Goal: Task Accomplishment & Management: Complete application form

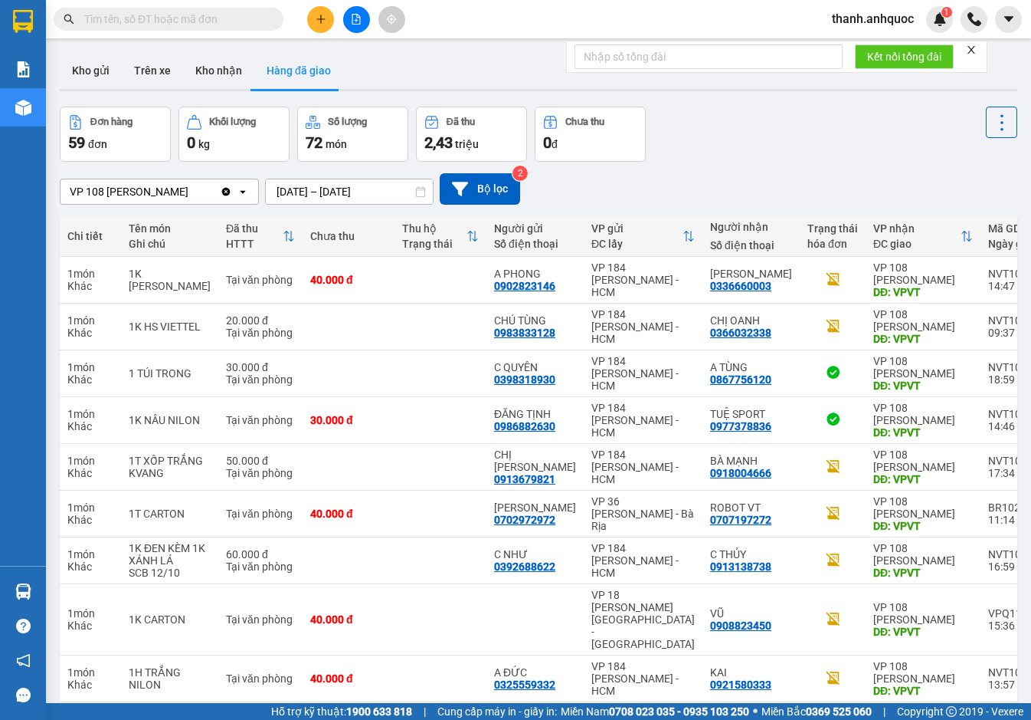
click at [231, 190] on icon "Clear value" at bounding box center [226, 191] width 8 height 8
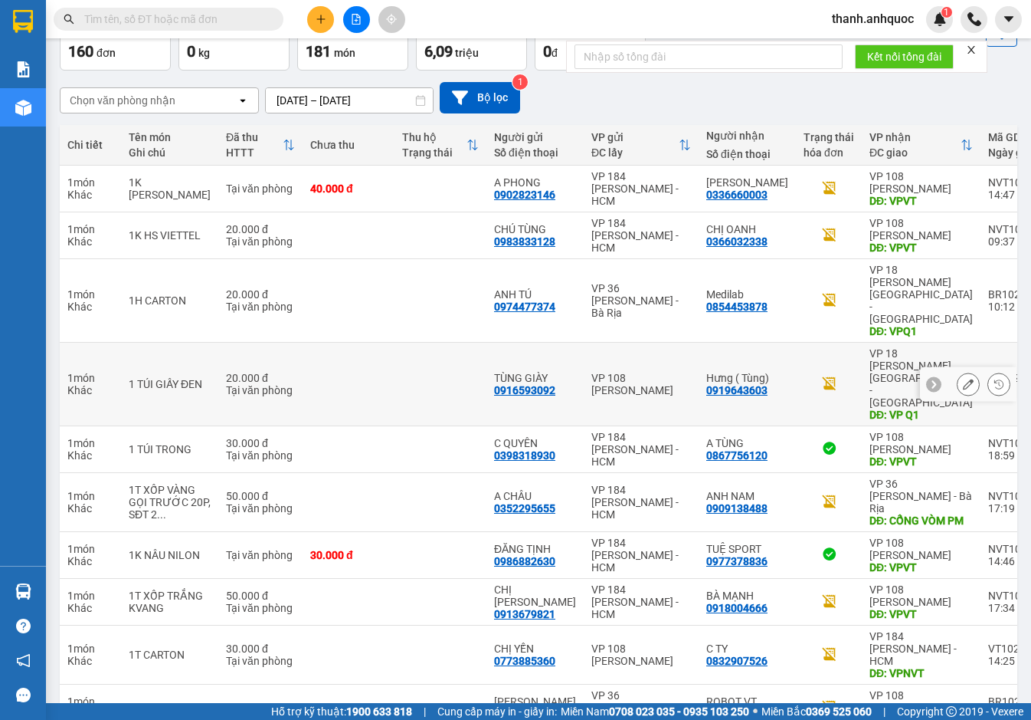
scroll to position [127, 0]
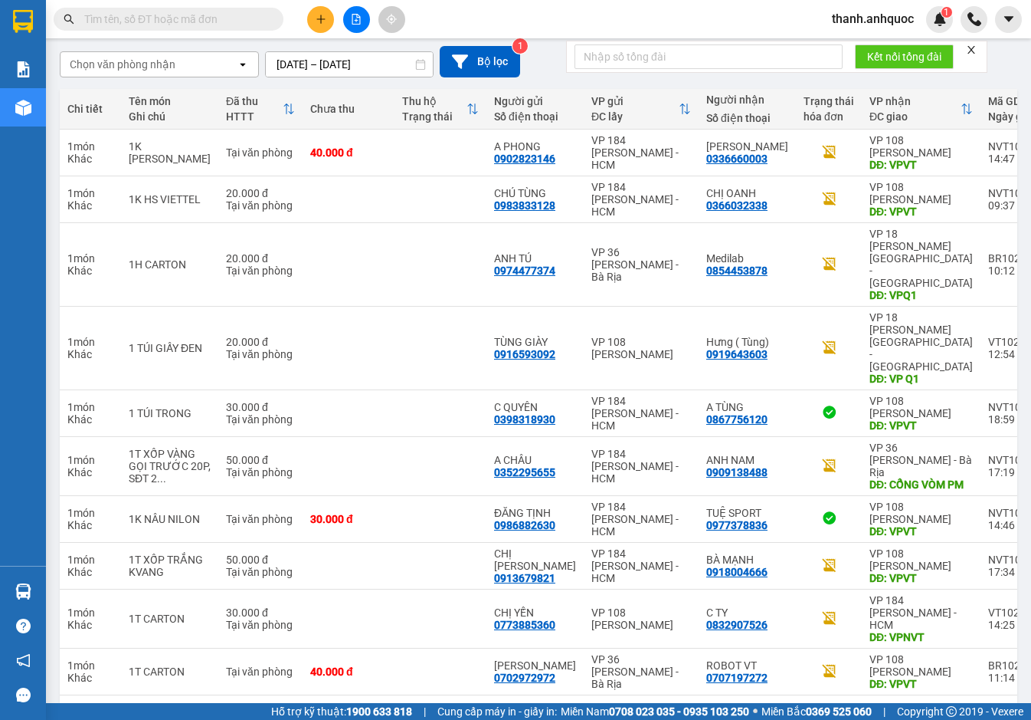
click at [393, 58] on input "11/10/2025 – 13/10/2025" at bounding box center [349, 64] width 167 height 25
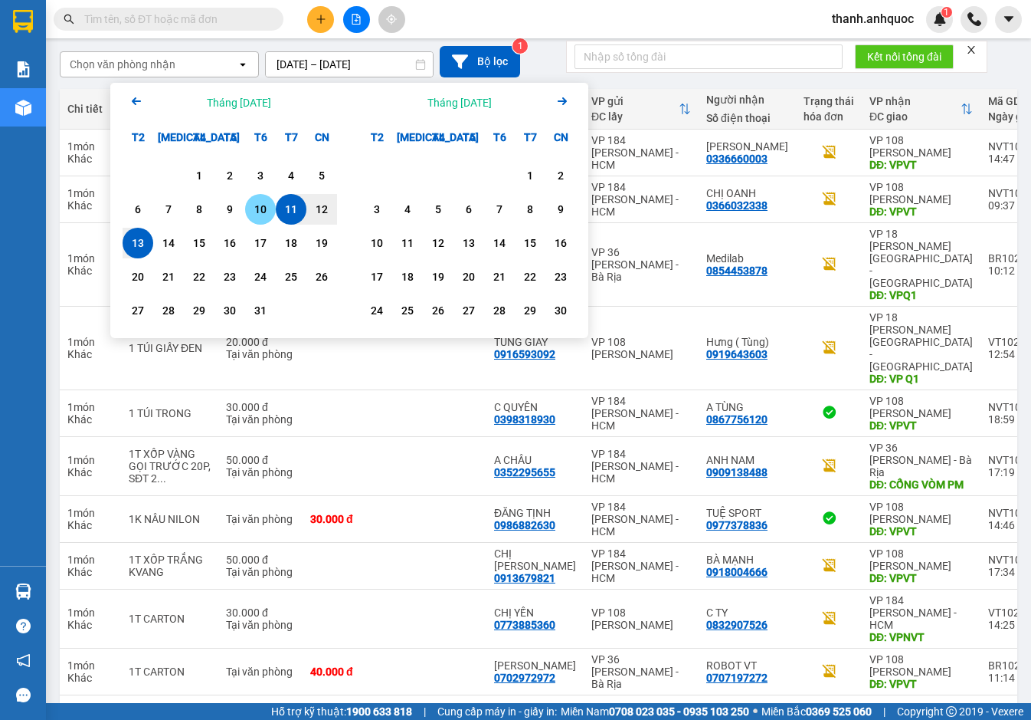
click at [254, 203] on div "10" at bounding box center [260, 209] width 21 height 18
click at [145, 243] on div "13" at bounding box center [137, 243] width 21 height 18
type input "[DATE] – [DATE]"
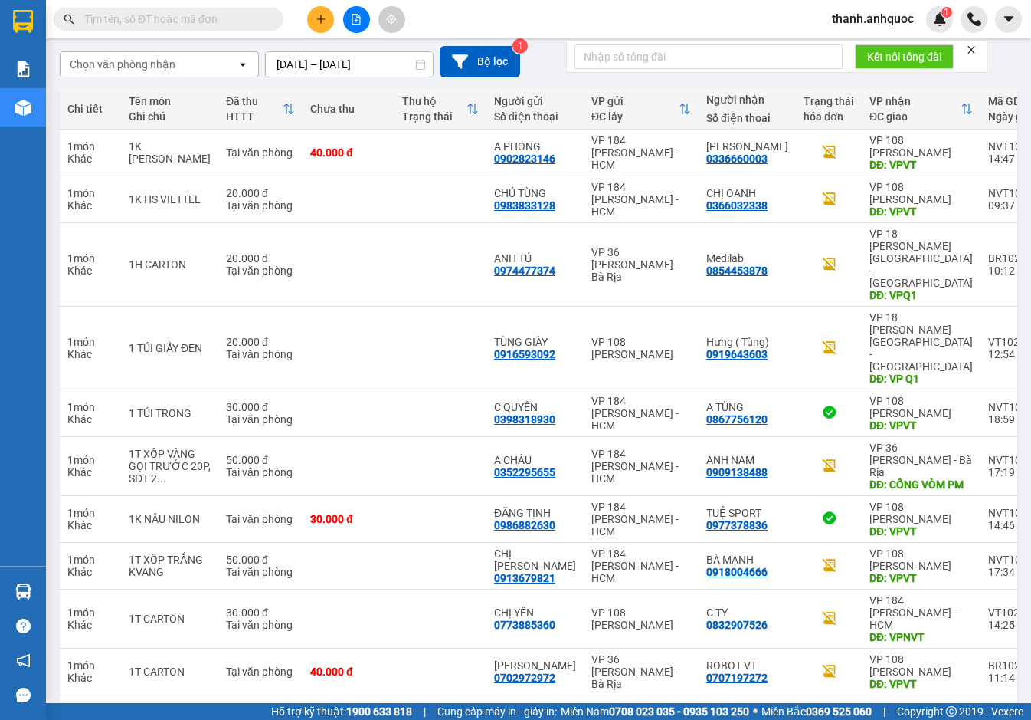
click at [785, 708] on button "5" at bounding box center [796, 719] width 23 height 23
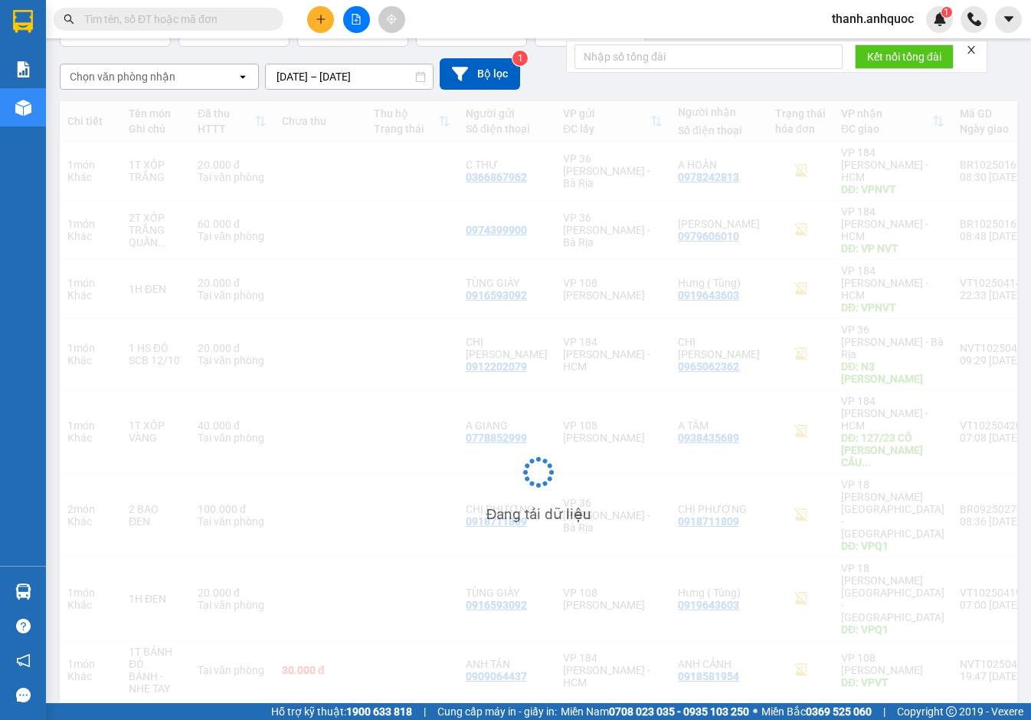
scroll to position [115, 0]
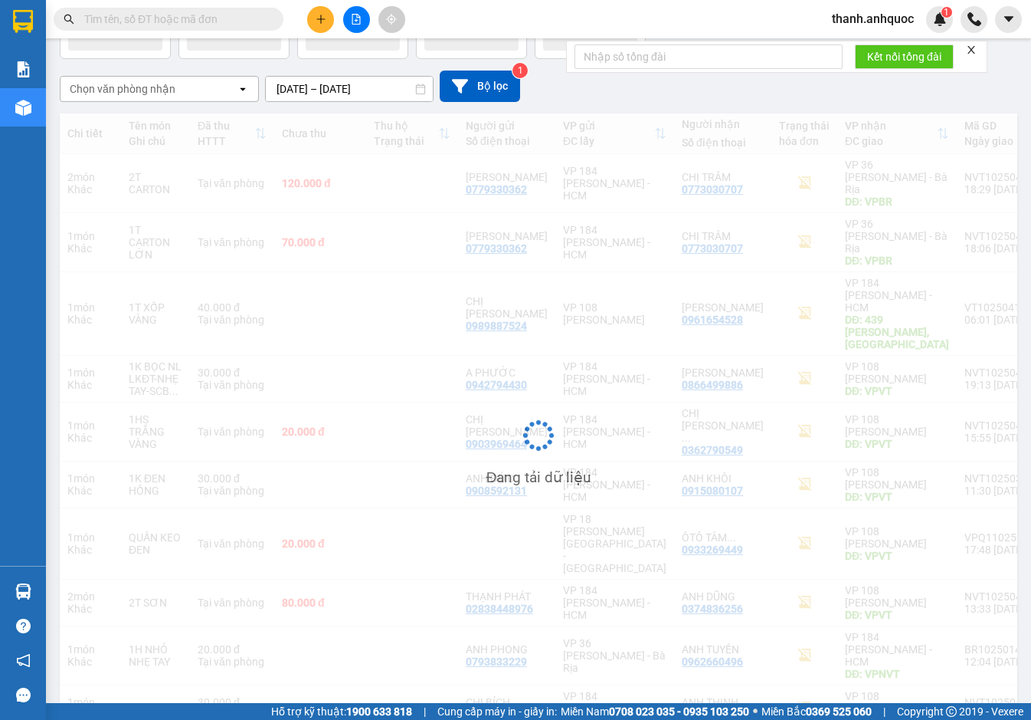
scroll to position [113, 0]
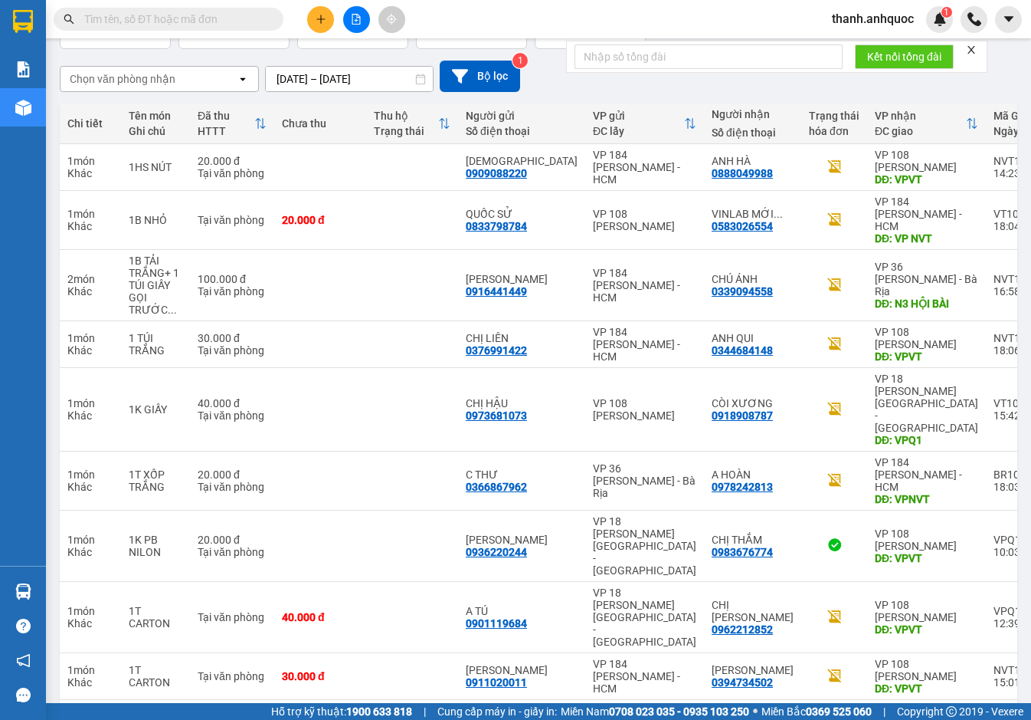
click at [864, 665] on div "Chi tiết Tên món Ghi chú Đã thu HTTT Chưa thu Thu hộ Trạng thái Người gửi Số đi…" at bounding box center [539, 455] width 958 height 704
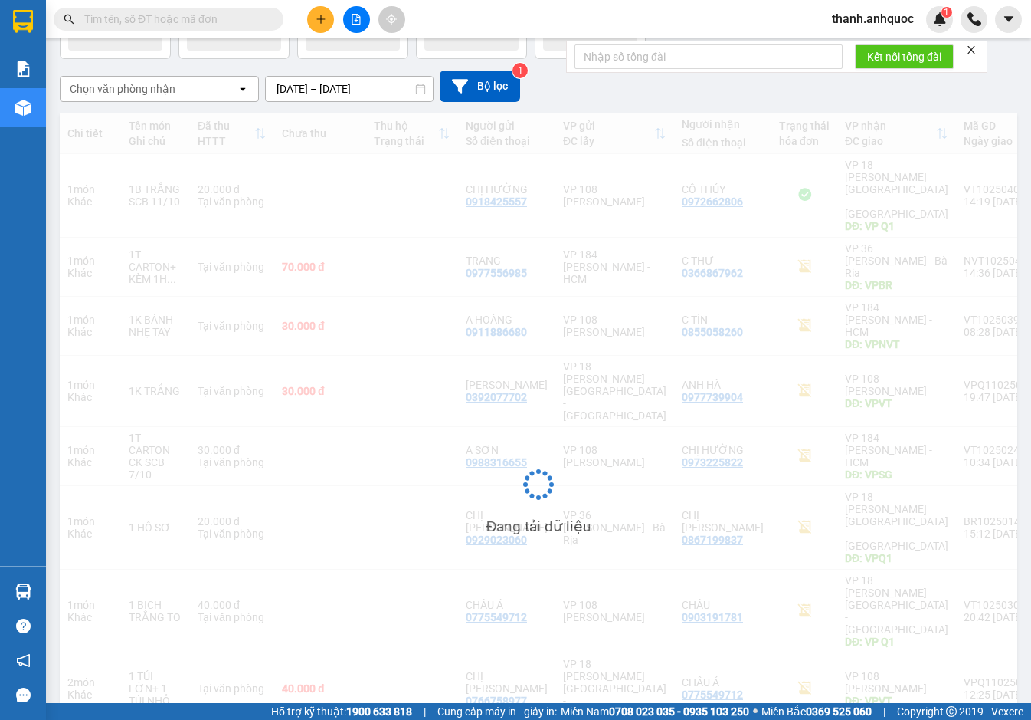
scroll to position [103, 0]
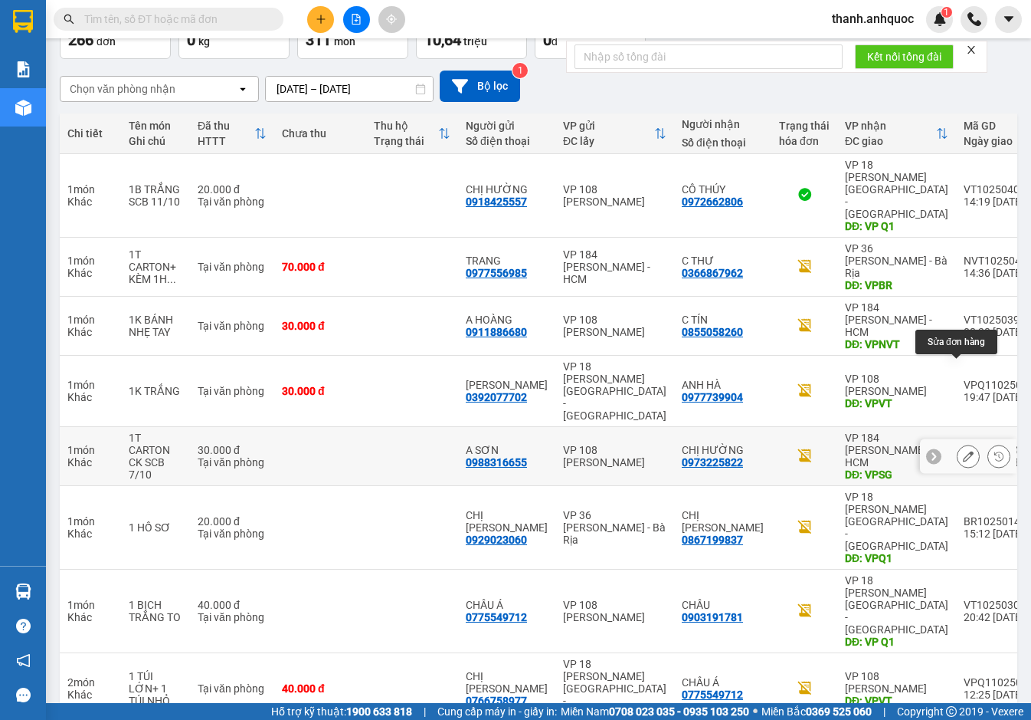
click at [963, 451] on icon at bounding box center [968, 456] width 11 height 11
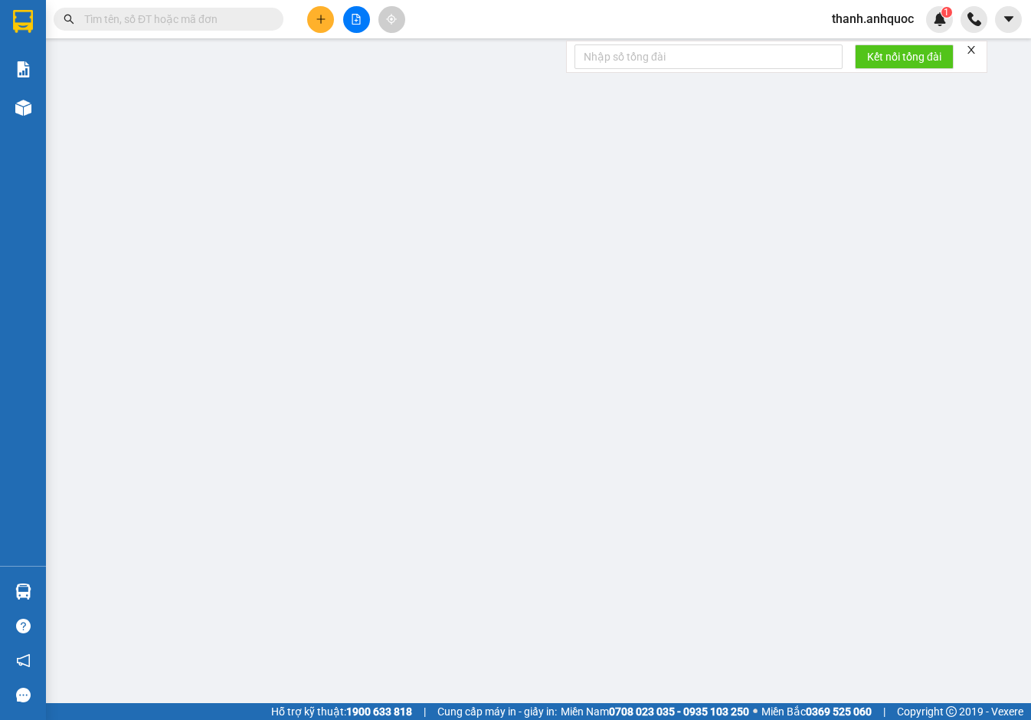
type input "0988316655"
type input "A SƠN"
type input "0973225822"
type input "CHỊ HƯỜNG"
type input "VPSG"
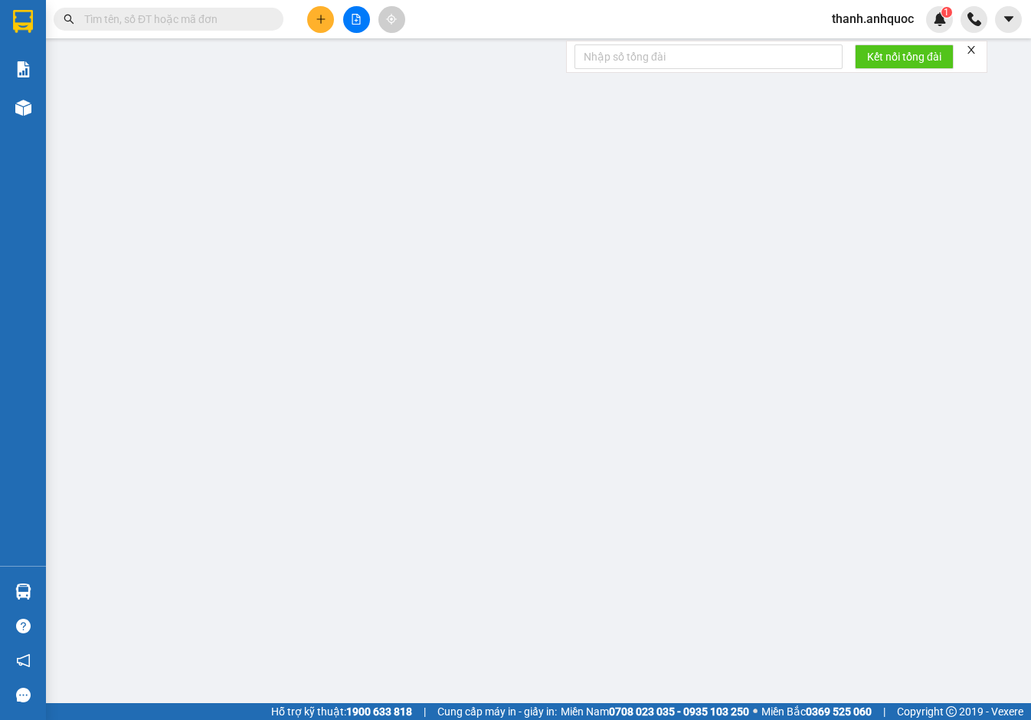
type input "CK SCB 7/10"
type input "30.000"
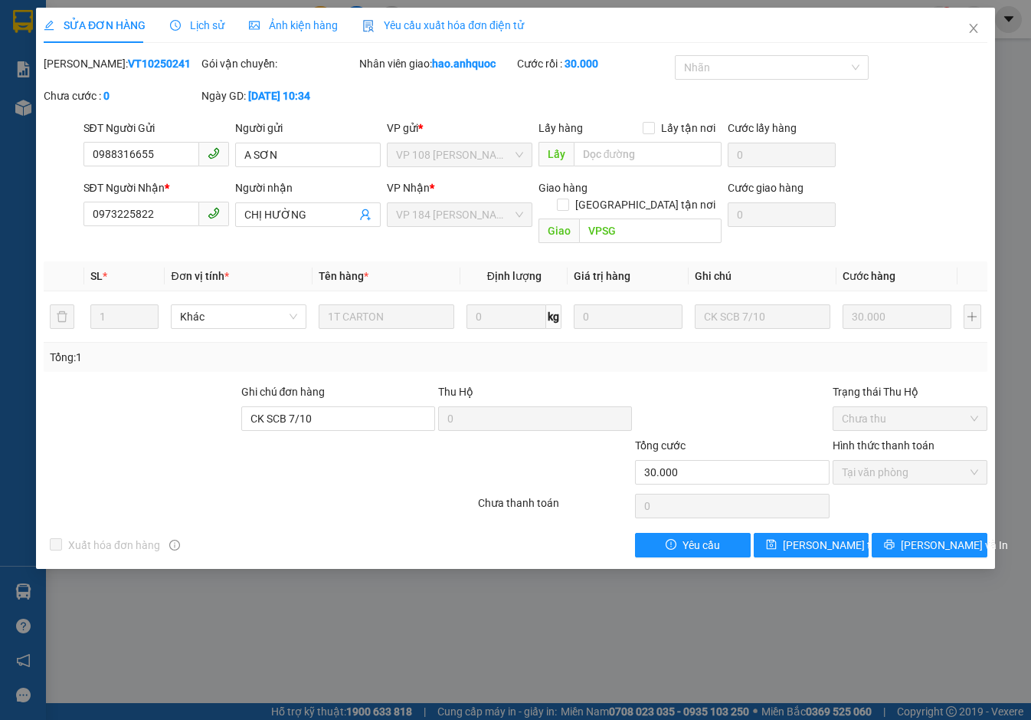
click at [438, 21] on span "Yêu cầu xuất hóa đơn điện tử" at bounding box center [443, 25] width 162 height 12
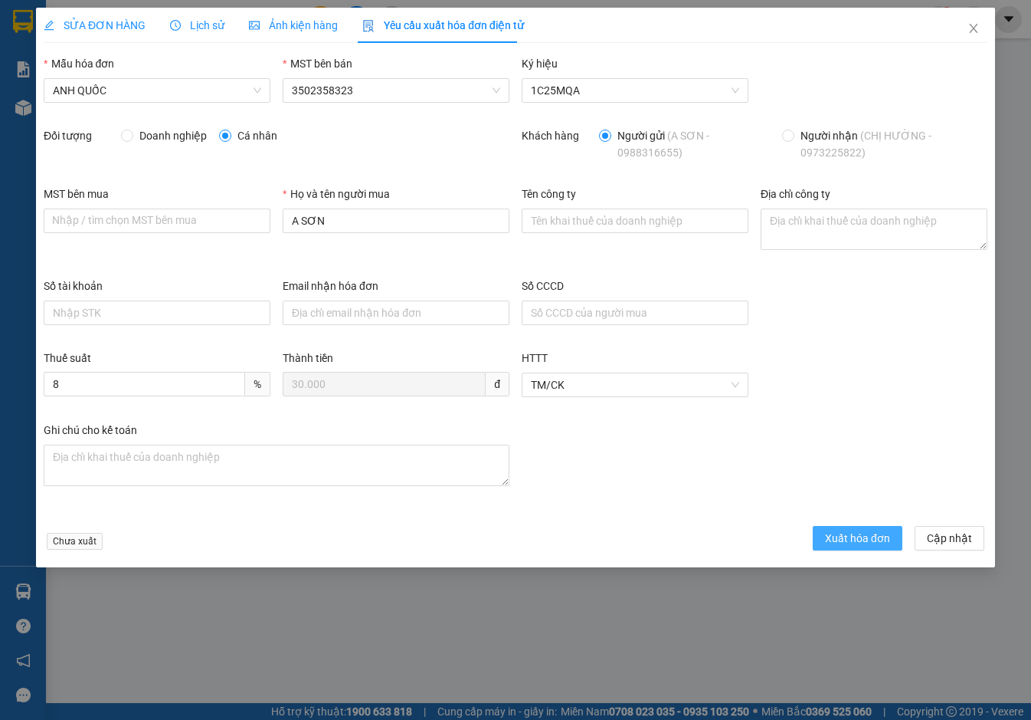
click at [848, 530] on button "Xuất hóa đơn" at bounding box center [858, 538] width 90 height 25
click at [973, 30] on icon "close" at bounding box center [973, 28] width 8 height 9
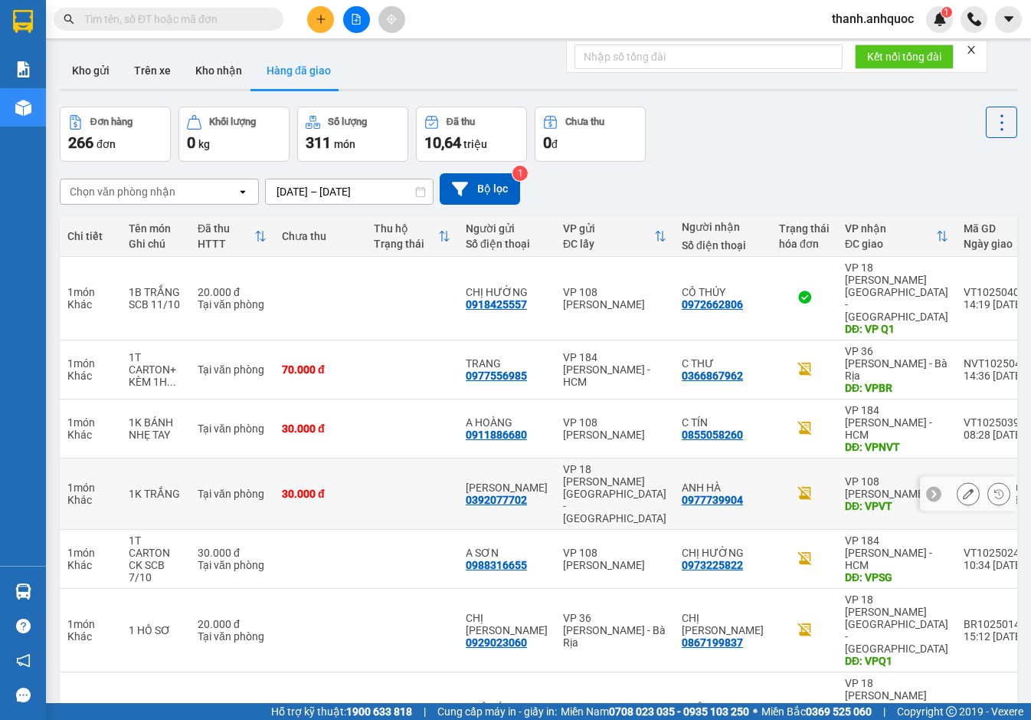
drag, startPoint x: 514, startPoint y: 436, endPoint x: 517, endPoint y: 709, distance: 272.8
click at [517, 709] on section "Kết quả tìm kiếm ( 0 ) Bộ lọc No Data thanh.anhquoc 1 Báo cáo Báo cáo chuyến Ne…" at bounding box center [515, 360] width 1031 height 720
click at [855, 157] on div "Đơn hàng 266 đơn Khối lượng 0 kg Số lượng 311 món Đã thu 10,64 triệu Chưa thu 0…" at bounding box center [539, 134] width 958 height 55
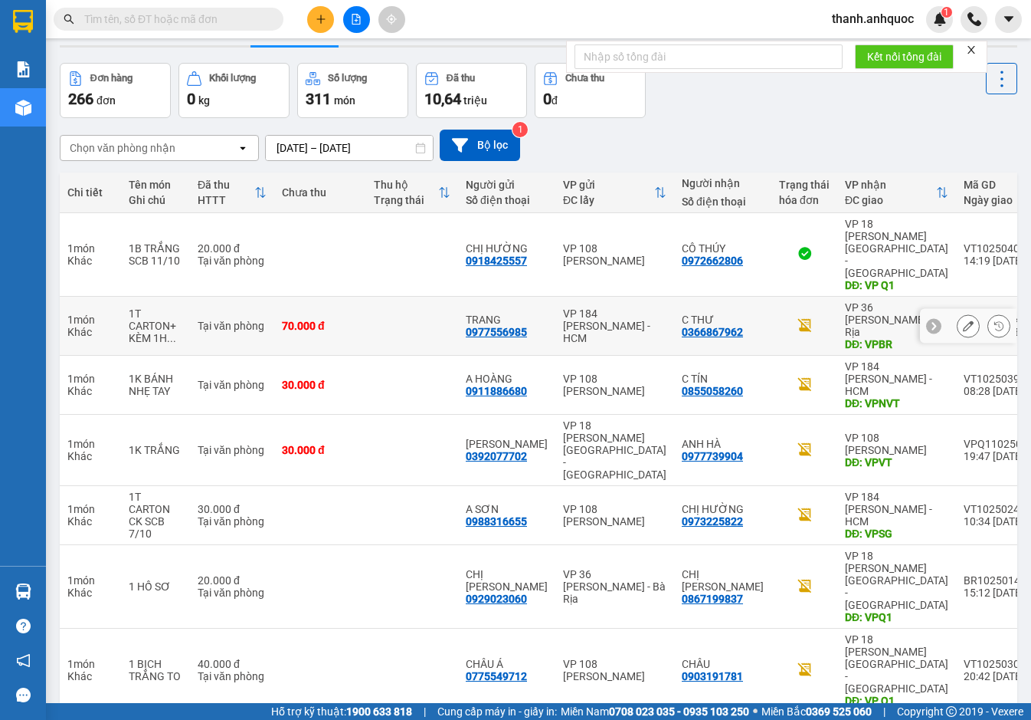
scroll to position [77, 0]
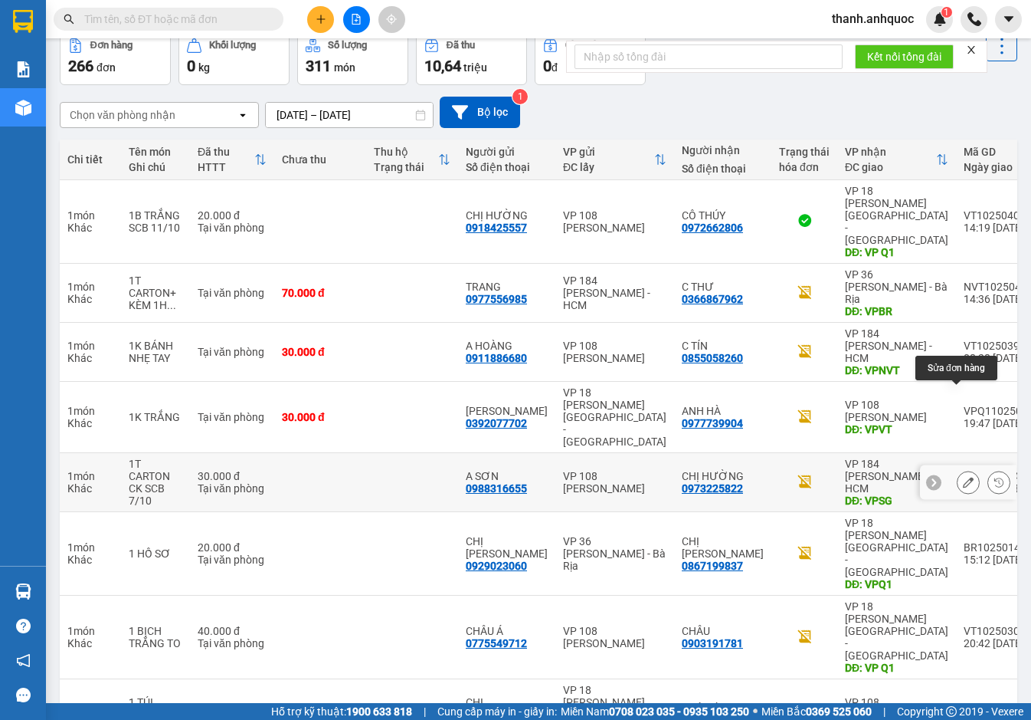
click at [963, 477] on icon at bounding box center [968, 482] width 11 height 11
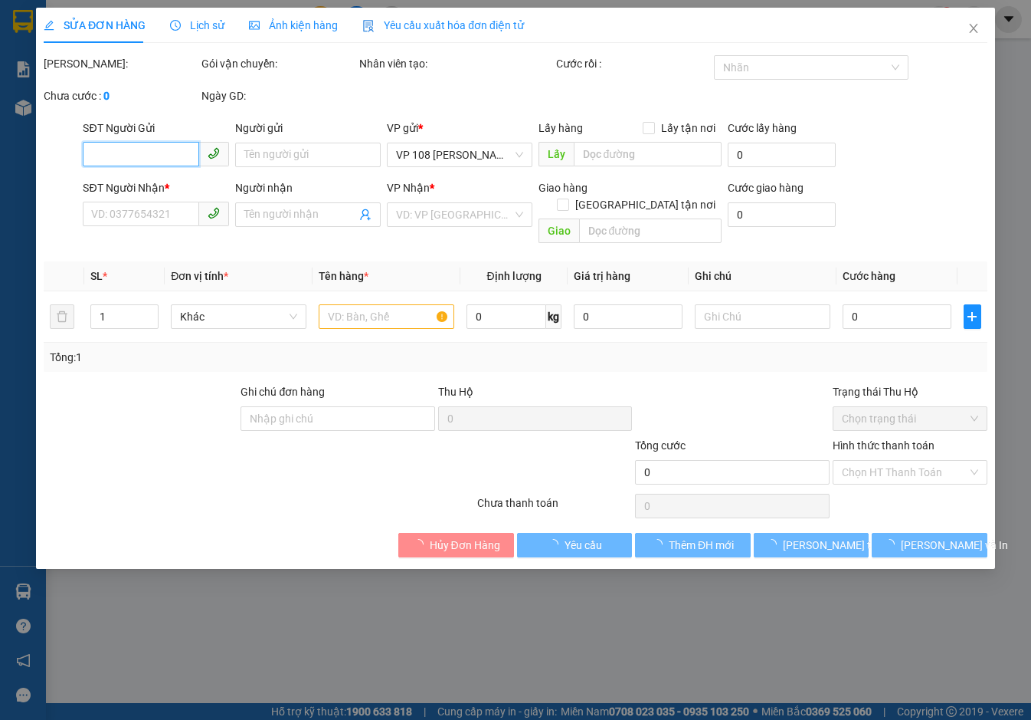
type input "0988316655"
type input "A SƠN"
type input "0973225822"
type input "CHỊ HƯỜNG"
type input "VPSG"
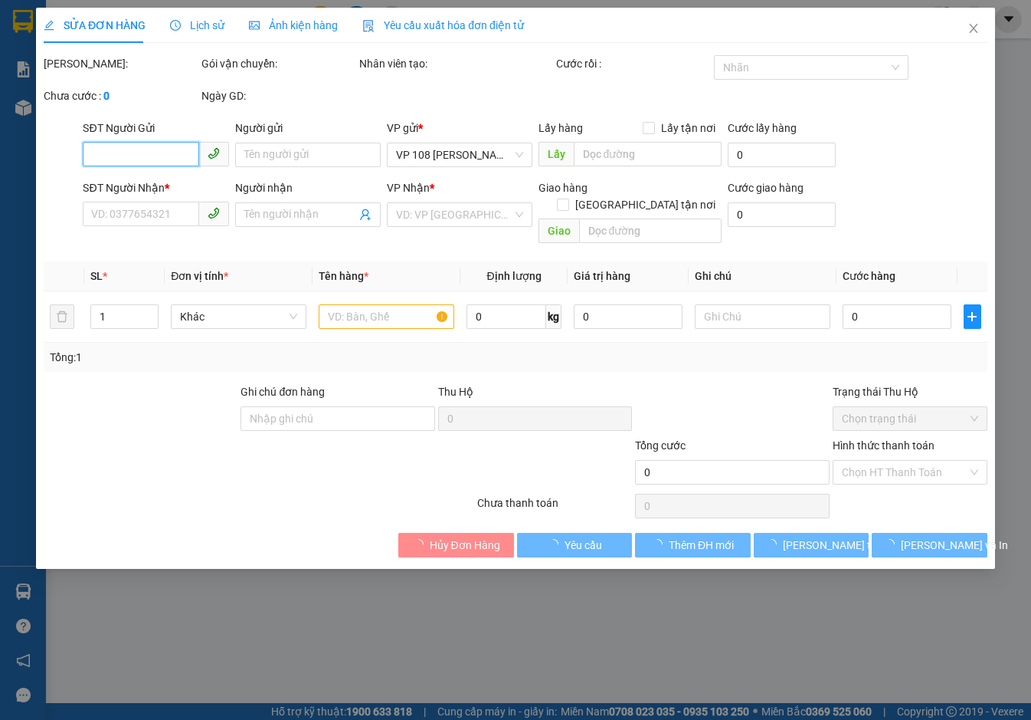
type input "CK SCB 7/10"
type input "30.000"
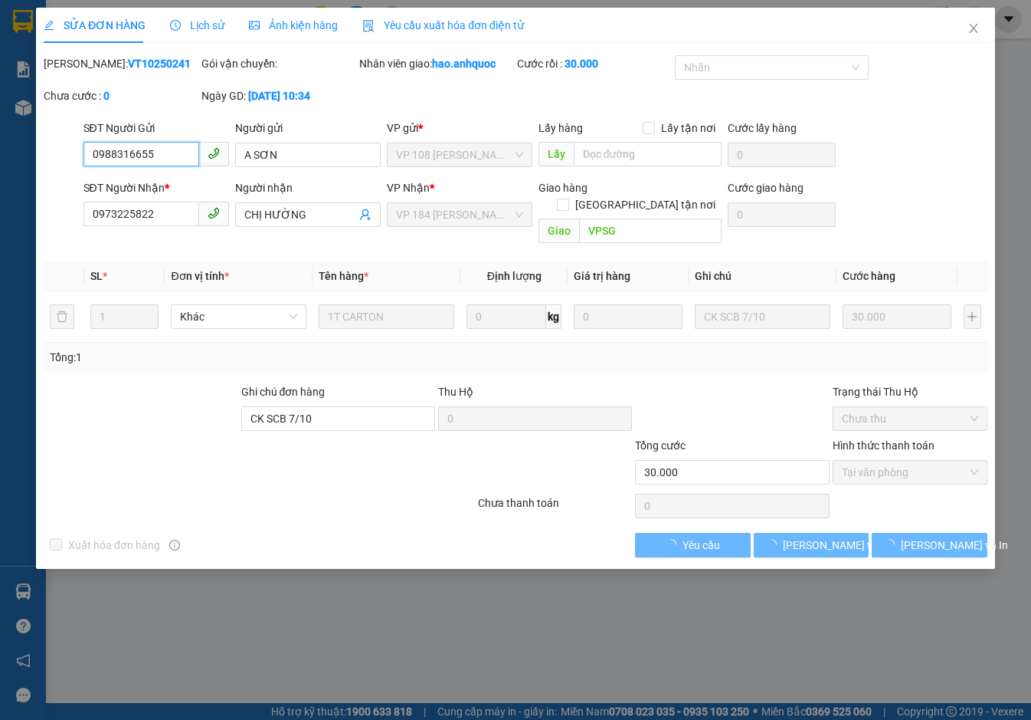
checkbox input "true"
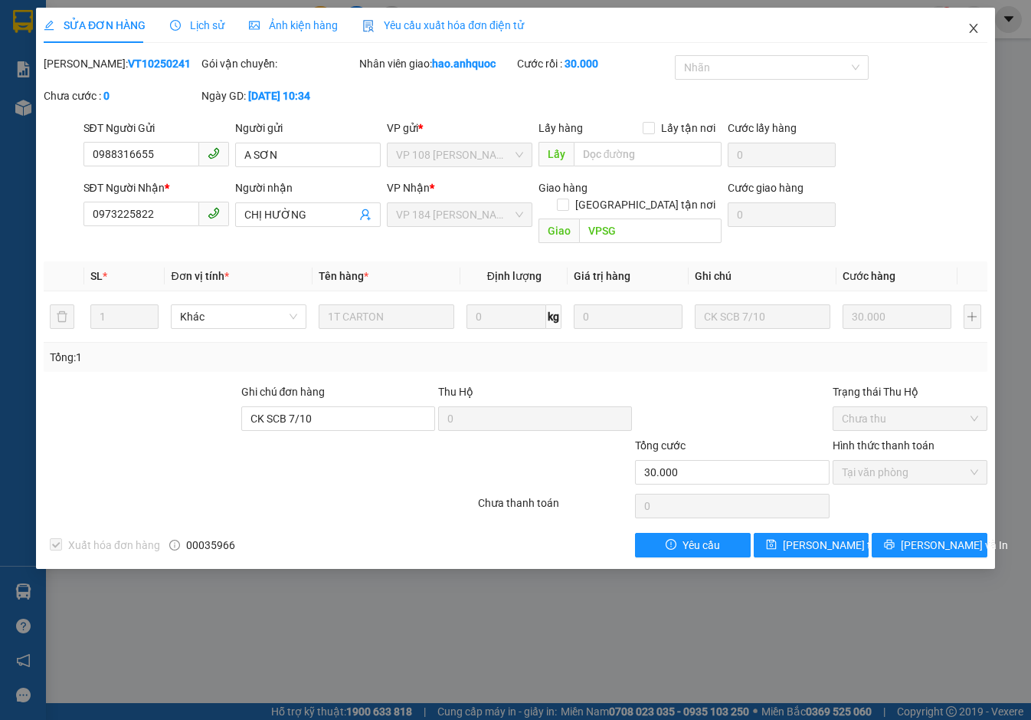
click at [976, 28] on icon "close" at bounding box center [973, 28] width 8 height 9
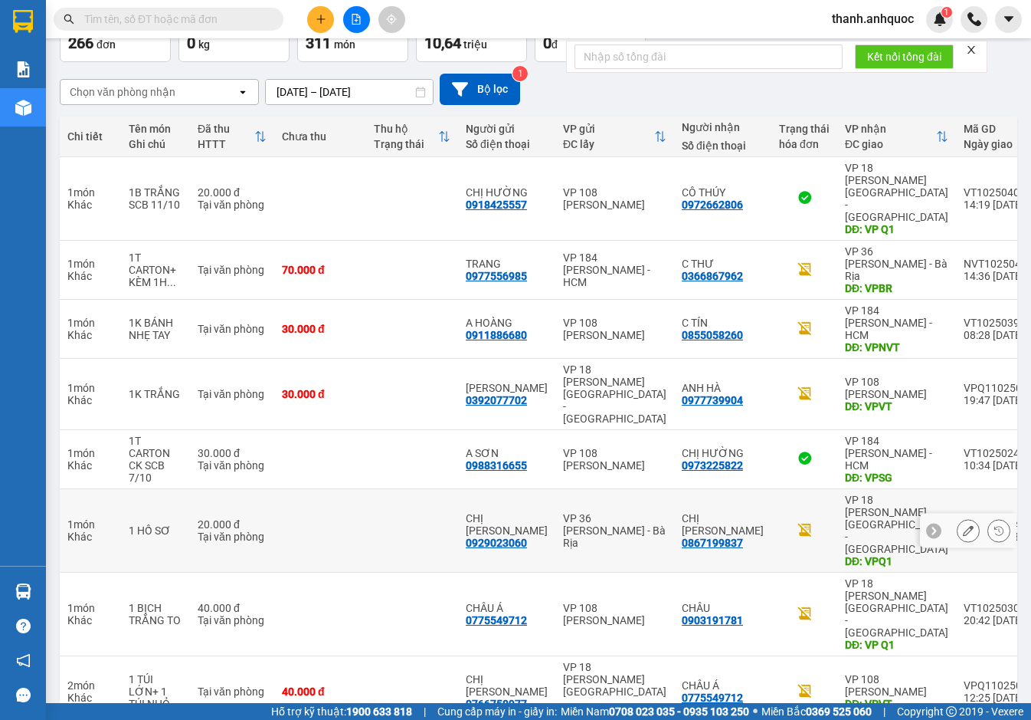
scroll to position [103, 0]
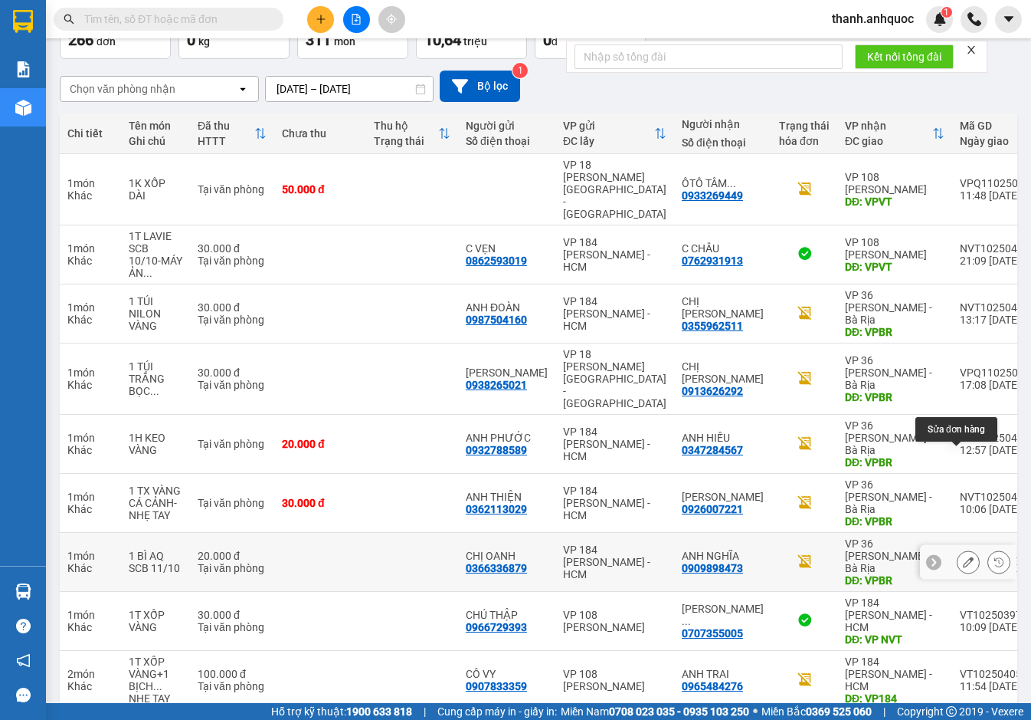
click at [963, 556] on icon at bounding box center [968, 561] width 11 height 11
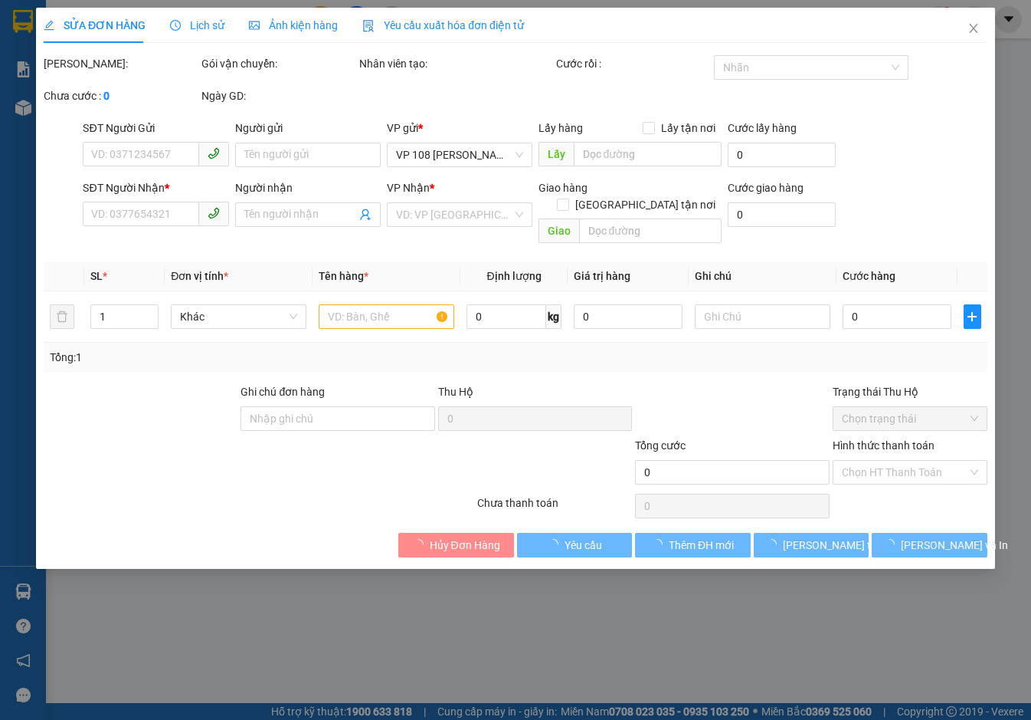
type input "0366336879"
type input "CHỊ OANH"
type input "0909898473"
type input "ANH NGHĨA"
type input "VPBR"
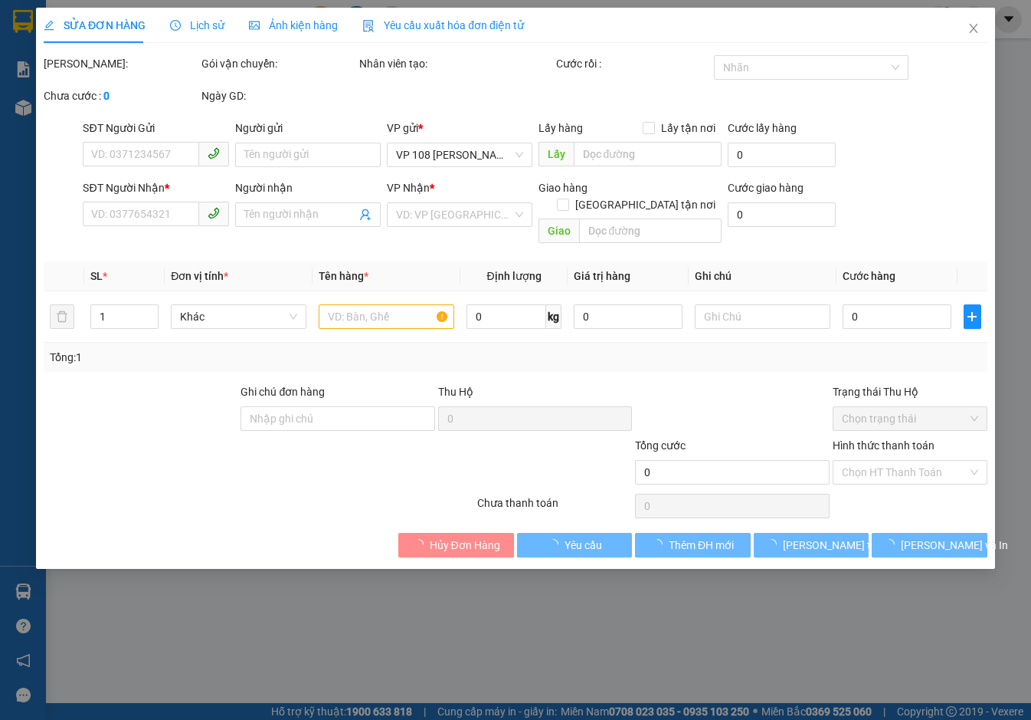
type input "20.000"
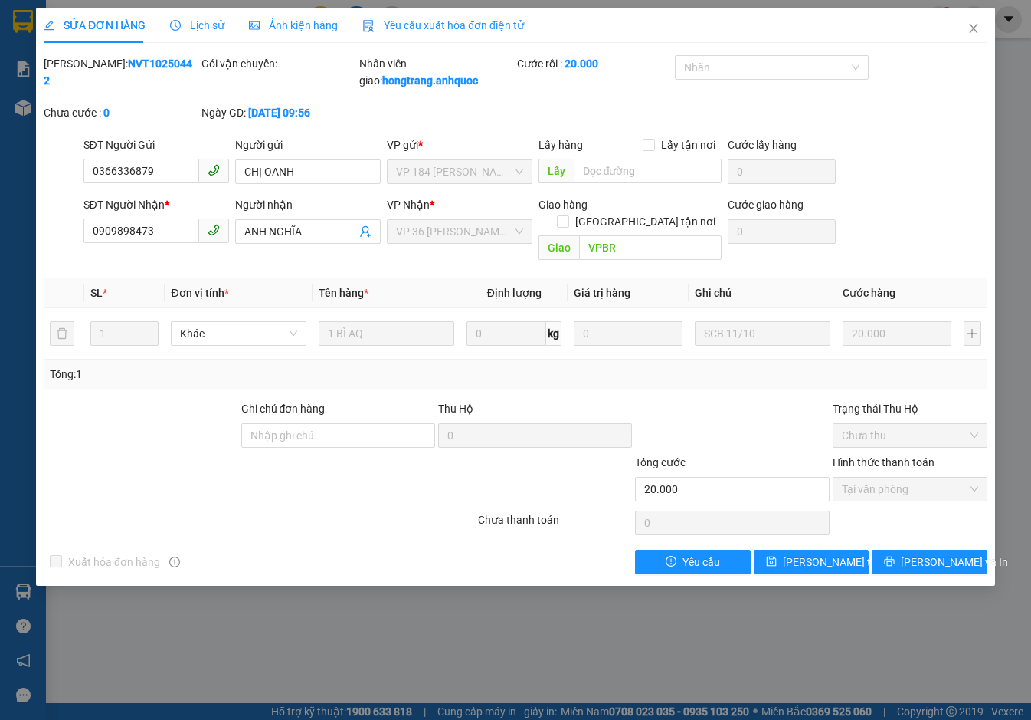
click at [410, 25] on span "Yêu cầu xuất hóa đơn điện tử" at bounding box center [443, 25] width 162 height 12
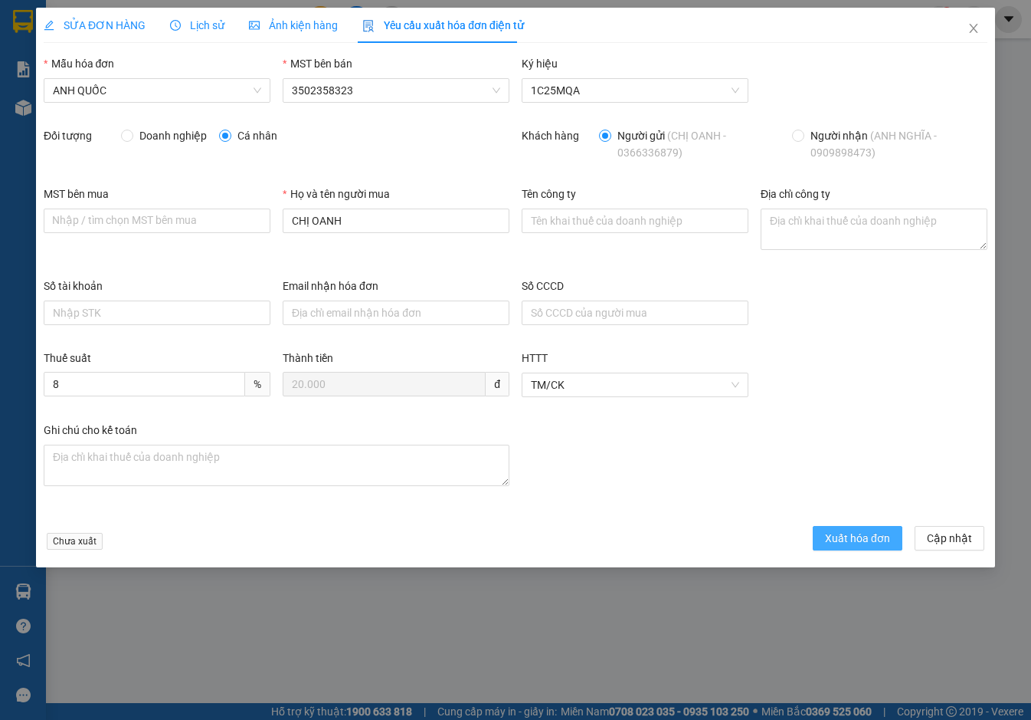
drag, startPoint x: 858, startPoint y: 536, endPoint x: 861, endPoint y: 511, distance: 25.5
click at [858, 536] on span "Xuất hóa đơn" at bounding box center [857, 538] width 65 height 17
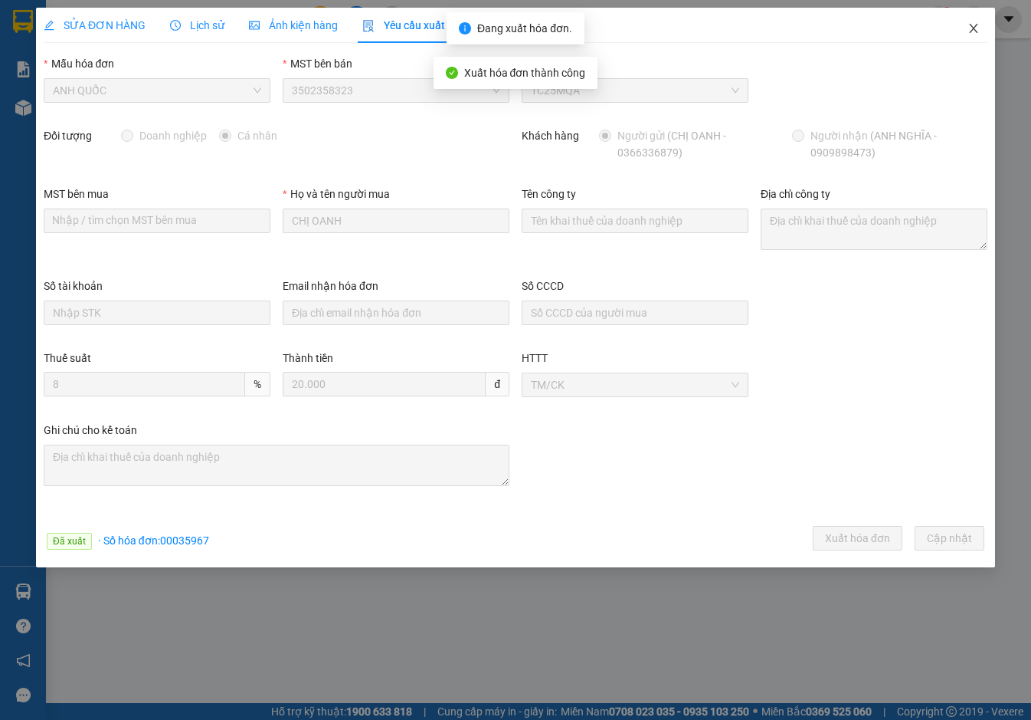
click at [973, 25] on icon "close" at bounding box center [974, 28] width 12 height 12
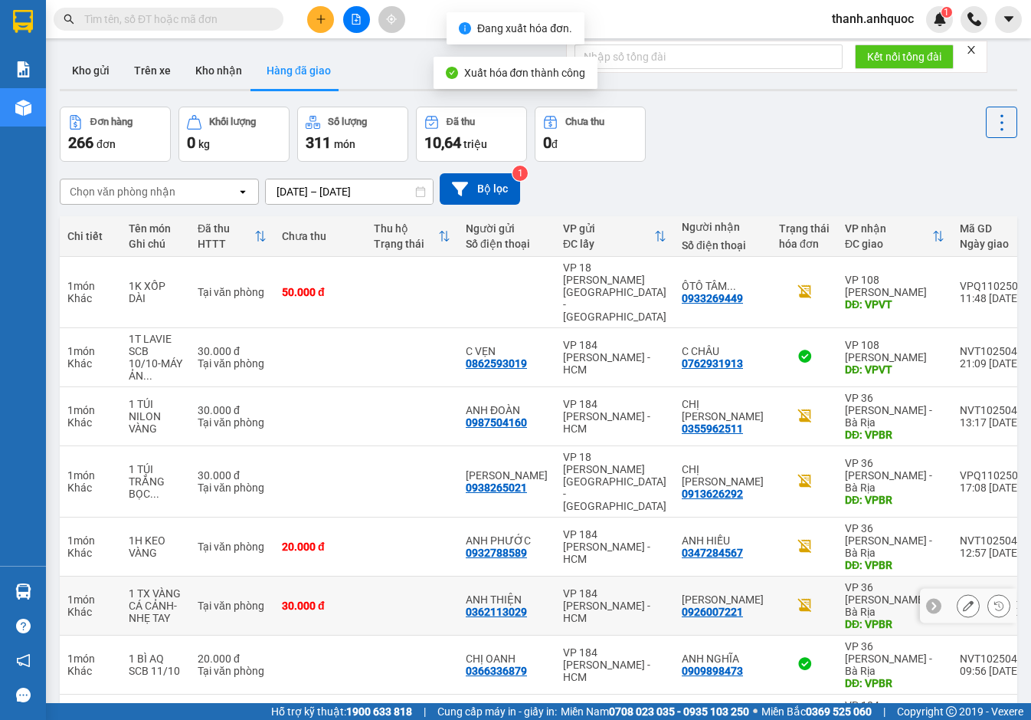
scroll to position [115, 0]
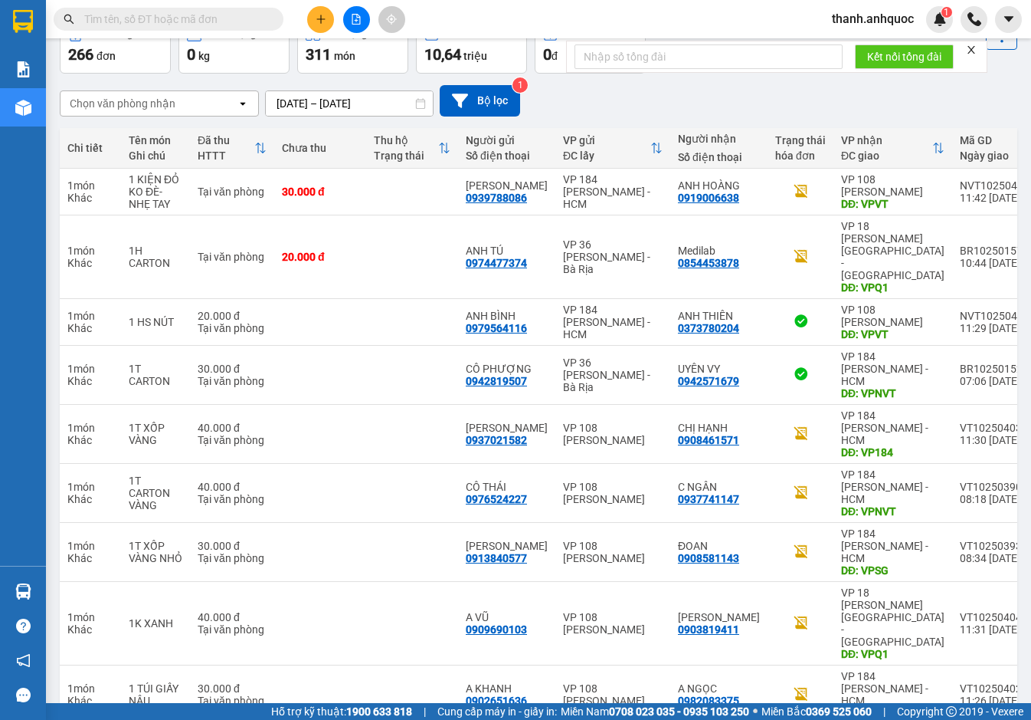
scroll to position [90, 0]
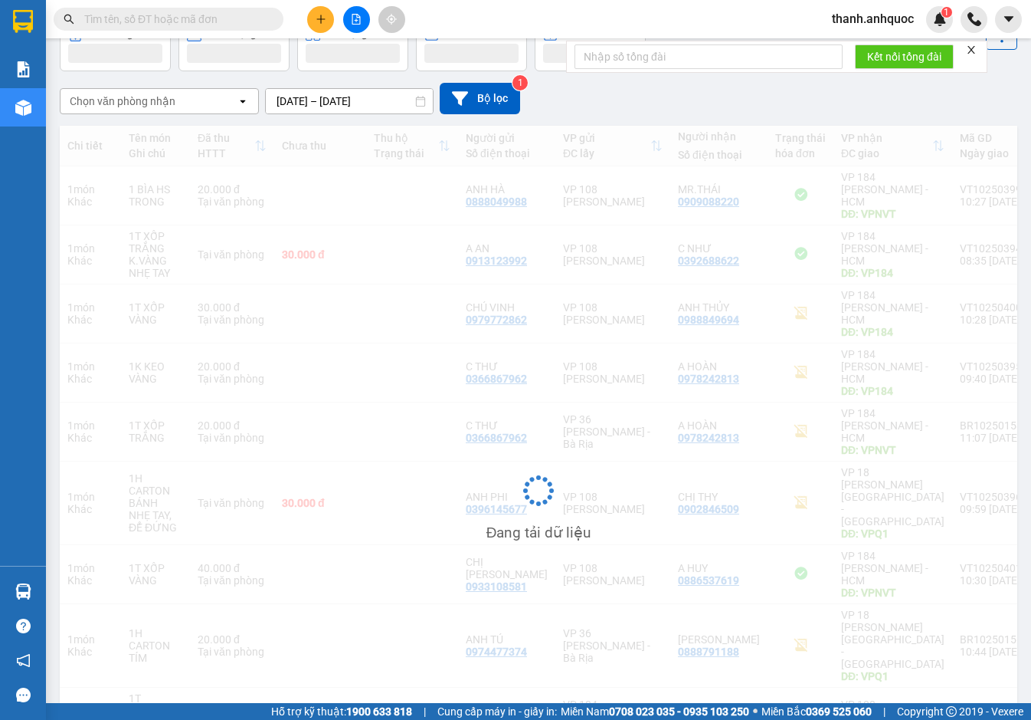
scroll to position [115, 0]
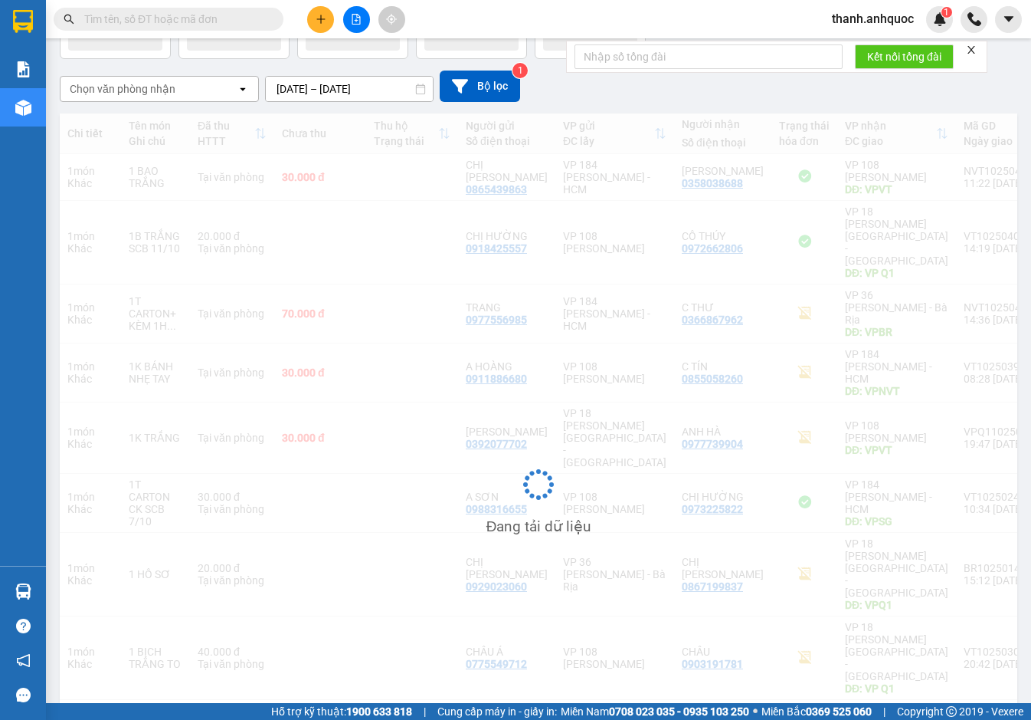
scroll to position [103, 0]
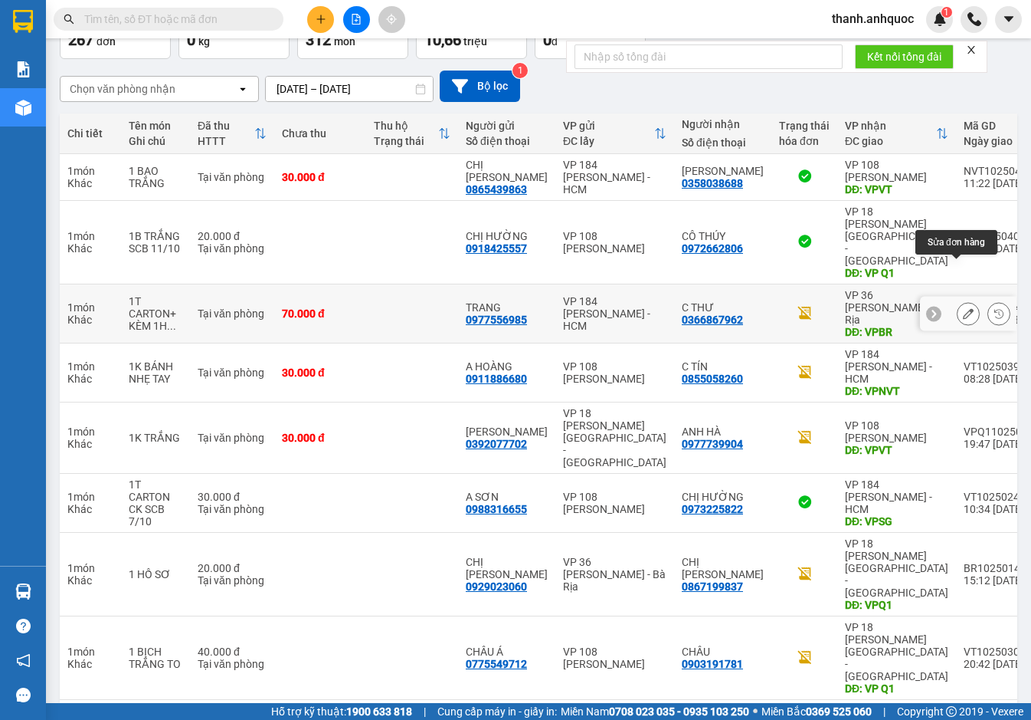
click at [963, 308] on icon at bounding box center [968, 313] width 11 height 11
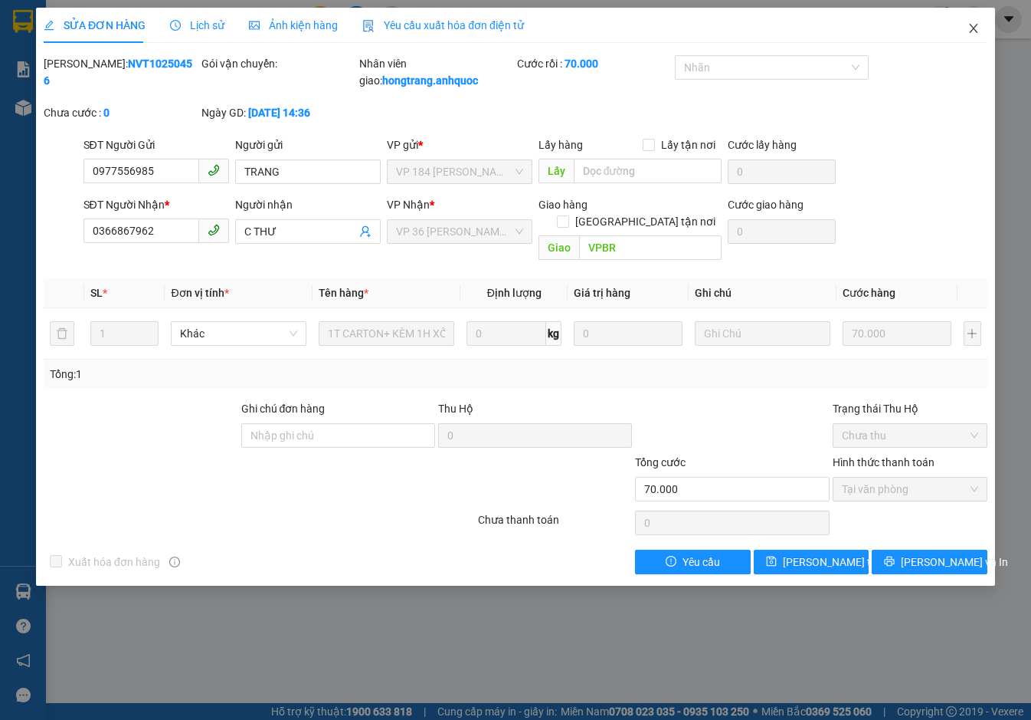
click at [971, 27] on icon "close" at bounding box center [974, 28] width 12 height 12
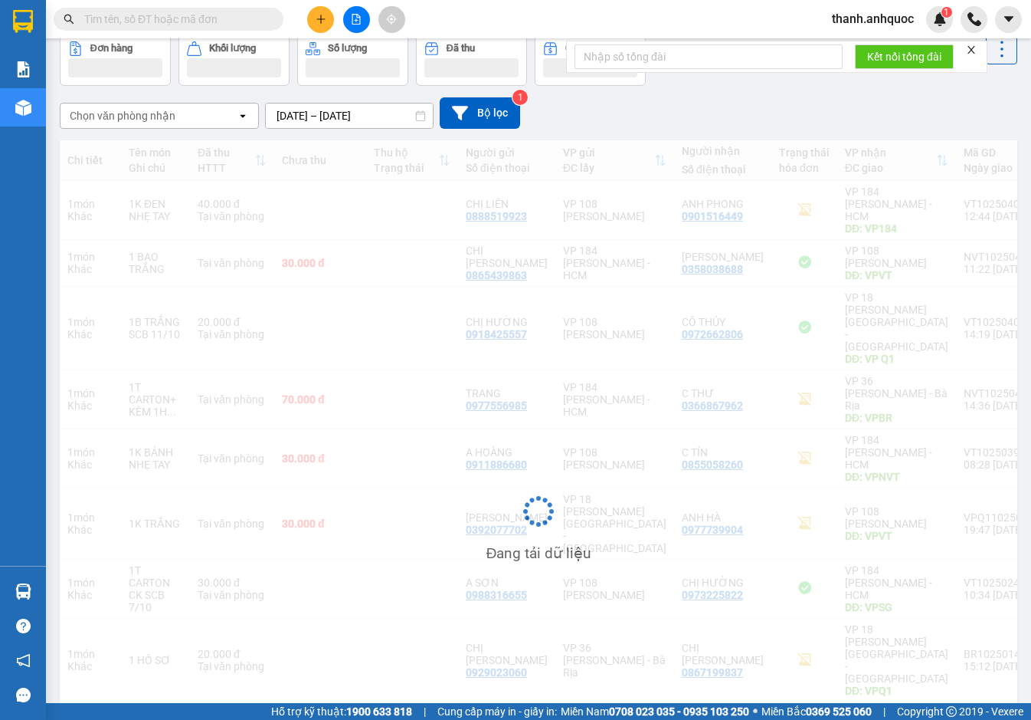
scroll to position [100, 0]
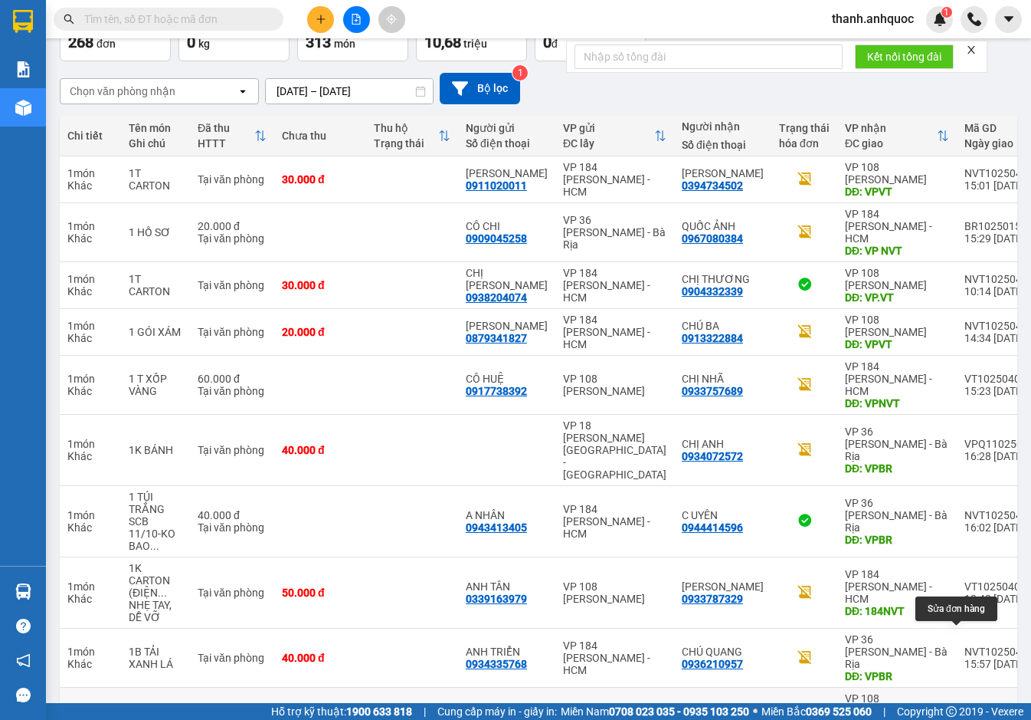
click at [963, 710] on button at bounding box center [968, 723] width 21 height 27
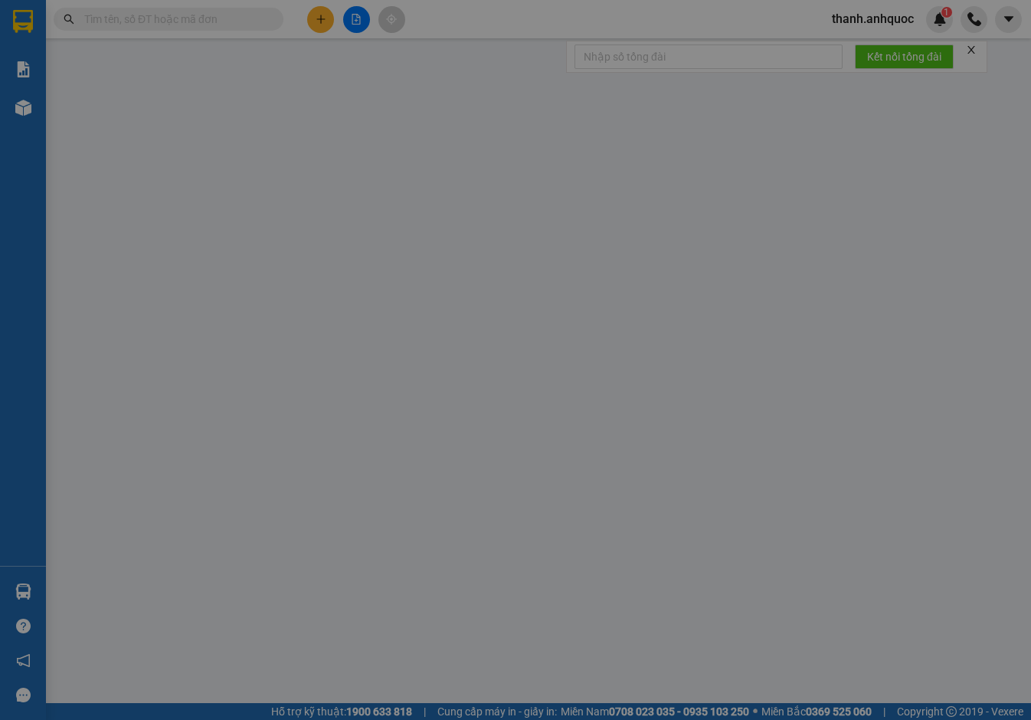
type input "0986882630"
type input "ĐĂNG TỊNH"
type input "0933634994"
type input "[PERSON_NAME]"
type input "CHỢ NGỌC HÀ"
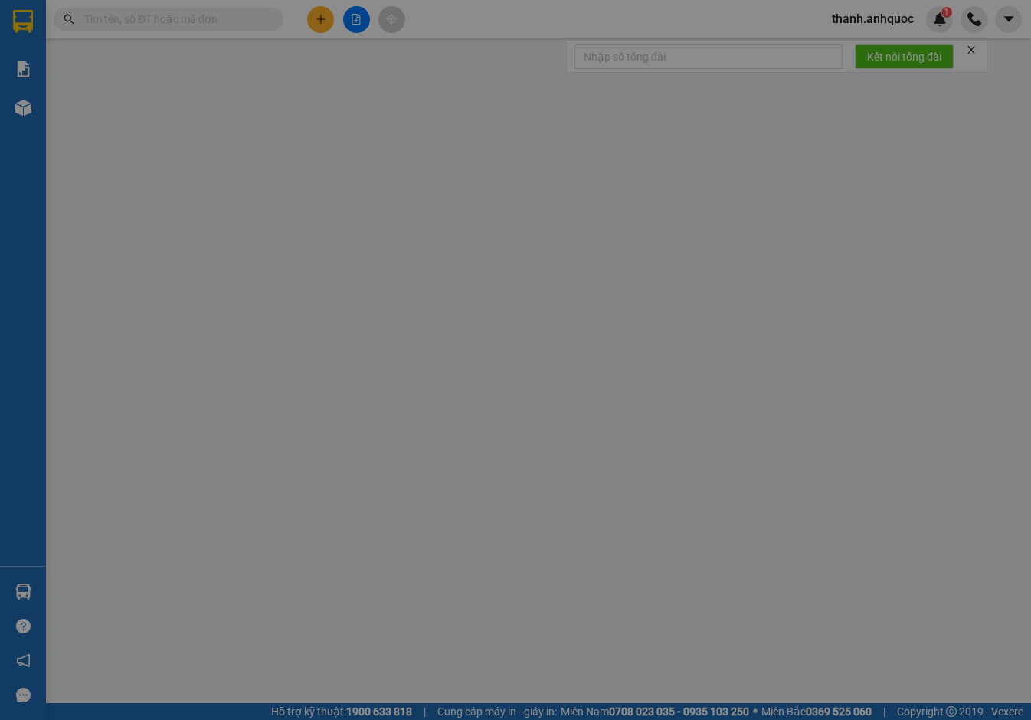
type input "20.000"
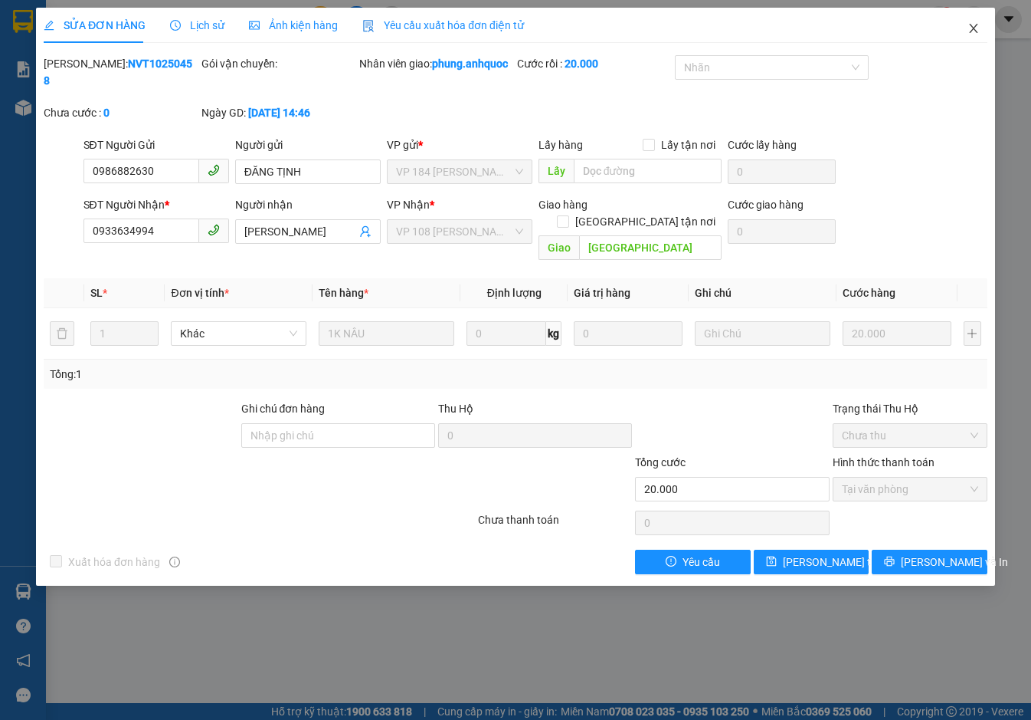
click at [974, 32] on icon "close" at bounding box center [974, 28] width 12 height 12
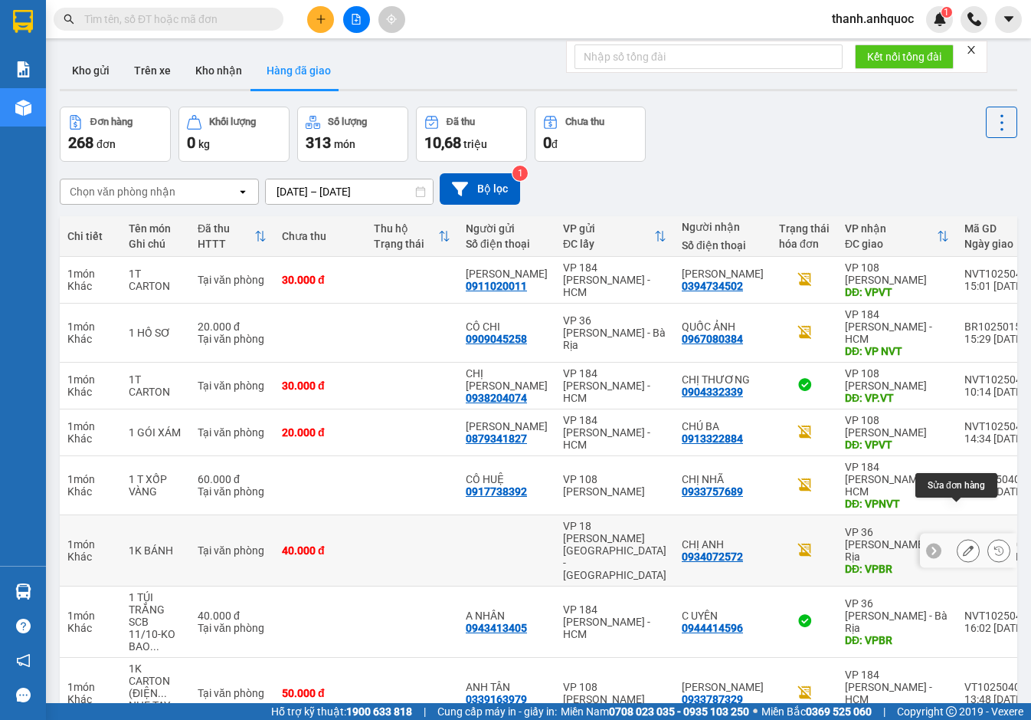
click at [963, 545] on icon at bounding box center [968, 550] width 11 height 11
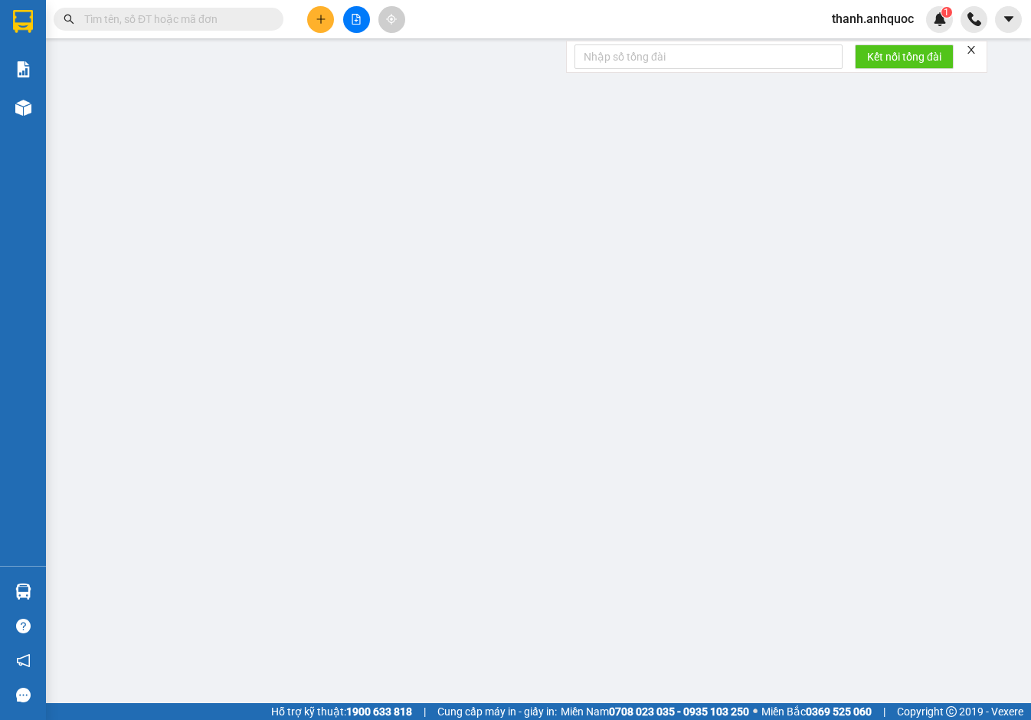
type input "0934072572"
type input "CHỊ ANH"
type input "VPBR"
type input "40.000"
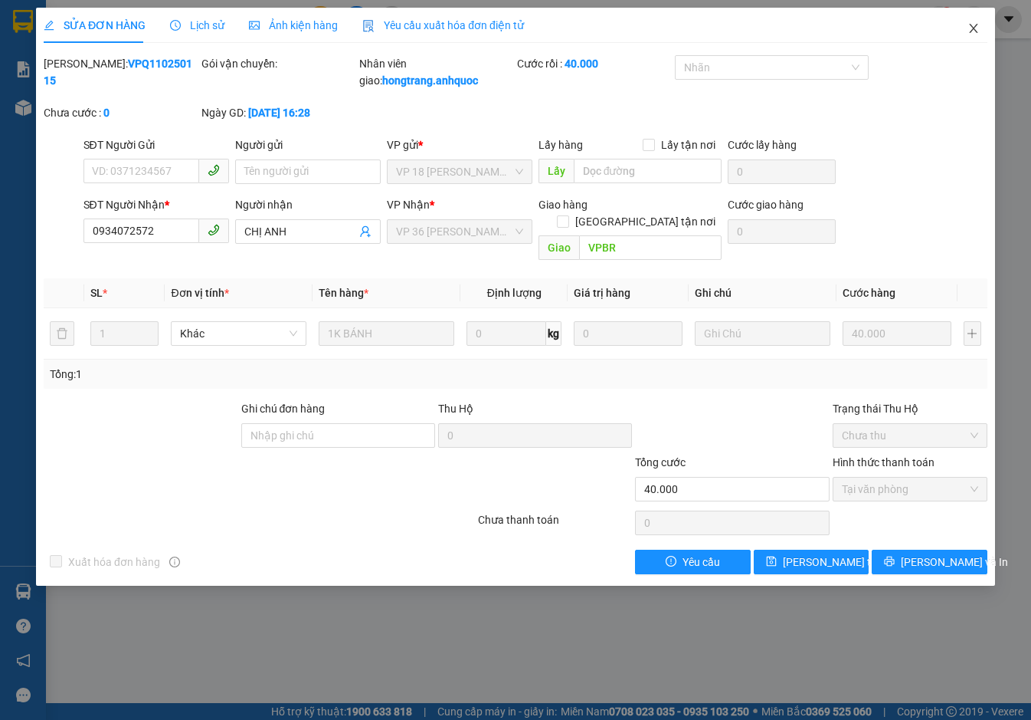
click at [989, 22] on span "Close" at bounding box center [974, 29] width 43 height 43
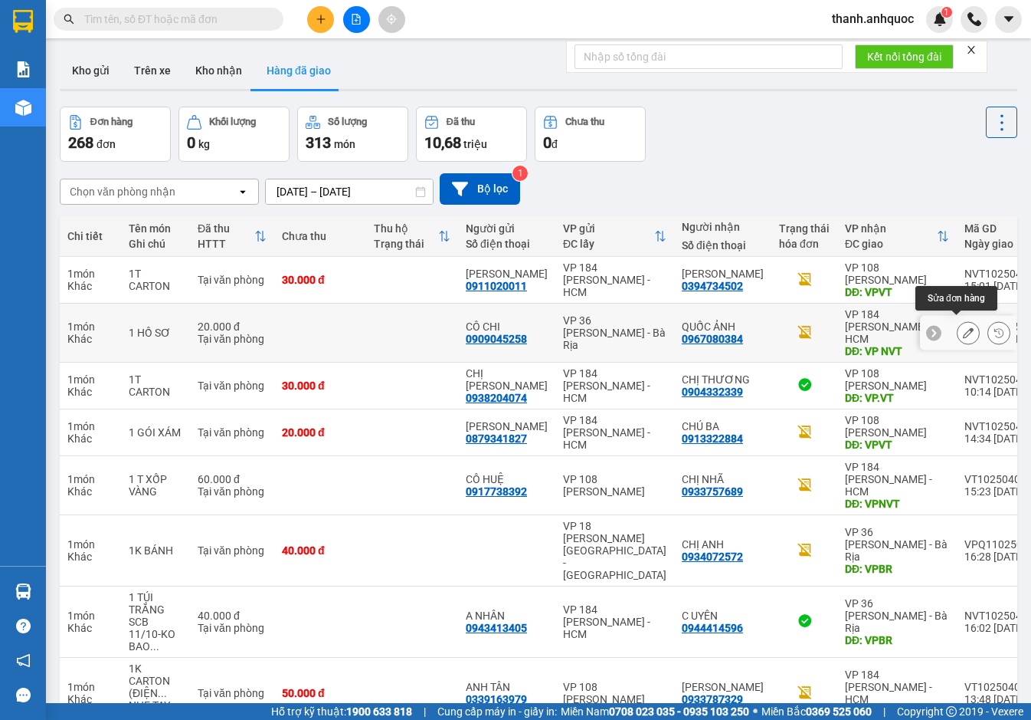
click at [963, 327] on icon at bounding box center [968, 332] width 11 height 11
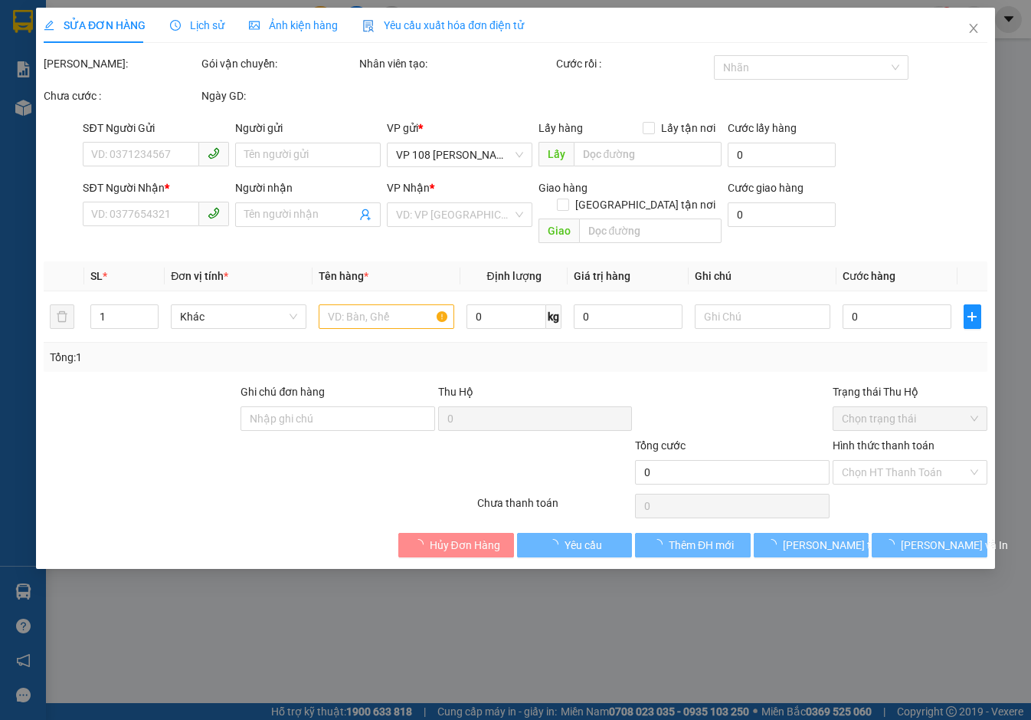
type input "0909045258"
type input "CÔ CHI"
type input "0967080384"
type input "QUỐC ẢNH"
type input "VP NVT"
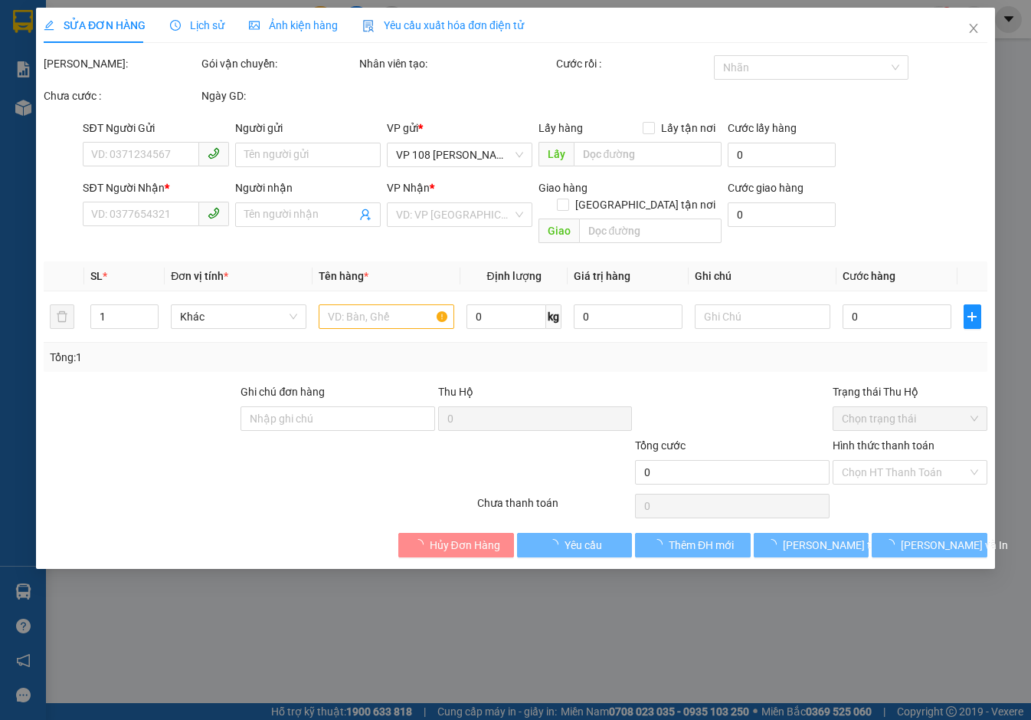
type input "20.000"
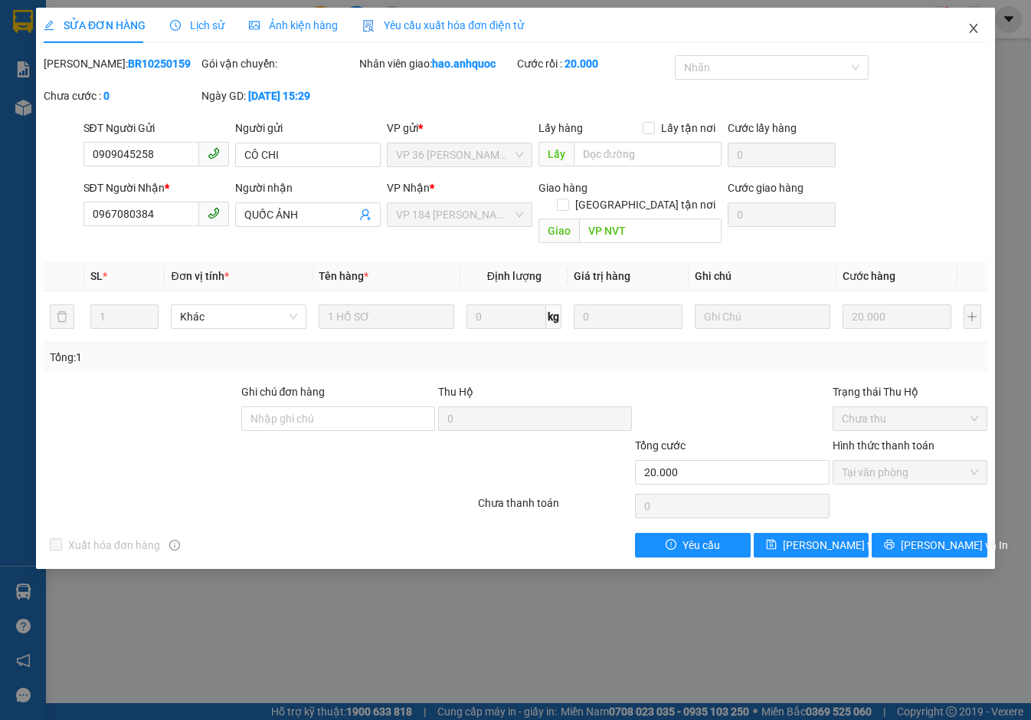
click at [975, 25] on icon "close" at bounding box center [974, 28] width 12 height 12
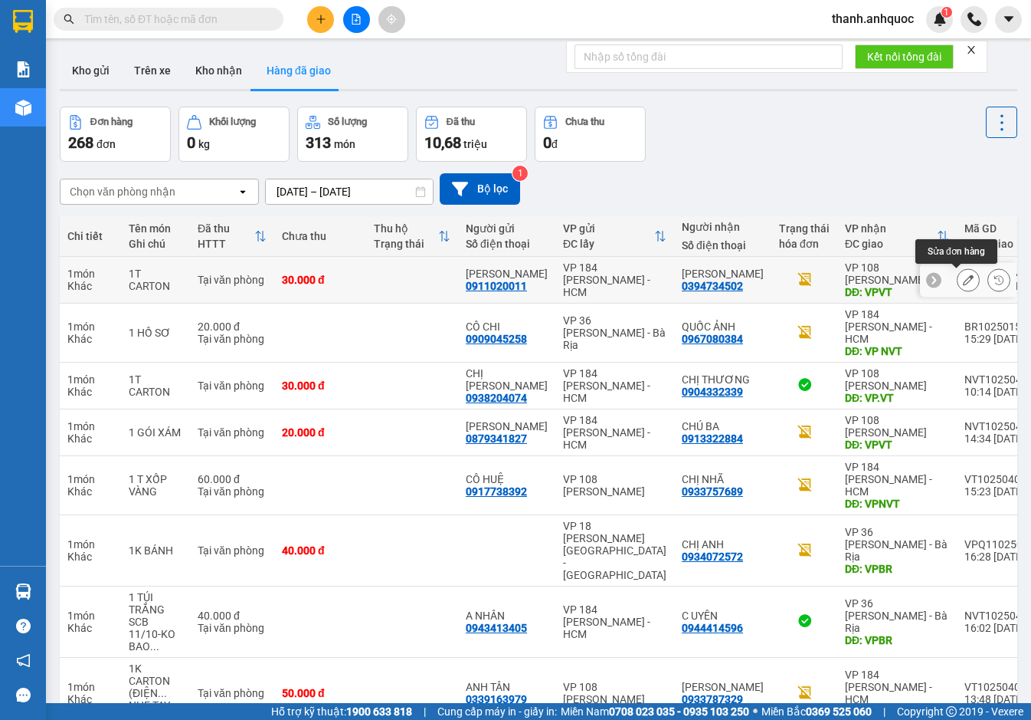
click at [958, 284] on button at bounding box center [968, 280] width 21 height 27
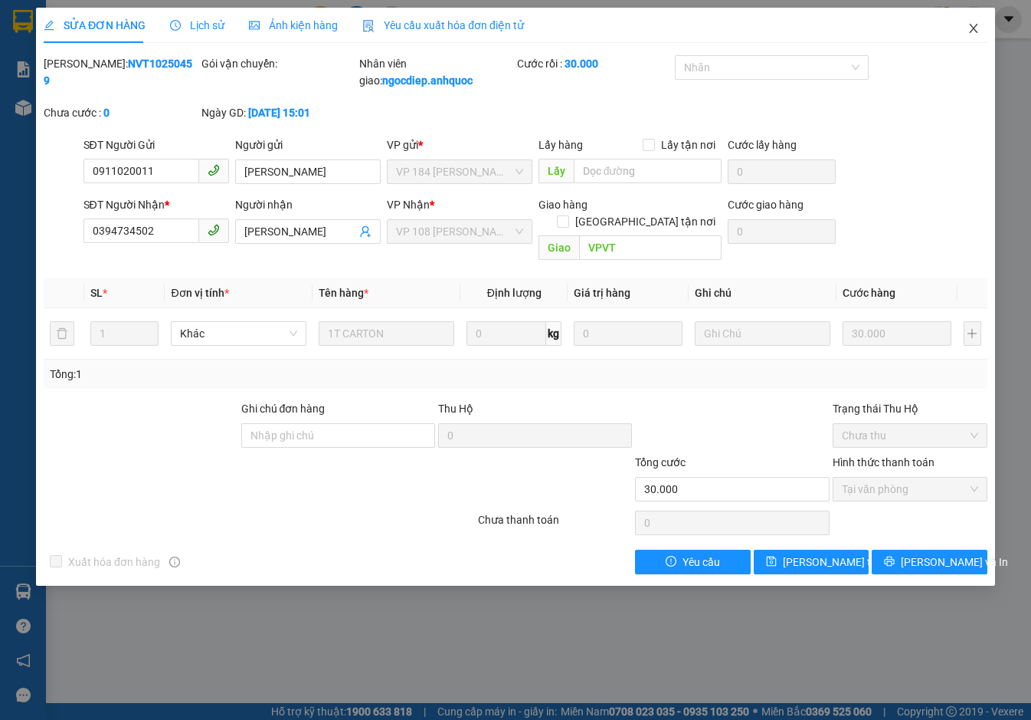
click at [974, 31] on icon "close" at bounding box center [974, 28] width 12 height 12
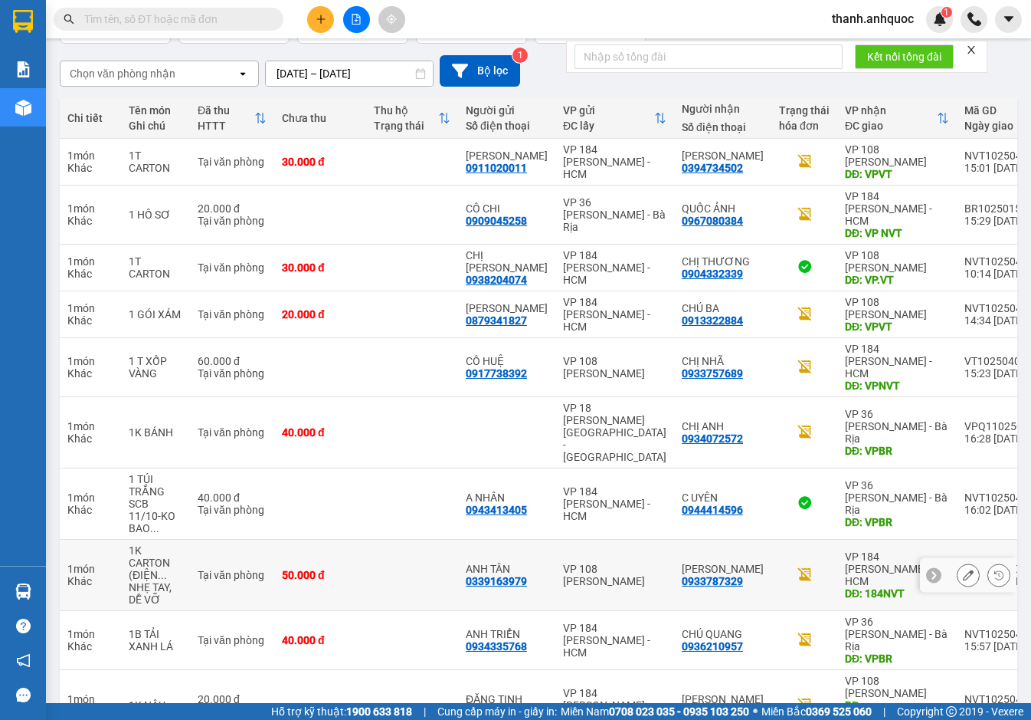
scroll to position [127, 0]
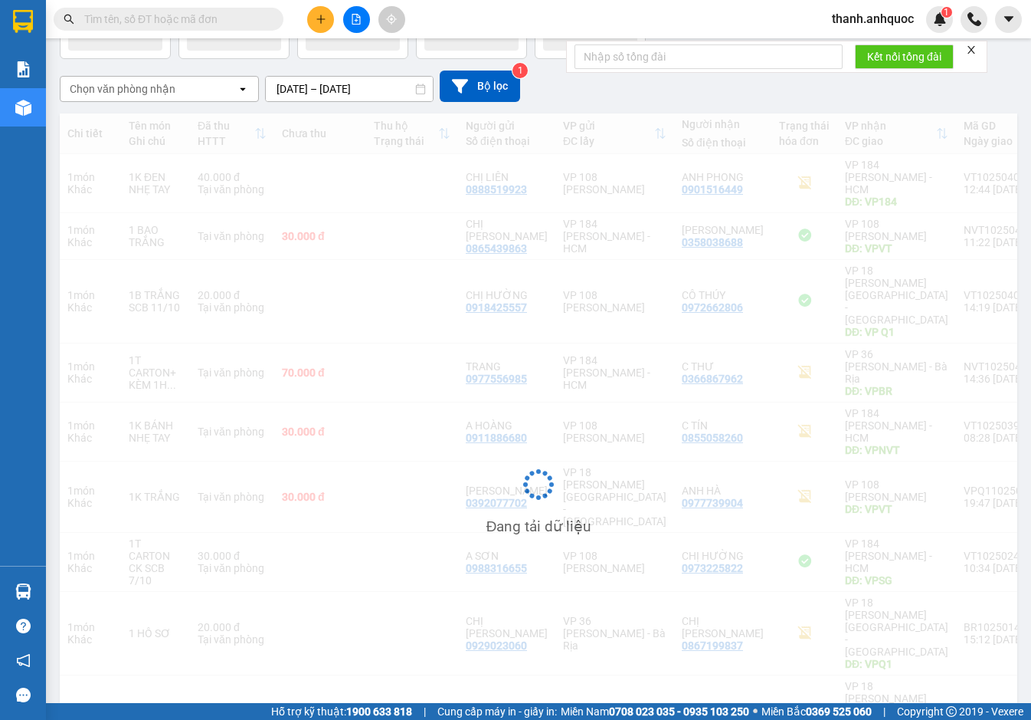
scroll to position [103, 0]
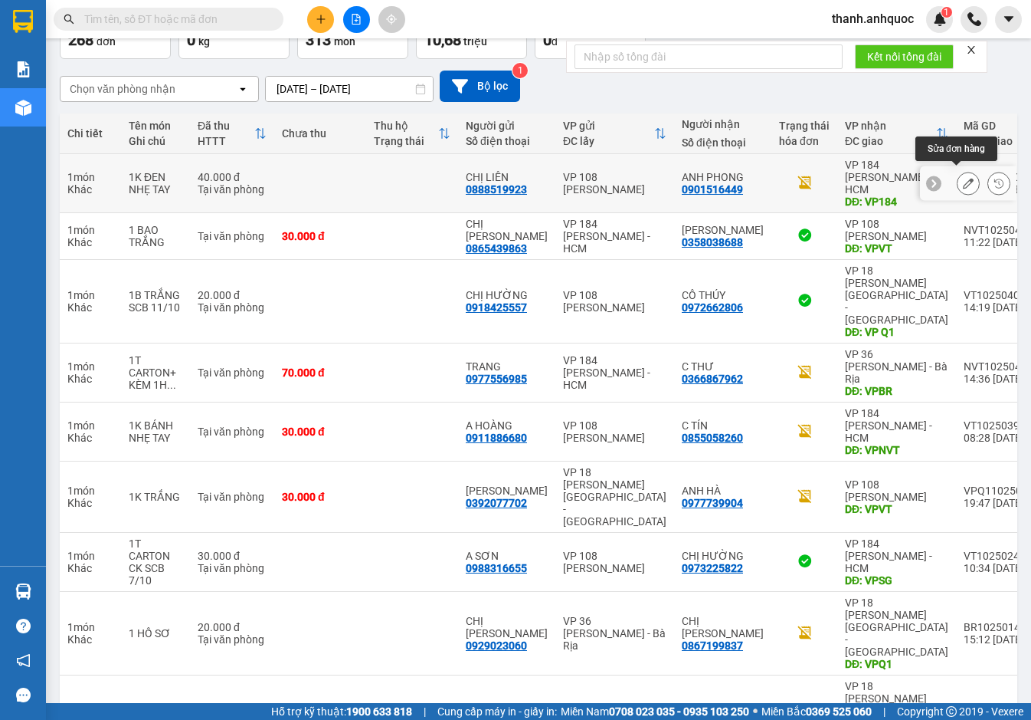
click at [963, 174] on button at bounding box center [968, 183] width 21 height 27
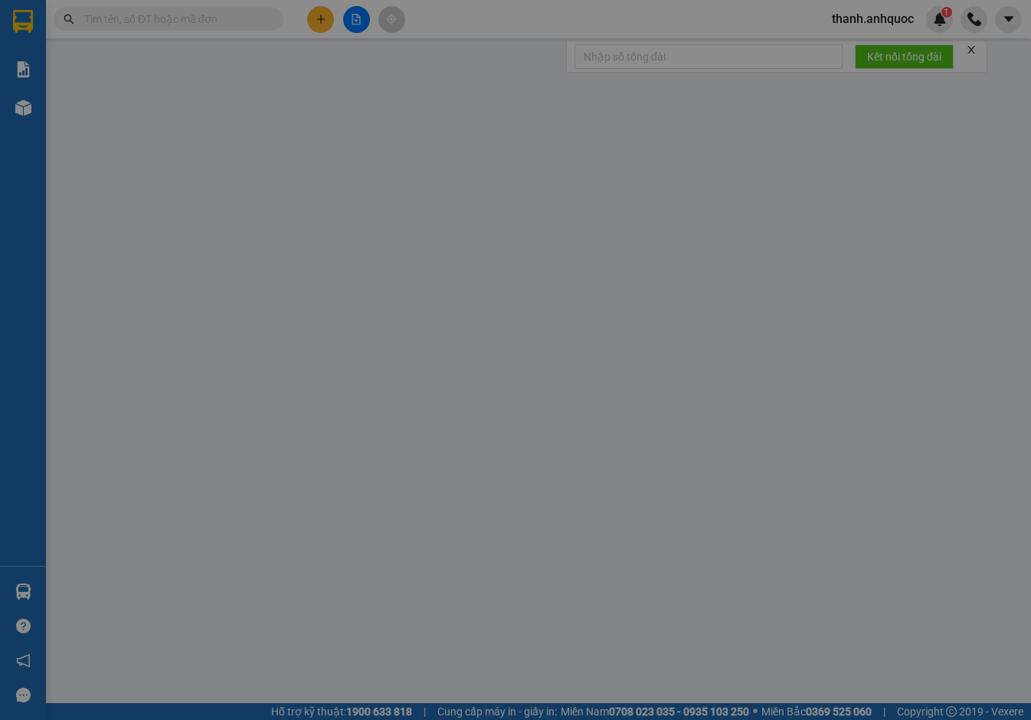
type input "0888519923"
type input "CHỊ LIÊN"
type input "0901516449"
type input "ANH PHONG"
type input "VP184"
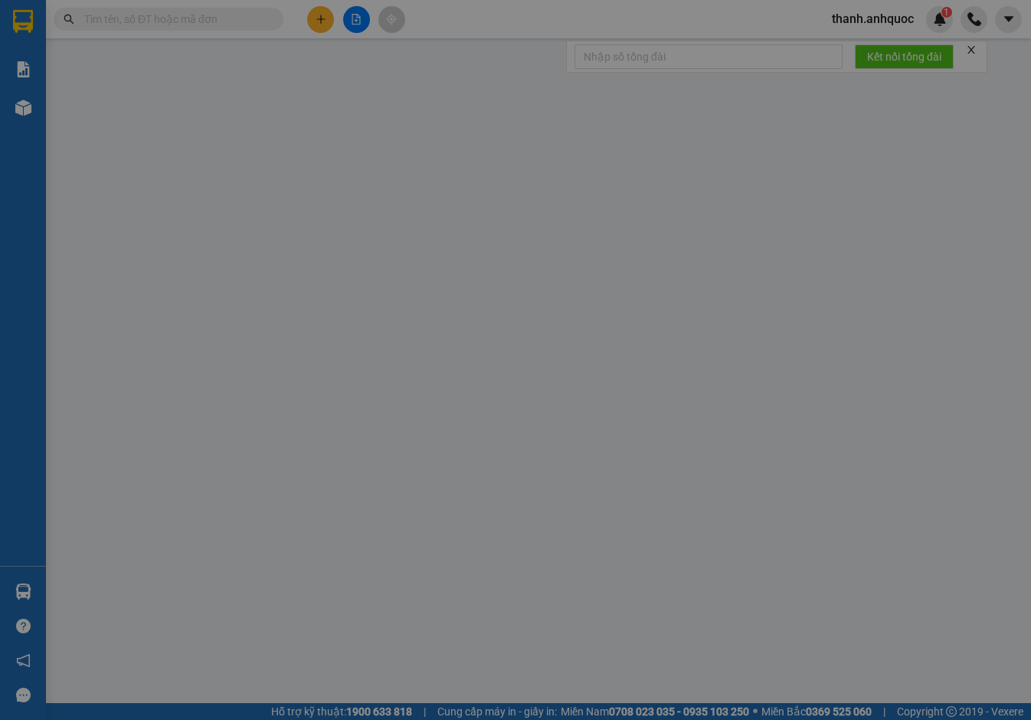
type input "40.000"
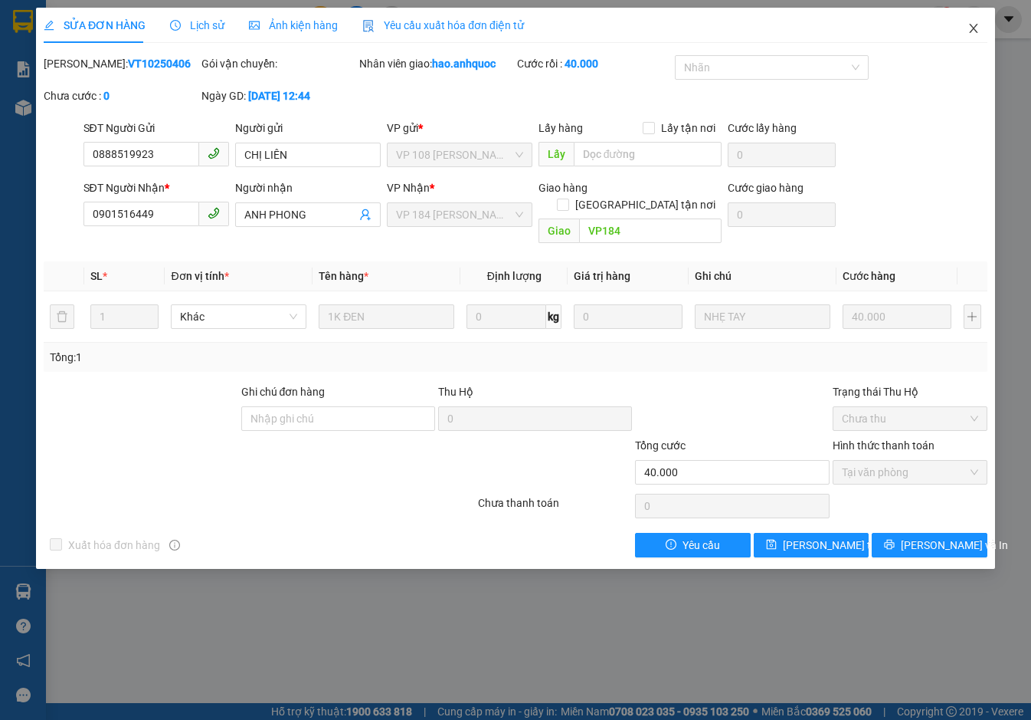
click at [974, 31] on icon "close" at bounding box center [974, 28] width 12 height 12
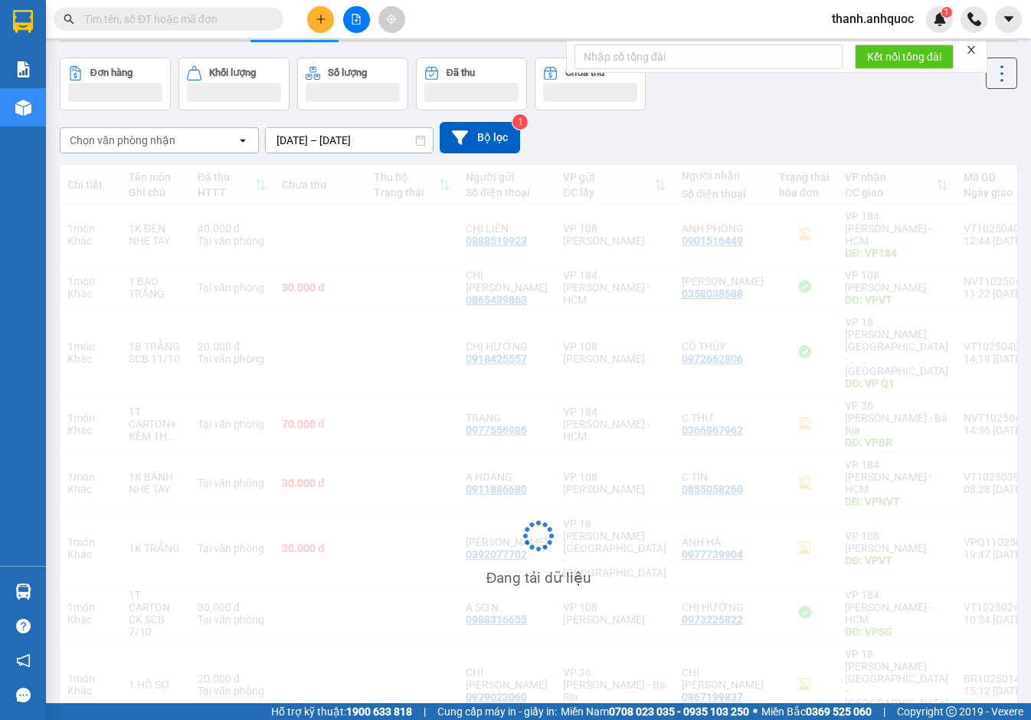
scroll to position [100, 0]
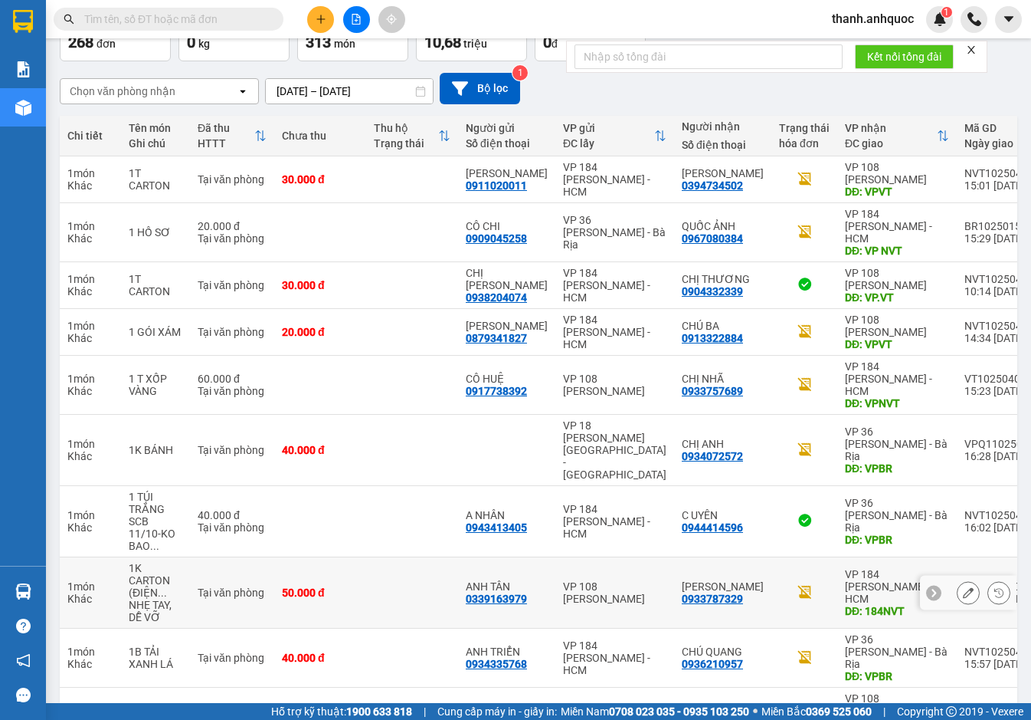
scroll to position [127, 0]
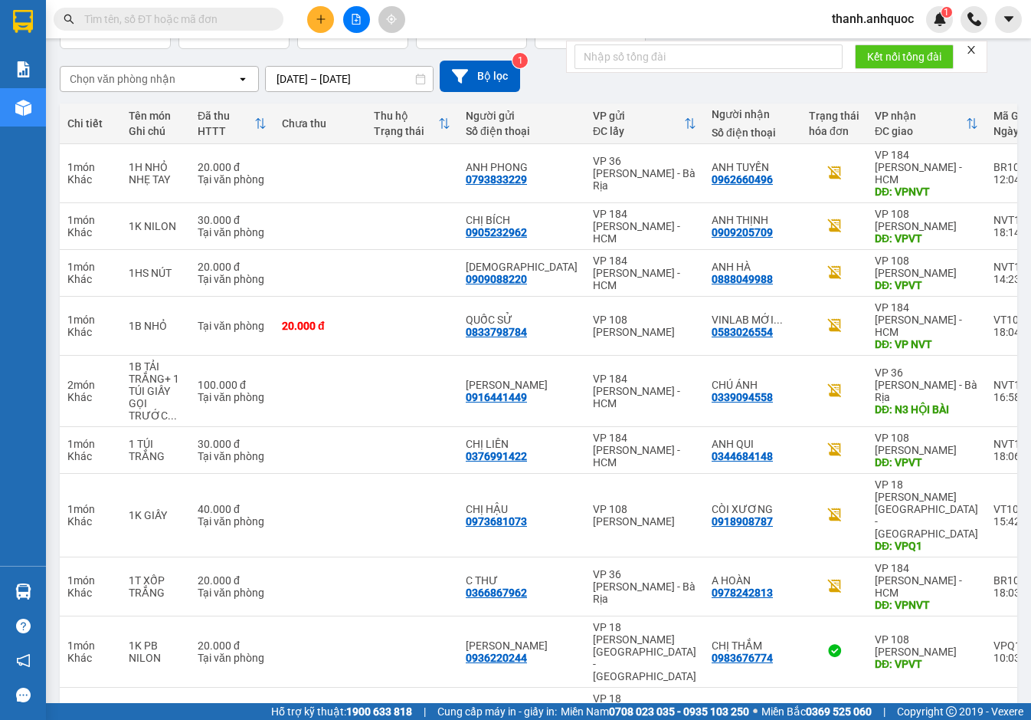
scroll to position [115, 0]
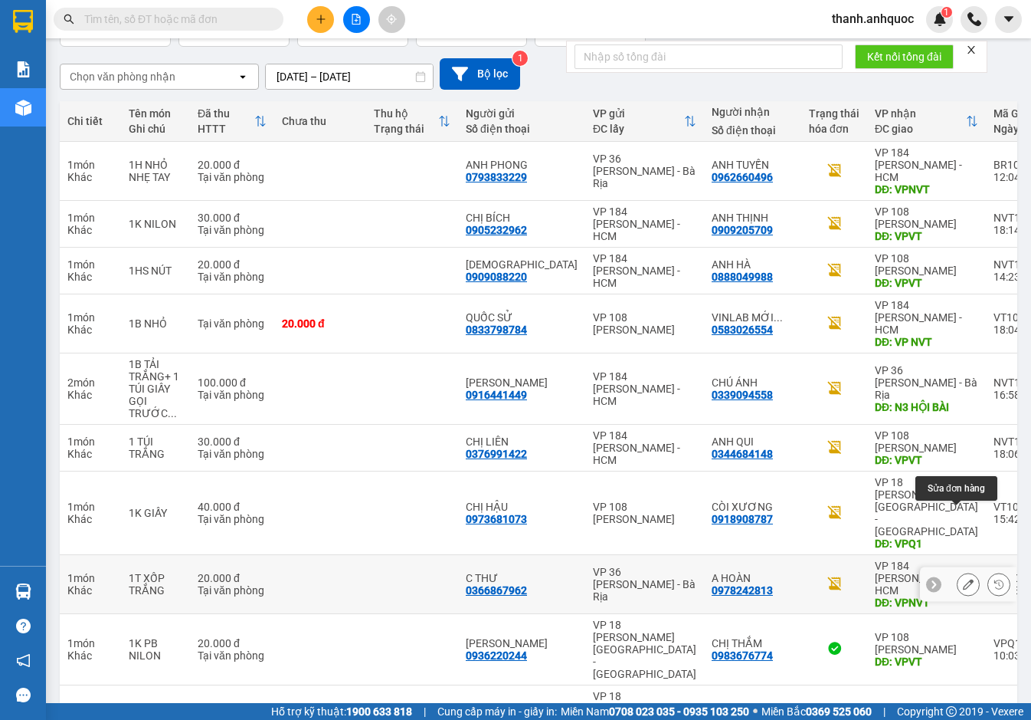
click at [963, 571] on button at bounding box center [968, 584] width 21 height 27
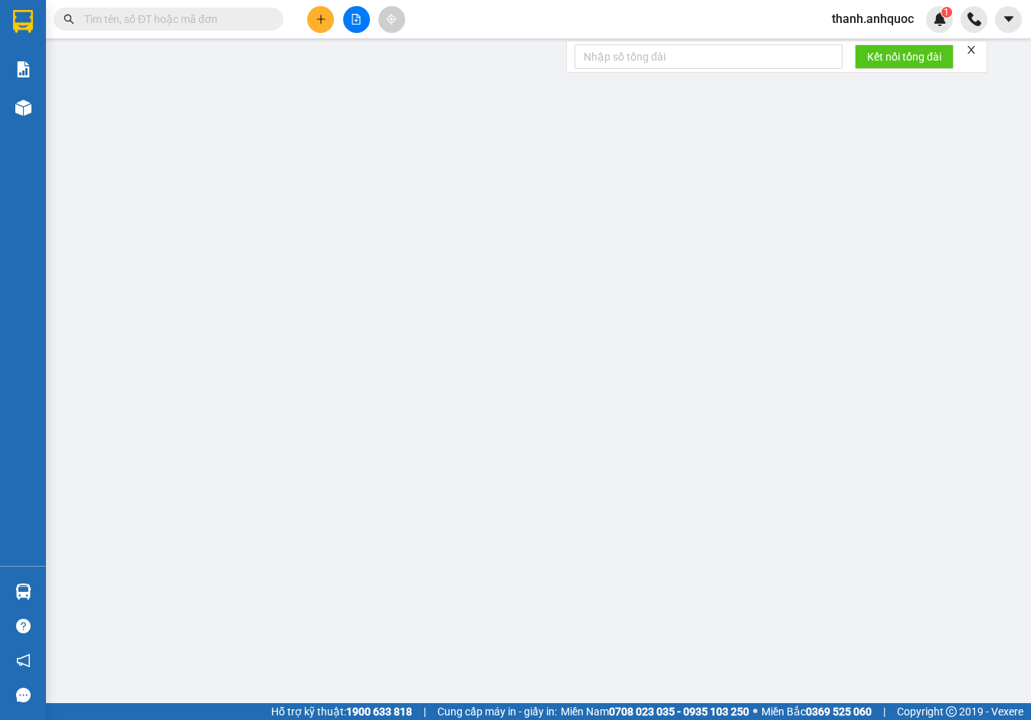
type input "0366867962"
type input "C THƯ"
type input "0978242813"
type input "A HOÀN"
type input "VPNVT"
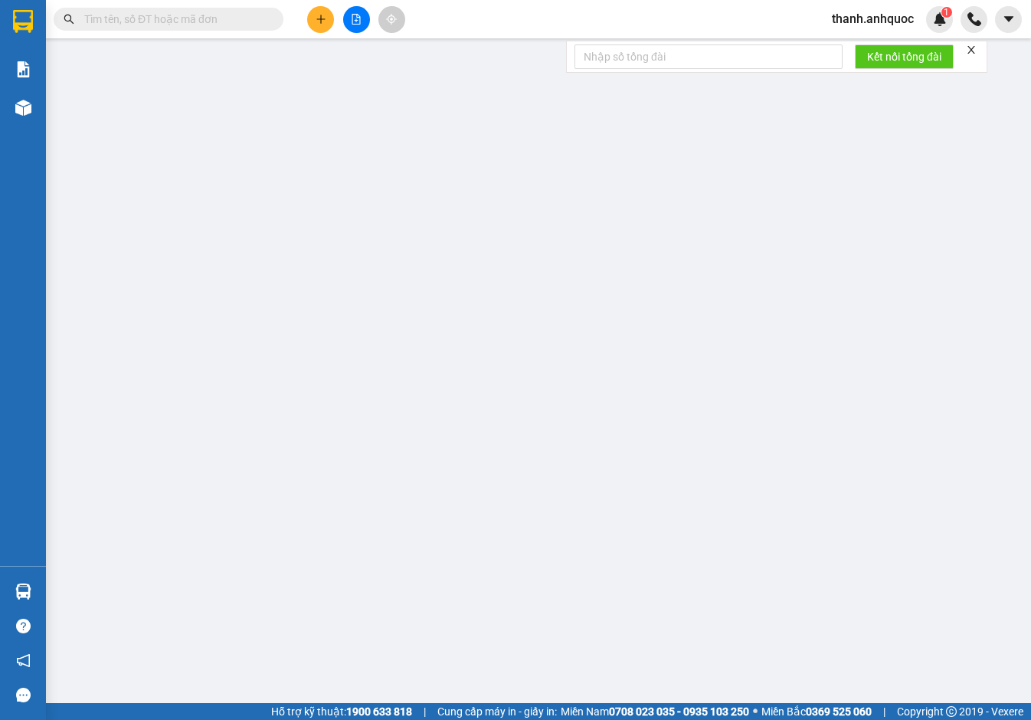
type input "20.000"
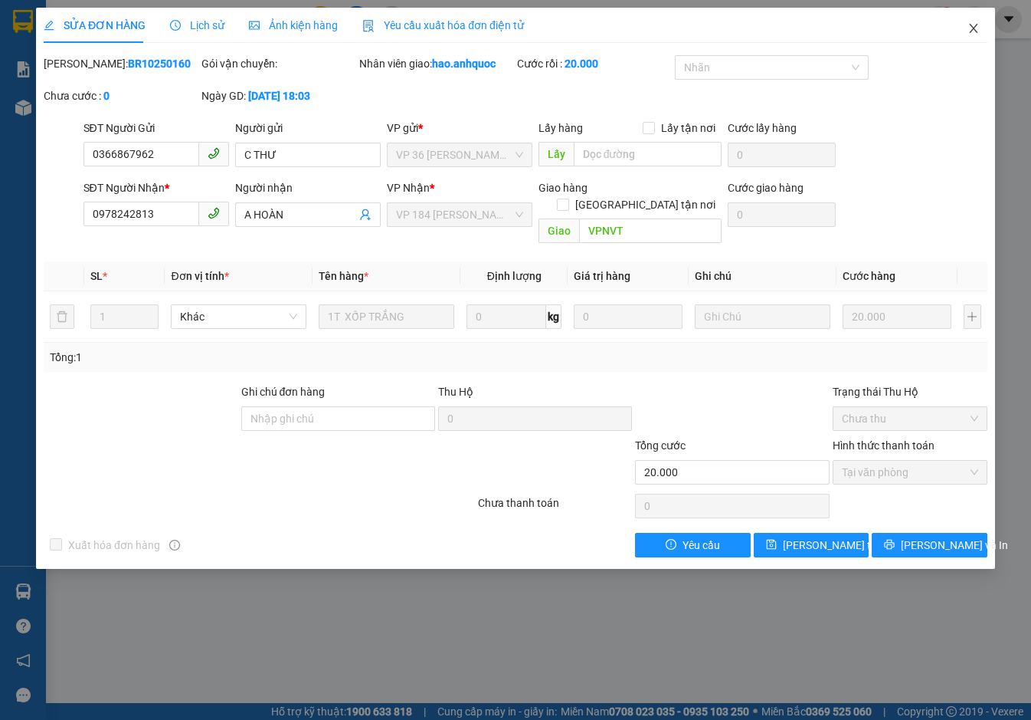
click at [970, 21] on span "Close" at bounding box center [974, 29] width 43 height 43
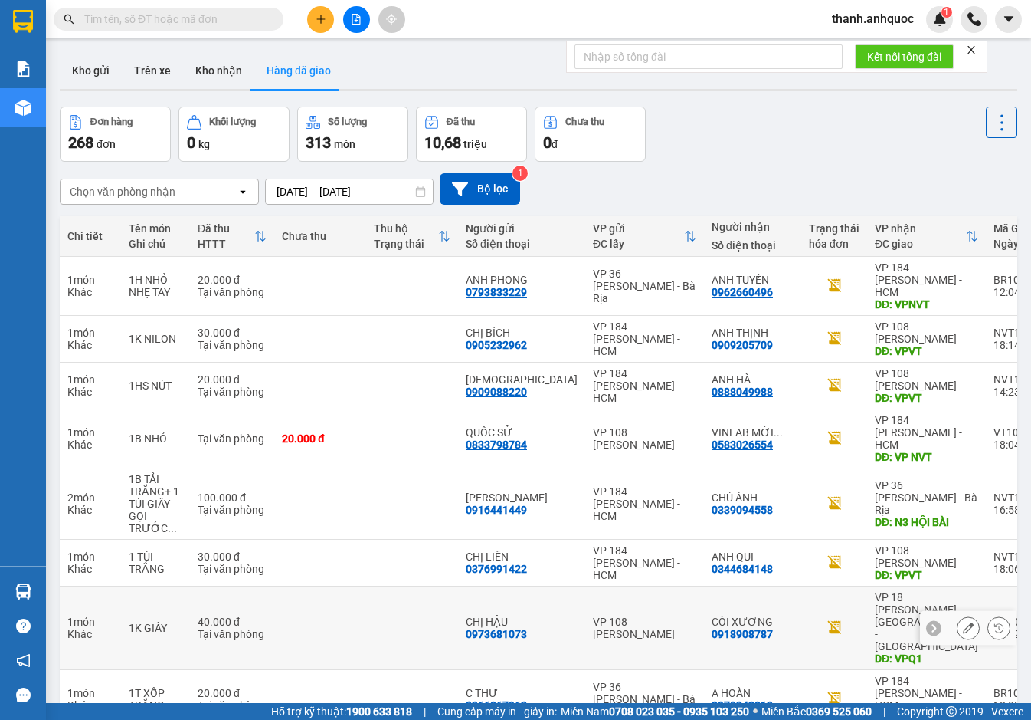
click at [963, 622] on icon at bounding box center [968, 627] width 11 height 11
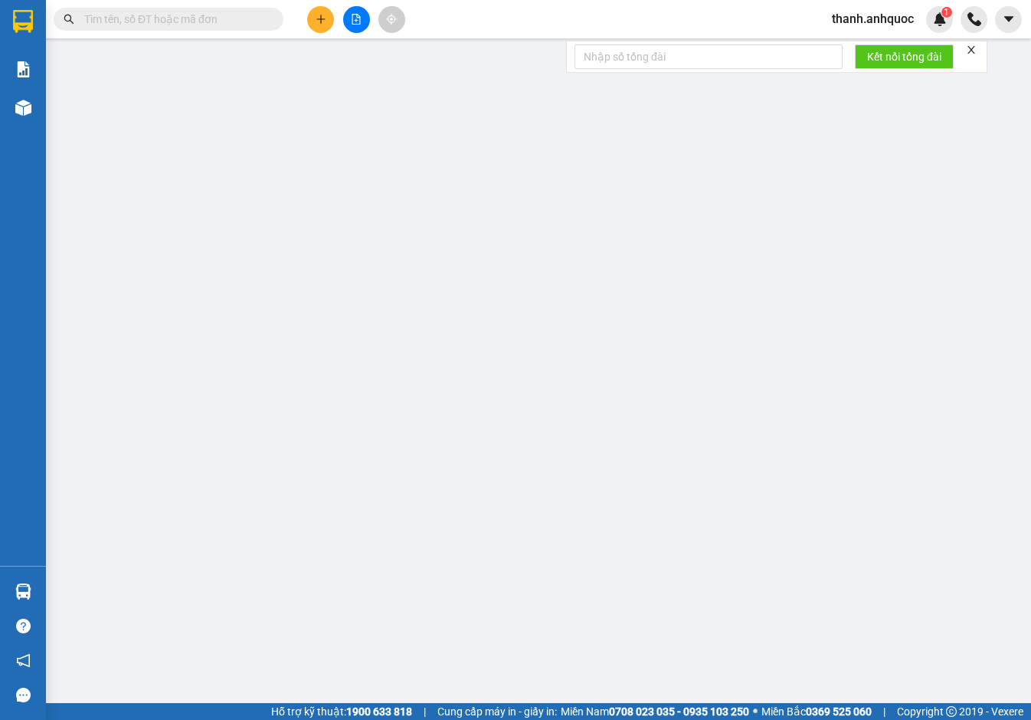
type input "0973681073"
type input "CHỊ HẬU"
type input "0918908787"
type input "CÒI XƯƠNG"
type input "VPQ1"
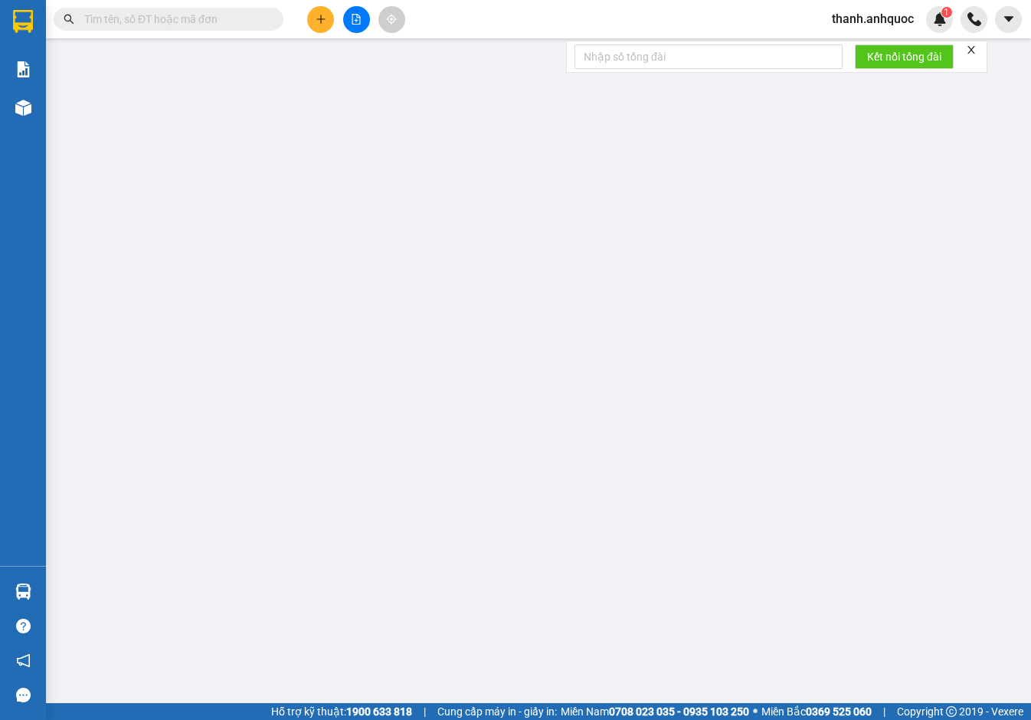
type input "40.000"
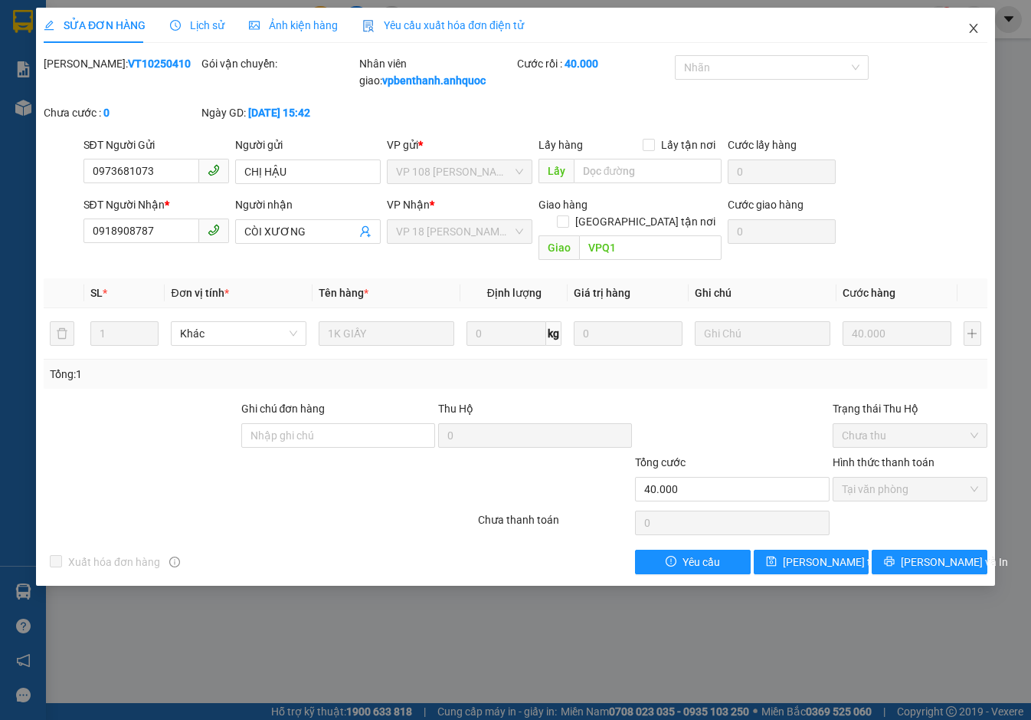
click at [979, 26] on icon "close" at bounding box center [974, 28] width 12 height 12
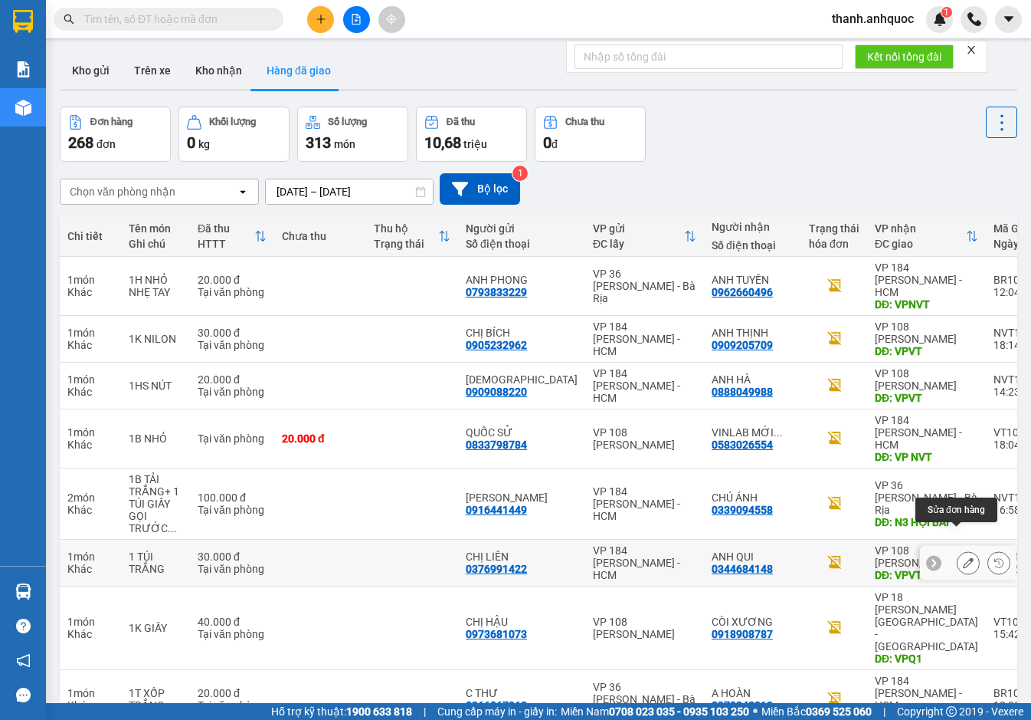
click at [963, 557] on icon at bounding box center [968, 562] width 11 height 11
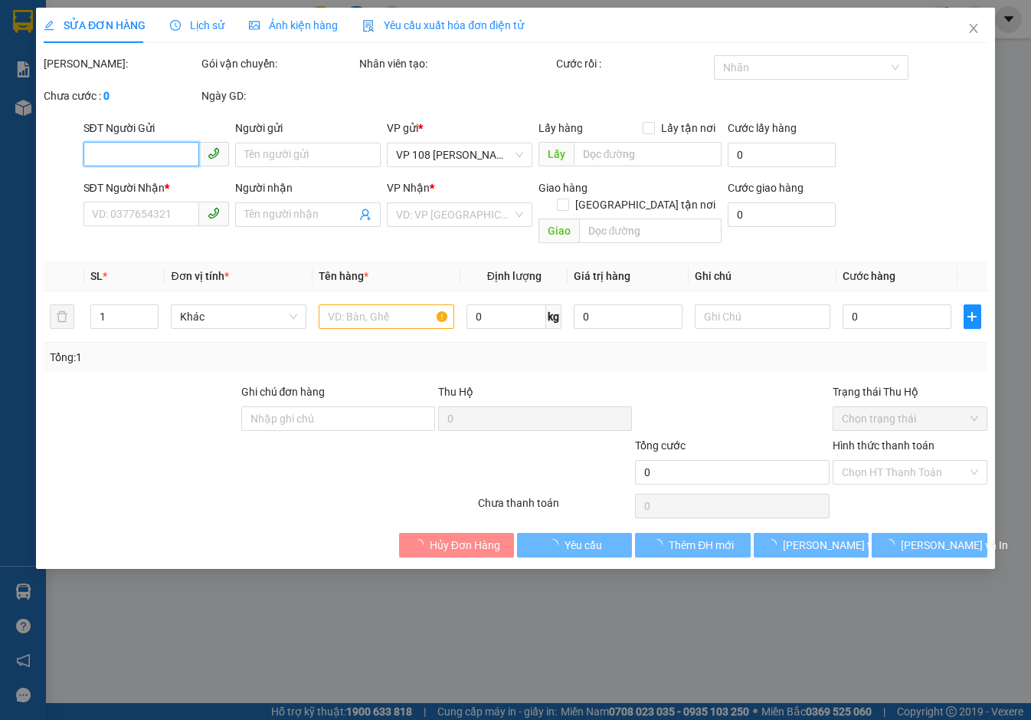
type input "0376991422"
type input "CHỊ LIÊN"
type input "0344684148"
type input "ANH QUI"
type input "VPVT"
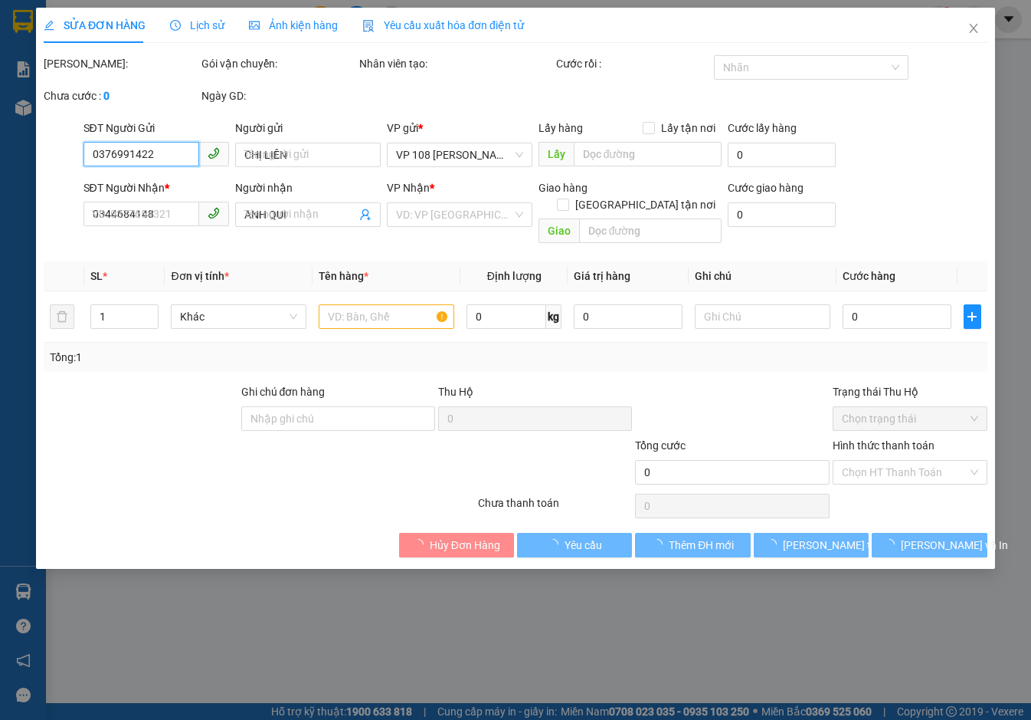
type input "TM 9/10 THỦY"
type input "30.000"
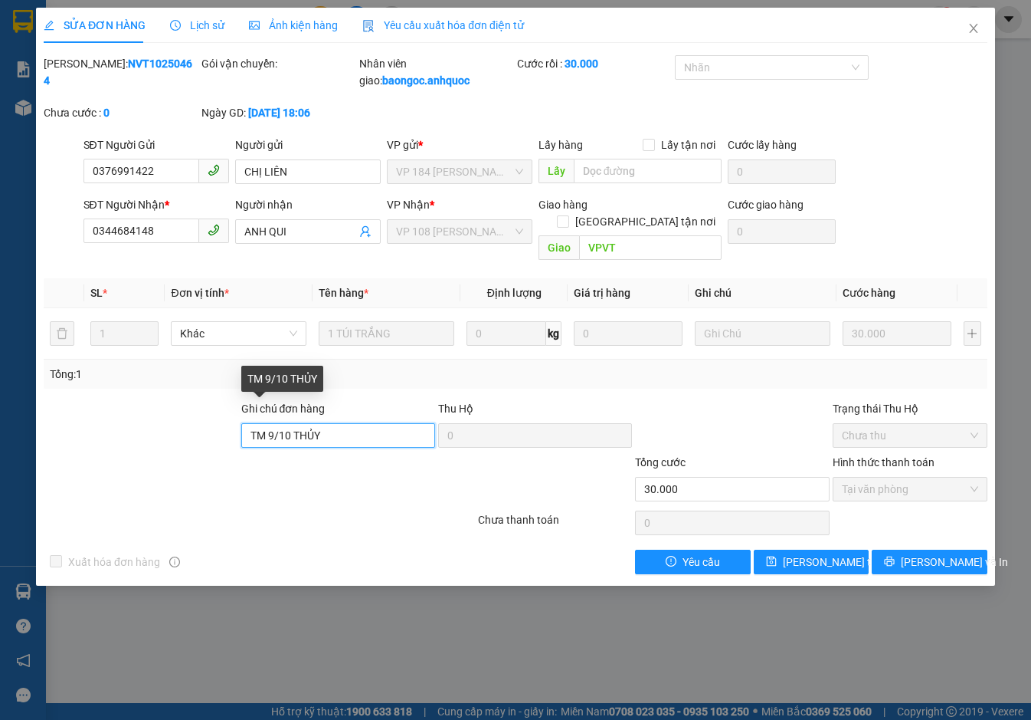
drag, startPoint x: 336, startPoint y: 412, endPoint x: 136, endPoint y: 394, distance: 200.8
click at [136, 400] on div "Ghi chú đơn hàng TM 9/10 THỦY Thu Hộ 0 Trạng thái Thu Hộ Chưa thu" at bounding box center [515, 427] width 947 height 54
click at [204, 19] on span "Lịch sử" at bounding box center [197, 25] width 54 height 12
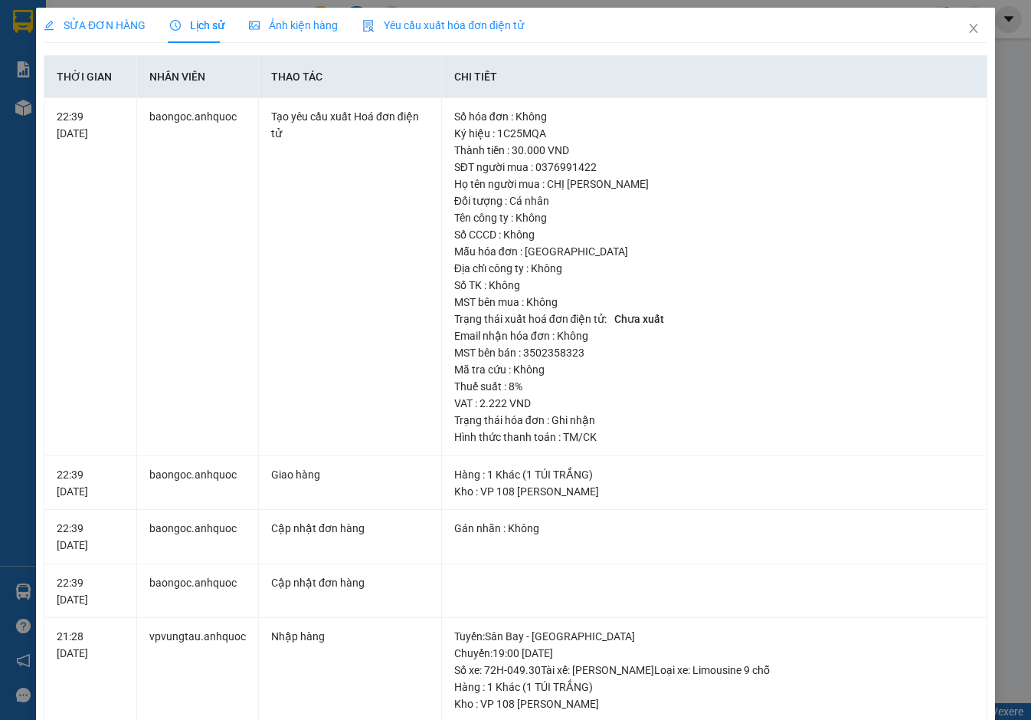
click at [87, 22] on span "SỬA ĐƠN HÀNG" at bounding box center [95, 25] width 102 height 12
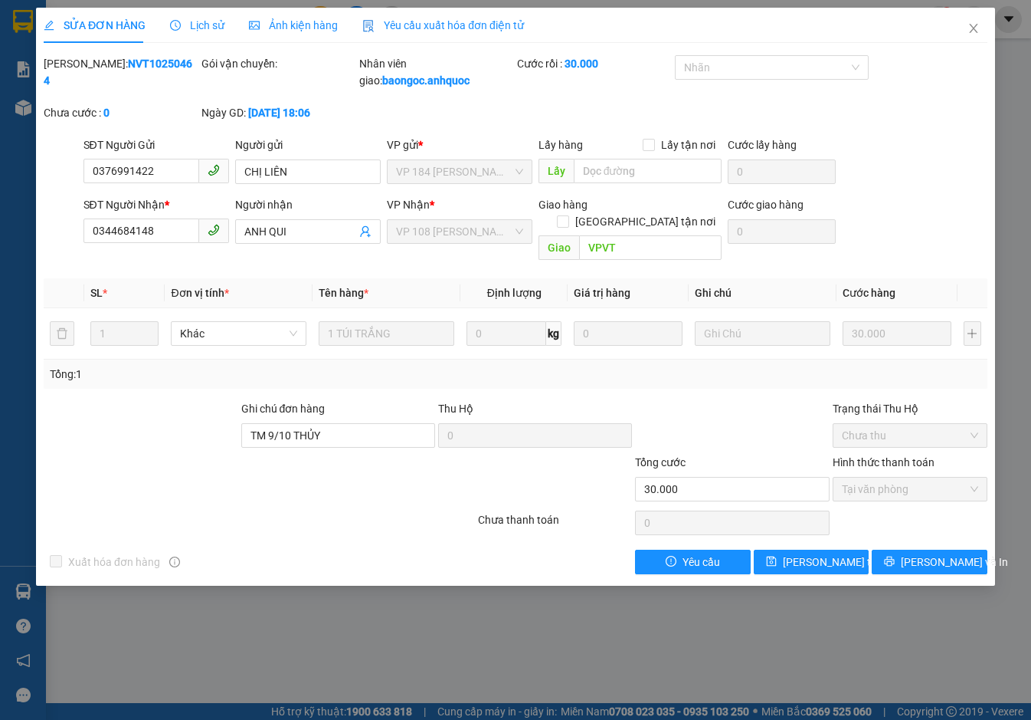
click at [198, 29] on span "Lịch sử" at bounding box center [197, 25] width 54 height 12
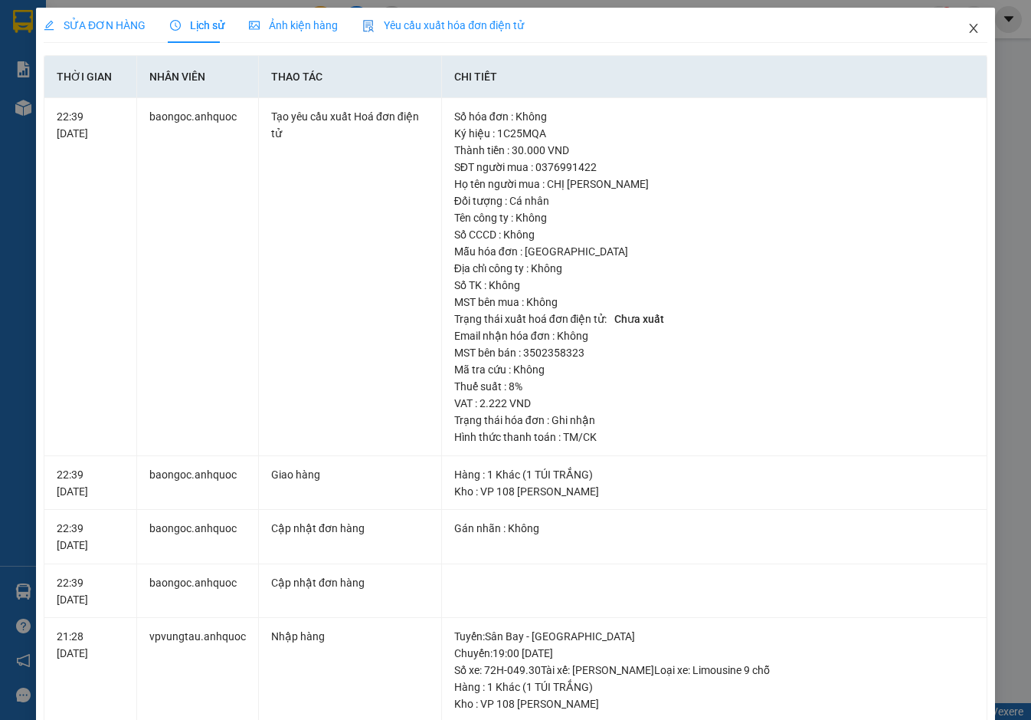
click at [968, 23] on icon "close" at bounding box center [974, 28] width 12 height 12
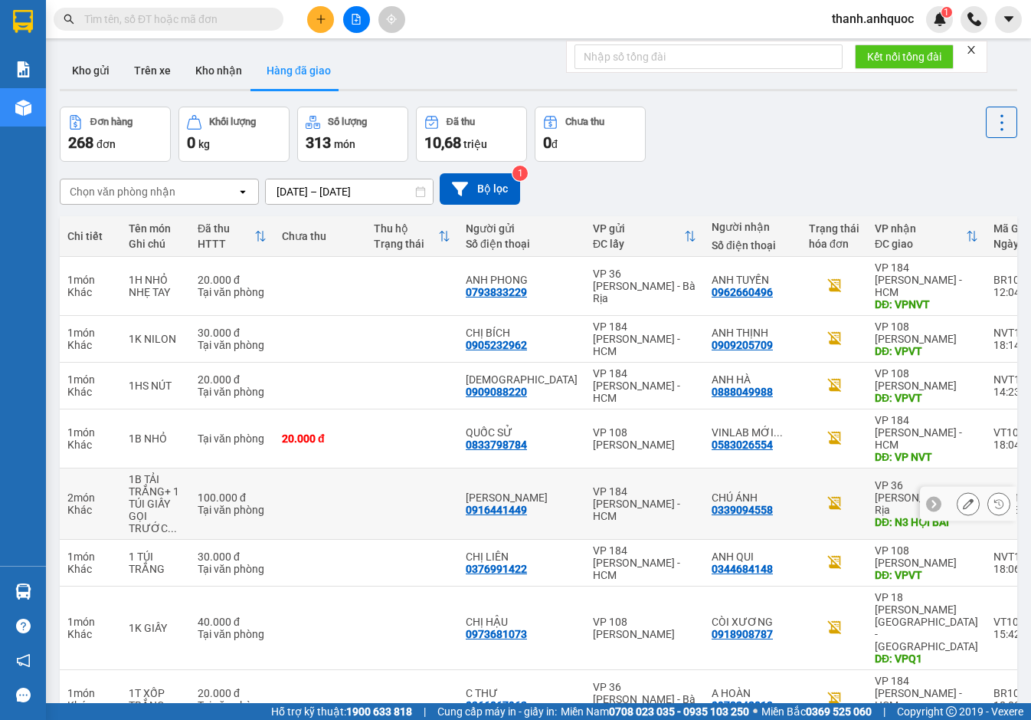
click at [958, 490] on button at bounding box center [968, 503] width 21 height 27
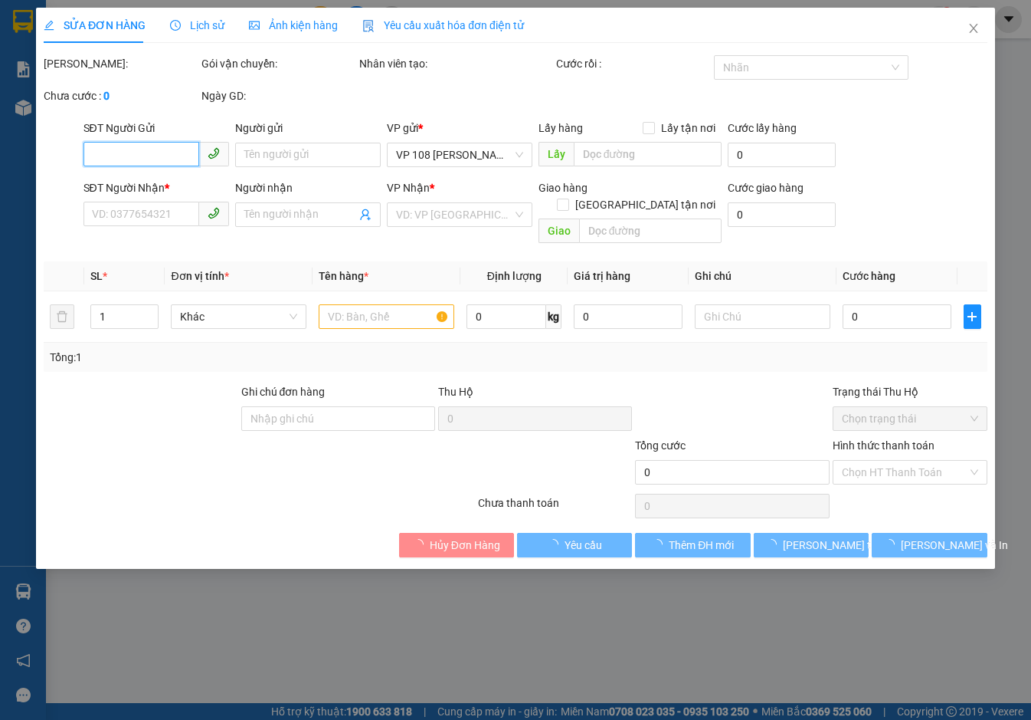
type input "0916441449"
type input "[PERSON_NAME]"
type input "0339094558"
type input "CHÚ ÁNH"
type input "N3 HỘI BÀI"
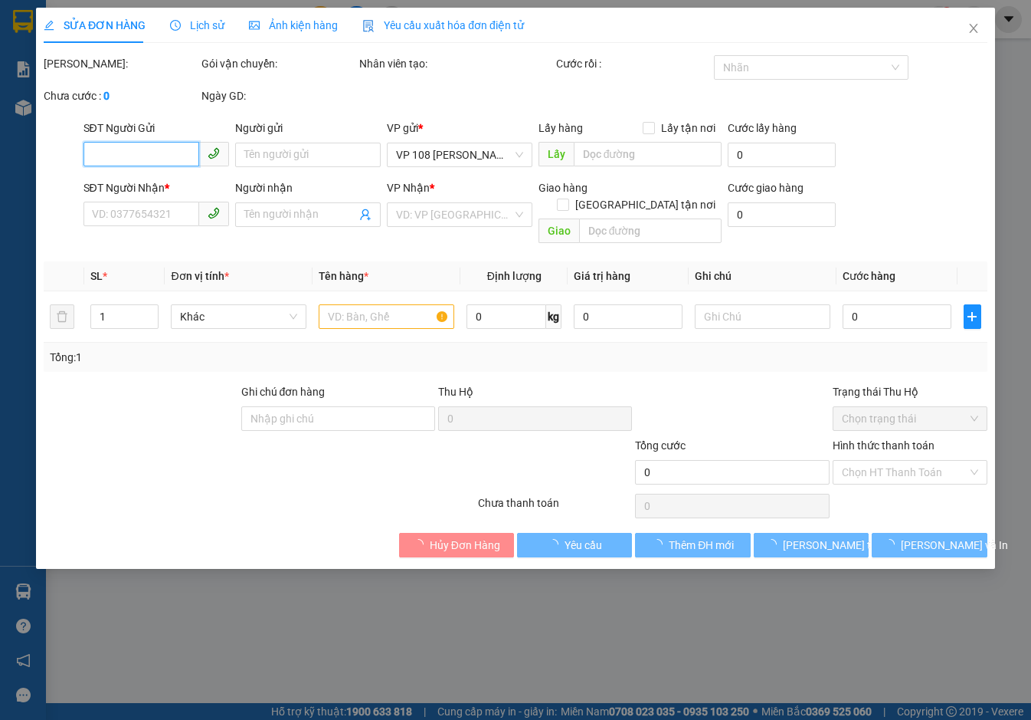
type input "TX GIAO TIỀN MẶT VT 12/10"
type input "100.000"
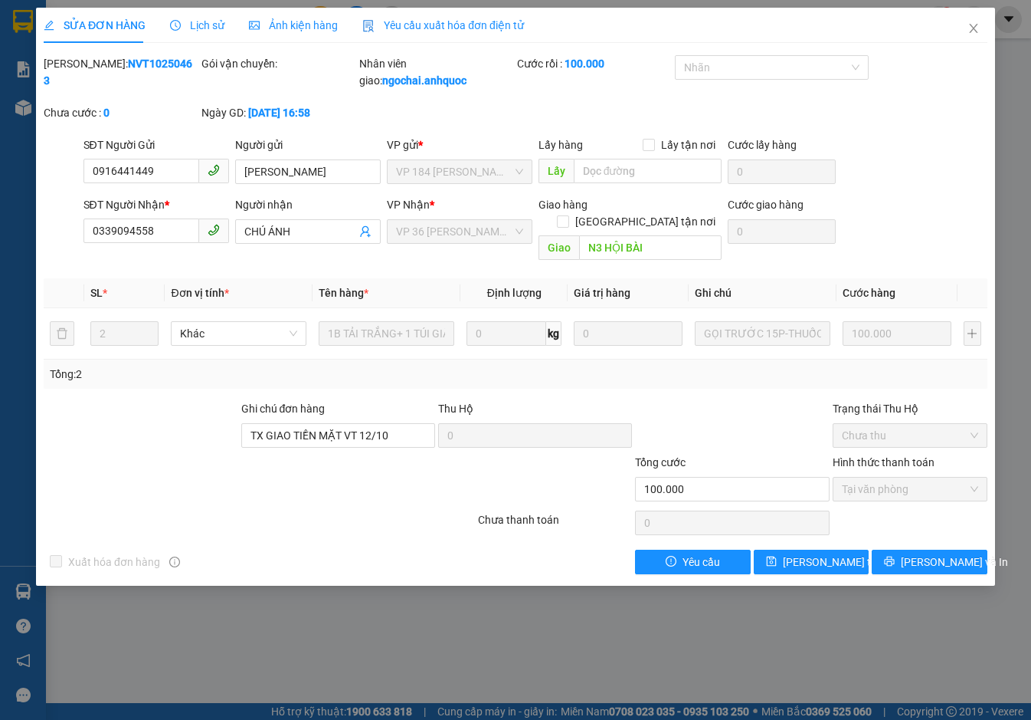
click at [442, 19] on span "Yêu cầu xuất hóa đơn điện tử" at bounding box center [443, 25] width 162 height 12
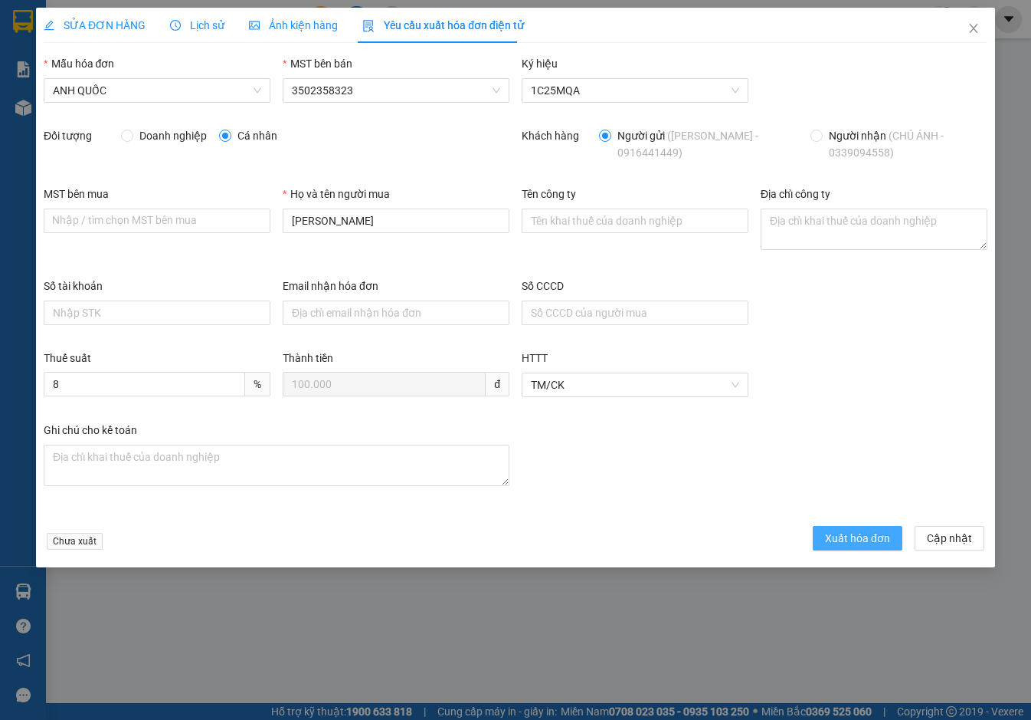
click at [871, 537] on span "Xuất hóa đơn" at bounding box center [857, 538] width 65 height 17
click at [977, 24] on icon "close" at bounding box center [974, 28] width 12 height 12
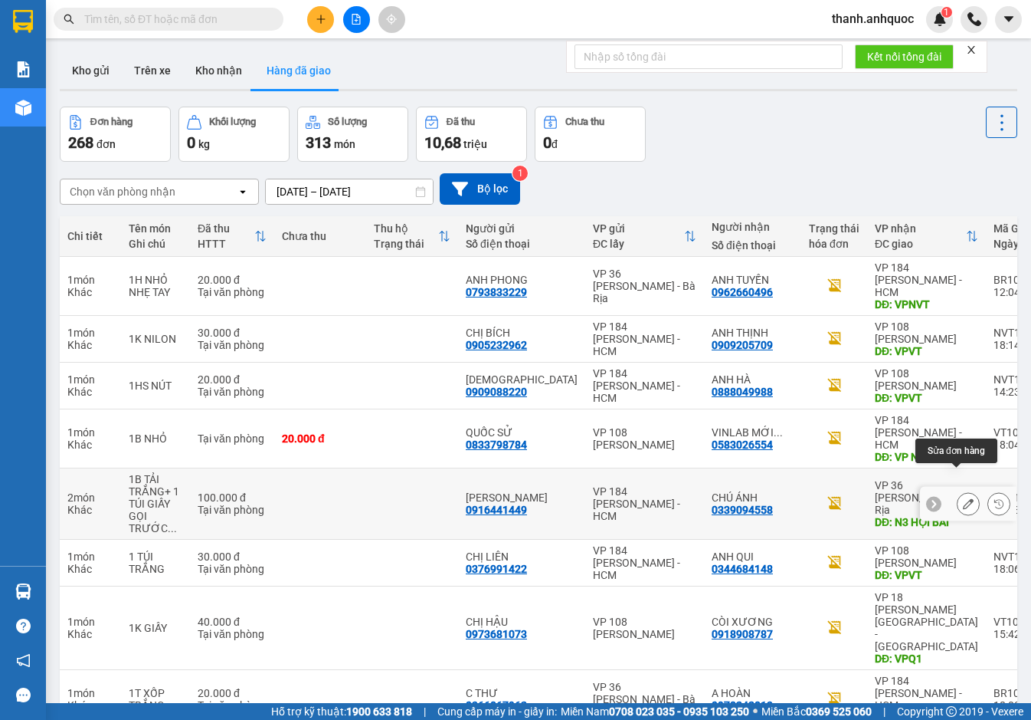
click at [963, 498] on icon at bounding box center [968, 503] width 11 height 11
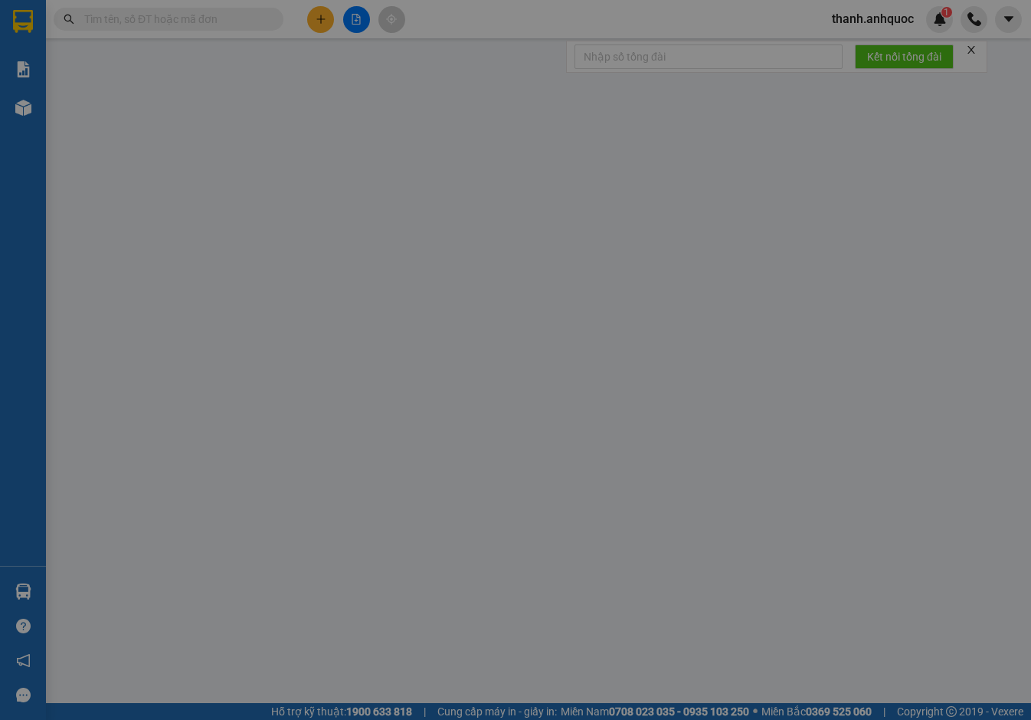
type input "0916441449"
type input "[PERSON_NAME]"
type input "0339094558"
type input "CHÚ ÁNH"
type input "N3 HỘI BÀI"
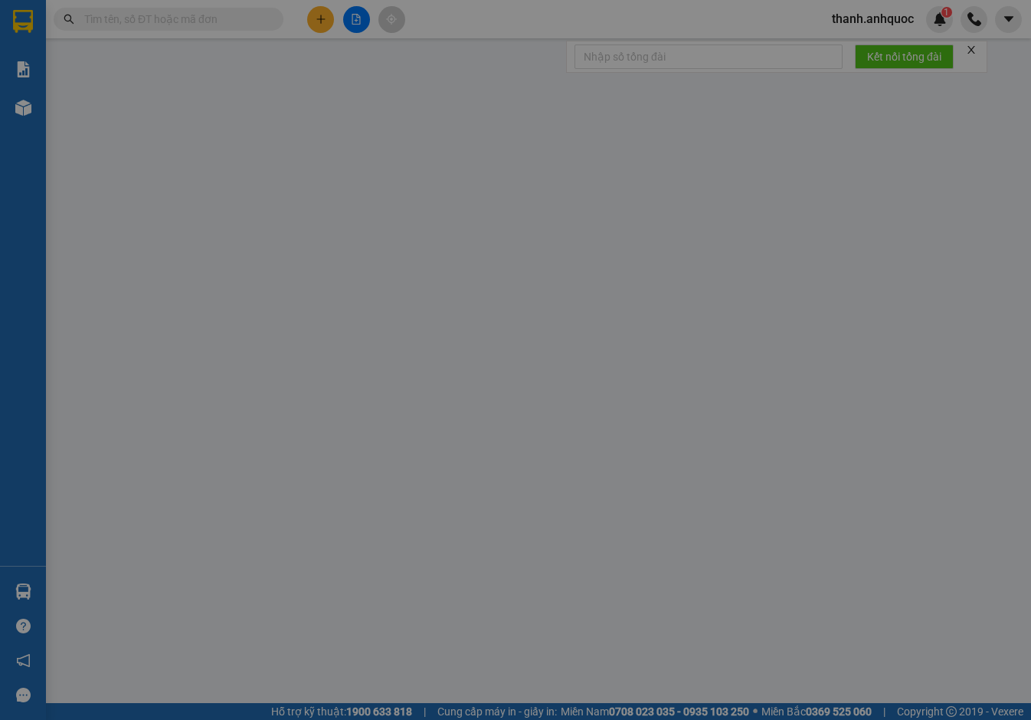
type input "TX GIAO TIỀN MẶT VT 12/10"
type input "100.000"
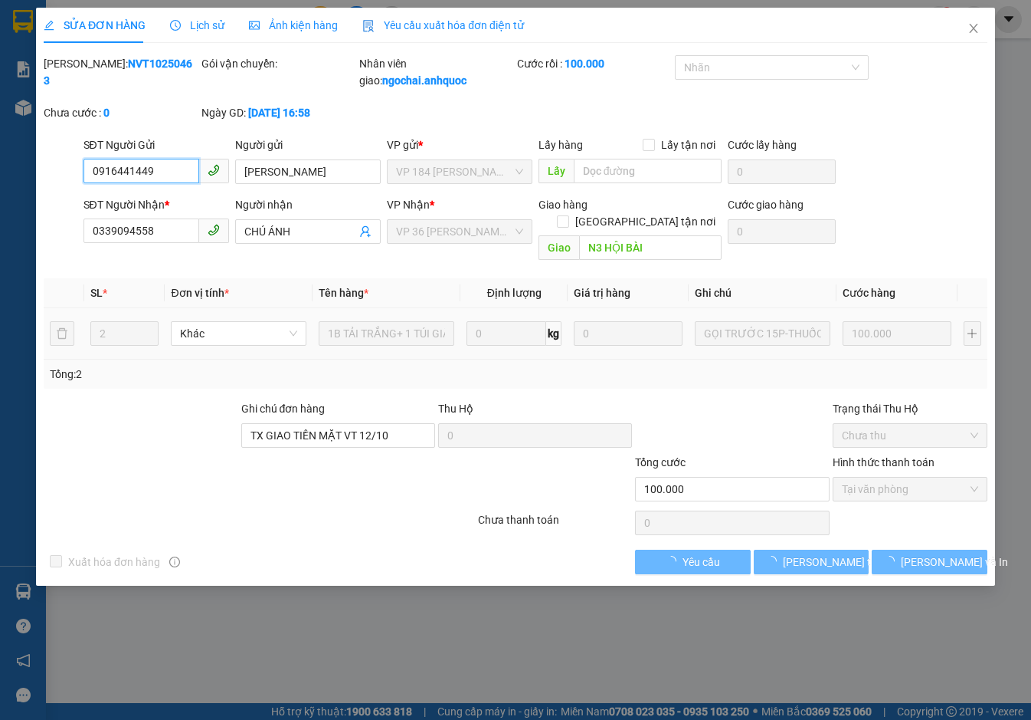
checkbox input "true"
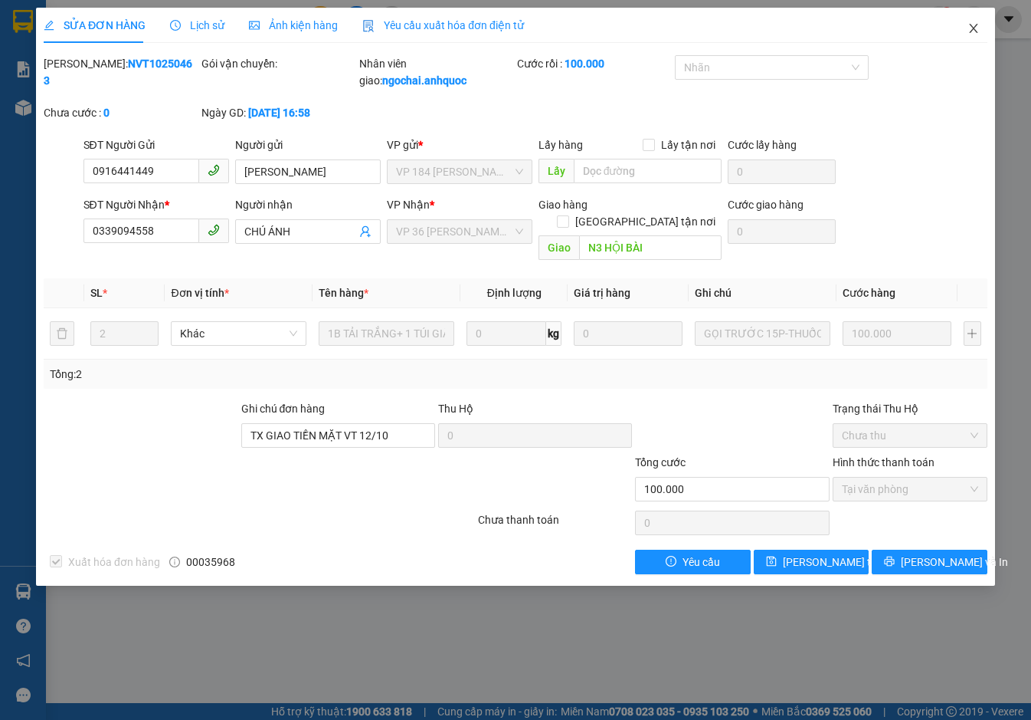
click at [979, 31] on icon "close" at bounding box center [974, 28] width 12 height 12
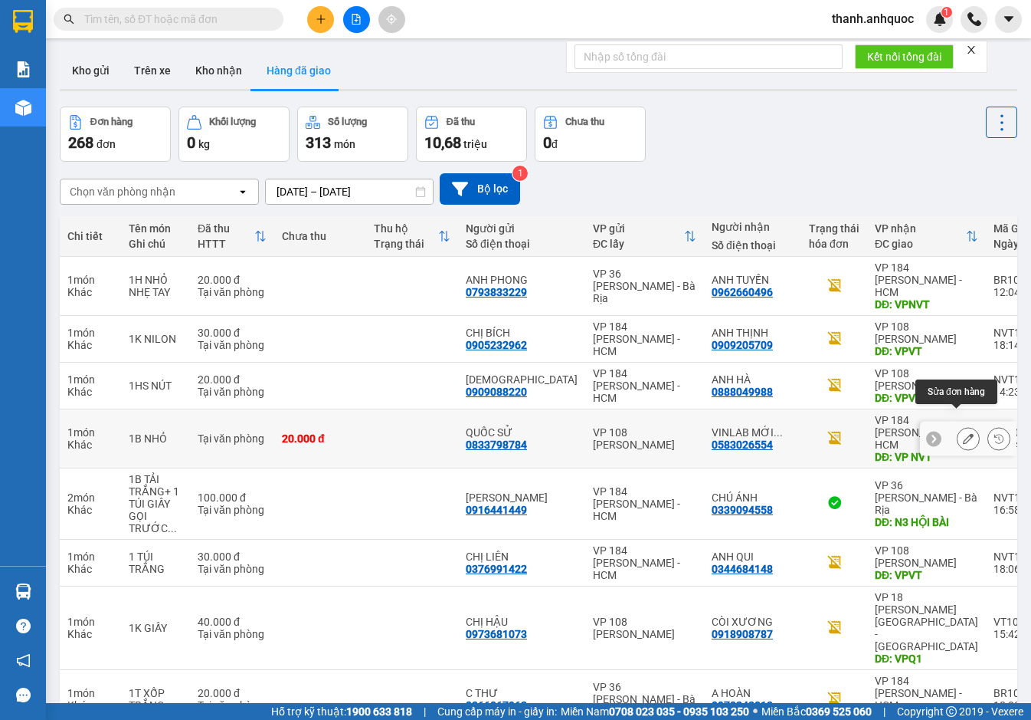
click at [958, 425] on button at bounding box center [968, 438] width 21 height 27
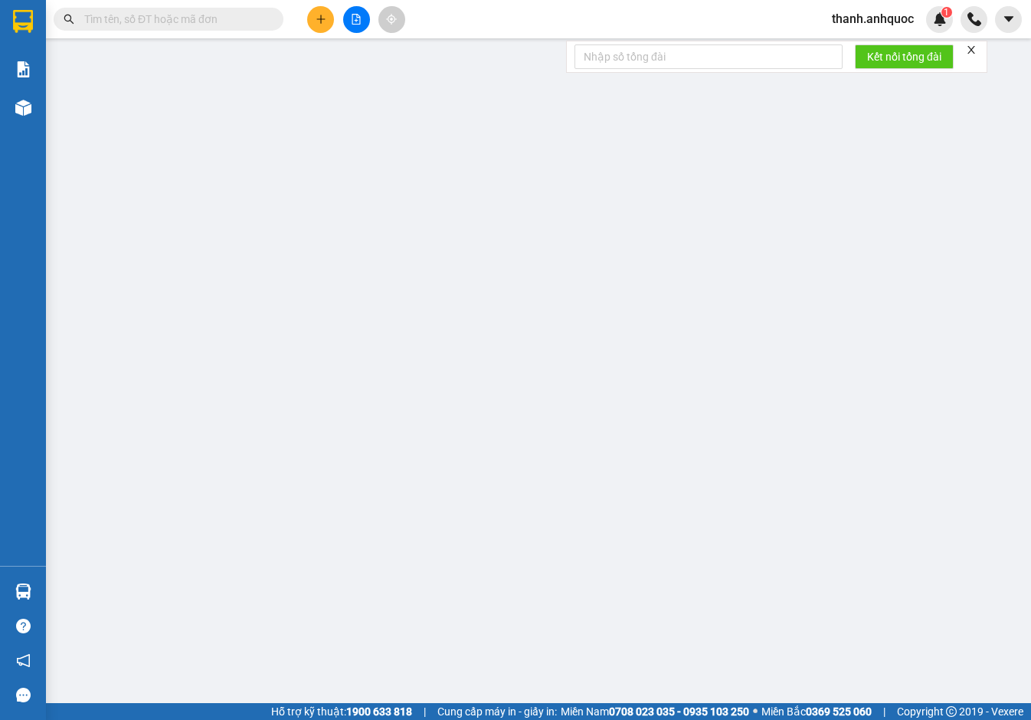
type input "0833798784"
type input "QUỐC SỬ"
type input "0583026554"
type input "VINLAB MỚI (2)"
type input "VP NVT"
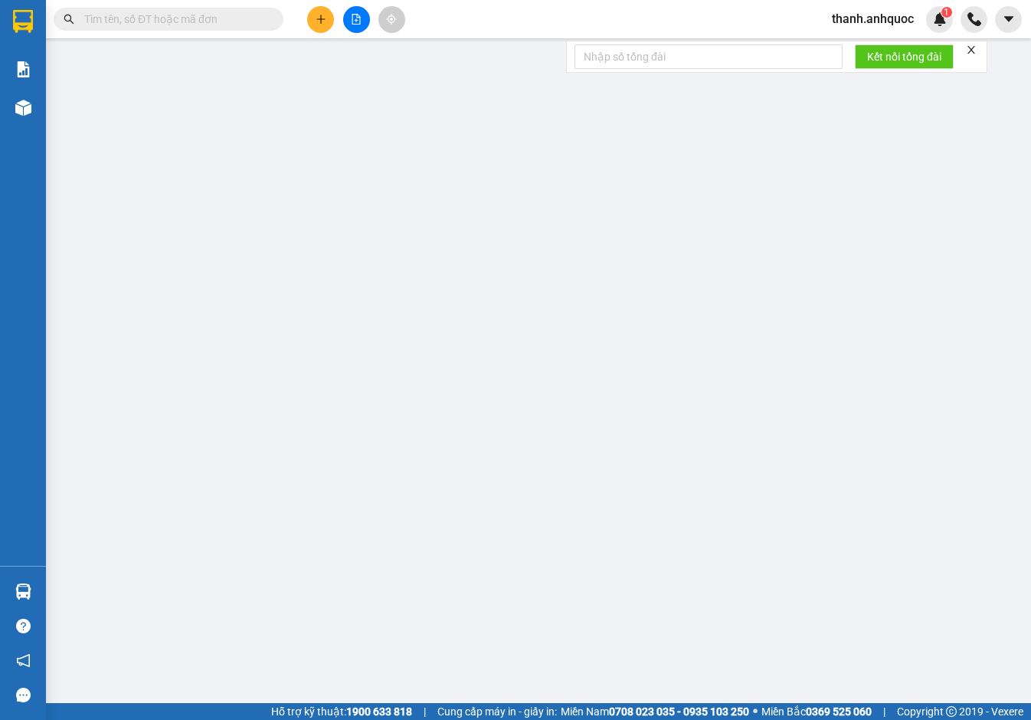
type input "TM 12/10 THỦY"
type input "20.000"
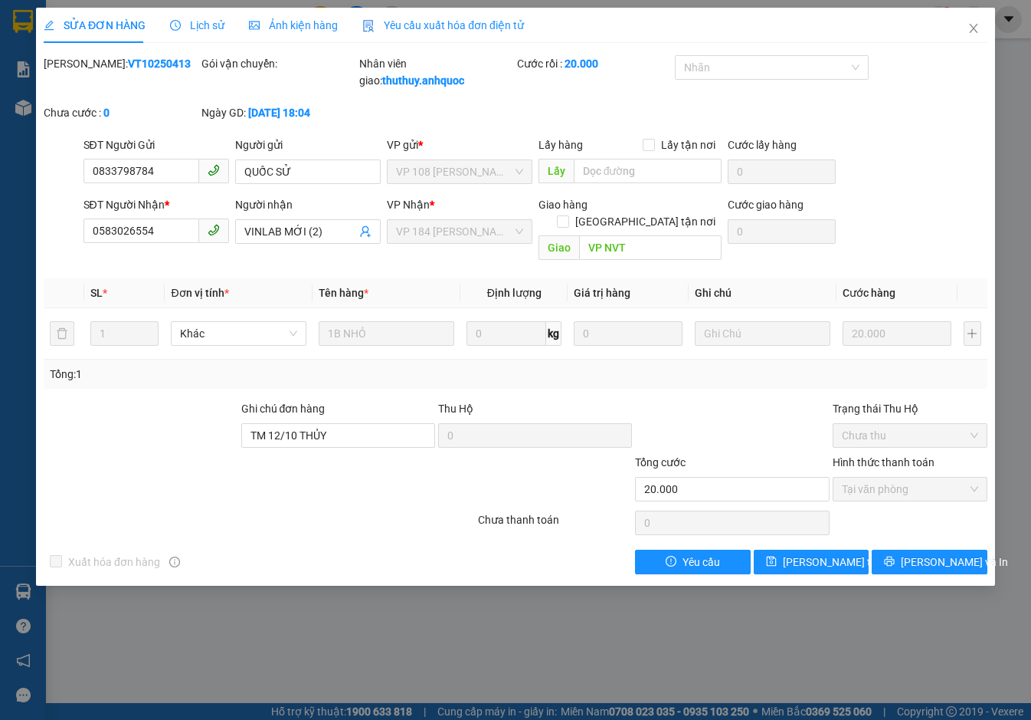
click at [424, 15] on div "Yêu cầu xuất hóa đơn điện tử" at bounding box center [443, 25] width 162 height 35
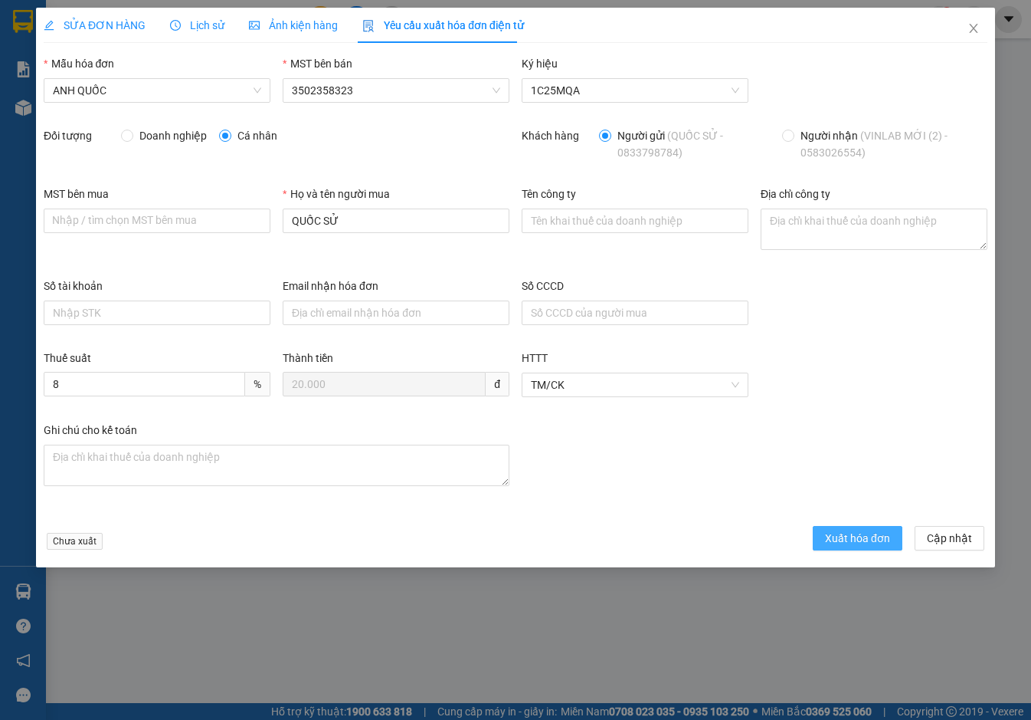
click at [849, 536] on span "Xuất hóa đơn" at bounding box center [857, 538] width 65 height 17
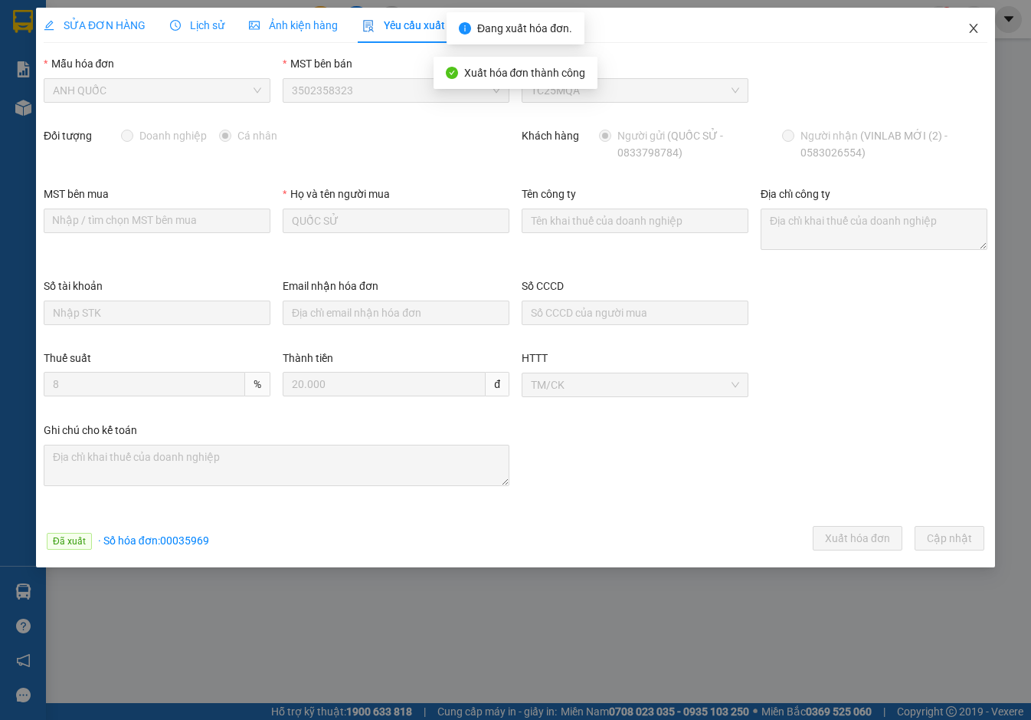
click at [972, 21] on span "Close" at bounding box center [974, 29] width 43 height 43
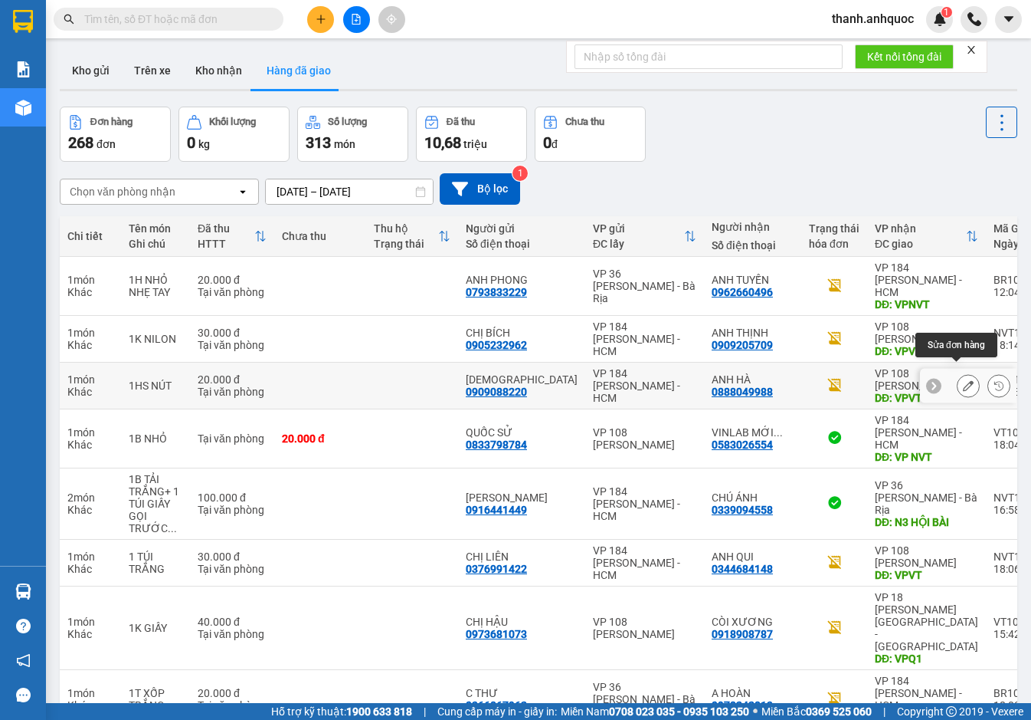
click at [963, 380] on icon at bounding box center [968, 385] width 11 height 11
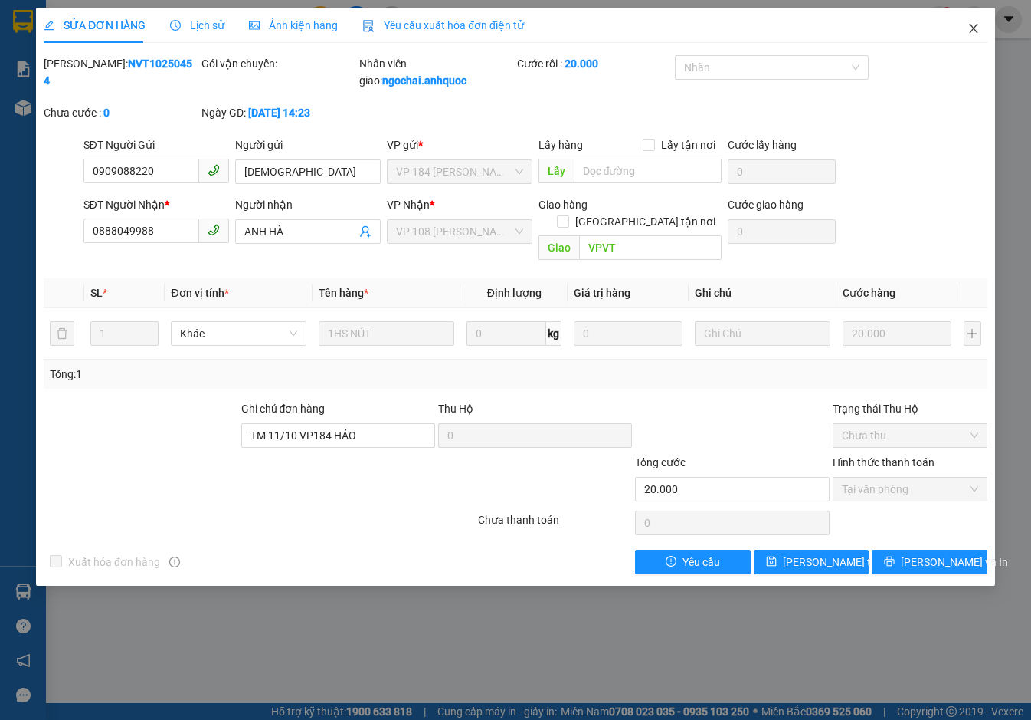
click at [977, 28] on icon "close" at bounding box center [974, 28] width 12 height 12
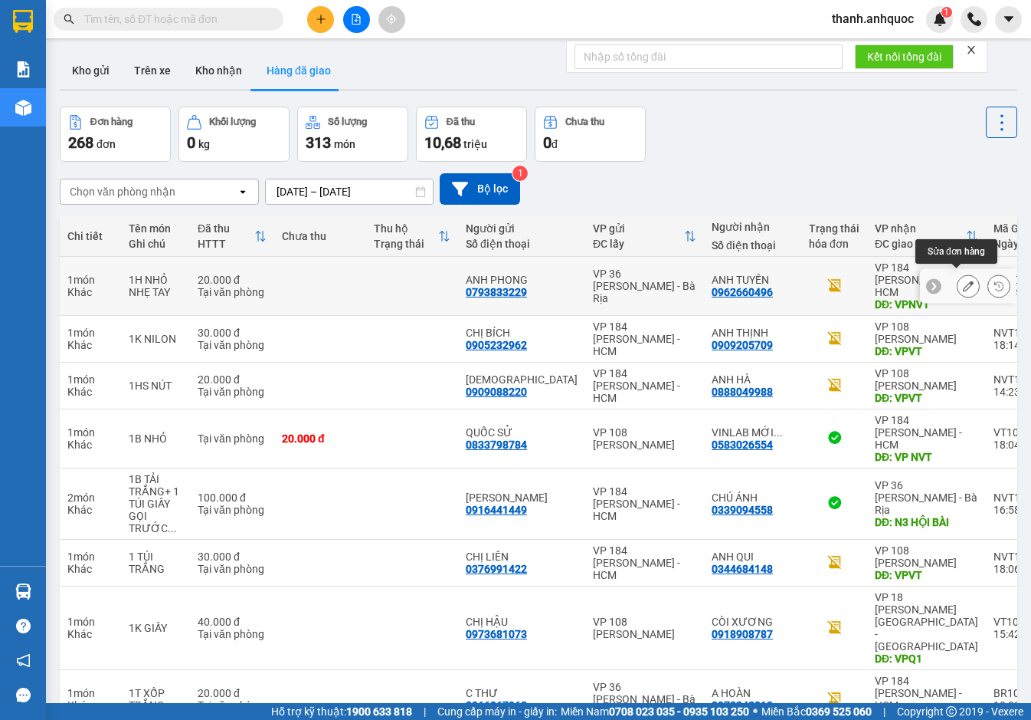
click at [963, 282] on icon at bounding box center [968, 285] width 11 height 11
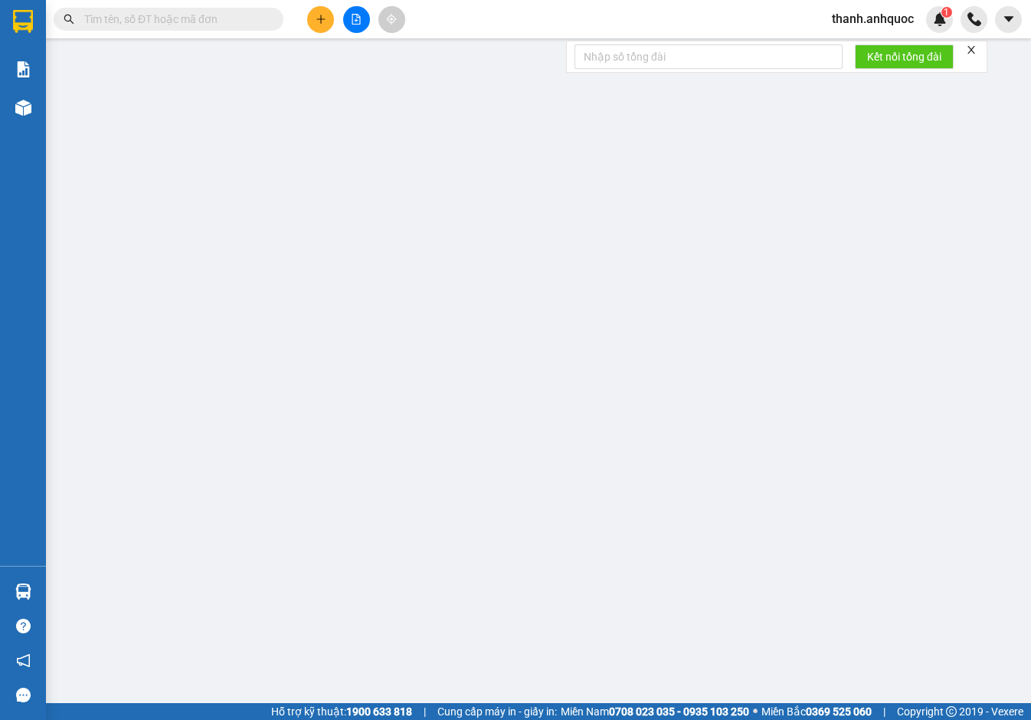
type input "0793833229"
type input "ANH PHONG"
type input "0962660496"
type input "ANH TUYẾN"
type input "VPNVT"
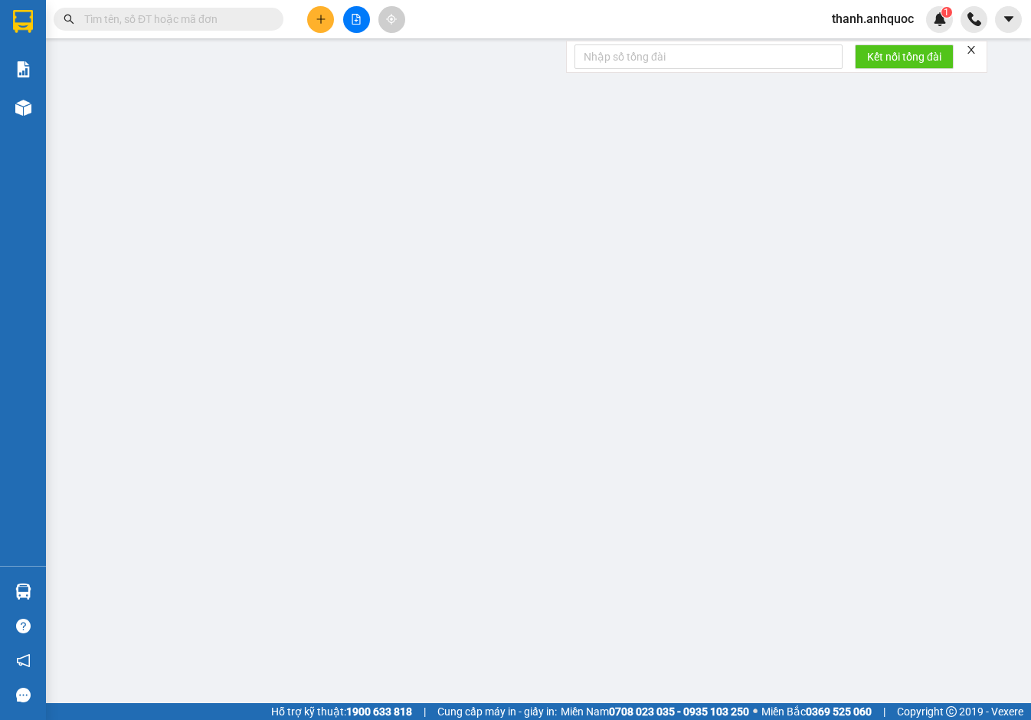
type input "20.000"
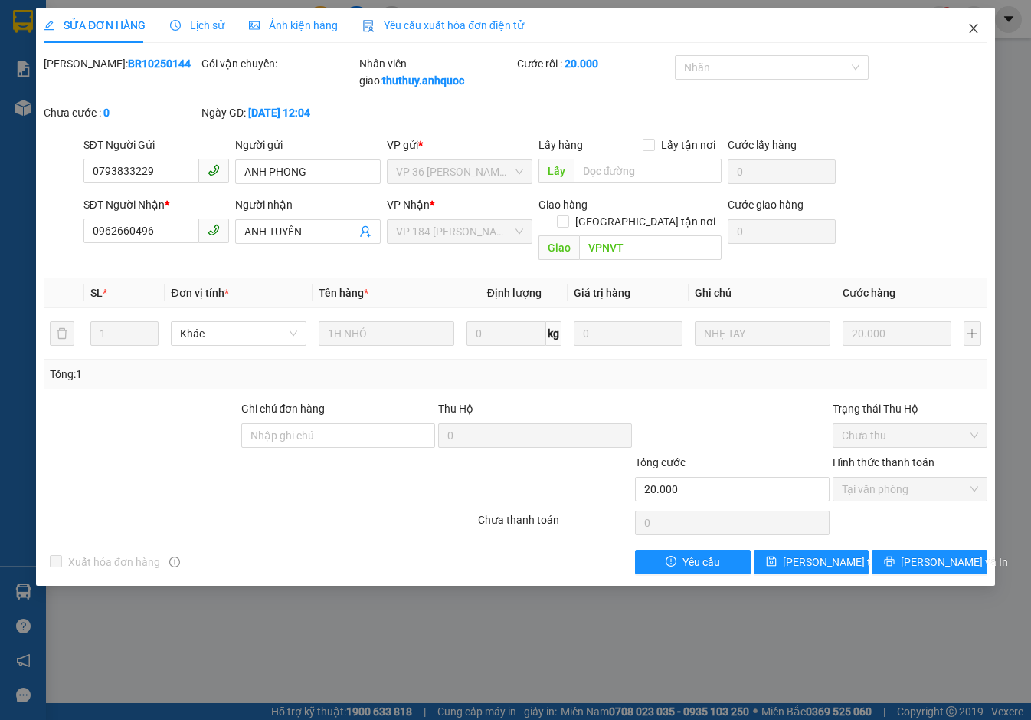
click at [978, 32] on icon "close" at bounding box center [974, 28] width 12 height 12
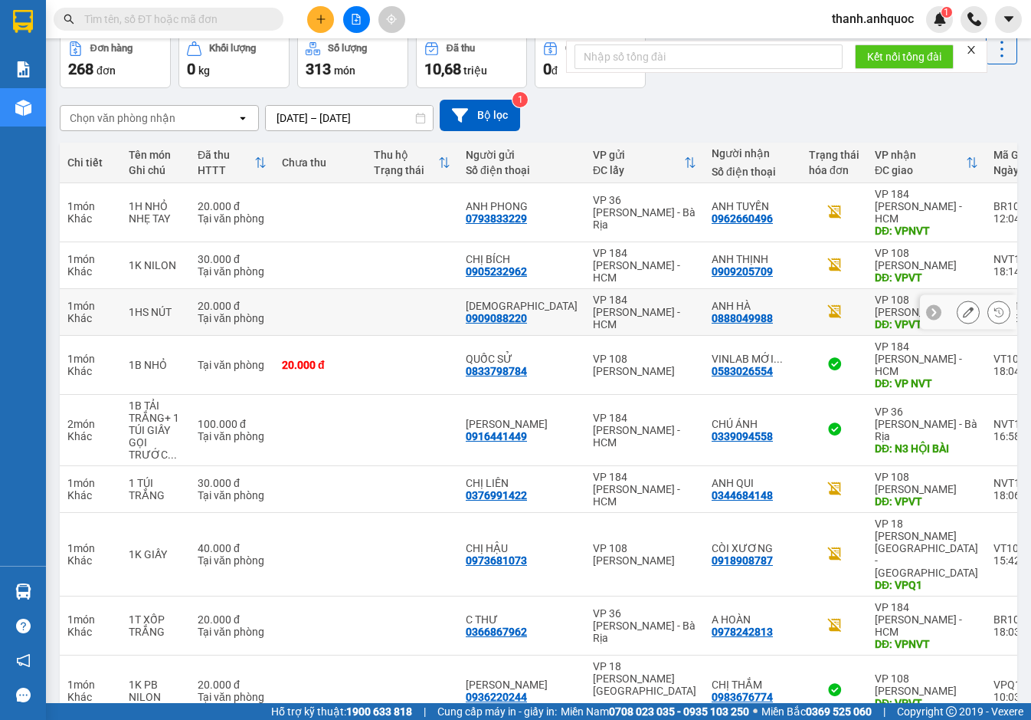
scroll to position [115, 0]
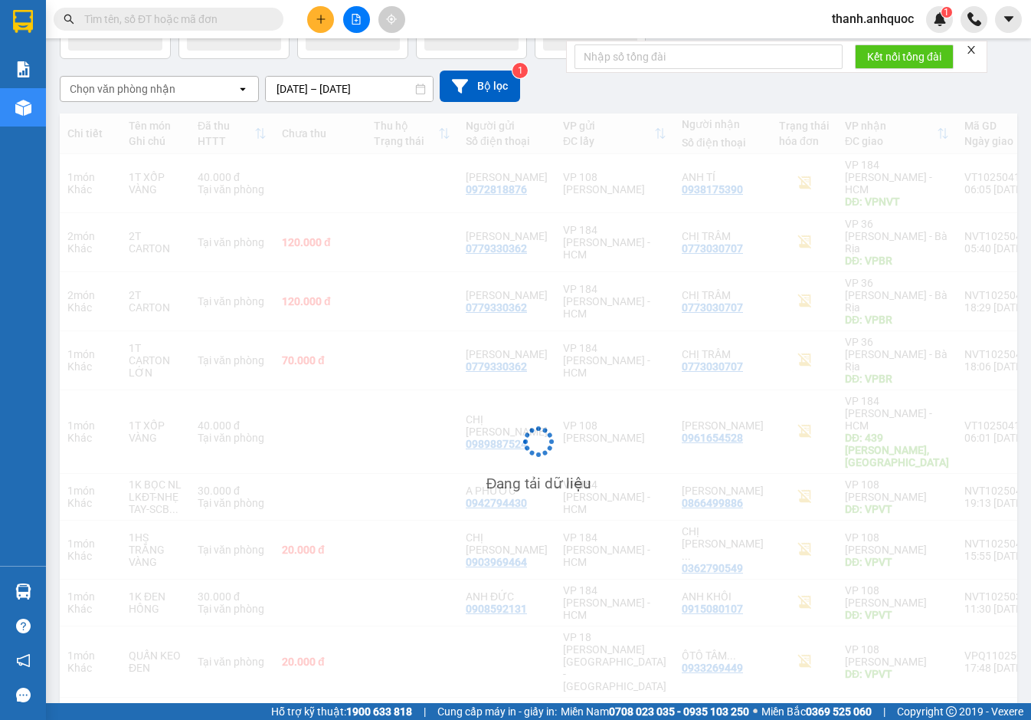
scroll to position [103, 0]
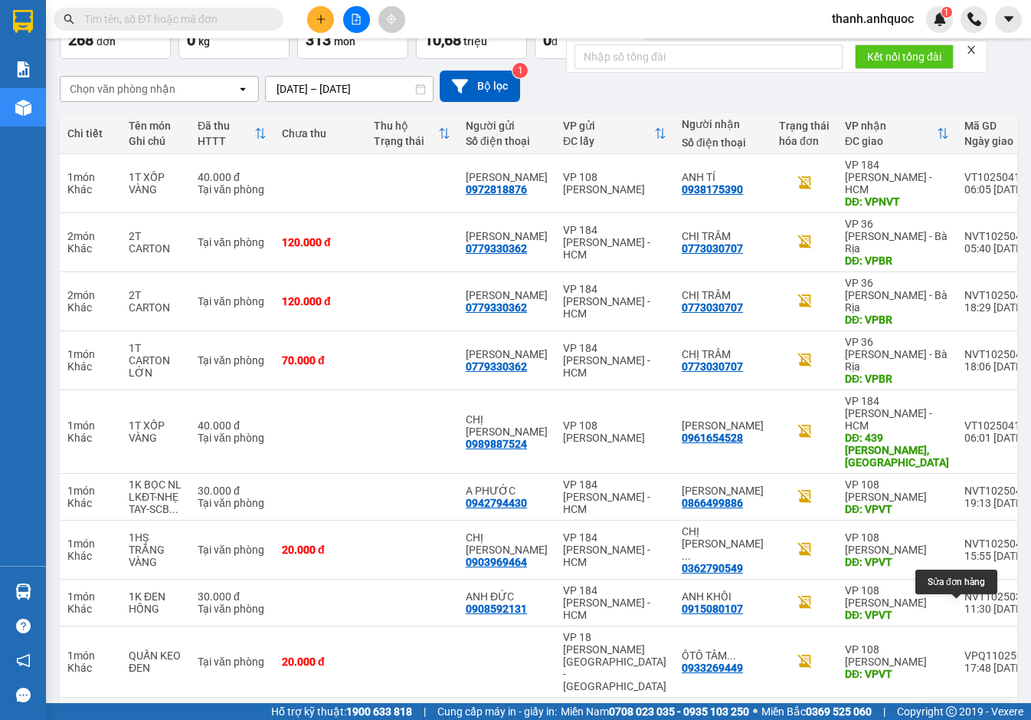
click at [963, 715] on icon at bounding box center [968, 720] width 11 height 11
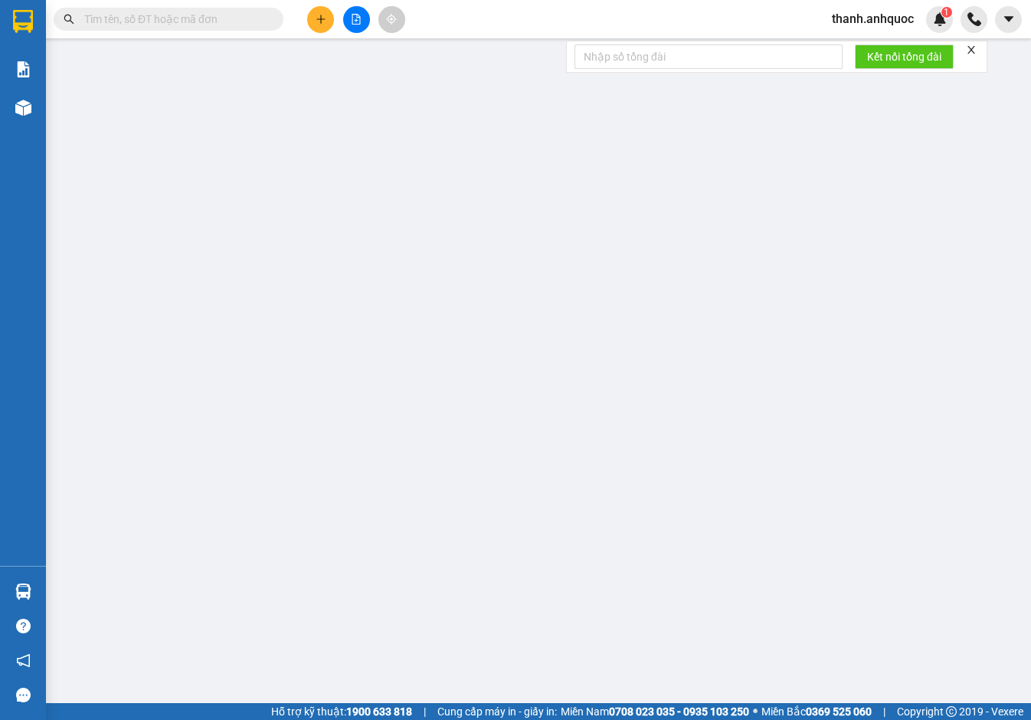
type input "02838448976"
type input "THẠNH PHÁT"
type input "0374836256"
type input "ANH DŨNG"
type input "VPVT"
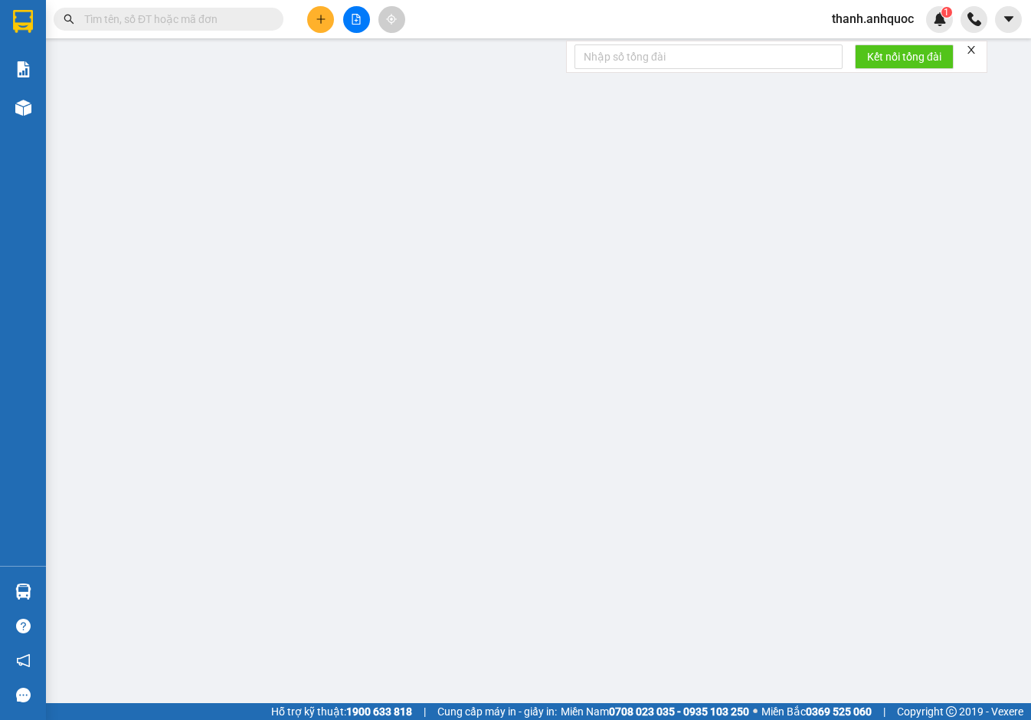
type input "TT TIỀN MẶT VP 12/10"
type input "80.000"
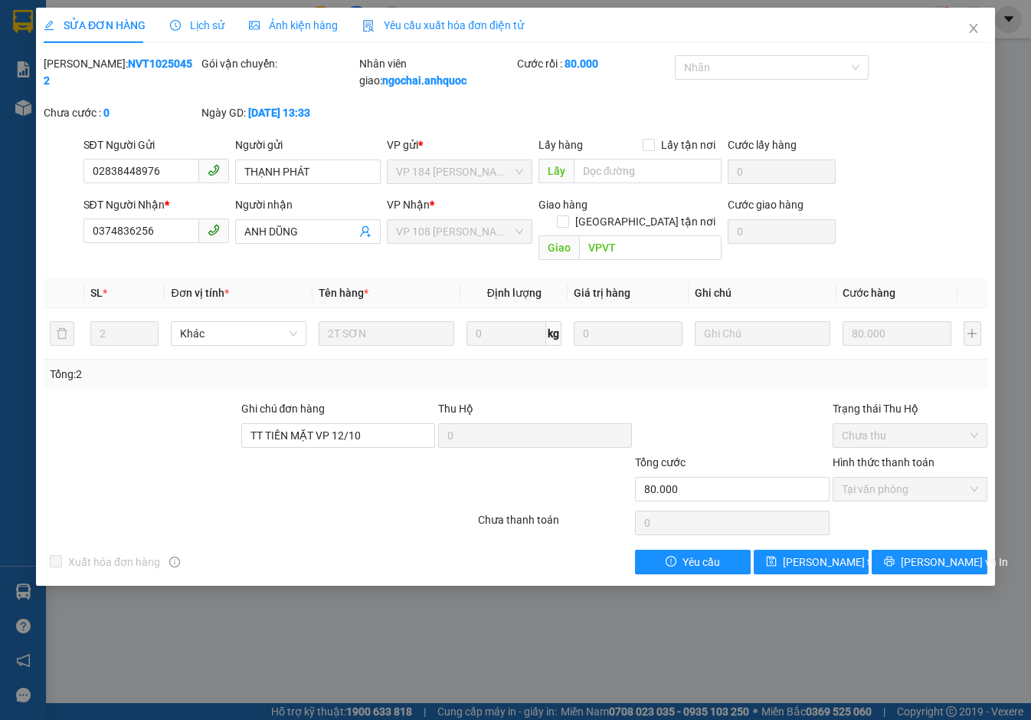
click at [445, 19] on span "Yêu cầu xuất hóa đơn điện tử" at bounding box center [443, 25] width 162 height 12
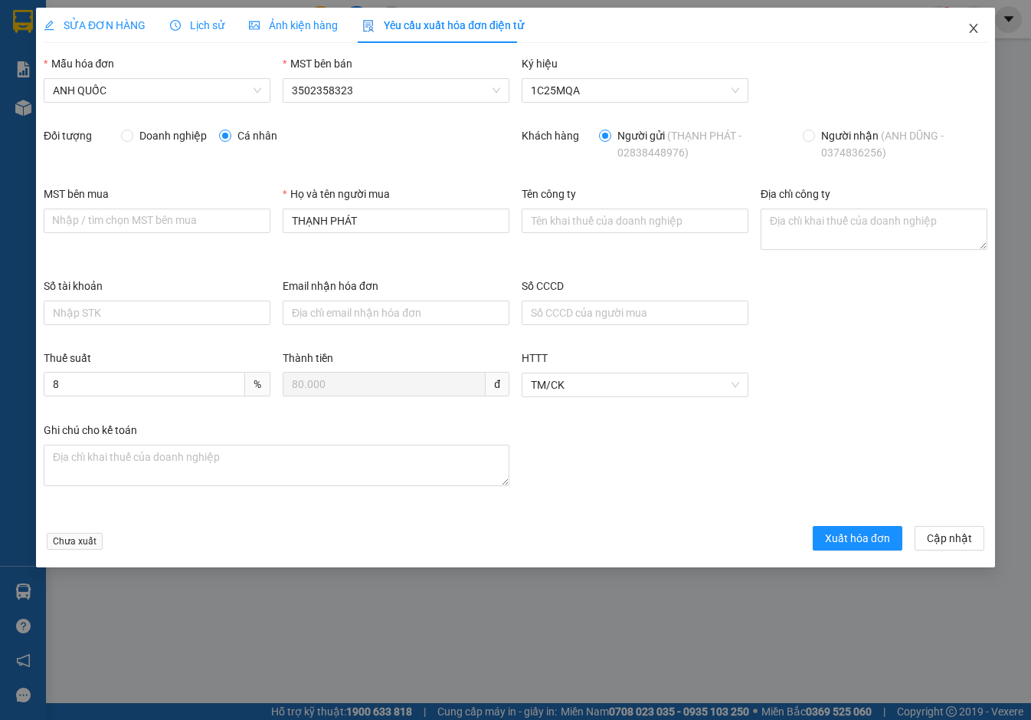
click at [975, 31] on icon "close" at bounding box center [973, 28] width 8 height 9
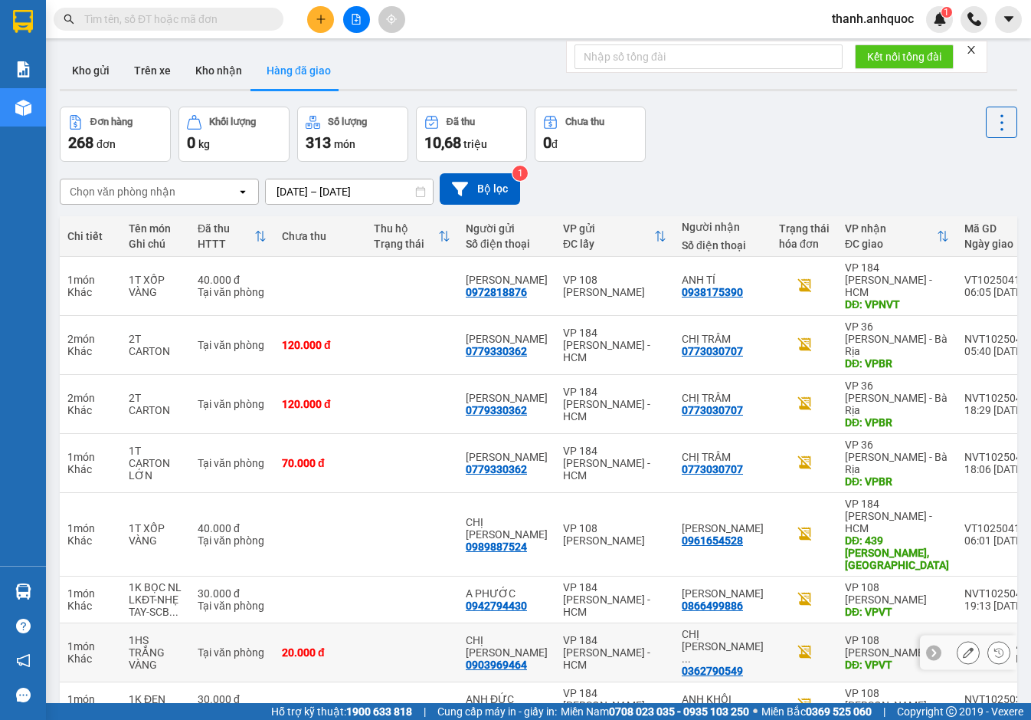
scroll to position [103, 0]
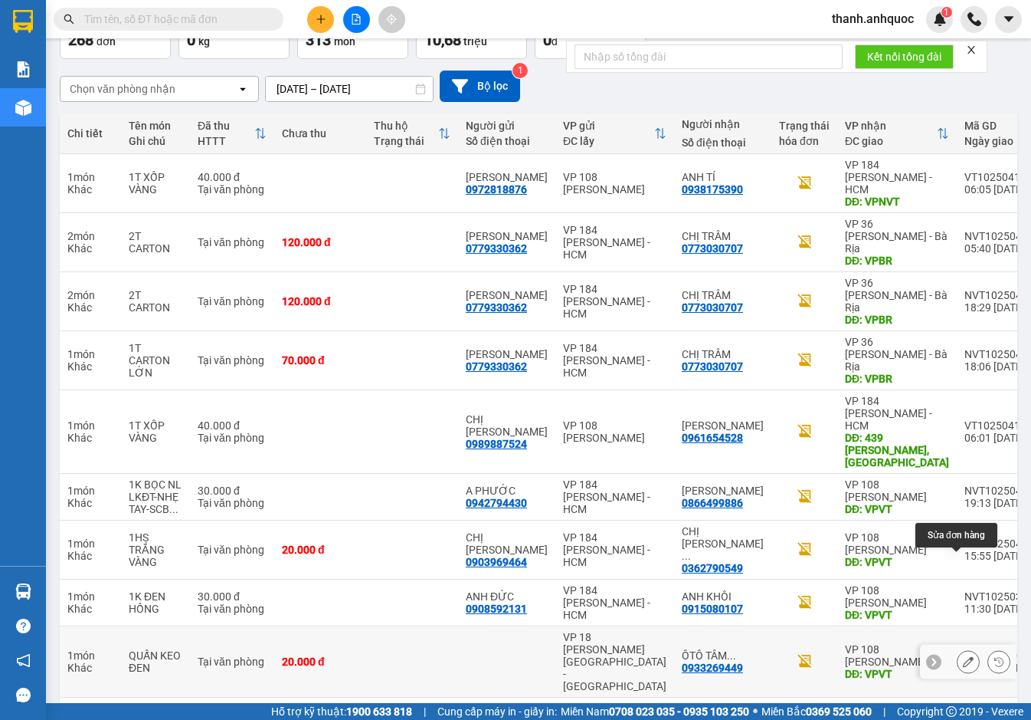
click at [963, 656] on icon at bounding box center [968, 661] width 11 height 11
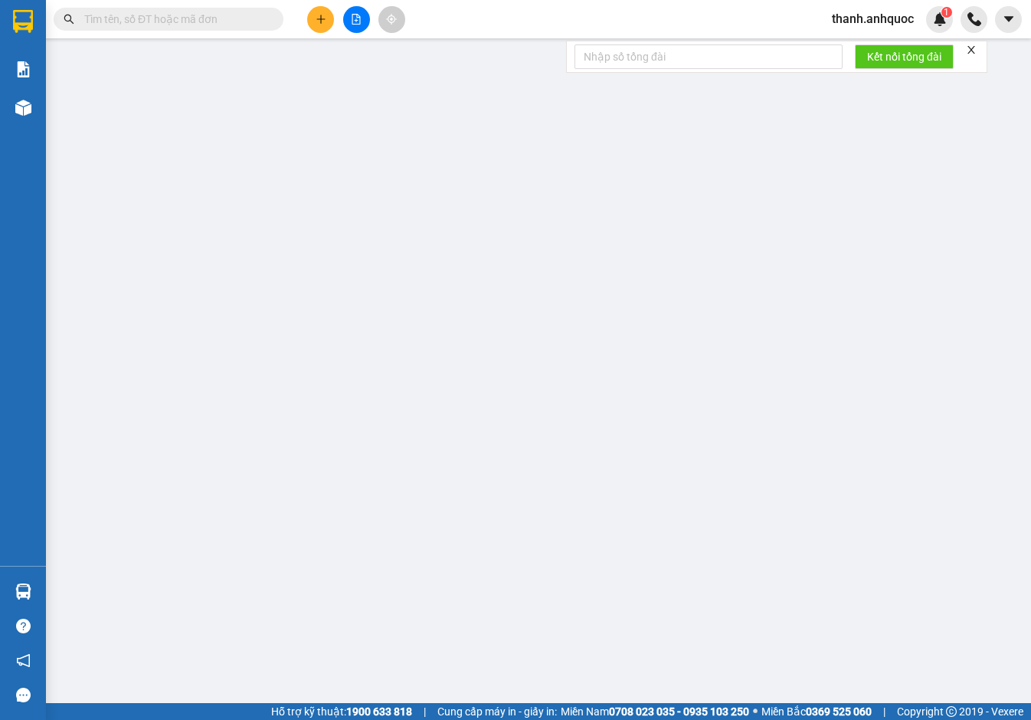
type input "0933269449"
type input "ÔTÔ TÂM BIỂN"
type input "VPVT"
type input "TT TIỀN MẶT VP 12/10"
type input "20.000"
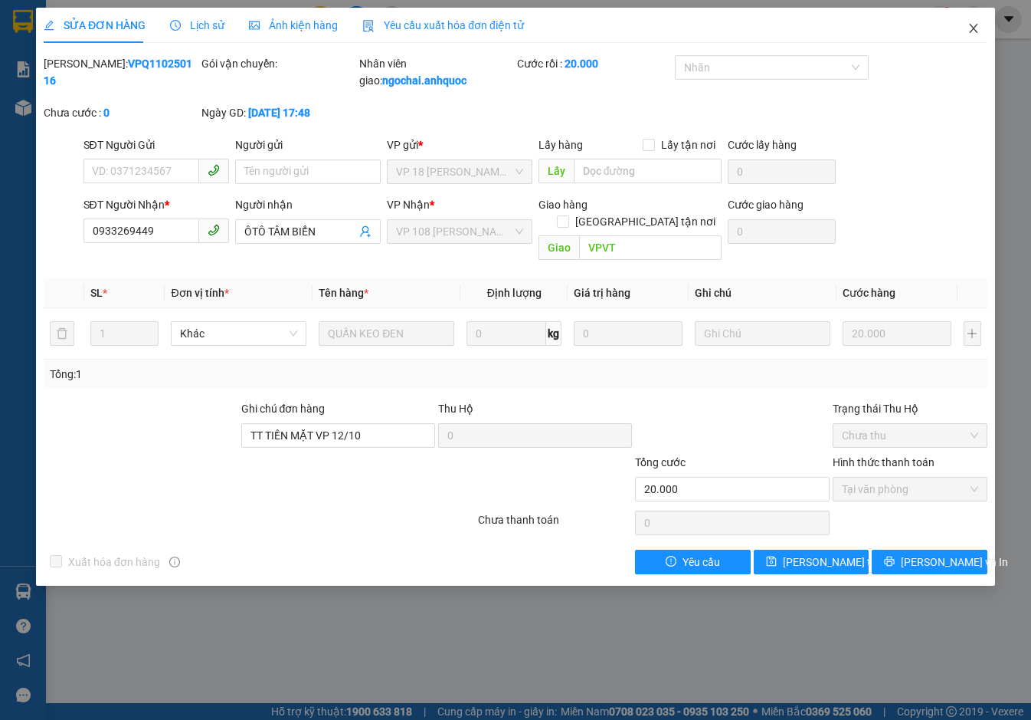
click at [979, 27] on icon "close" at bounding box center [974, 28] width 12 height 12
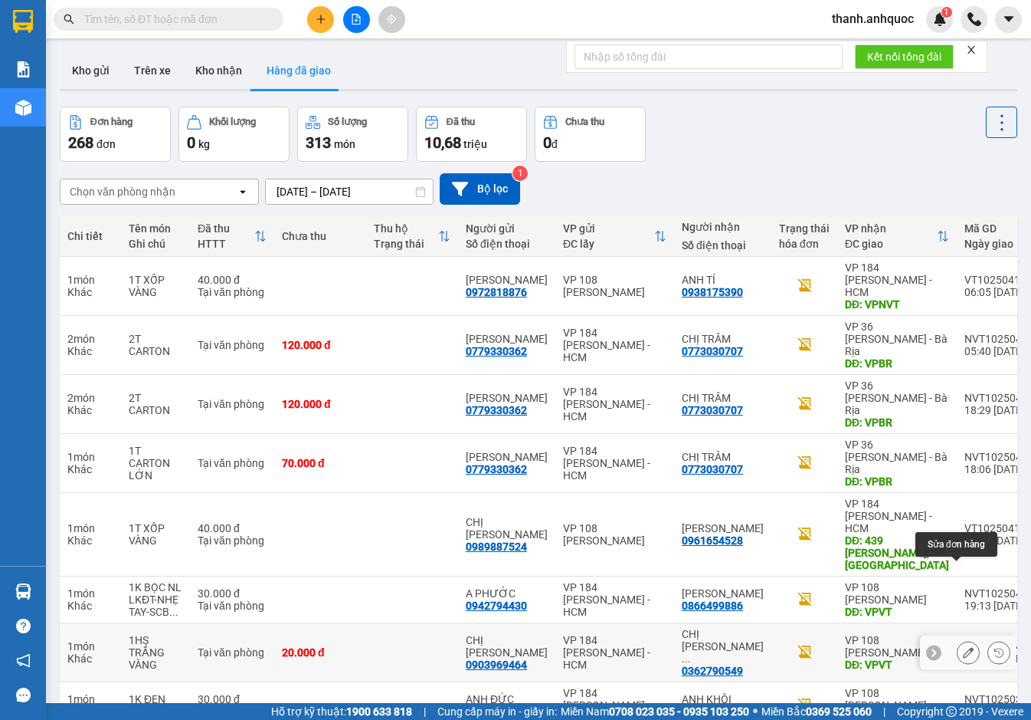
click at [963, 647] on icon at bounding box center [968, 652] width 11 height 11
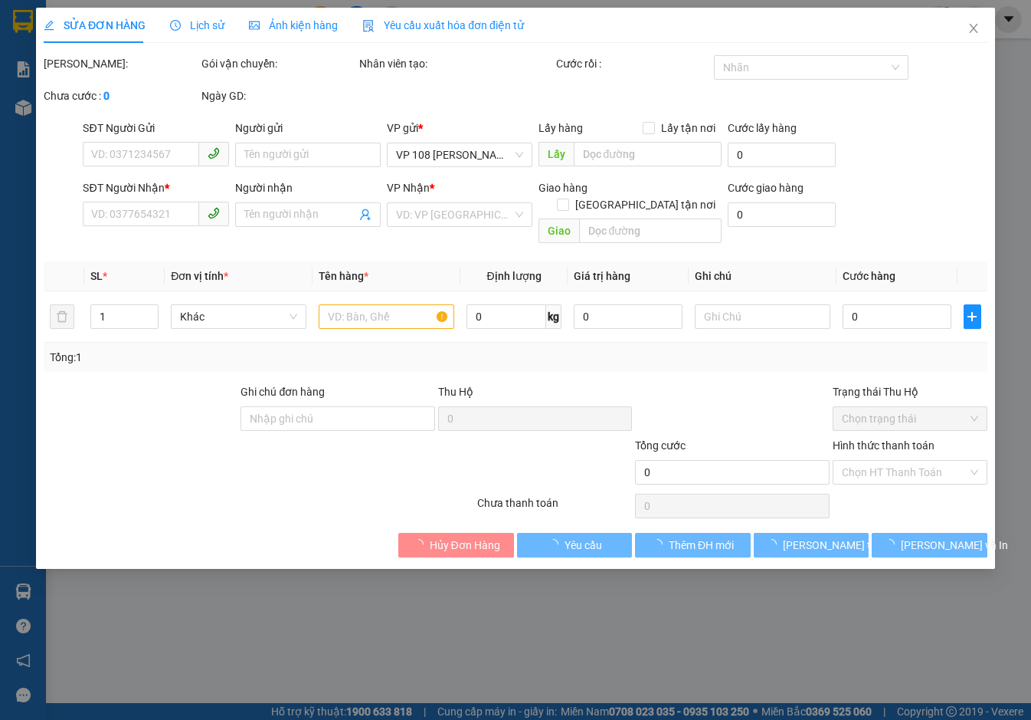
type input "0903969464"
type input "CHỊ [PERSON_NAME]"
type input "0362790549"
type input "CHỊ TRANG VT"
type input "VPVT"
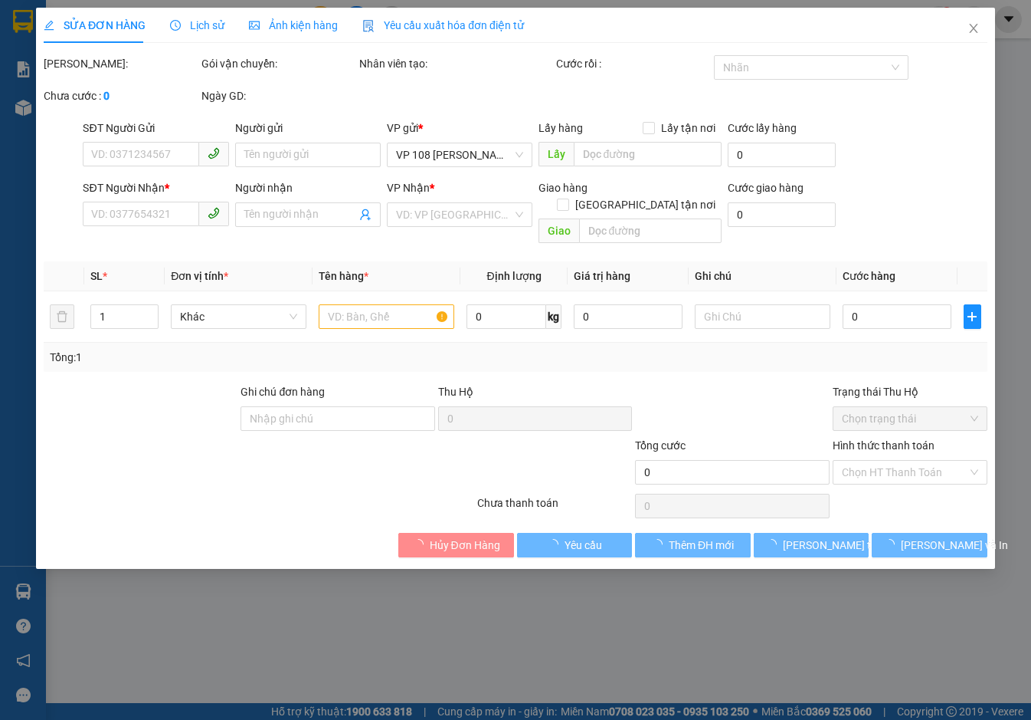
type input "20.000"
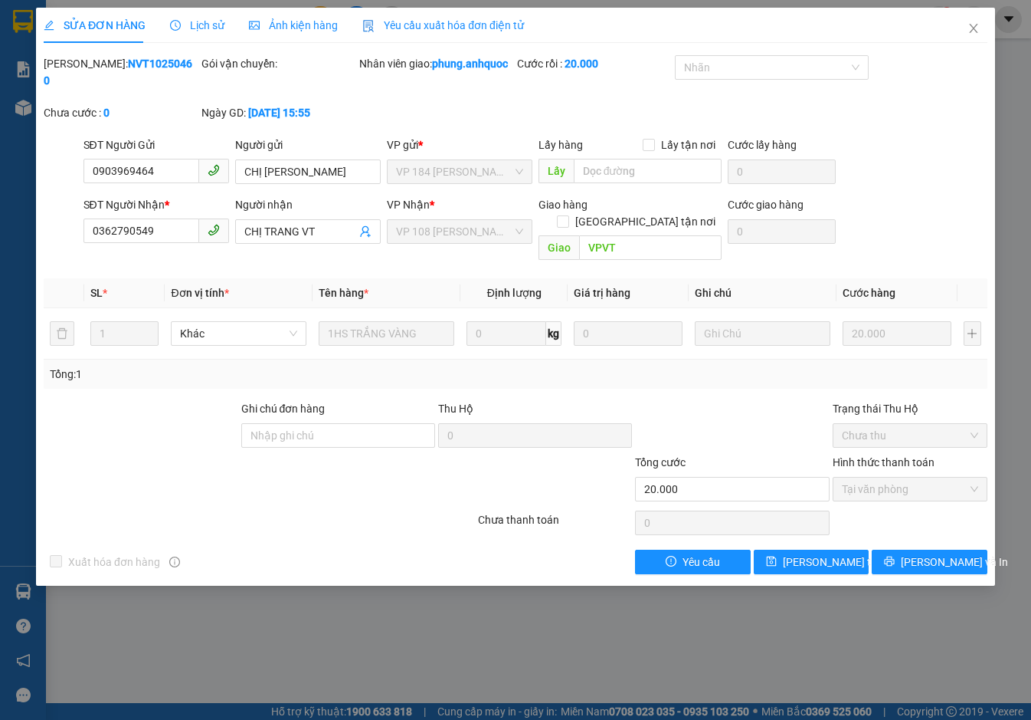
click at [399, 20] on span "Yêu cầu xuất hóa đơn điện tử" at bounding box center [443, 25] width 162 height 12
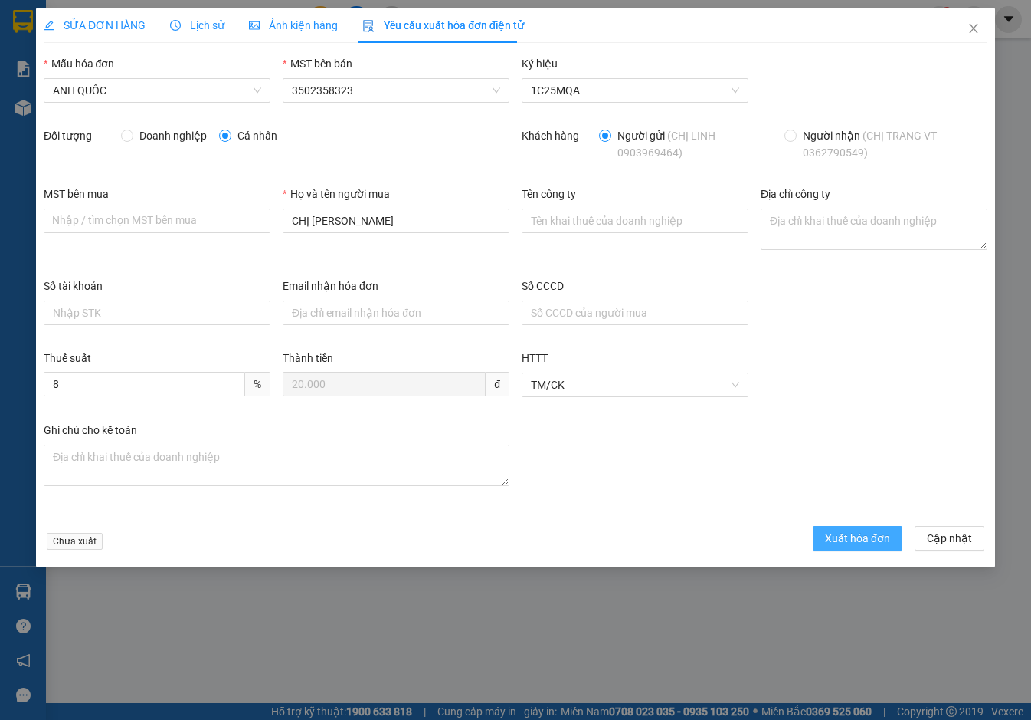
click at [849, 549] on button "Xuất hóa đơn" at bounding box center [858, 538] width 90 height 25
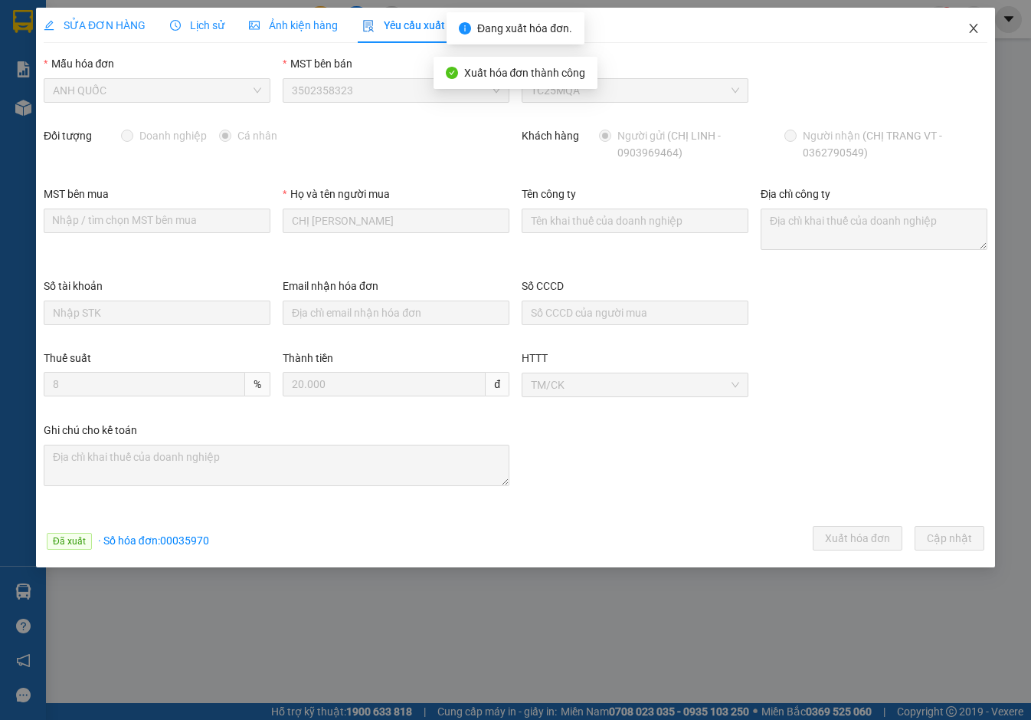
click at [971, 27] on icon "close" at bounding box center [974, 28] width 12 height 12
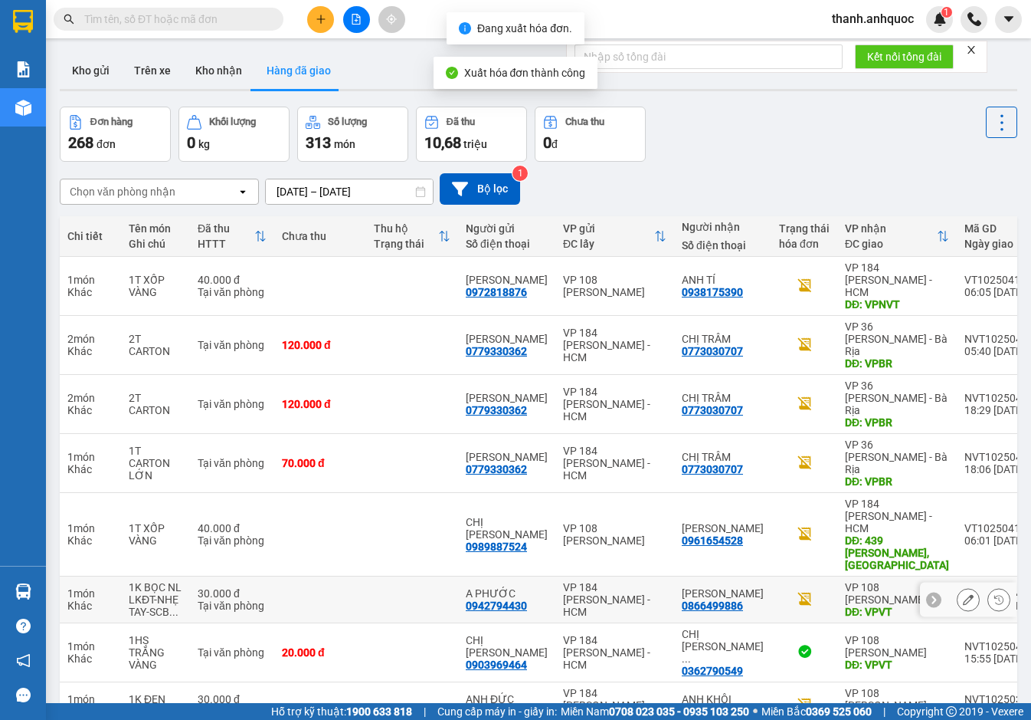
click at [963, 594] on icon at bounding box center [968, 599] width 11 height 11
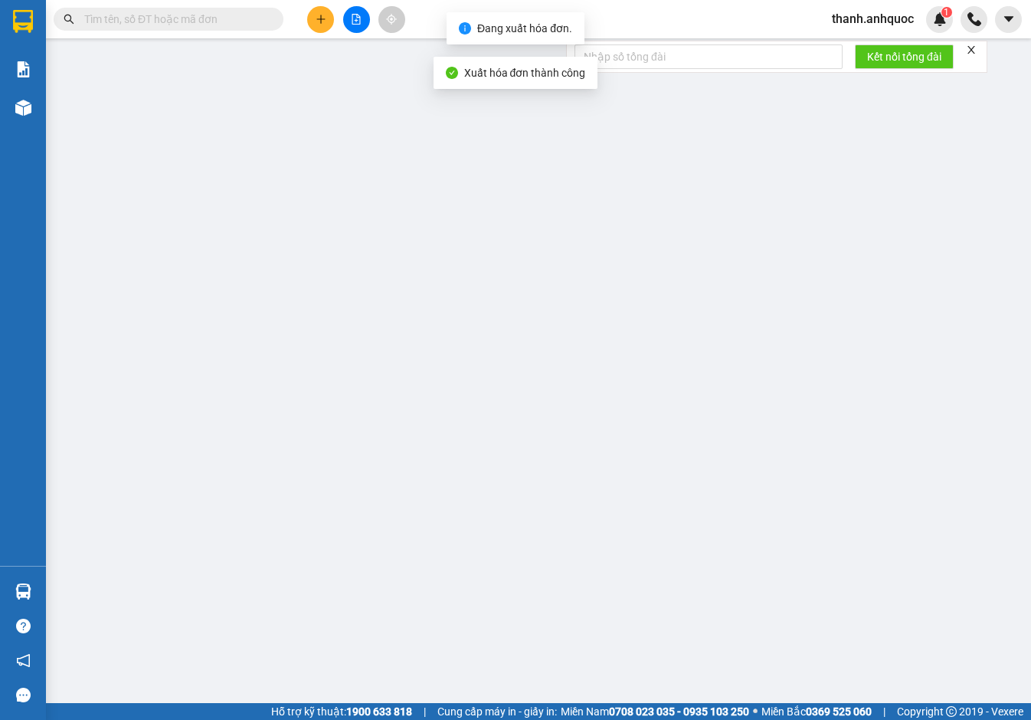
type input "0942794430"
type input "A PHƯỚC"
type input "0866499886"
type input "[PERSON_NAME]"
type input "VPVT"
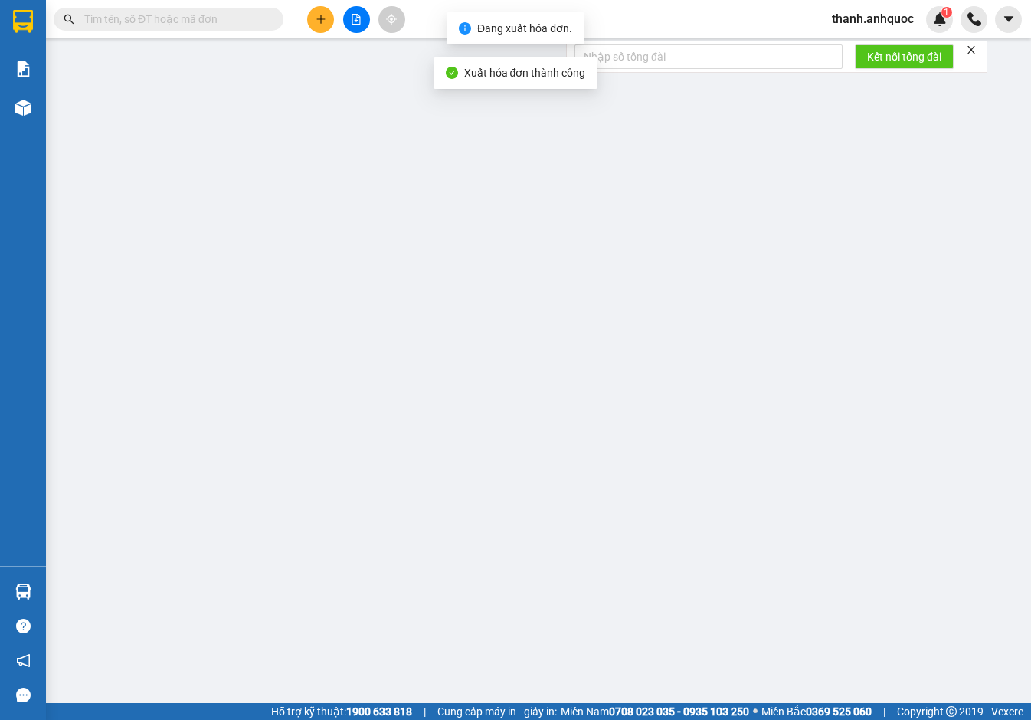
type input "30.000"
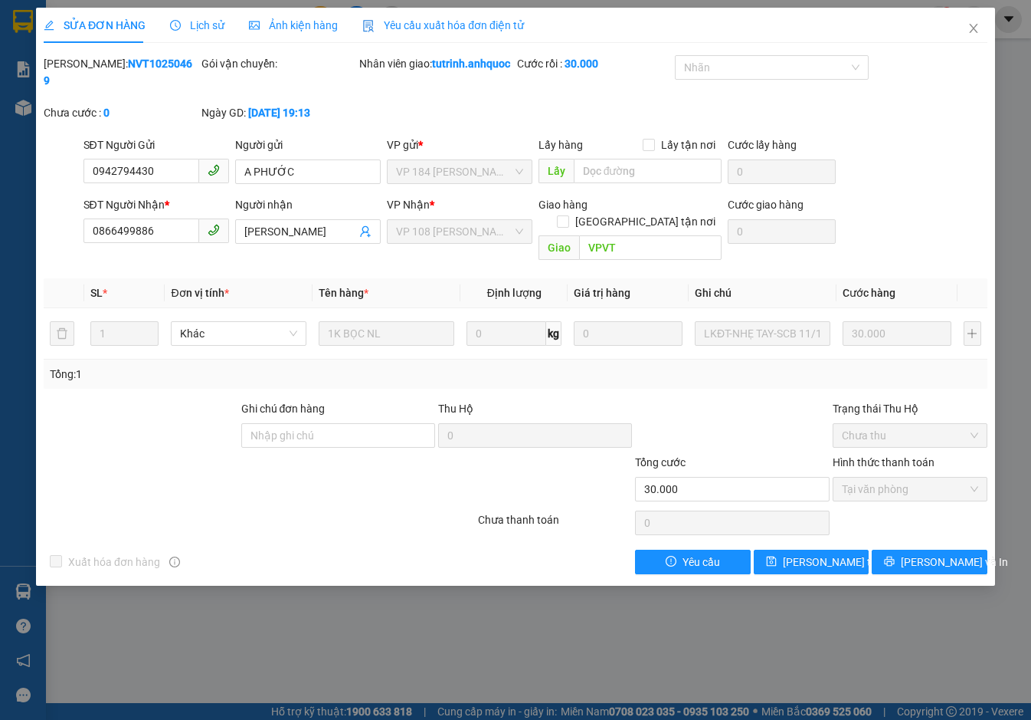
click at [409, 20] on span "Yêu cầu xuất hóa đơn điện tử" at bounding box center [443, 25] width 162 height 12
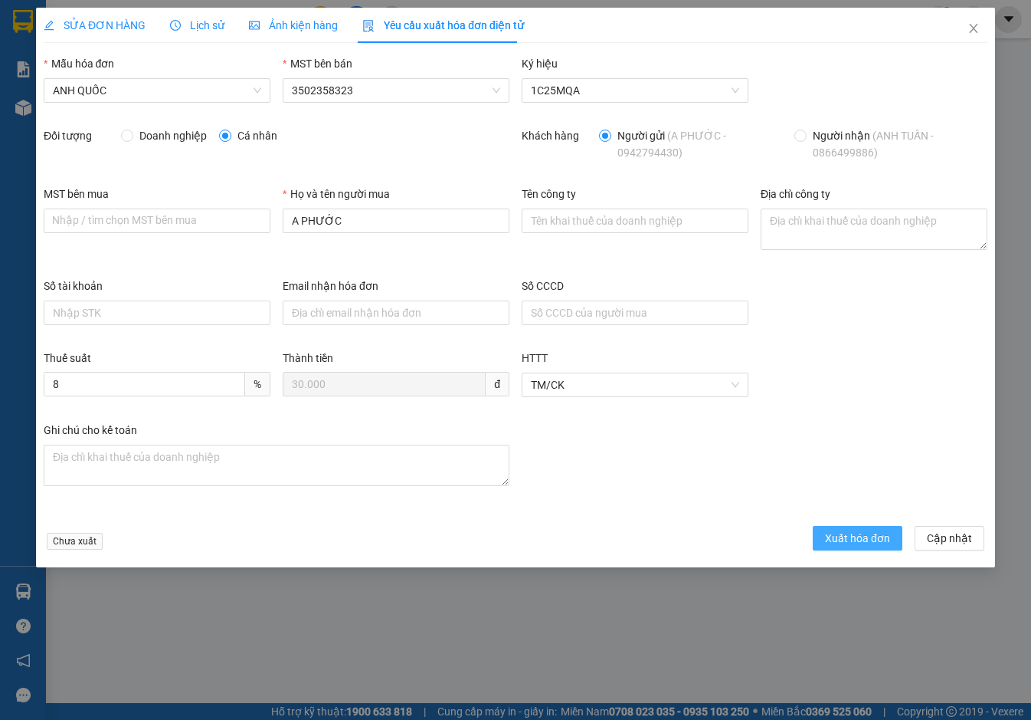
click at [884, 534] on span "Xuất hóa đơn" at bounding box center [857, 538] width 65 height 17
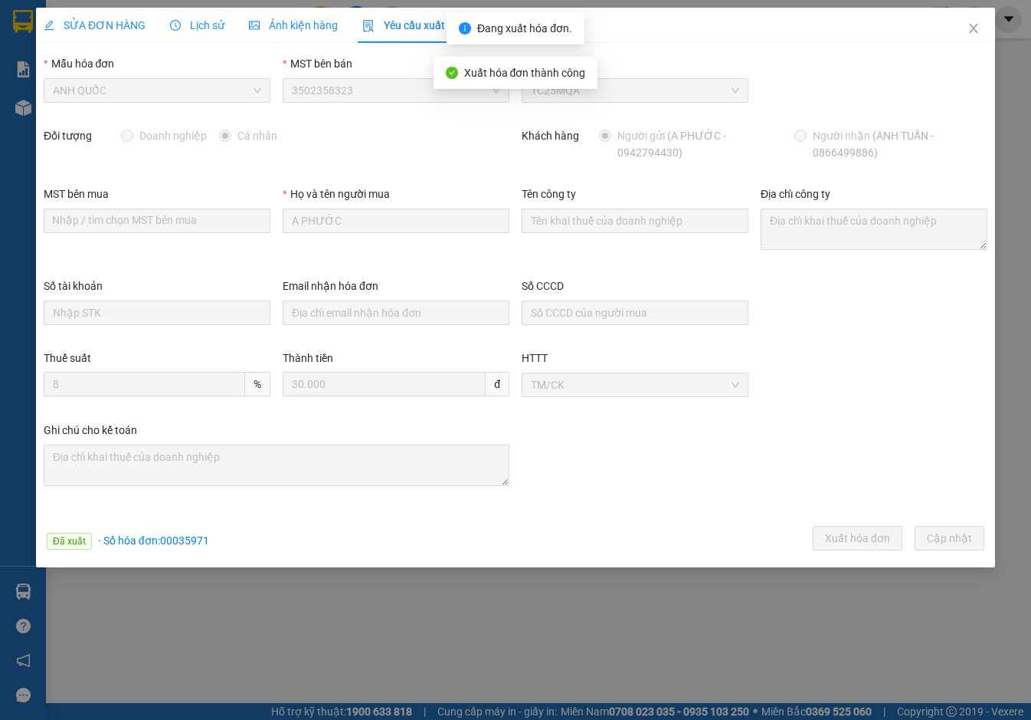
click at [103, 26] on span "SỬA ĐƠN HÀNG" at bounding box center [95, 25] width 102 height 12
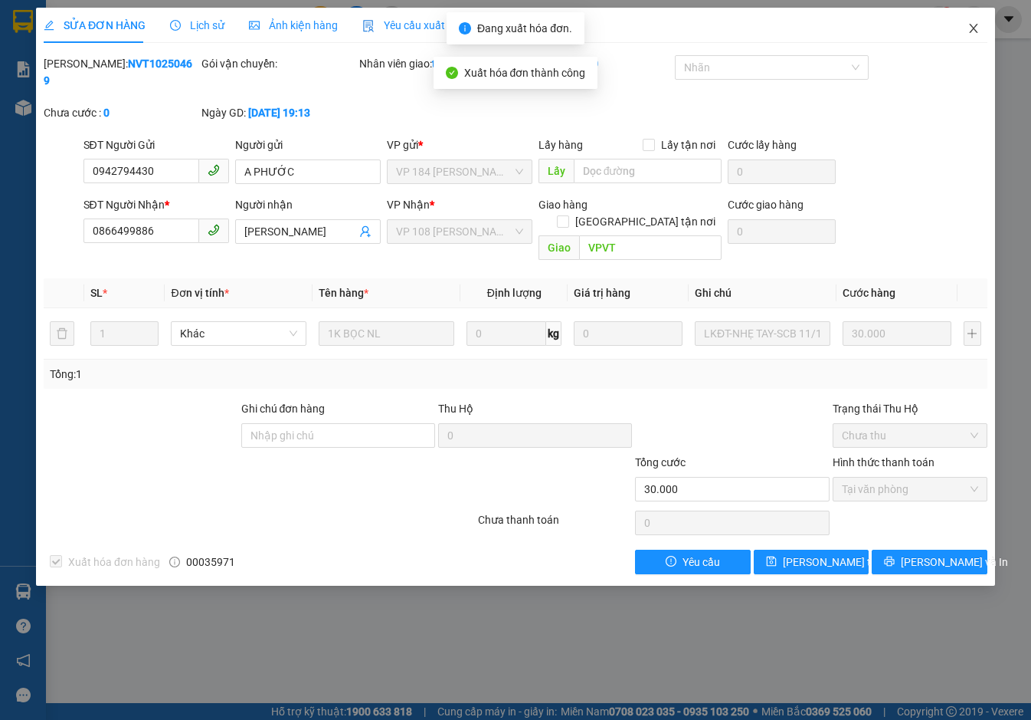
click at [974, 27] on icon "close" at bounding box center [974, 28] width 12 height 12
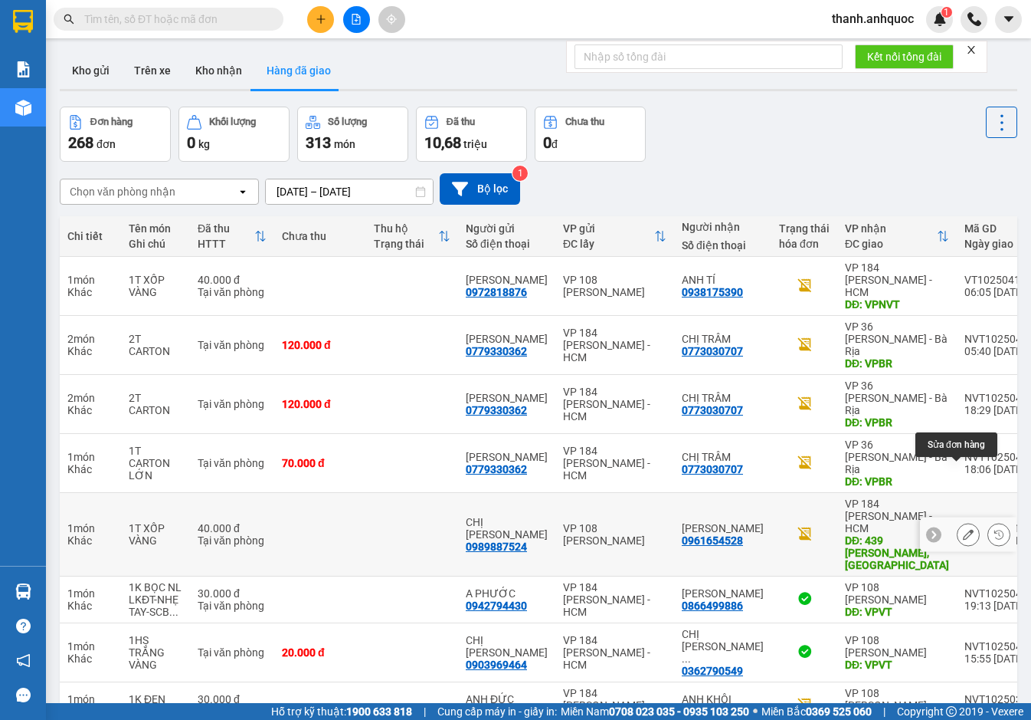
click at [963, 529] on icon at bounding box center [968, 534] width 11 height 11
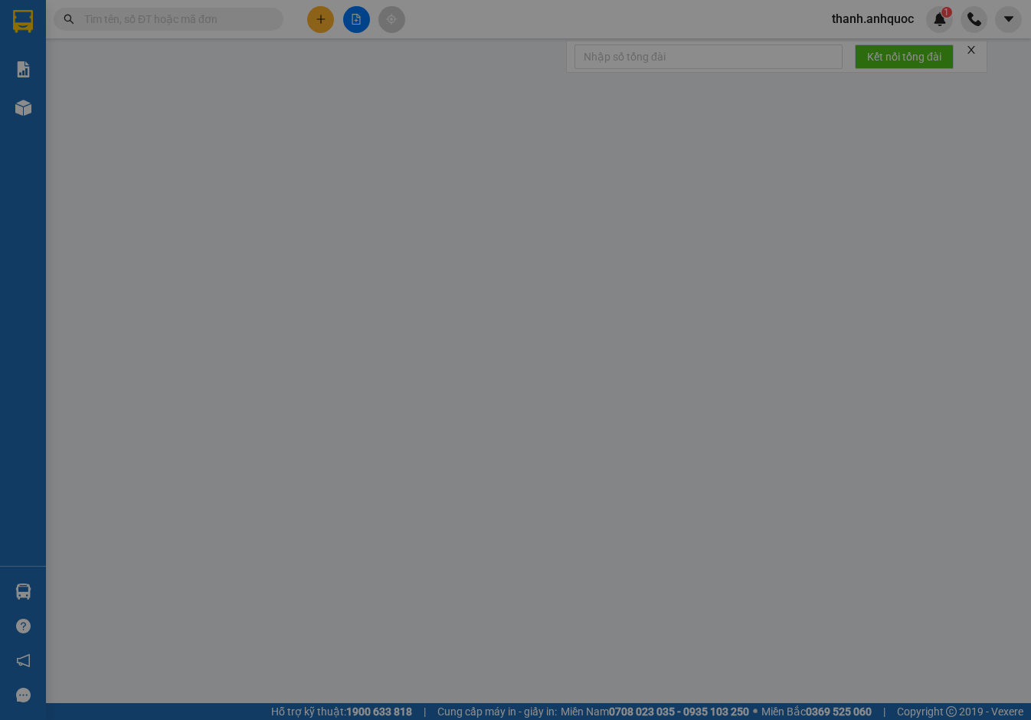
type input "0989887524"
type input "CHỊ [PERSON_NAME]"
type input "0961654528"
type input "[PERSON_NAME]"
type input "439 [PERSON_NAME], [GEOGRAPHIC_DATA]"
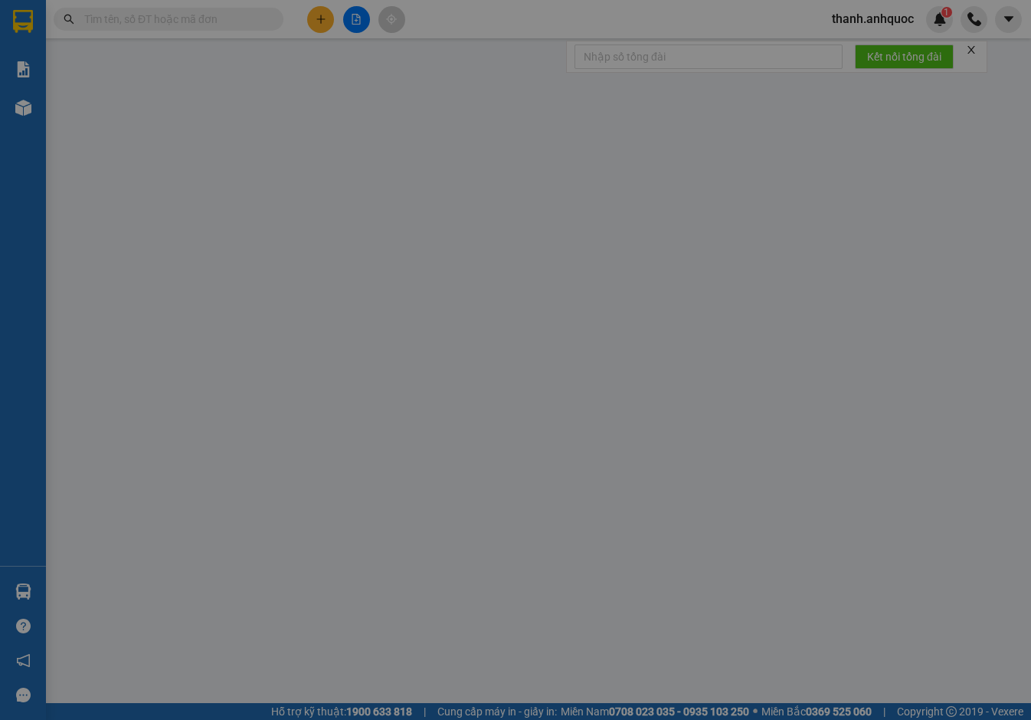
type input "40.000"
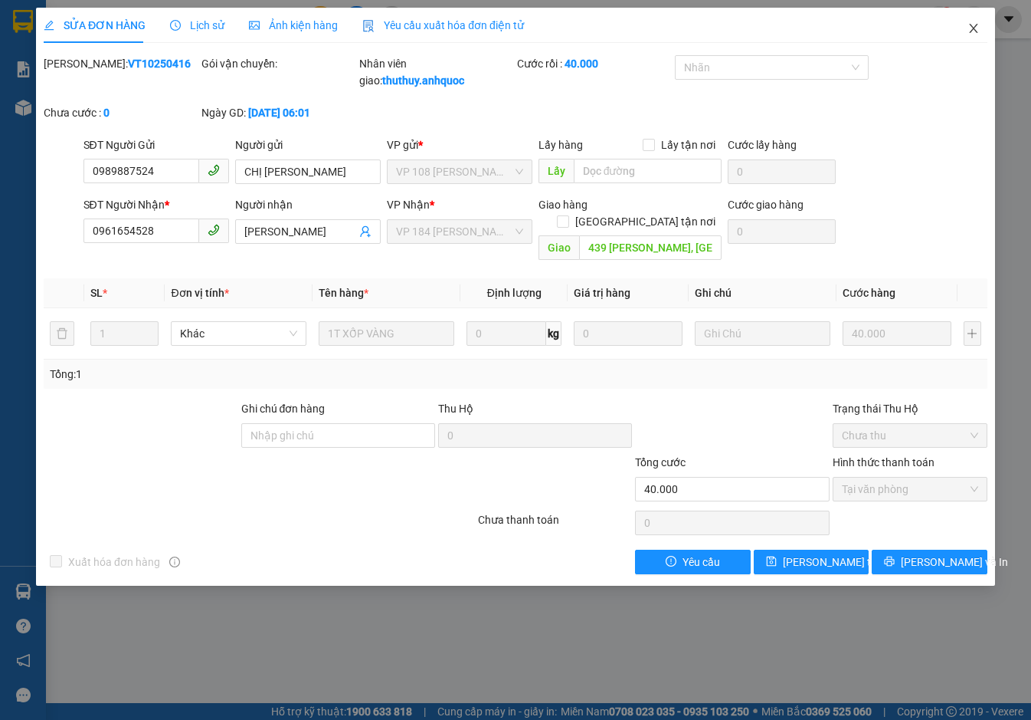
click at [973, 31] on icon "close" at bounding box center [974, 28] width 12 height 12
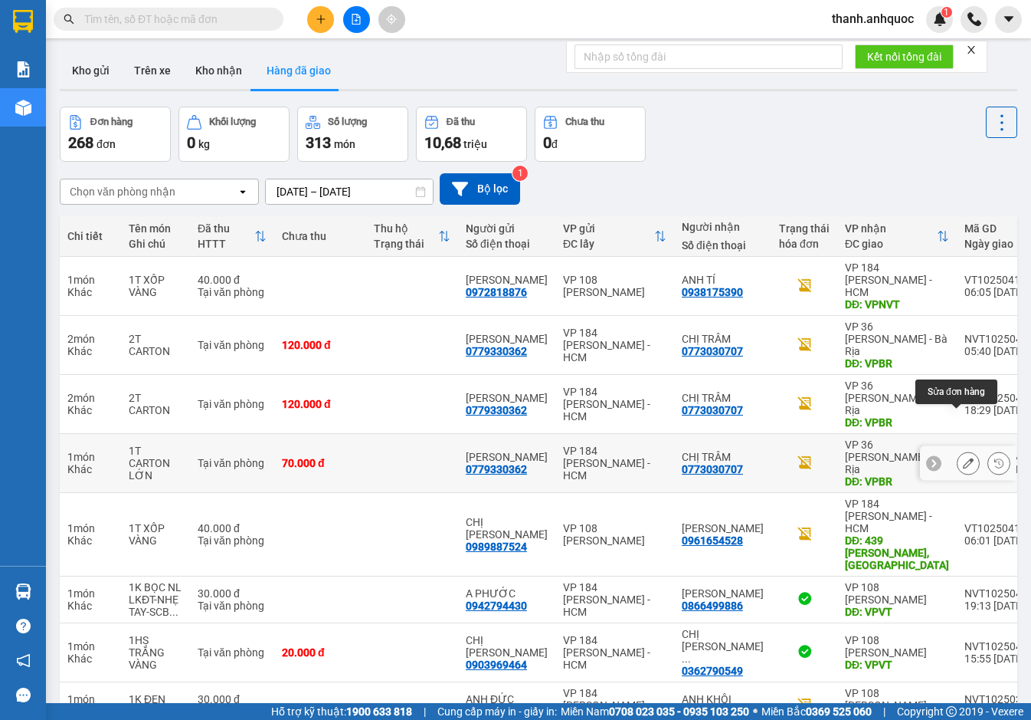
click at [958, 450] on button at bounding box center [968, 463] width 21 height 27
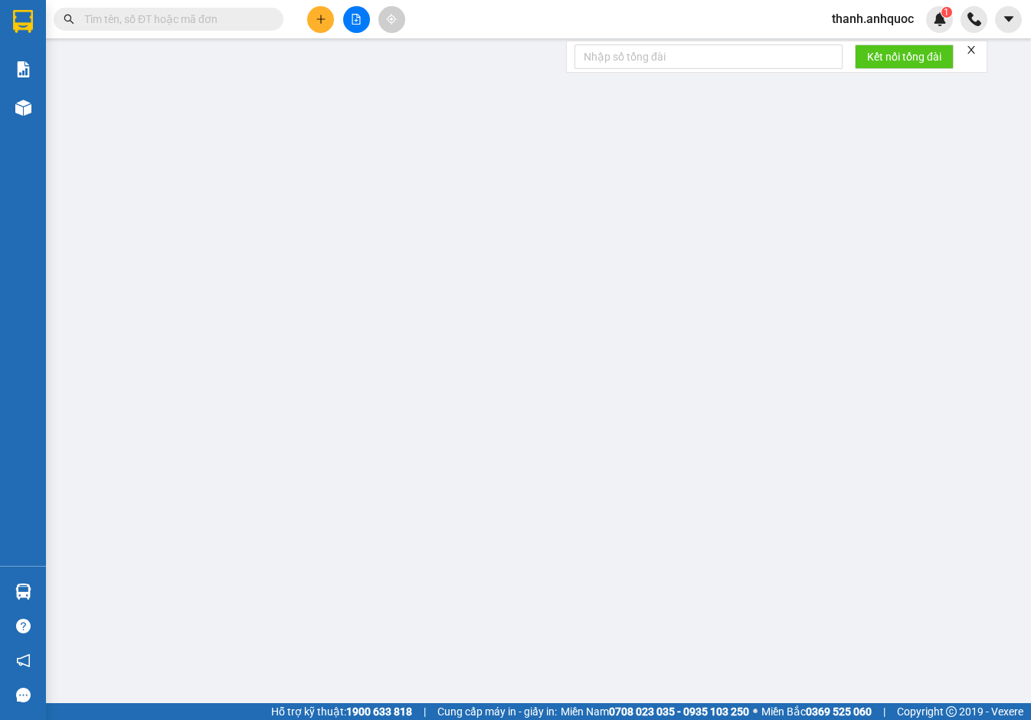
type input "0779330362"
type input "[PERSON_NAME]"
type input "0773030707"
type input "CHỊ TRÂM"
type input "VPBR"
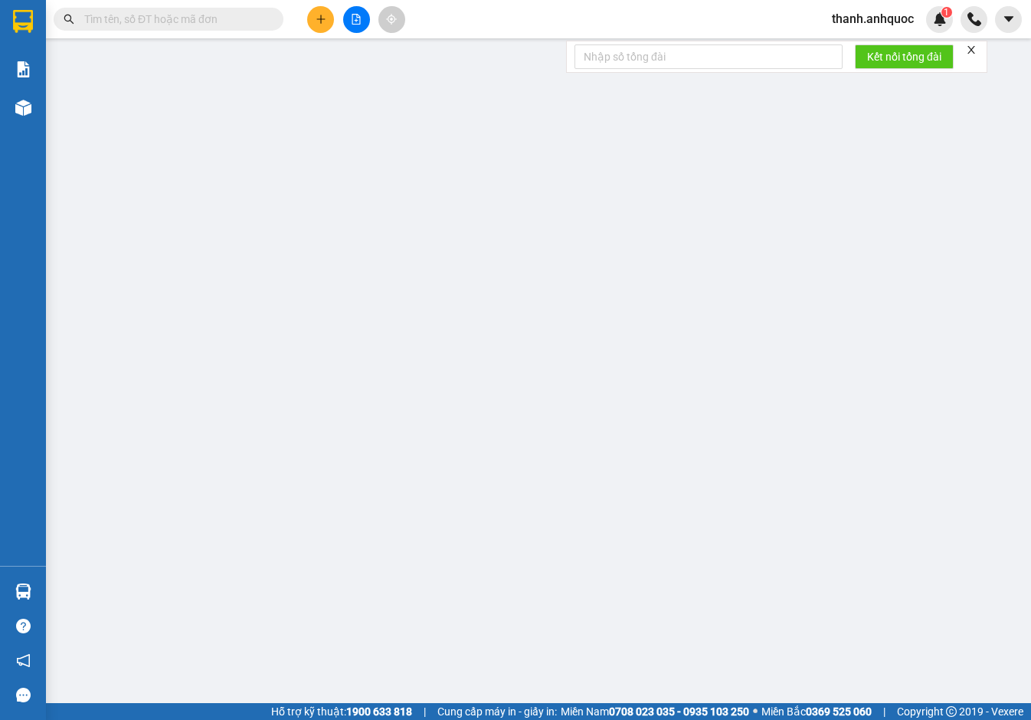
type input "TTTM VP"
type input "70.000"
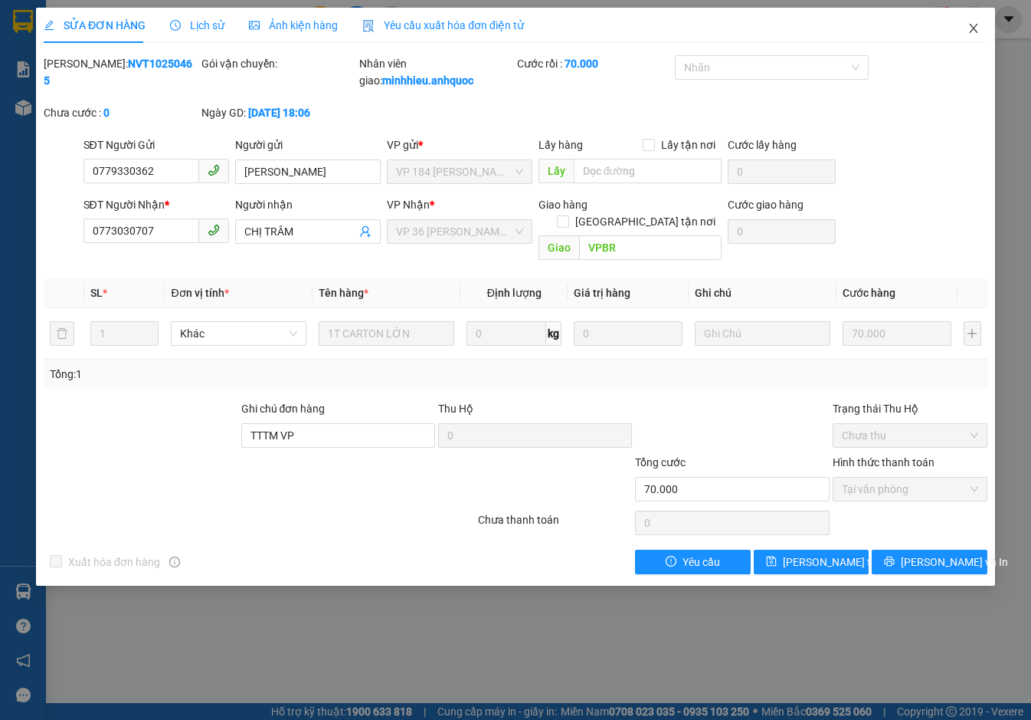
click at [973, 29] on icon "close" at bounding box center [973, 28] width 8 height 9
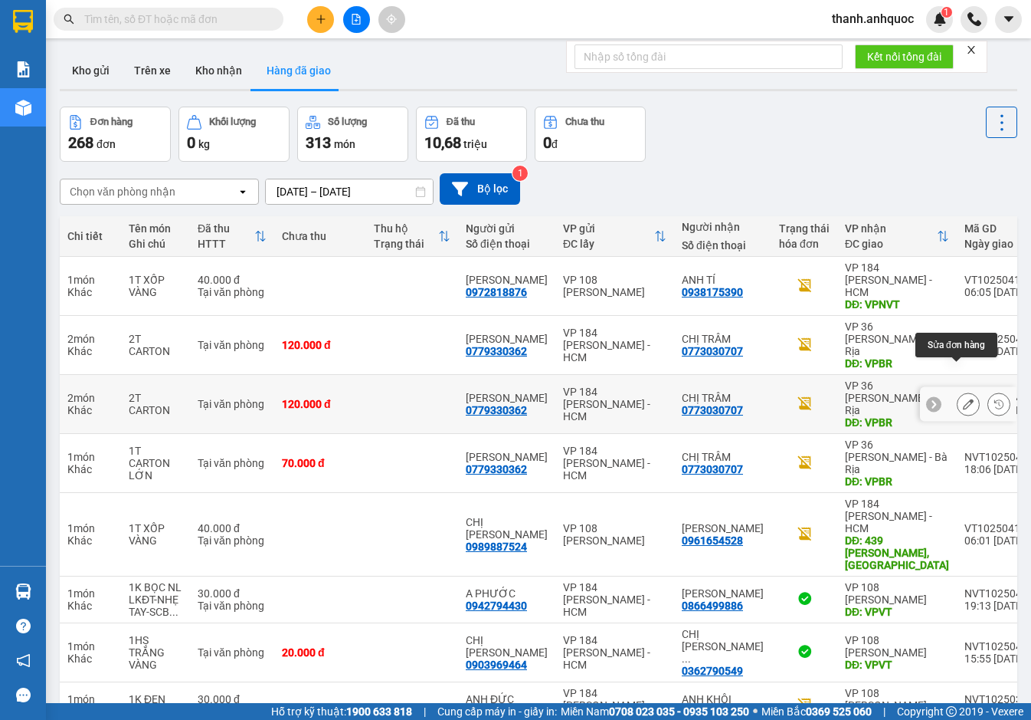
click at [963, 398] on icon at bounding box center [968, 403] width 11 height 11
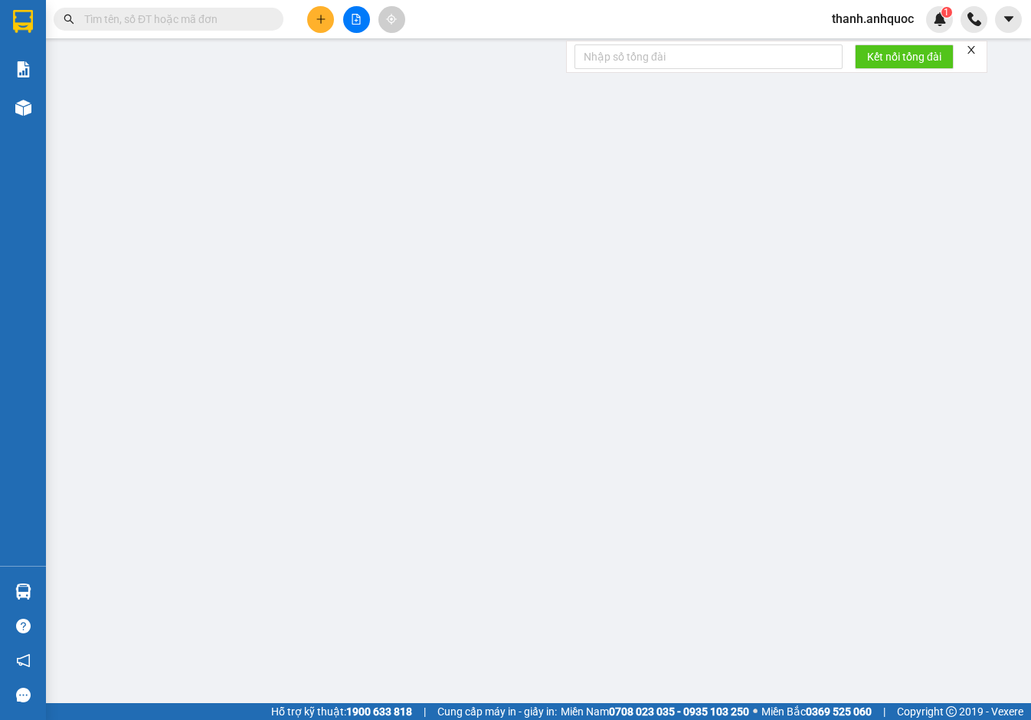
type input "0779330362"
type input "[PERSON_NAME]"
type input "0773030707"
type input "CHỊ TRÂM"
type input "VPBR"
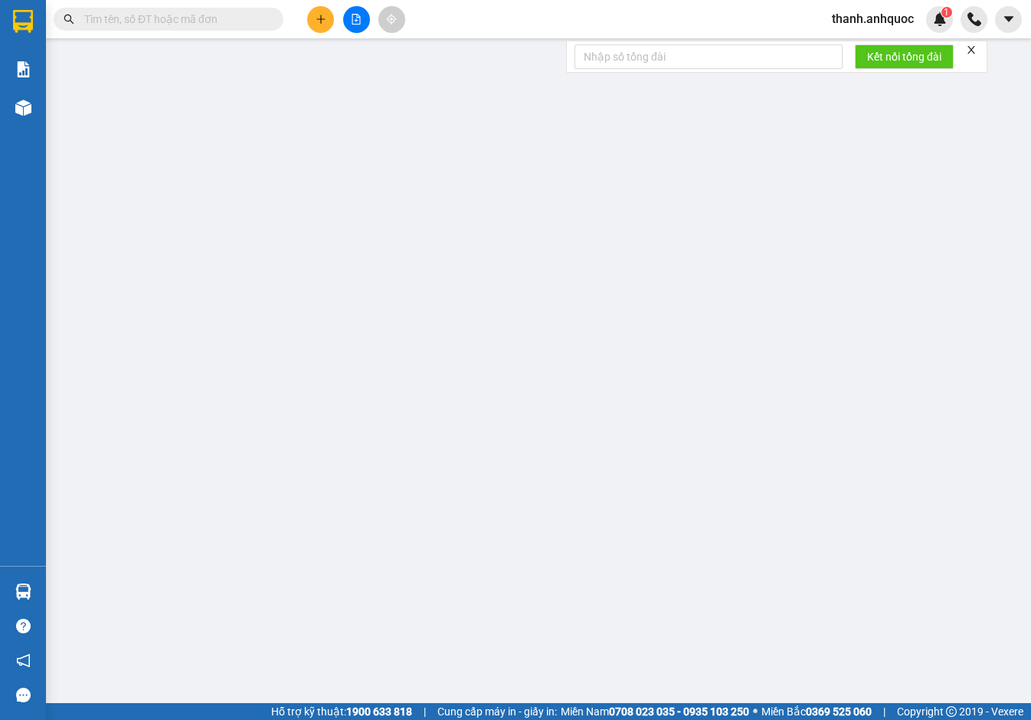
type input "TTTM VP"
type input "120.000"
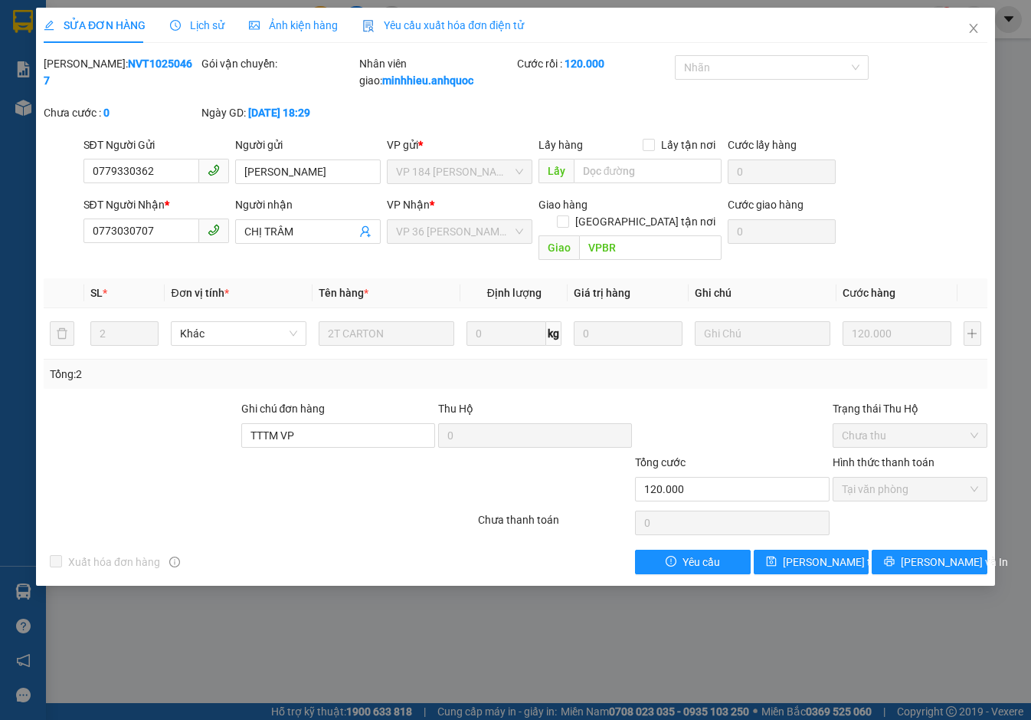
click at [394, 23] on span "Yêu cầu xuất hóa đơn điện tử" at bounding box center [443, 25] width 162 height 12
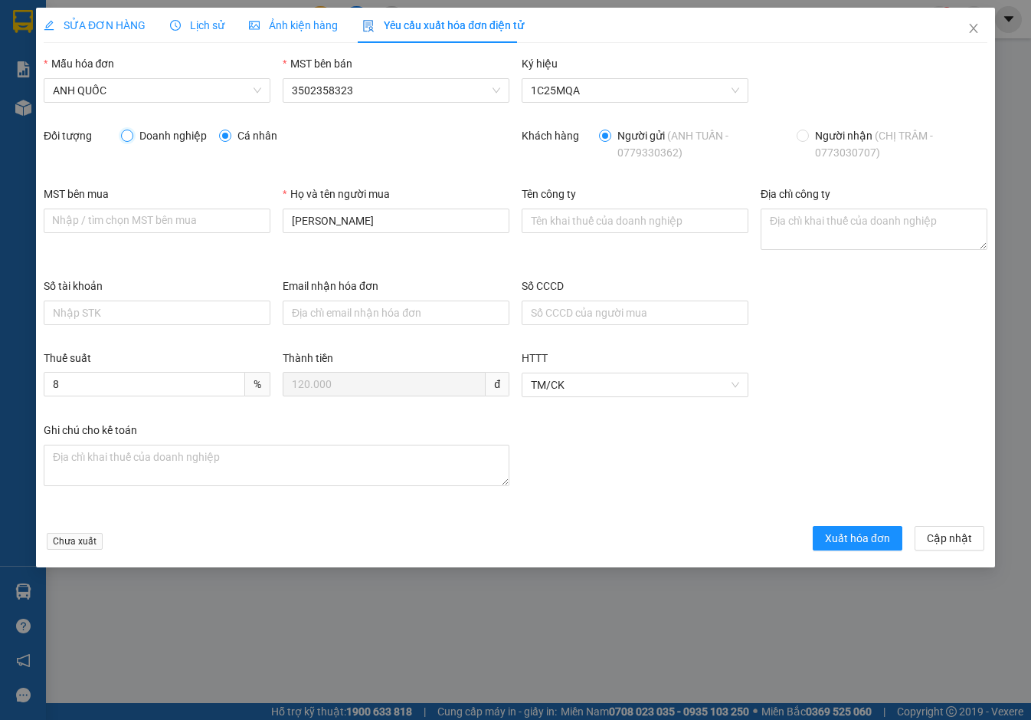
click at [131, 136] on input "Doanh nghiệp" at bounding box center [126, 135] width 11 height 11
radio input "true"
radio input "false"
drag, startPoint x: 377, startPoint y: 228, endPoint x: 171, endPoint y: 211, distance: 206.8
click at [171, 211] on div "MST bên mua Nhập / tìm chọn MST bên mua Họ và tên người mua ANH TUẤN Tên công t…" at bounding box center [516, 231] width 956 height 92
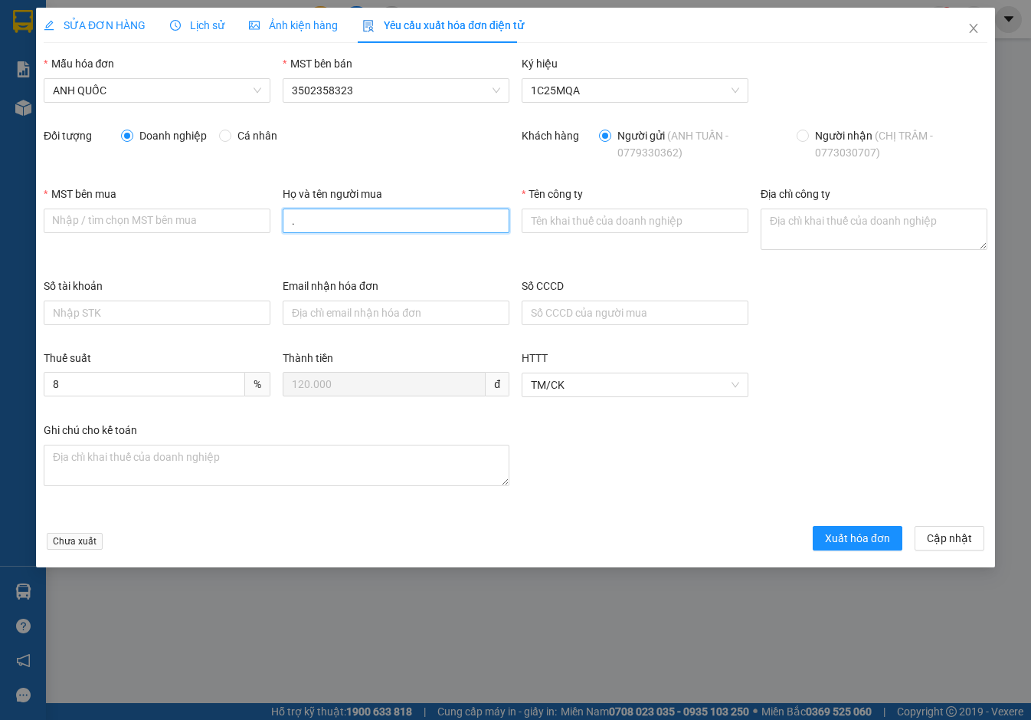
type input "."
click at [93, 224] on input "MST bên mua" at bounding box center [157, 220] width 227 height 25
paste input "3502206708"
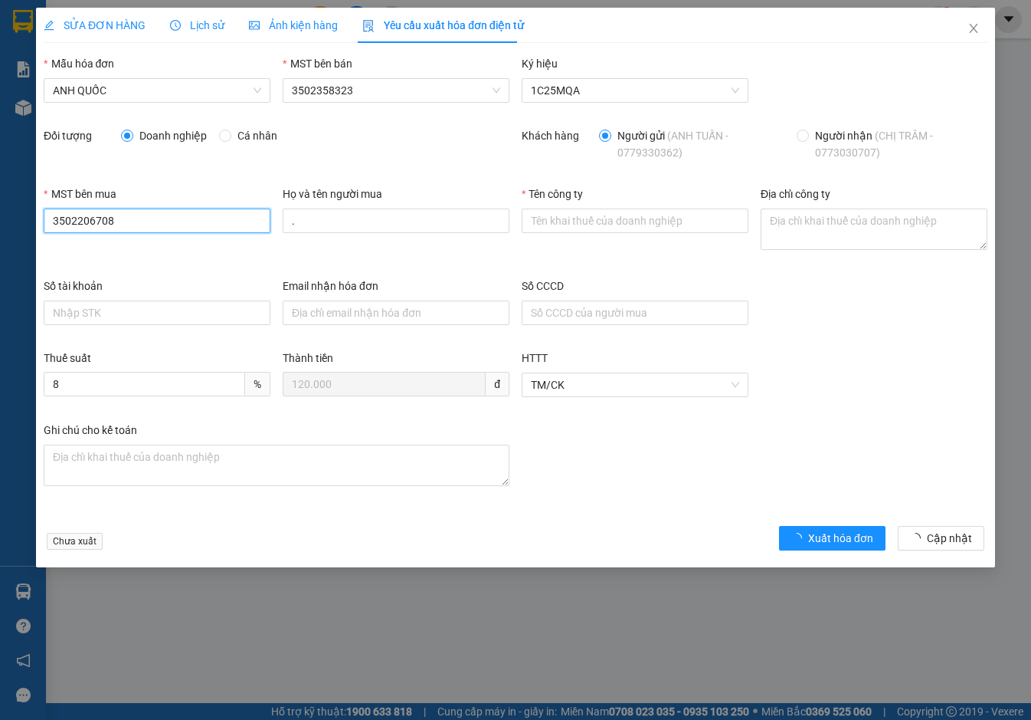
type input "3502206708"
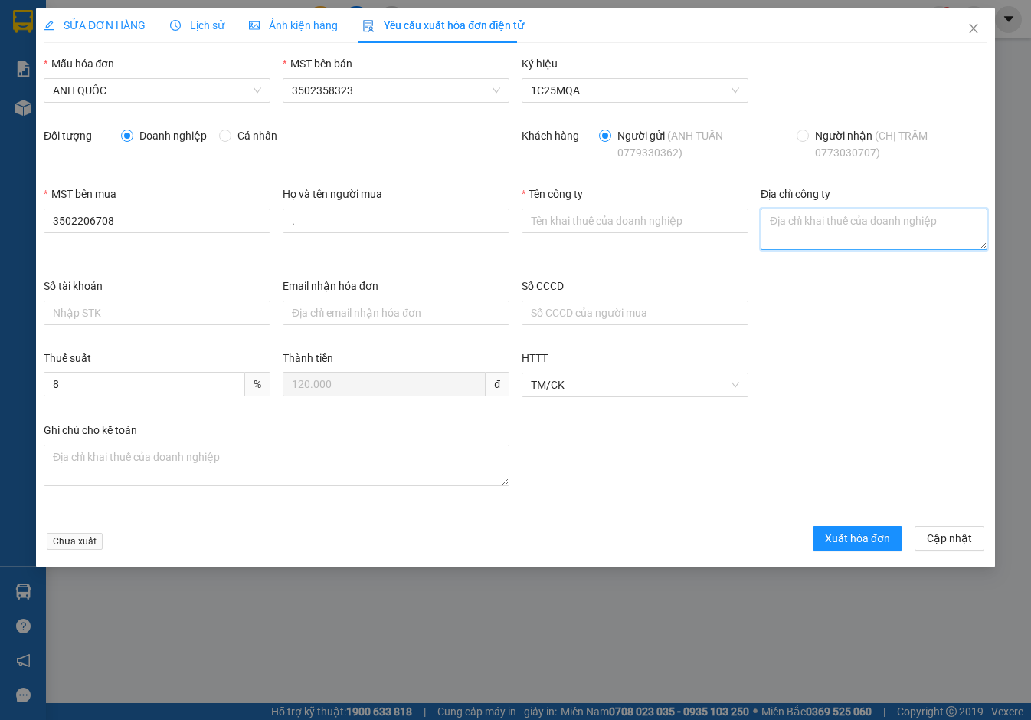
click at [857, 225] on textarea "Địa chỉ công ty" at bounding box center [874, 228] width 227 height 41
paste textarea "219B [PERSON_NAME], [GEOGRAPHIC_DATA], [GEOGRAPHIC_DATA], [GEOGRAPHIC_DATA]"
type textarea "219B [PERSON_NAME], [GEOGRAPHIC_DATA], [GEOGRAPHIC_DATA], [GEOGRAPHIC_DATA]"
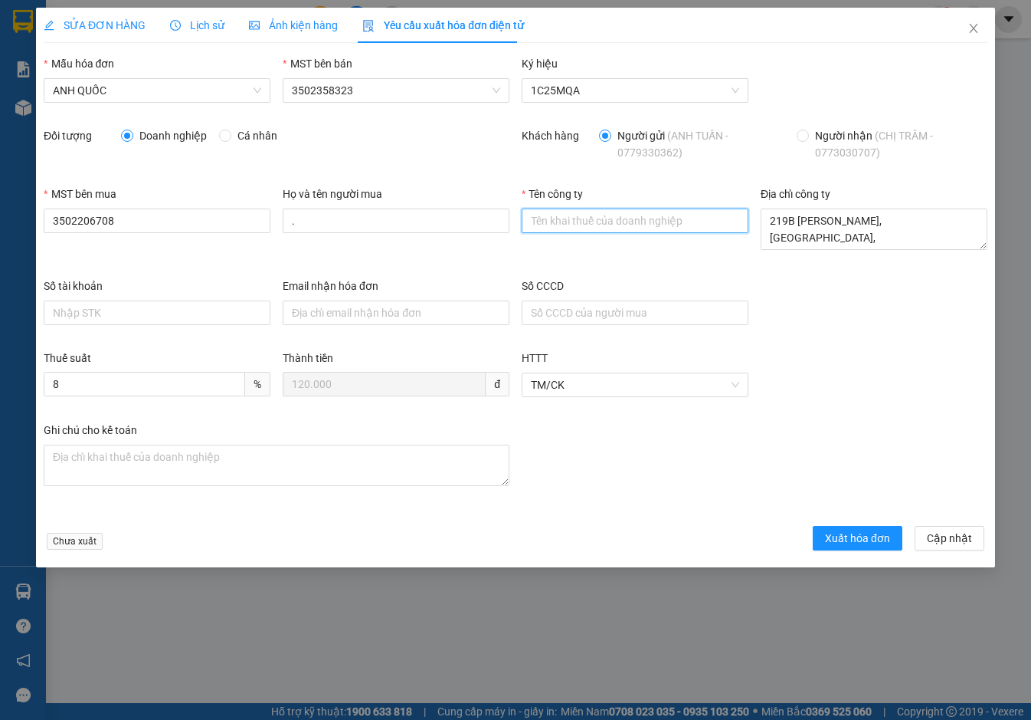
click at [644, 227] on input "Tên công ty" at bounding box center [635, 220] width 227 height 25
type input "Công Ty TNHH Thương Mại Dịch Vụ Ô Tô [GEOGRAPHIC_DATA]"
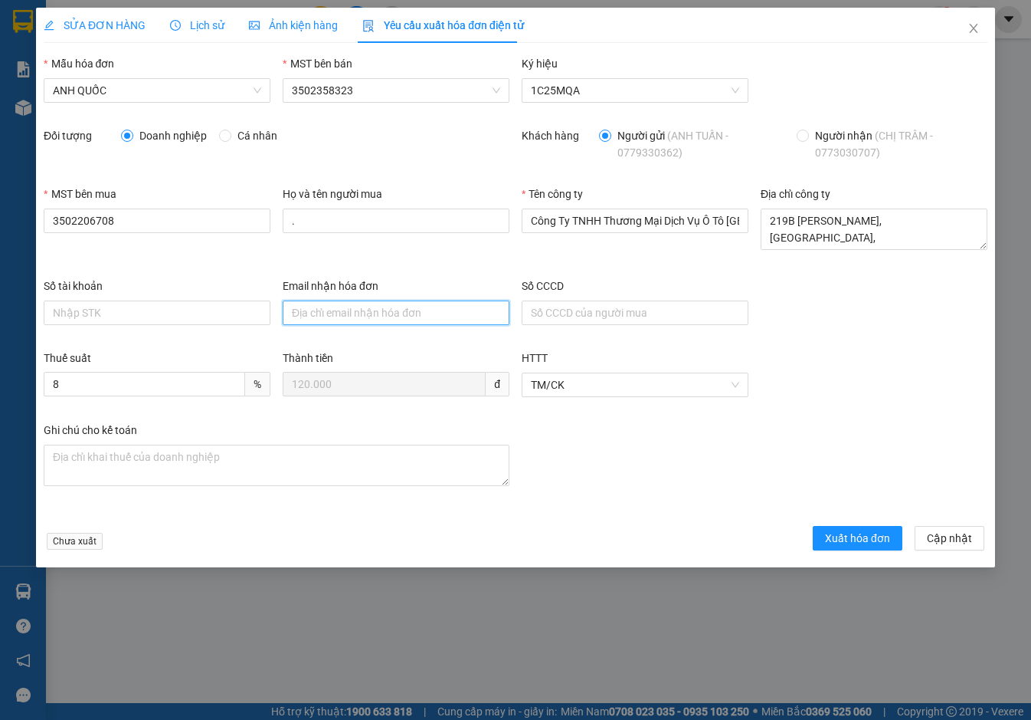
click at [386, 315] on input "Email nhận hóa đơn" at bounding box center [396, 312] width 227 height 25
type input "[EMAIL_ADDRESS][DOMAIN_NAME]"
click at [852, 536] on span "Xuất hóa đơn" at bounding box center [857, 538] width 65 height 17
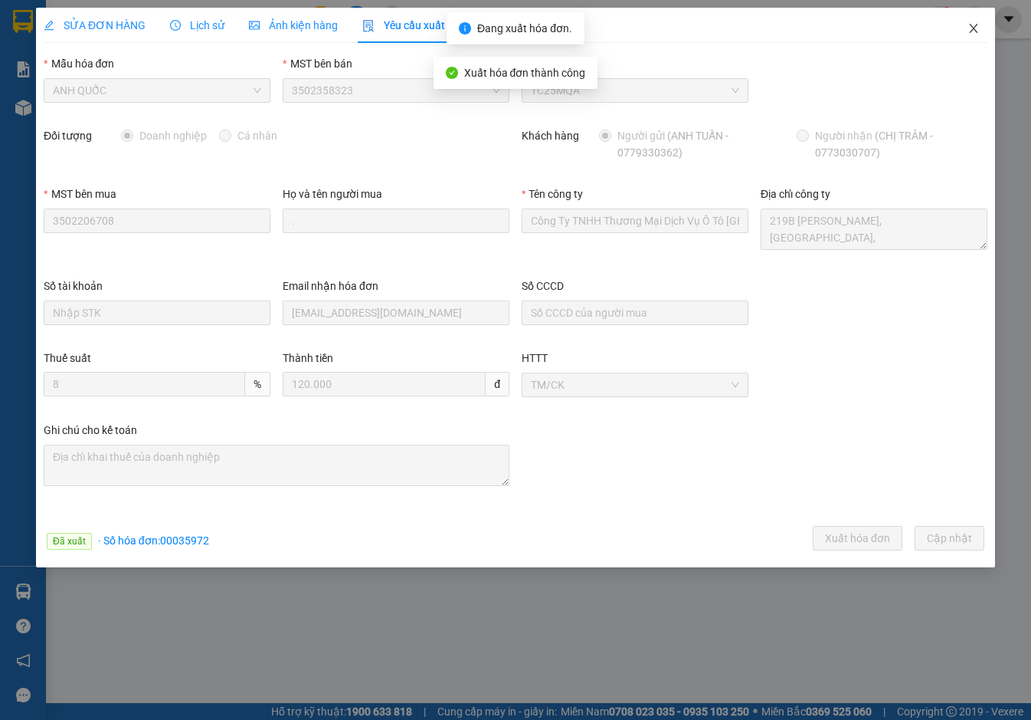
click at [975, 28] on icon "close" at bounding box center [973, 28] width 8 height 9
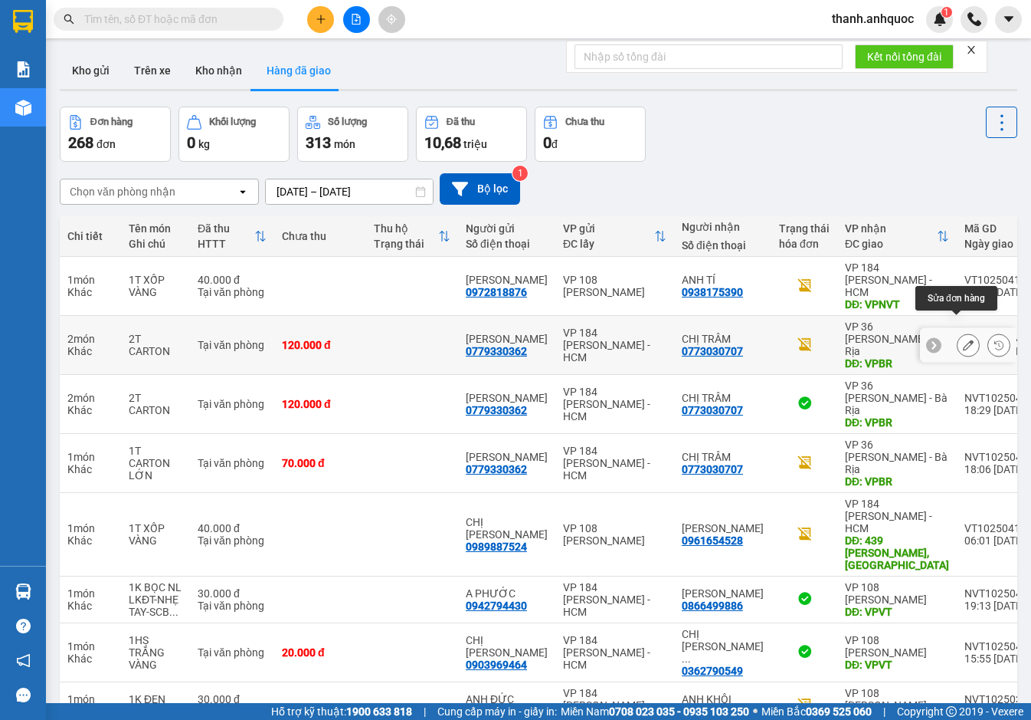
click at [963, 339] on icon at bounding box center [968, 344] width 11 height 11
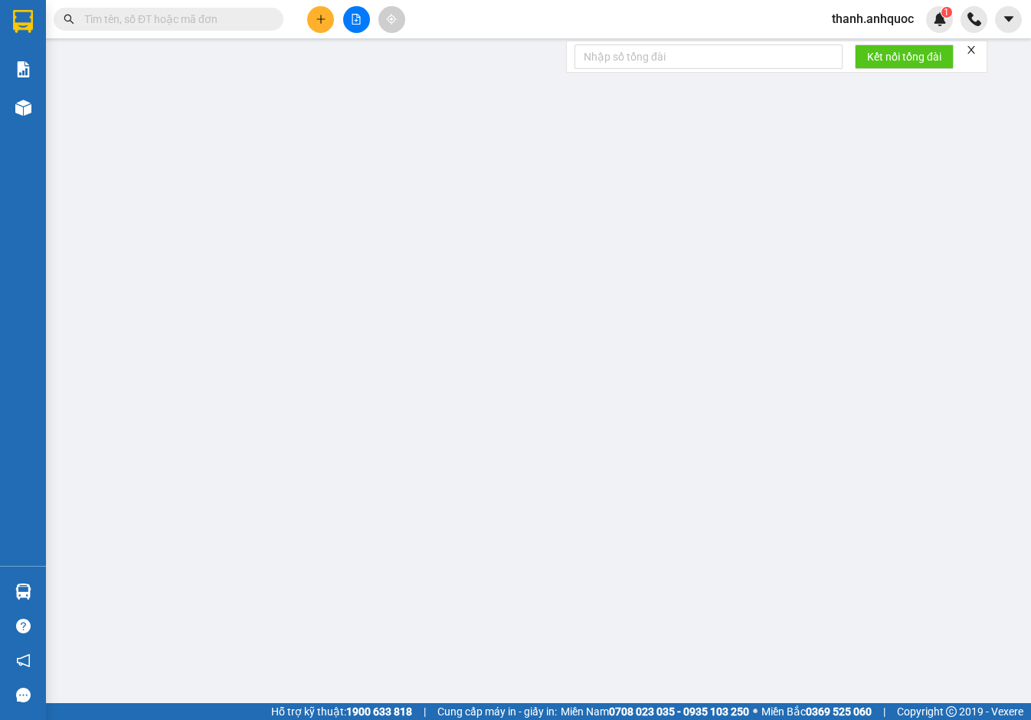
type input "0779330362"
type input "[PERSON_NAME]"
type input "0773030707"
type input "CHỊ TRÂM"
type input "VPBR"
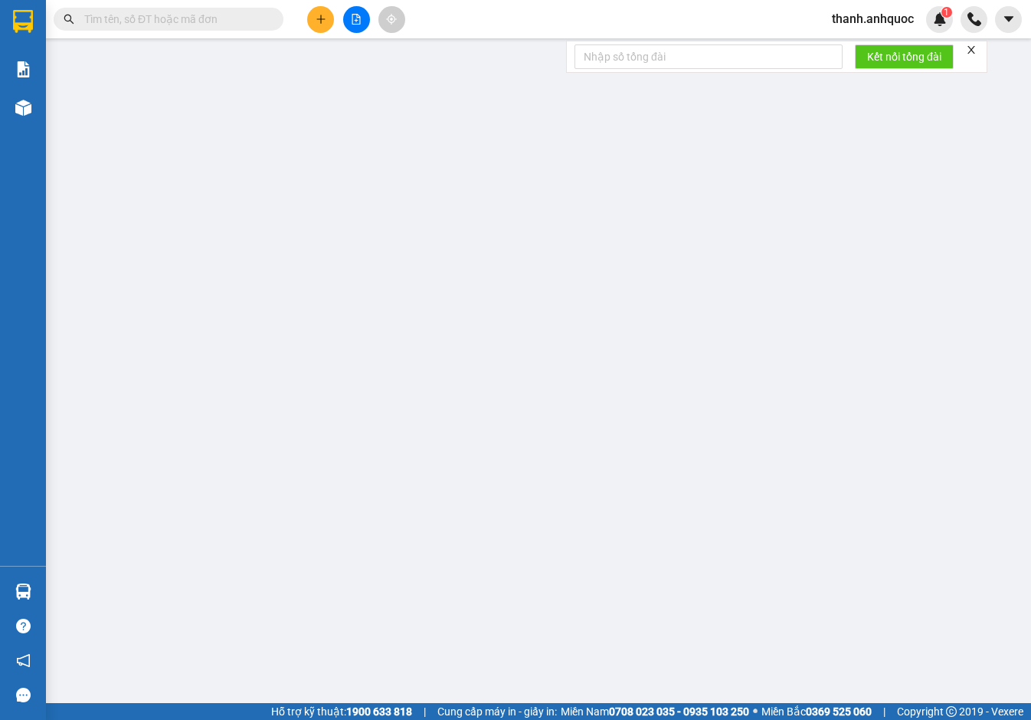
type input "TTTM VP"
type input "120.000"
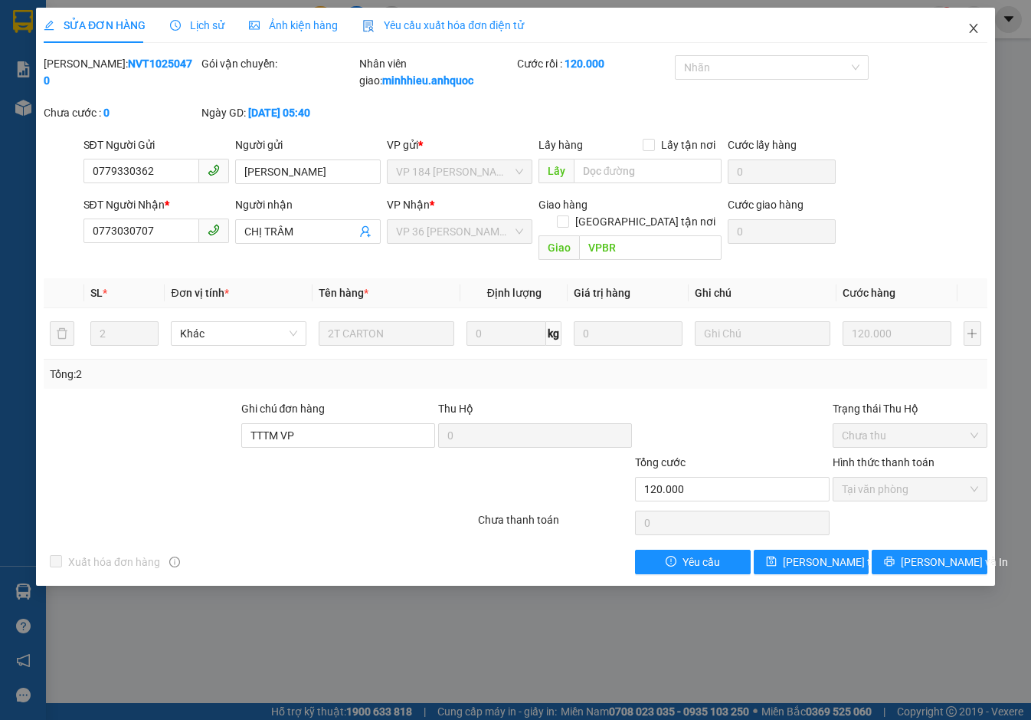
click at [969, 31] on icon "close" at bounding box center [974, 28] width 12 height 12
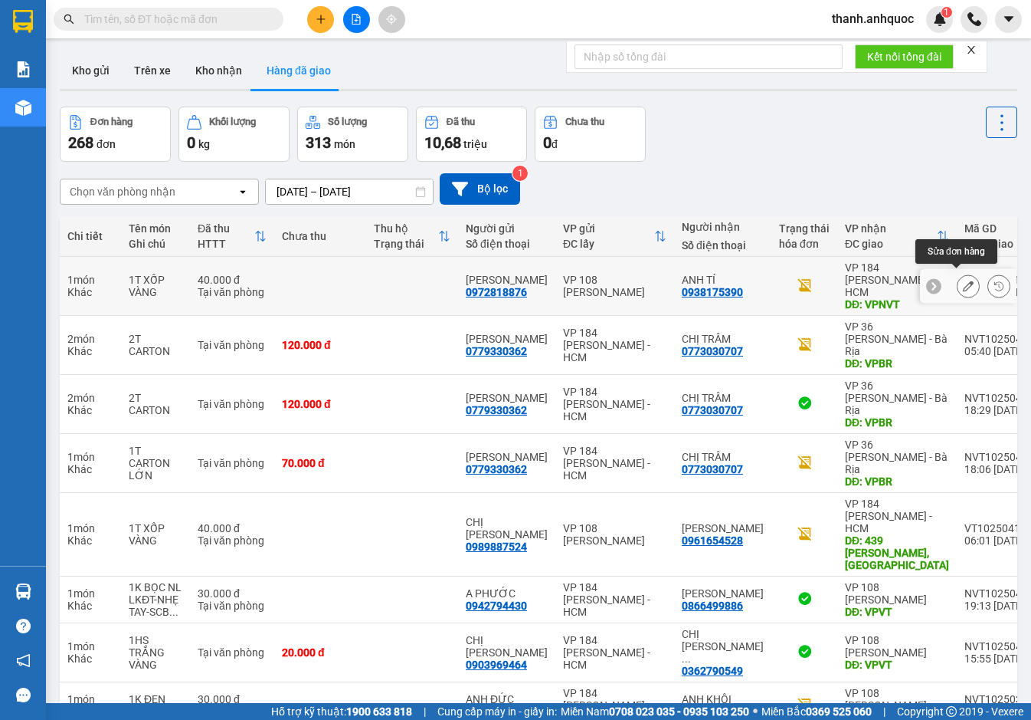
click at [963, 280] on icon at bounding box center [968, 285] width 11 height 11
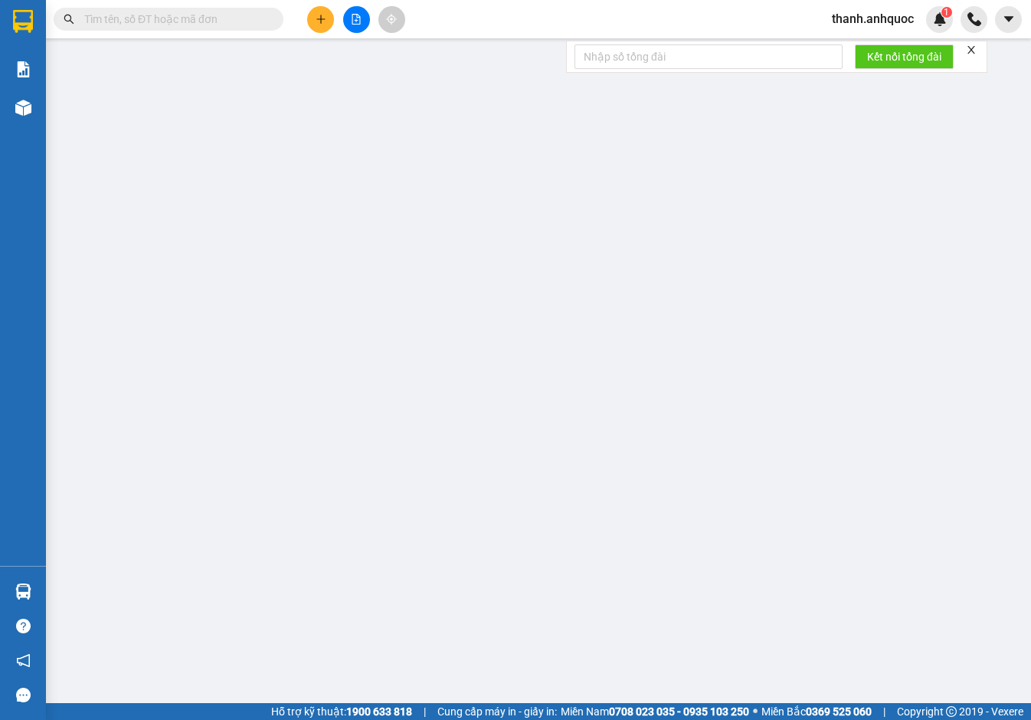
type input "0972818876"
type input "[PERSON_NAME]"
type input "0938175390"
type input "ANH TÍ"
type input "VPNVT"
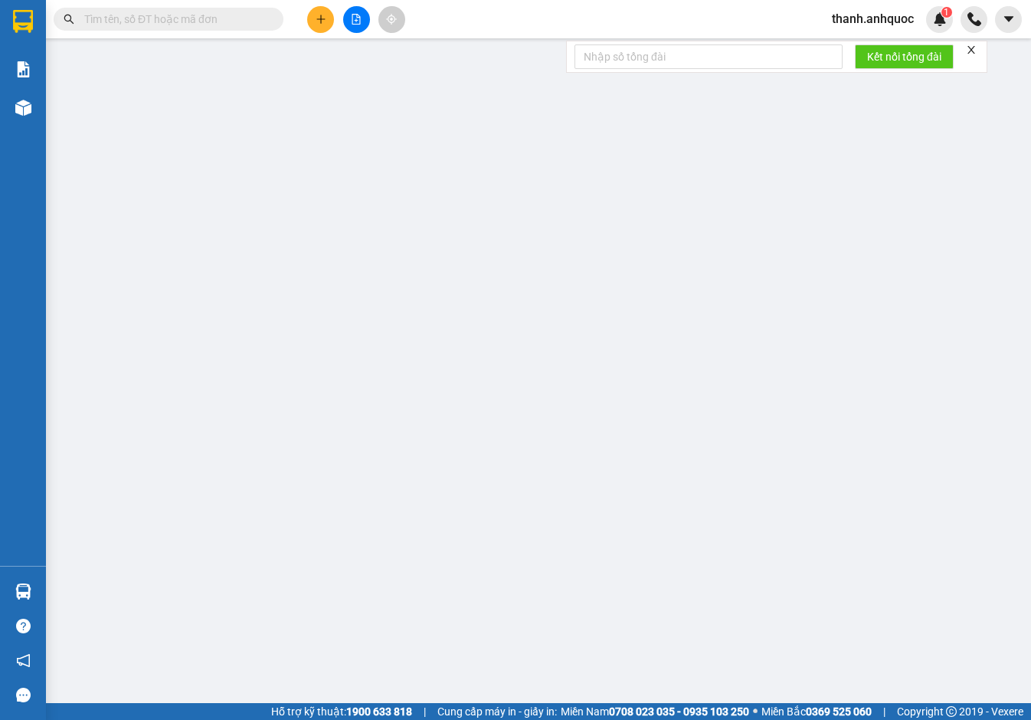
type input "40.000"
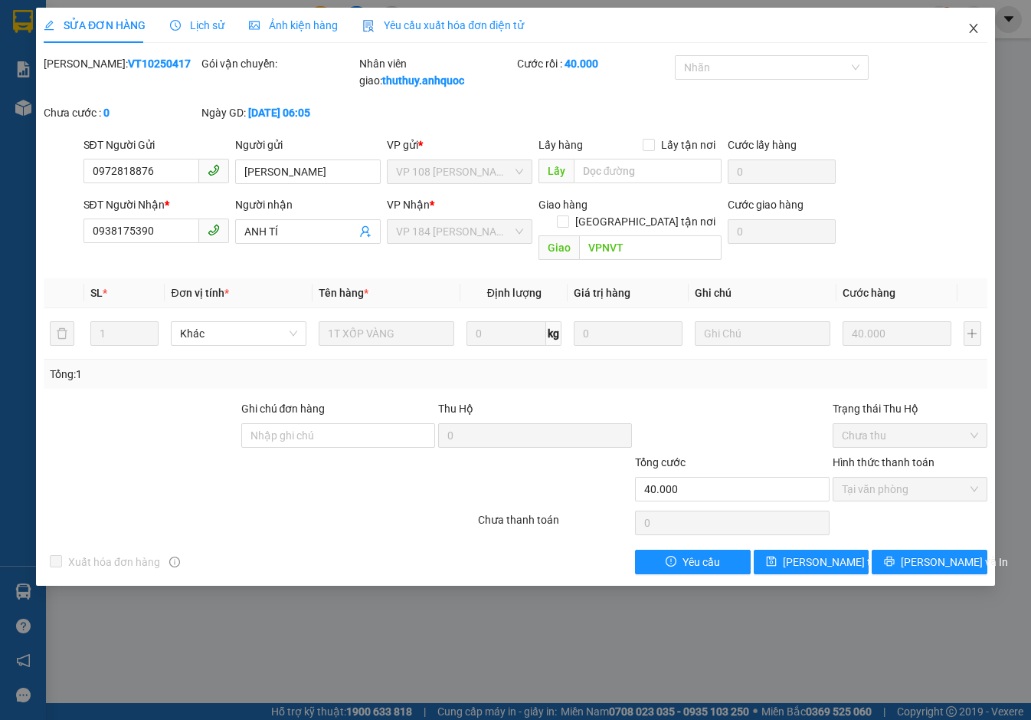
click at [972, 23] on icon "close" at bounding box center [974, 28] width 12 height 12
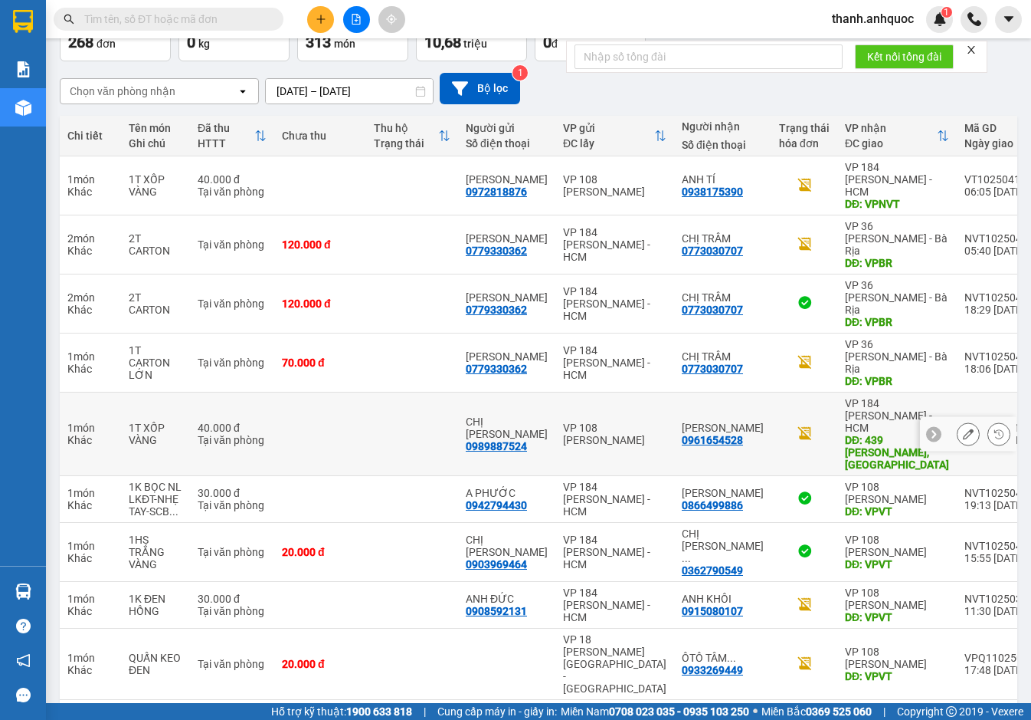
scroll to position [103, 0]
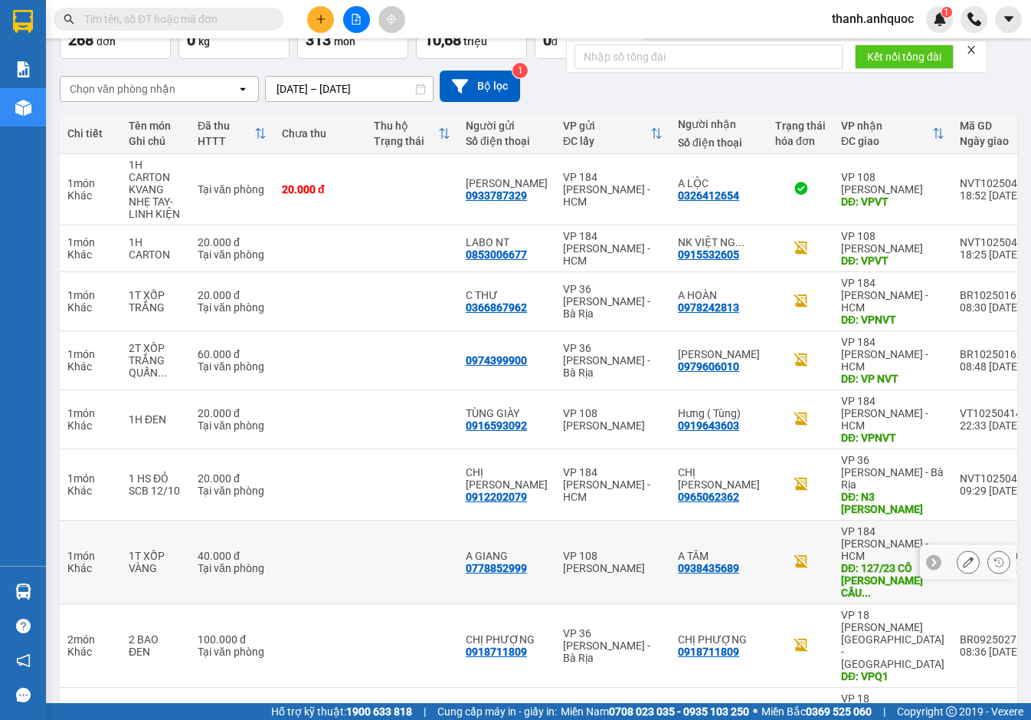
scroll to position [139, 0]
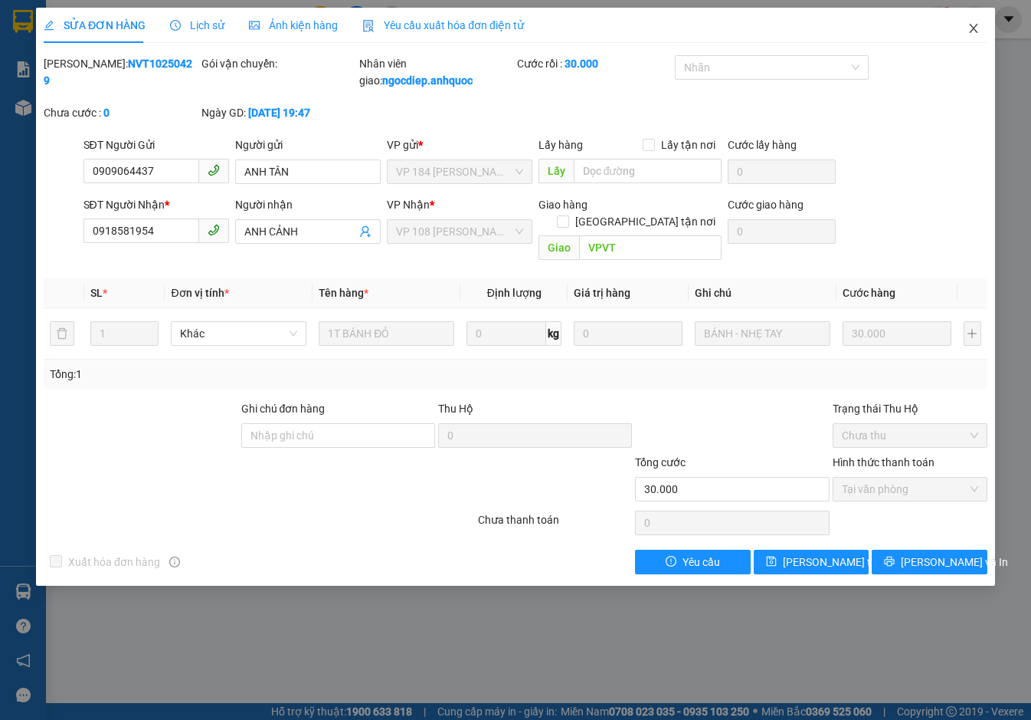
click at [974, 25] on icon "close" at bounding box center [974, 28] width 12 height 12
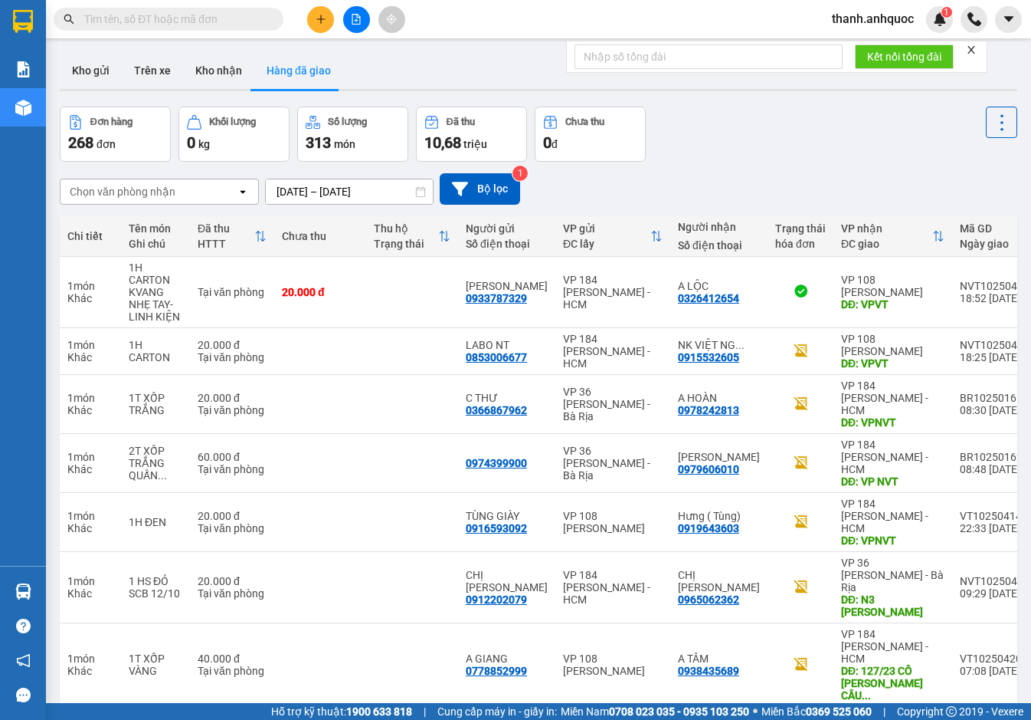
scroll to position [139, 0]
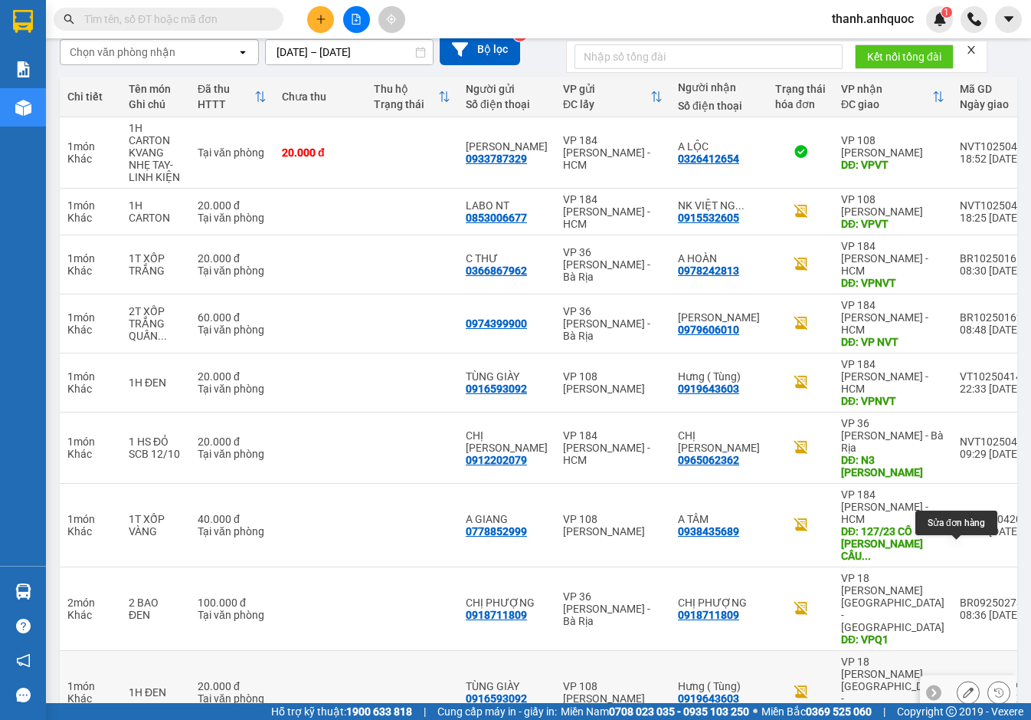
click at [963, 687] on icon at bounding box center [968, 692] width 11 height 11
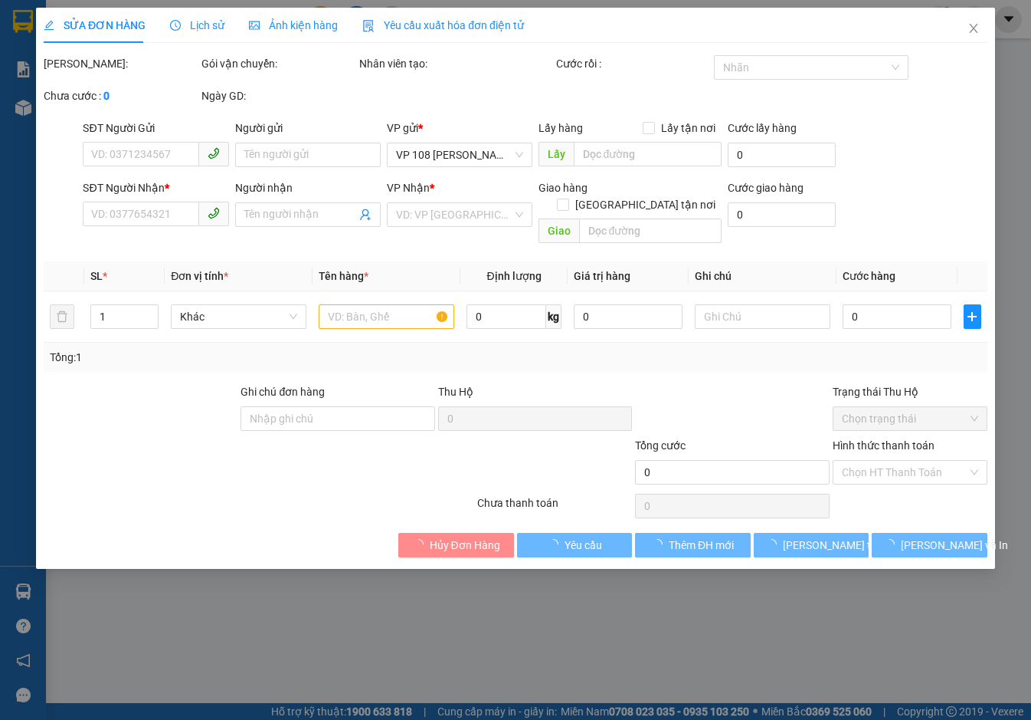
type input "0916593092"
type input "TÙNG GIÀY"
type input "0919643603"
type input "Hưng ( Tùng)"
type input "VPQ1"
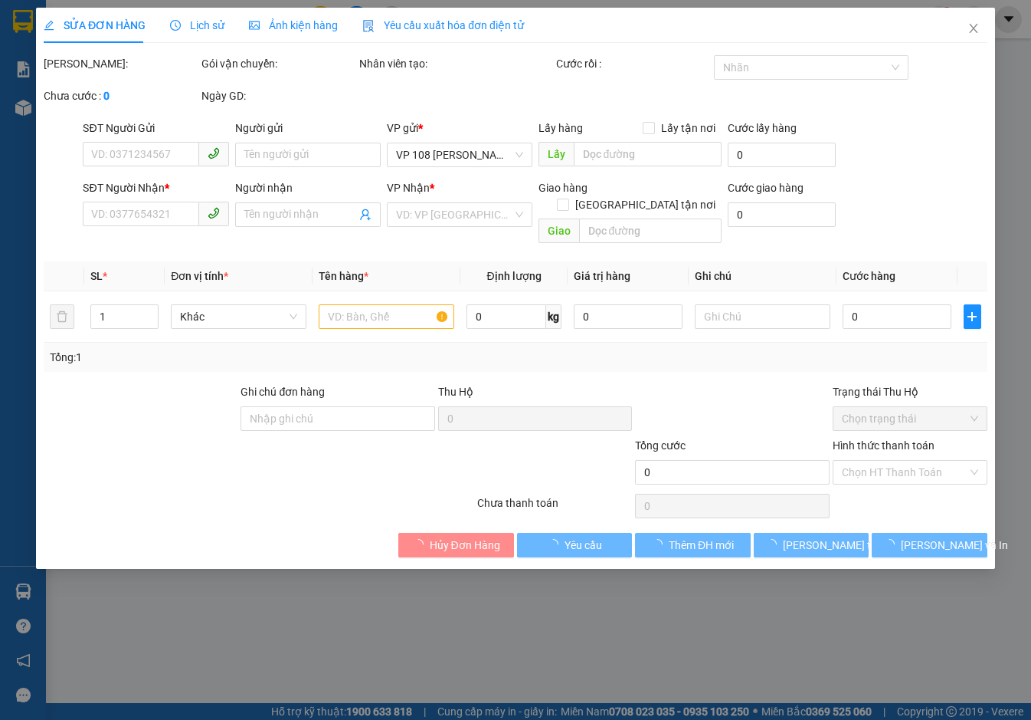
type input "20.000"
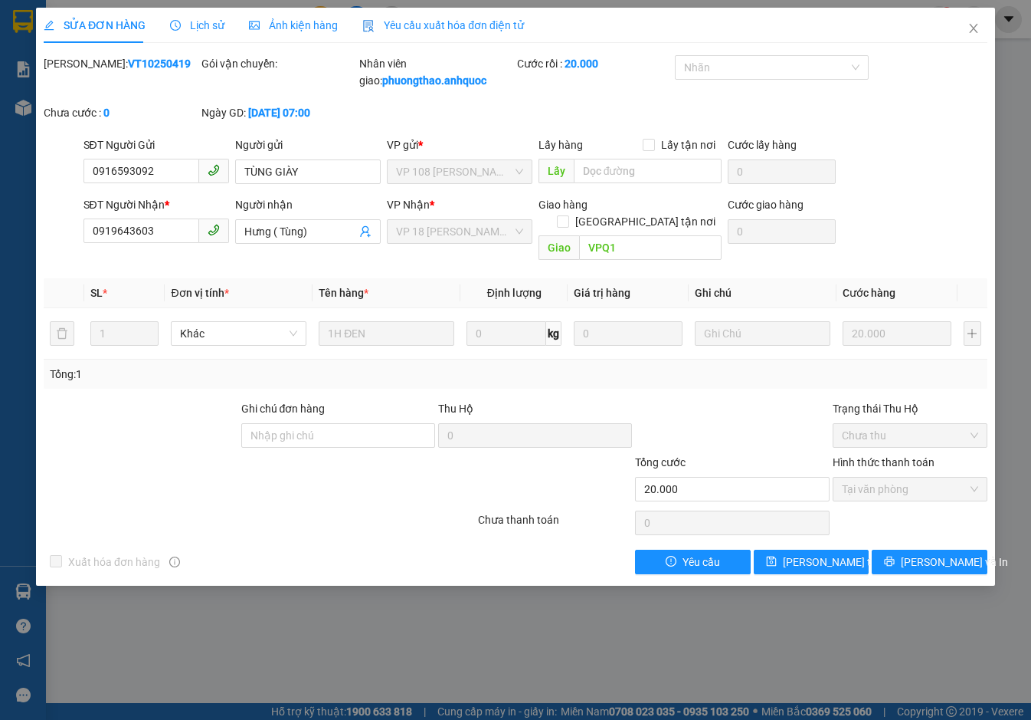
click at [427, 25] on span "Yêu cầu xuất hóa đơn điện tử" at bounding box center [443, 25] width 162 height 12
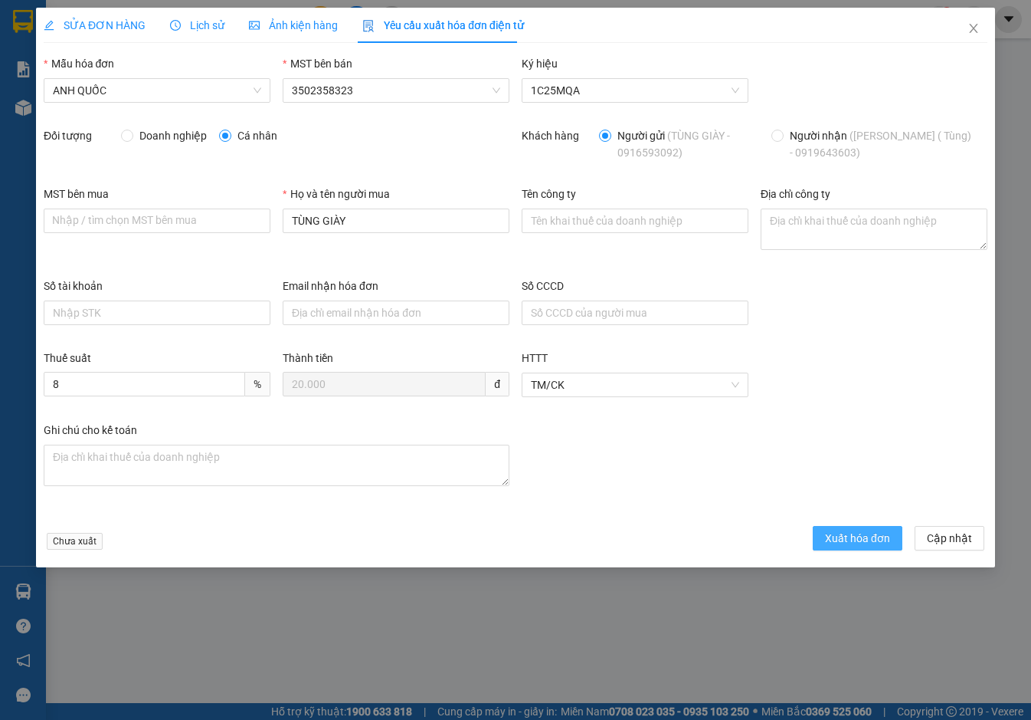
click at [861, 539] on span "Xuất hóa đơn" at bounding box center [857, 538] width 65 height 17
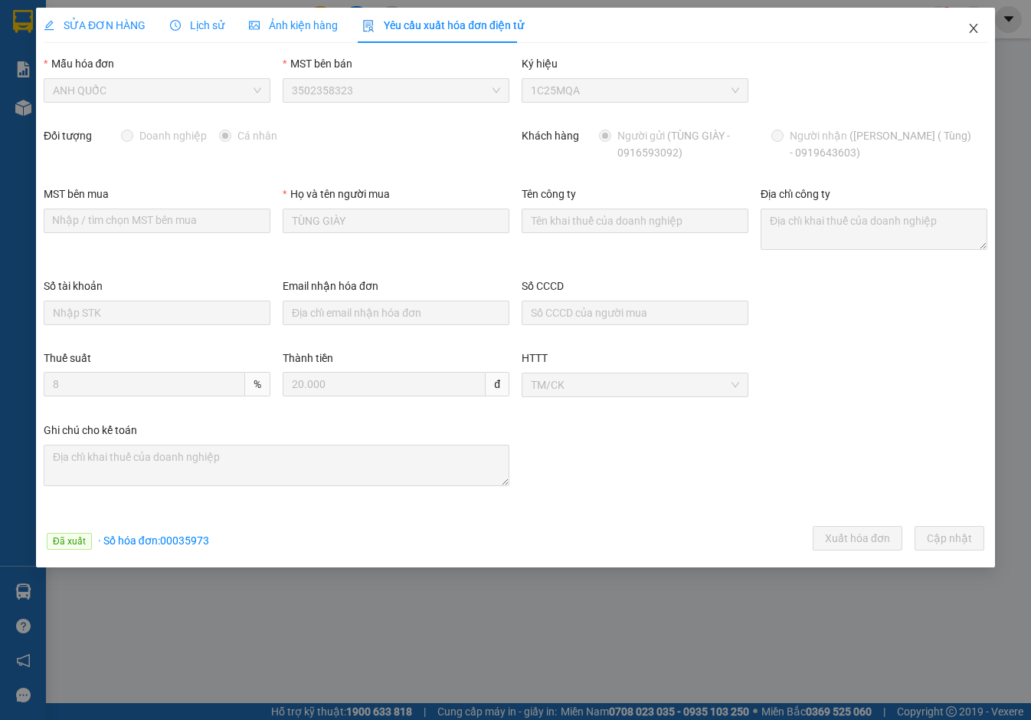
click at [972, 31] on icon "close" at bounding box center [973, 28] width 8 height 9
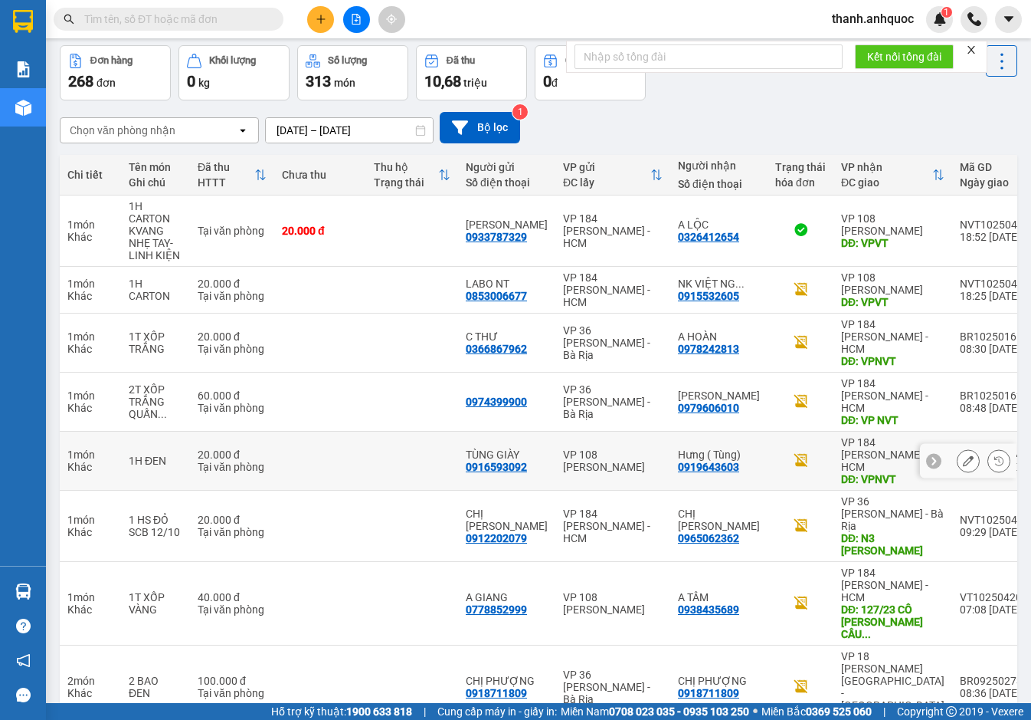
scroll to position [139, 0]
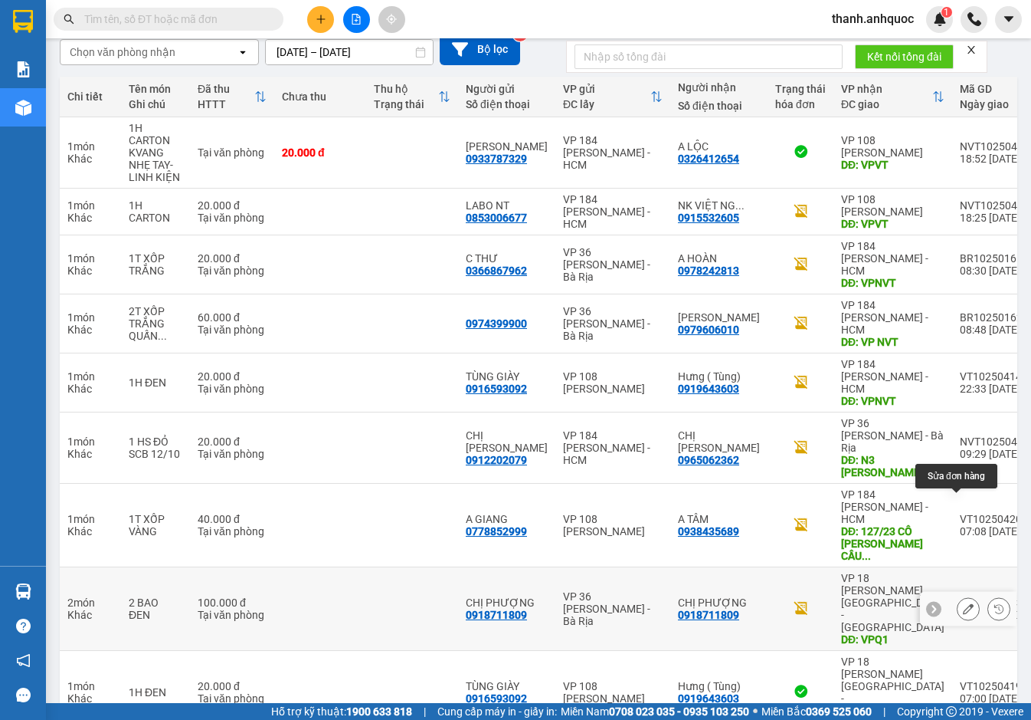
click at [963, 603] on icon at bounding box center [968, 608] width 11 height 11
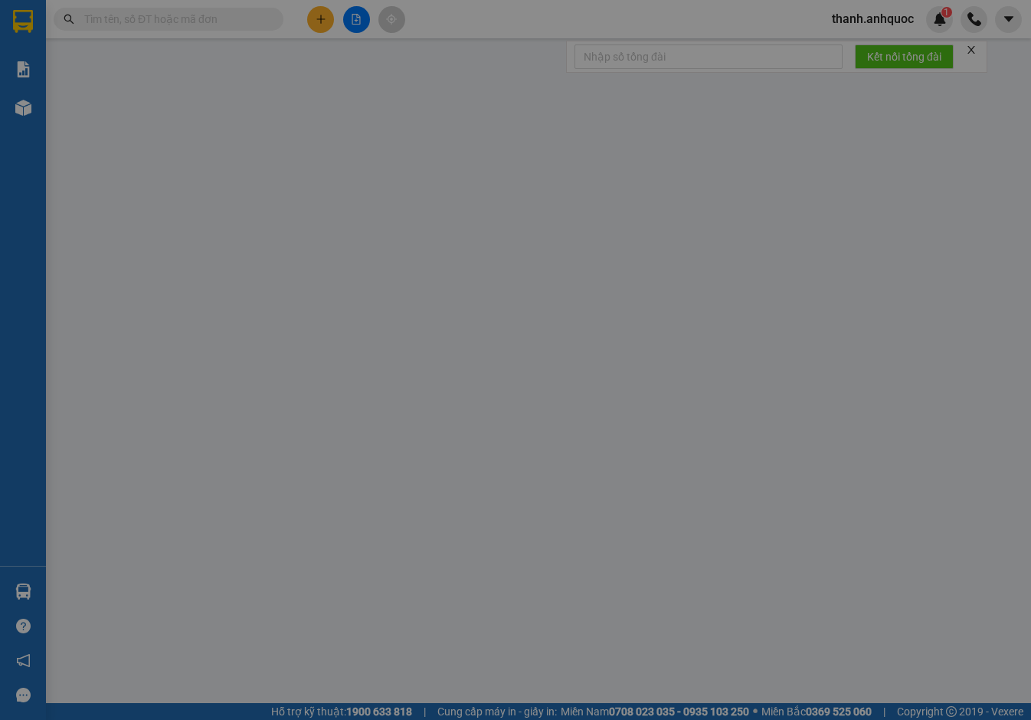
type input "0918711809"
type input "CHỊ PHƯỢNG"
type input "0918711809"
type input "CHỊ PHƯỢNG"
type input "VPQ1"
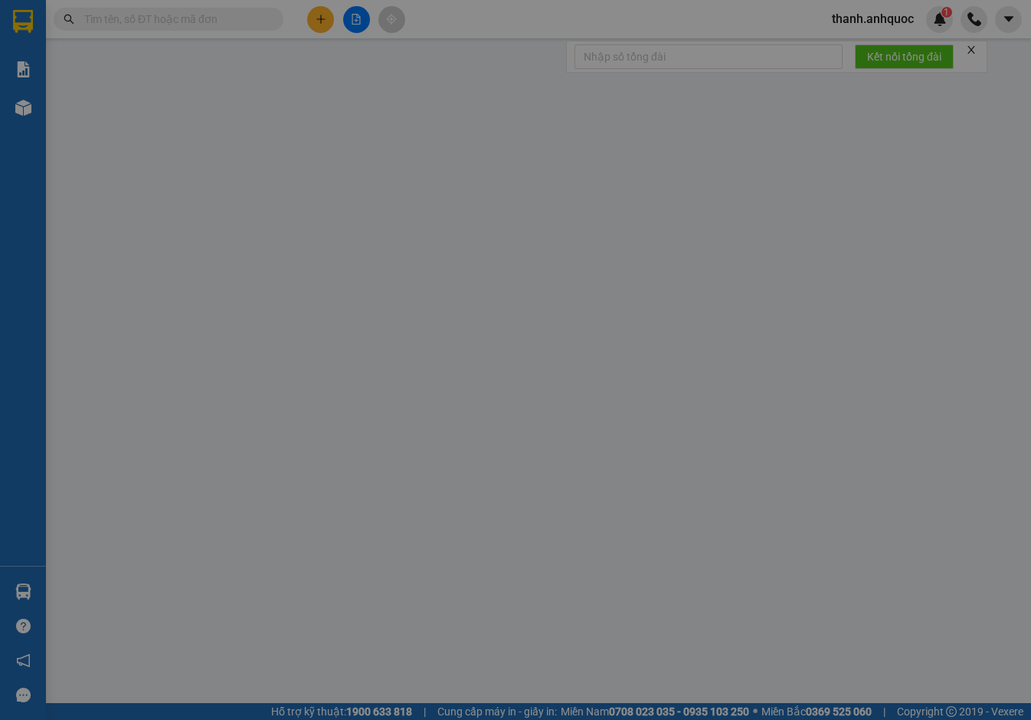
type input "100.000"
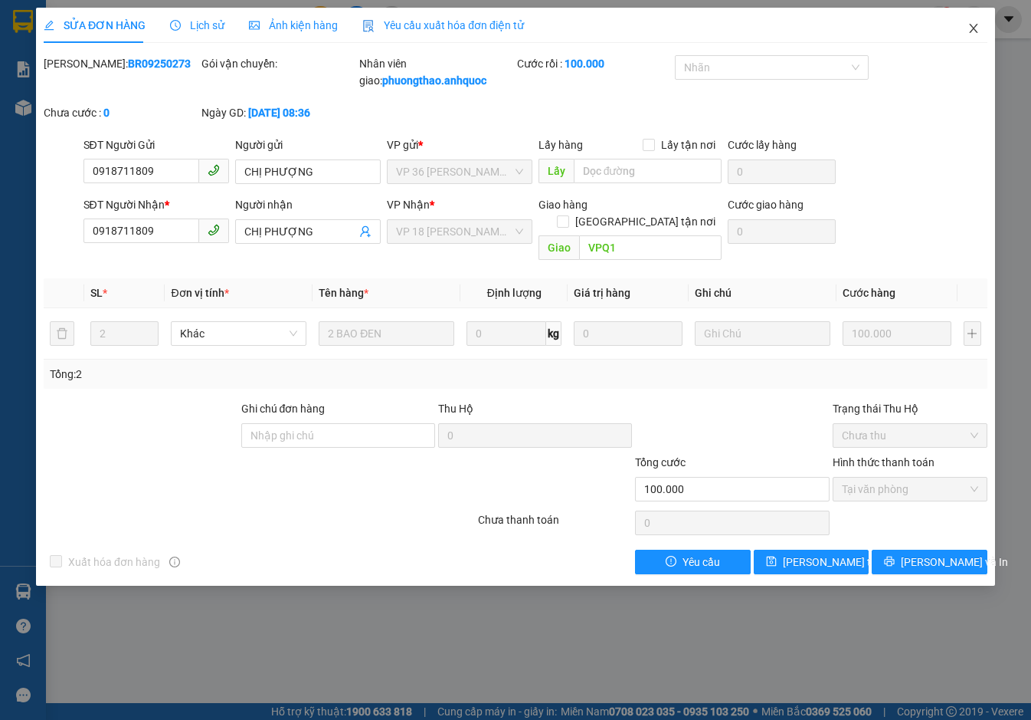
click at [976, 25] on icon "close" at bounding box center [974, 28] width 12 height 12
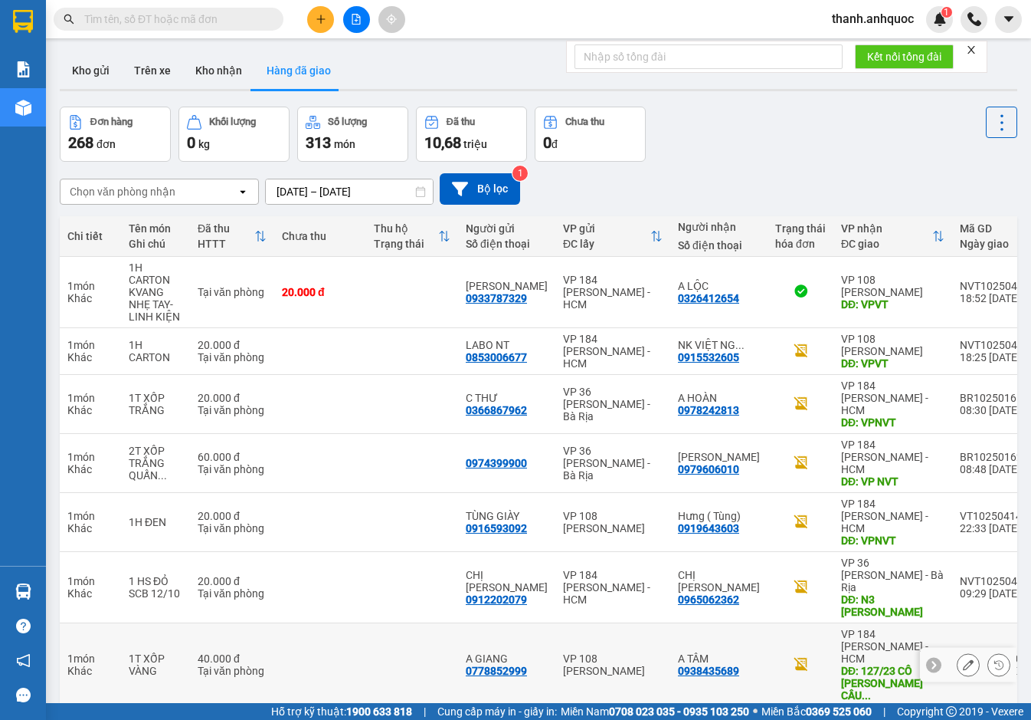
click at [963, 659] on icon at bounding box center [968, 664] width 11 height 11
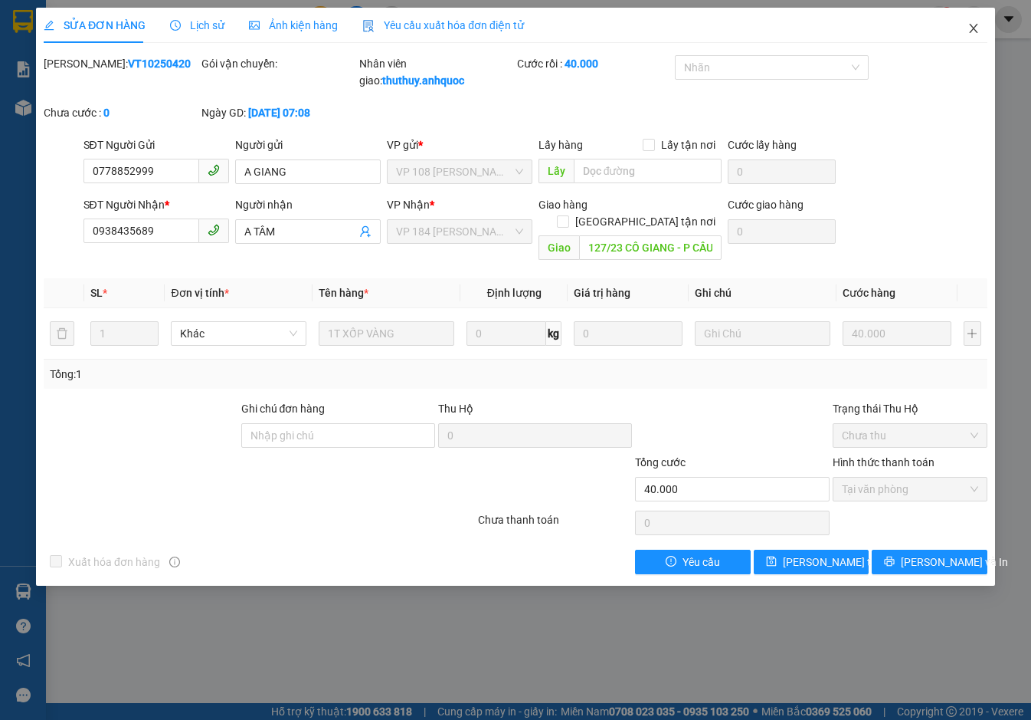
click at [972, 20] on span "Close" at bounding box center [974, 29] width 43 height 43
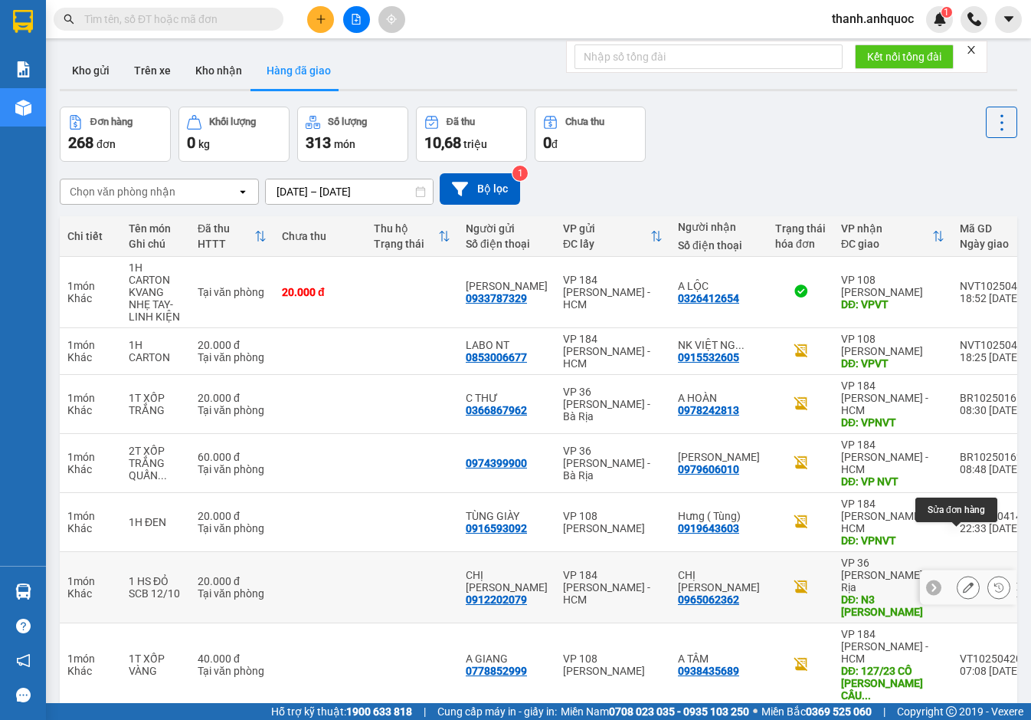
click at [963, 582] on icon at bounding box center [968, 587] width 11 height 11
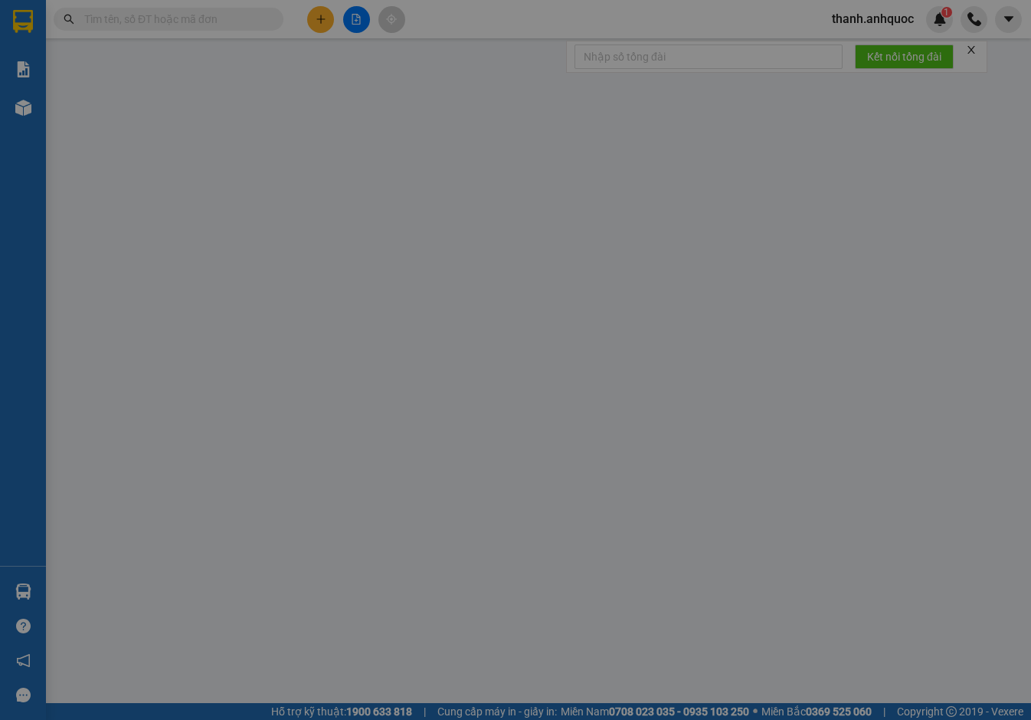
type input "0912202079"
type input "CHỊ [PERSON_NAME]"
type input "0965062362"
type input "CHỊ [PERSON_NAME]"
type input "N3 [PERSON_NAME]"
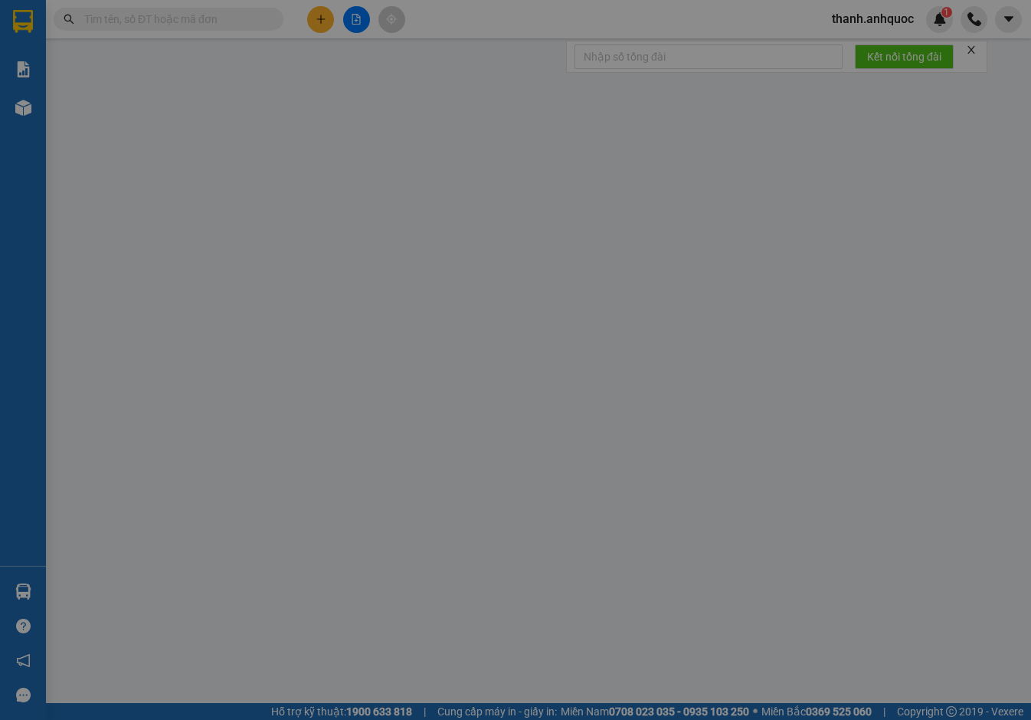
type input "20.000"
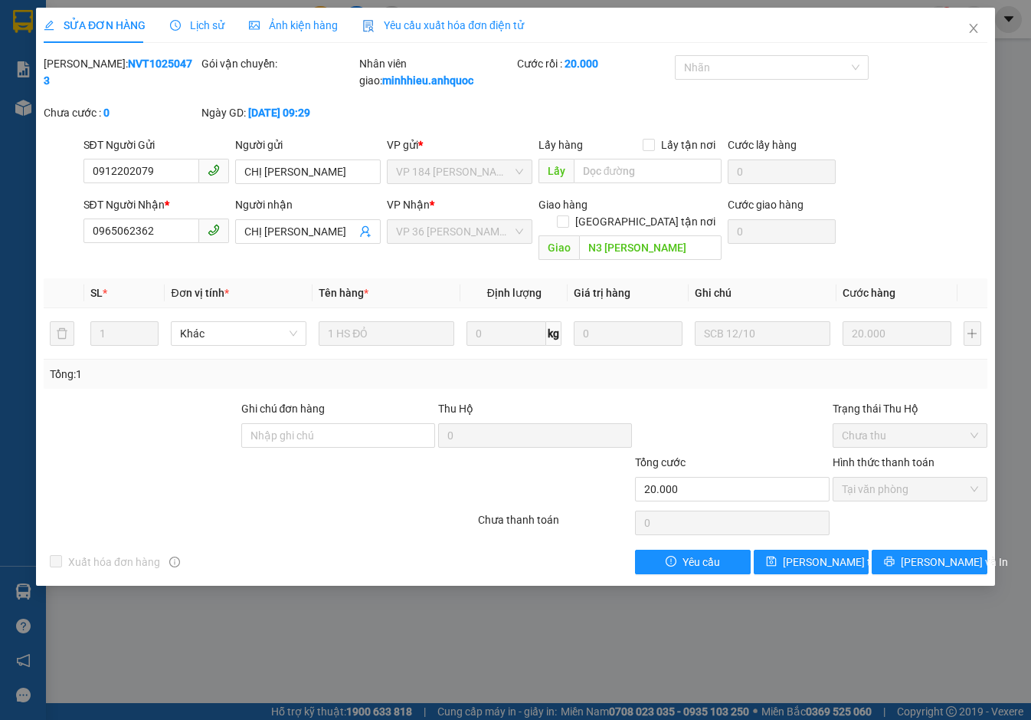
click at [447, 21] on span "Yêu cầu xuất hóa đơn điện tử" at bounding box center [443, 25] width 162 height 12
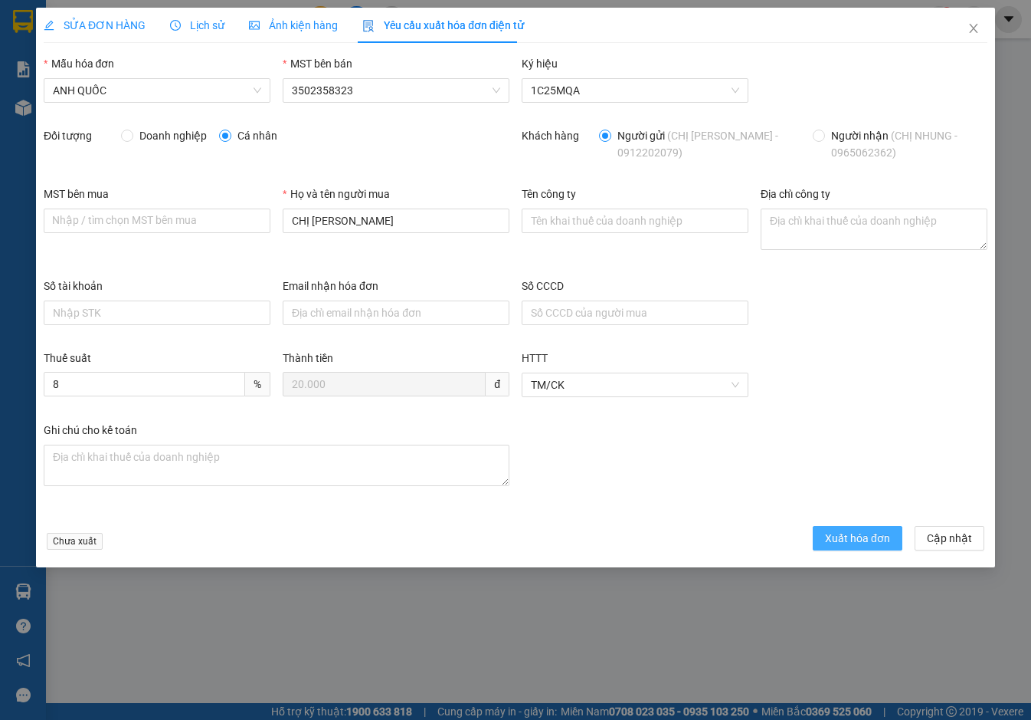
click at [886, 546] on button "Xuất hóa đơn" at bounding box center [858, 538] width 90 height 25
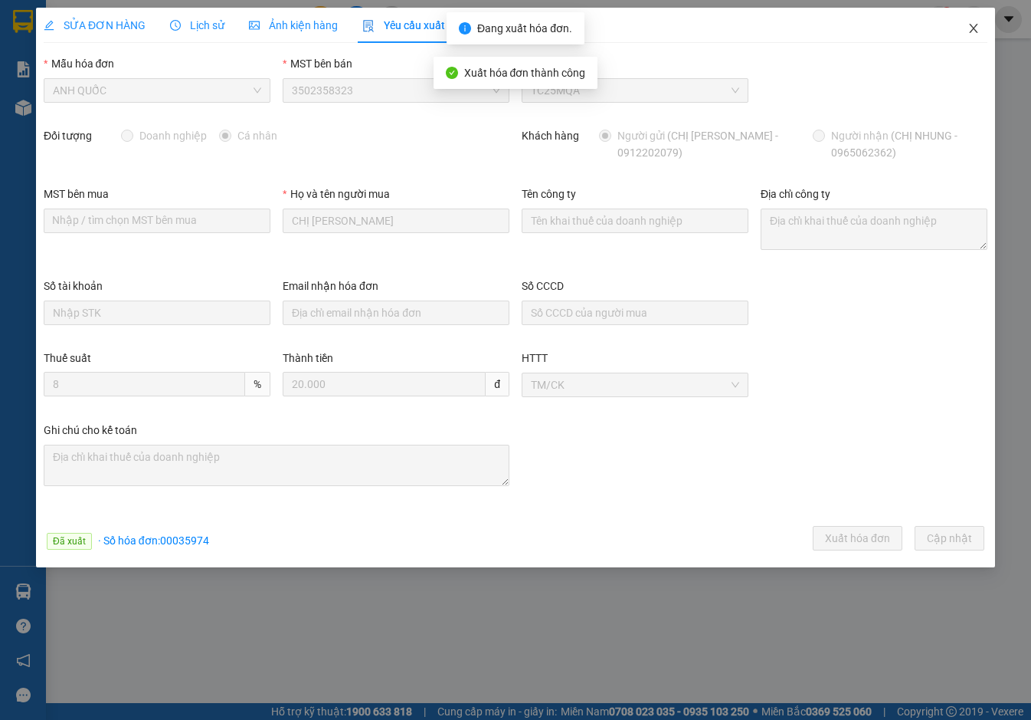
click at [976, 25] on icon "close" at bounding box center [974, 28] width 12 height 12
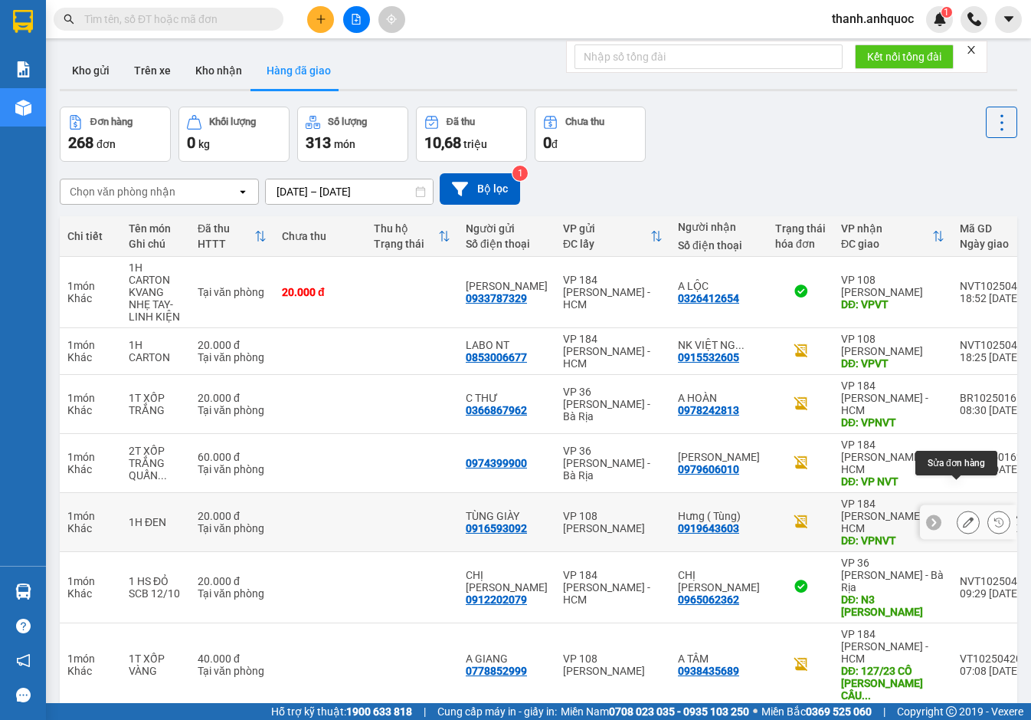
click at [963, 517] on icon at bounding box center [968, 522] width 11 height 11
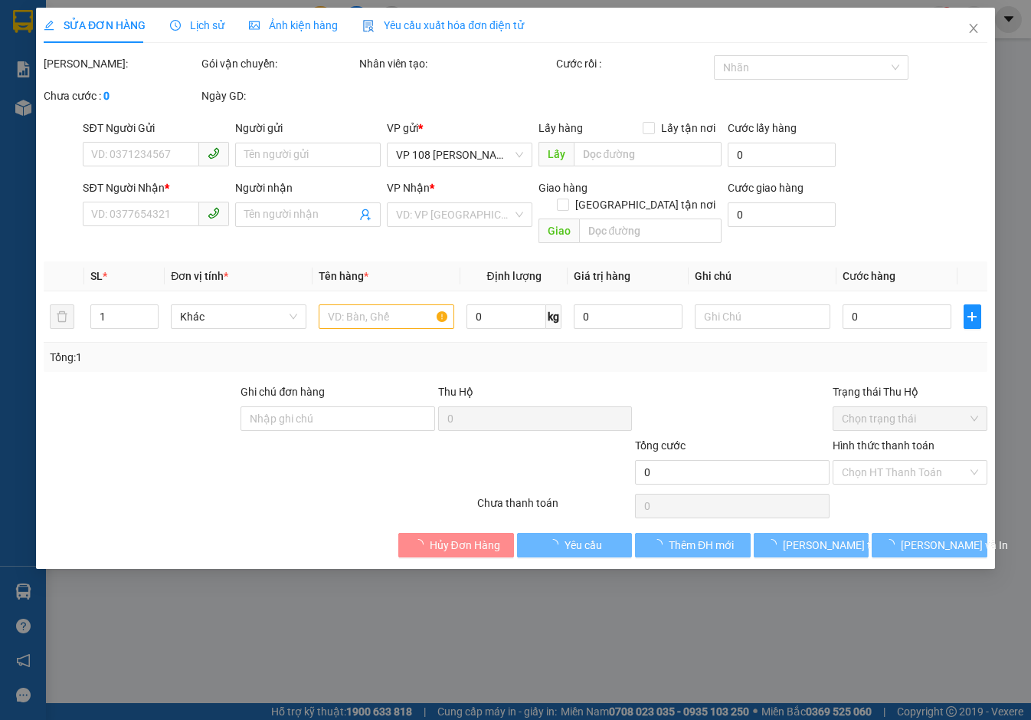
type input "0916593092"
type input "TÙNG GIÀY"
type input "0919643603"
type input "Hưng ( Tùng)"
type input "VPNVT"
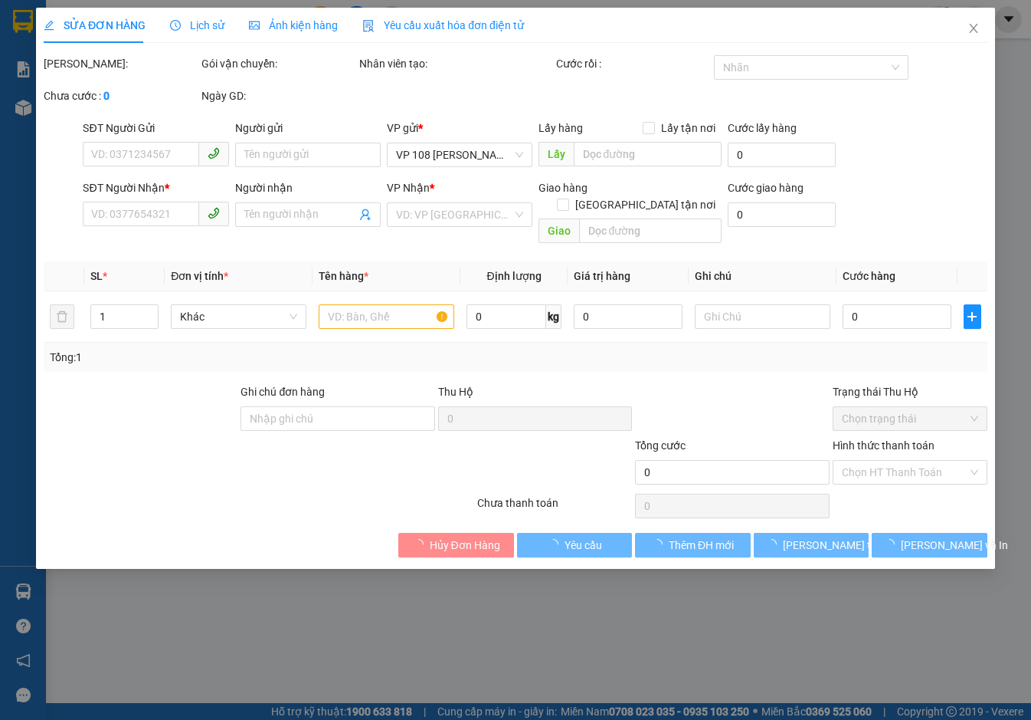
type input "20.000"
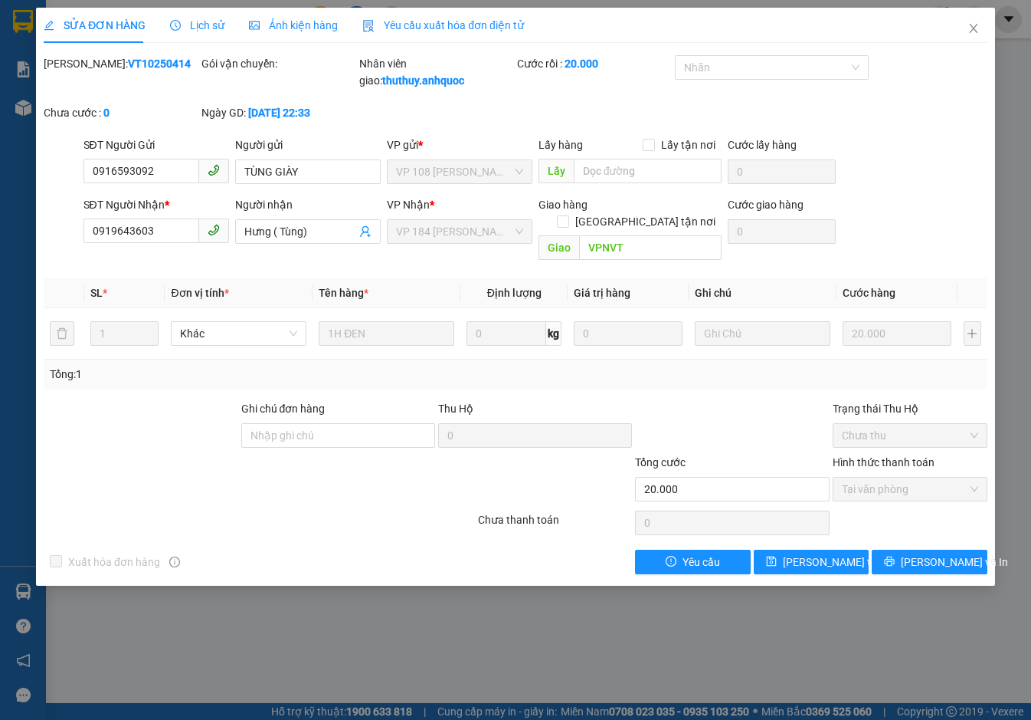
click at [393, 19] on span "Yêu cầu xuất hóa đơn điện tử" at bounding box center [443, 25] width 162 height 12
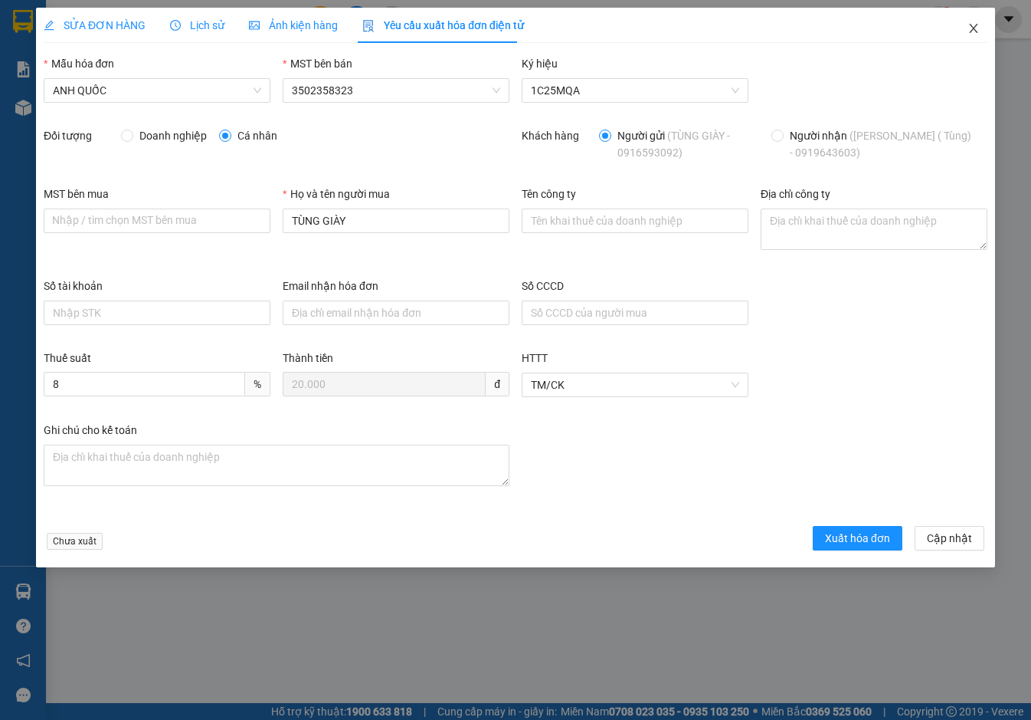
click at [979, 29] on icon "close" at bounding box center [974, 28] width 12 height 12
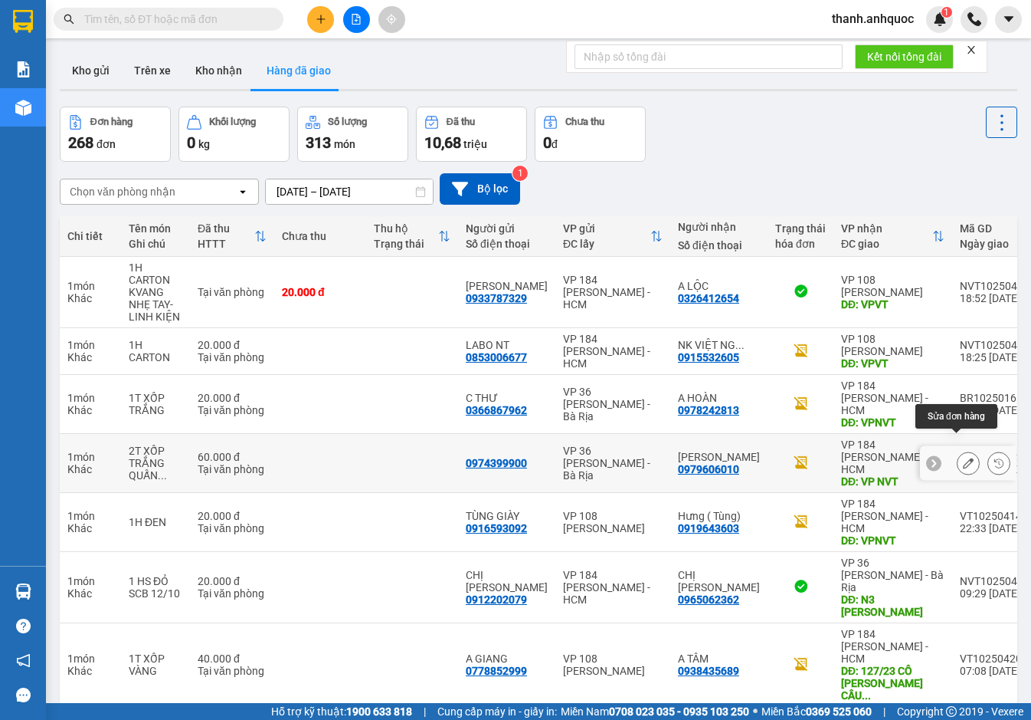
click at [963, 458] on icon at bounding box center [968, 463] width 11 height 11
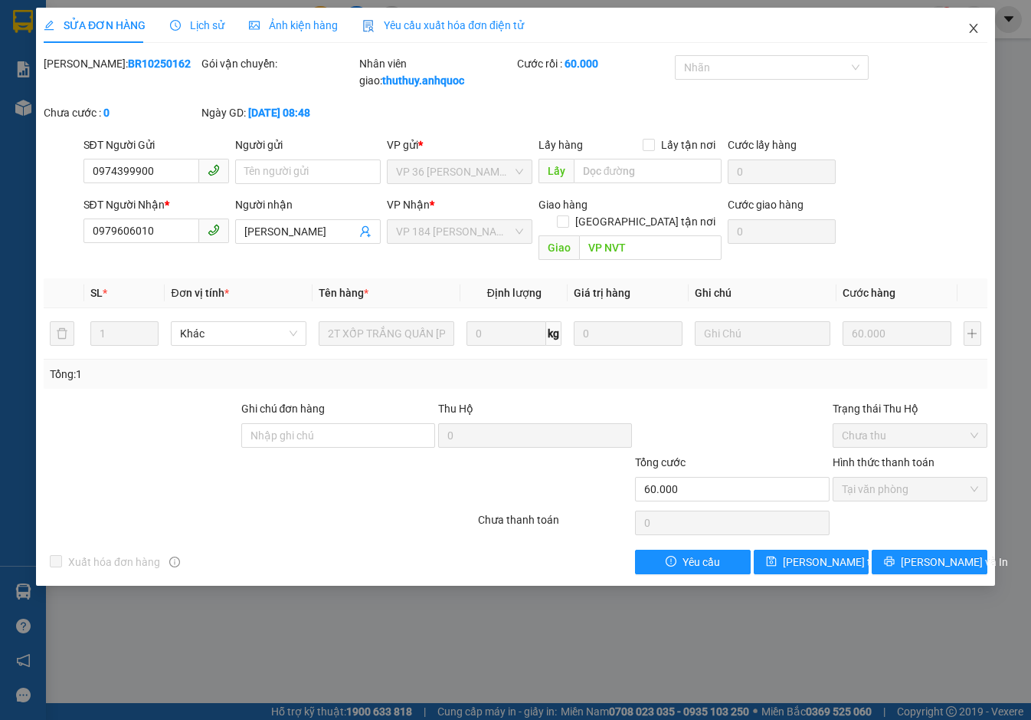
click at [973, 27] on icon "close" at bounding box center [974, 28] width 12 height 12
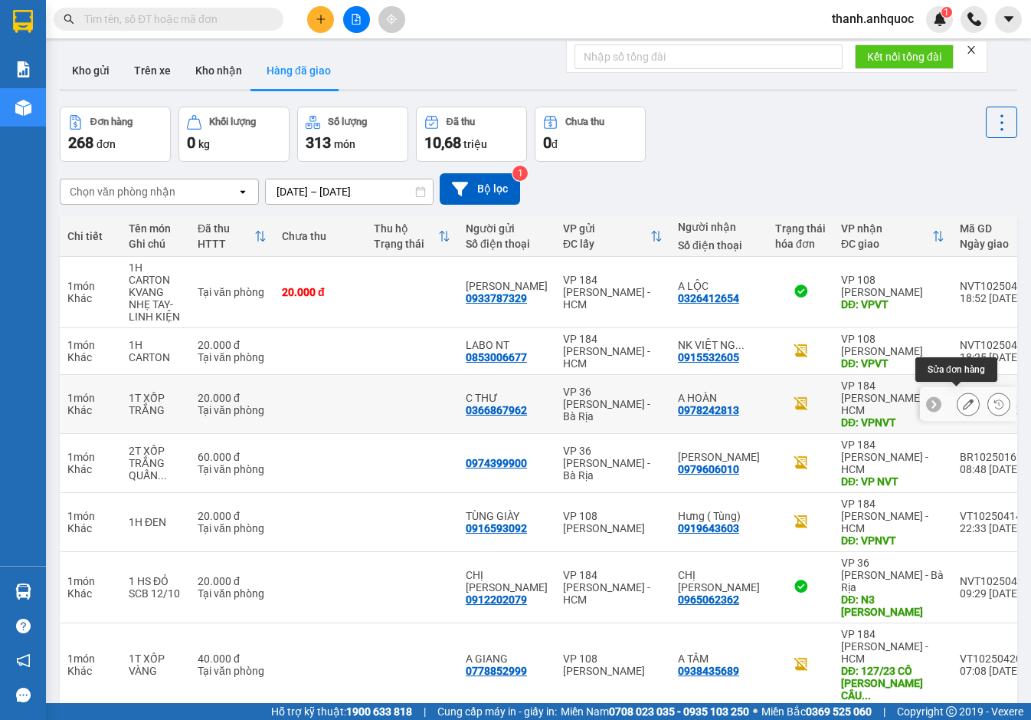
click at [963, 398] on icon at bounding box center [968, 403] width 11 height 11
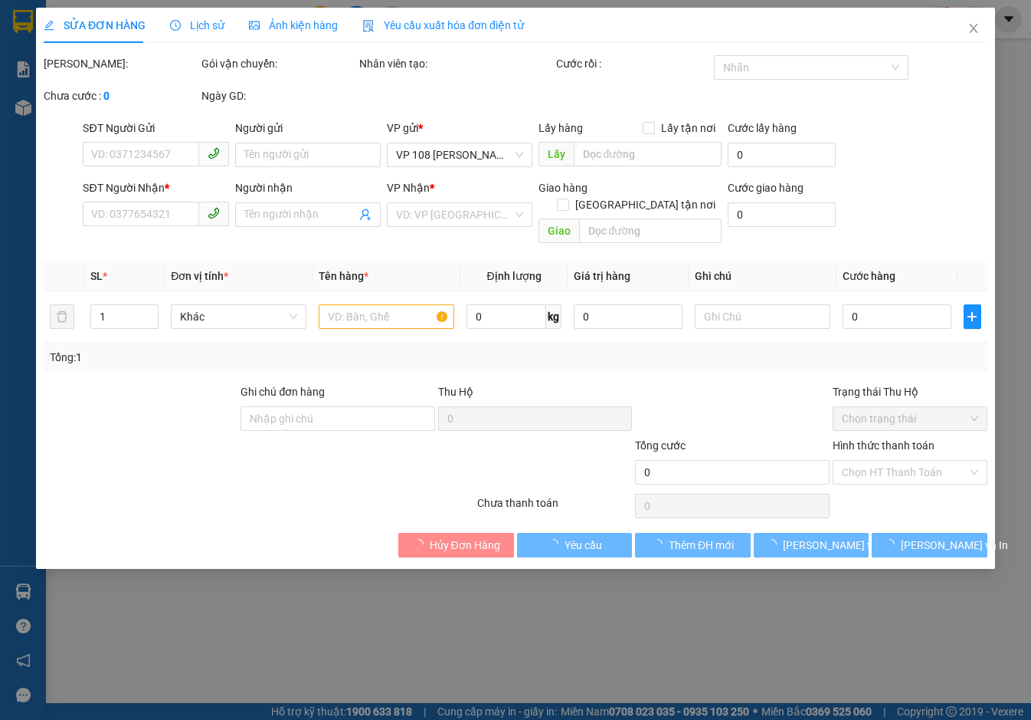
type input "0366867962"
type input "C THƯ"
type input "0978242813"
type input "A HOÀN"
type input "VPNVT"
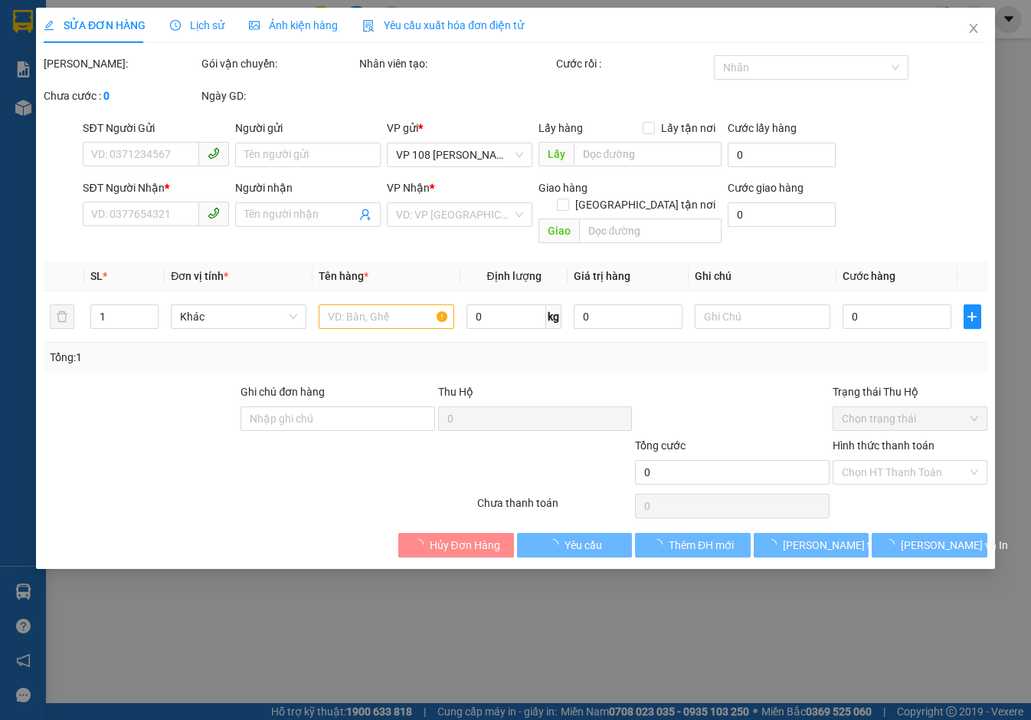
type input "20.000"
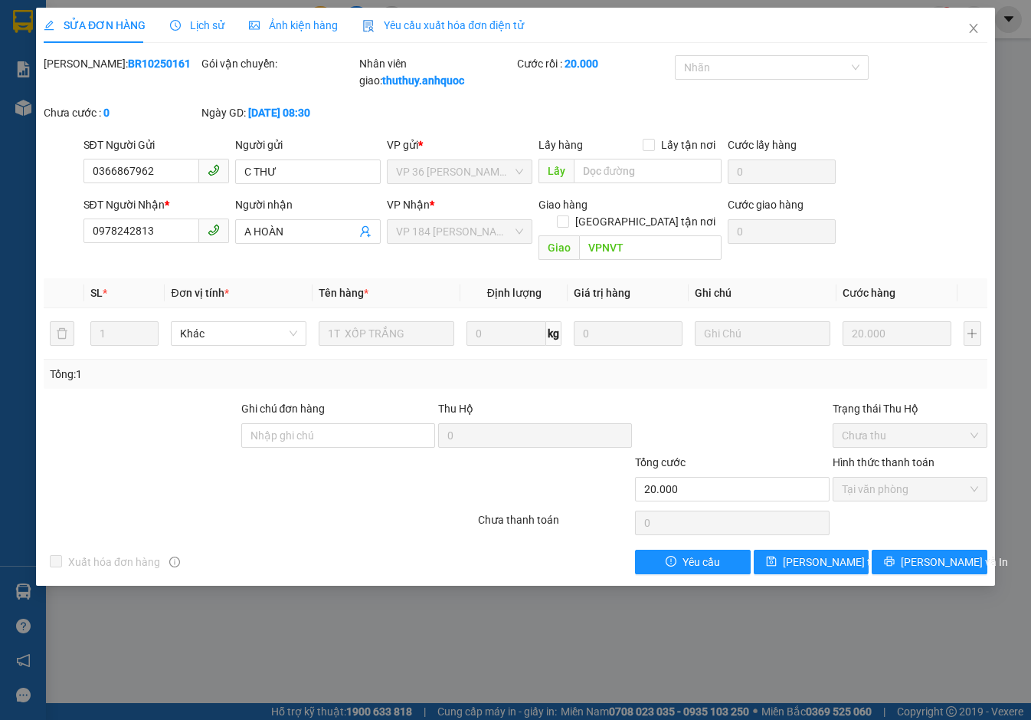
click at [398, 24] on span "Yêu cầu xuất hóa đơn điện tử" at bounding box center [443, 25] width 162 height 12
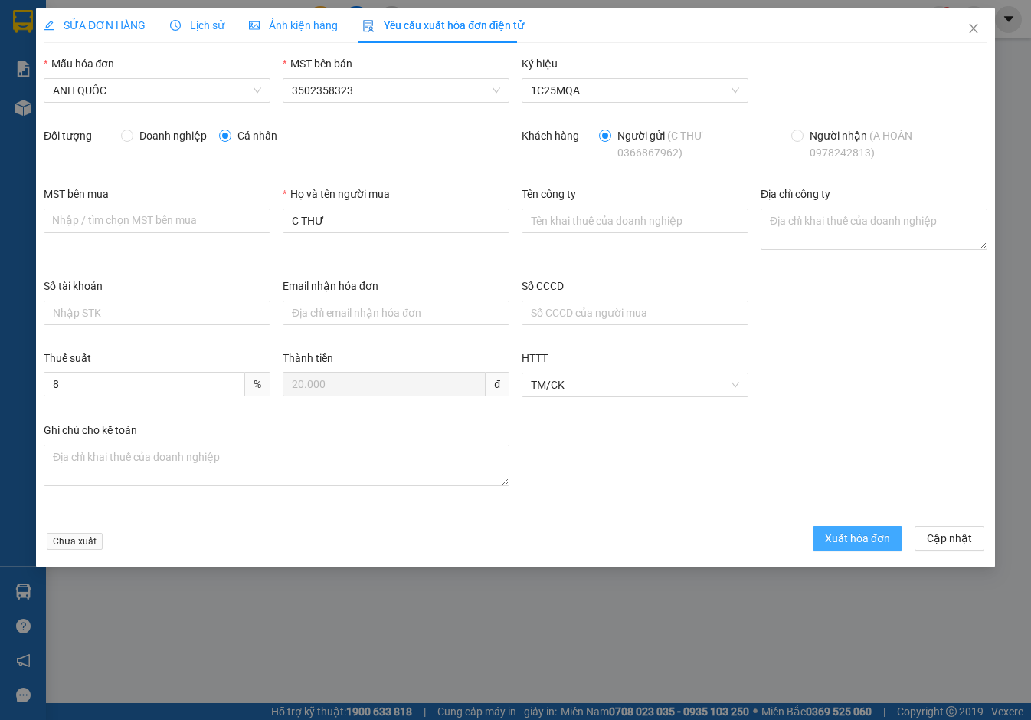
click at [852, 531] on span "Xuất hóa đơn" at bounding box center [857, 538] width 65 height 17
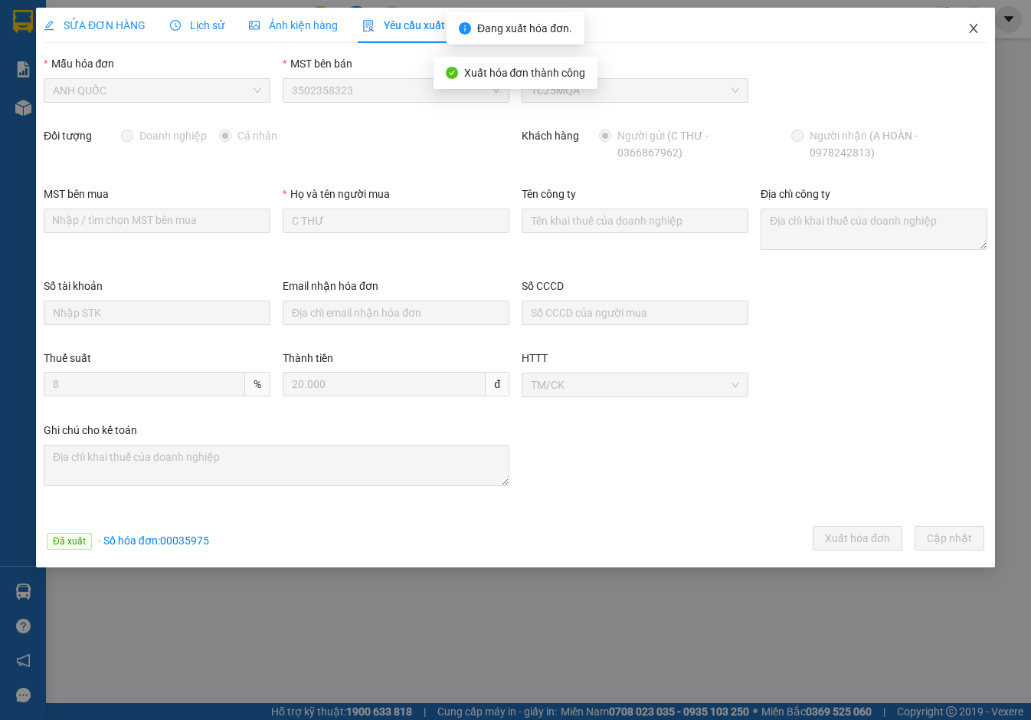
click at [973, 26] on icon "close" at bounding box center [974, 28] width 12 height 12
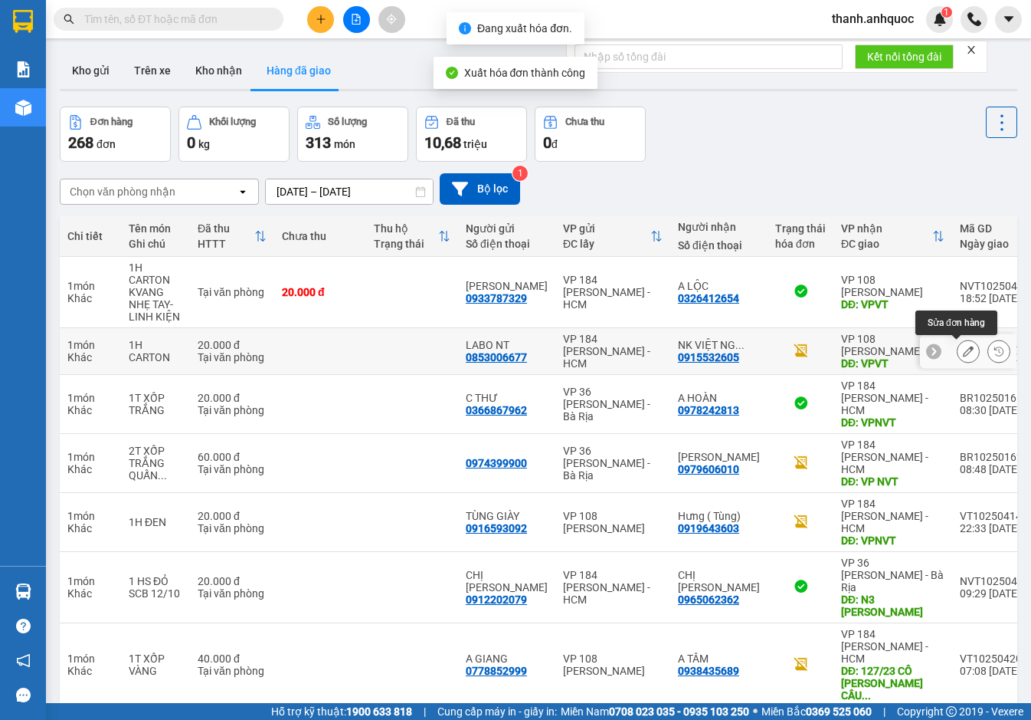
click at [963, 346] on icon at bounding box center [968, 351] width 11 height 11
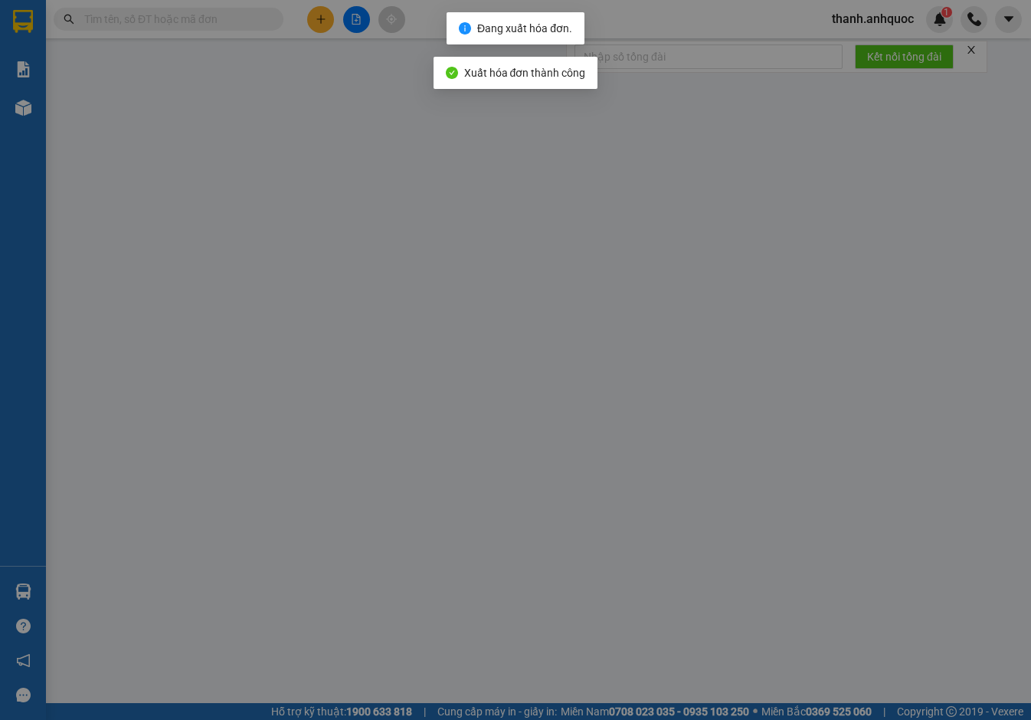
type input "0853006677"
type input "LABO NT"
type input "0915532605"
type input "NK VIỆT NGA 1"
type input "VPVT"
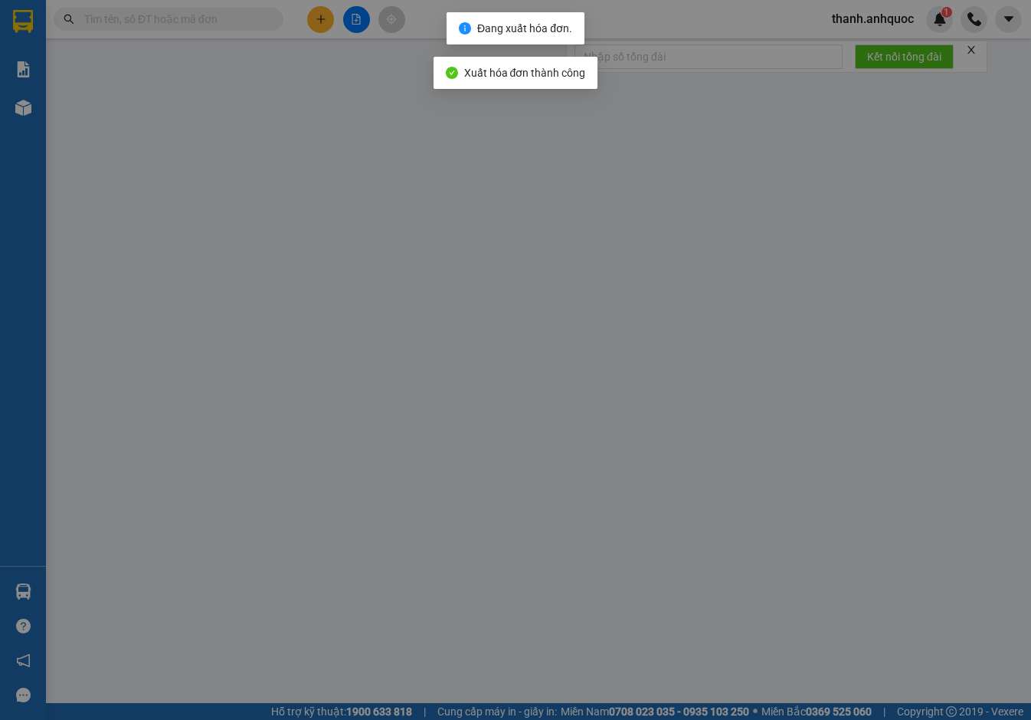
type input "20.000"
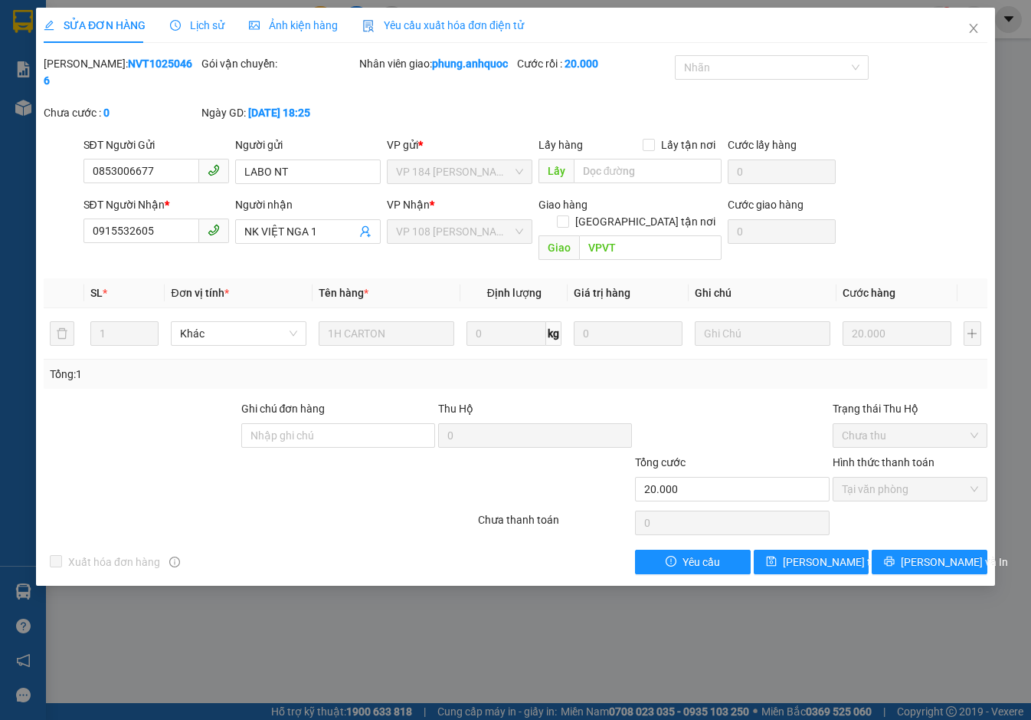
click at [406, 24] on span "Yêu cầu xuất hóa đơn điện tử" at bounding box center [443, 25] width 162 height 12
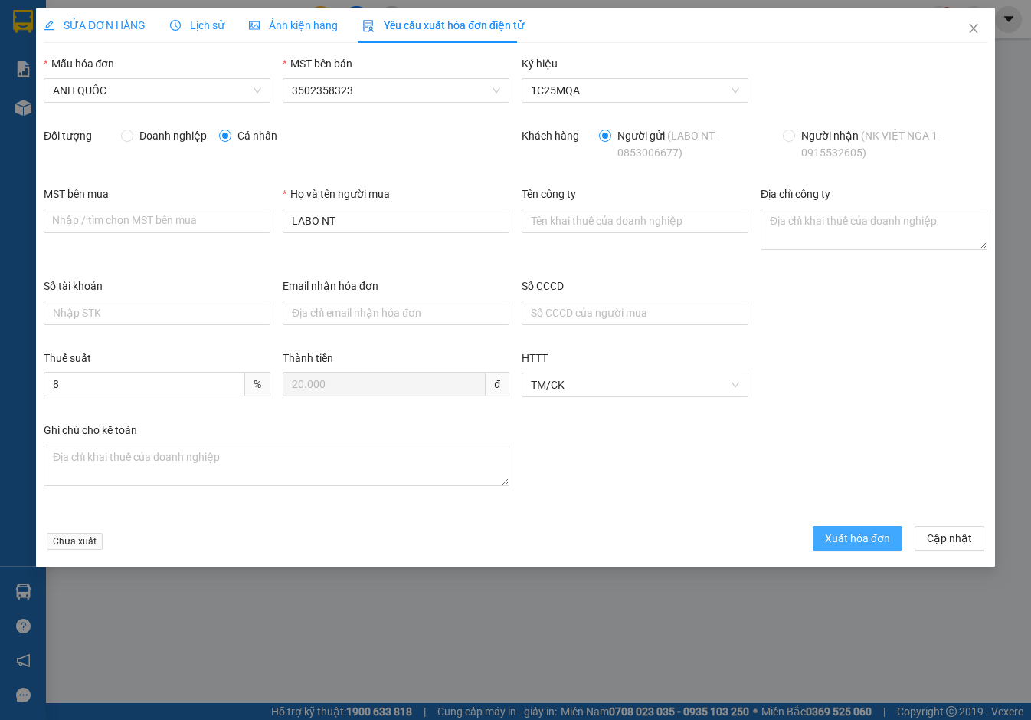
click at [856, 541] on span "Xuất hóa đơn" at bounding box center [857, 538] width 65 height 17
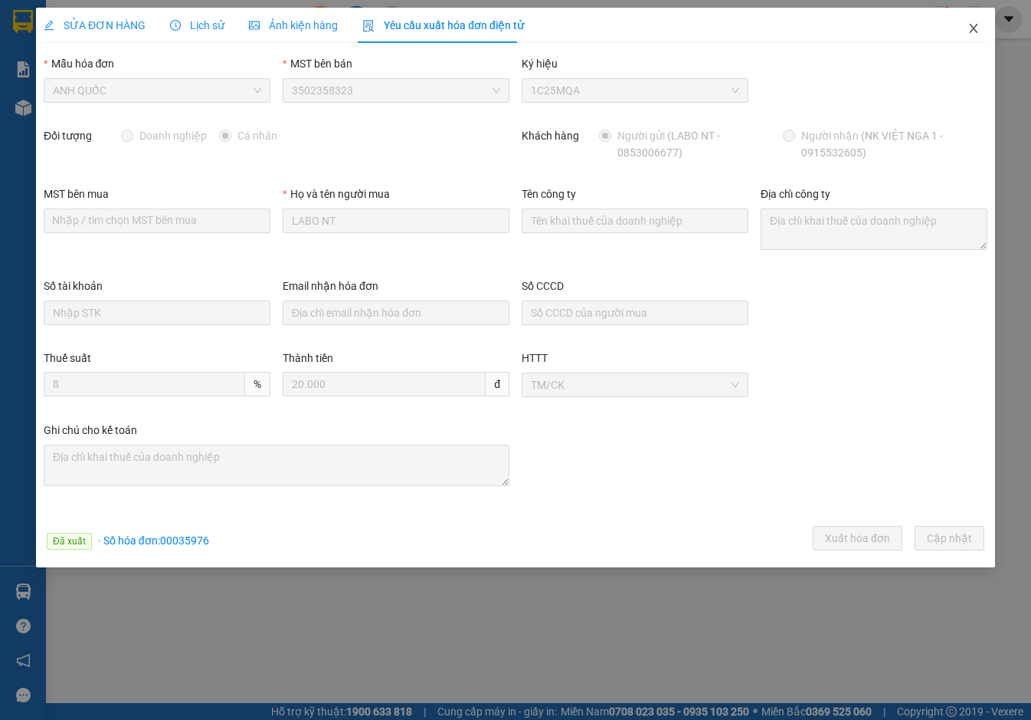
click at [974, 28] on icon "close" at bounding box center [974, 28] width 12 height 12
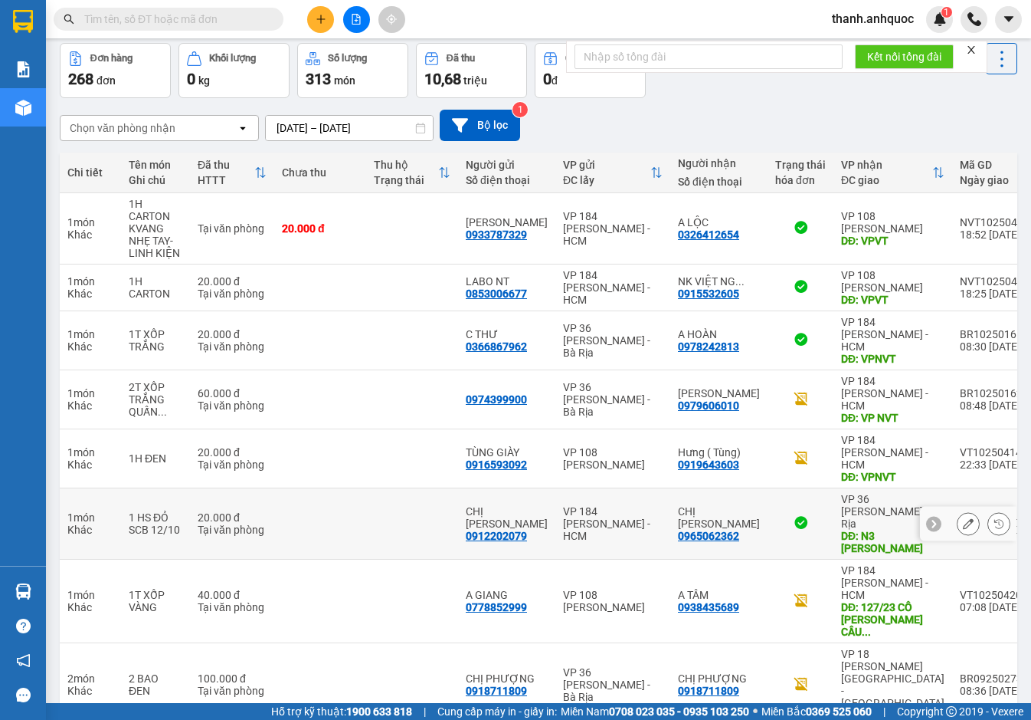
scroll to position [139, 0]
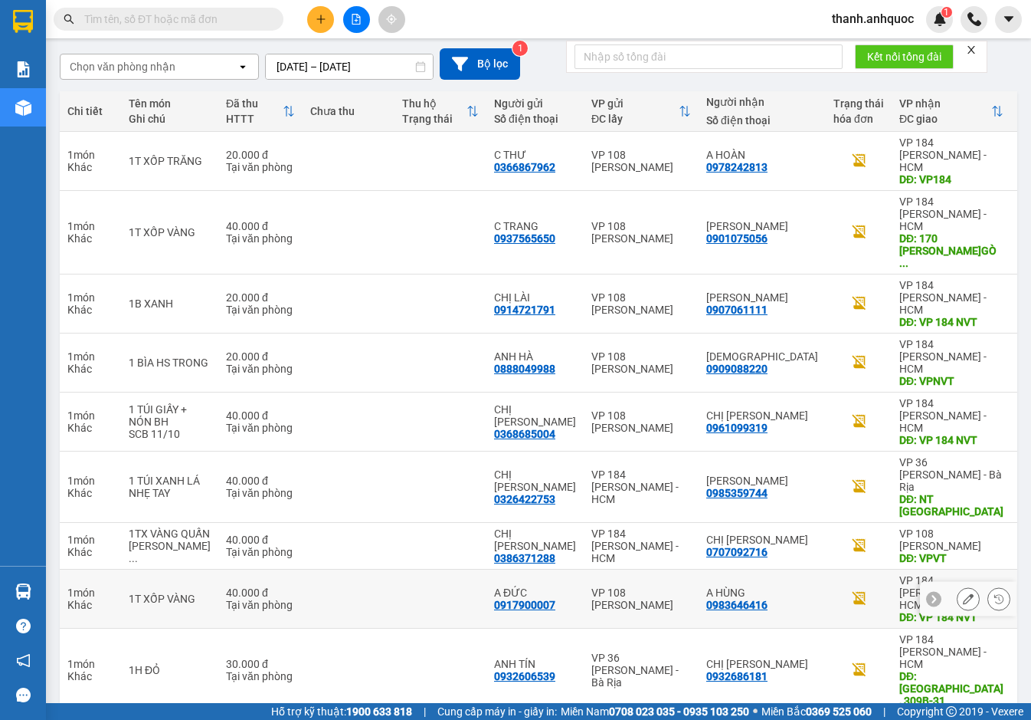
scroll to position [127, 0]
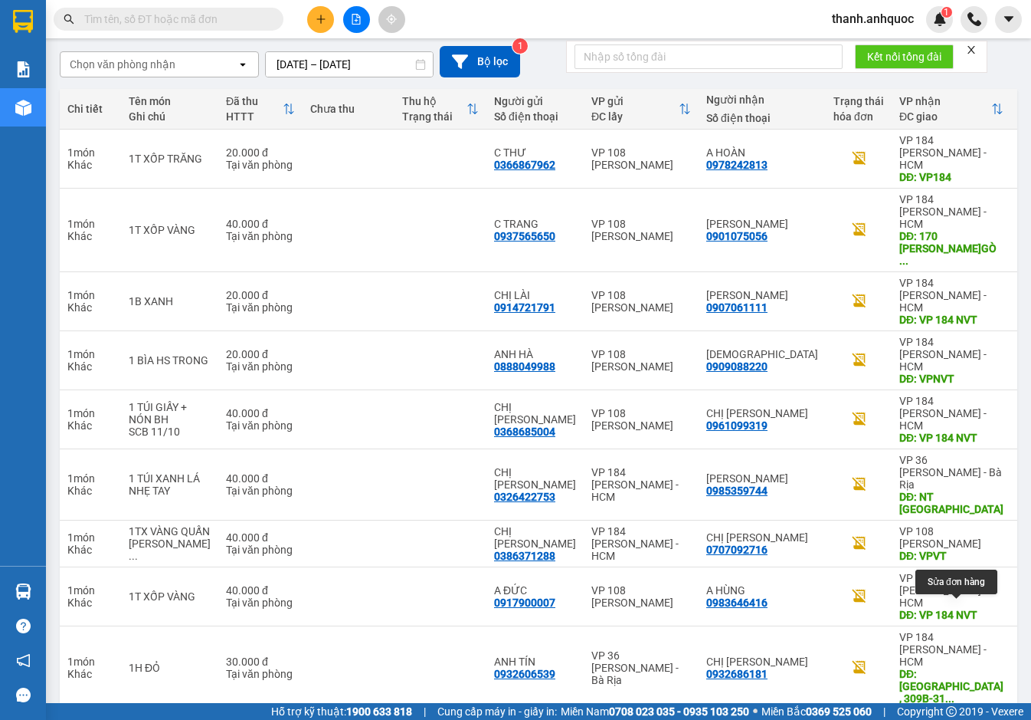
click at [963, 719] on icon at bounding box center [968, 732] width 11 height 11
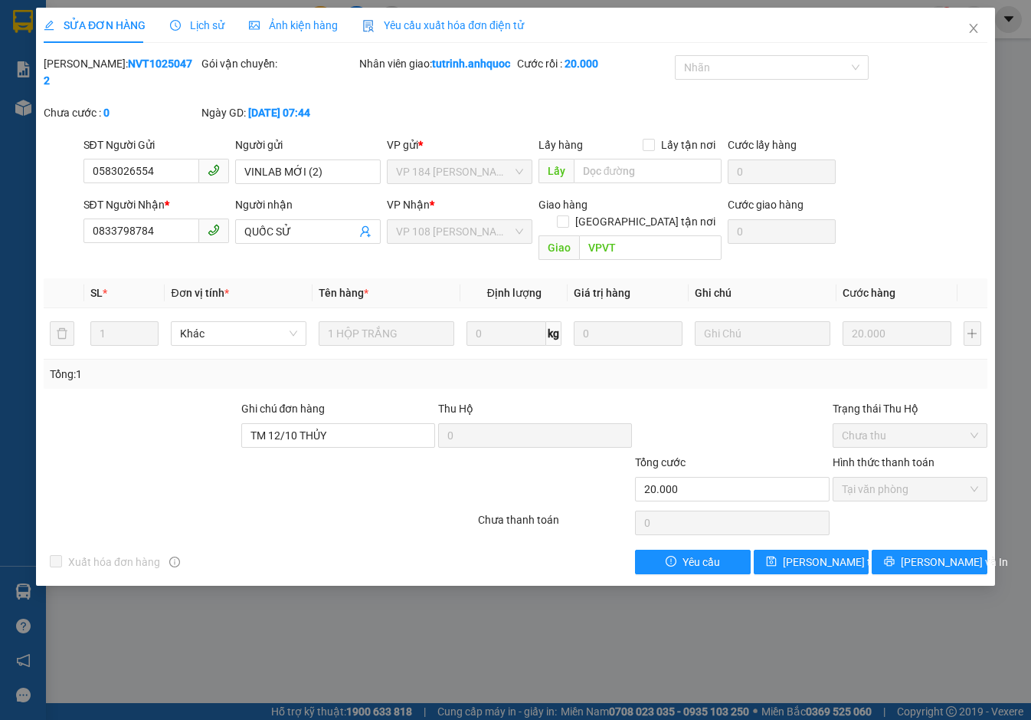
click at [440, 15] on div "Yêu cầu xuất hóa đơn điện tử" at bounding box center [443, 25] width 162 height 35
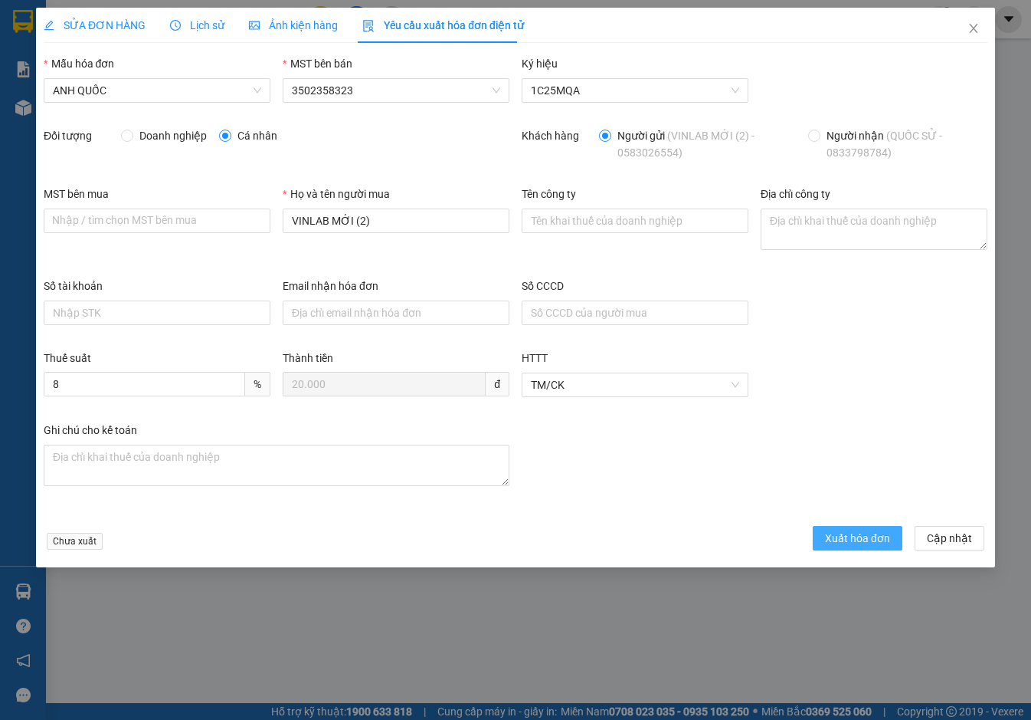
click at [840, 530] on span "Xuất hóa đơn" at bounding box center [857, 538] width 65 height 17
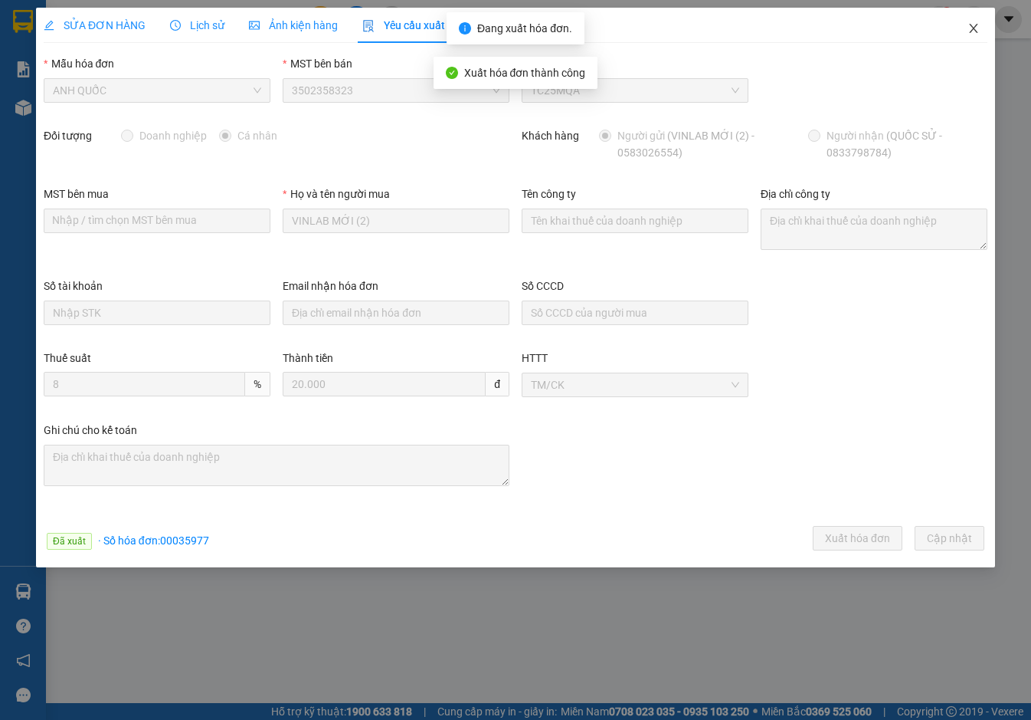
click at [973, 24] on icon "close" at bounding box center [974, 28] width 12 height 12
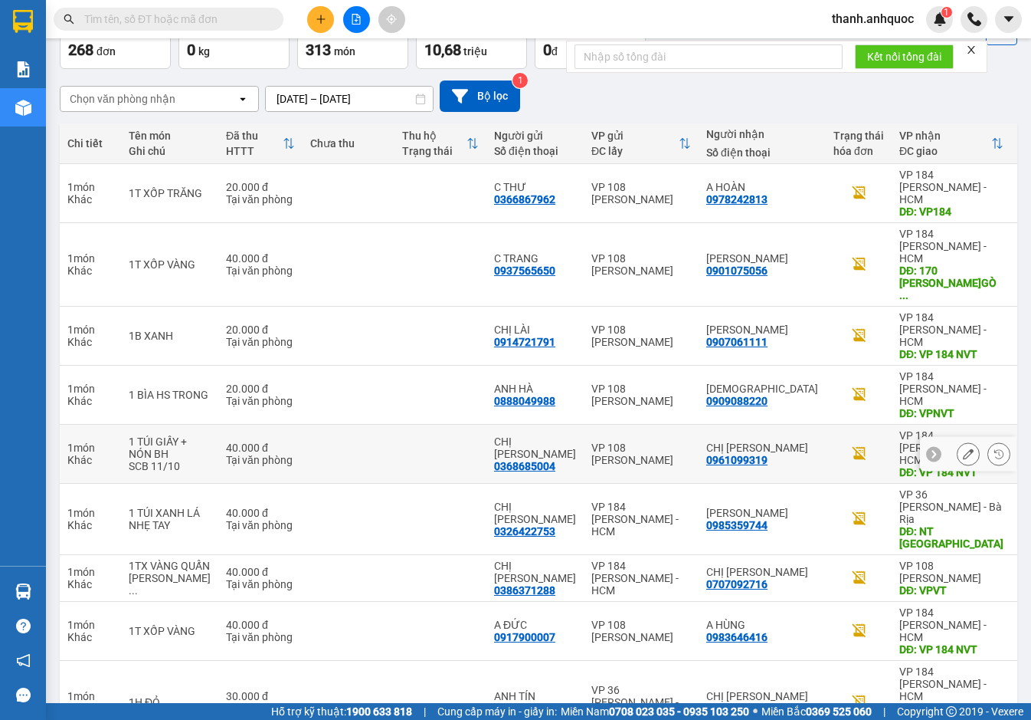
scroll to position [127, 0]
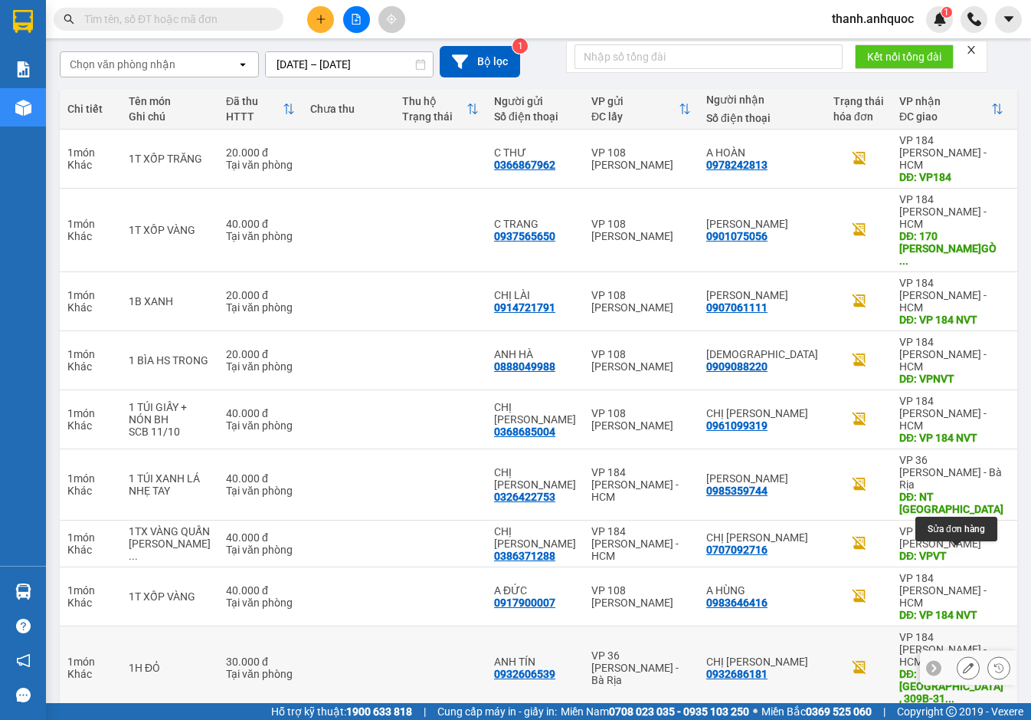
click at [963, 662] on icon at bounding box center [968, 667] width 11 height 11
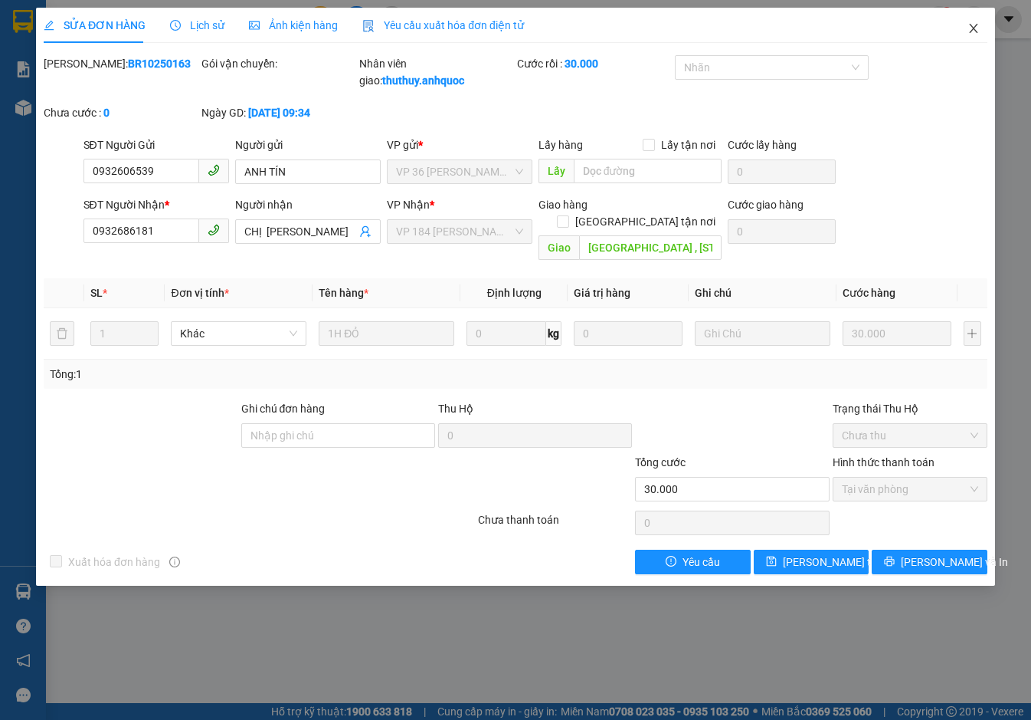
click at [977, 26] on icon "close" at bounding box center [973, 28] width 8 height 9
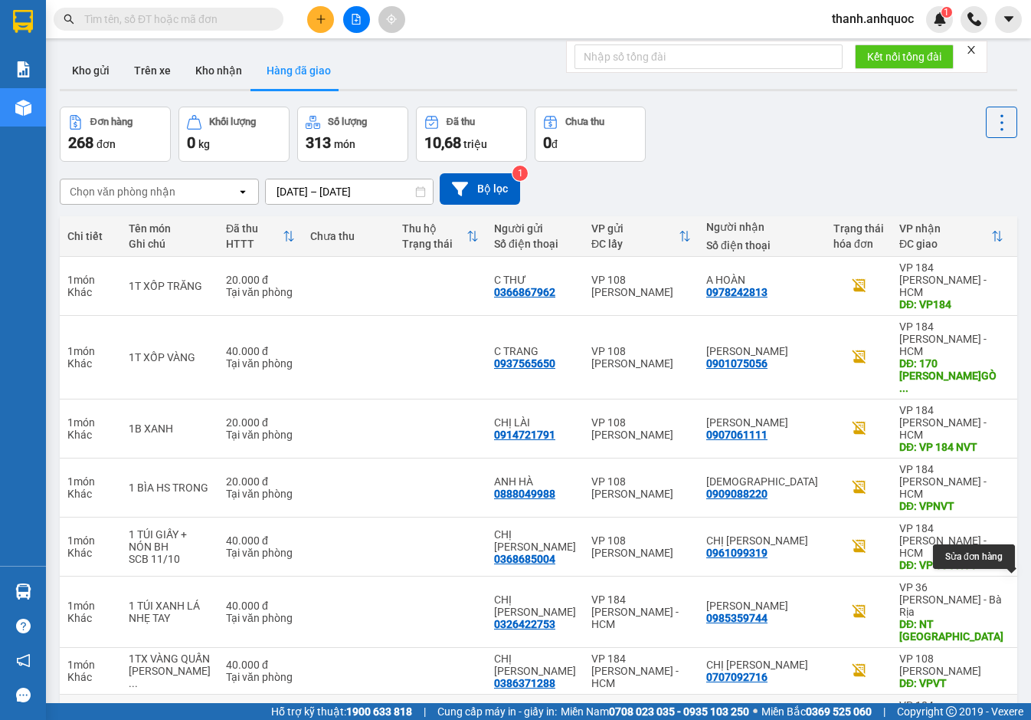
scroll to position [127, 0]
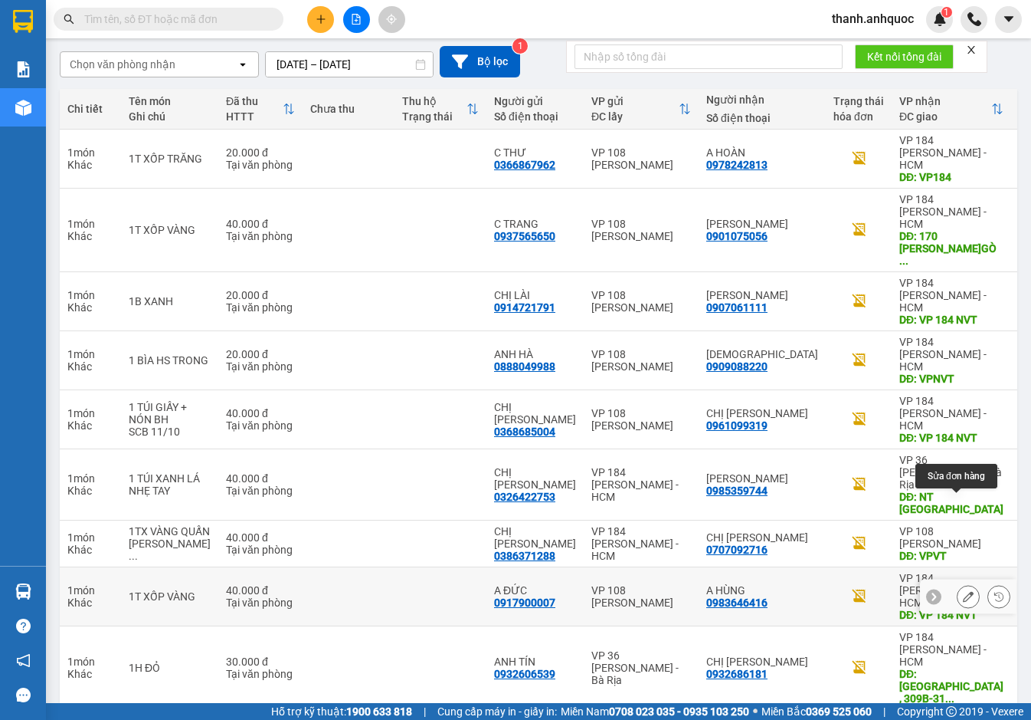
click at [963, 591] on icon at bounding box center [968, 596] width 11 height 11
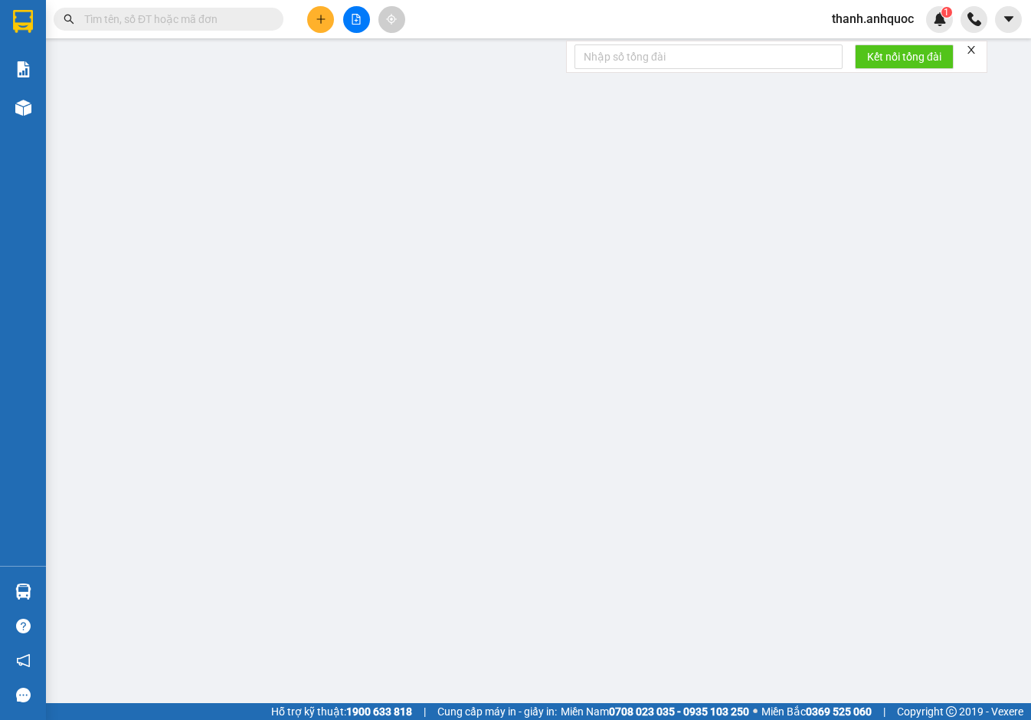
type input "0917900007"
type input "A ĐỨC"
type input "0983646416"
type input "A HÙNG"
type input "VP 184 NVT"
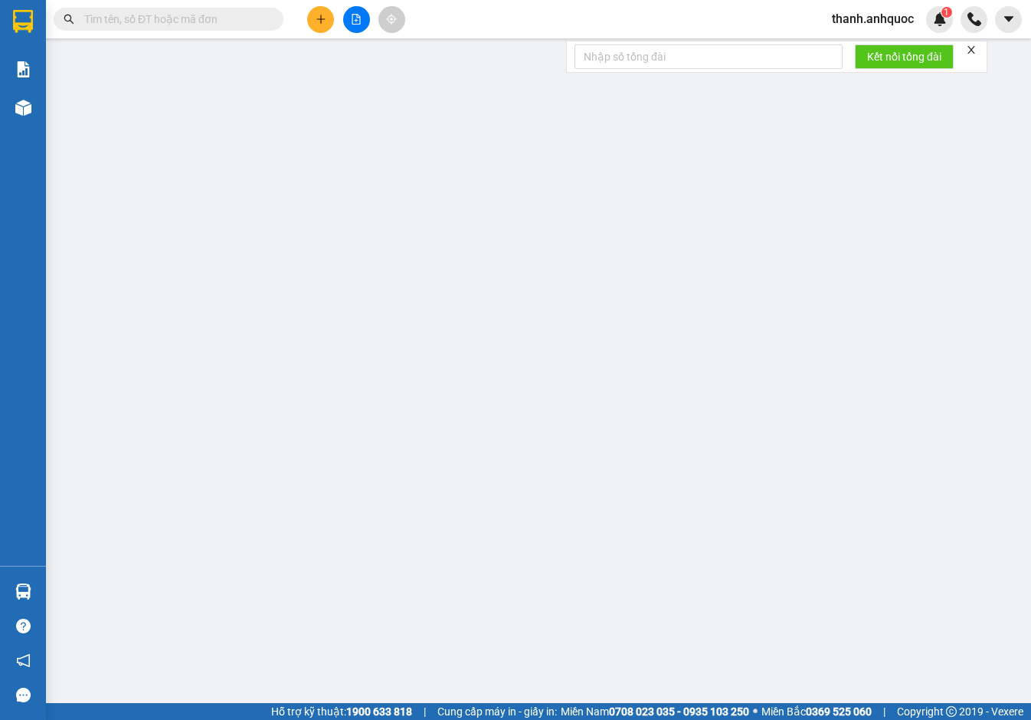
type input "40.000"
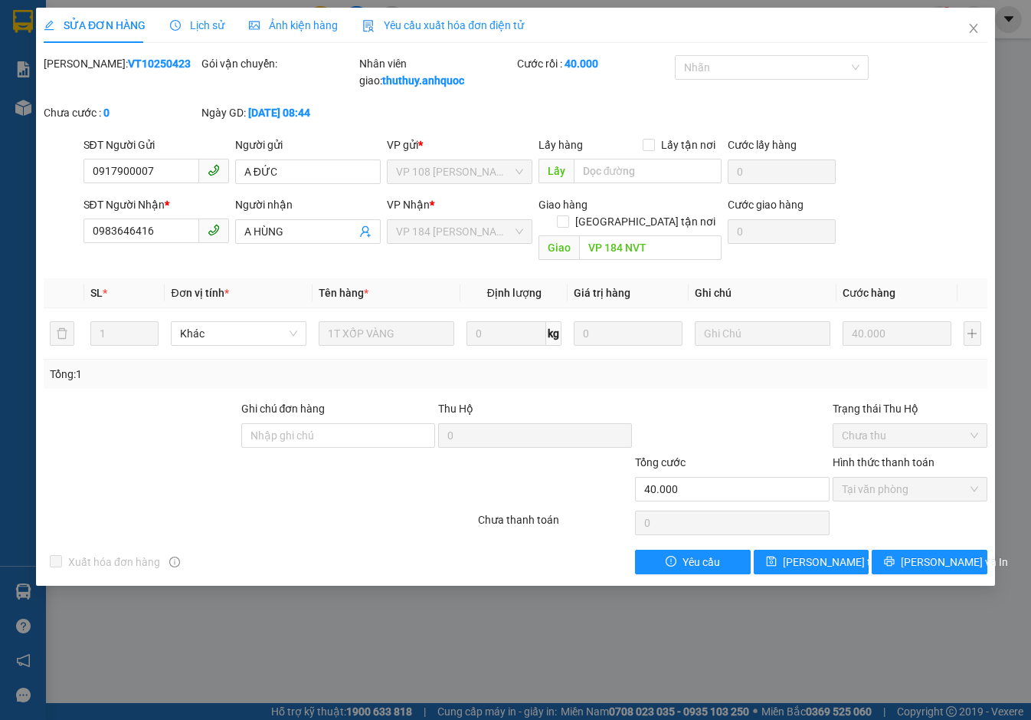
click at [410, 20] on span "Yêu cầu xuất hóa đơn điện tử" at bounding box center [443, 25] width 162 height 12
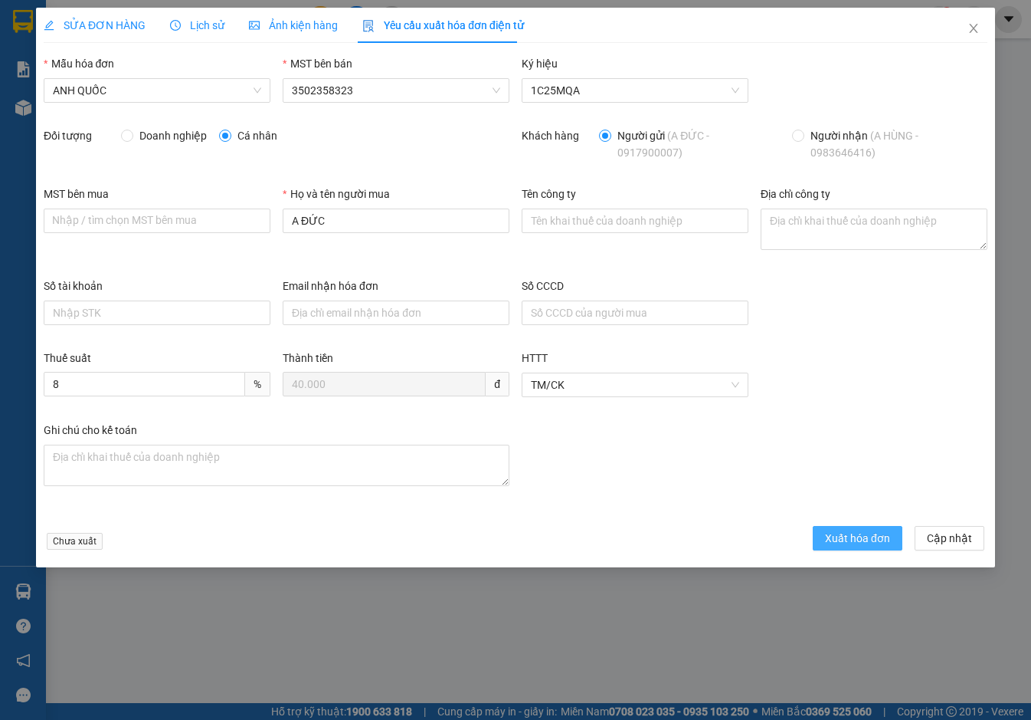
click at [845, 544] on span "Xuất hóa đơn" at bounding box center [857, 538] width 65 height 17
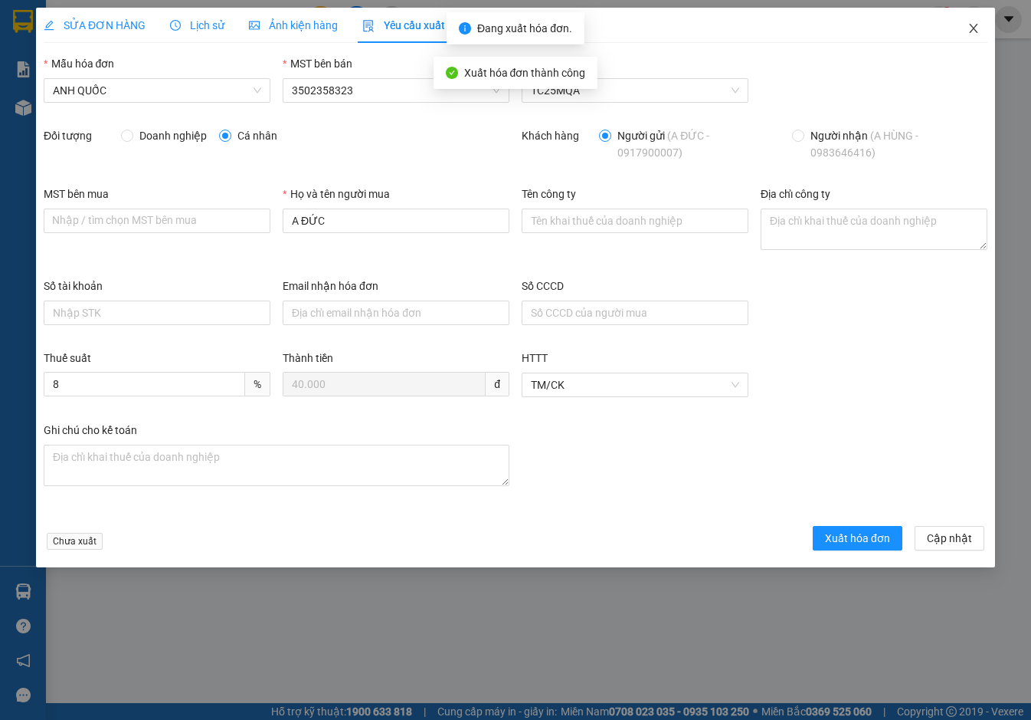
click at [973, 28] on icon "close" at bounding box center [973, 28] width 8 height 9
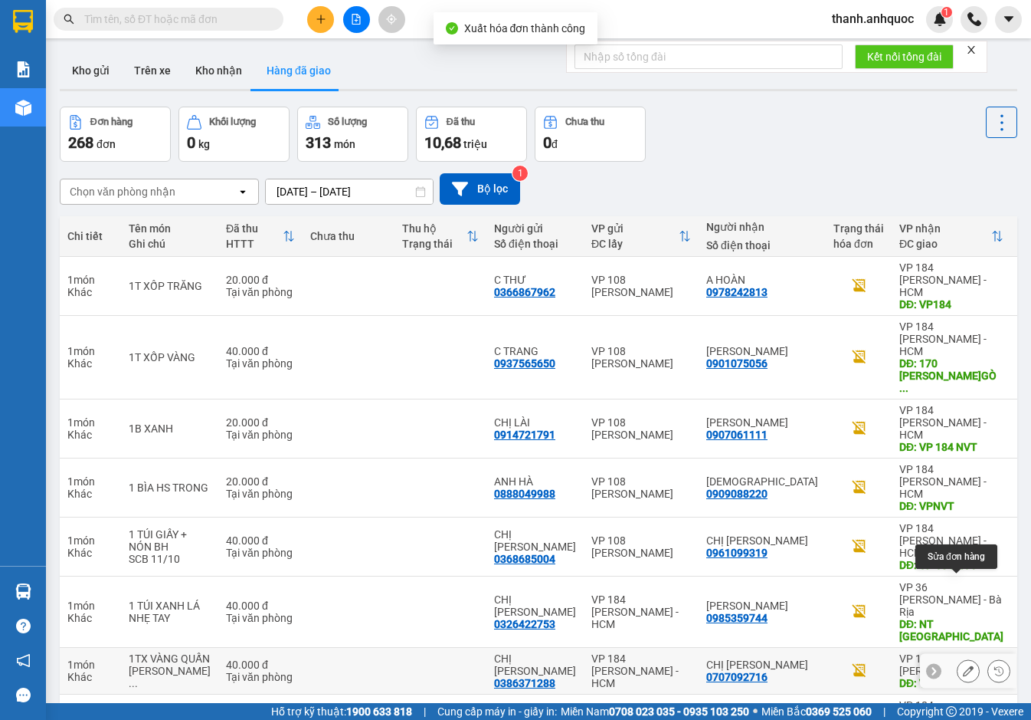
click at [963, 665] on icon at bounding box center [968, 670] width 11 height 11
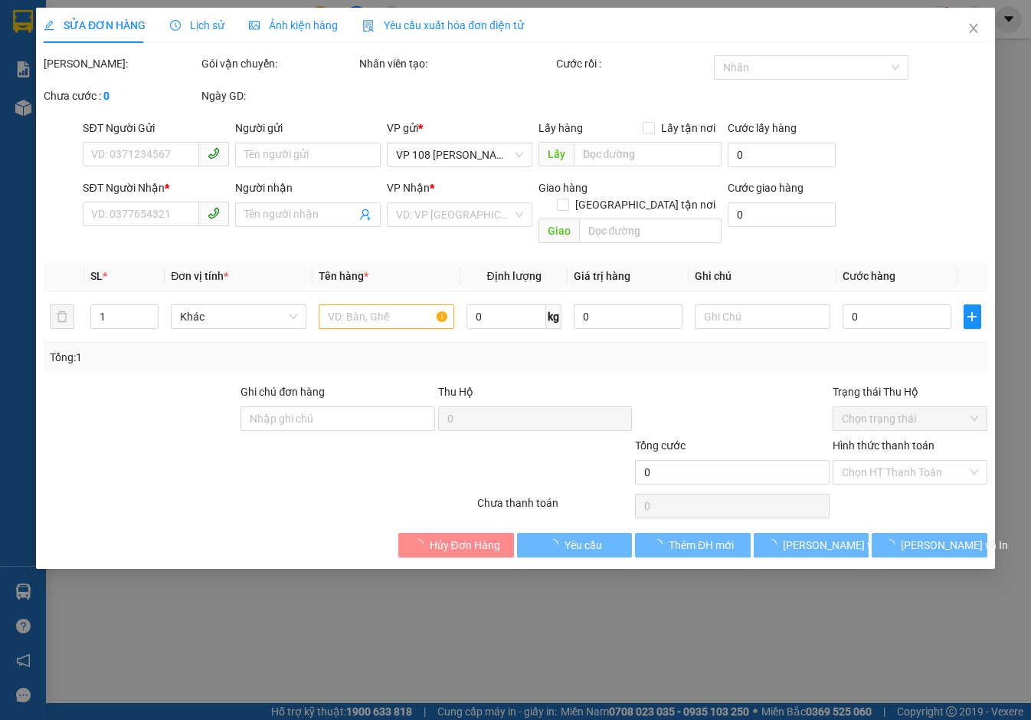
type input "0386371288"
type input "CHỊ [PERSON_NAME]"
type input "0707092716"
type input "CHỊ [PERSON_NAME]"
type input "VPVT"
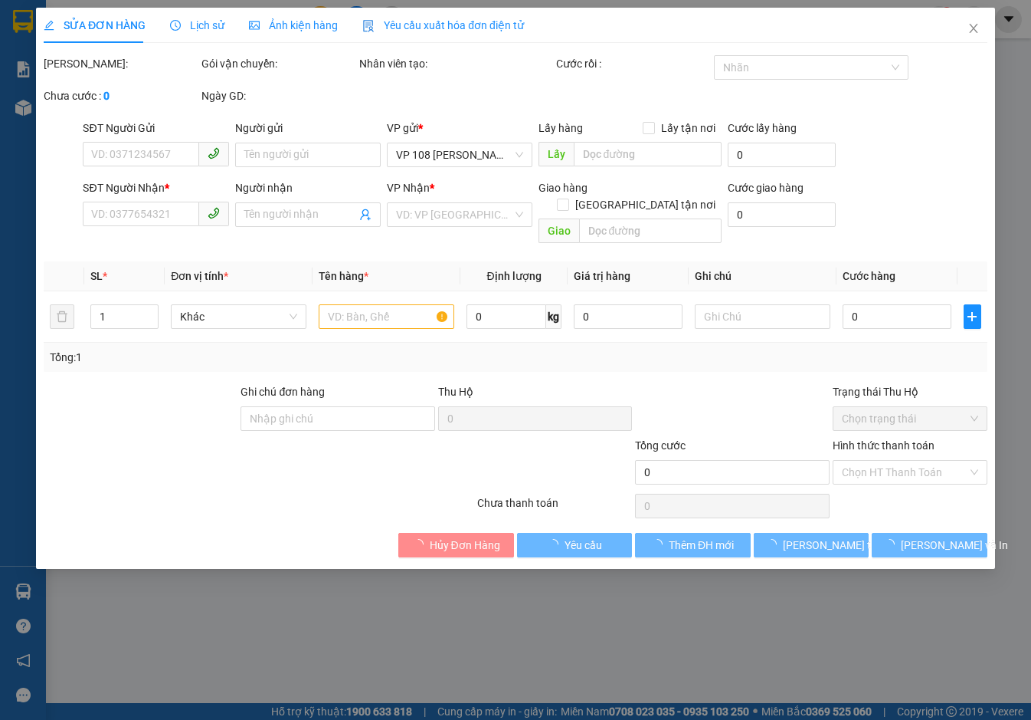
type input "TM 12/10 THỦY"
type input "40.000"
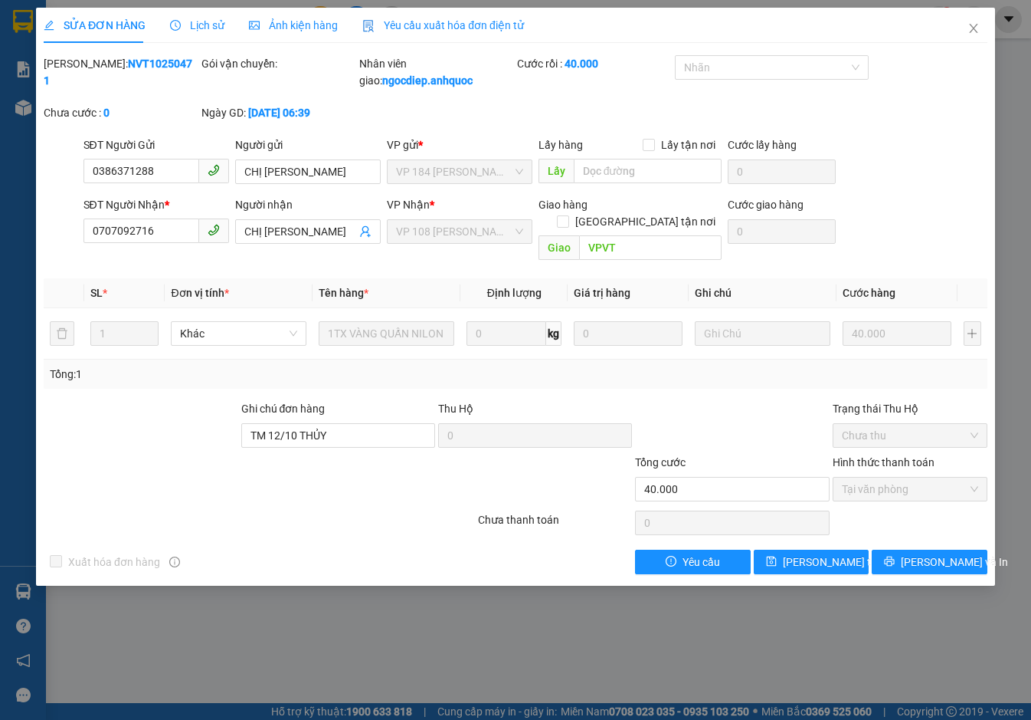
click at [441, 27] on span "Yêu cầu xuất hóa đơn điện tử" at bounding box center [443, 25] width 162 height 12
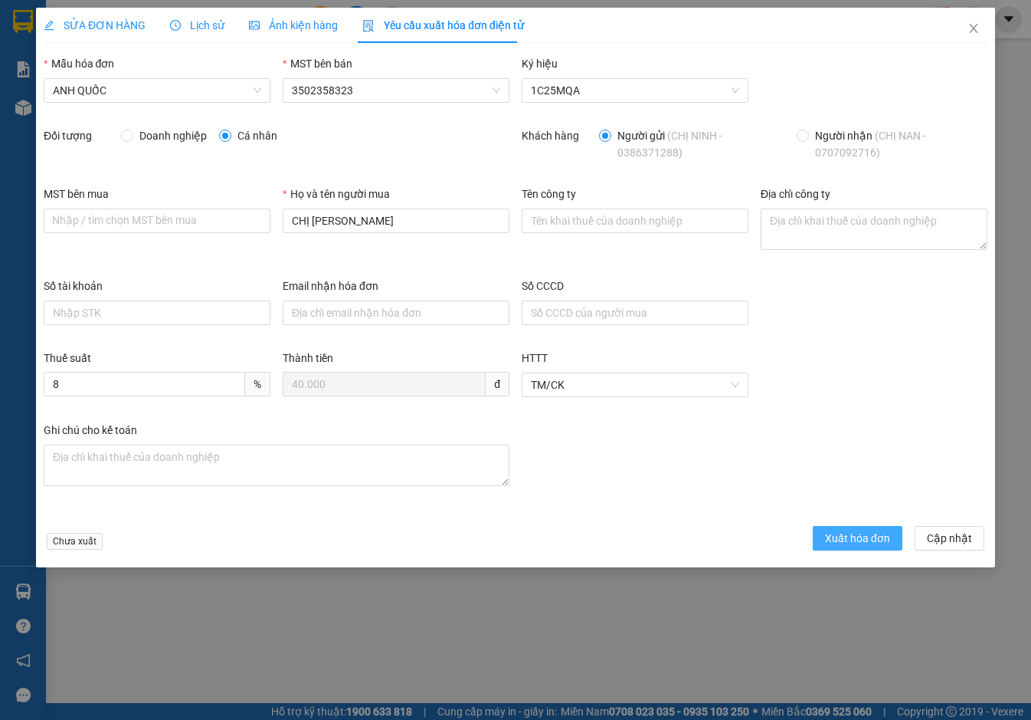
click at [867, 541] on span "Xuất hóa đơn" at bounding box center [857, 538] width 65 height 17
click at [972, 31] on icon "close" at bounding box center [974, 28] width 12 height 12
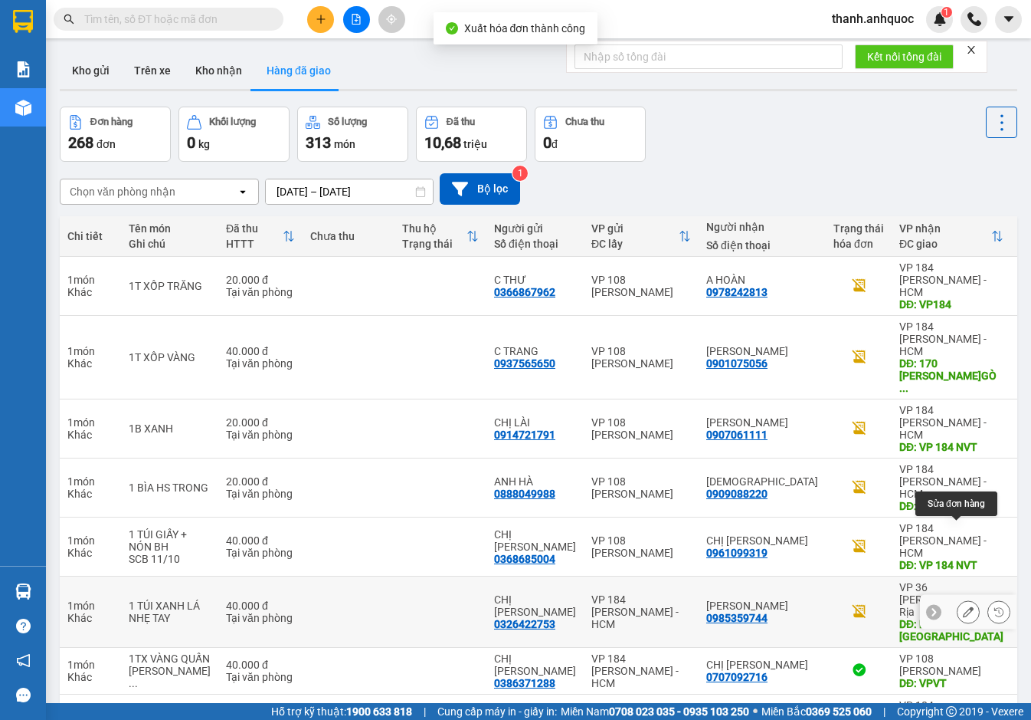
click at [963, 606] on icon at bounding box center [968, 611] width 11 height 11
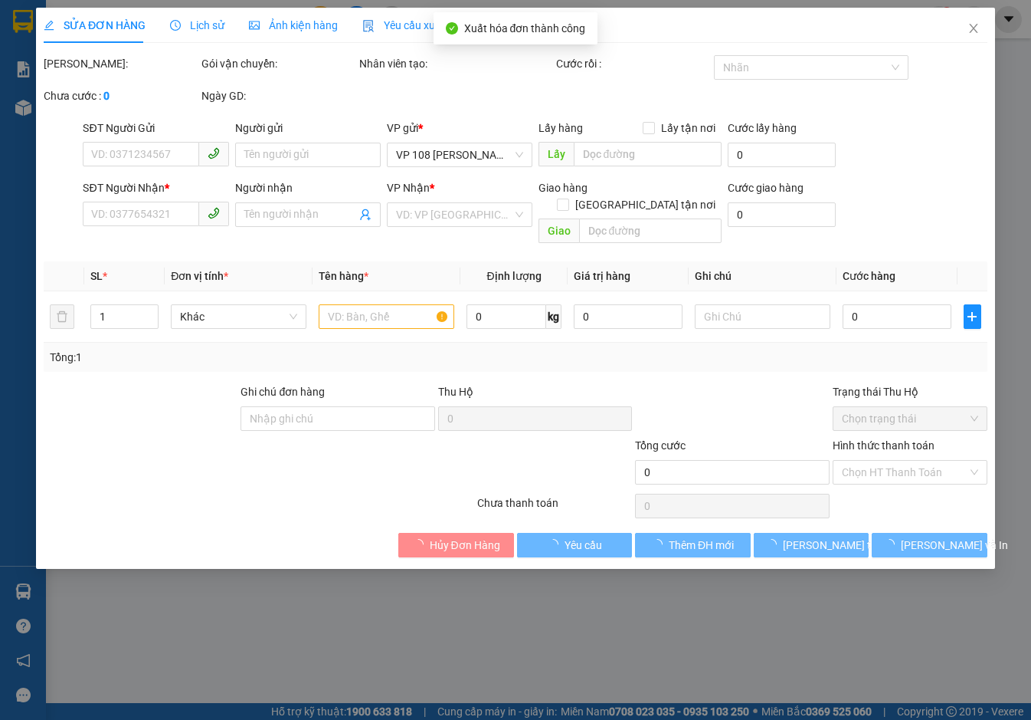
type input "0326422753"
type input "CHỊ [PERSON_NAME]"
type input "0985359744"
type input "[PERSON_NAME]"
type input "NT [GEOGRAPHIC_DATA]"
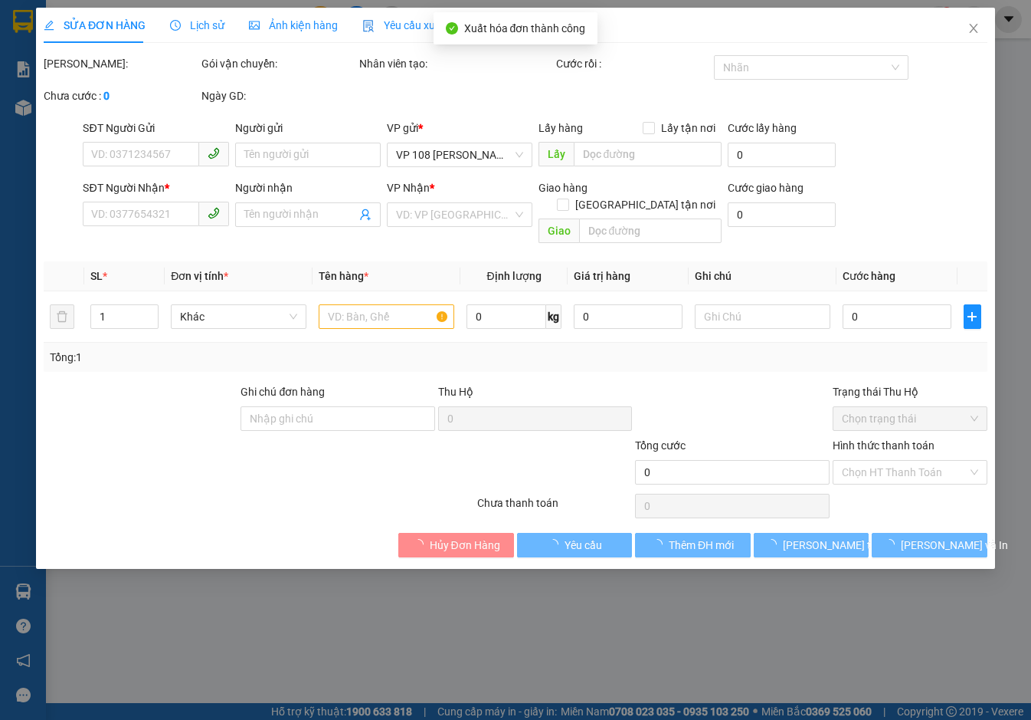
type input "40.000"
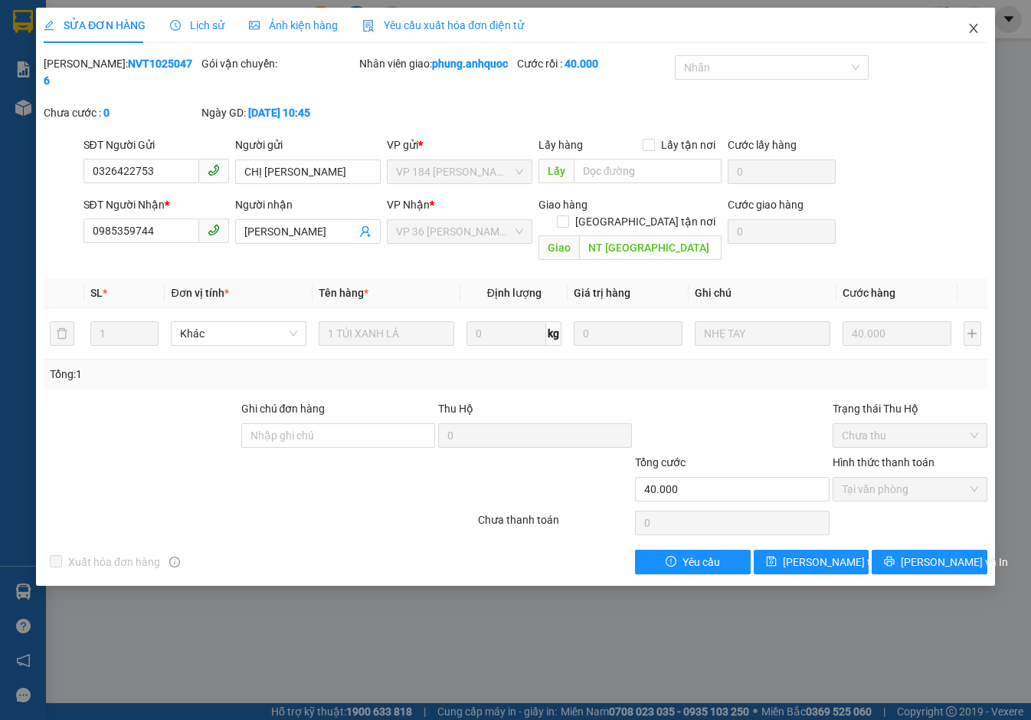
click at [973, 27] on icon "close" at bounding box center [974, 28] width 12 height 12
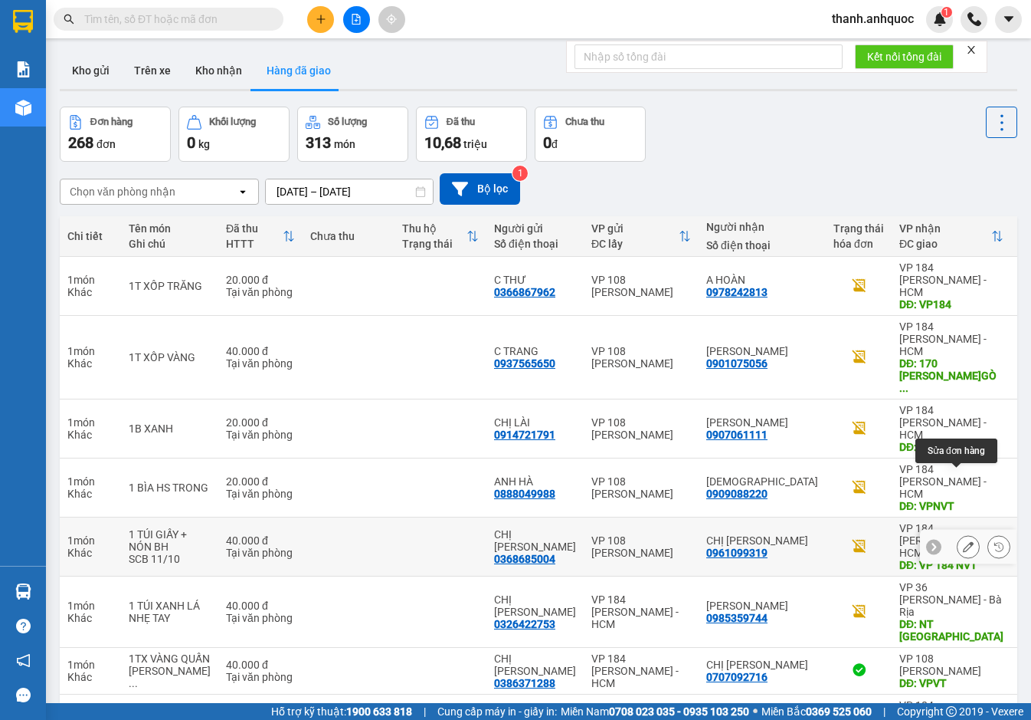
click at [963, 541] on icon at bounding box center [968, 546] width 11 height 11
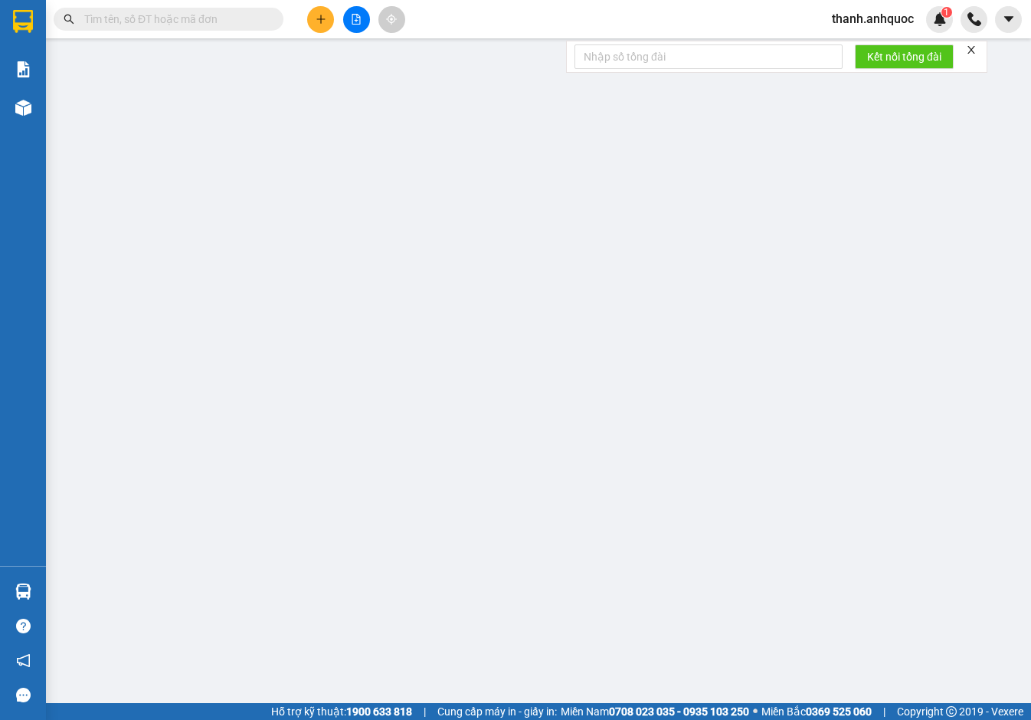
type input "0368685004"
type input "CHỊ [PERSON_NAME]"
type input "0961099319"
type input "CHỊ [PERSON_NAME]"
type input "VP 184 NVT"
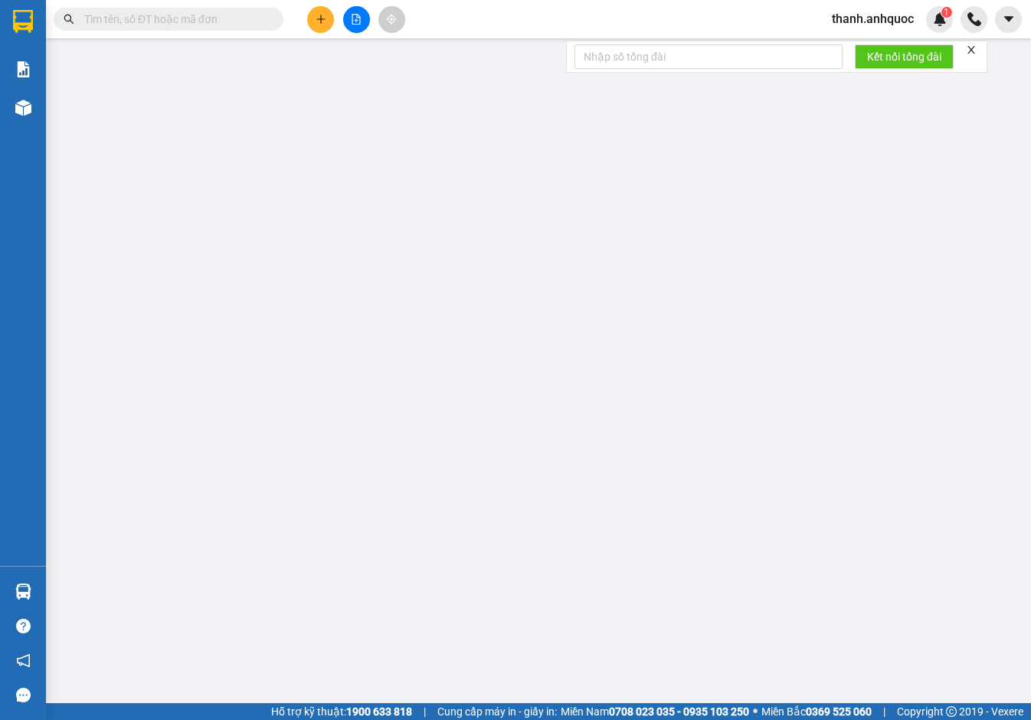
type input "40.000"
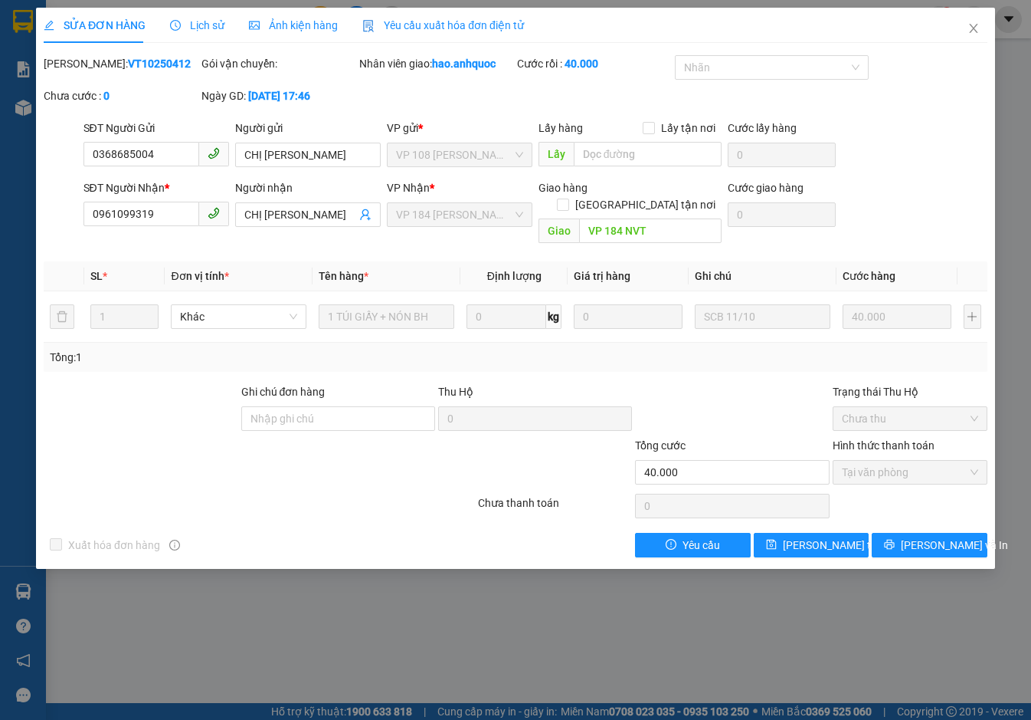
click at [470, 21] on span "Yêu cầu xuất hóa đơn điện tử" at bounding box center [443, 25] width 162 height 12
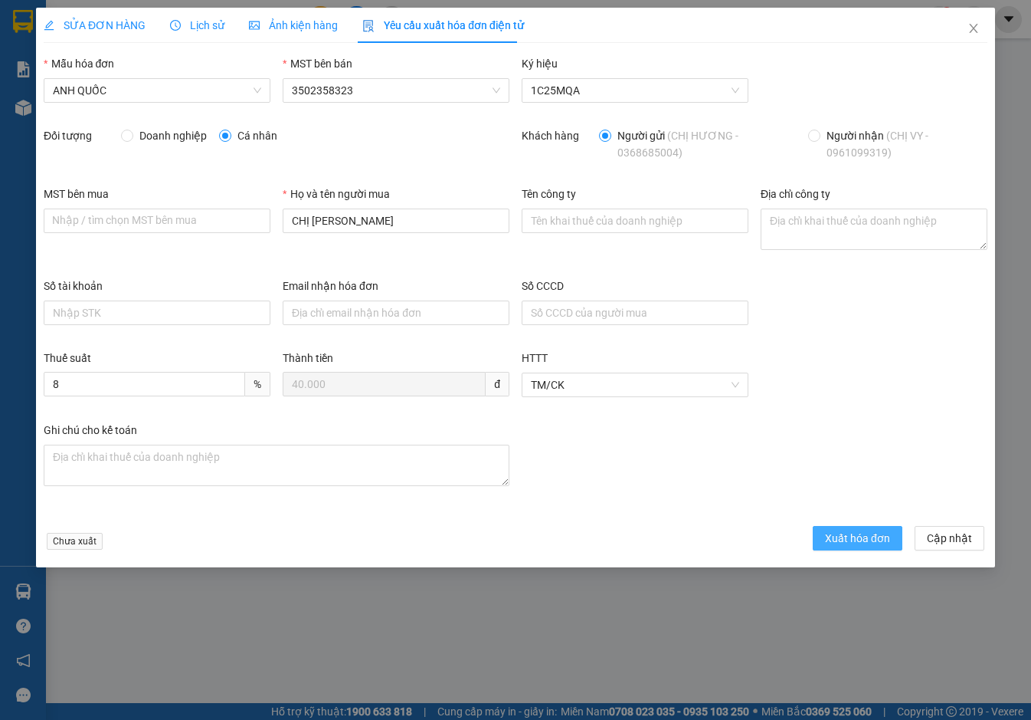
click at [846, 540] on span "Xuất hóa đơn" at bounding box center [857, 538] width 65 height 17
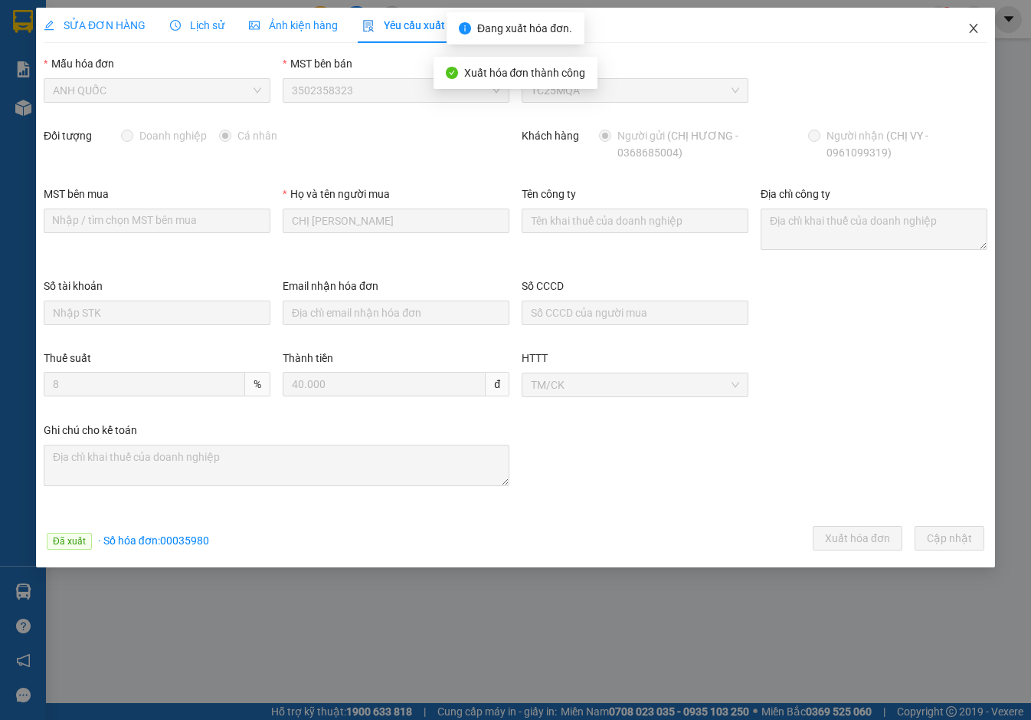
click at [977, 28] on icon "close" at bounding box center [974, 28] width 12 height 12
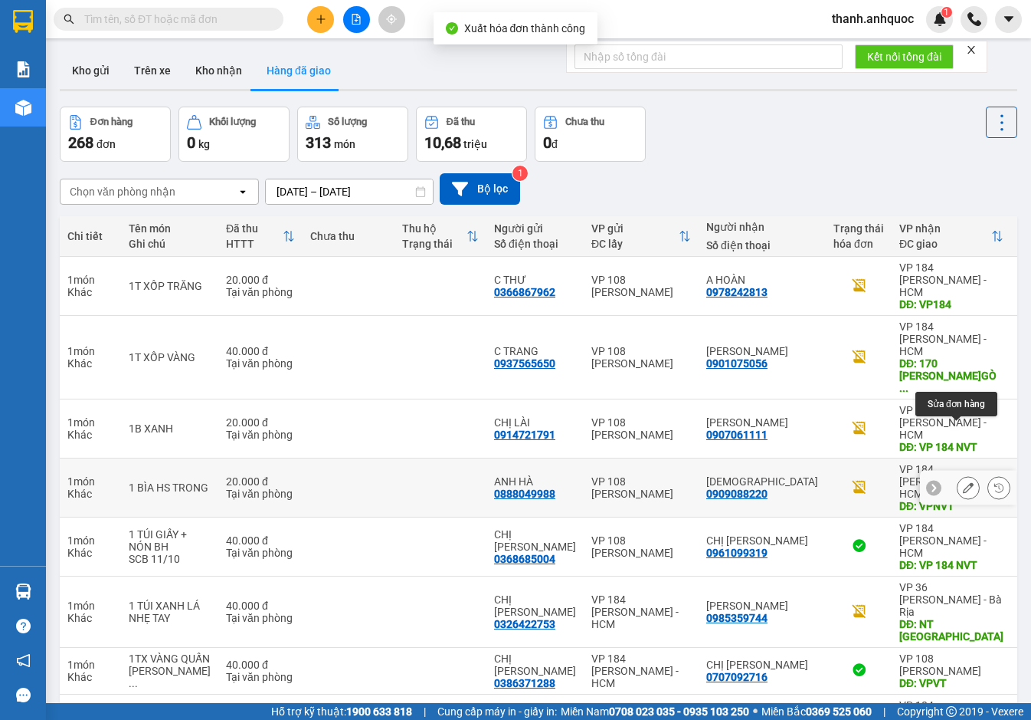
click at [963, 482] on icon at bounding box center [968, 487] width 11 height 11
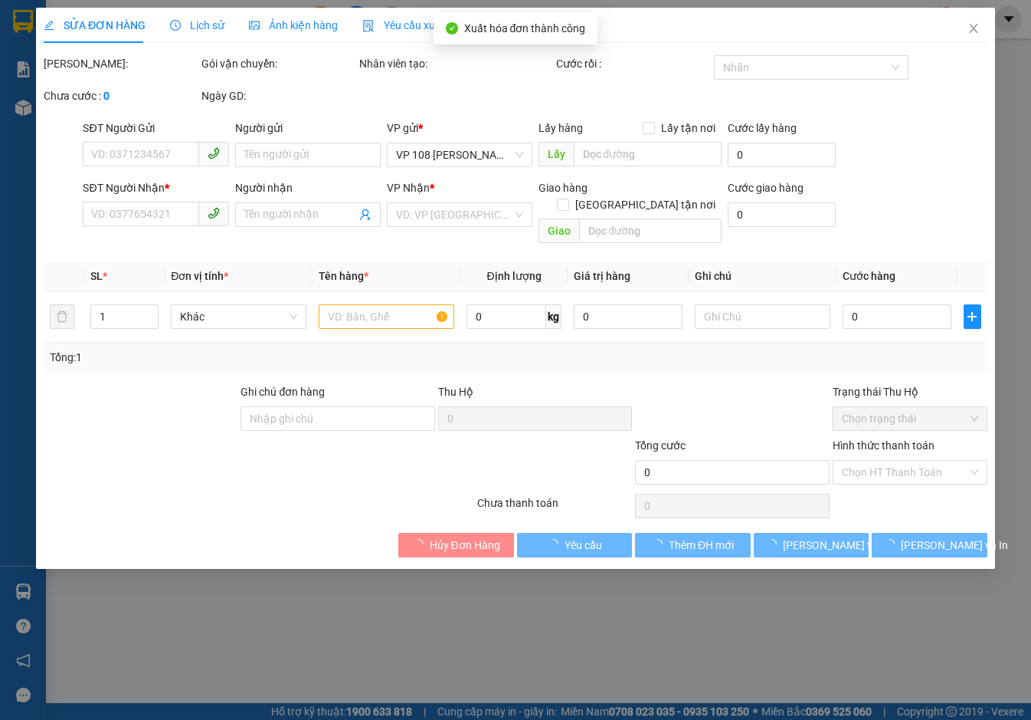
type input "0888049988"
type input "ANH HÀ"
type input "0909088220"
type input "[DEMOGRAPHIC_DATA]"
type input "VPNVT"
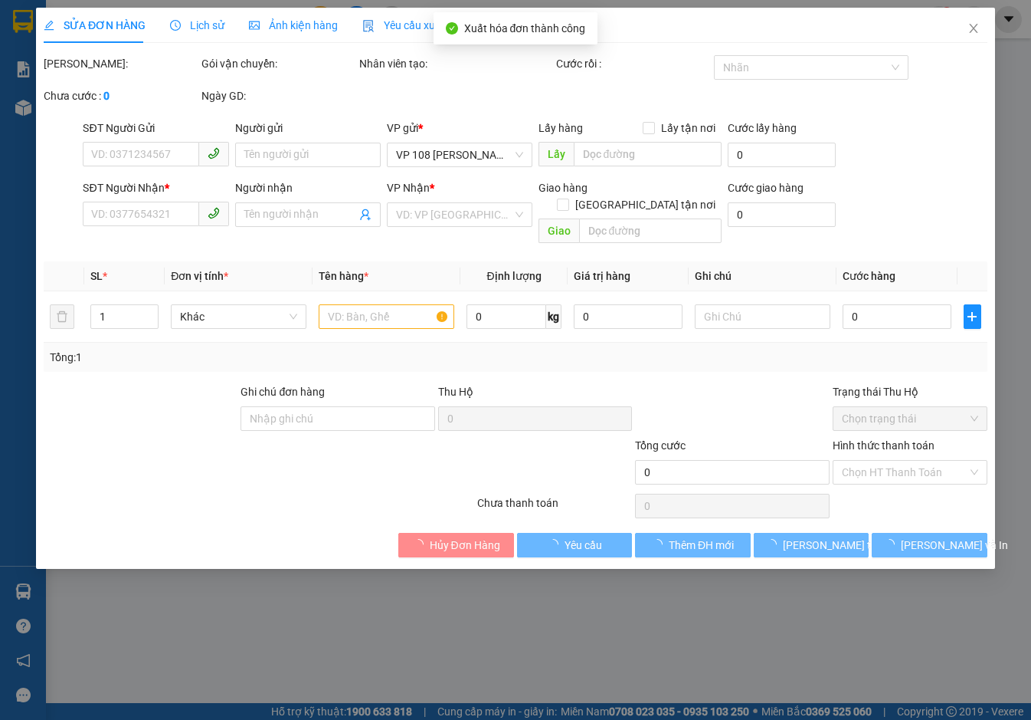
type input "20.000"
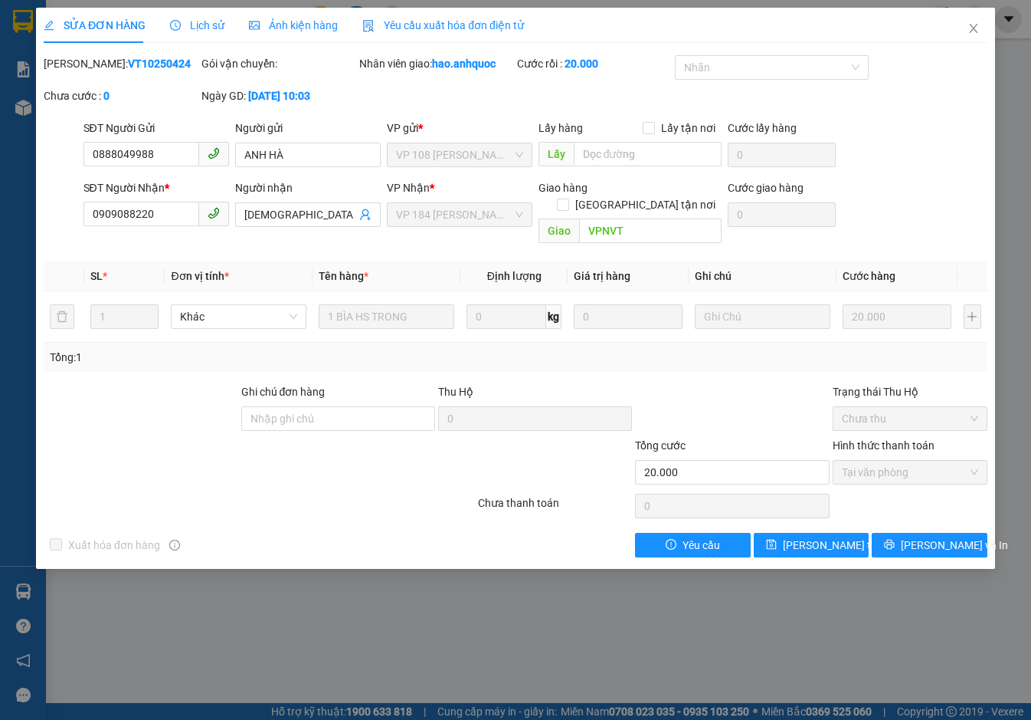
click at [477, 20] on span "Yêu cầu xuất hóa đơn điện tử" at bounding box center [443, 25] width 162 height 12
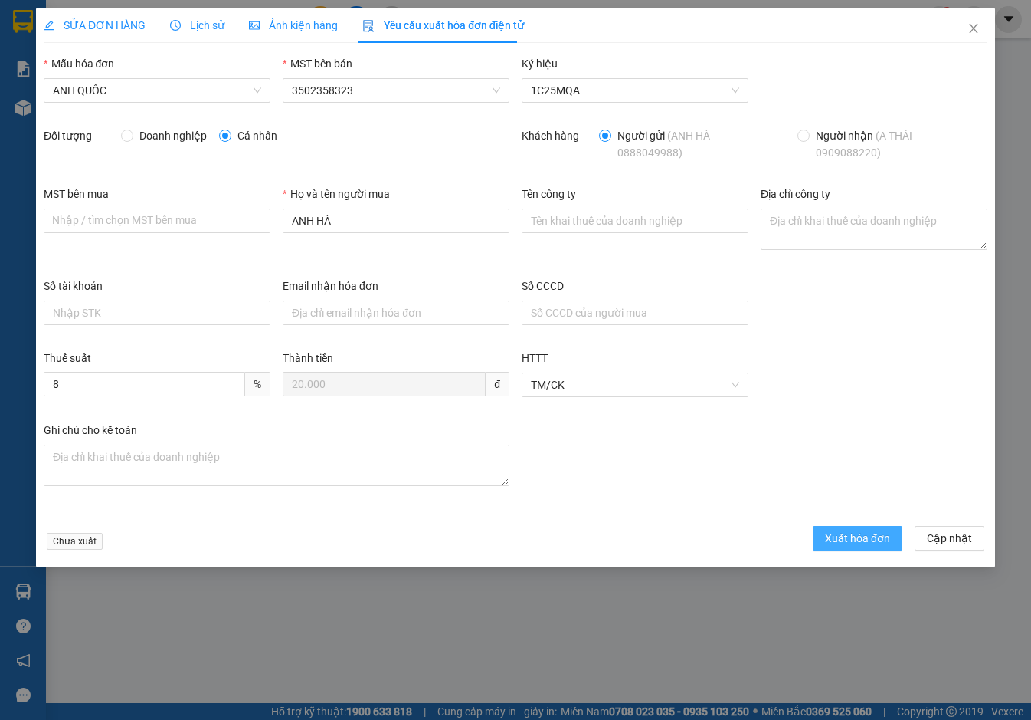
click at [852, 536] on span "Xuất hóa đơn" at bounding box center [857, 538] width 65 height 17
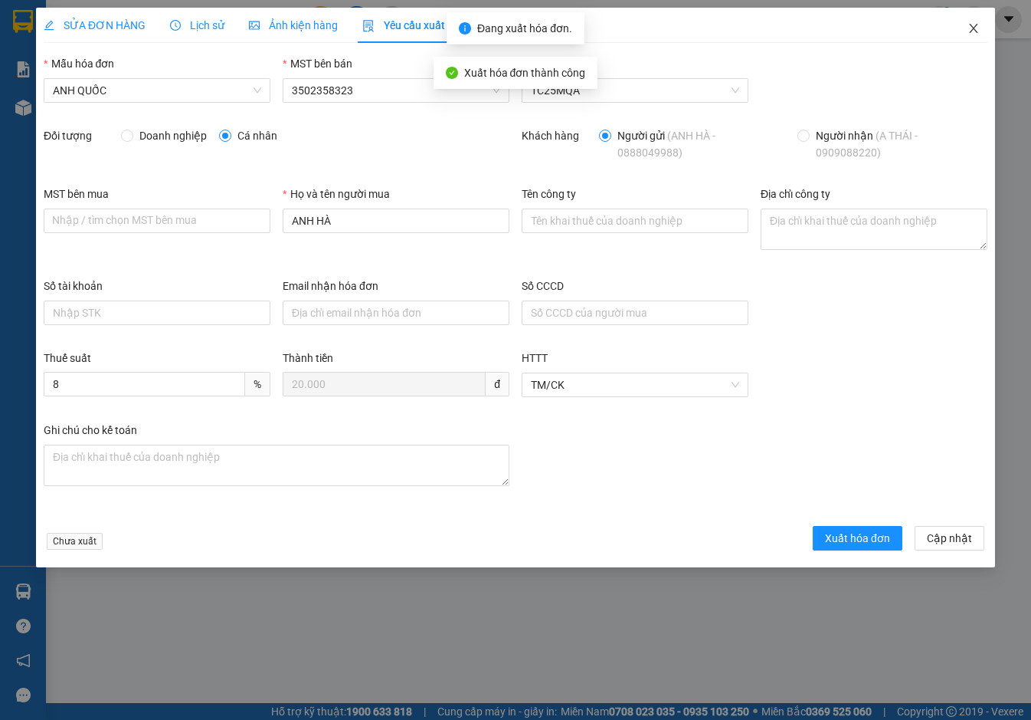
click at [971, 27] on icon "close" at bounding box center [974, 28] width 12 height 12
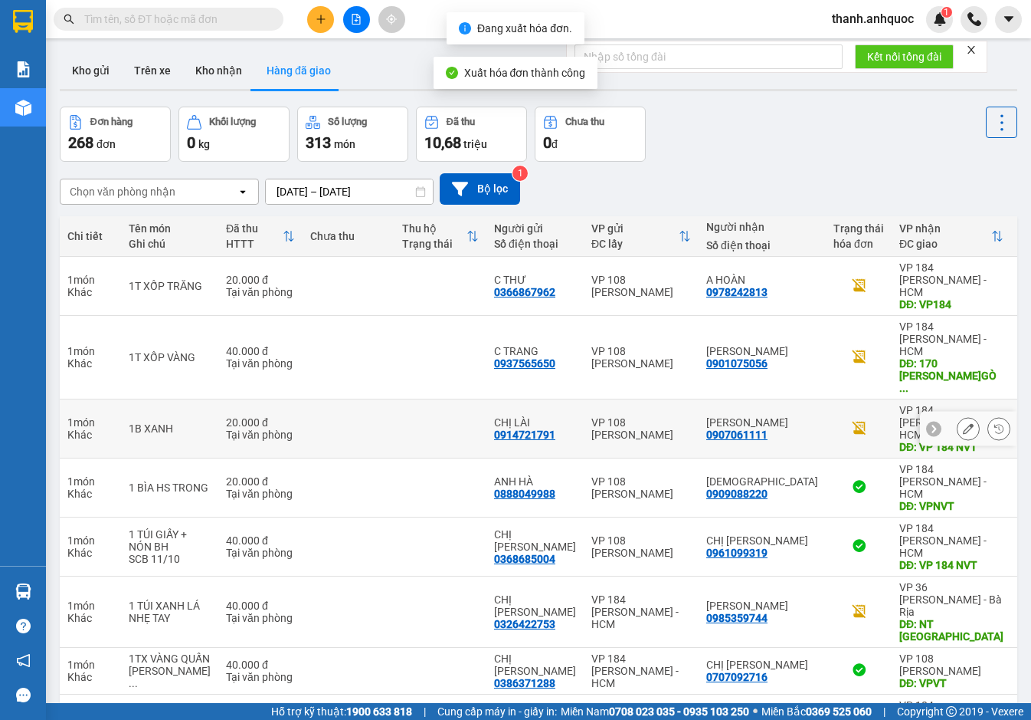
click at [963, 423] on icon at bounding box center [968, 428] width 11 height 11
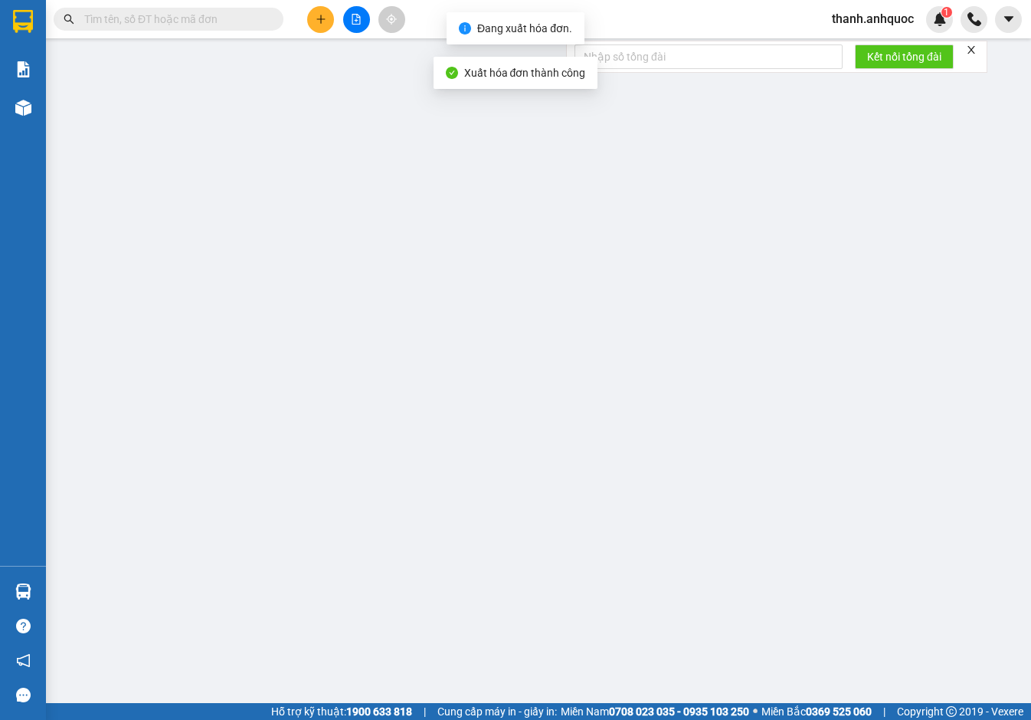
type input "0914721791"
type input "CHỊ LÀI"
type input "0907061111"
type input "[PERSON_NAME]"
type input "VP 184 NVT"
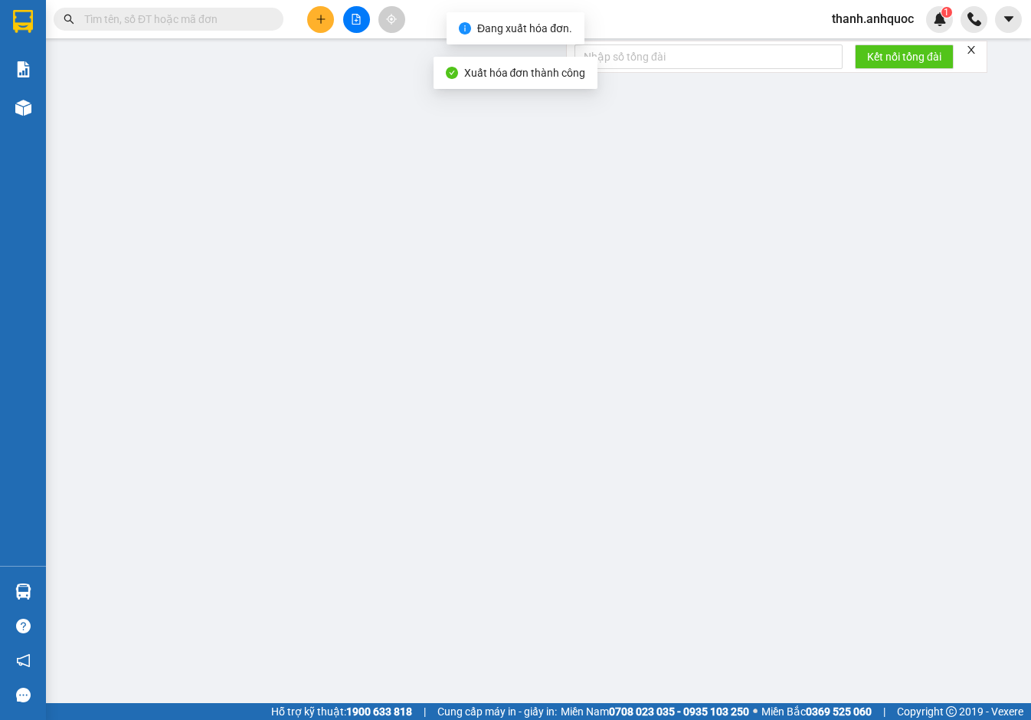
type input "20.000"
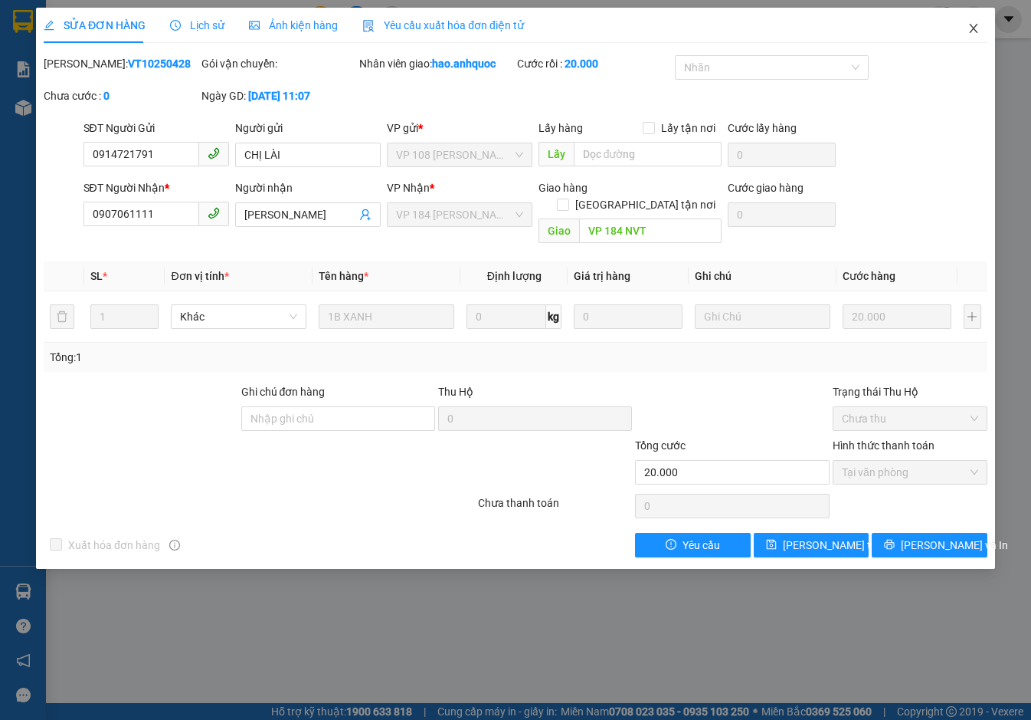
click at [976, 21] on span "Close" at bounding box center [974, 29] width 43 height 43
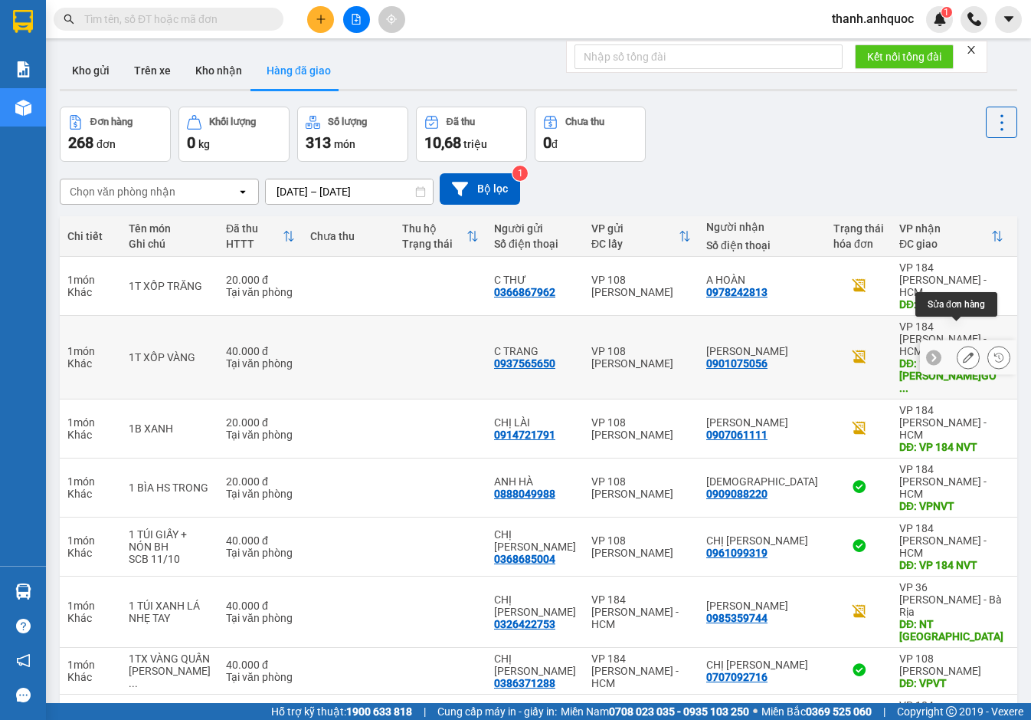
click at [963, 352] on icon at bounding box center [968, 357] width 11 height 11
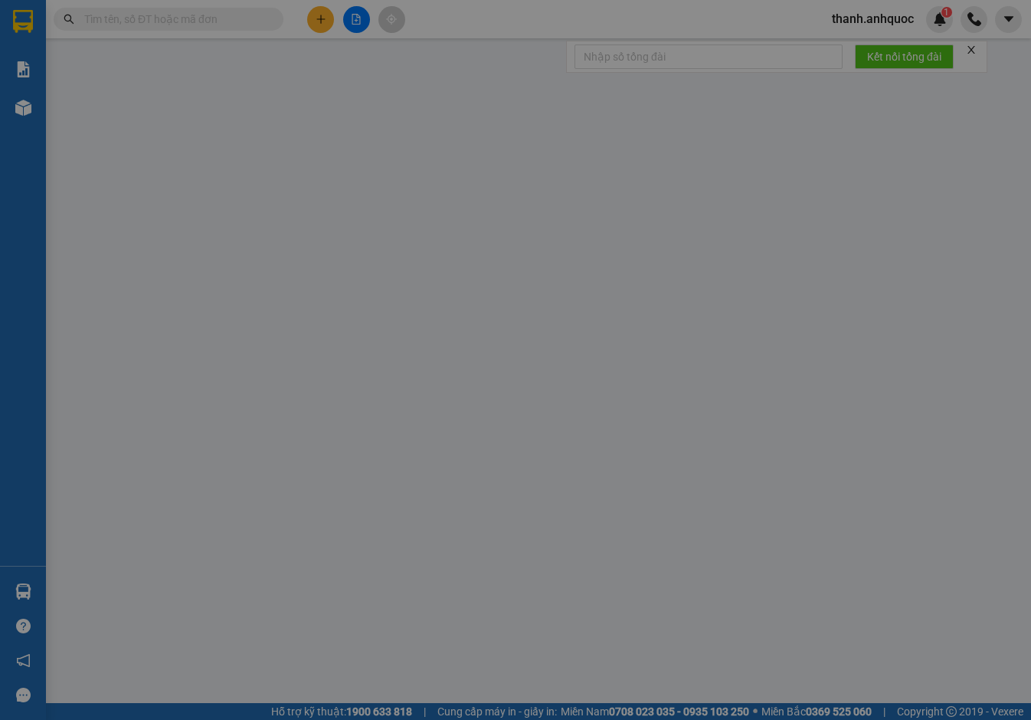
type input "0937565650"
type input "C TRANG"
type input "0901075056"
type input "[PERSON_NAME]"
type input "170 [PERSON_NAME]GÒ VẤP"
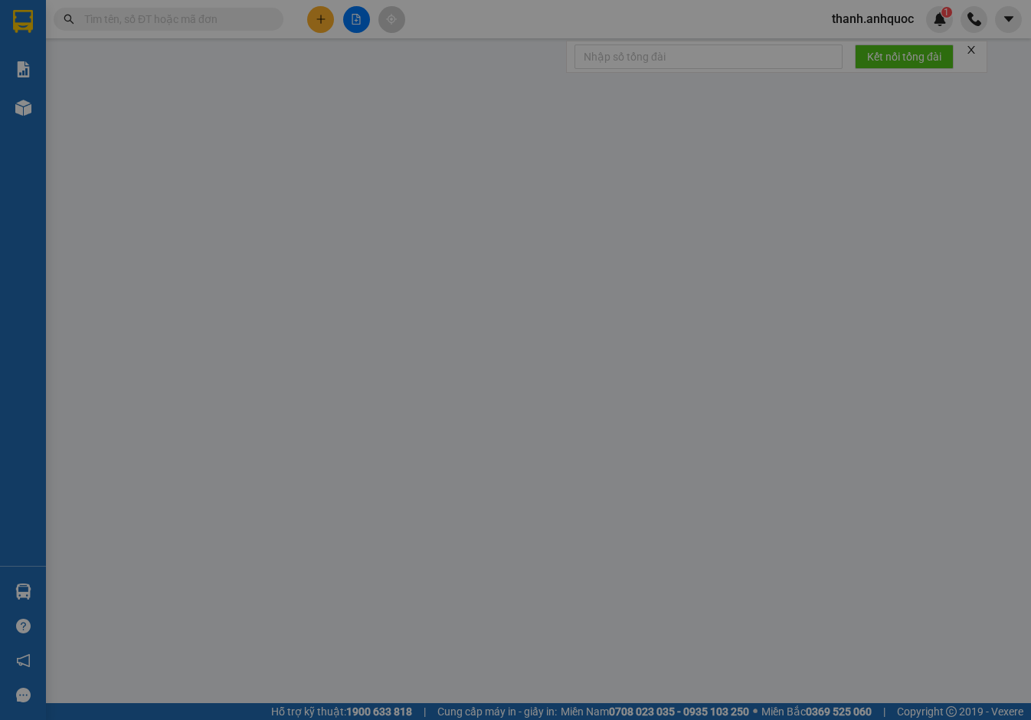
type input "40.000"
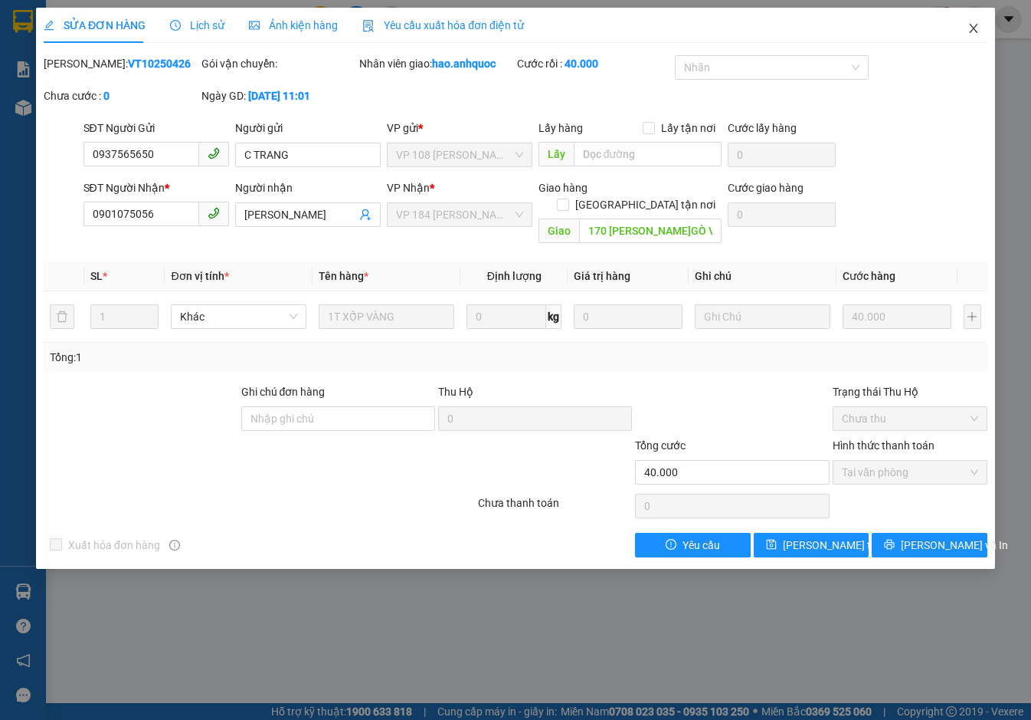
click at [972, 31] on icon "close" at bounding box center [974, 28] width 12 height 12
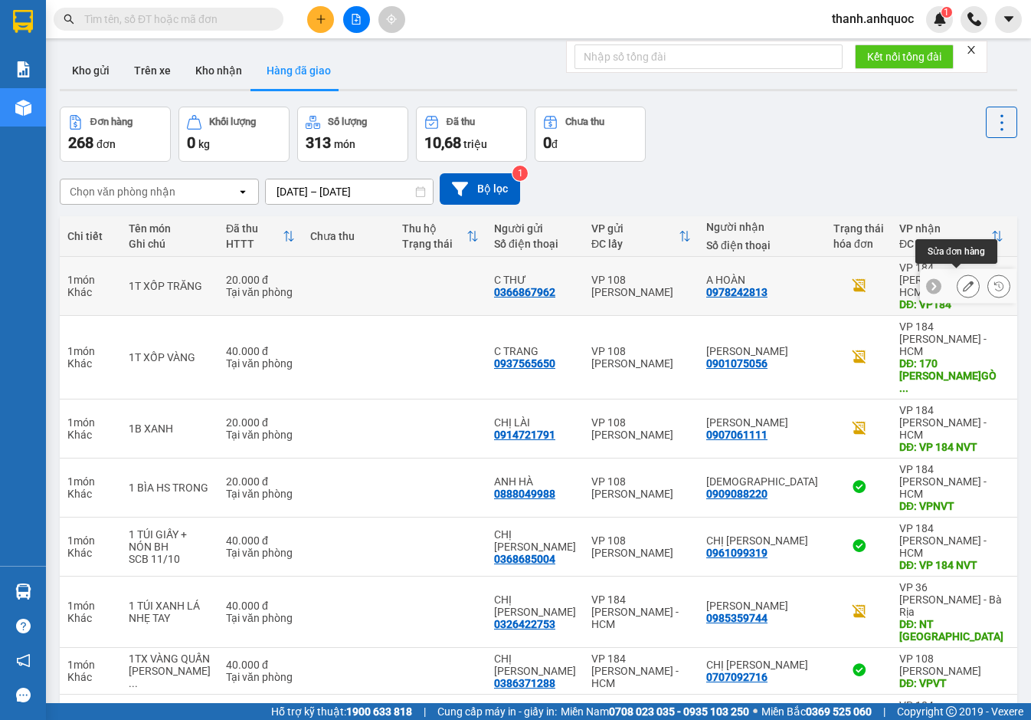
click at [963, 282] on icon at bounding box center [968, 285] width 11 height 11
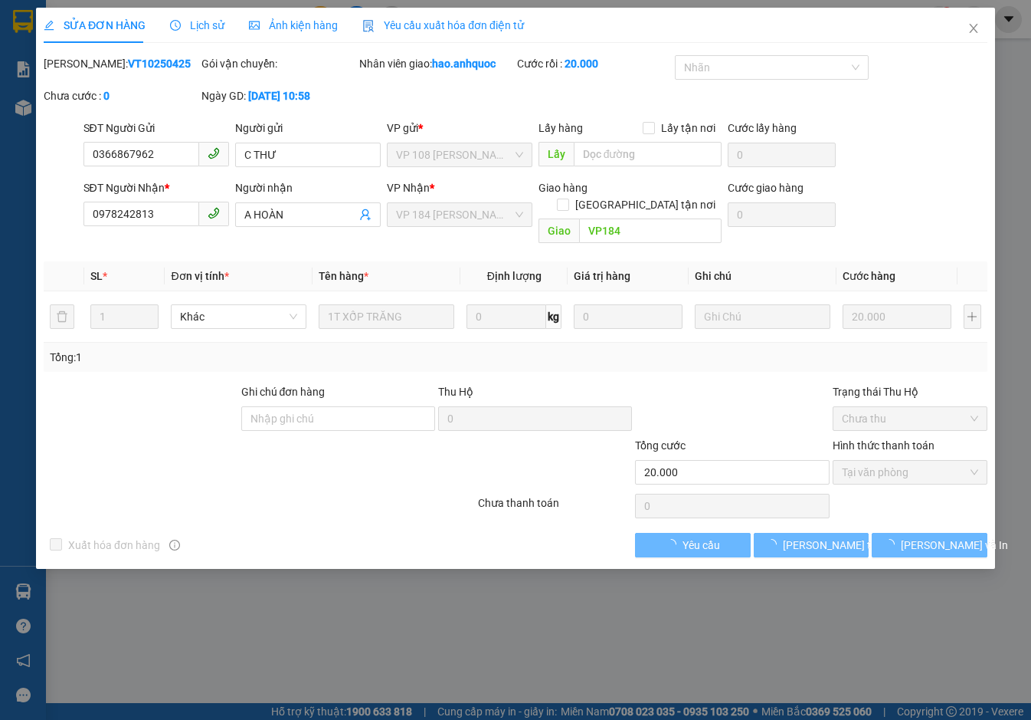
click at [392, 21] on span "Yêu cầu xuất hóa đơn điện tử" at bounding box center [443, 25] width 162 height 12
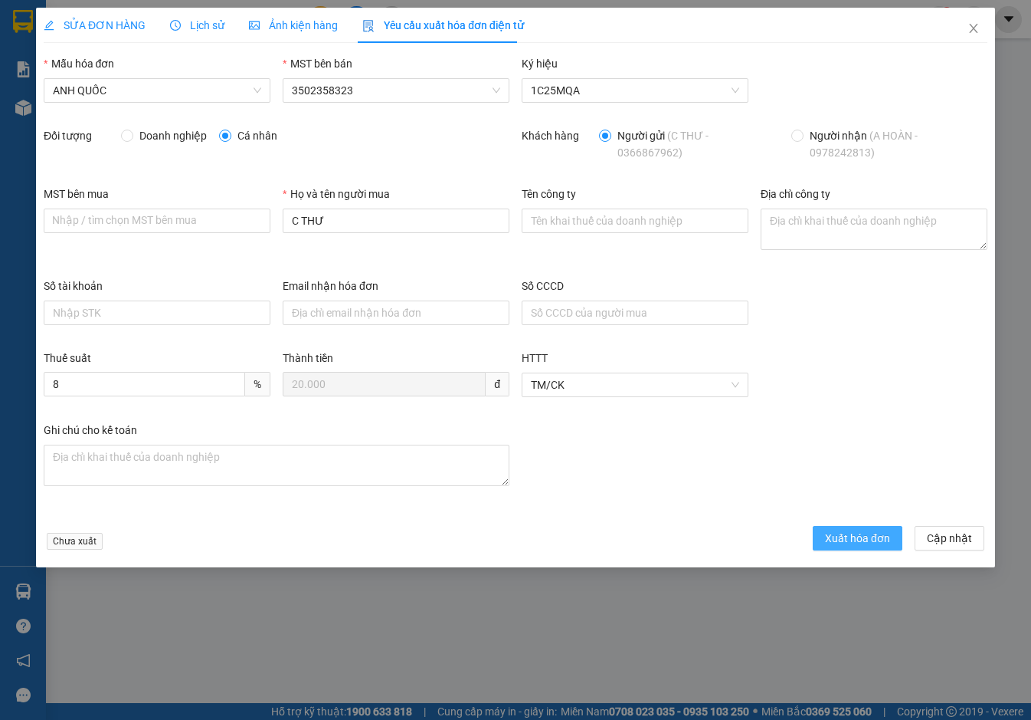
click at [833, 530] on span "Xuất hóa đơn" at bounding box center [857, 538] width 65 height 17
click at [975, 25] on icon "close" at bounding box center [974, 28] width 12 height 12
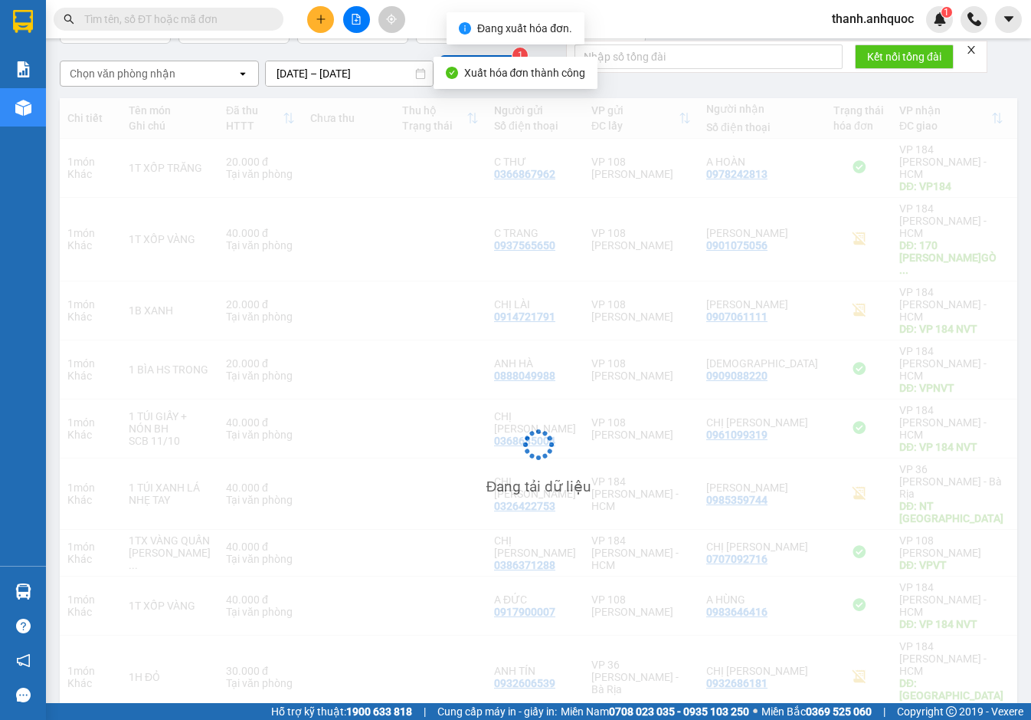
scroll to position [125, 0]
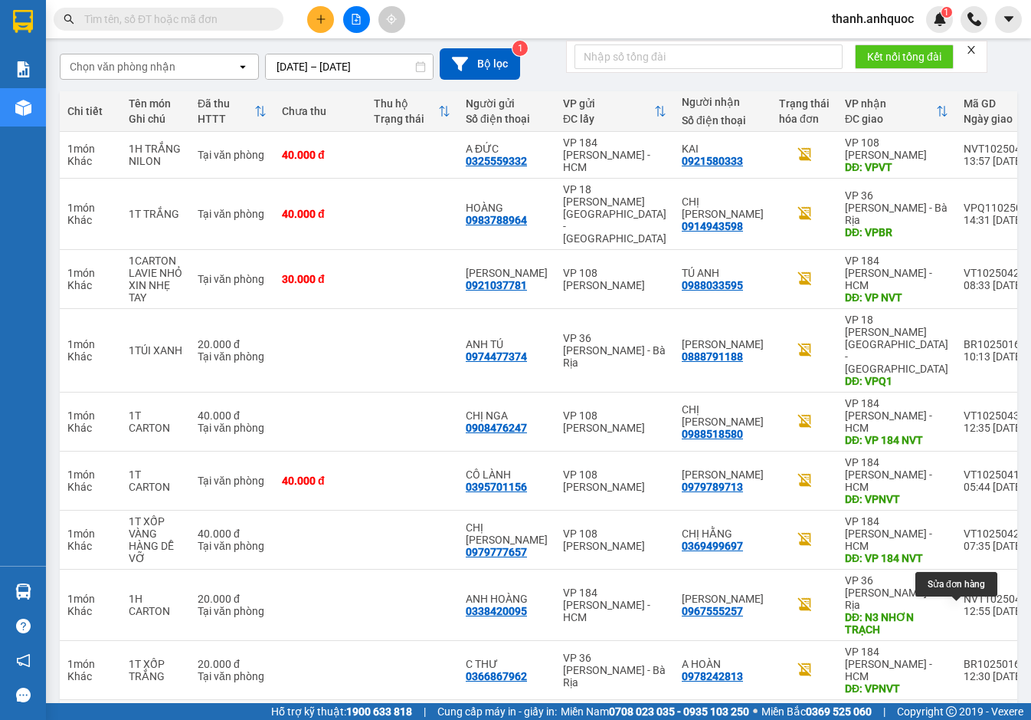
click at [963, 717] on icon at bounding box center [968, 722] width 11 height 11
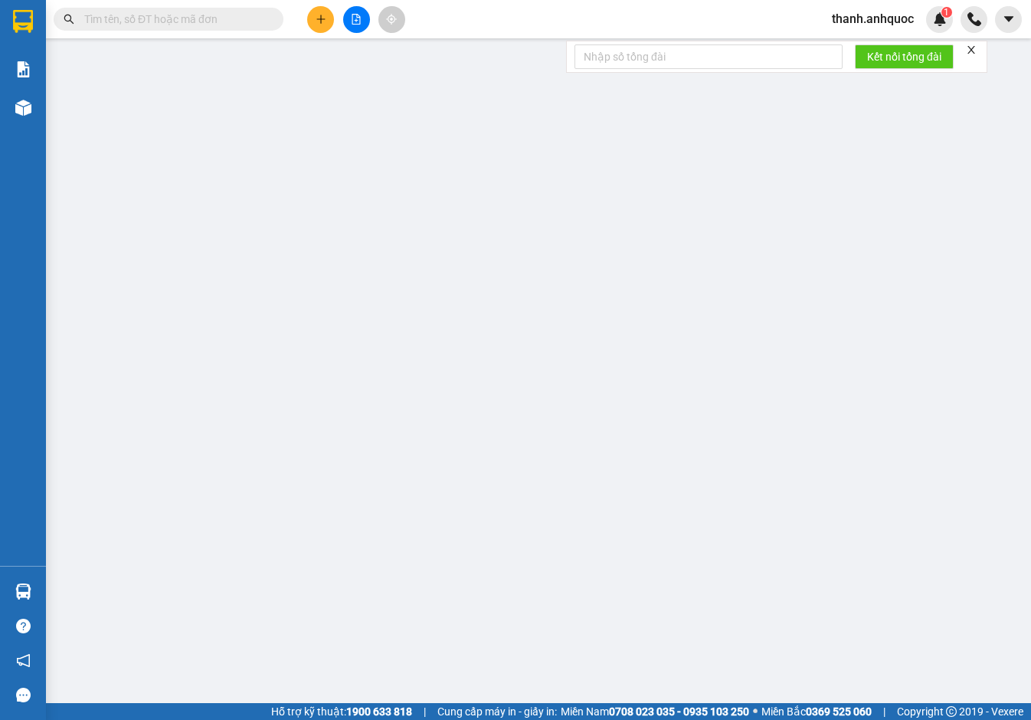
type input "0325878428"
type input "[PERSON_NAME]"
type input "0582885586"
type input "ANH THI"
type input "VPVT"
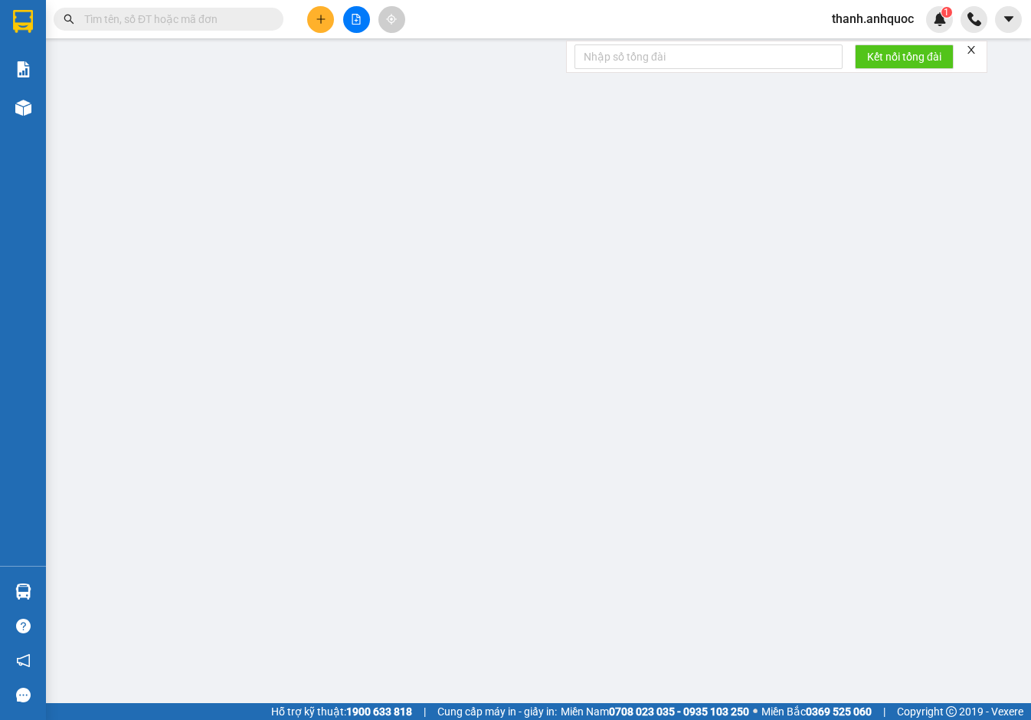
type input "40.000"
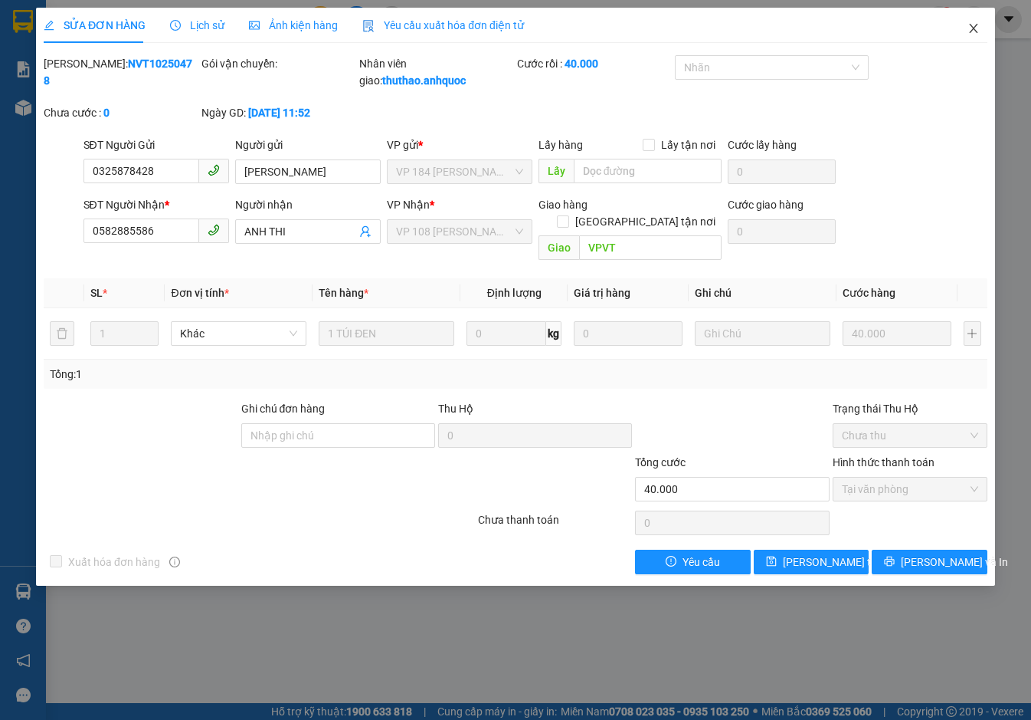
click at [980, 30] on span "Close" at bounding box center [974, 29] width 43 height 43
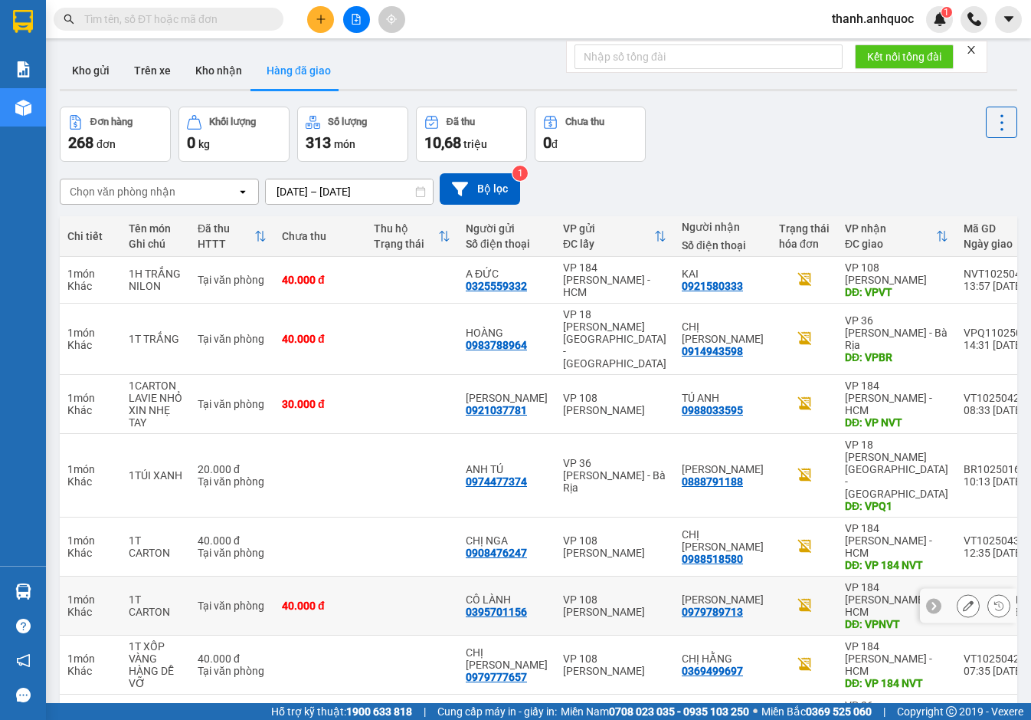
scroll to position [127, 0]
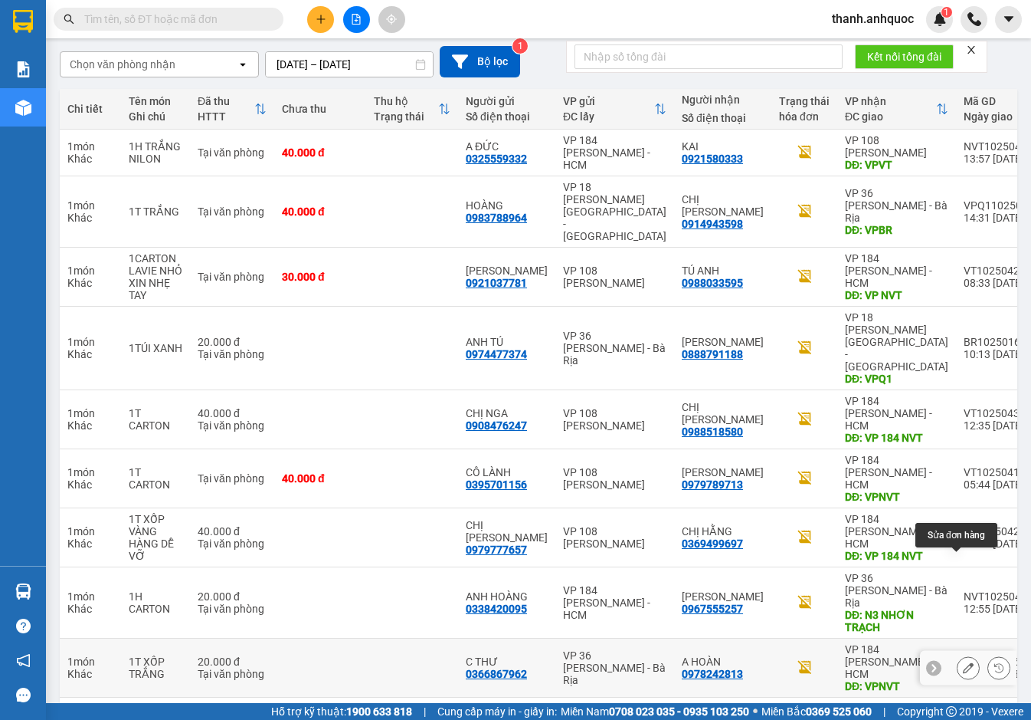
click at [963, 662] on icon at bounding box center [968, 667] width 11 height 11
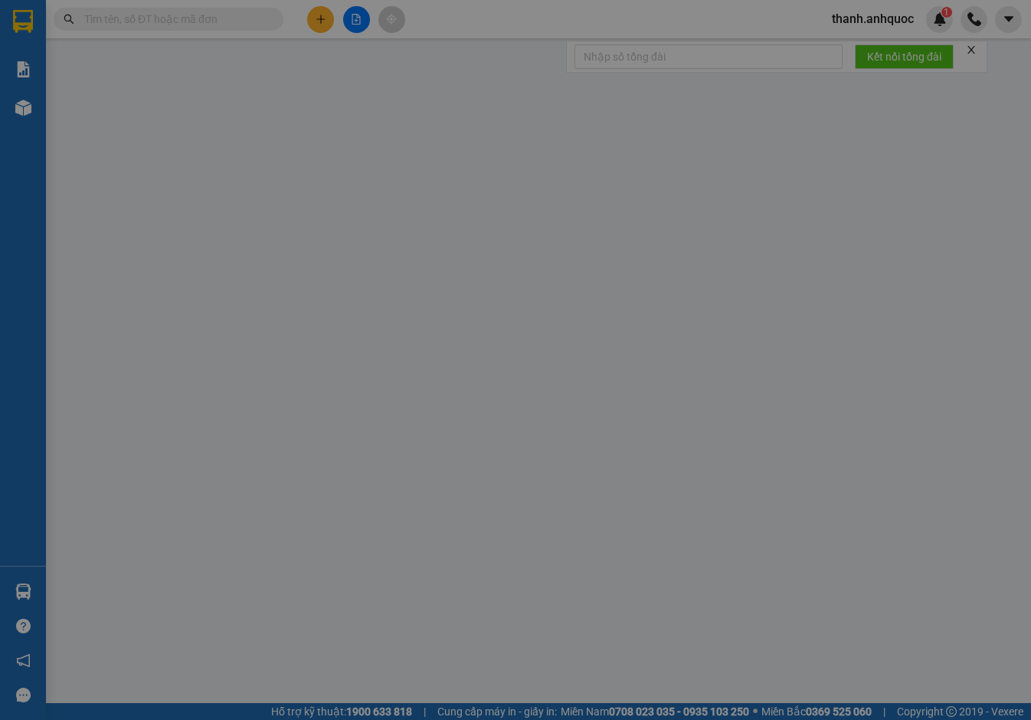
type input "0366867962"
type input "C THƯ"
type input "0978242813"
type input "A HOÀN"
type input "VPNVT"
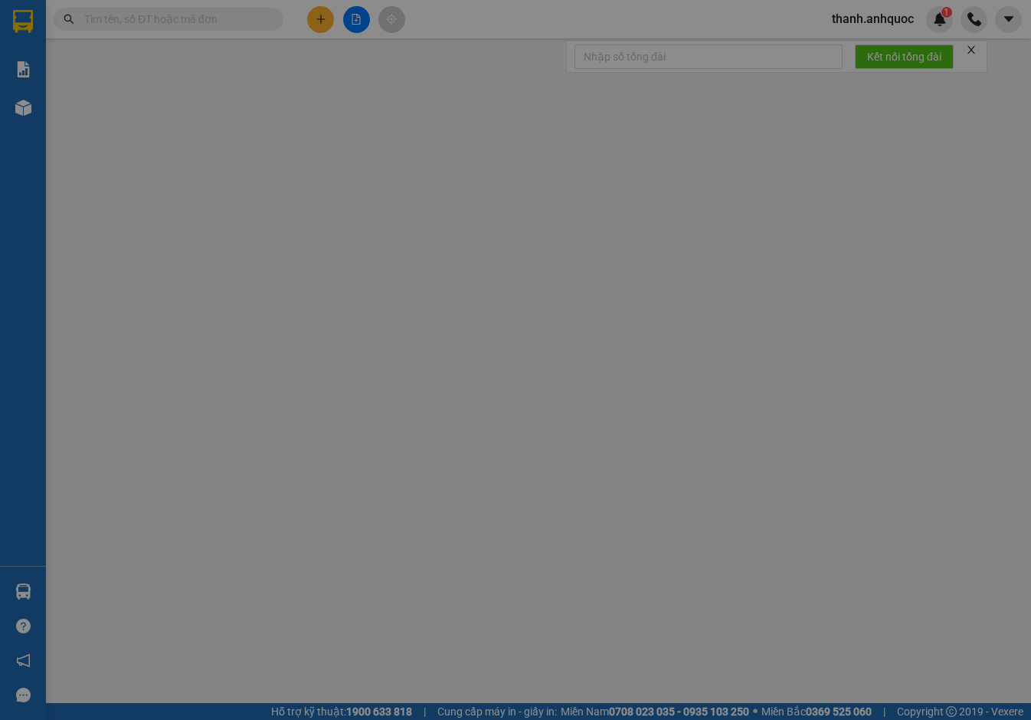
type input "20.000"
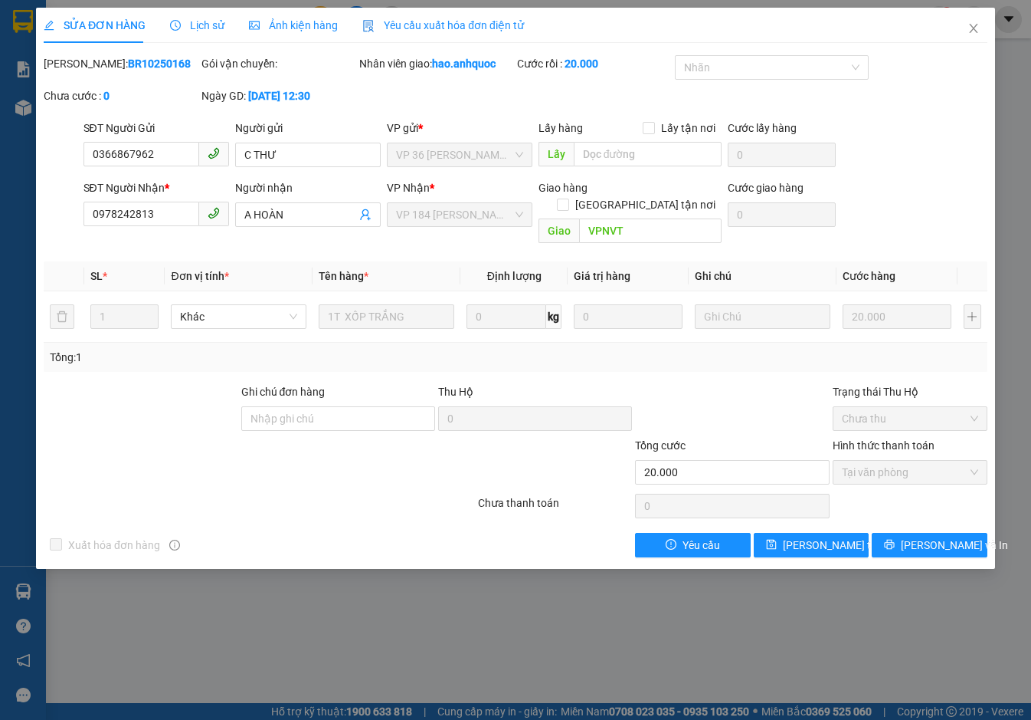
click at [461, 24] on span "Yêu cầu xuất hóa đơn điện tử" at bounding box center [443, 25] width 162 height 12
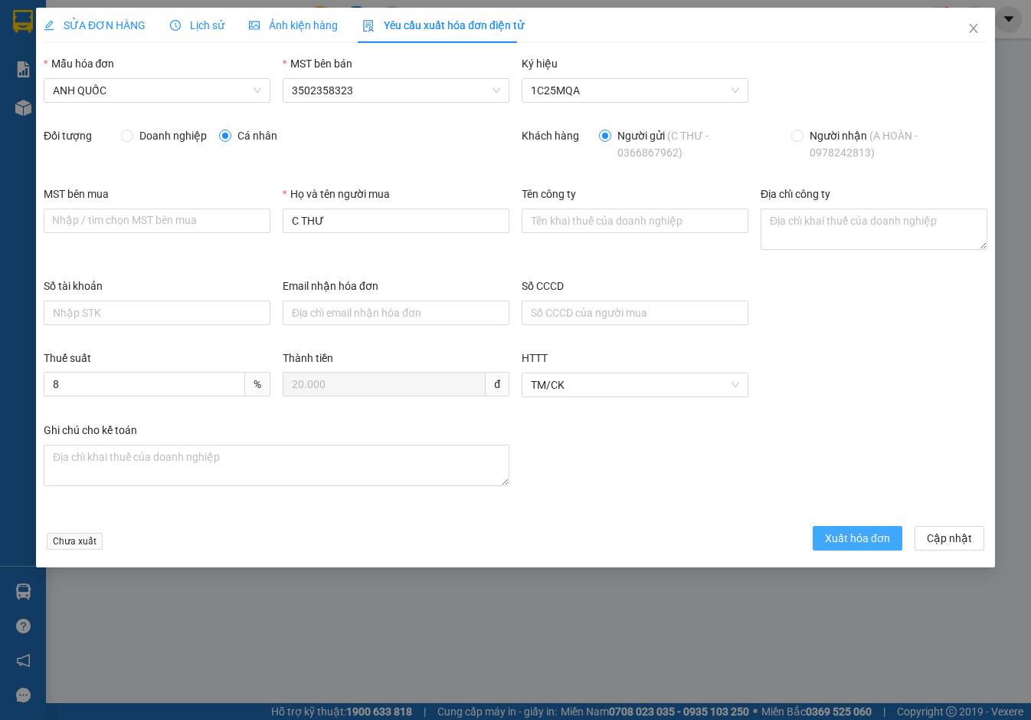
click at [872, 540] on span "Xuất hóa đơn" at bounding box center [857, 538] width 65 height 17
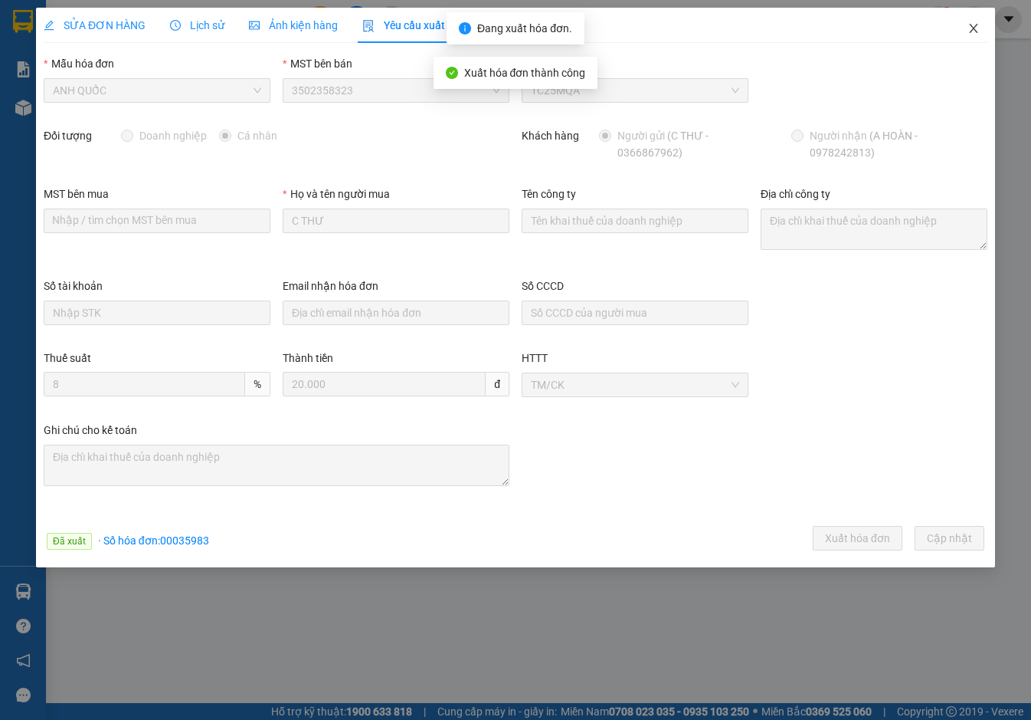
click at [977, 25] on icon "close" at bounding box center [974, 28] width 12 height 12
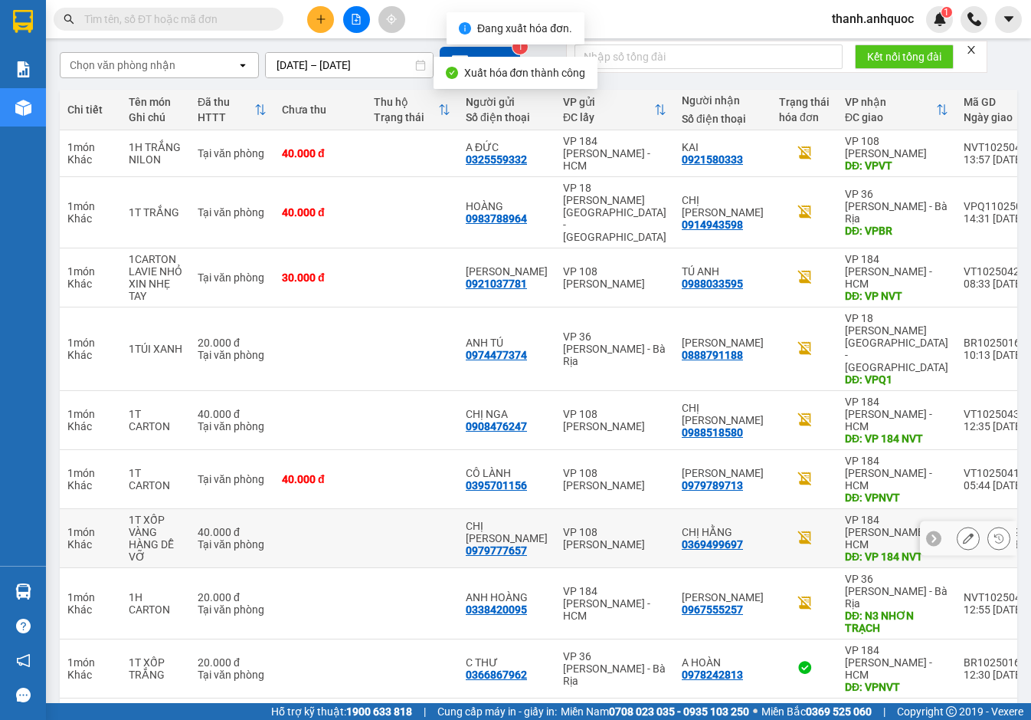
scroll to position [127, 0]
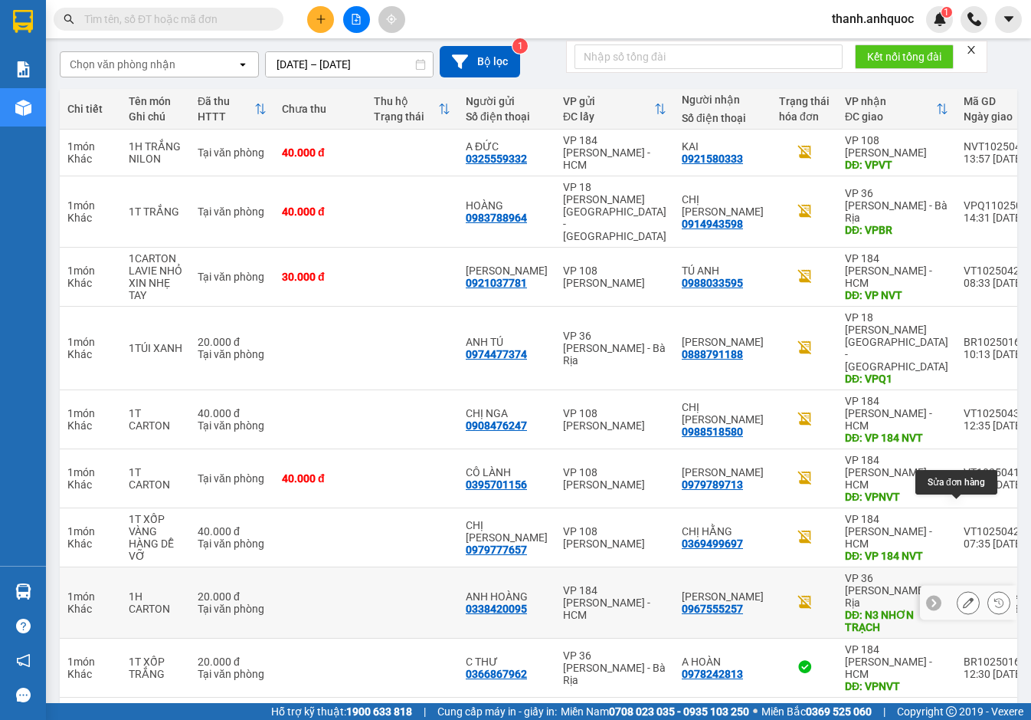
click at [963, 597] on icon at bounding box center [968, 602] width 11 height 11
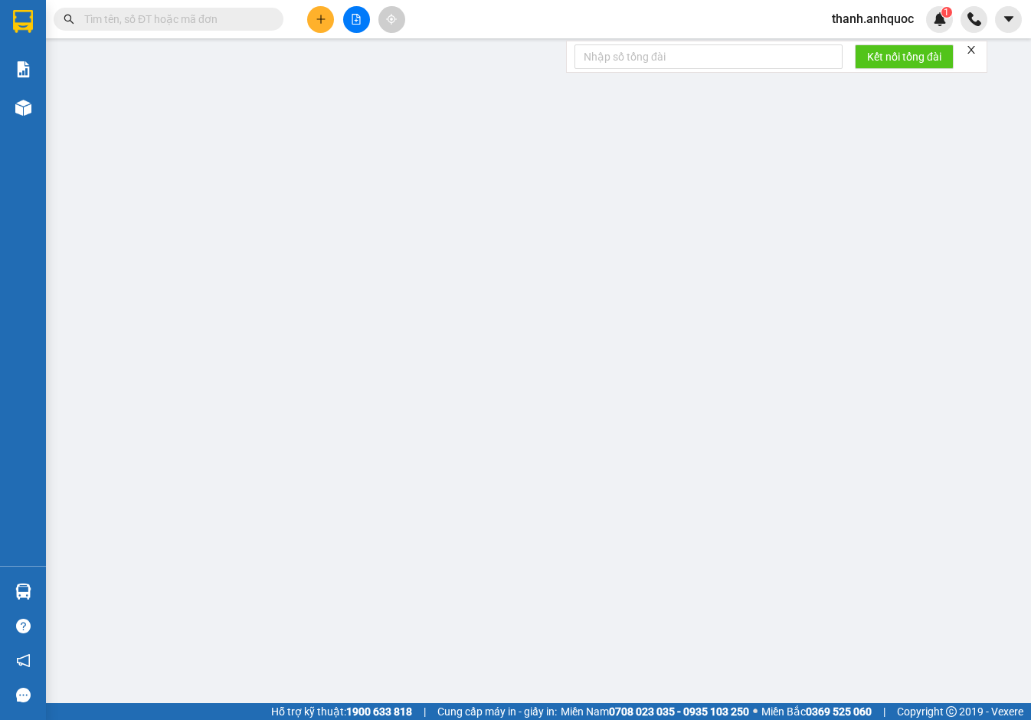
type input "0338420095"
type input "ANH HOÀNG"
type input "0967555257"
type input "[PERSON_NAME]"
type input "N3 NHƠN TRẠCH"
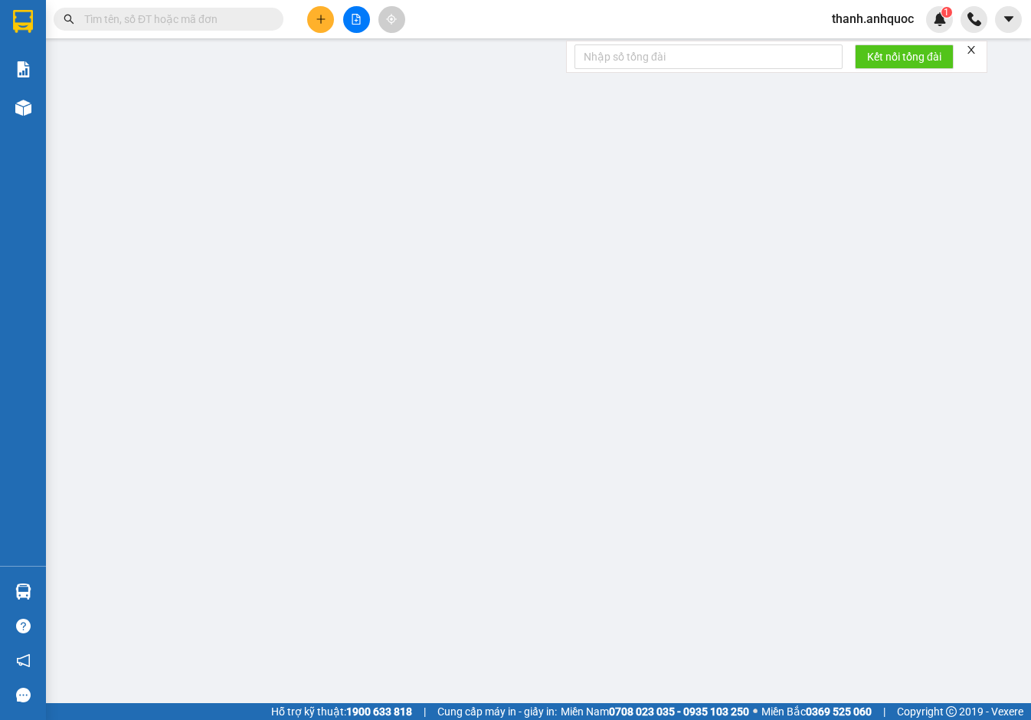
type input "20.000"
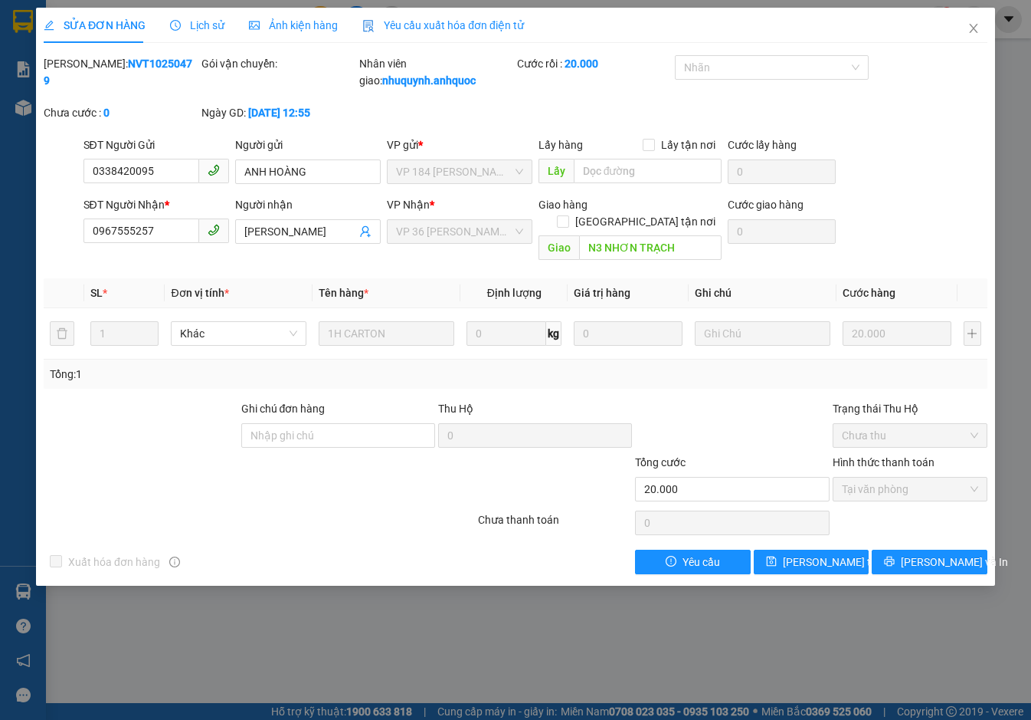
click at [461, 19] on span "Yêu cầu xuất hóa đơn điện tử" at bounding box center [443, 25] width 162 height 12
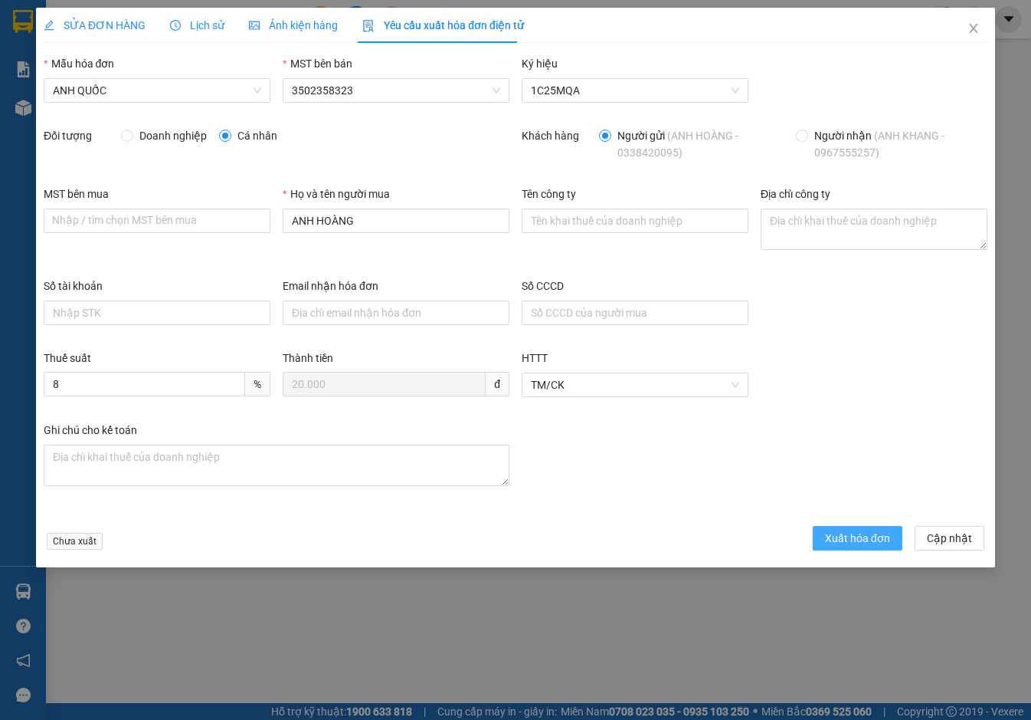
click at [875, 533] on span "Xuất hóa đơn" at bounding box center [857, 538] width 65 height 17
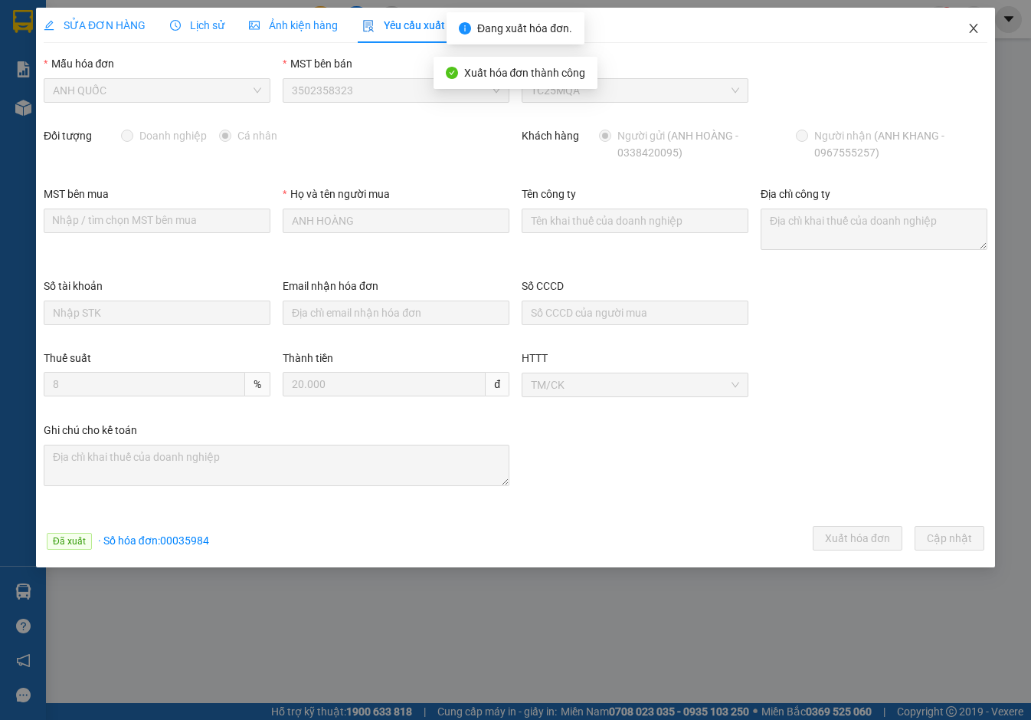
click at [974, 29] on icon "close" at bounding box center [973, 28] width 8 height 9
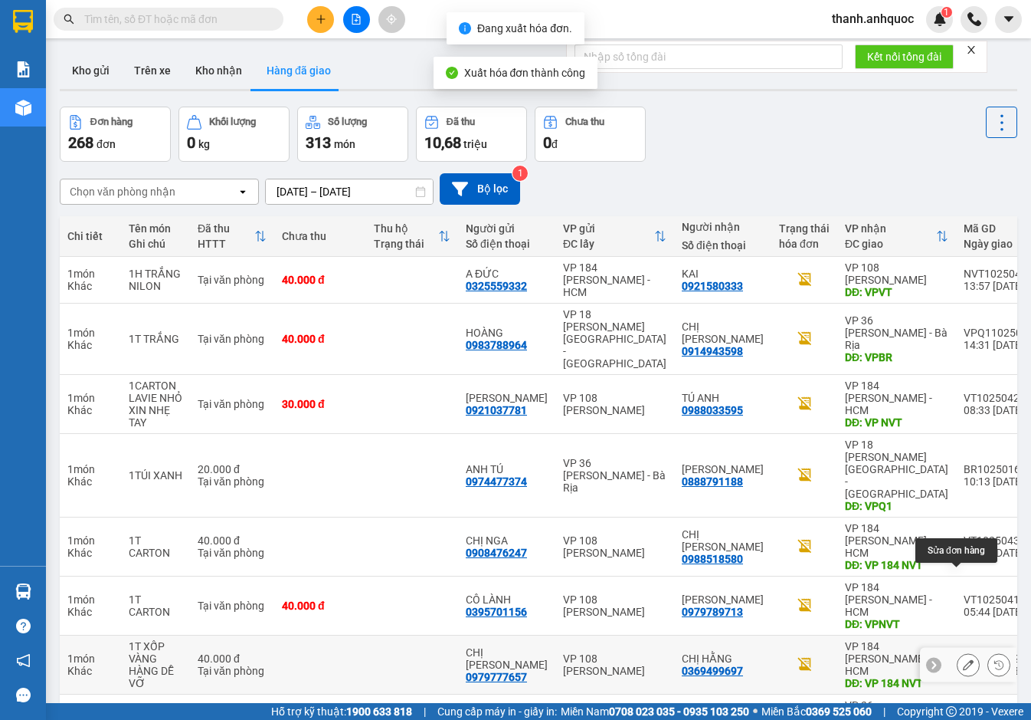
click at [963, 659] on icon at bounding box center [968, 664] width 11 height 11
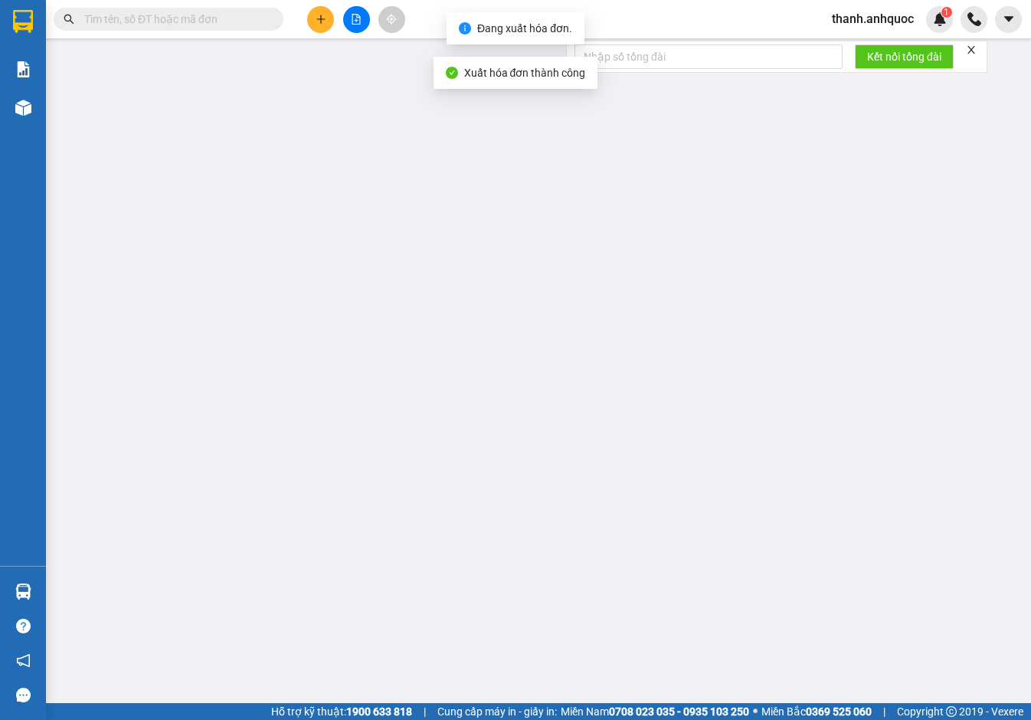
type input "0979777657"
type input "CHỊ [PERSON_NAME]"
type input "0369499697"
type input "CHỊ HẰNG"
type input "VP 184 NVT"
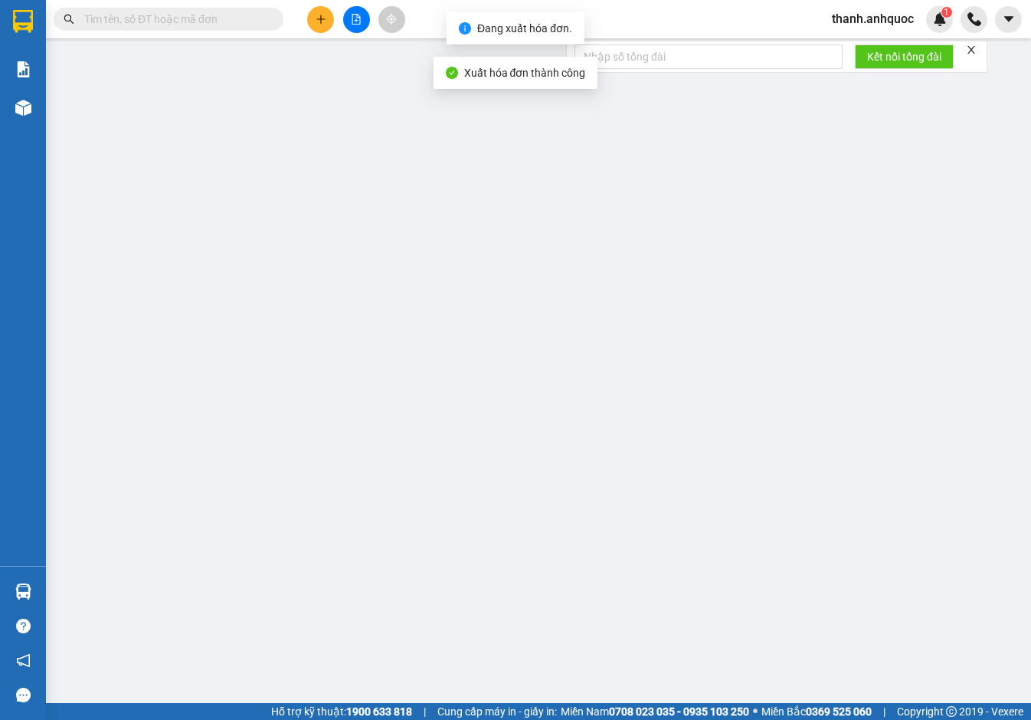
type input "40.000"
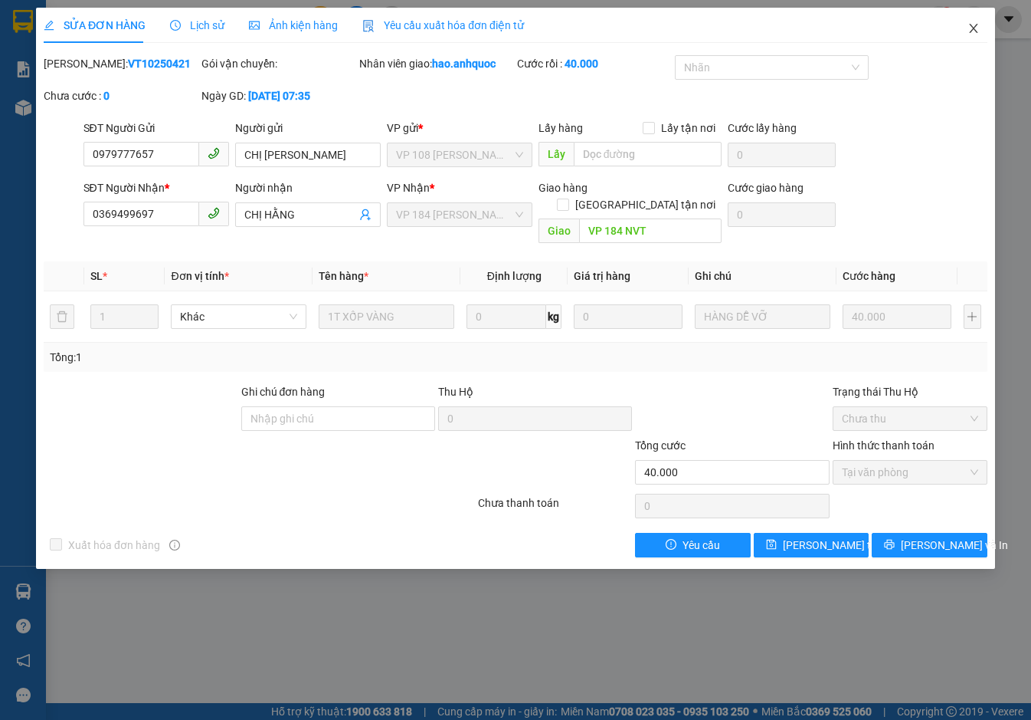
click at [979, 25] on icon "close" at bounding box center [974, 28] width 12 height 12
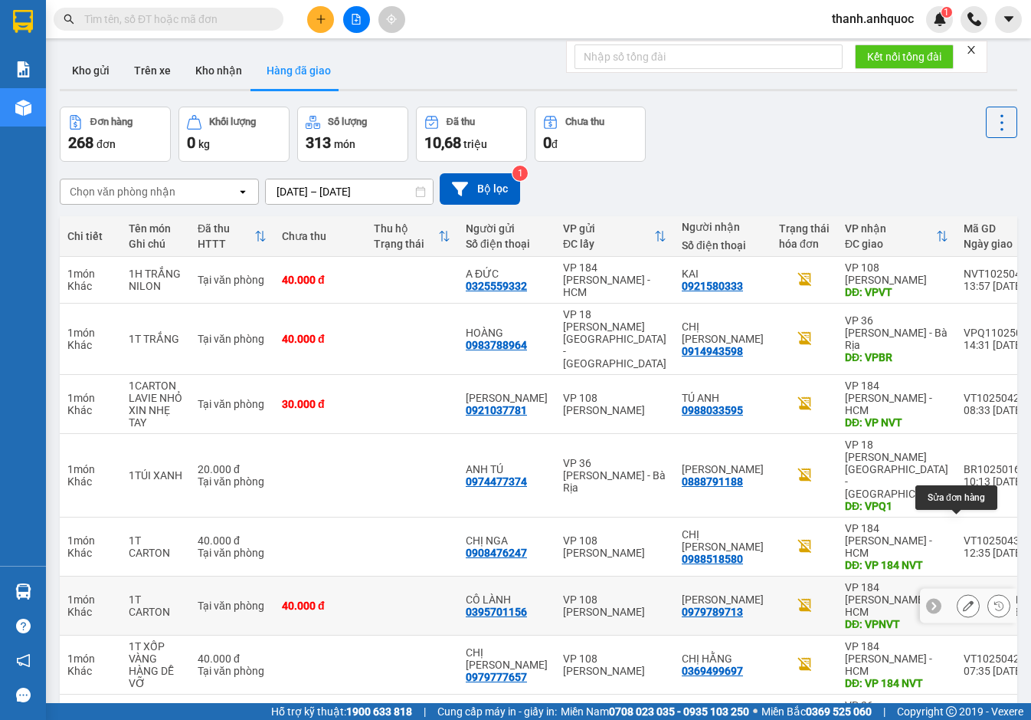
click at [963, 600] on icon at bounding box center [968, 605] width 11 height 11
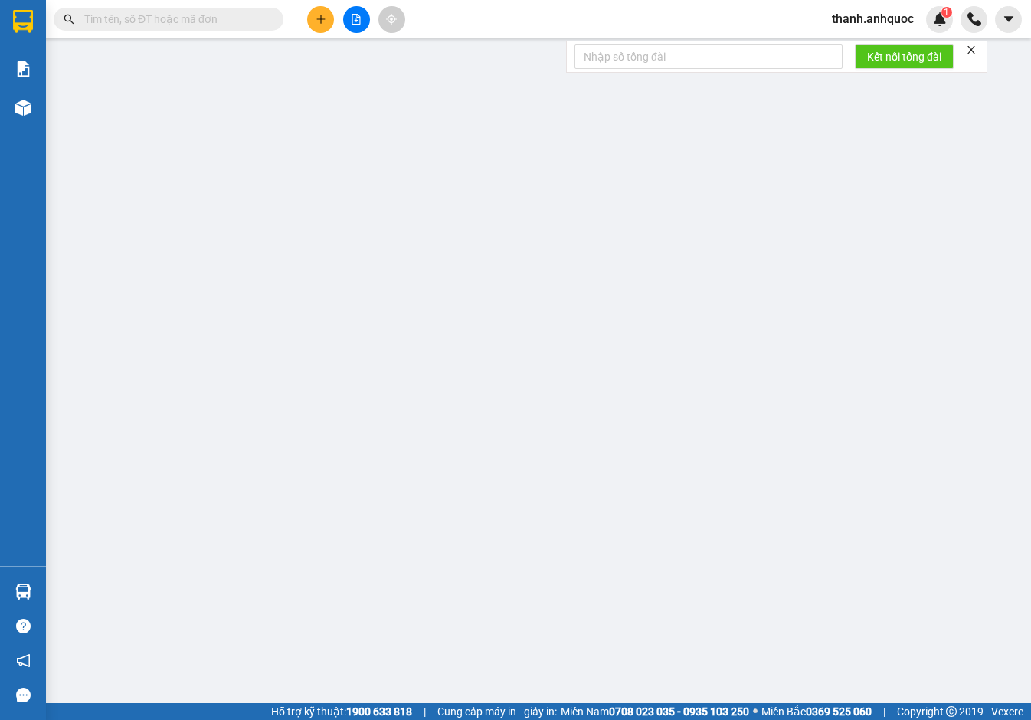
type input "0395701156"
type input "CÔ LÀNH"
type input "0979789713"
type input "[PERSON_NAME]"
type input "VPNVT"
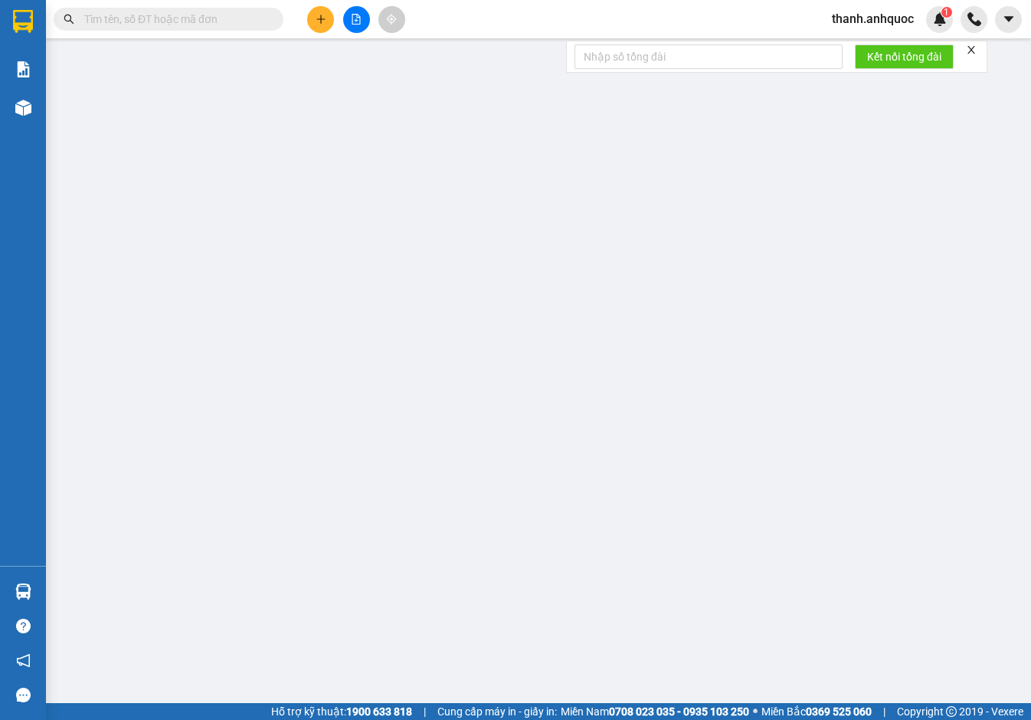
type input "SCB [DATE] 16:56"
type input "40.000"
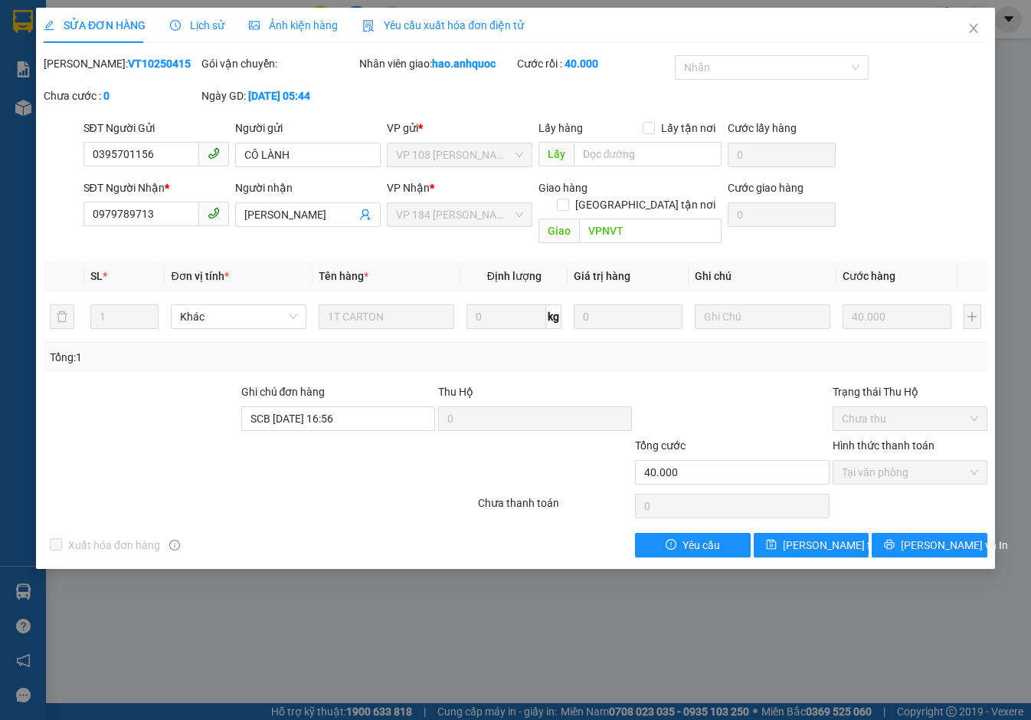
click at [492, 19] on span "Yêu cầu xuất hóa đơn điện tử" at bounding box center [443, 25] width 162 height 12
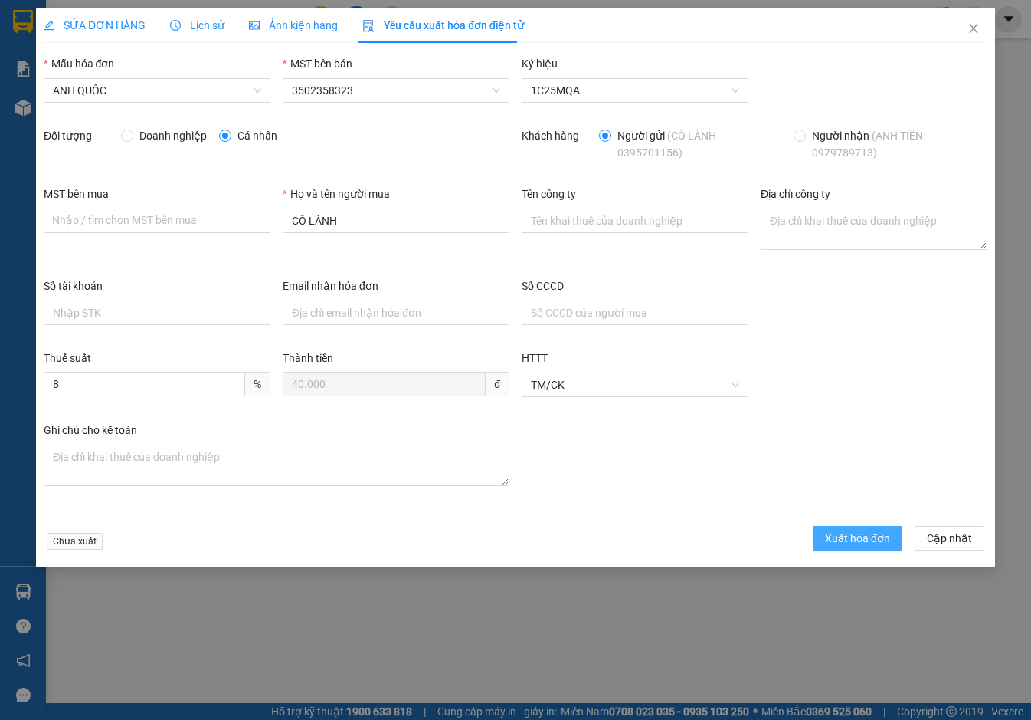
click at [852, 530] on span "Xuất hóa đơn" at bounding box center [857, 538] width 65 height 17
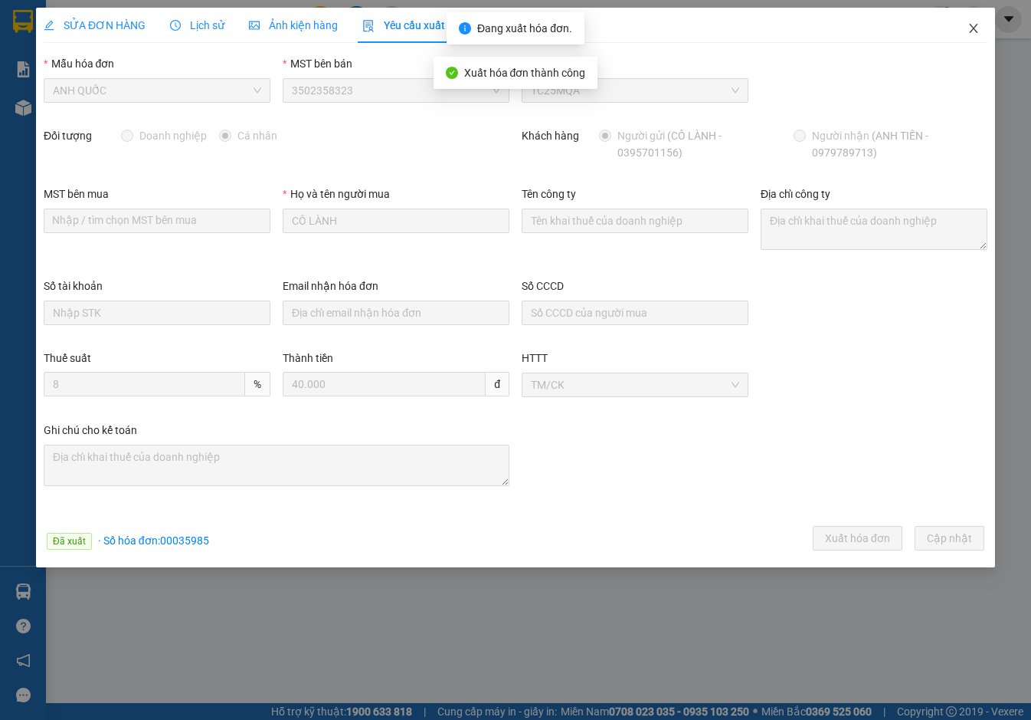
click at [973, 29] on icon "close" at bounding box center [973, 28] width 8 height 9
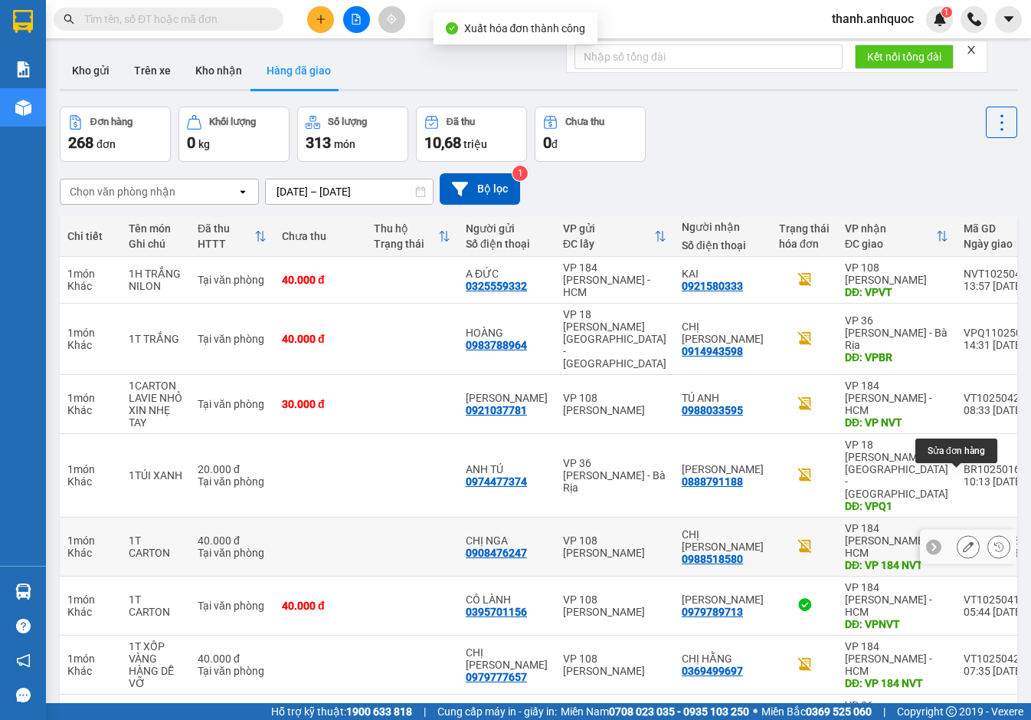
click at [965, 533] on button at bounding box center [968, 546] width 21 height 27
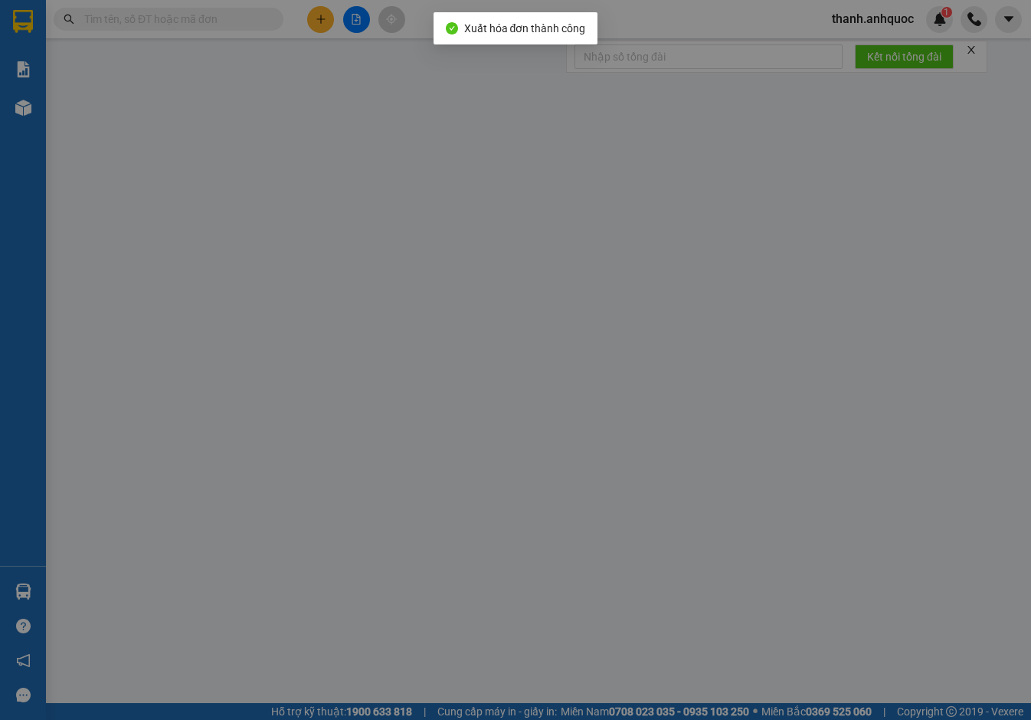
type input "0908476247"
type input "CHỊ NGA"
type input "0988518580"
type input "CHỊ [PERSON_NAME]"
type input "VP 184 NVT"
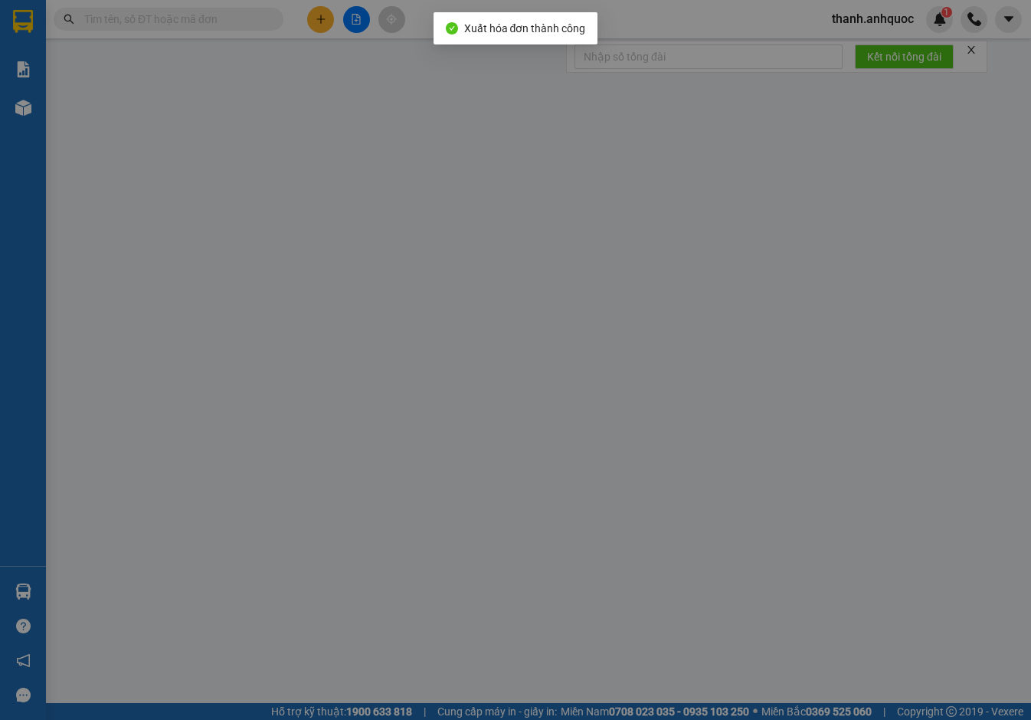
type input "40.000"
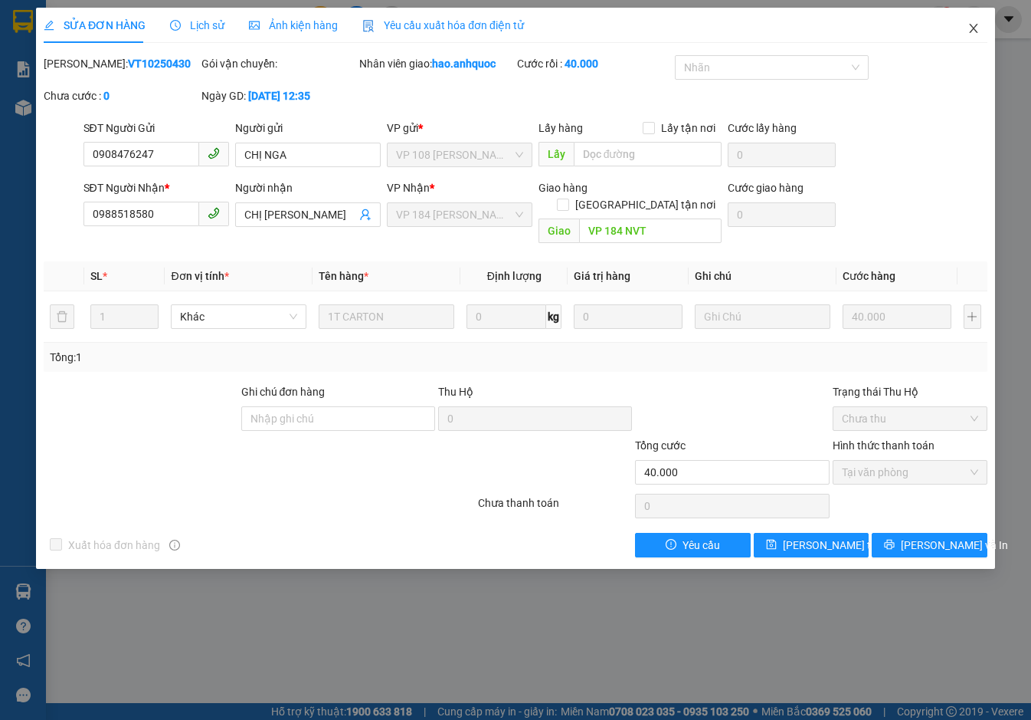
click at [978, 28] on icon "close" at bounding box center [974, 28] width 12 height 12
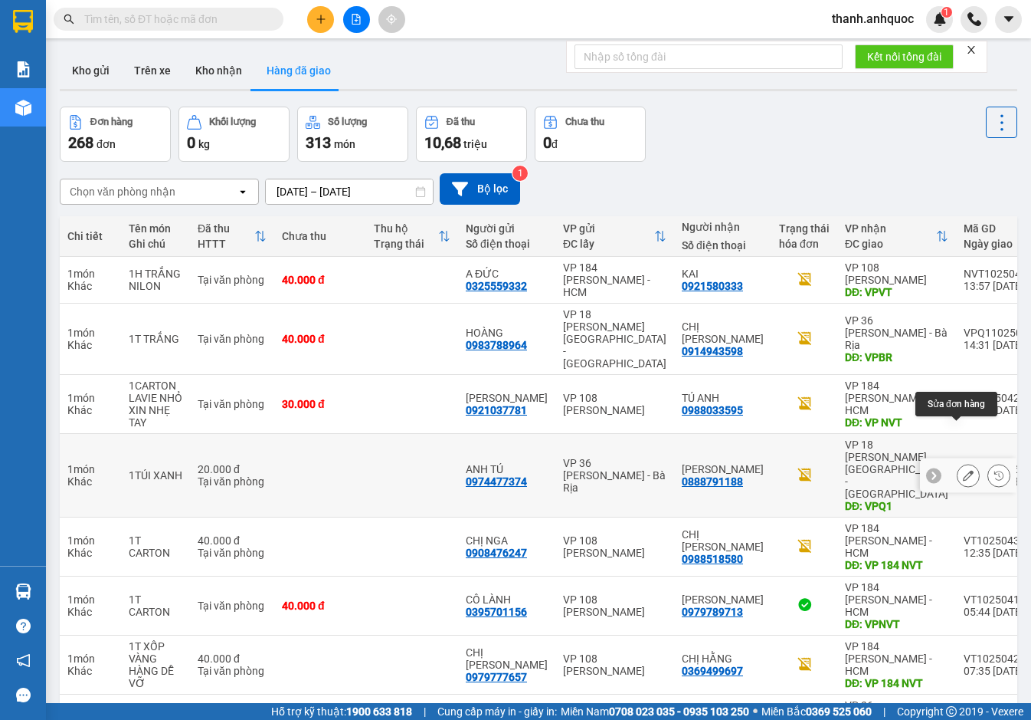
click at [963, 470] on icon at bounding box center [968, 475] width 11 height 11
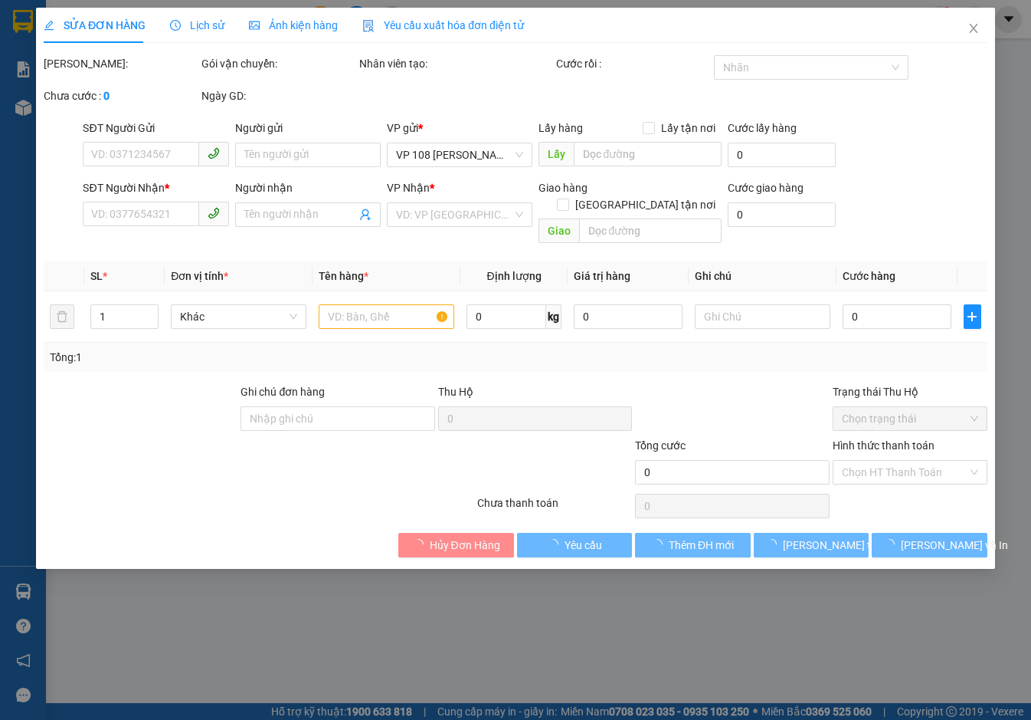
type input "0974477374"
type input "ANH TÚ"
type input "0888791188"
type input "[PERSON_NAME]"
type input "VPQ1"
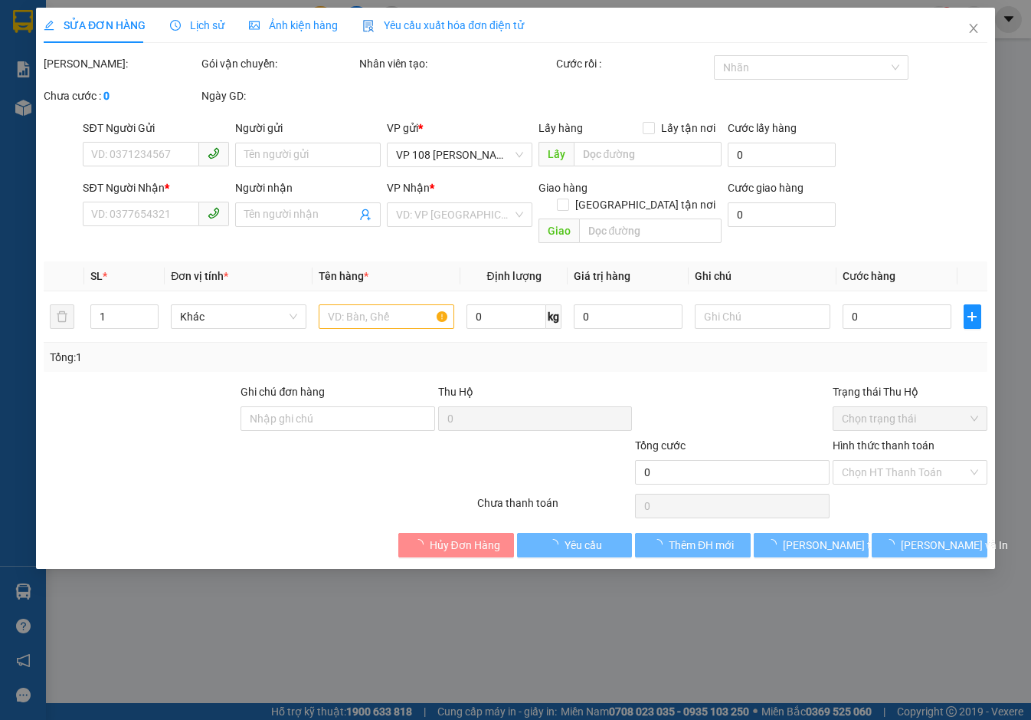
type input "20.000"
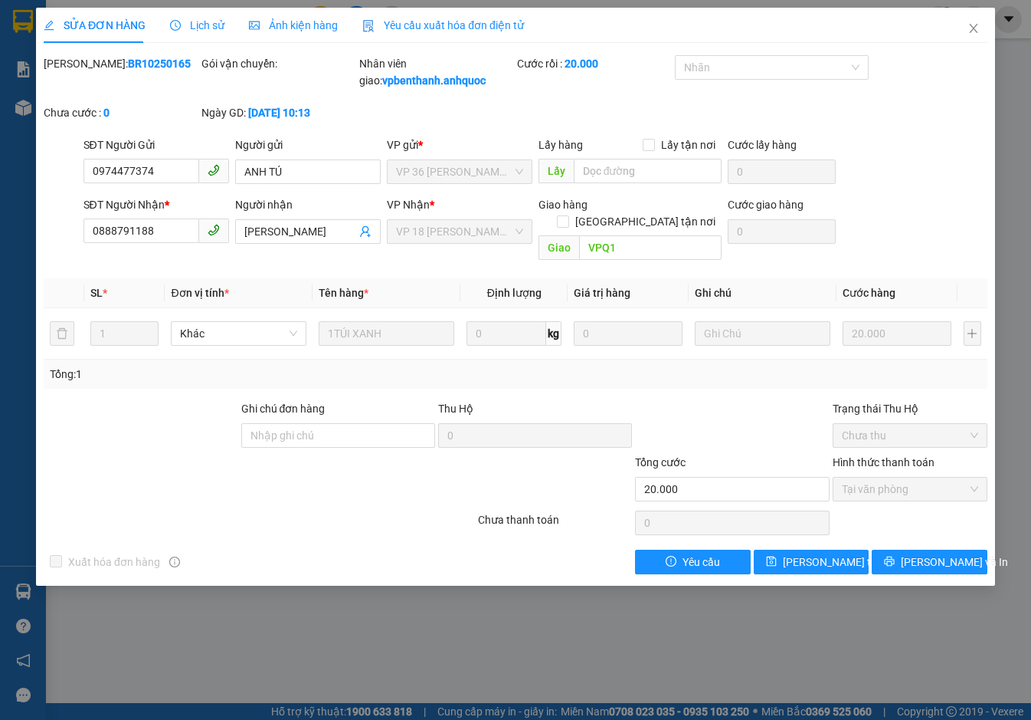
click at [445, 19] on span "Yêu cầu xuất hóa đơn điện tử" at bounding box center [443, 25] width 162 height 12
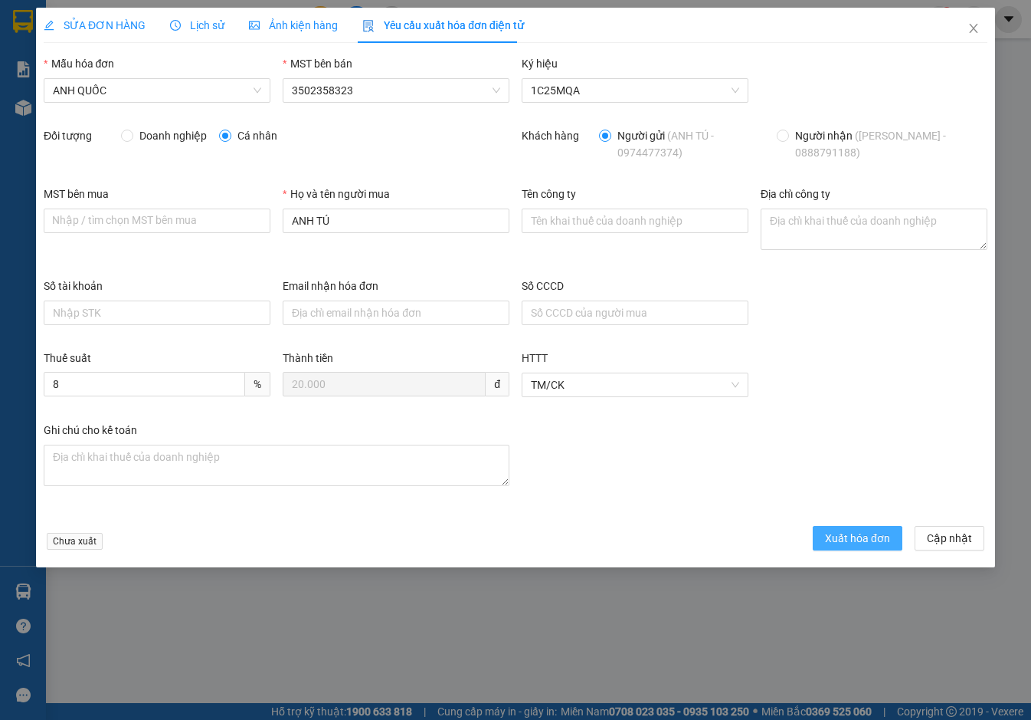
click at [878, 536] on span "Xuất hóa đơn" at bounding box center [857, 538] width 65 height 17
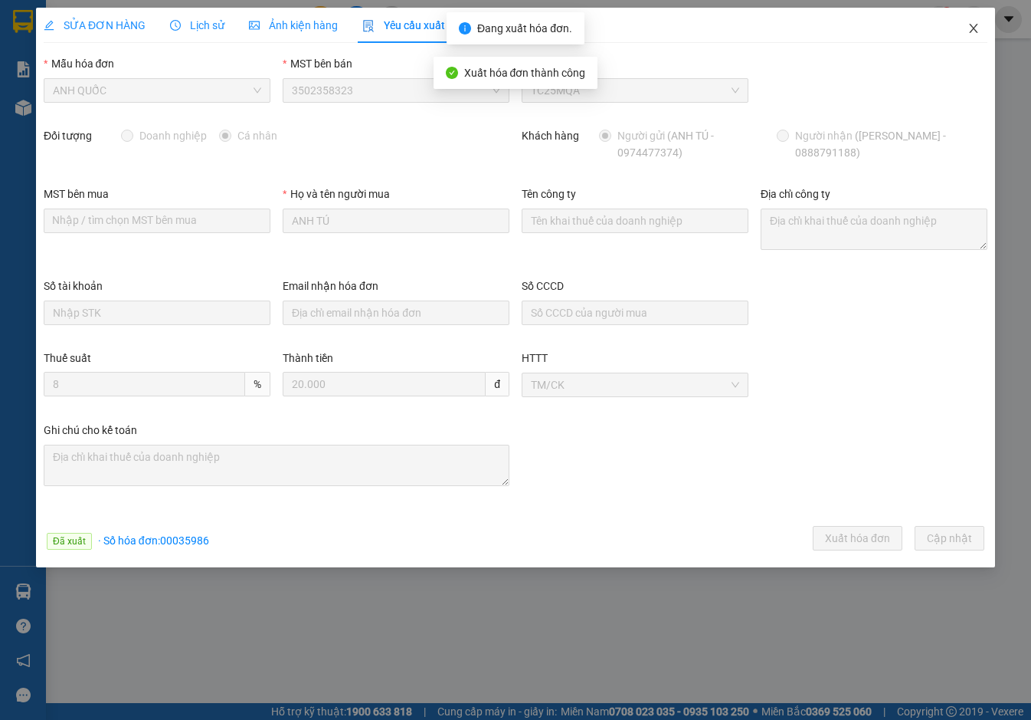
click at [975, 25] on icon "close" at bounding box center [974, 28] width 12 height 12
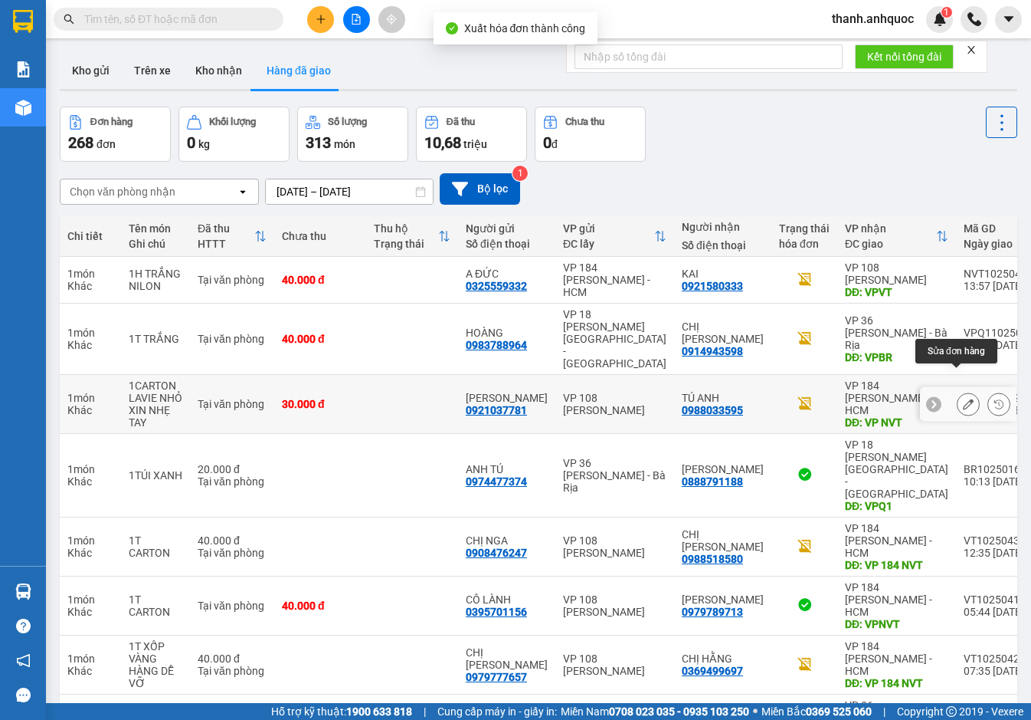
click at [963, 398] on icon at bounding box center [968, 403] width 11 height 11
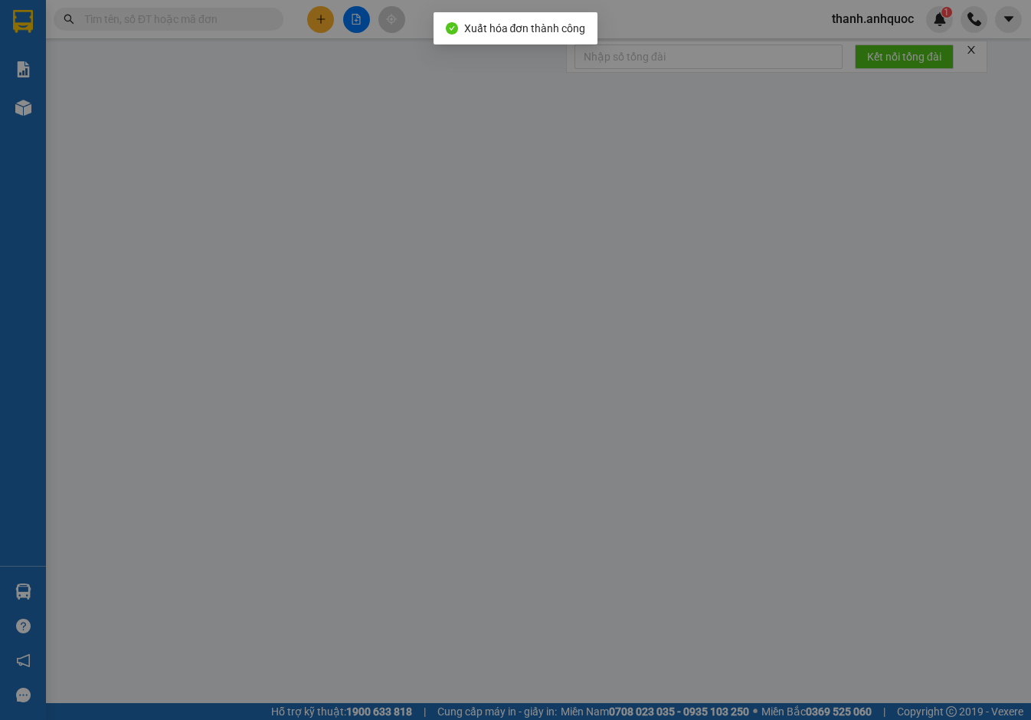
type input "0921037781"
type input "[PERSON_NAME]"
type input "0988033595"
type input "TÚ ANH"
type input "VP NVT"
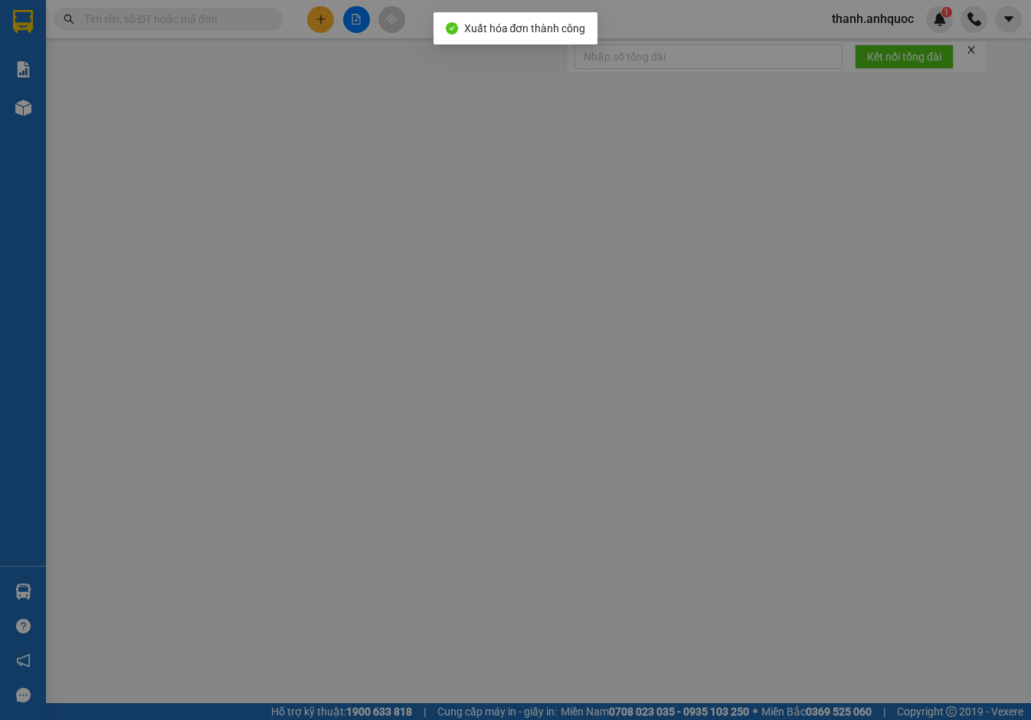
type input "TM 12/10 VP184 HẢO"
type input "30.000"
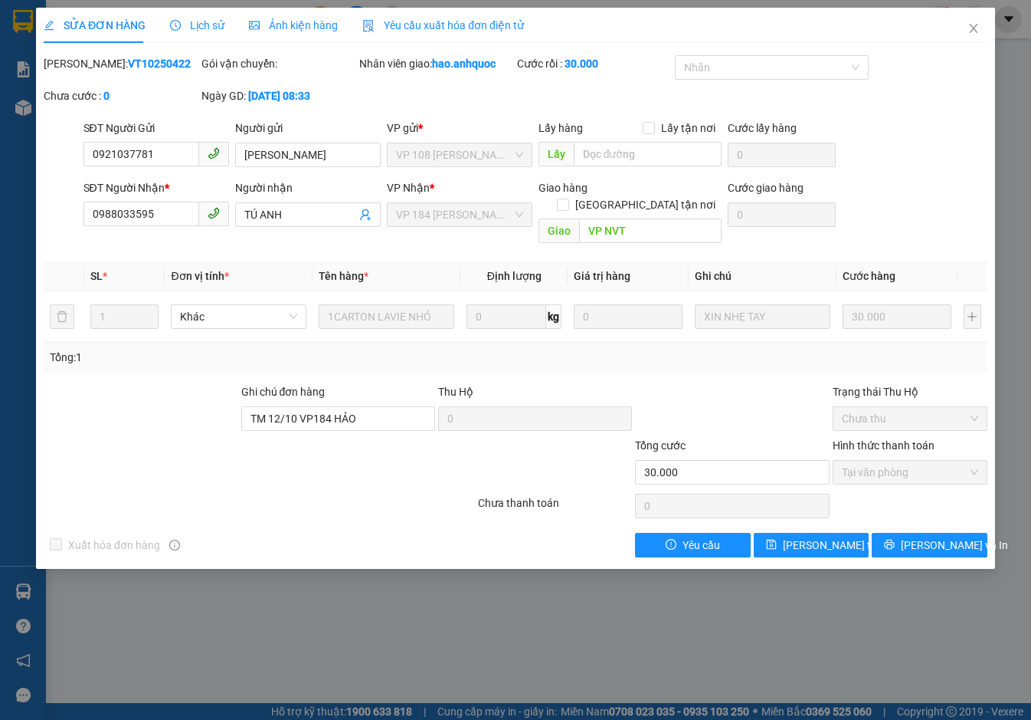
click at [425, 17] on div "Yêu cầu xuất hóa đơn điện tử" at bounding box center [443, 25] width 162 height 17
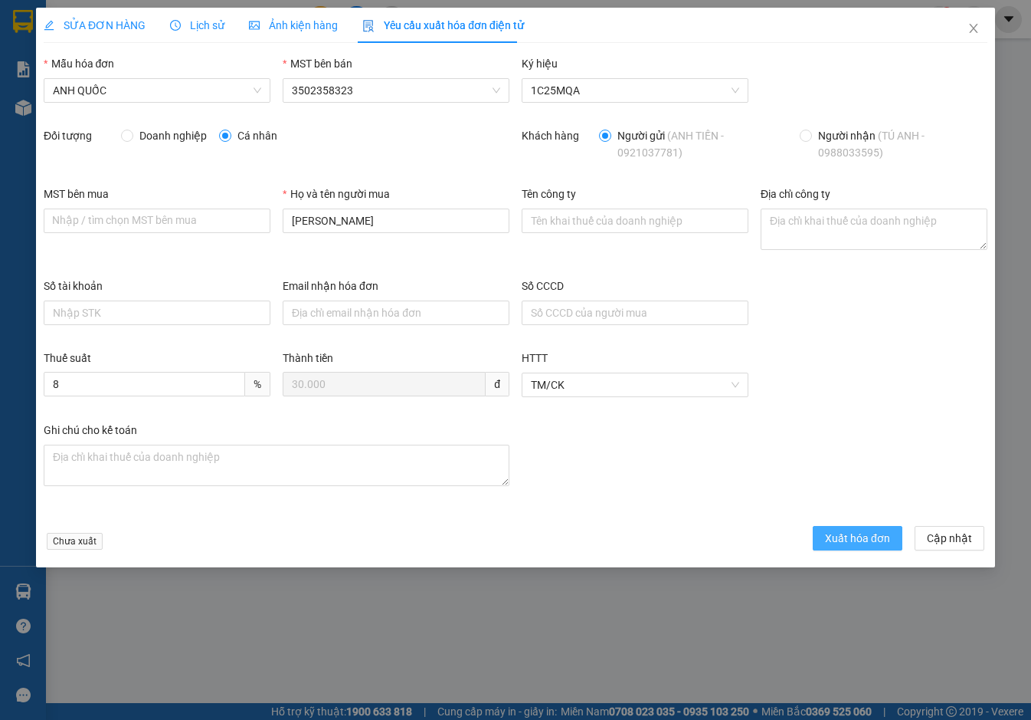
click at [844, 533] on span "Xuất hóa đơn" at bounding box center [857, 538] width 65 height 17
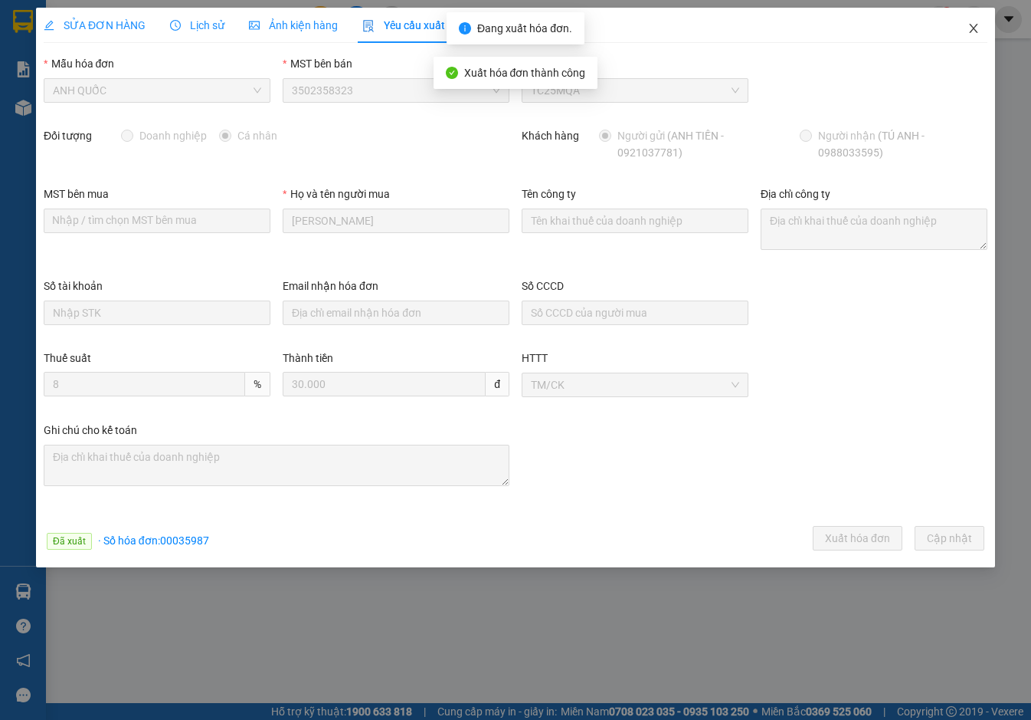
click at [977, 28] on icon "close" at bounding box center [974, 28] width 12 height 12
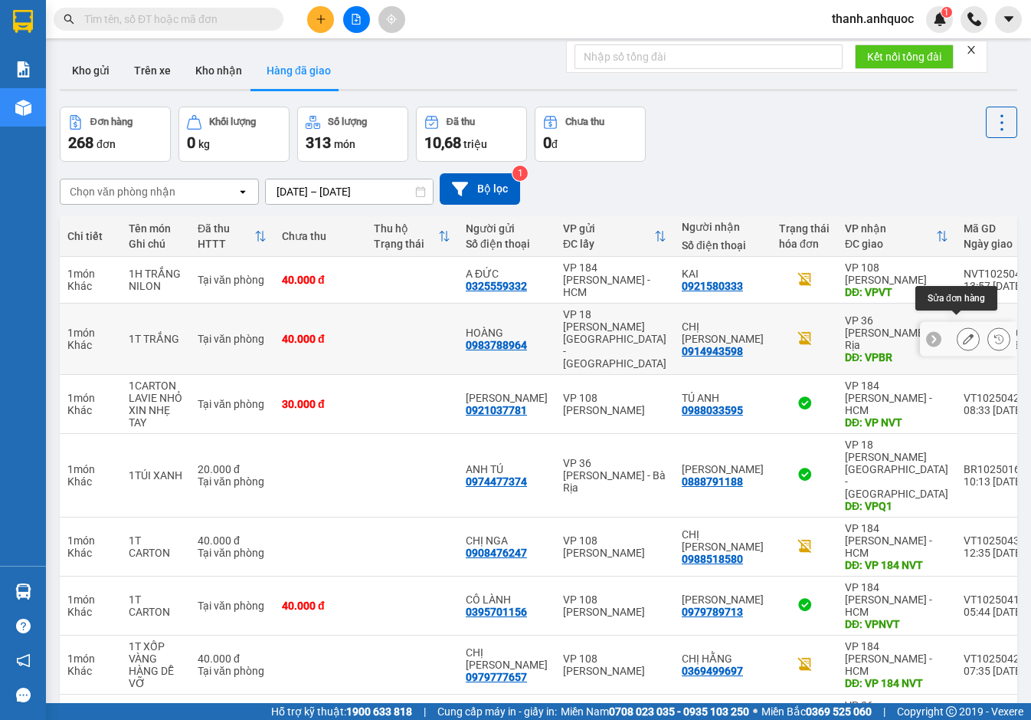
click at [963, 333] on icon at bounding box center [968, 338] width 11 height 11
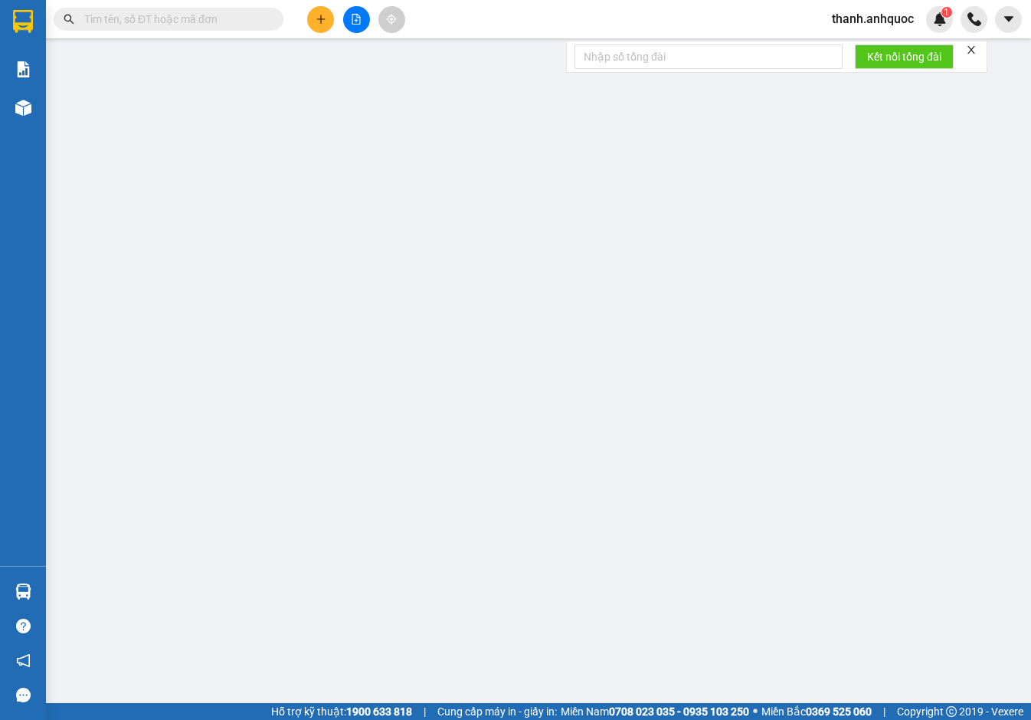
type input "0983788964"
type input "HOÀNG"
type input "0914943598"
type input "CHỊ [PERSON_NAME]"
type input "VPBR"
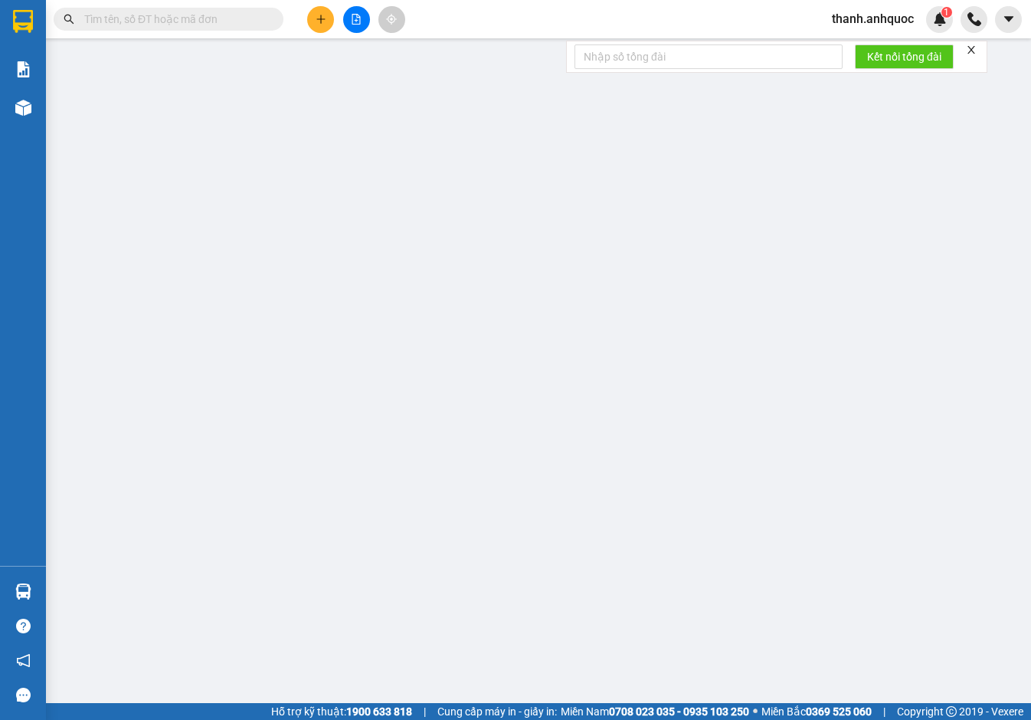
type input "40.000"
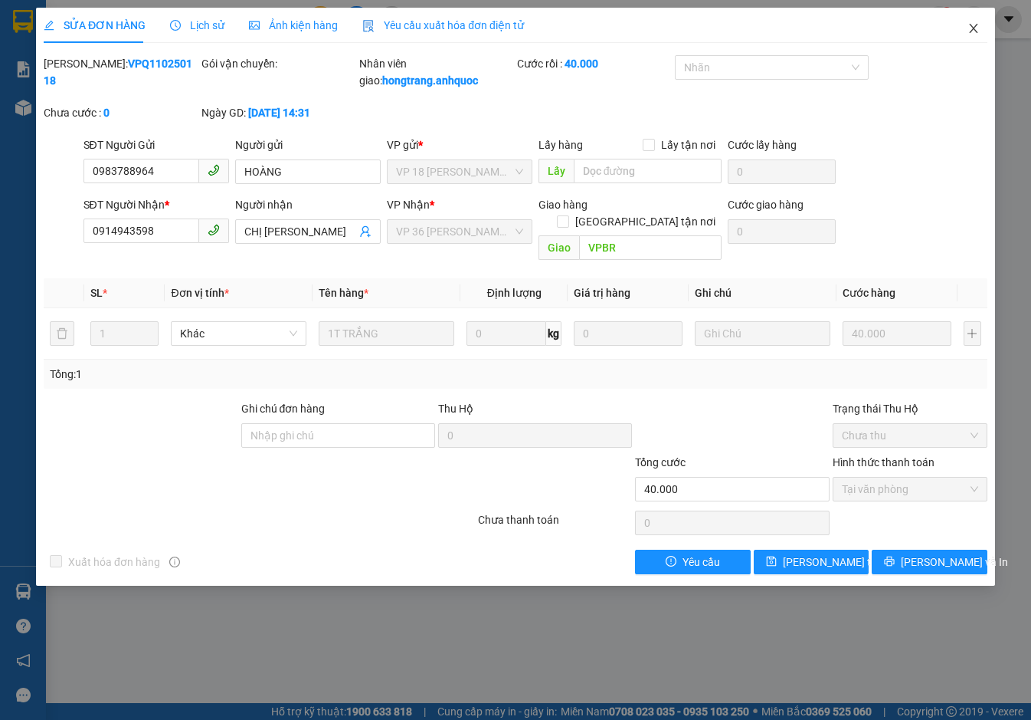
click at [974, 30] on icon "close" at bounding box center [973, 28] width 8 height 9
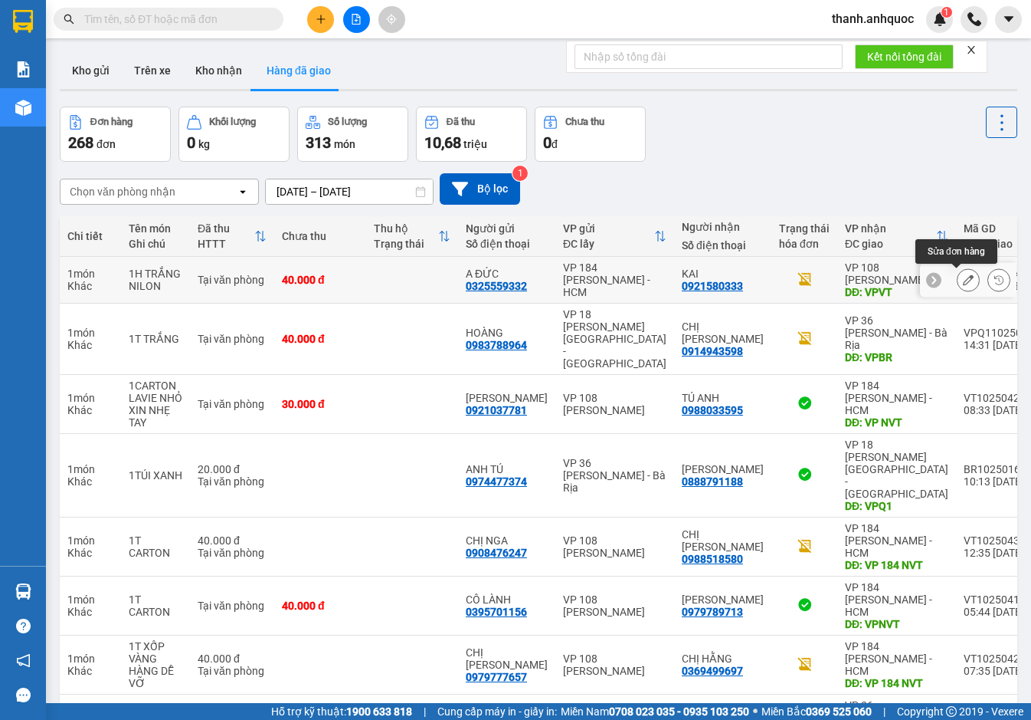
click at [963, 278] on icon at bounding box center [968, 279] width 11 height 11
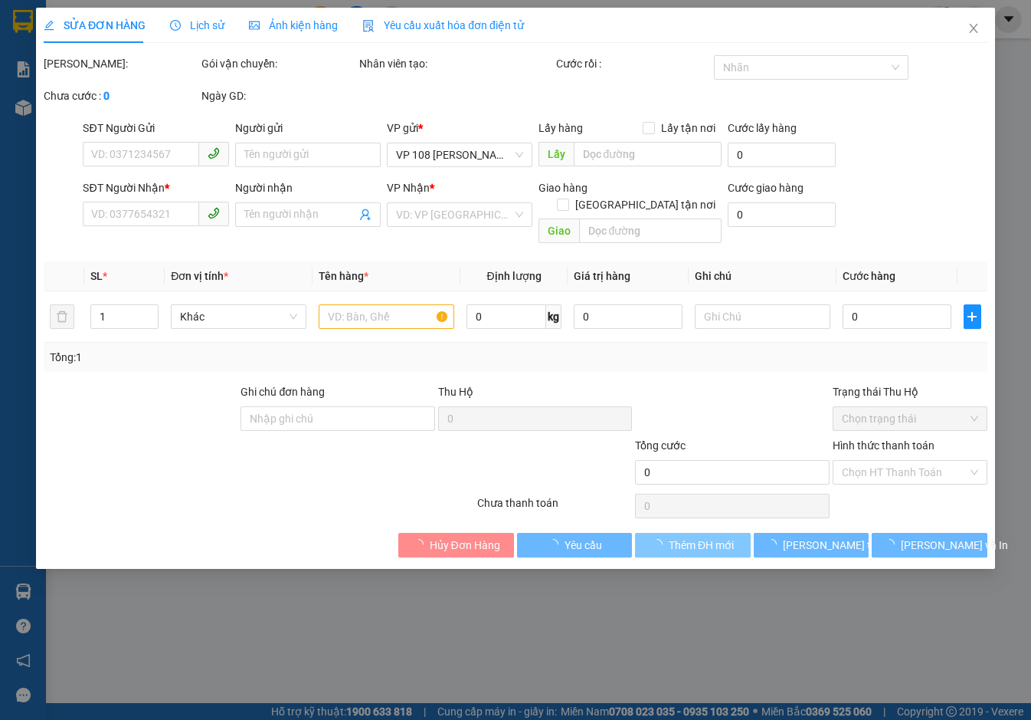
type input "0325559332"
type input "A ĐỨC"
type input "0921580333"
type input "KAI"
type input "VPVT"
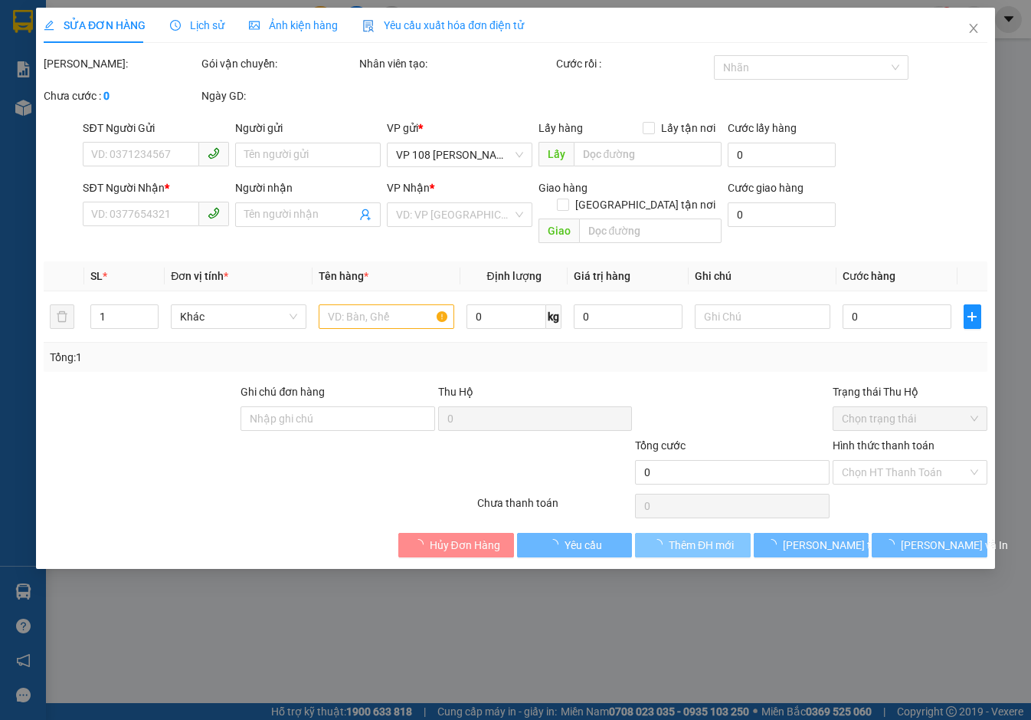
type input "40.000"
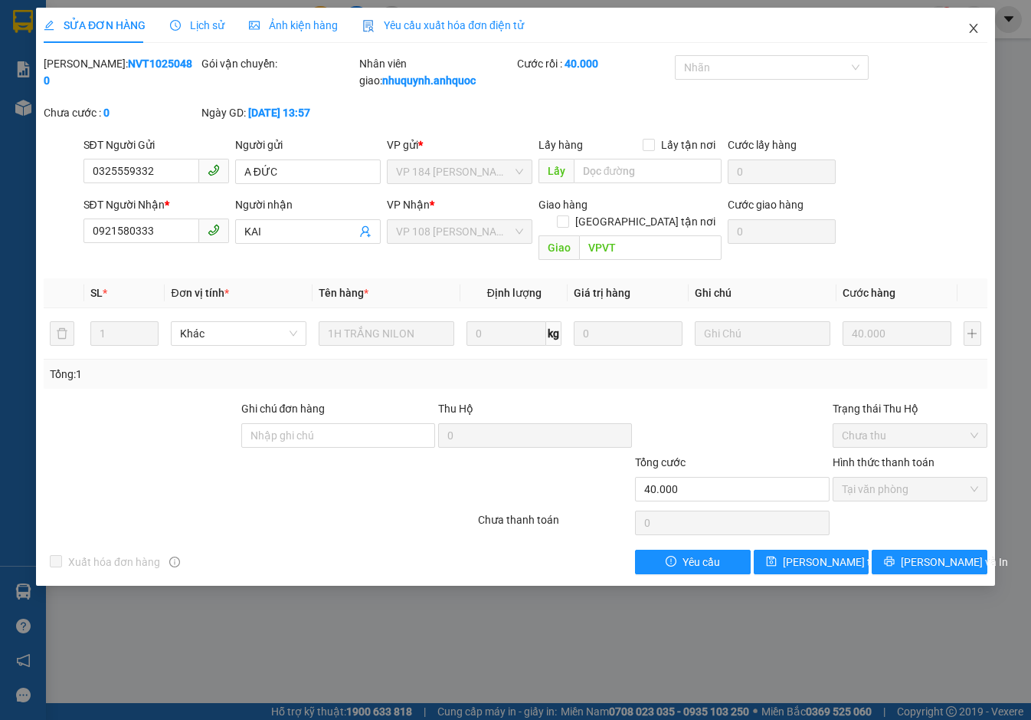
click at [968, 25] on icon "close" at bounding box center [974, 28] width 12 height 12
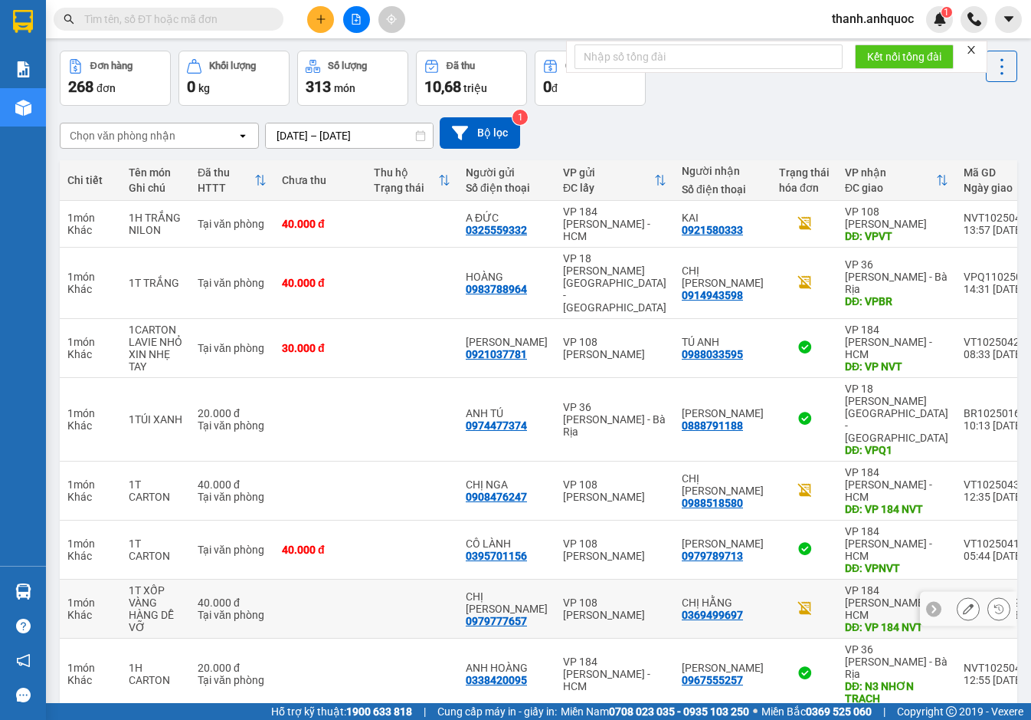
scroll to position [125, 0]
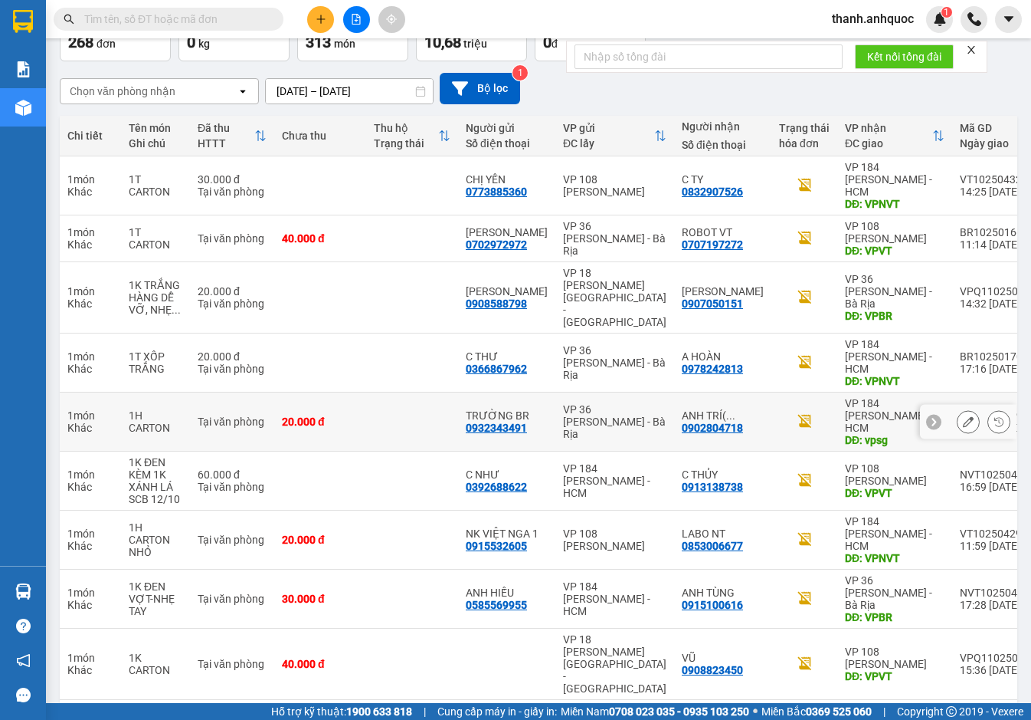
scroll to position [103, 0]
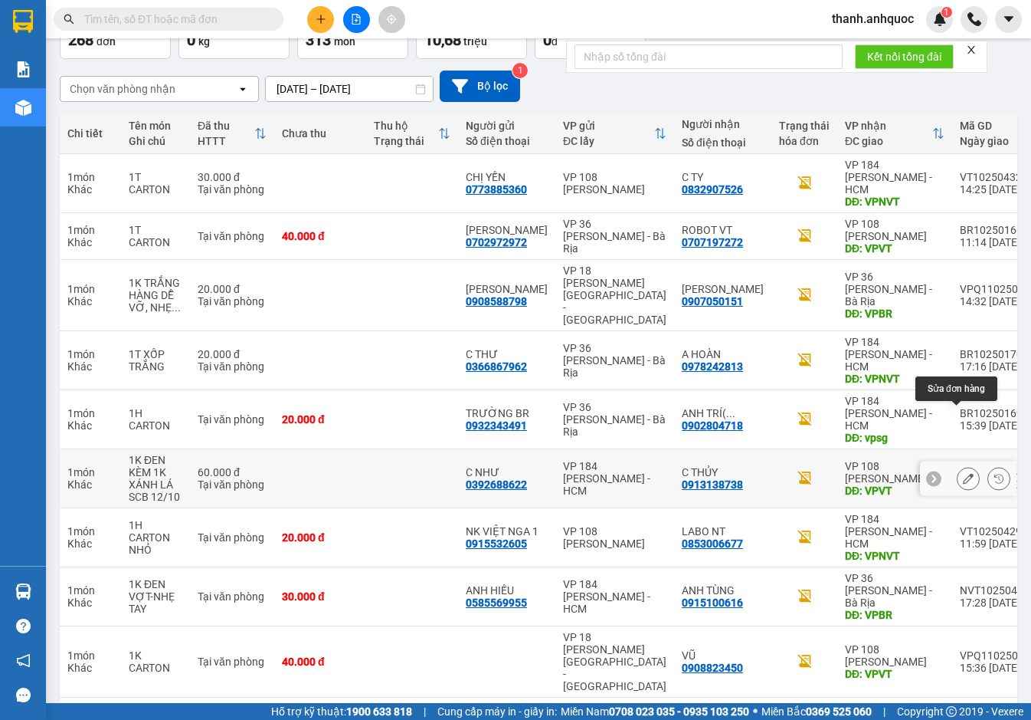
click at [963, 473] on icon at bounding box center [968, 478] width 11 height 11
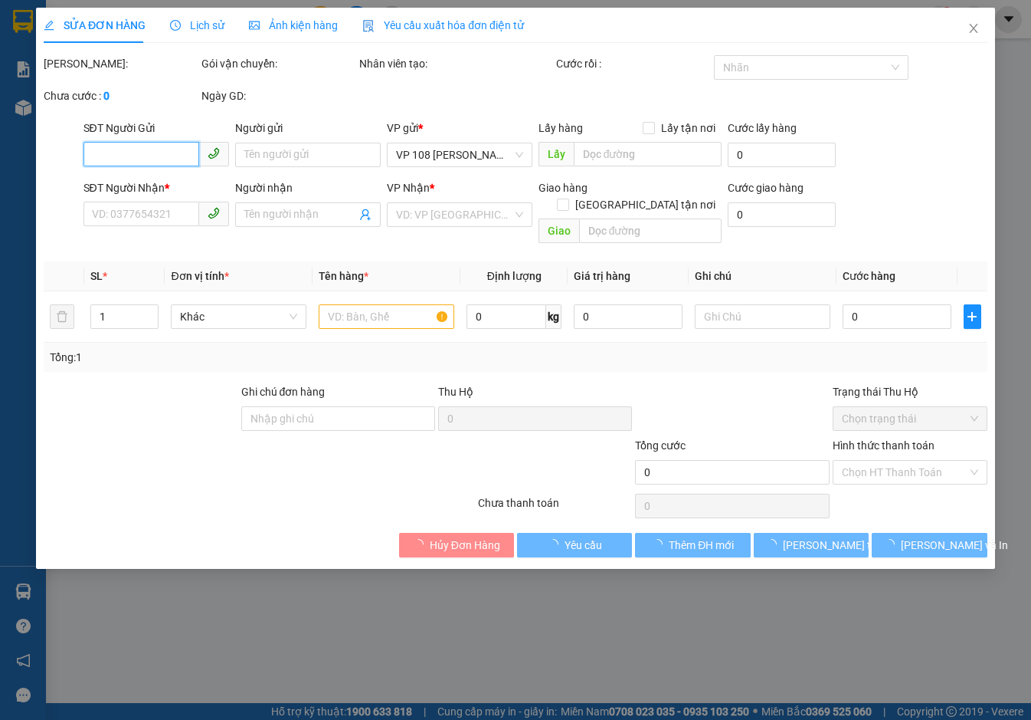
type input "0392688622"
type input "C NHƯ"
type input "0913138738"
type input "C THỦY"
type input "VPVT"
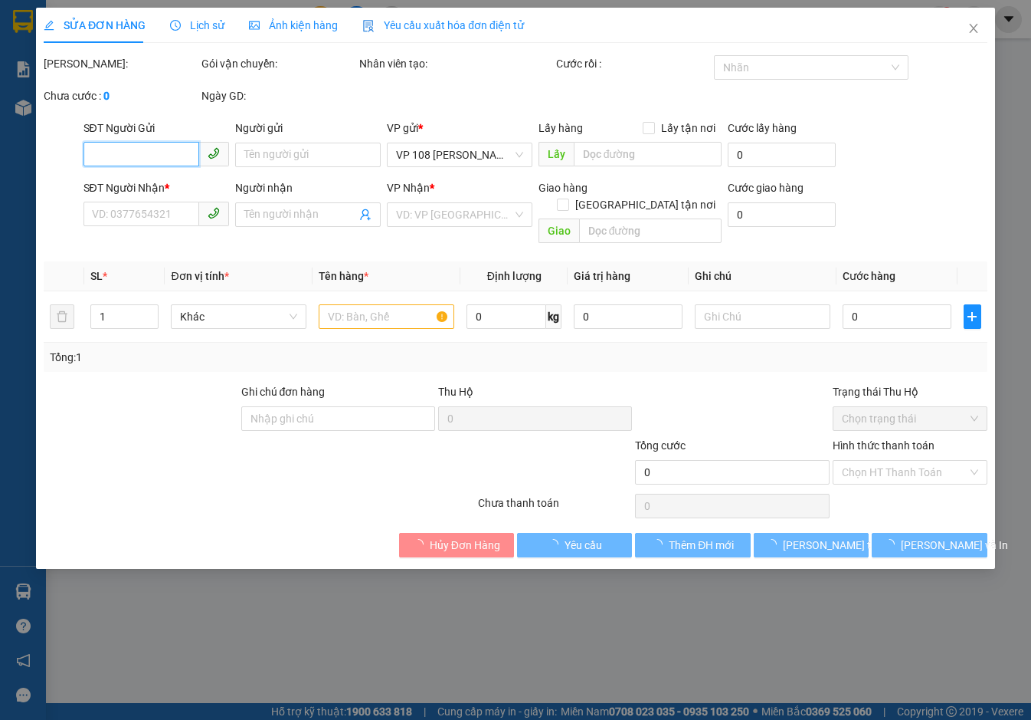
type input "60.000"
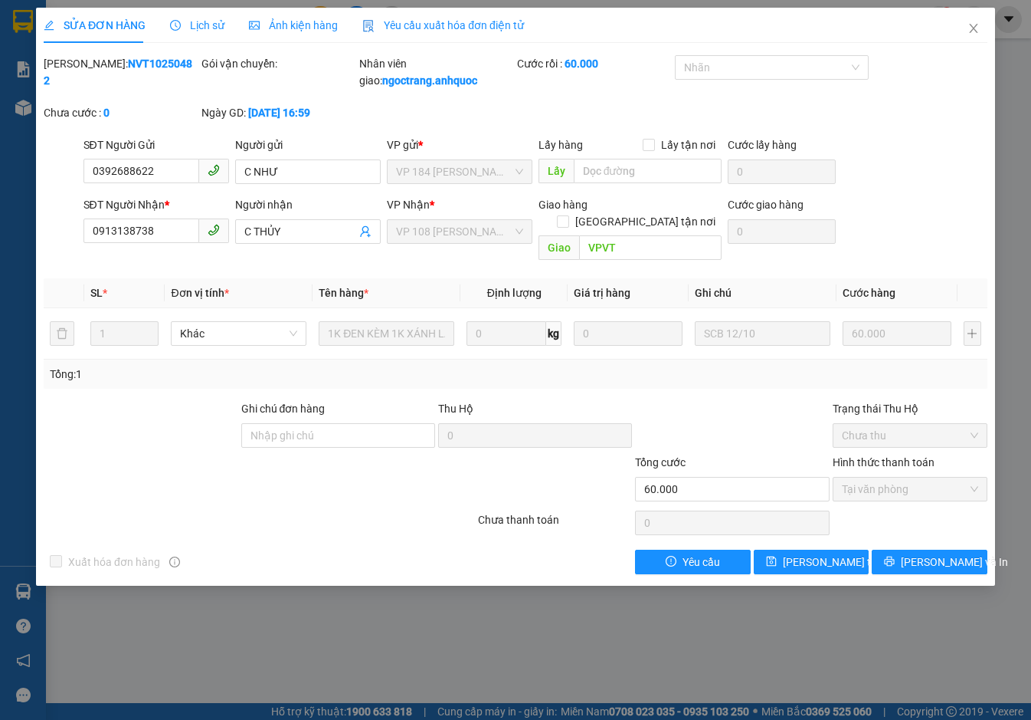
click at [474, 19] on span "Yêu cầu xuất hóa đơn điện tử" at bounding box center [443, 25] width 162 height 12
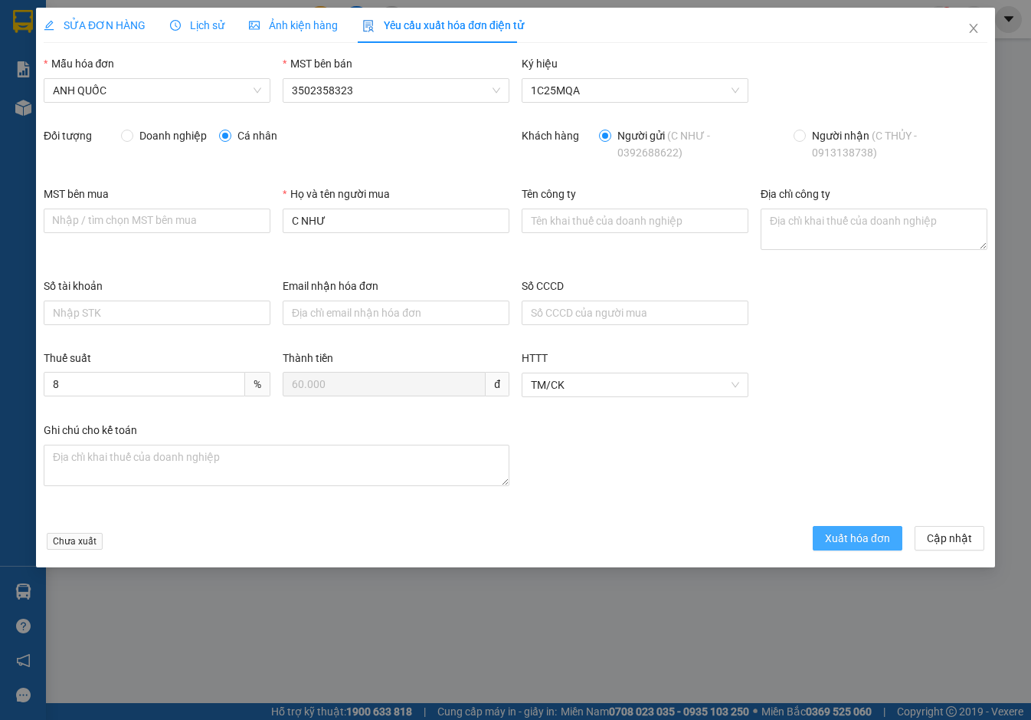
click at [841, 543] on span "Xuất hóa đơn" at bounding box center [857, 538] width 65 height 17
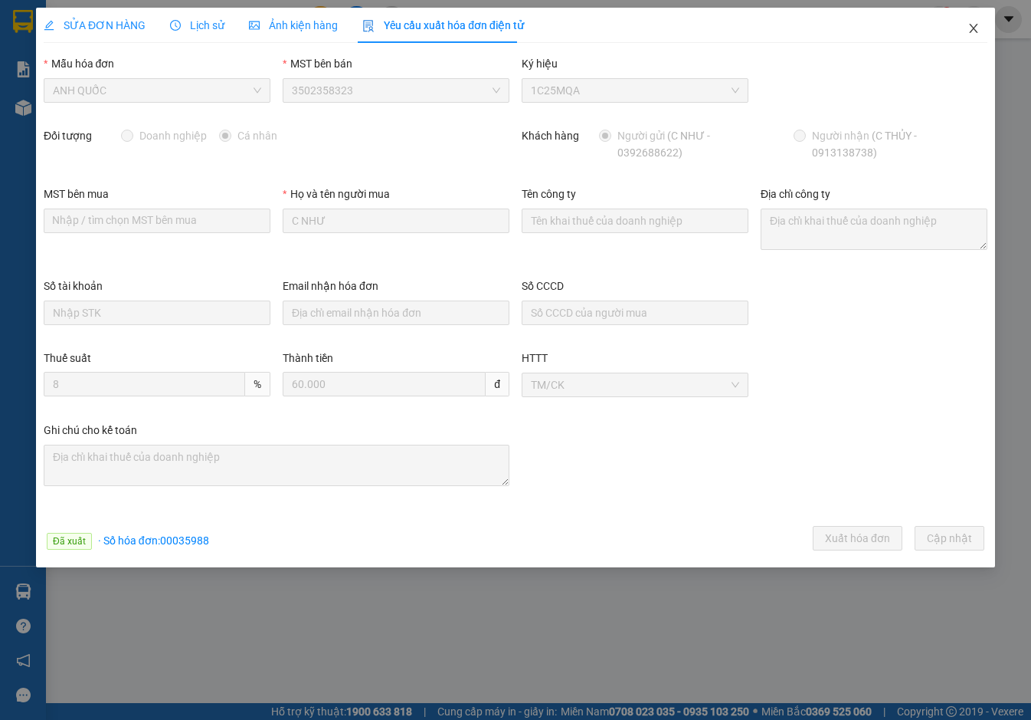
click at [973, 32] on icon "close" at bounding box center [974, 28] width 12 height 12
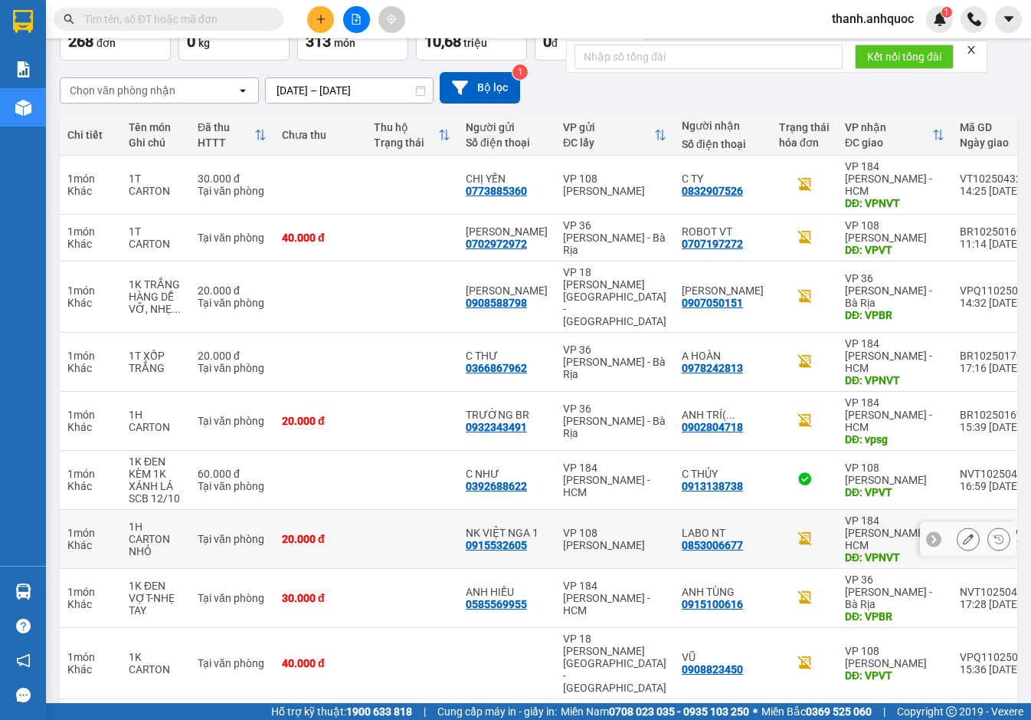
scroll to position [103, 0]
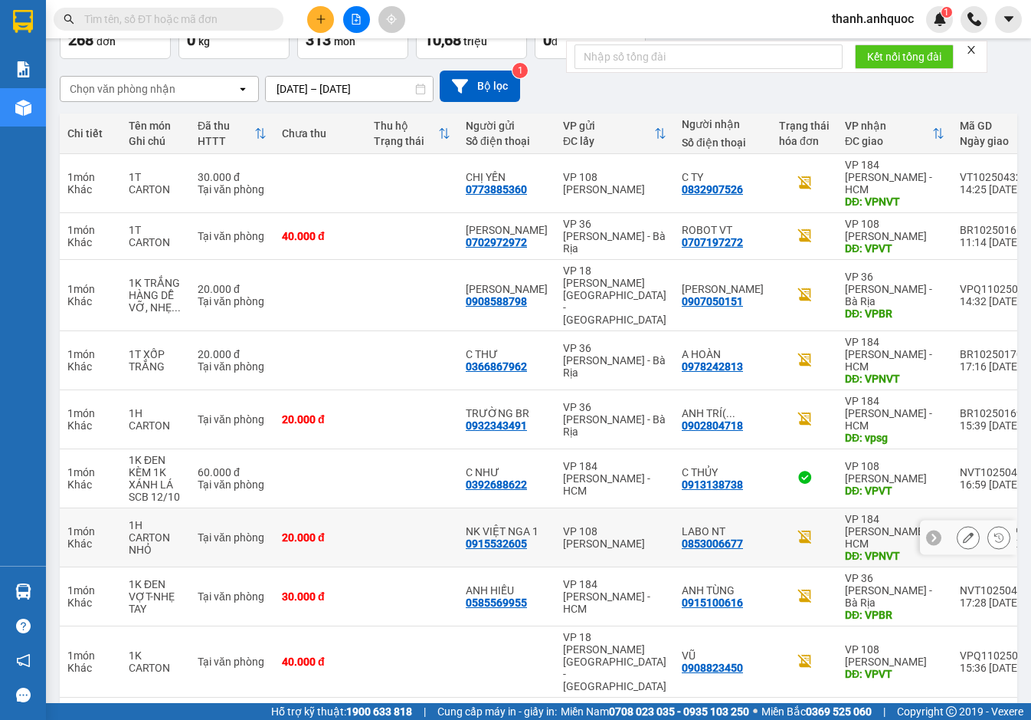
click at [963, 532] on icon at bounding box center [968, 537] width 11 height 11
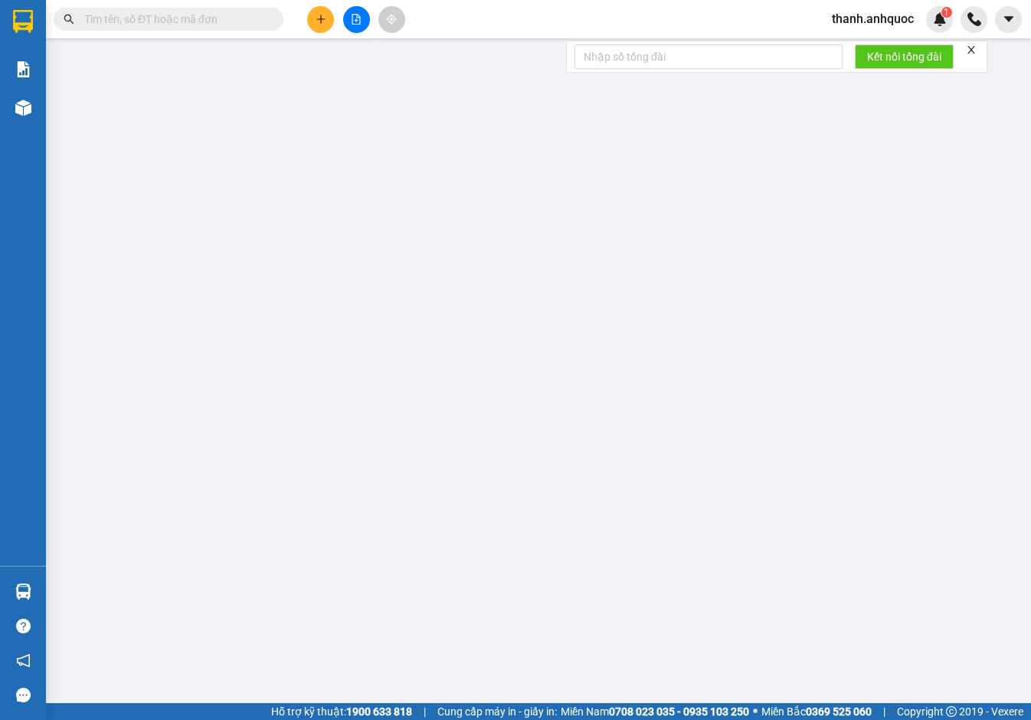
type input "0915532605"
type input "NK VIỆT NGA 1"
type input "0853006677"
type input "LABO NT"
type input "VPNVT"
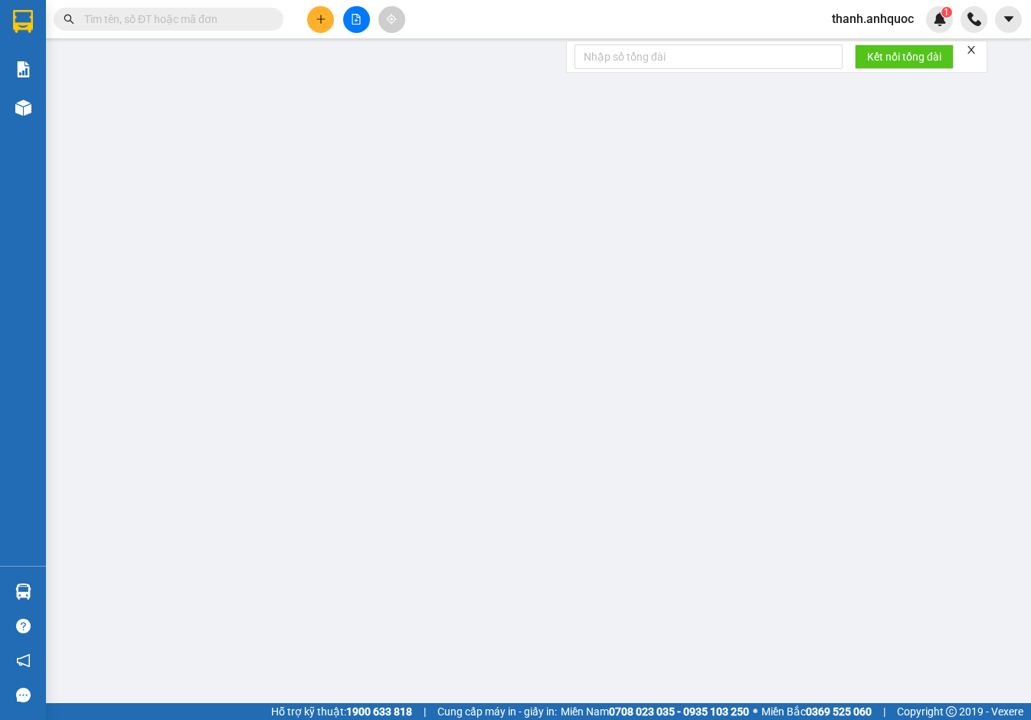
type input "TM 12/10 VP184 HẢO"
type input "20.000"
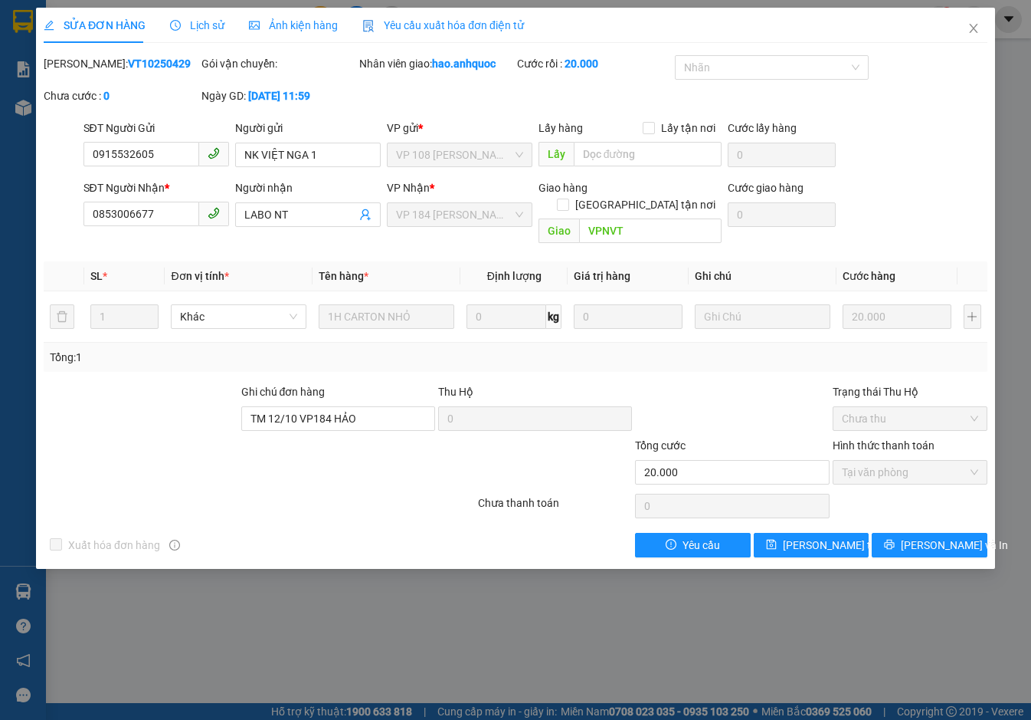
drag, startPoint x: 471, startPoint y: 18, endPoint x: 510, endPoint y: 51, distance: 50.5
click at [471, 19] on span "Yêu cầu xuất hóa đơn điện tử" at bounding box center [443, 25] width 162 height 12
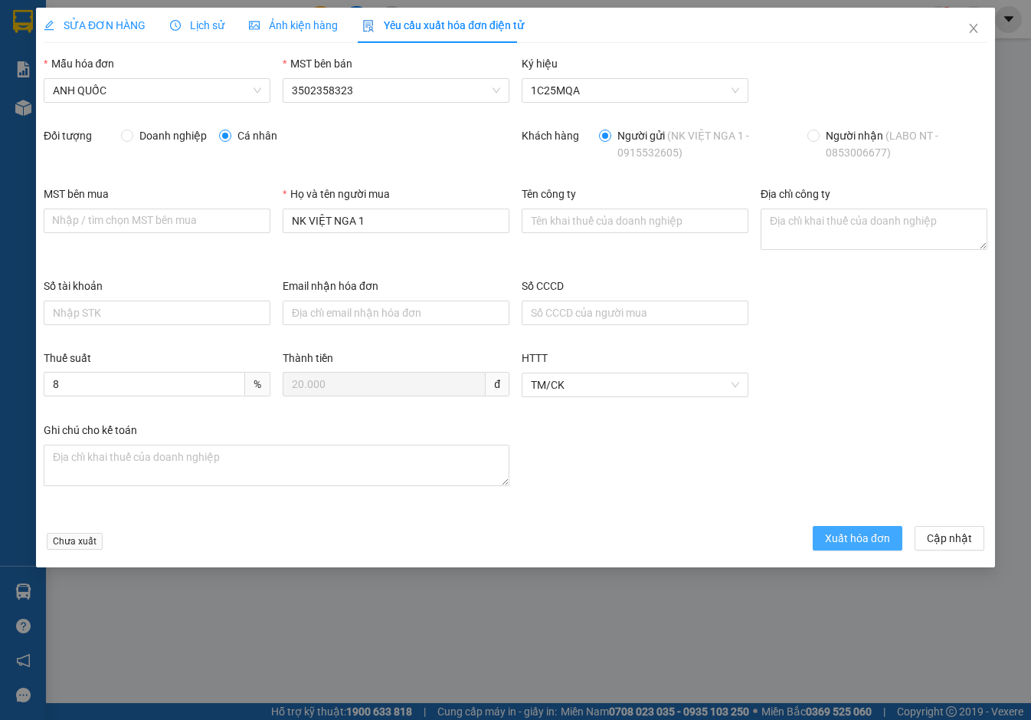
click at [843, 546] on button "Xuất hóa đơn" at bounding box center [858, 538] width 90 height 25
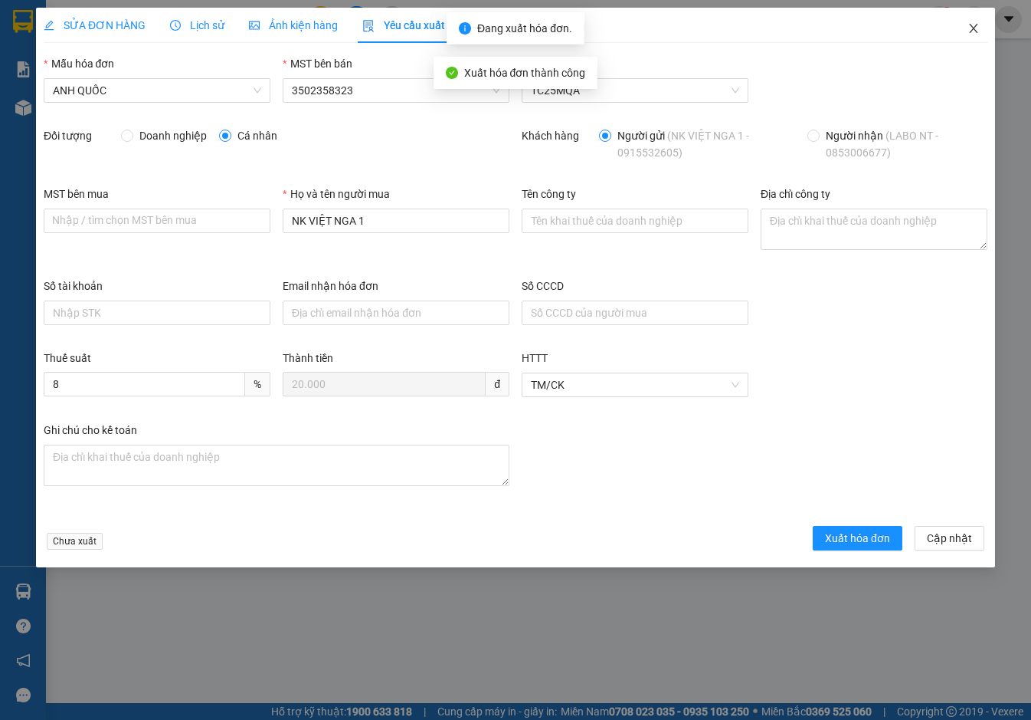
click at [978, 25] on icon "close" at bounding box center [974, 28] width 12 height 12
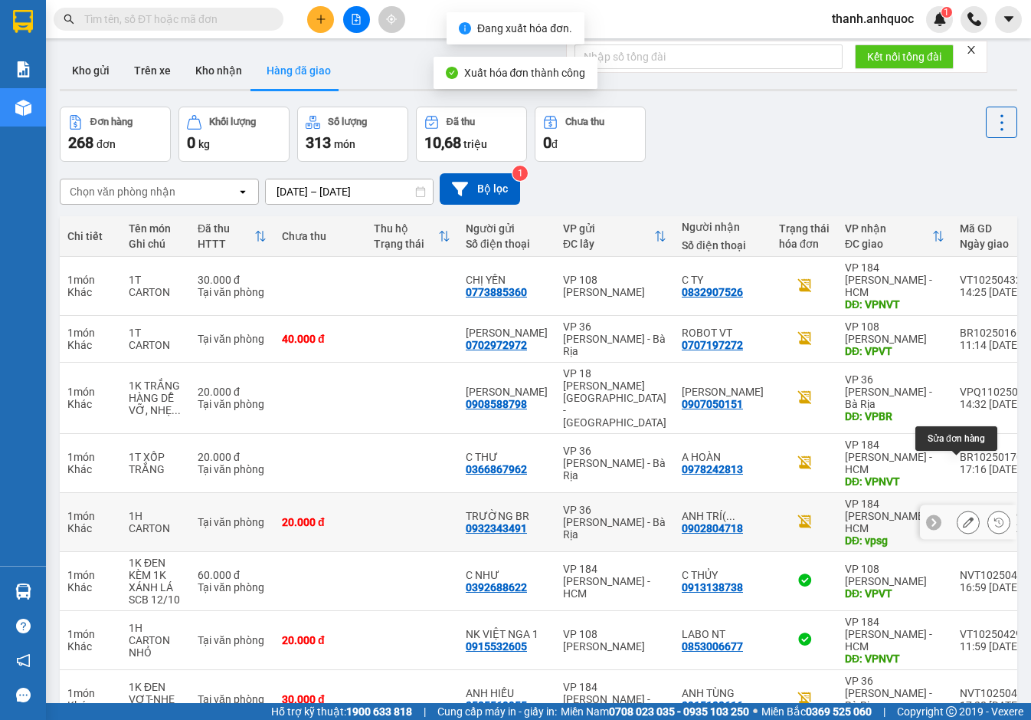
click at [963, 517] on icon at bounding box center [968, 522] width 11 height 11
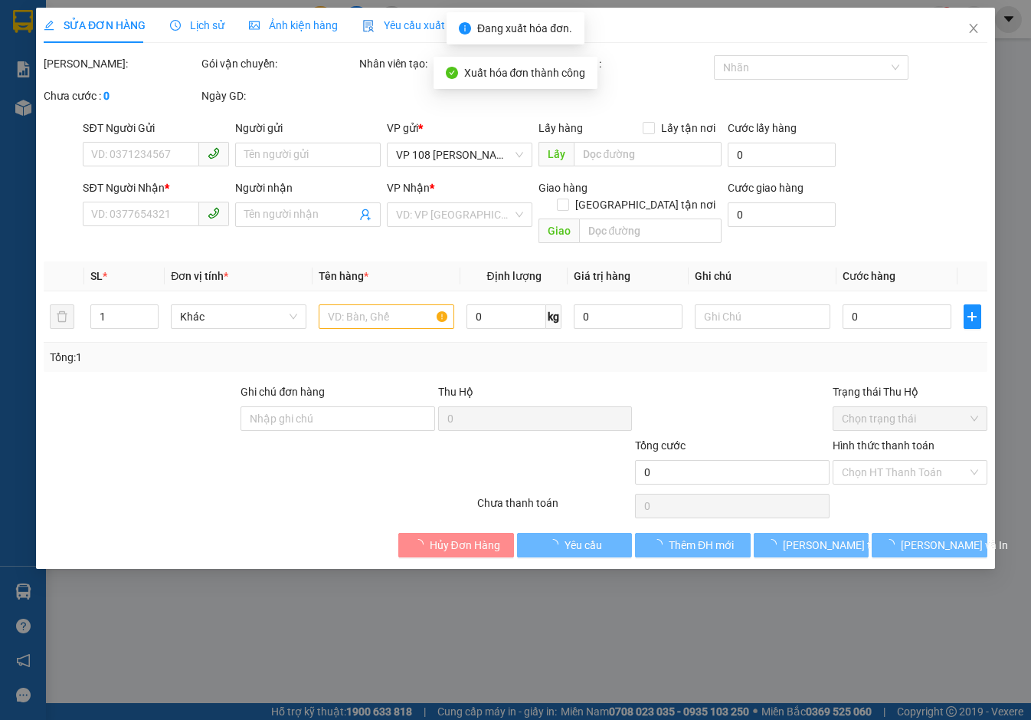
type input "0932343491"
type input "TRƯỜNG BR"
type input "0902804718"
type input "ANH TRÍ( TRƯỜNG)"
type input "vpsg"
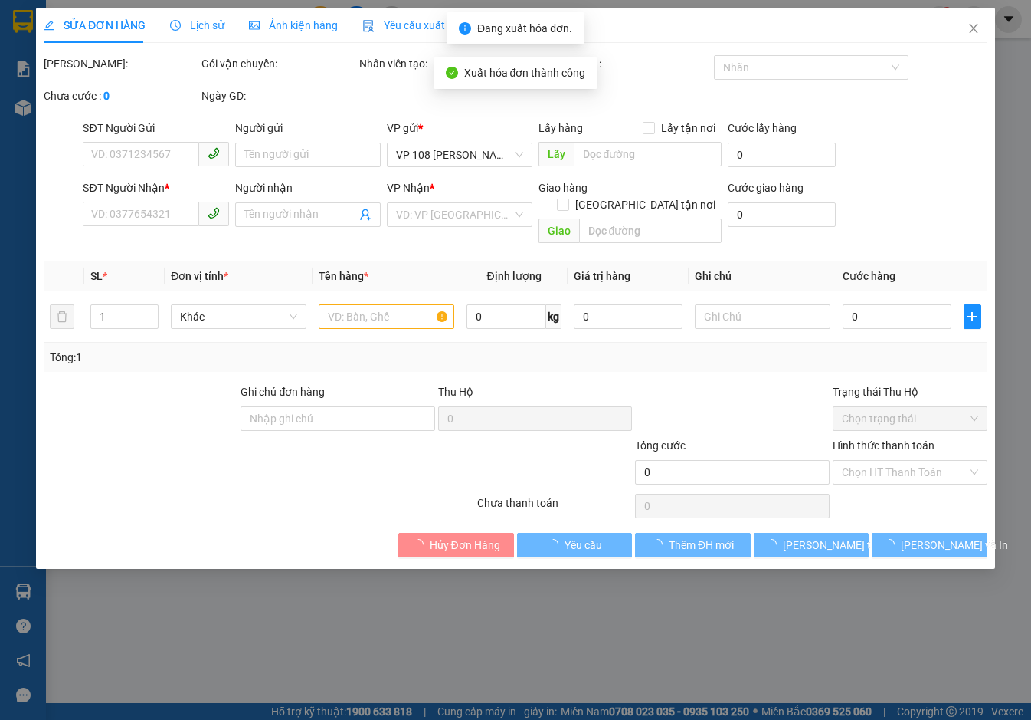
type input "TM 12/10 VP184 HẢO"
type input "20.000"
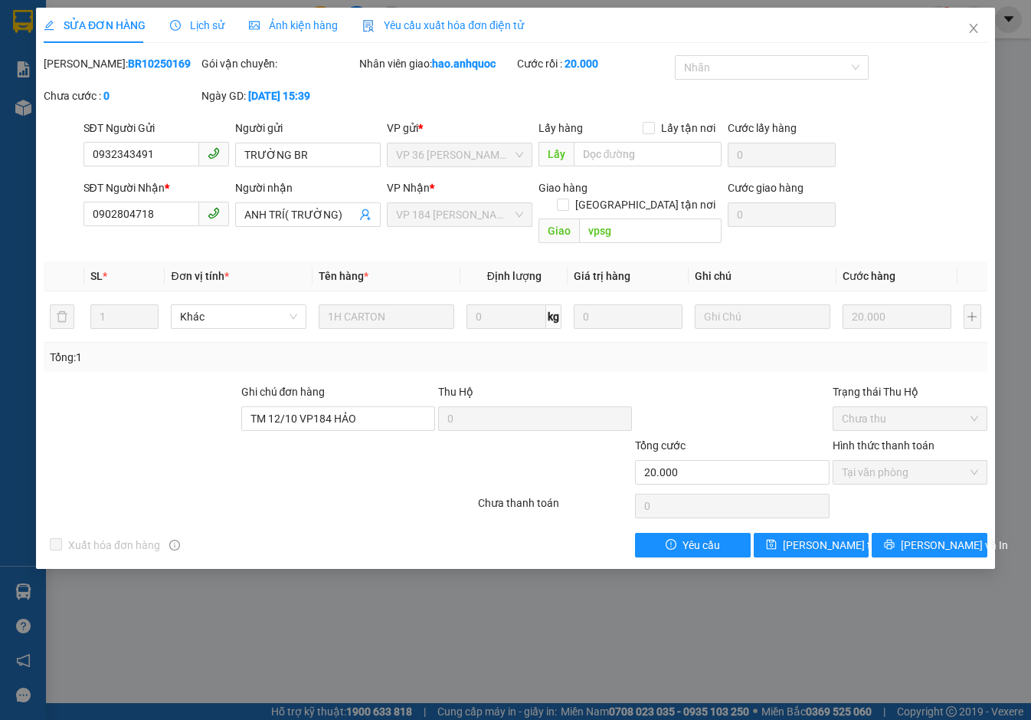
click at [464, 23] on span "Yêu cầu xuất hóa đơn điện tử" at bounding box center [443, 25] width 162 height 12
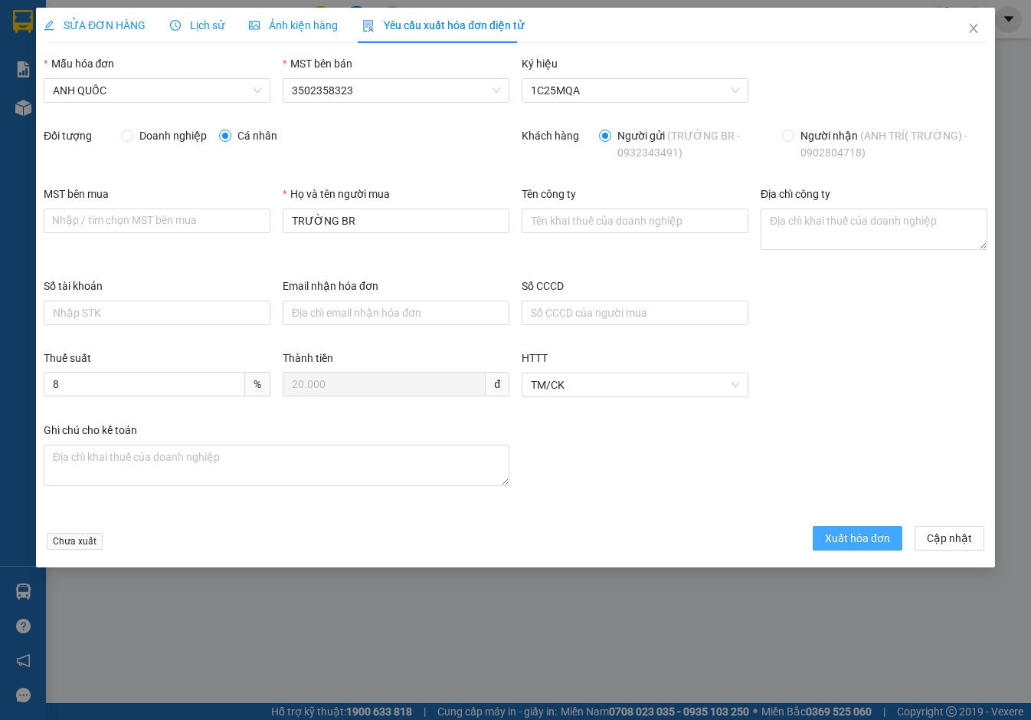
click at [842, 531] on span "Xuất hóa đơn" at bounding box center [857, 538] width 65 height 17
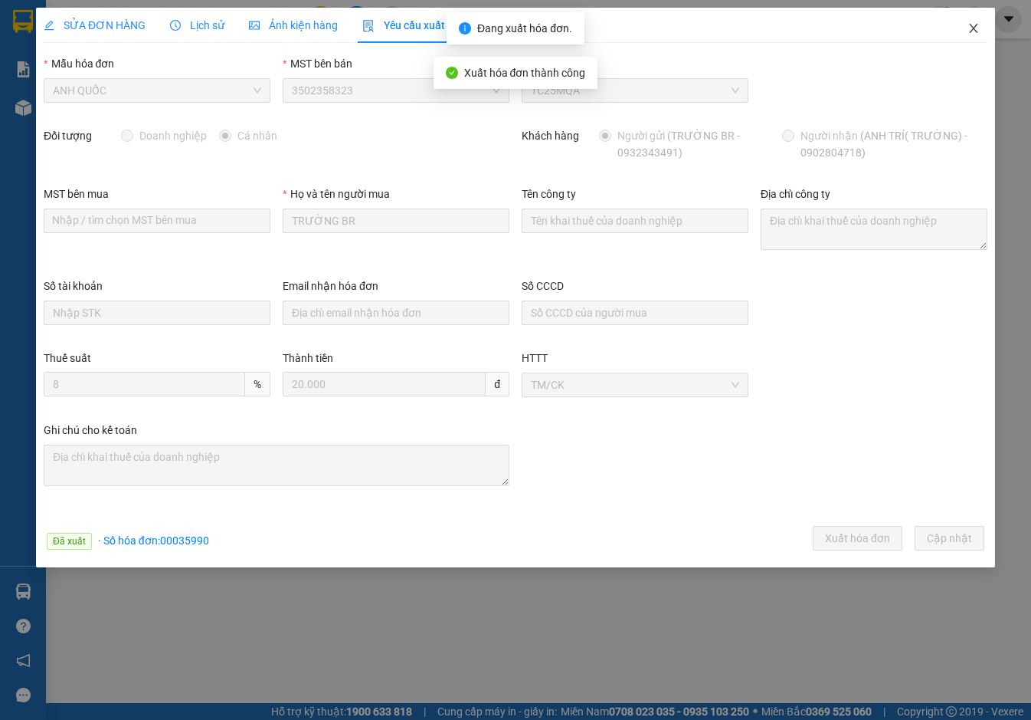
click at [974, 25] on icon "close" at bounding box center [974, 28] width 12 height 12
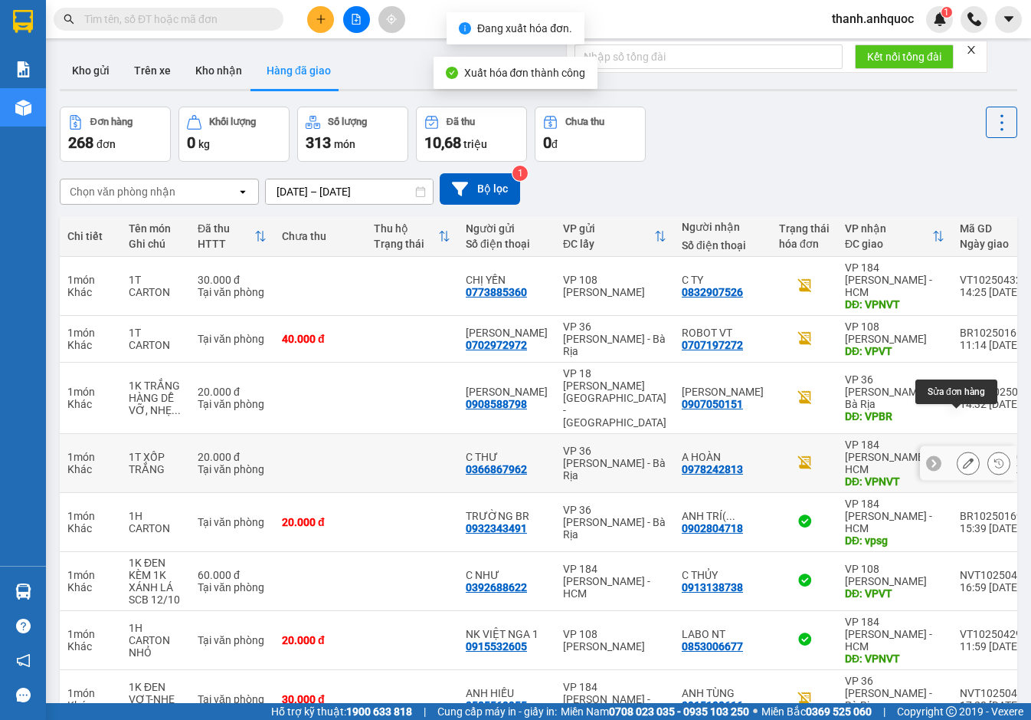
click at [958, 450] on button at bounding box center [968, 463] width 21 height 27
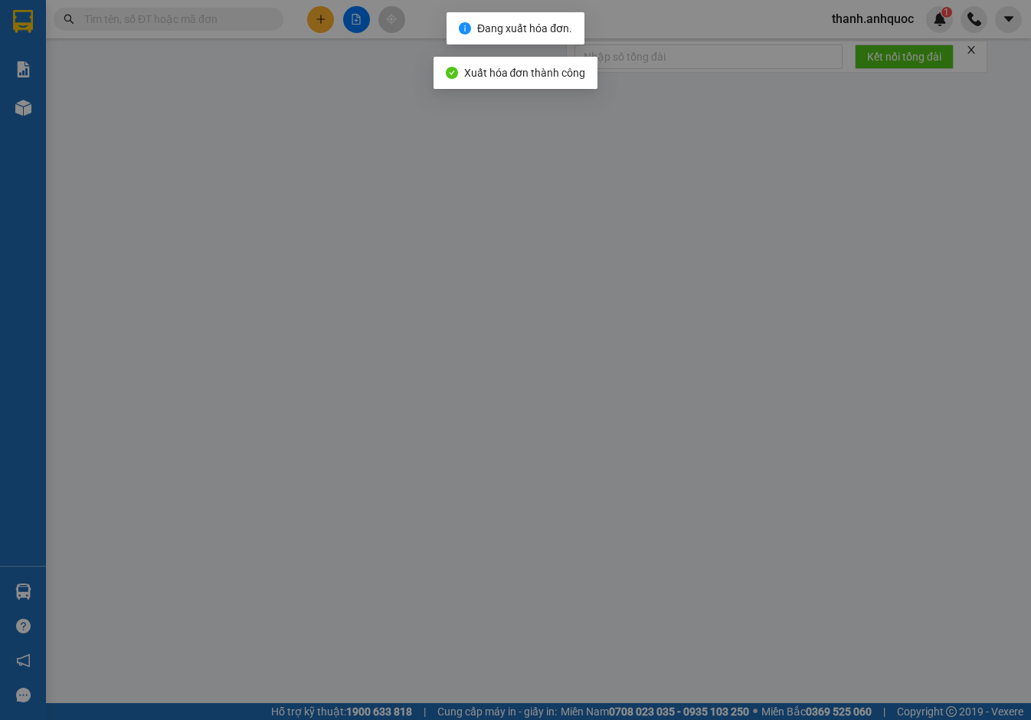
type input "0366867962"
type input "C THƯ"
type input "0978242813"
type input "A HOÀN"
type input "VPNVT"
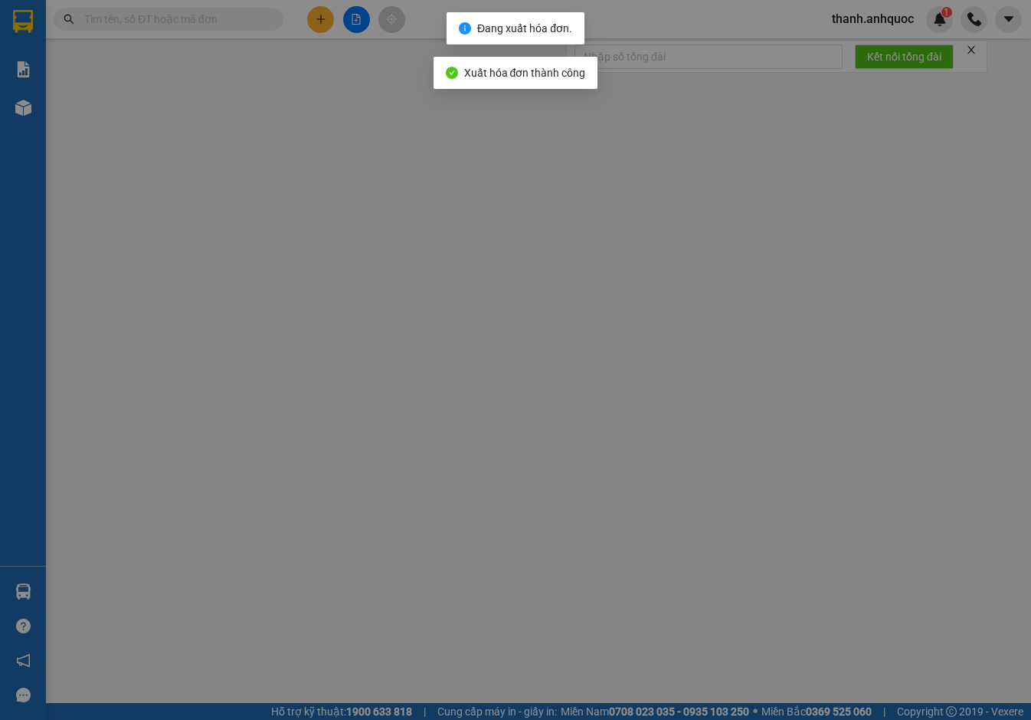
type input "20.000"
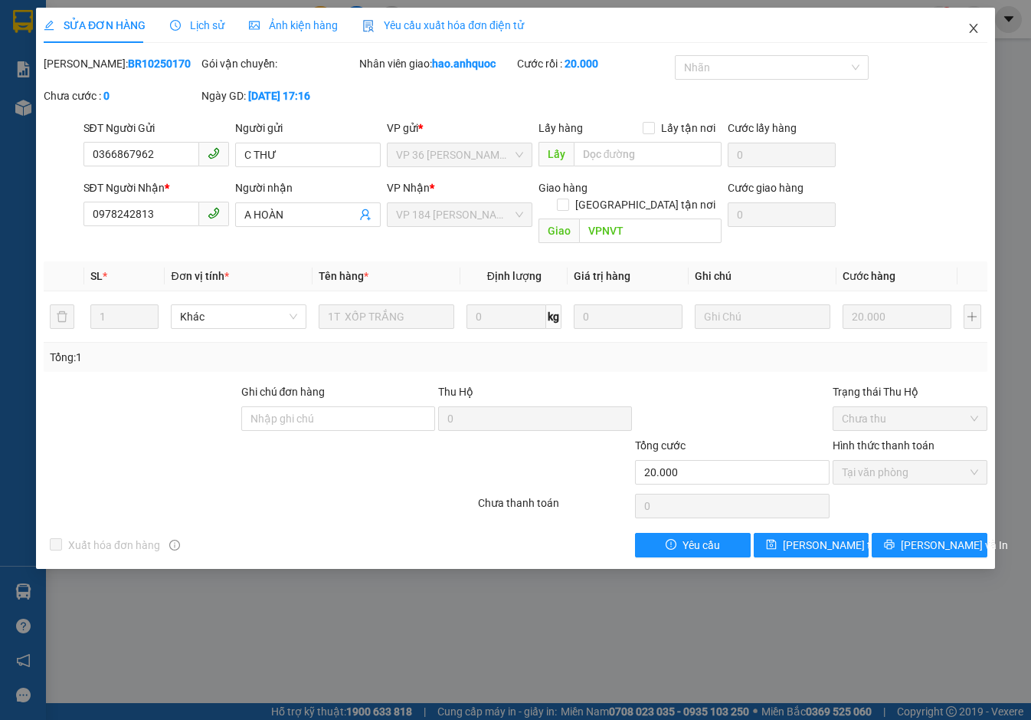
click at [971, 29] on icon "close" at bounding box center [974, 28] width 12 height 12
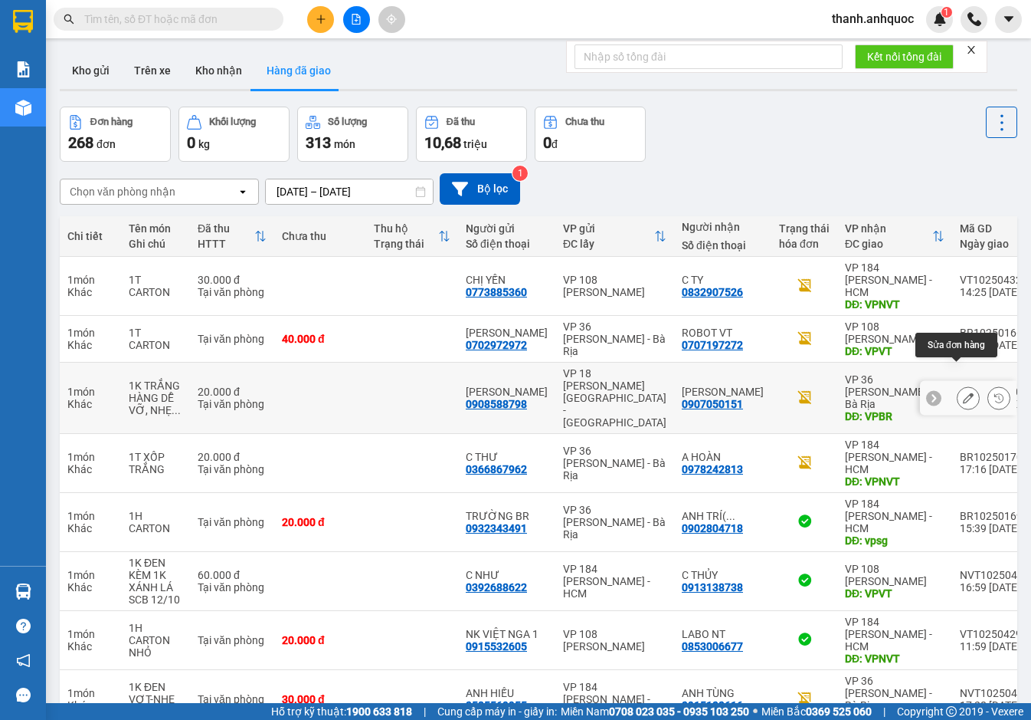
click at [963, 392] on icon at bounding box center [968, 397] width 11 height 11
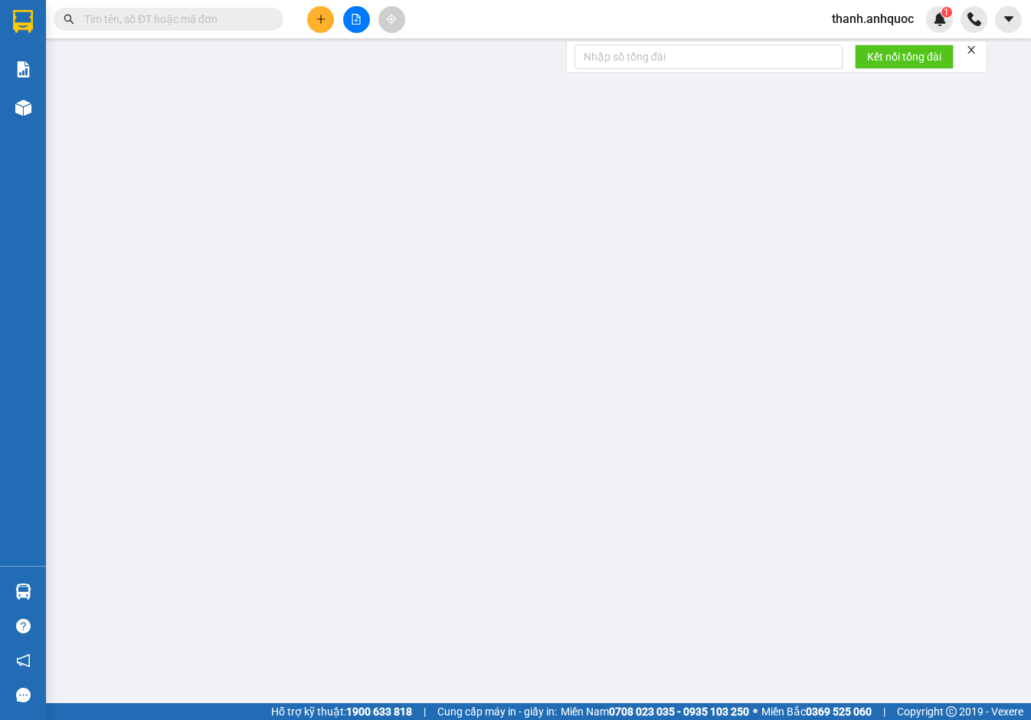
type input "0908588798"
type input "ANH CƯỜNG"
type input "0907050151"
type input "ANH MINH"
type input "VPBR"
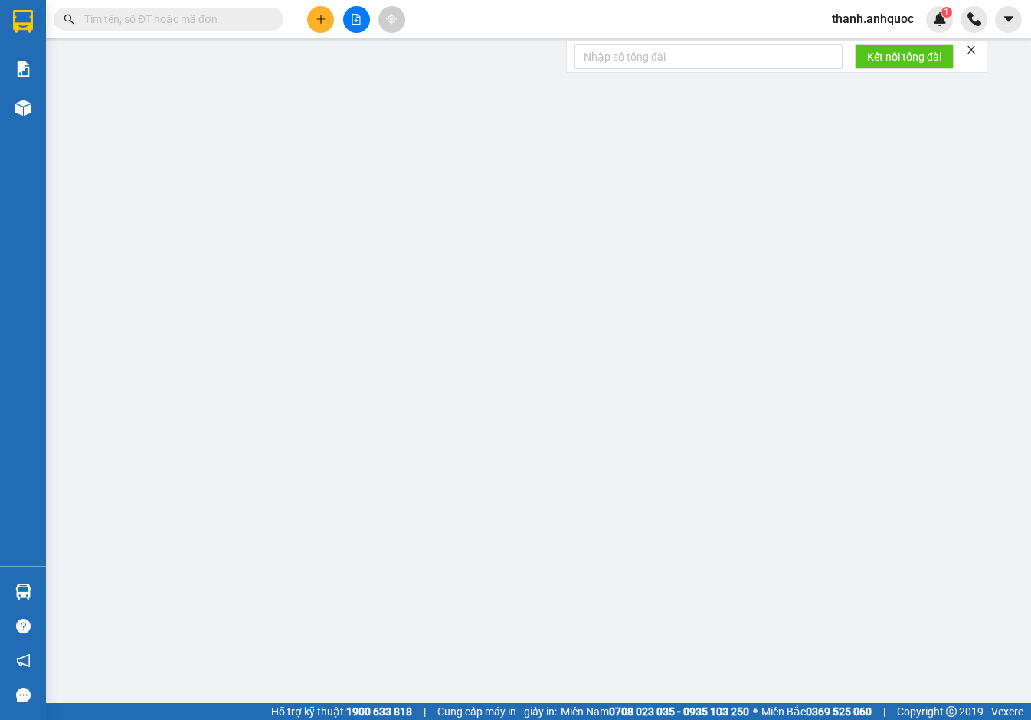
type input "TM 10/10 THANH"
type input "20.000"
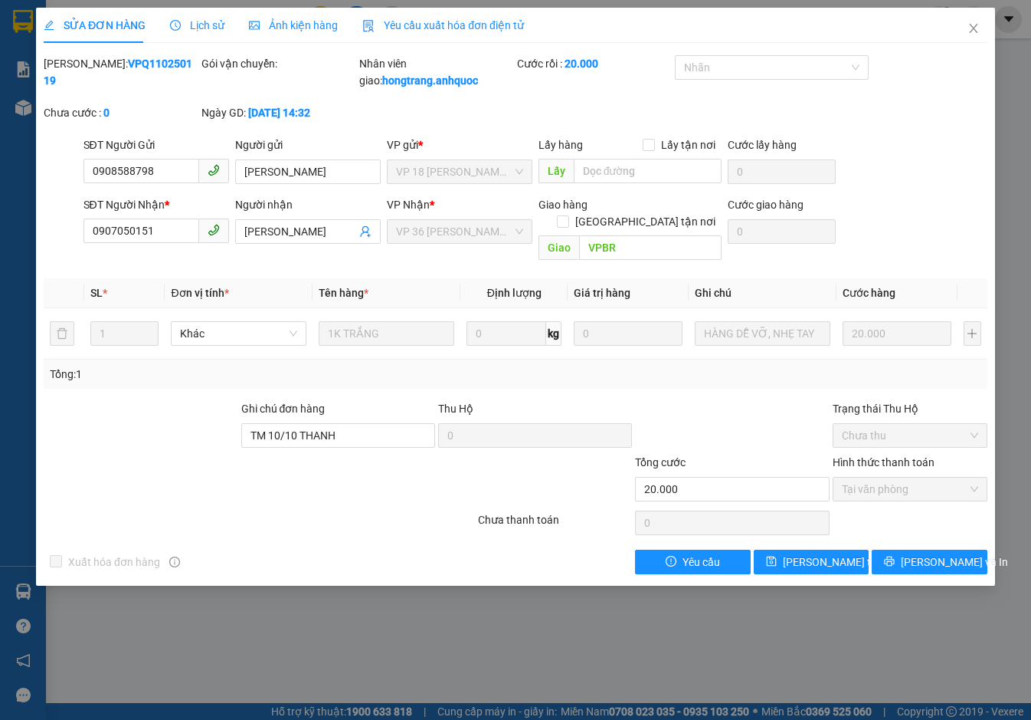
click at [204, 19] on span "Lịch sử" at bounding box center [197, 25] width 54 height 12
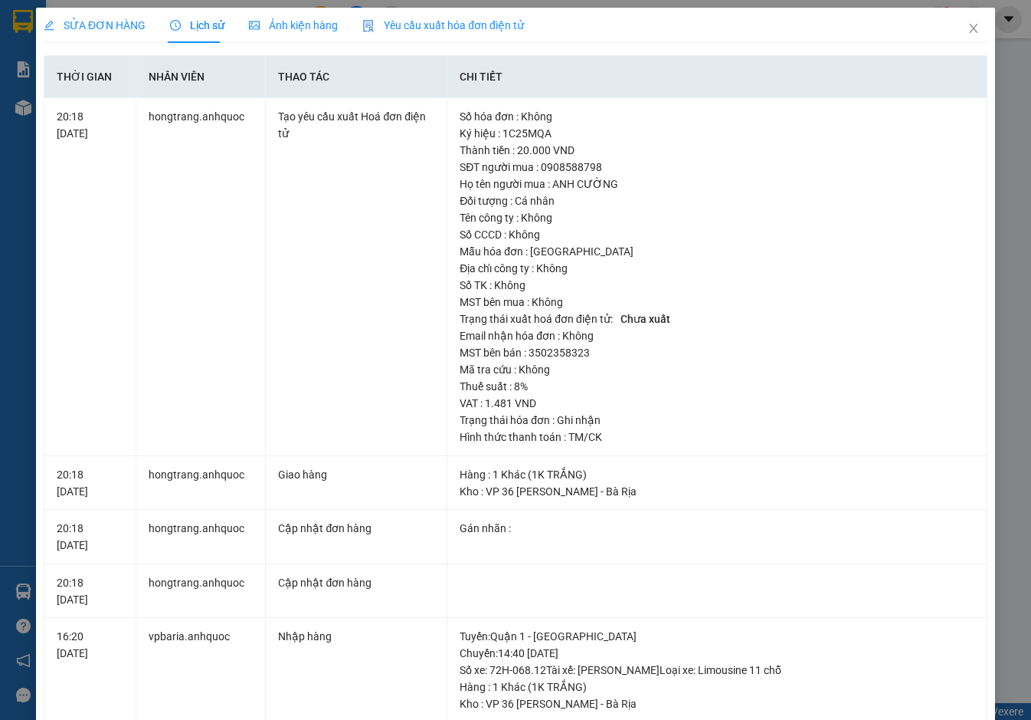
click at [115, 19] on span "SỬA ĐƠN HÀNG" at bounding box center [95, 25] width 102 height 12
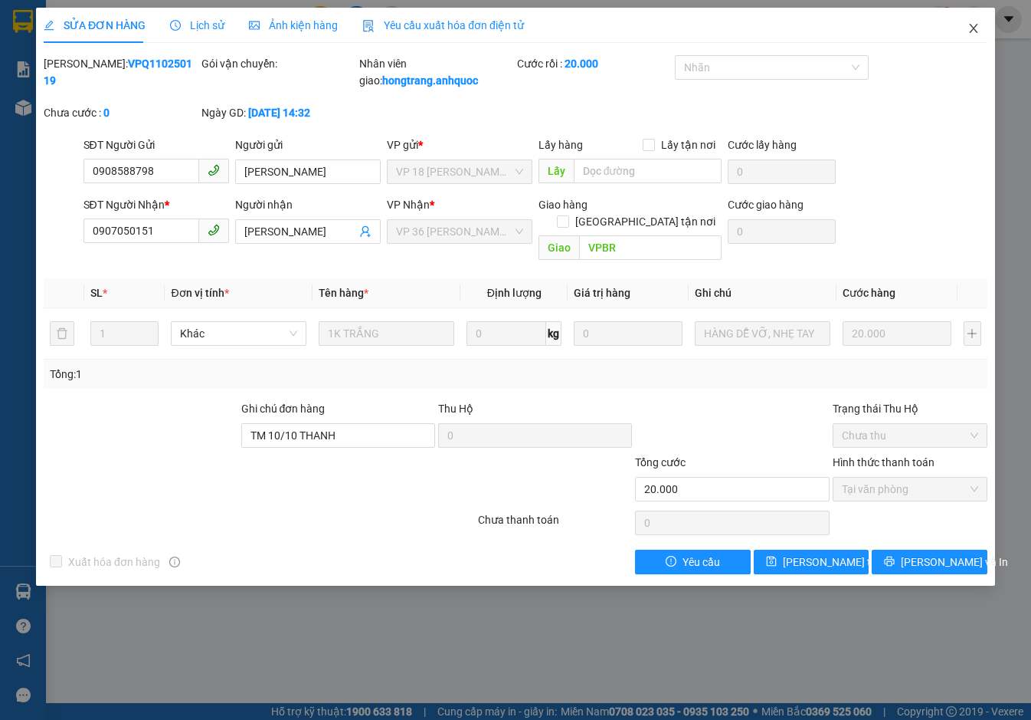
click at [975, 28] on icon "close" at bounding box center [973, 28] width 8 height 9
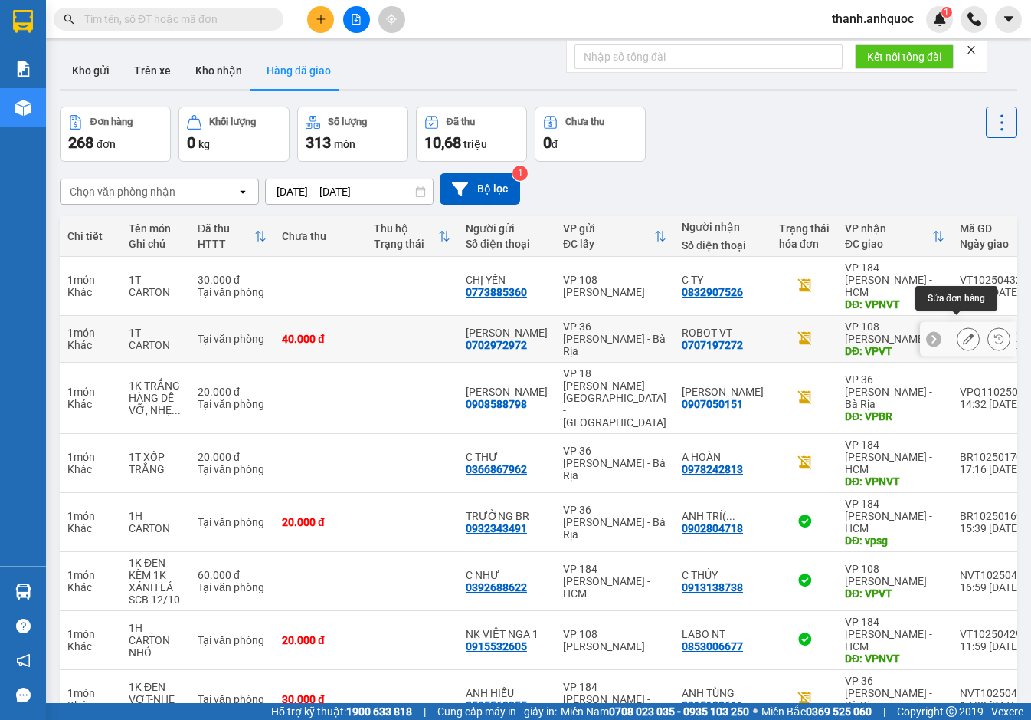
click at [963, 333] on icon at bounding box center [968, 338] width 11 height 11
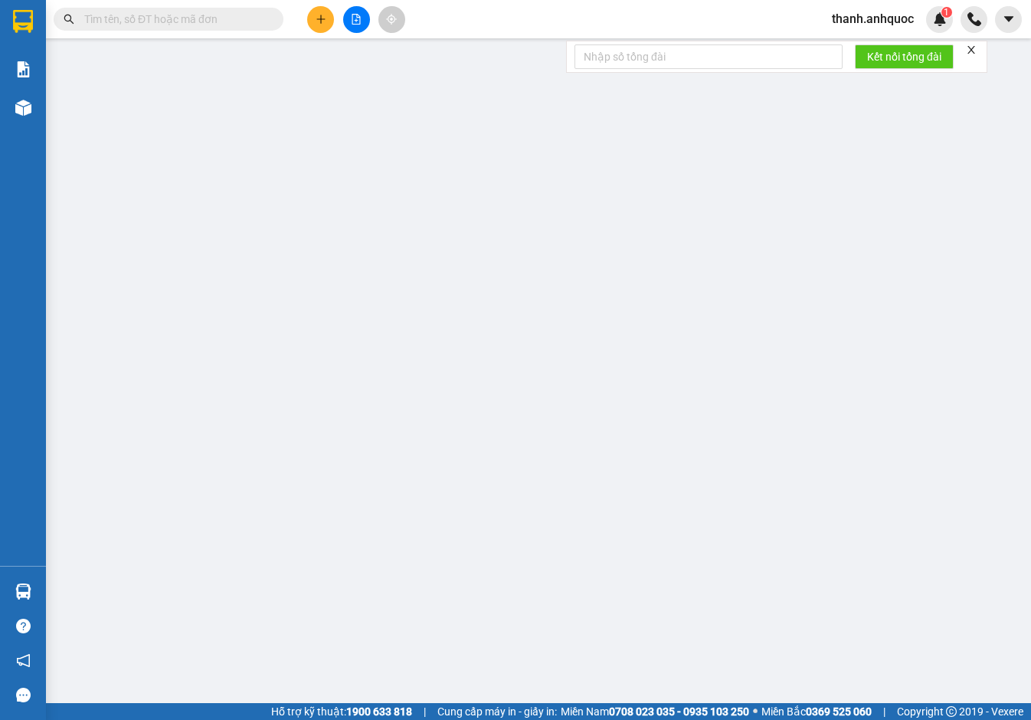
type input "0702972972"
type input "ANH MINH"
type input "0707197272"
type input "ROBOT VT"
type input "VPVT"
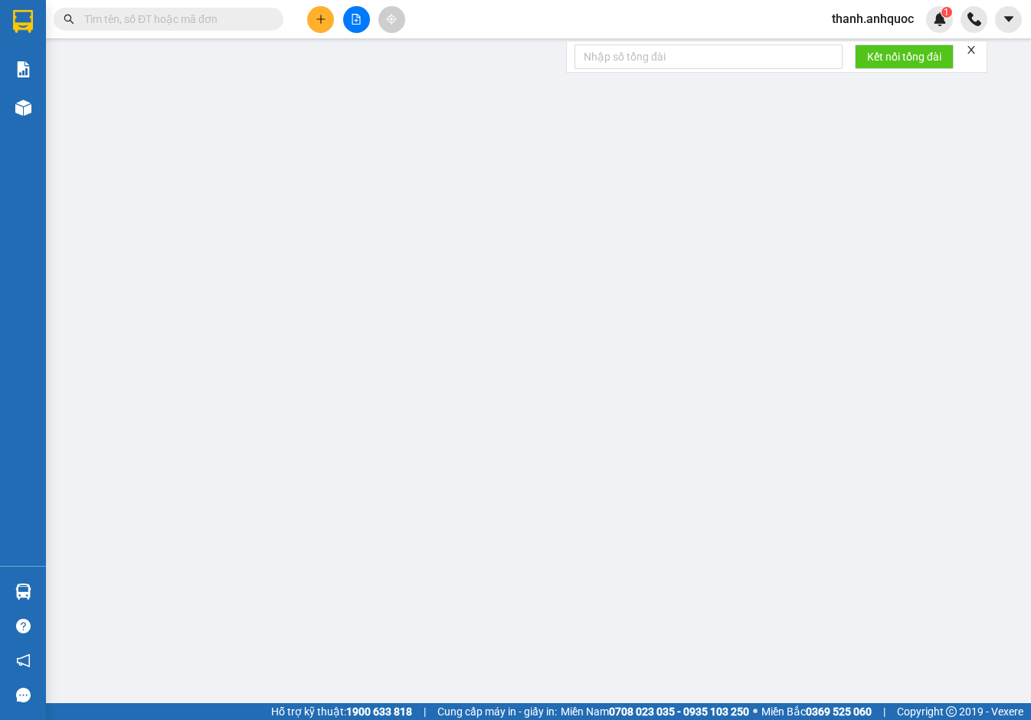
type input "40.000"
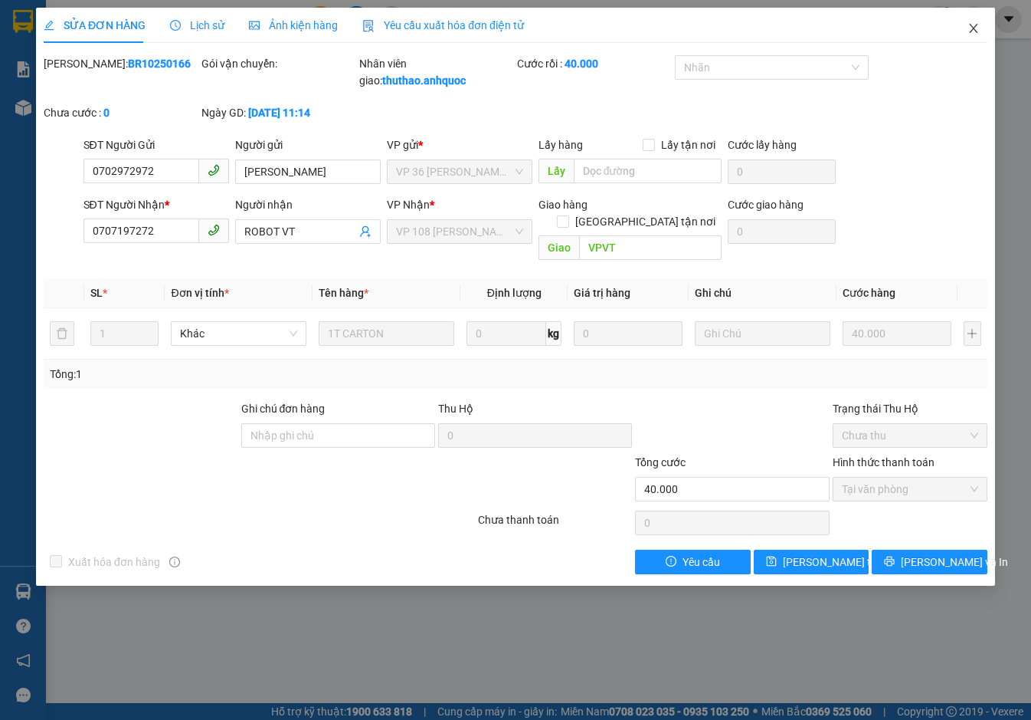
click at [970, 25] on icon "close" at bounding box center [974, 28] width 12 height 12
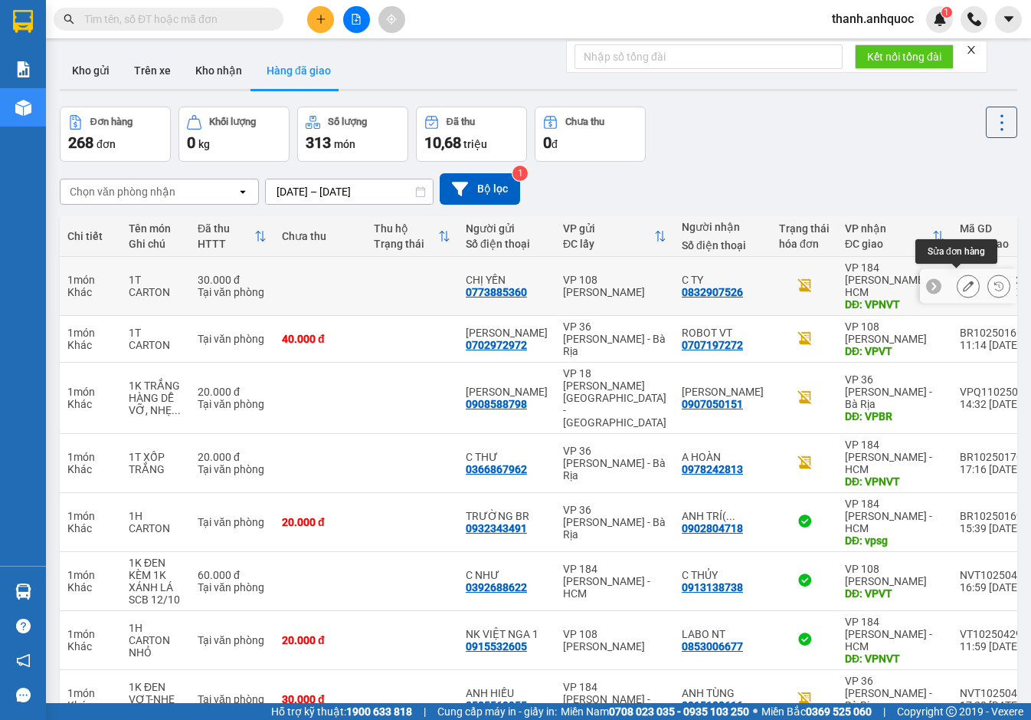
click at [963, 280] on icon at bounding box center [968, 285] width 11 height 11
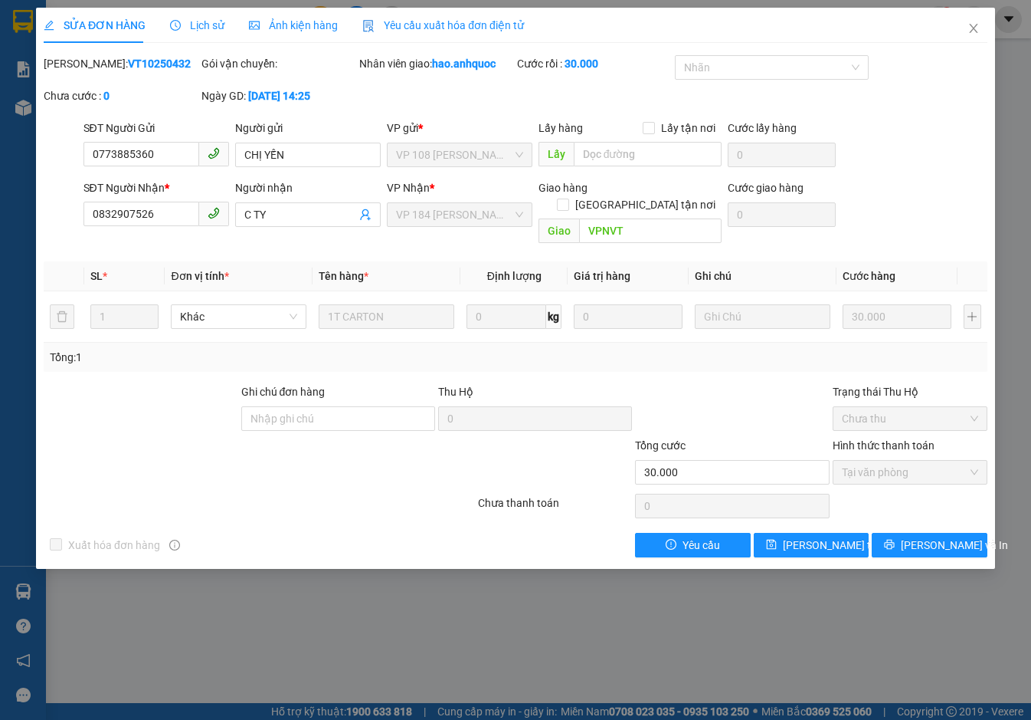
click at [408, 20] on span "Yêu cầu xuất hóa đơn điện tử" at bounding box center [443, 25] width 162 height 12
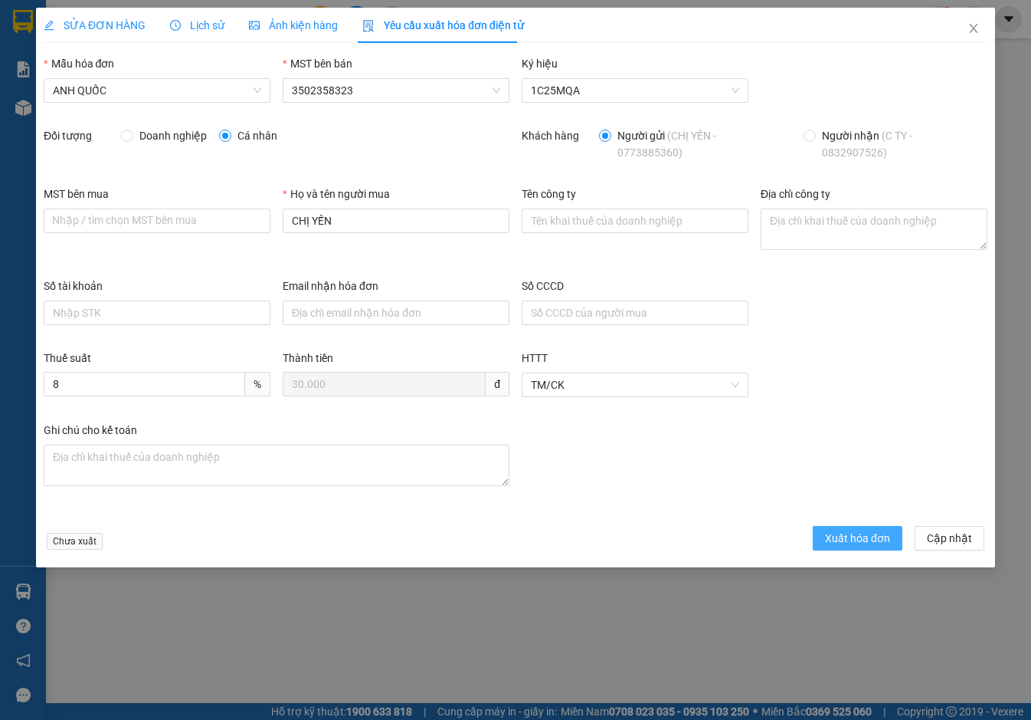
click at [851, 538] on span "Xuất hóa đơn" at bounding box center [857, 538] width 65 height 17
click at [973, 26] on icon "close" at bounding box center [974, 28] width 12 height 12
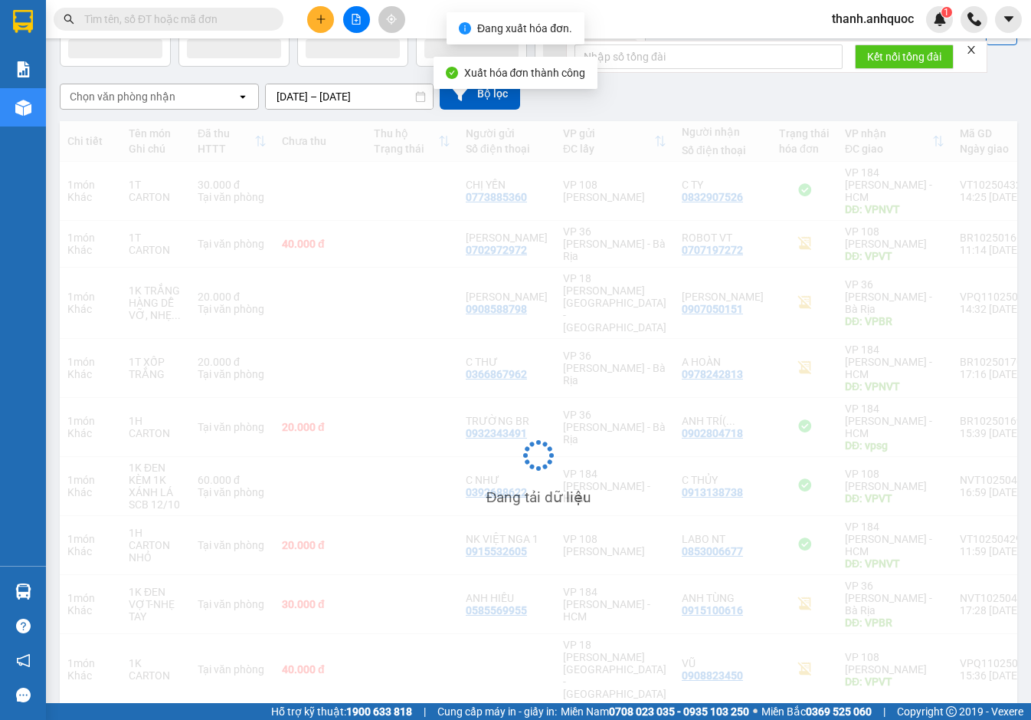
scroll to position [100, 0]
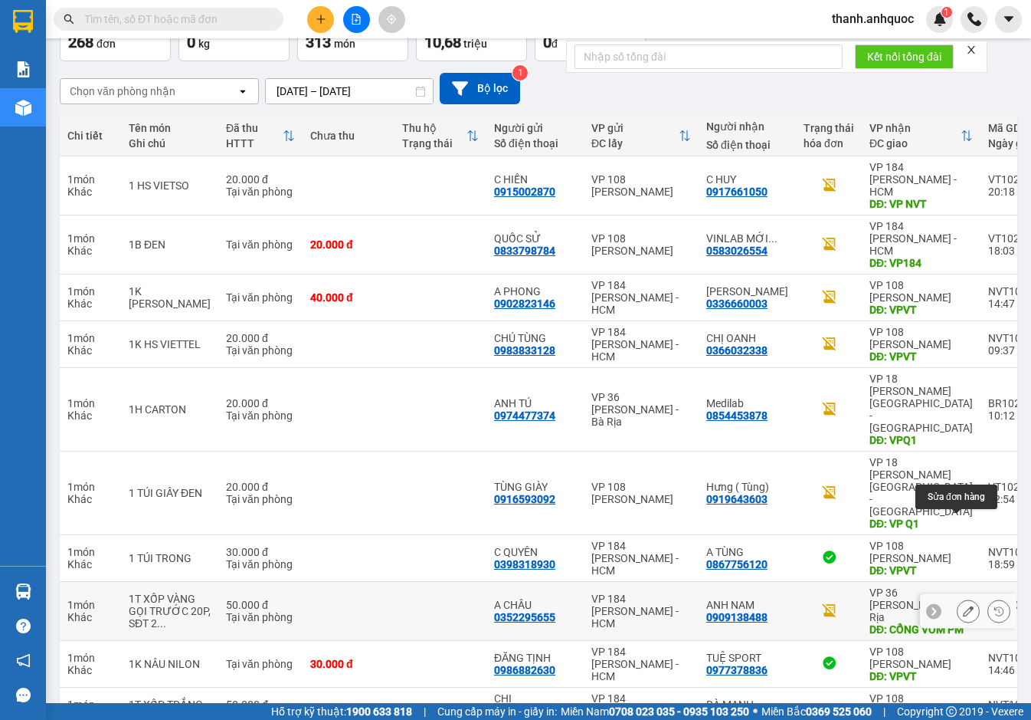
click at [963, 605] on icon at bounding box center [968, 610] width 11 height 11
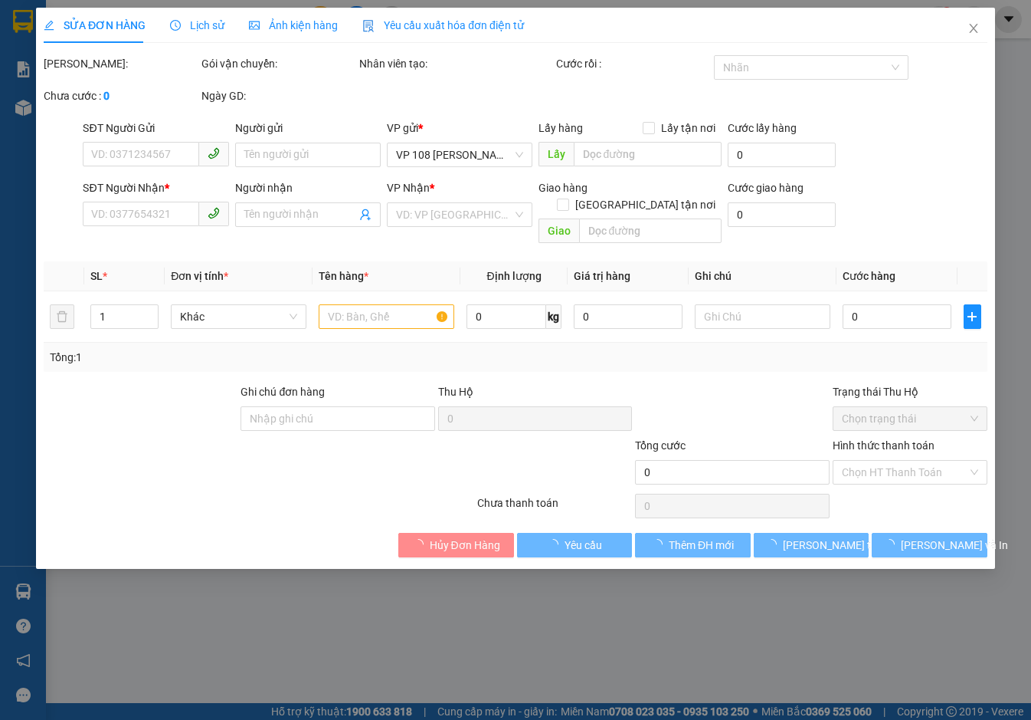
type input "0352295655"
type input "A CHÂU"
type input "0909138488"
type input "ANH NAM"
type input "CỔNG VÒM PM"
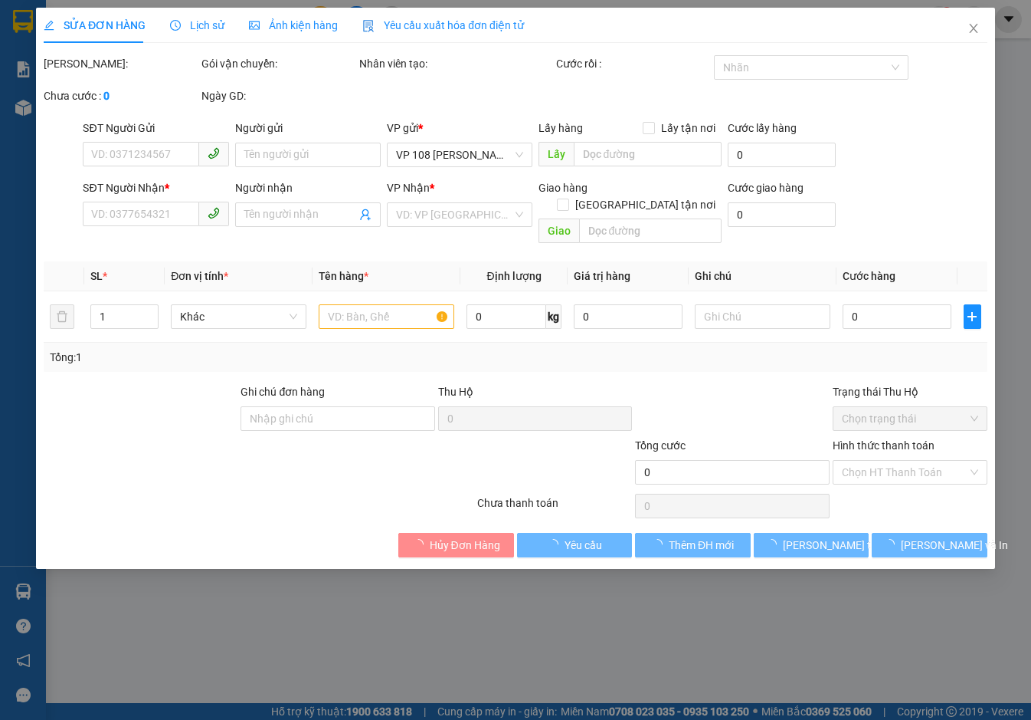
type input "50.000"
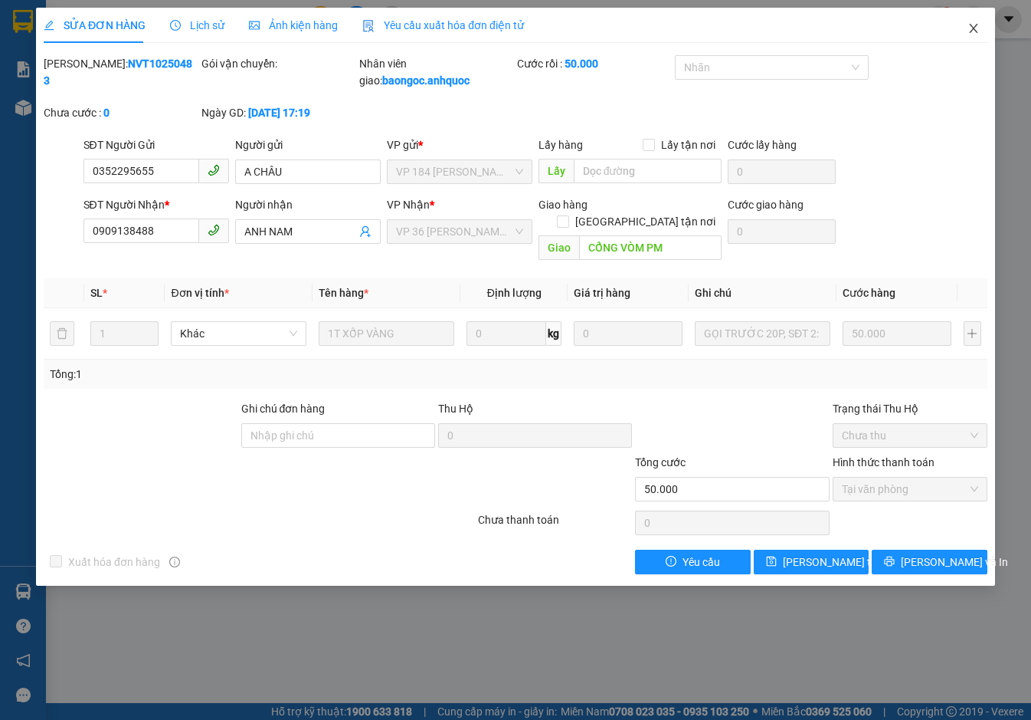
click at [977, 24] on icon "close" at bounding box center [974, 28] width 12 height 12
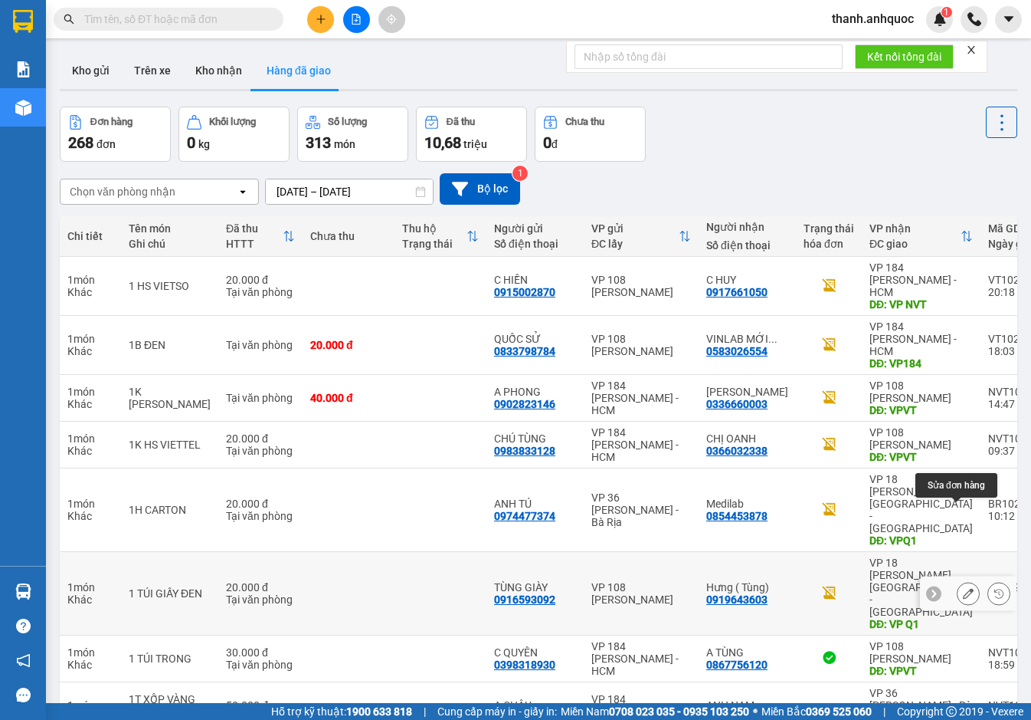
click at [963, 588] on icon at bounding box center [968, 593] width 11 height 11
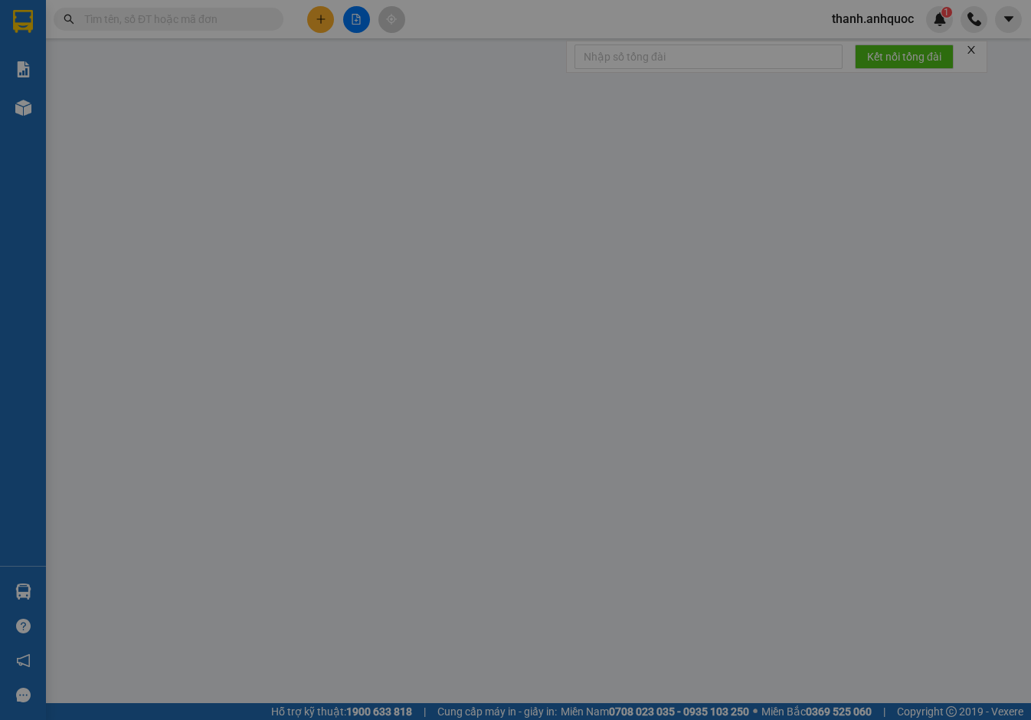
type input "0916593092"
type input "TÙNG GIÀY"
type input "0919643603"
type input "Hưng ( Tùng)"
type input "VP Q1"
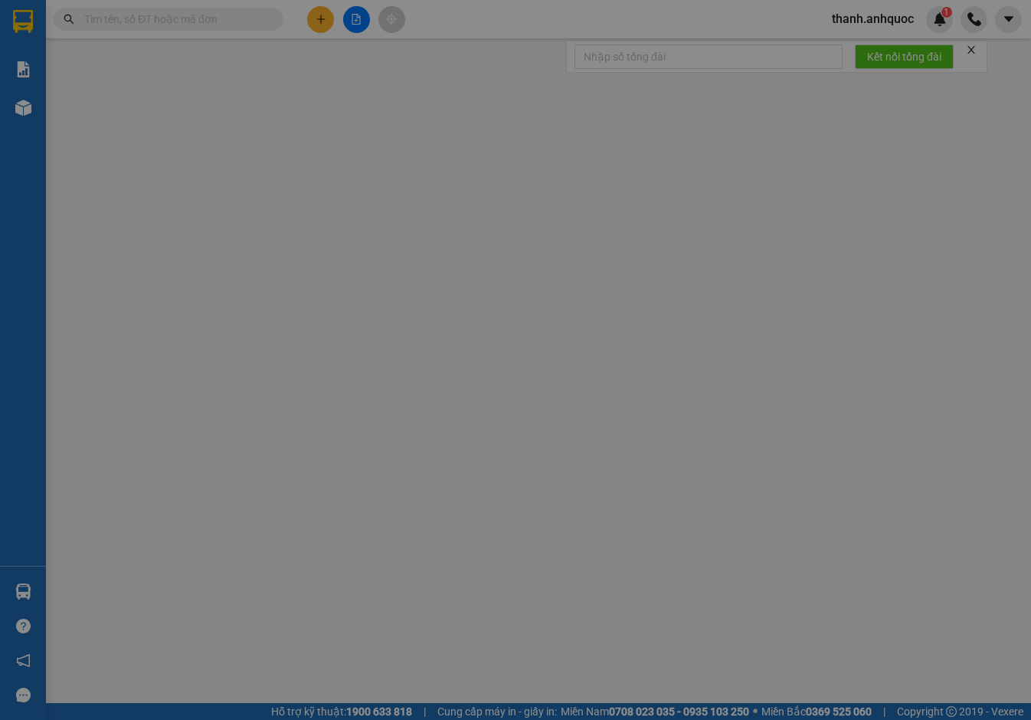
type input "20.000"
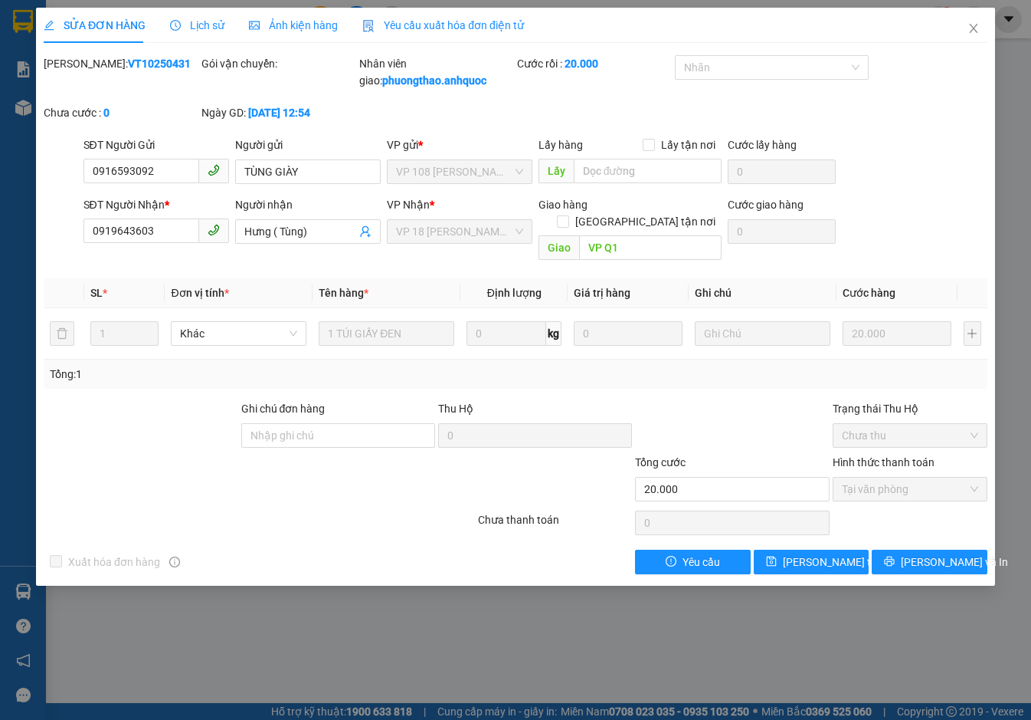
click at [419, 17] on div "Yêu cầu xuất hóa đơn điện tử" at bounding box center [443, 25] width 162 height 17
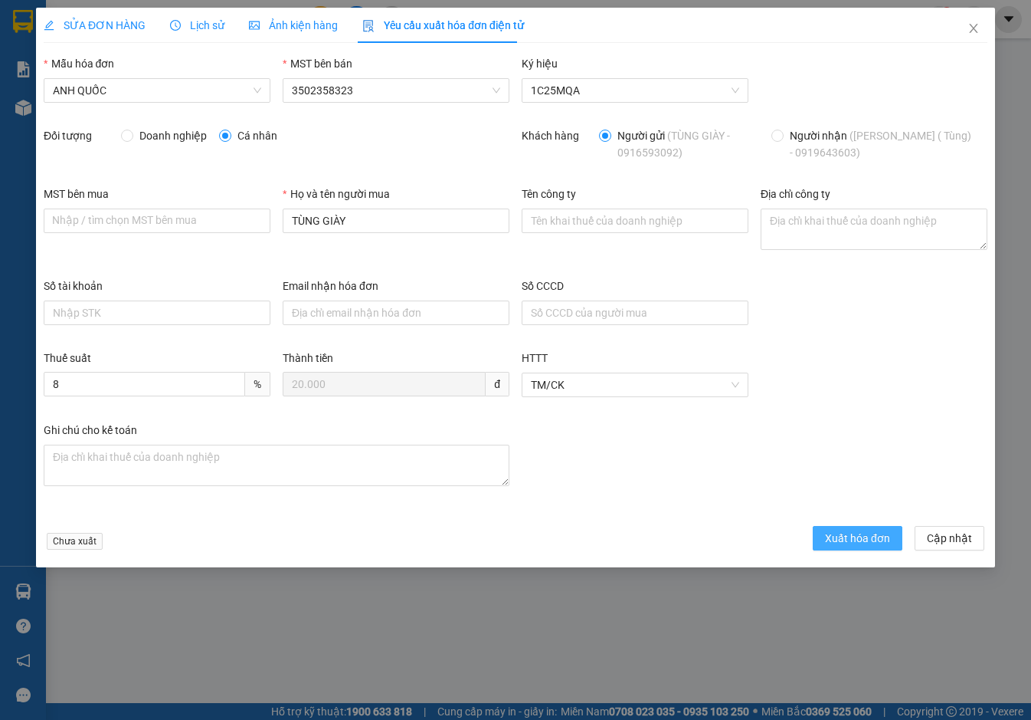
click at [867, 538] on span "Xuất hóa đơn" at bounding box center [857, 538] width 65 height 17
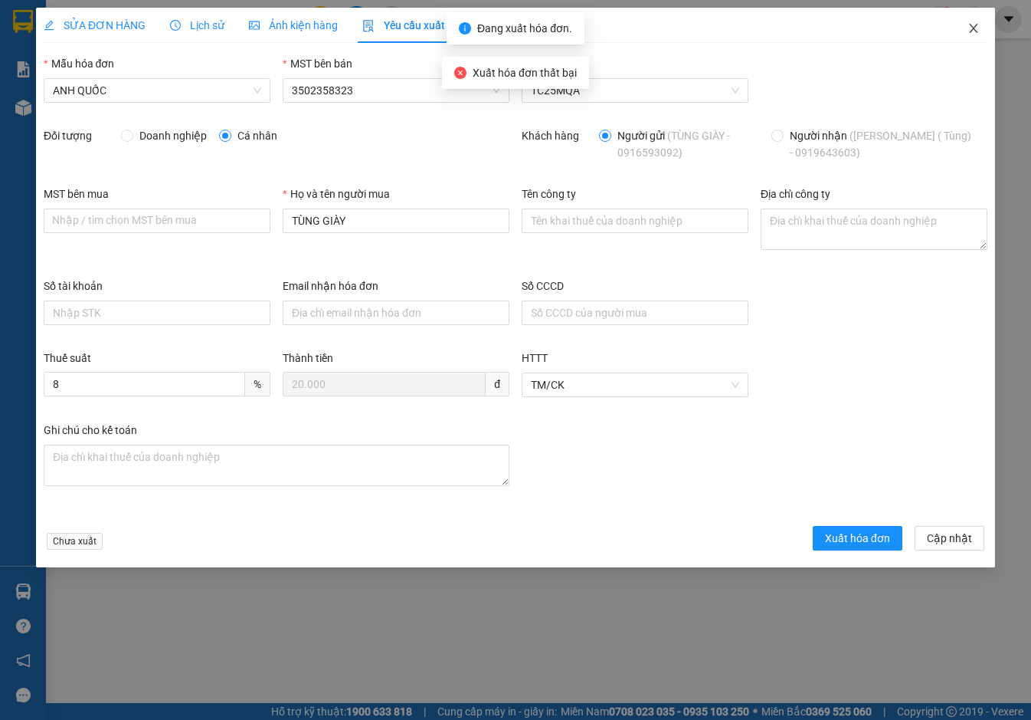
click at [973, 24] on icon "close" at bounding box center [974, 28] width 12 height 12
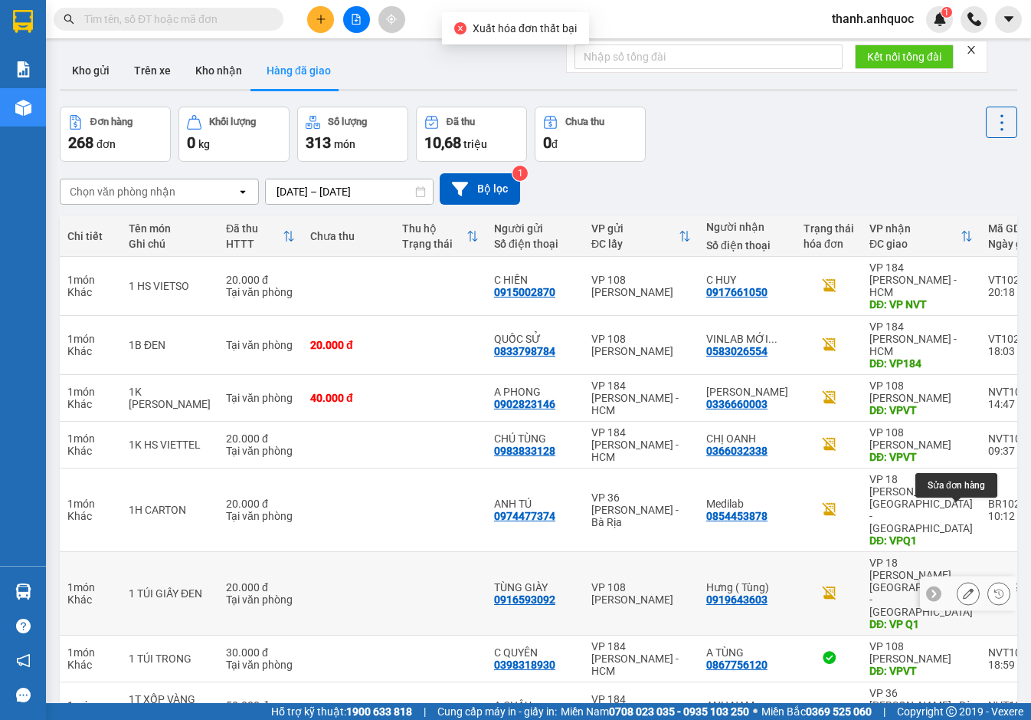
click at [963, 588] on icon at bounding box center [968, 593] width 11 height 11
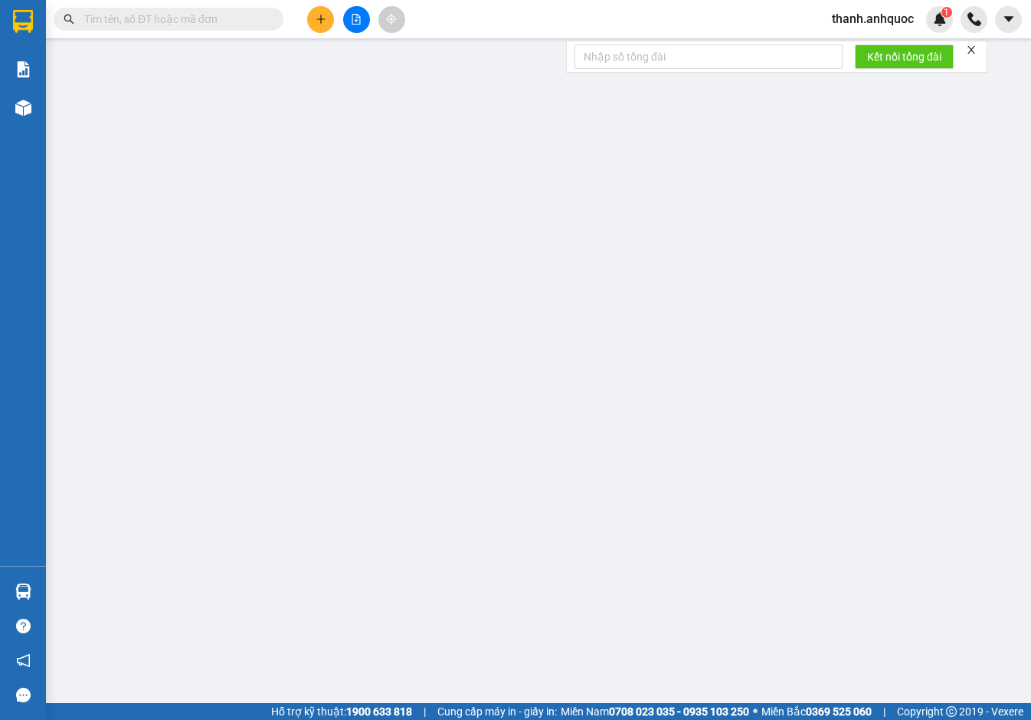
type input "0916593092"
type input "TÙNG GIÀY"
type input "0919643603"
type input "Hưng ( Tùng)"
type input "VP Q1"
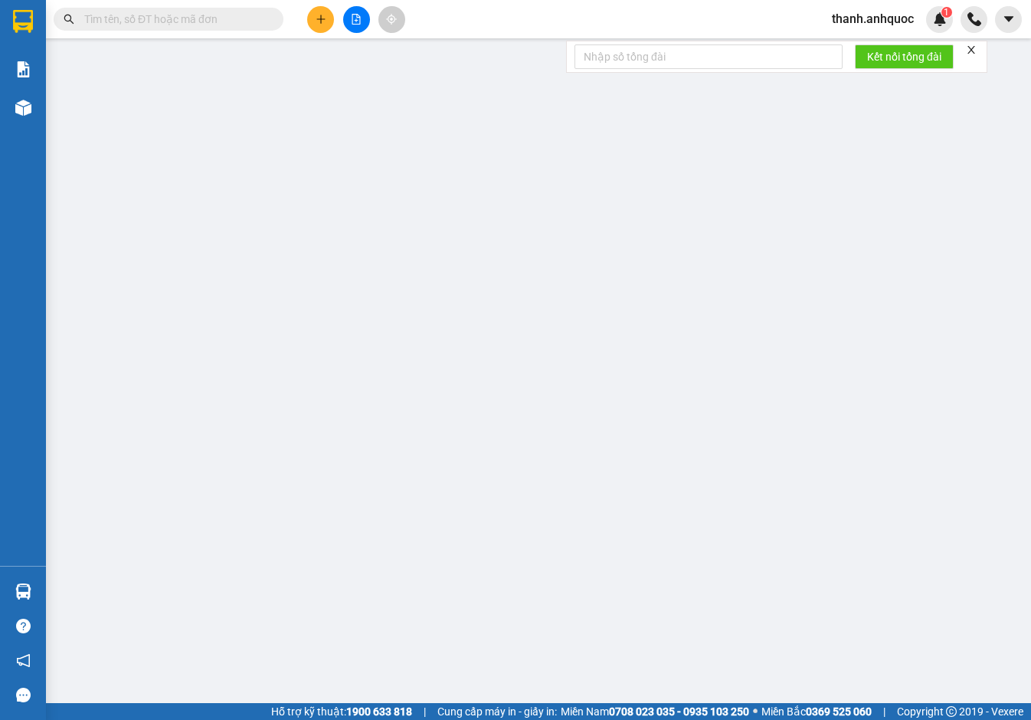
type input "20.000"
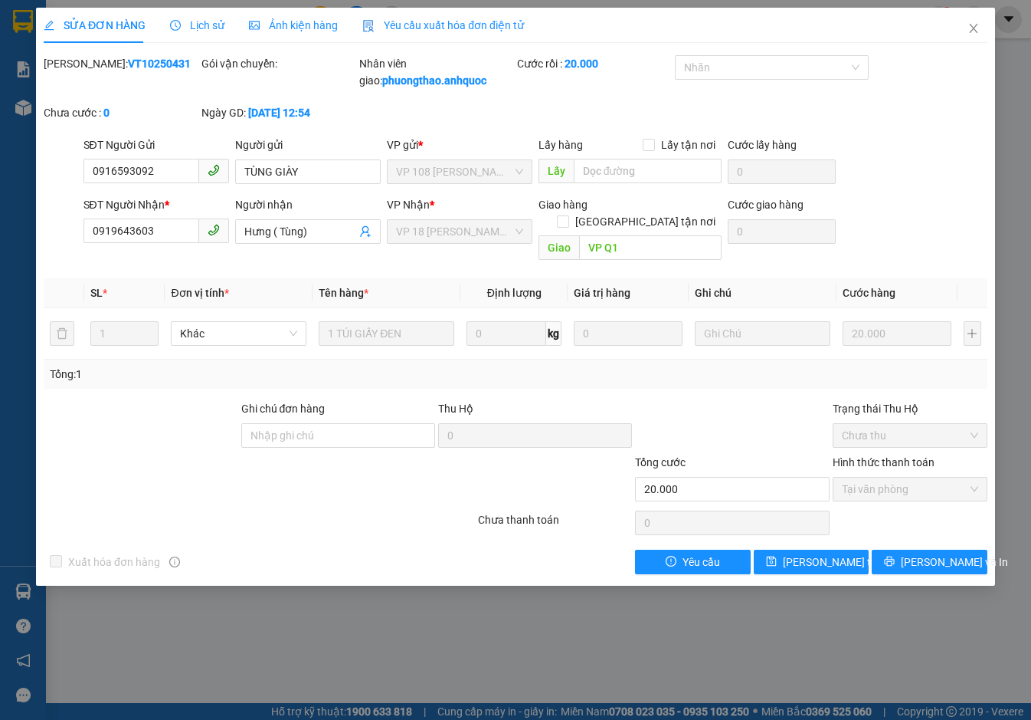
click at [462, 20] on span "Yêu cầu xuất hóa đơn điện tử" at bounding box center [443, 25] width 162 height 12
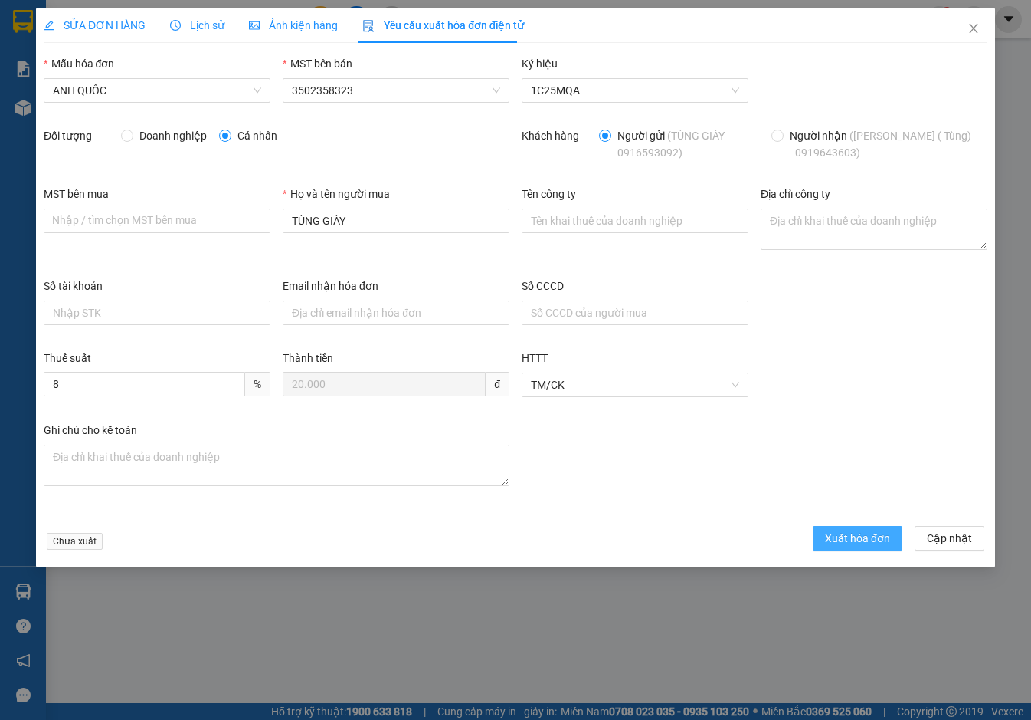
click at [874, 533] on span "Xuất hóa đơn" at bounding box center [857, 538] width 65 height 17
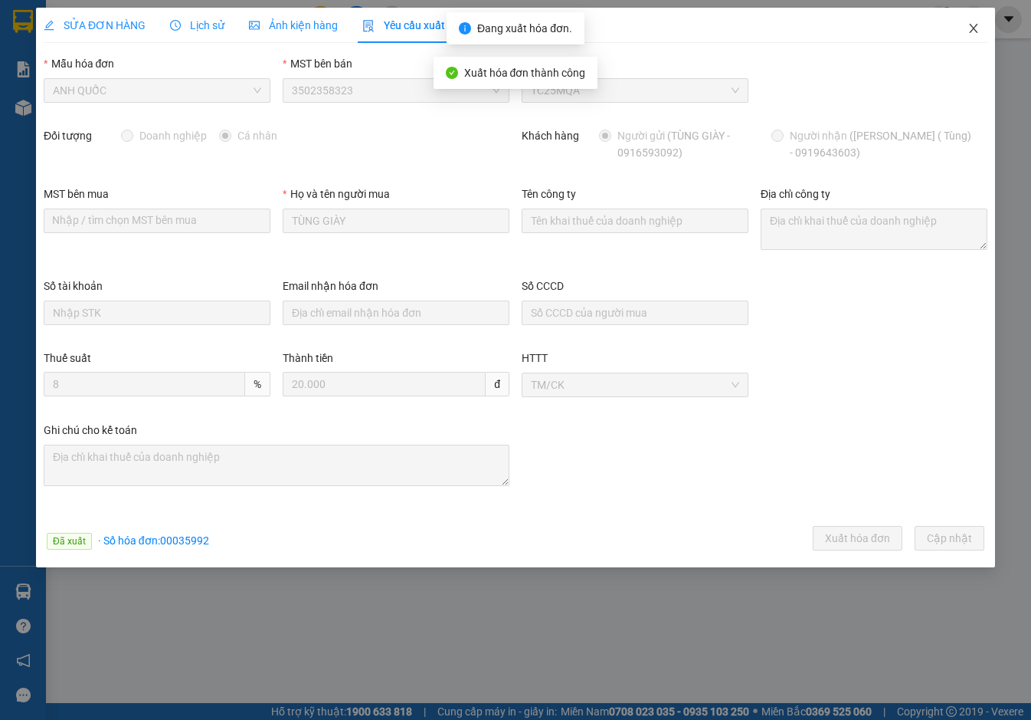
click at [977, 29] on icon "close" at bounding box center [974, 28] width 12 height 12
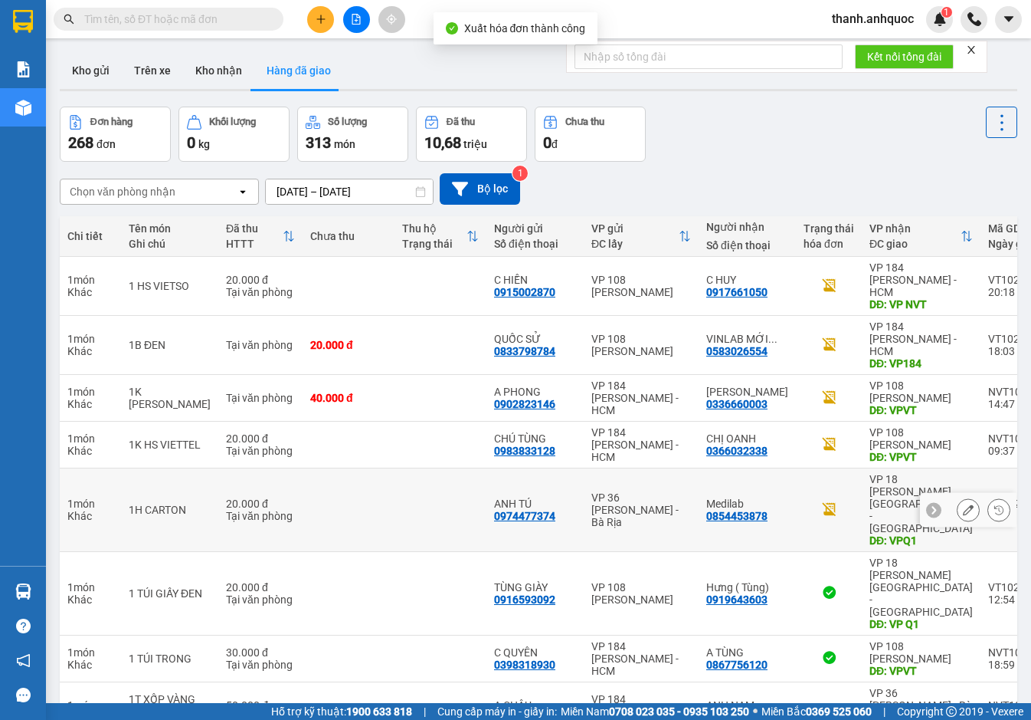
click at [958, 497] on button at bounding box center [968, 510] width 21 height 27
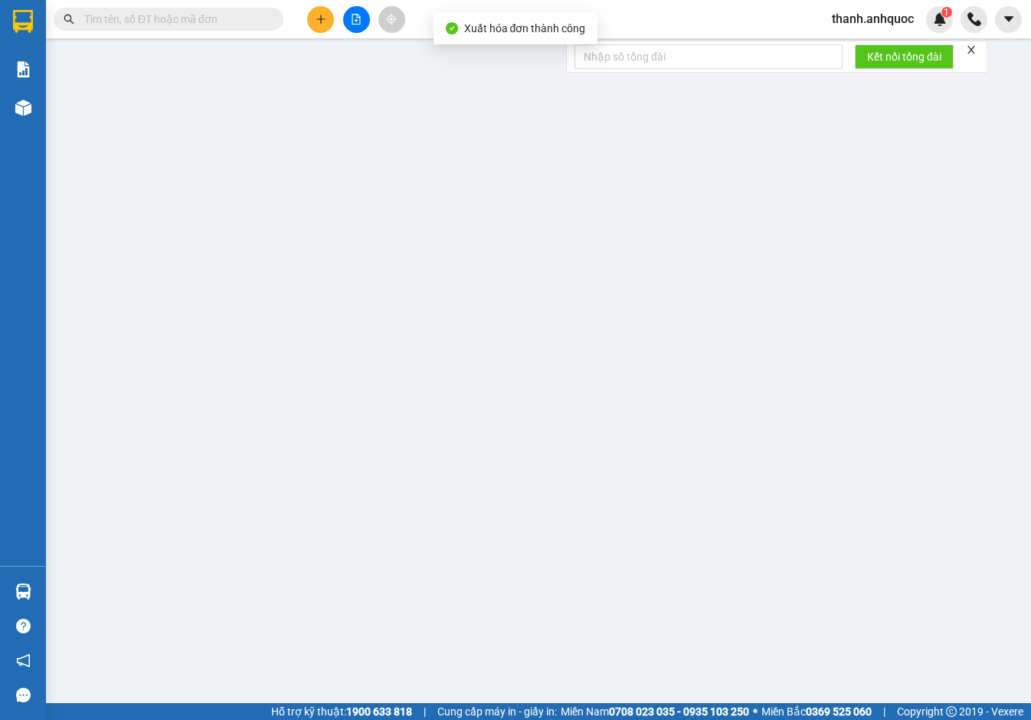
type input "0974477374"
type input "ANH TÚ"
type input "0854453878"
type input "Medilab"
type input "VPQ1"
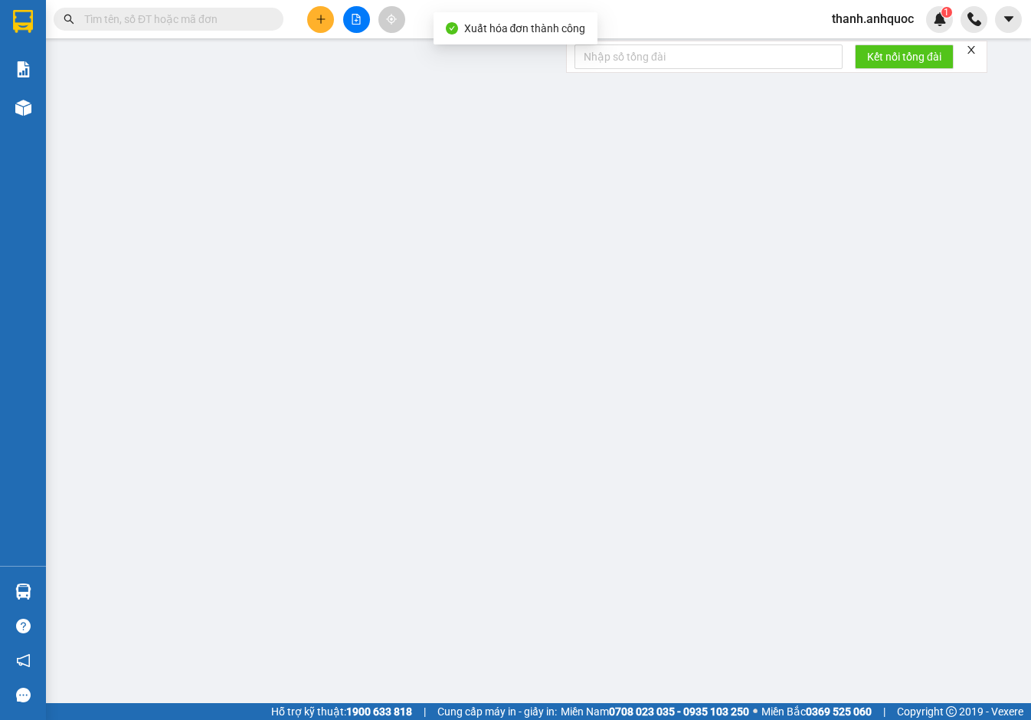
type input "20.000"
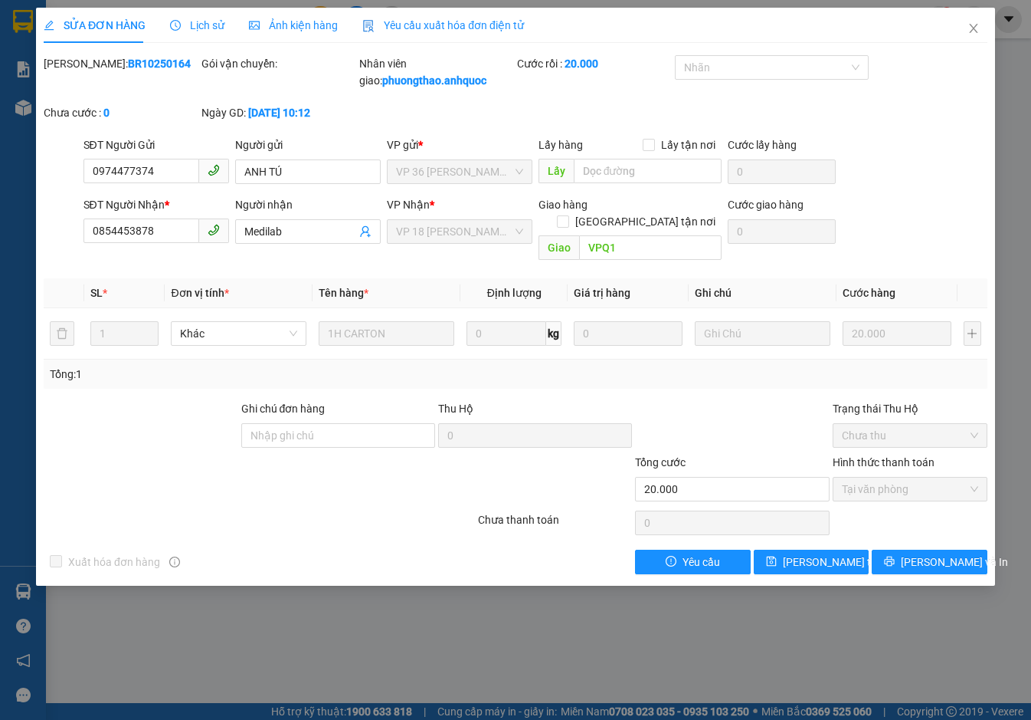
click at [439, 21] on span "Yêu cầu xuất hóa đơn điện tử" at bounding box center [443, 25] width 162 height 12
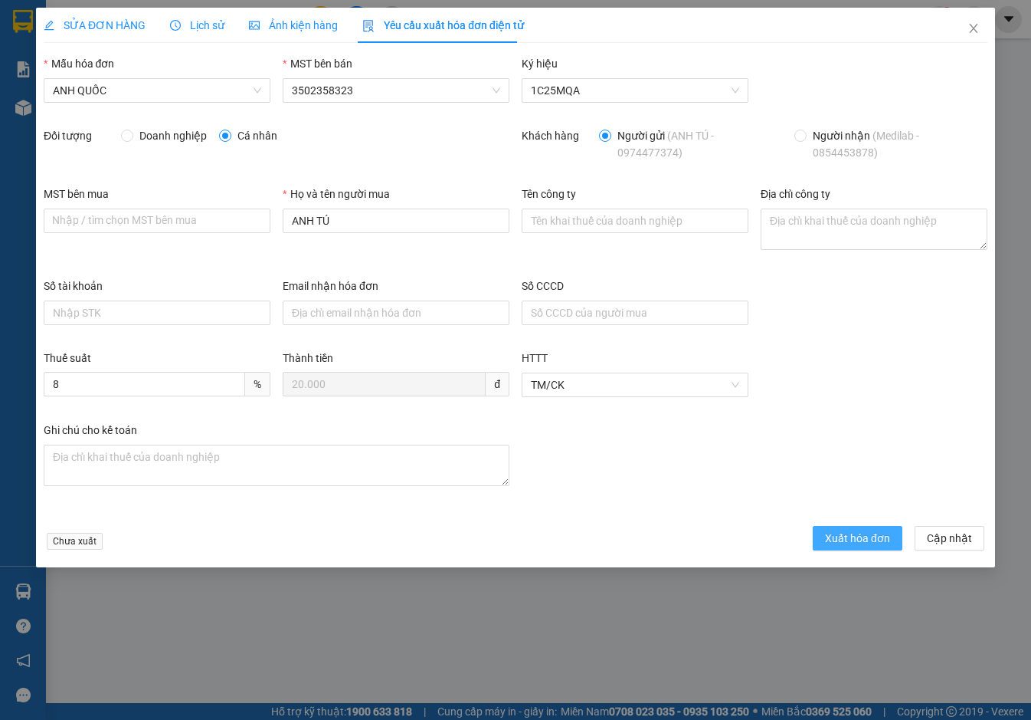
click at [829, 530] on span "Xuất hóa đơn" at bounding box center [857, 538] width 65 height 17
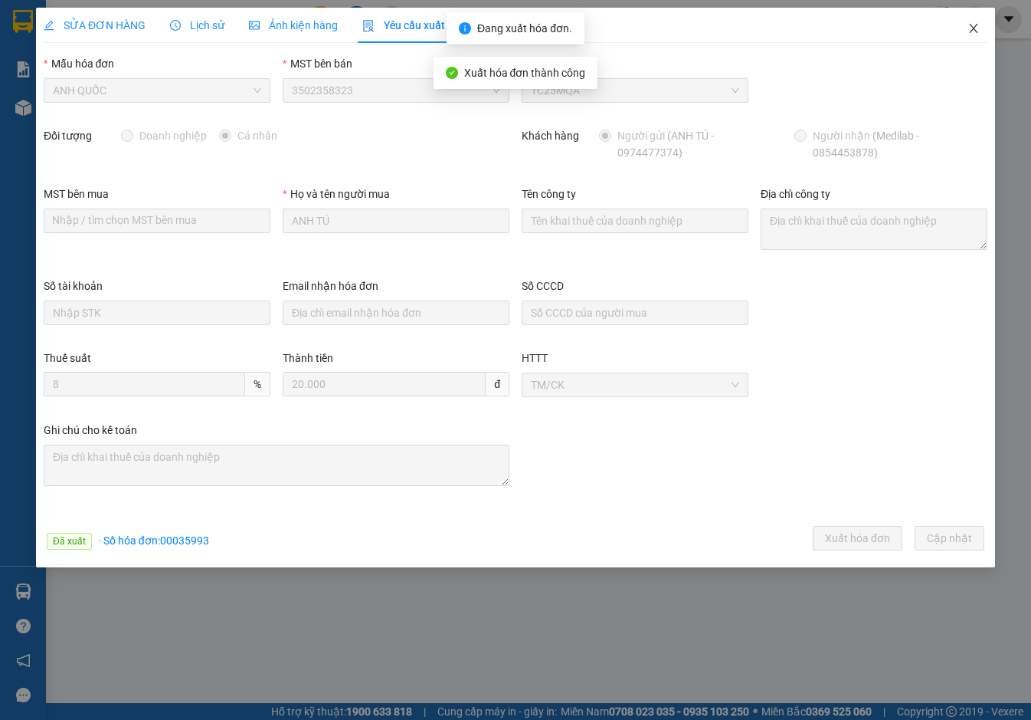
click at [973, 26] on icon "close" at bounding box center [974, 28] width 12 height 12
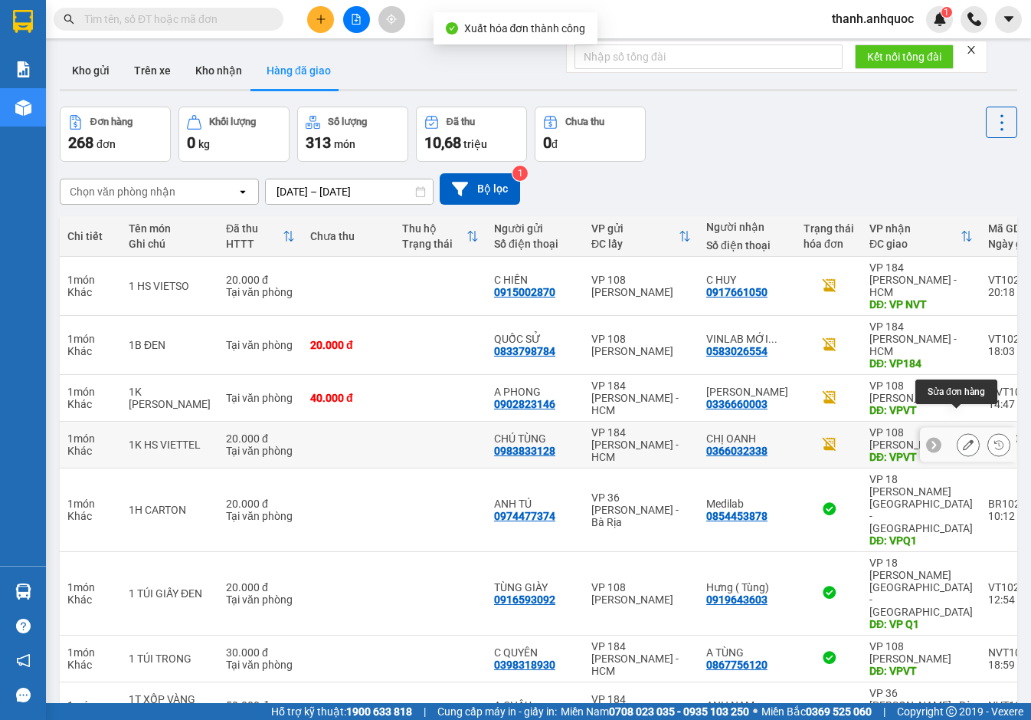
click at [963, 439] on icon at bounding box center [968, 444] width 11 height 11
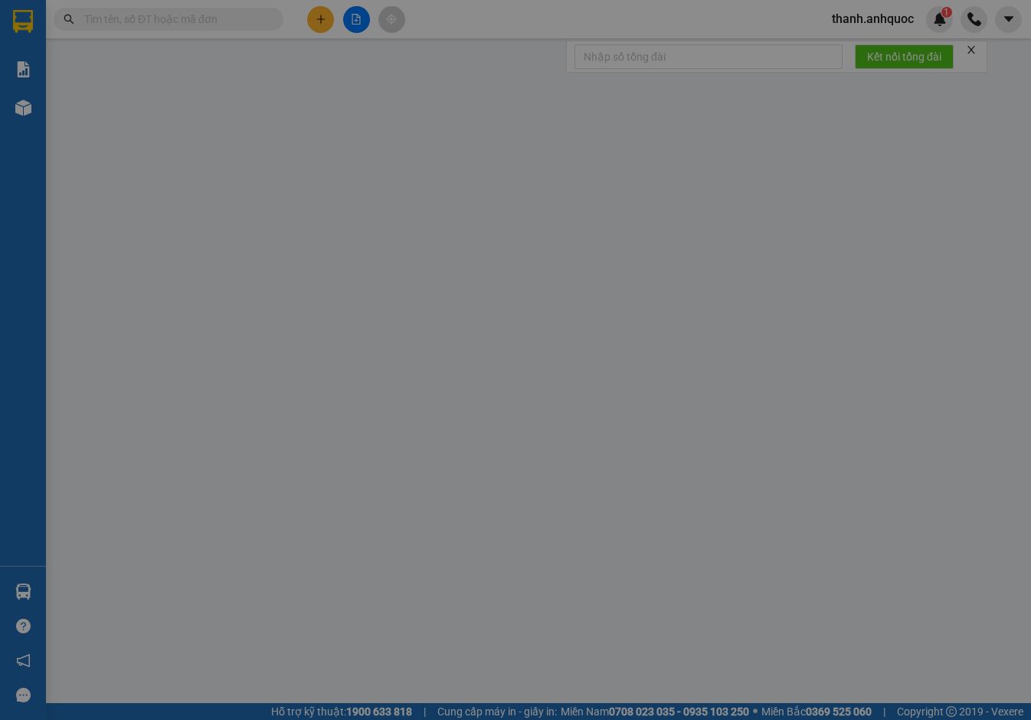
type input "0983833128"
type input "CHÚ TÙNG"
type input "0366032338"
type input "CHỊ OANH"
type input "VPVT"
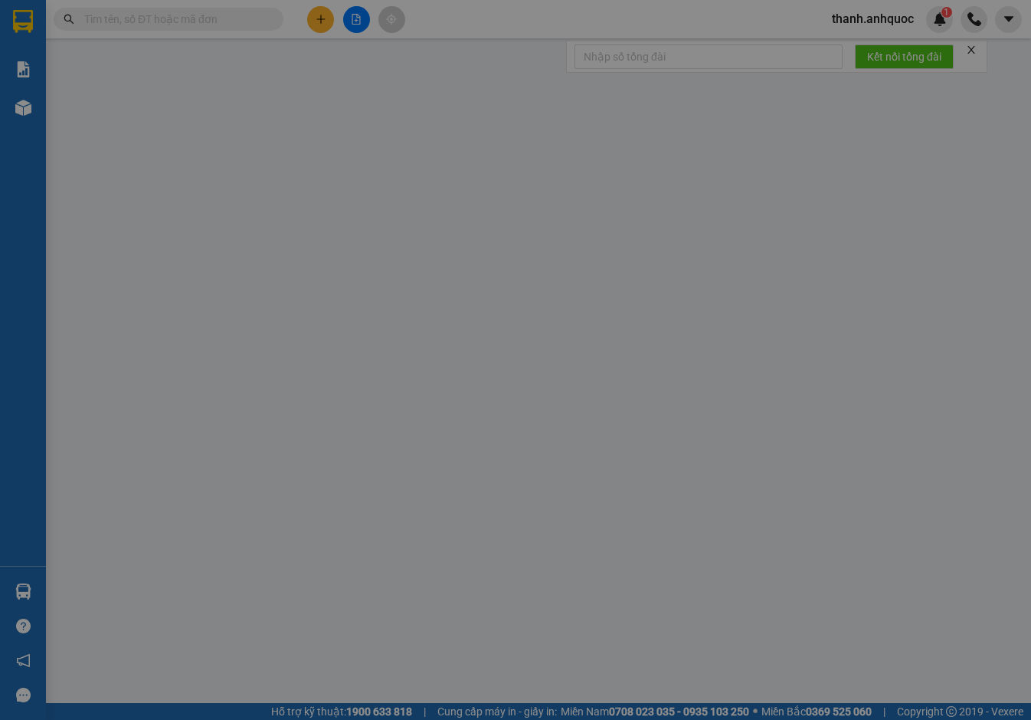
type input "20.000"
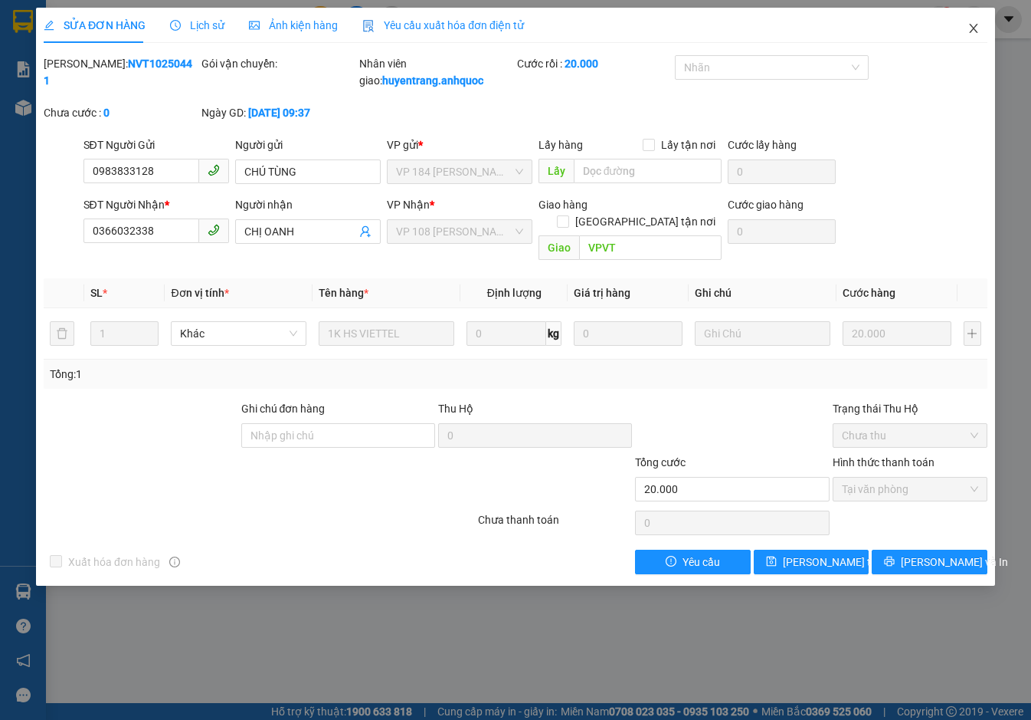
click at [978, 28] on icon "close" at bounding box center [974, 28] width 12 height 12
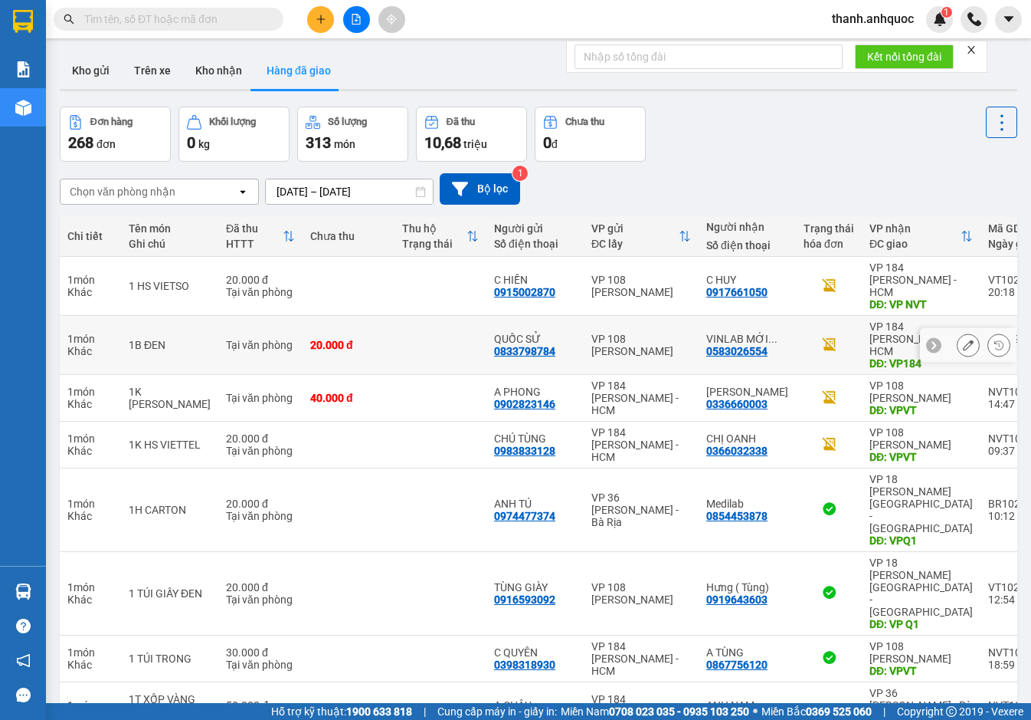
click at [963, 339] on icon at bounding box center [968, 344] width 11 height 11
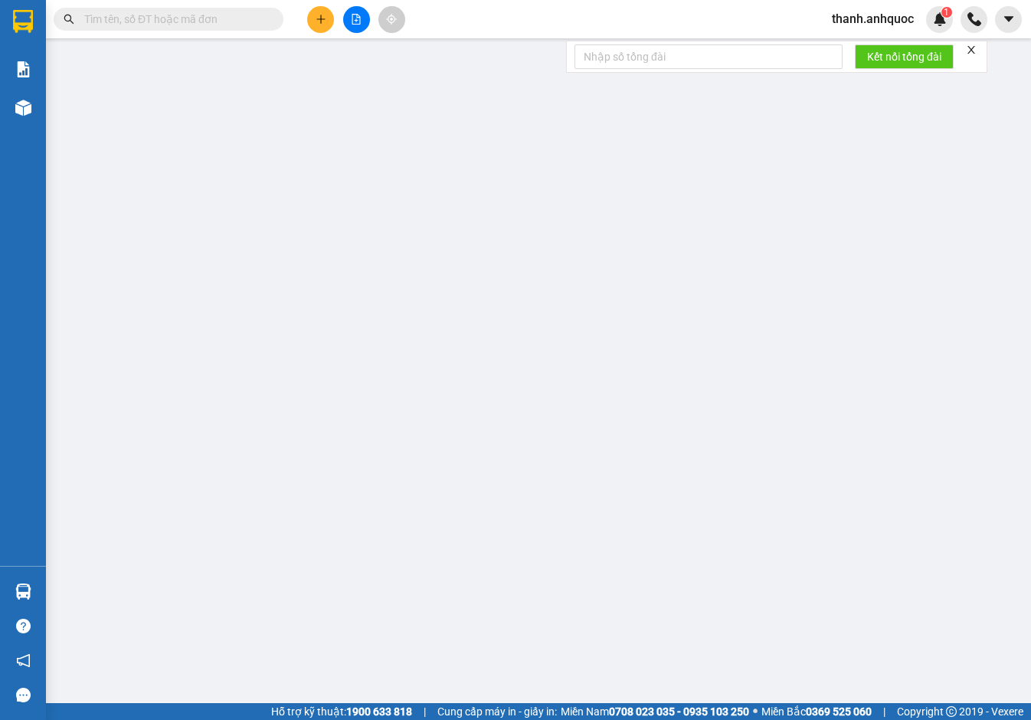
type input "0833798784"
type input "QUỐC SỬ"
type input "0583026554"
type input "VINLAB MỚI (2)"
type input "VP184"
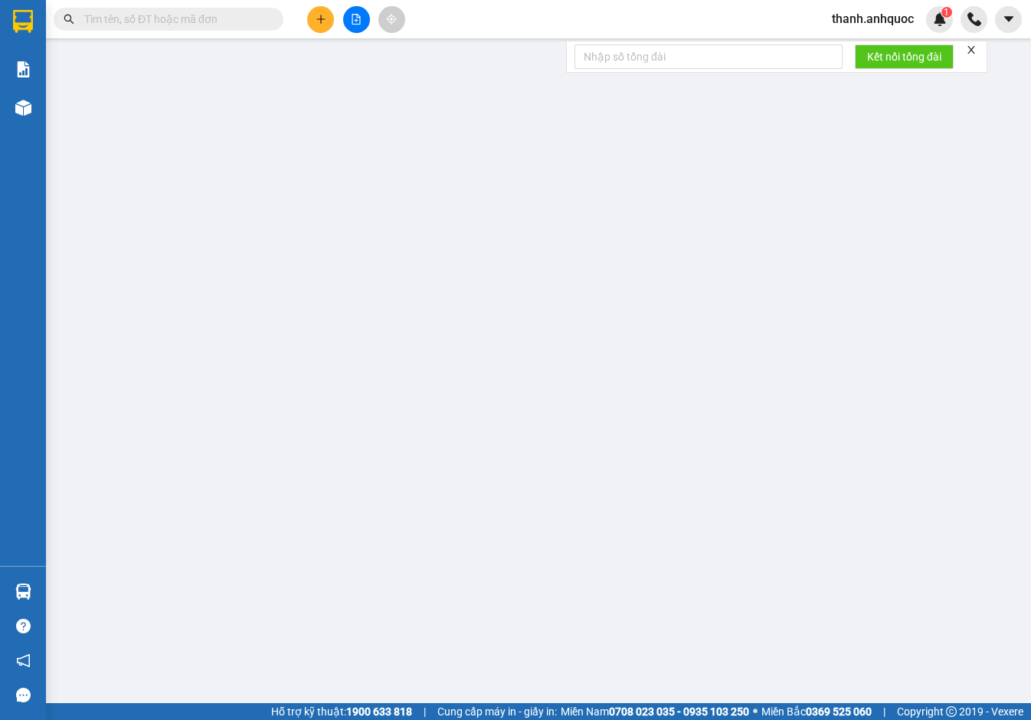
type input "TM 13/10 THỦY"
type input "20.000"
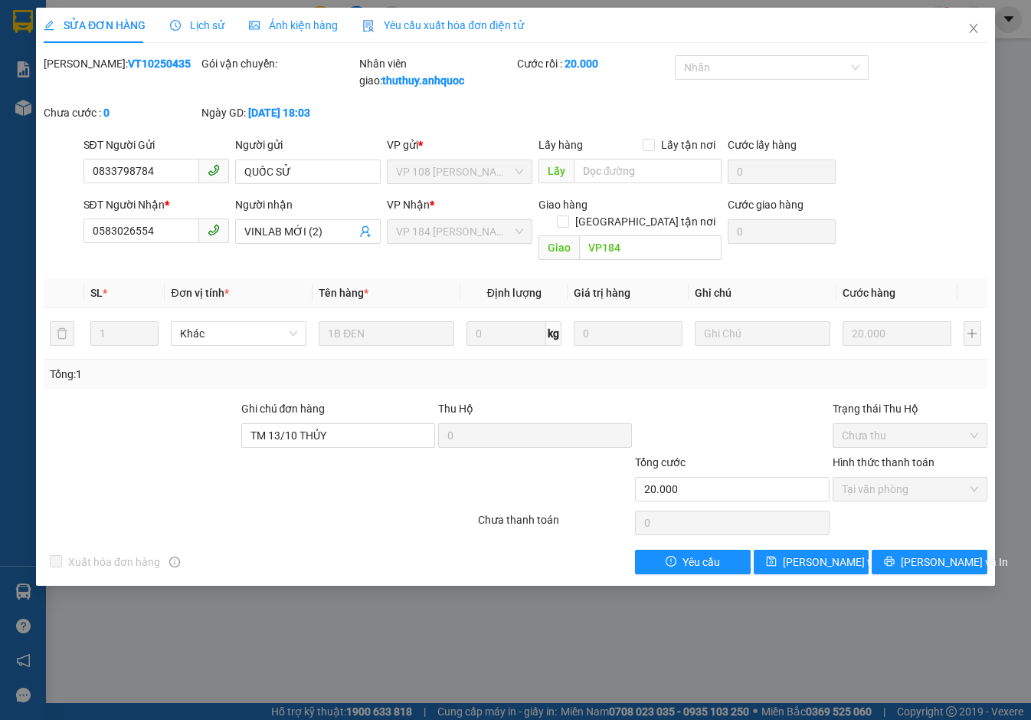
click at [420, 20] on span "Yêu cầu xuất hóa đơn điện tử" at bounding box center [443, 25] width 162 height 12
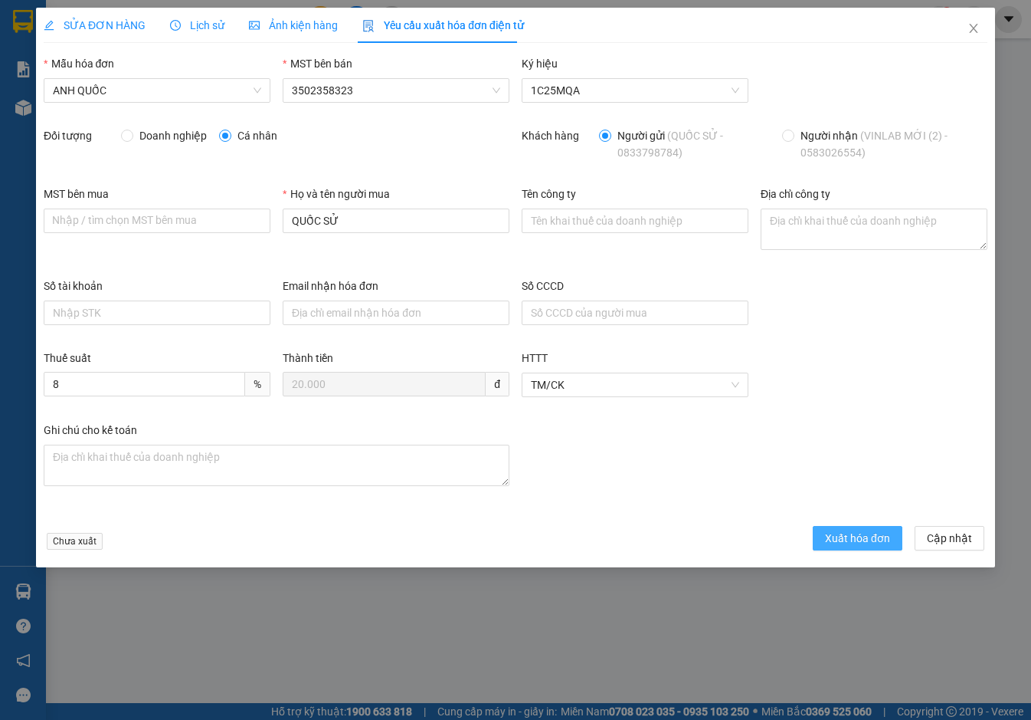
click at [872, 527] on button "Xuất hóa đơn" at bounding box center [858, 538] width 90 height 25
click at [858, 543] on span "Xuất hóa đơn" at bounding box center [857, 538] width 65 height 17
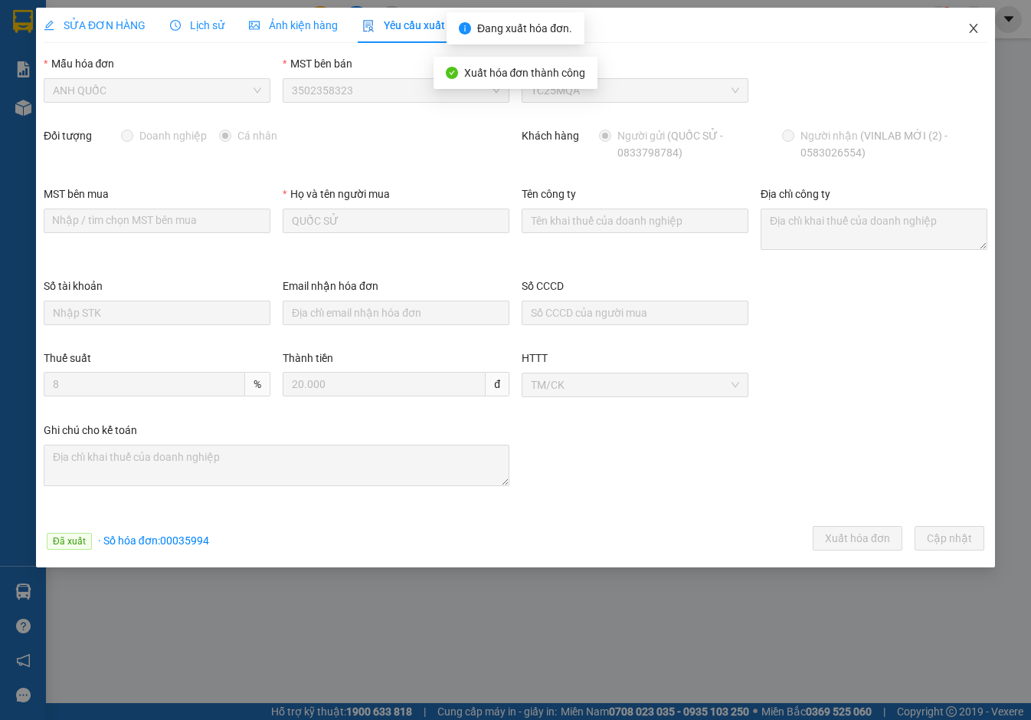
click at [973, 31] on icon "close" at bounding box center [974, 28] width 12 height 12
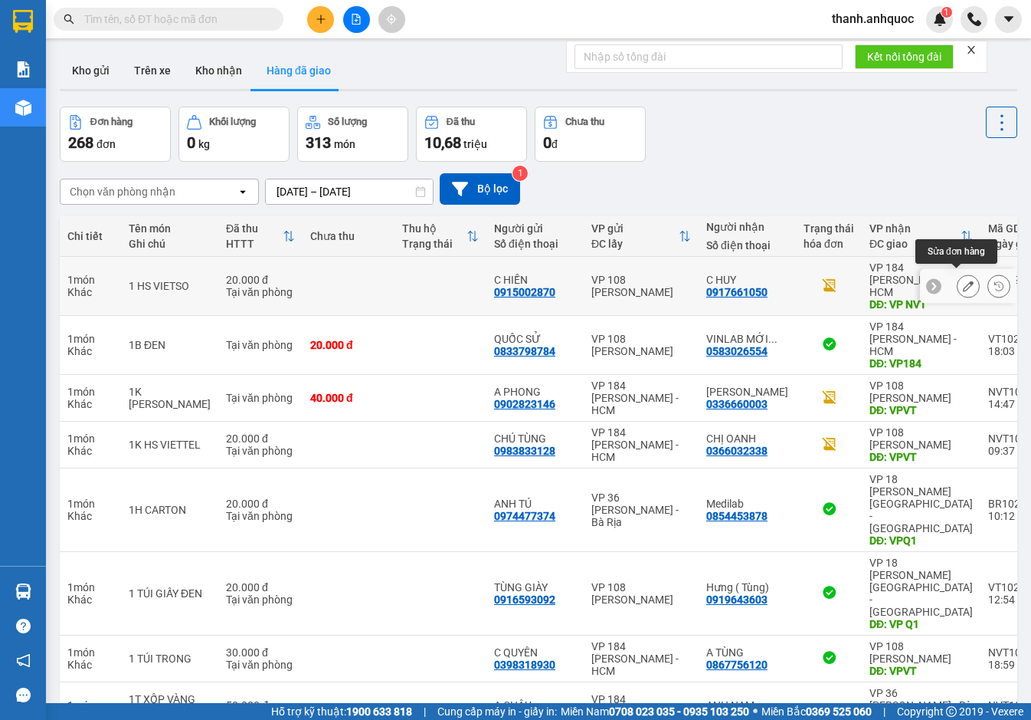
click at [963, 280] on icon at bounding box center [968, 285] width 11 height 11
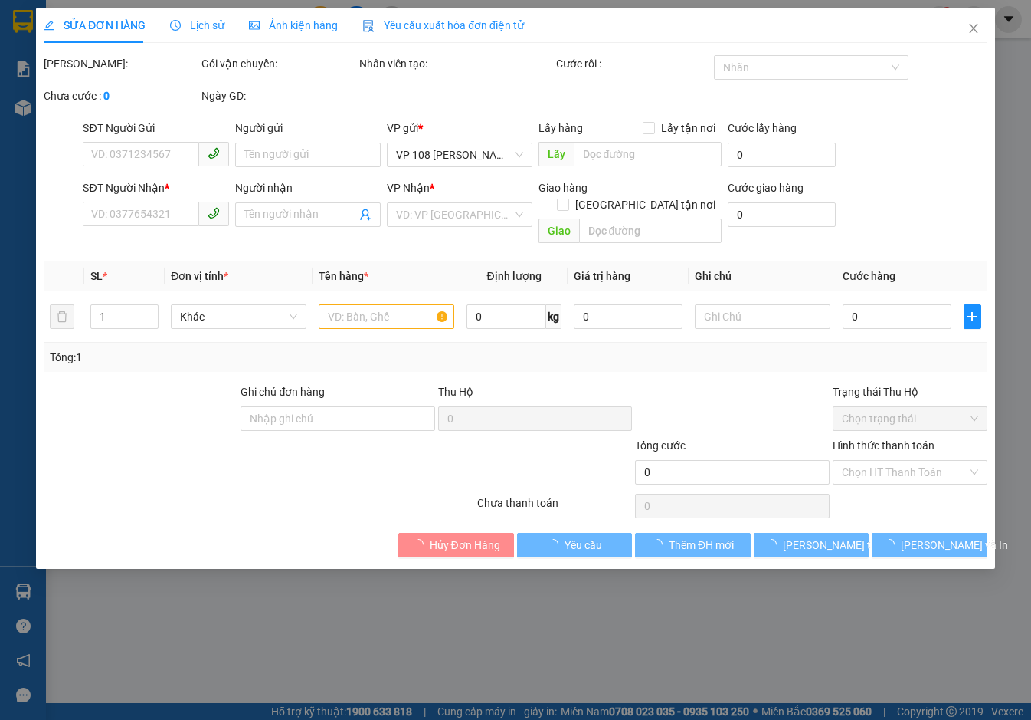
type input "0915002870"
type input "C HIỀN"
type input "0917661050"
type input "C HUY"
type input "VP NVT"
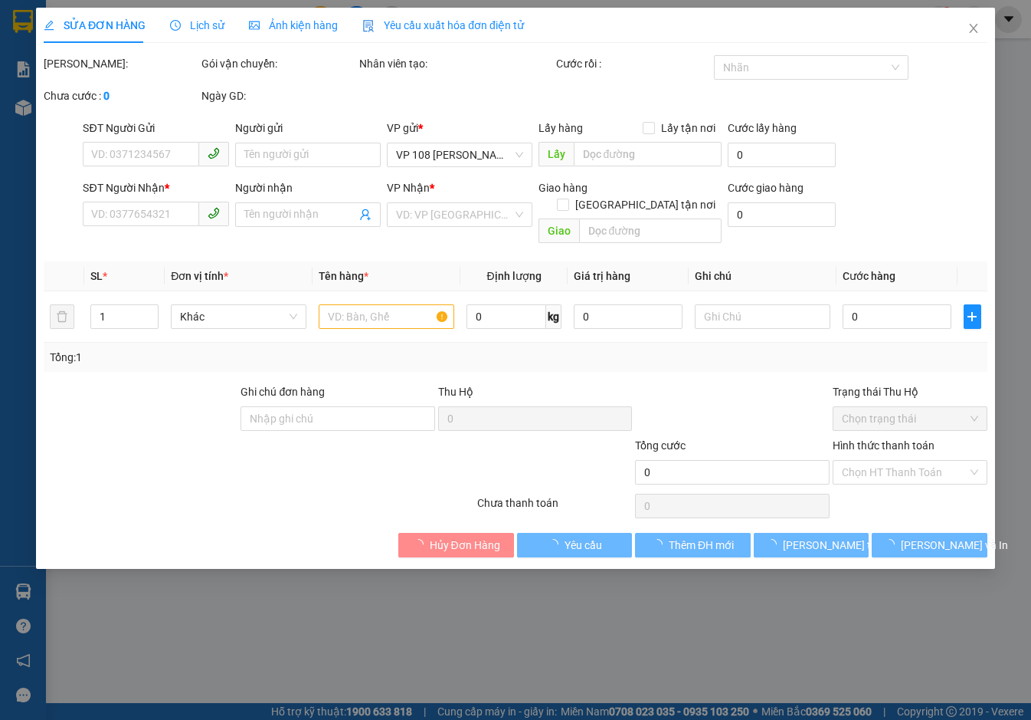
type input "20.000"
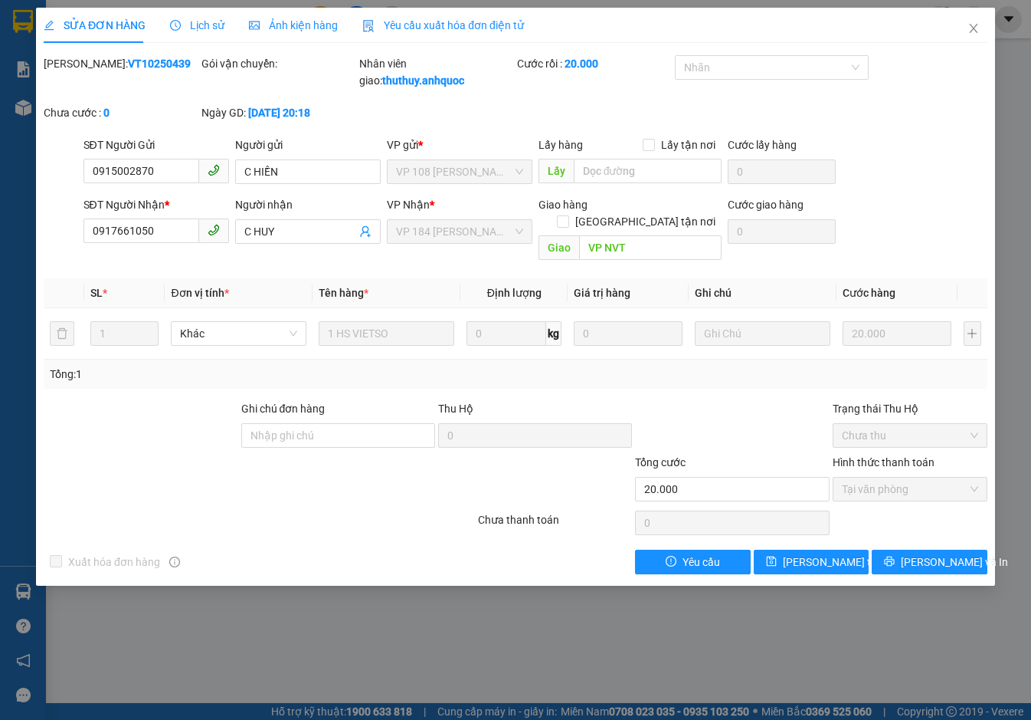
click at [472, 20] on span "Yêu cầu xuất hóa đơn điện tử" at bounding box center [443, 25] width 162 height 12
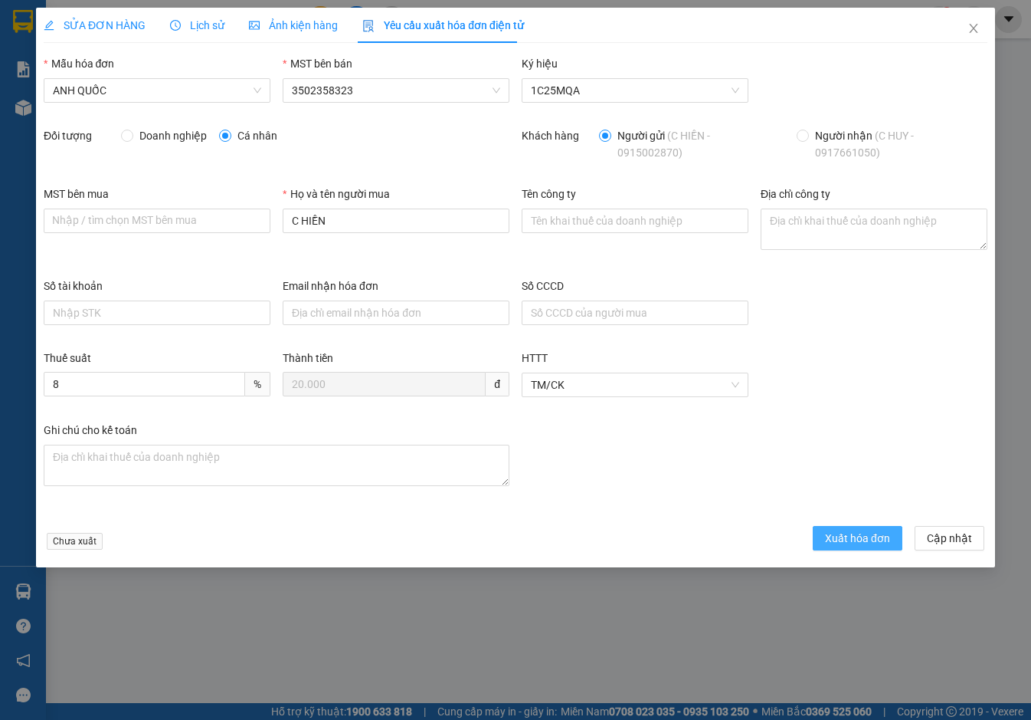
click at [863, 540] on span "Xuất hóa đơn" at bounding box center [857, 538] width 65 height 17
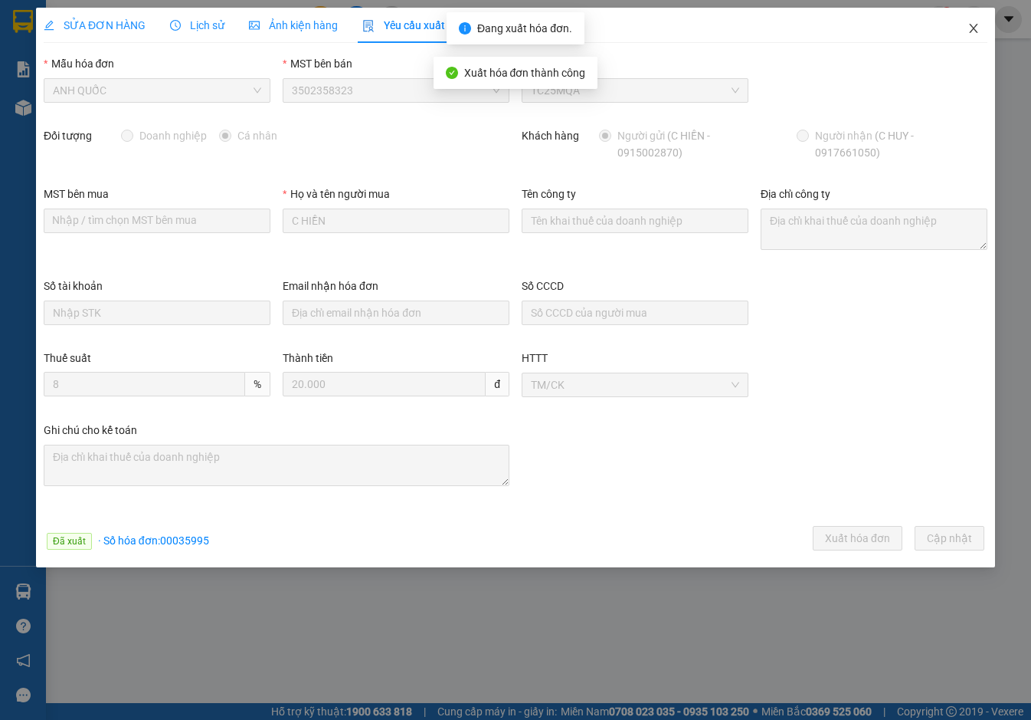
click at [975, 26] on icon "close" at bounding box center [974, 28] width 12 height 12
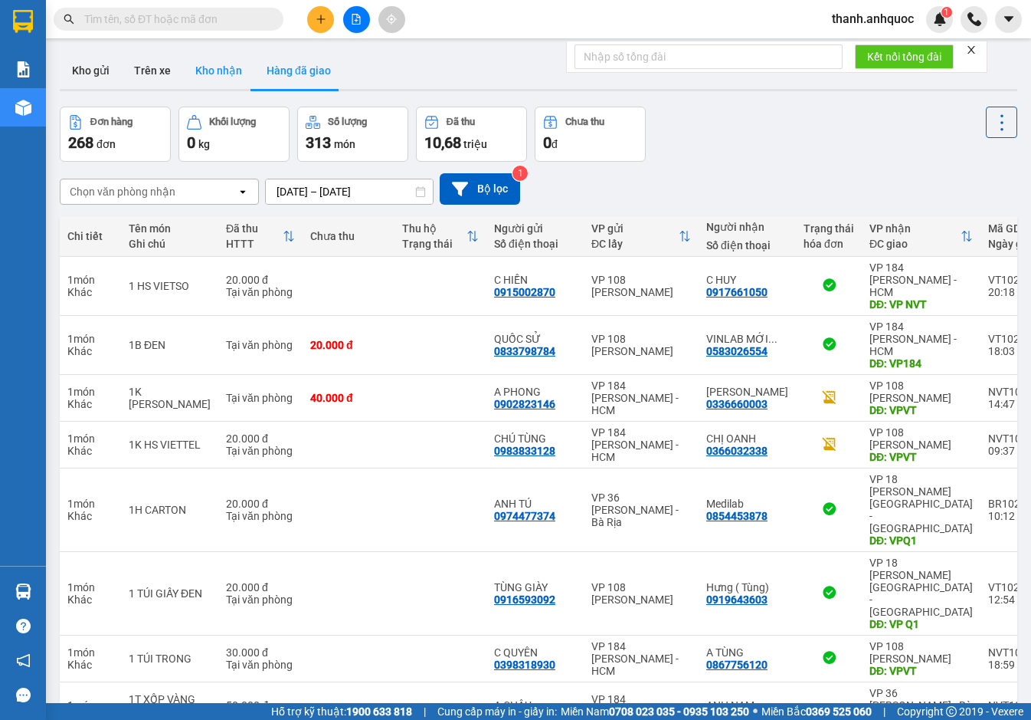
click at [228, 70] on button "Kho nhận" at bounding box center [218, 70] width 71 height 37
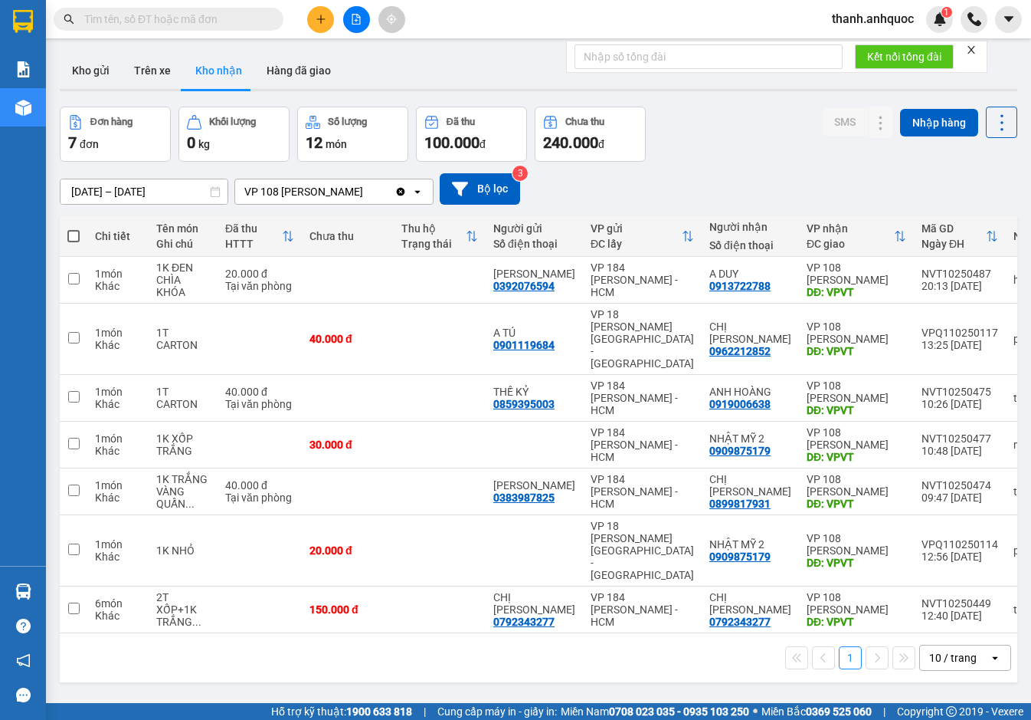
click at [405, 190] on icon "Clear value" at bounding box center [401, 191] width 8 height 8
click at [202, 187] on input "11/10/2025 – 13/10/2025" at bounding box center [144, 191] width 167 height 25
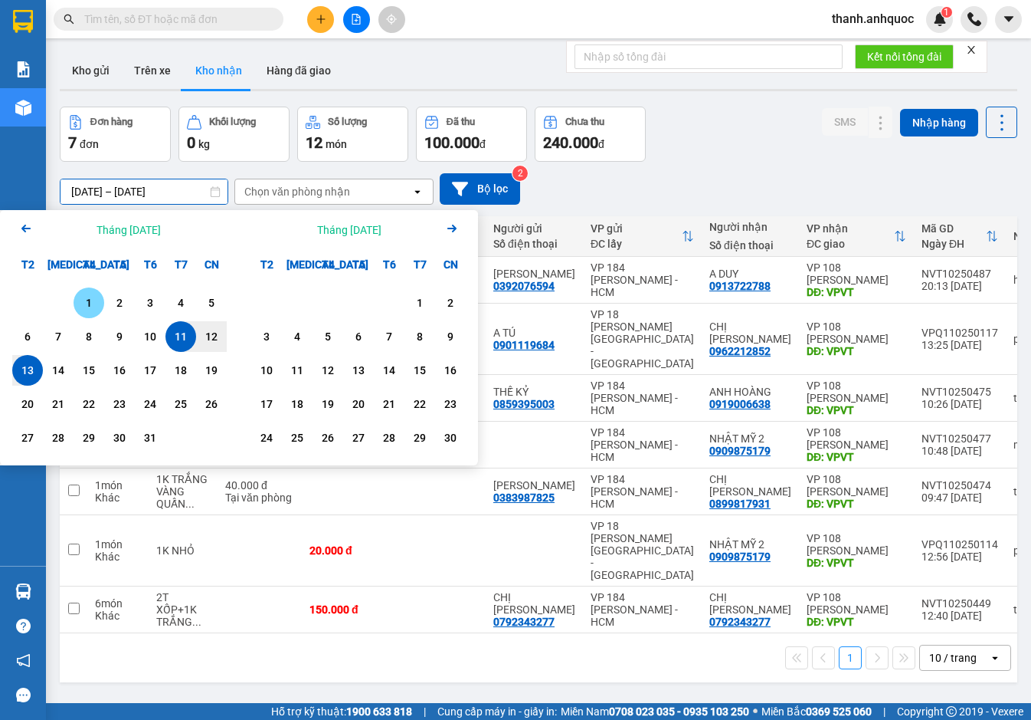
click at [91, 294] on div "1" at bounding box center [88, 303] width 21 height 18
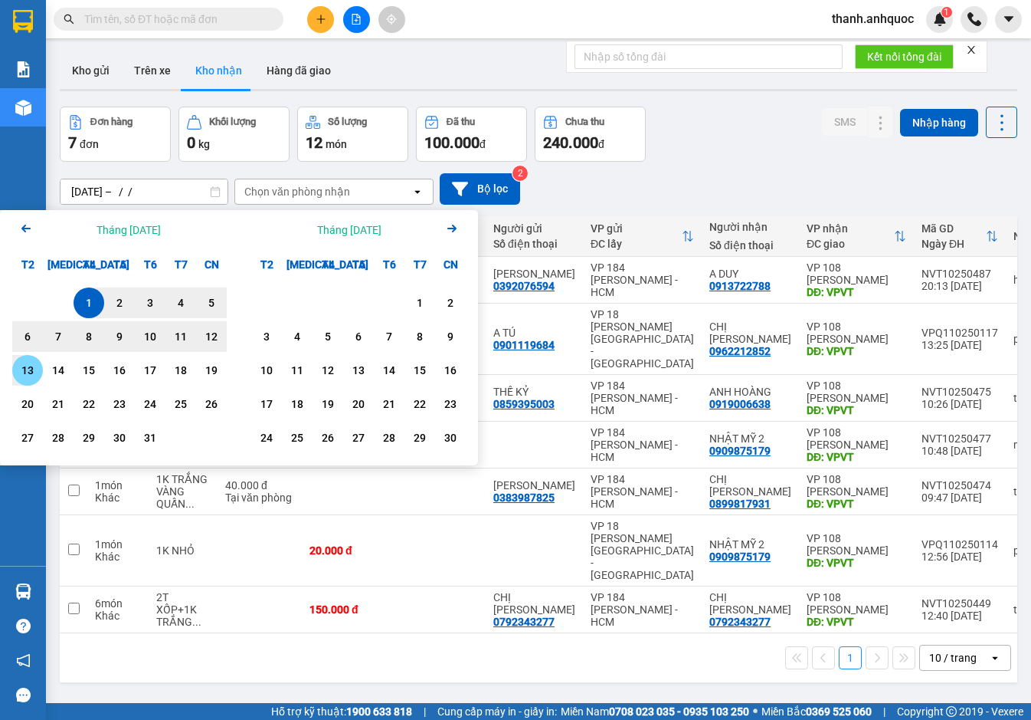
click at [31, 369] on div "13" at bounding box center [27, 370] width 21 height 18
type input "01/10/2025 – 13/10/2025"
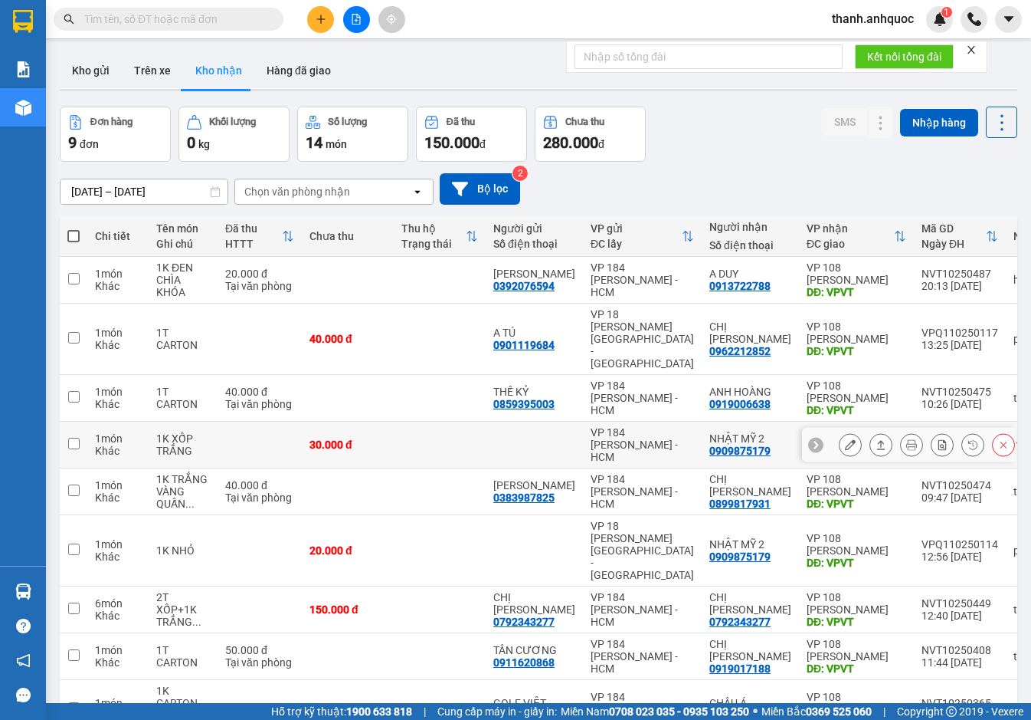
scroll to position [71, 0]
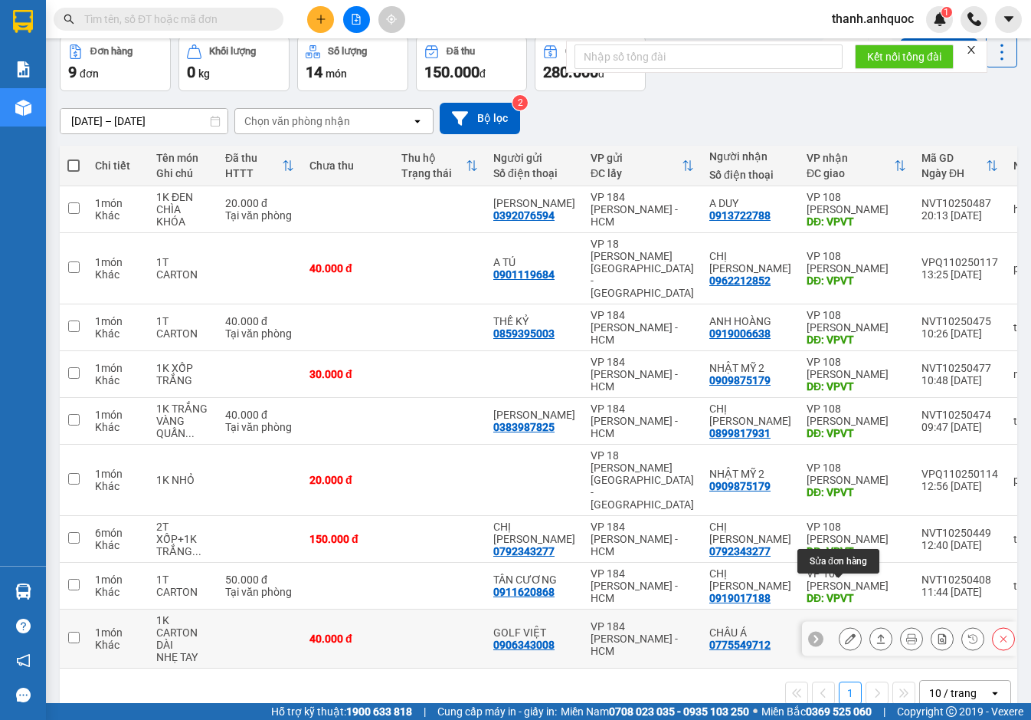
click at [845, 633] on icon at bounding box center [850, 638] width 11 height 11
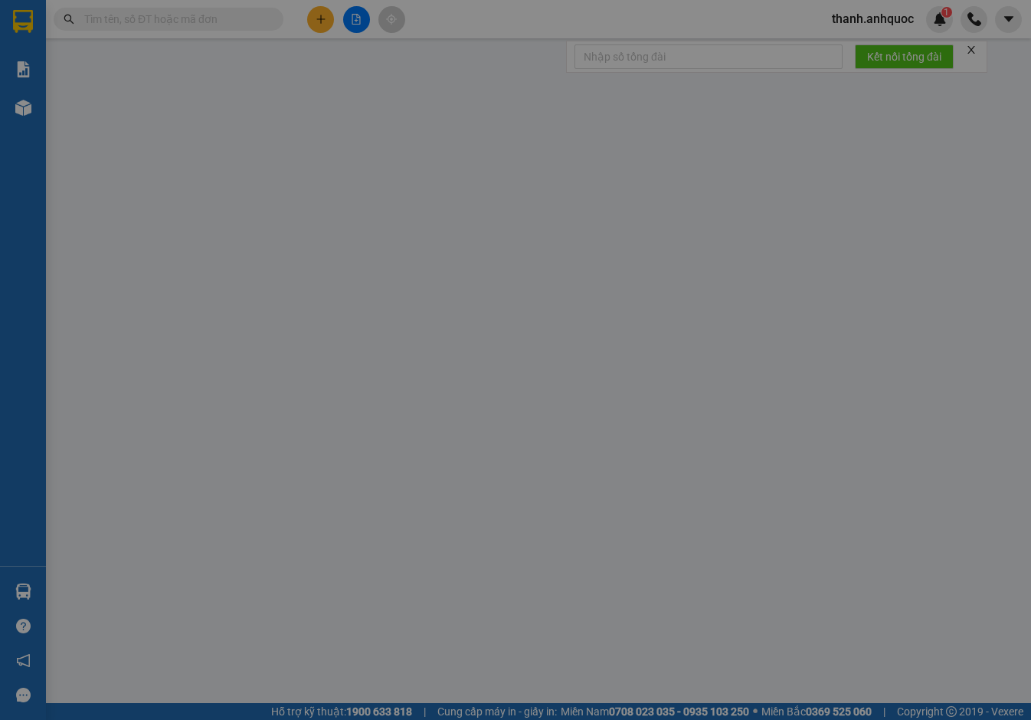
type input "0906343008"
type input "GOLF VIỆT"
type input "0775549712"
type input "CHÂU Á"
type input "VPVT"
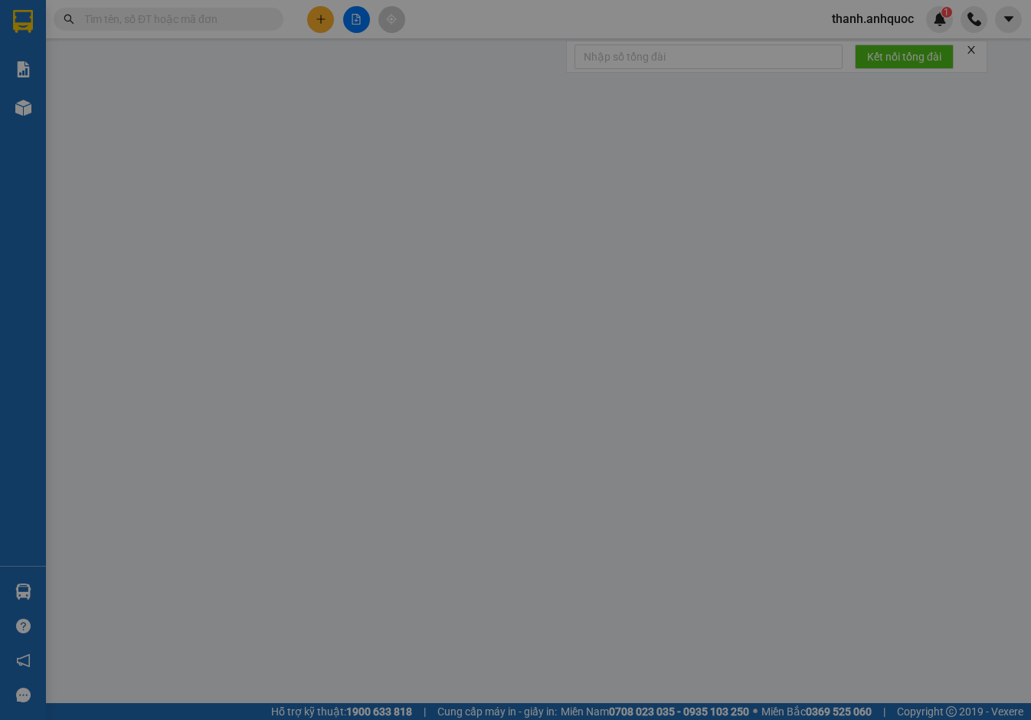
type input "40.000"
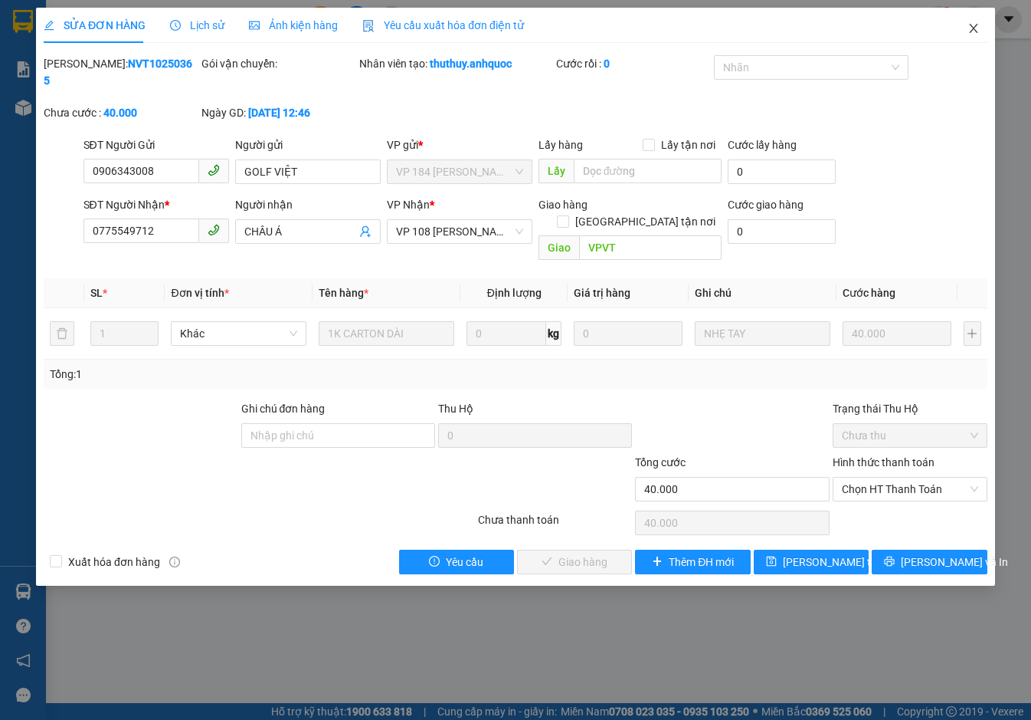
click at [975, 30] on icon "close" at bounding box center [973, 28] width 8 height 9
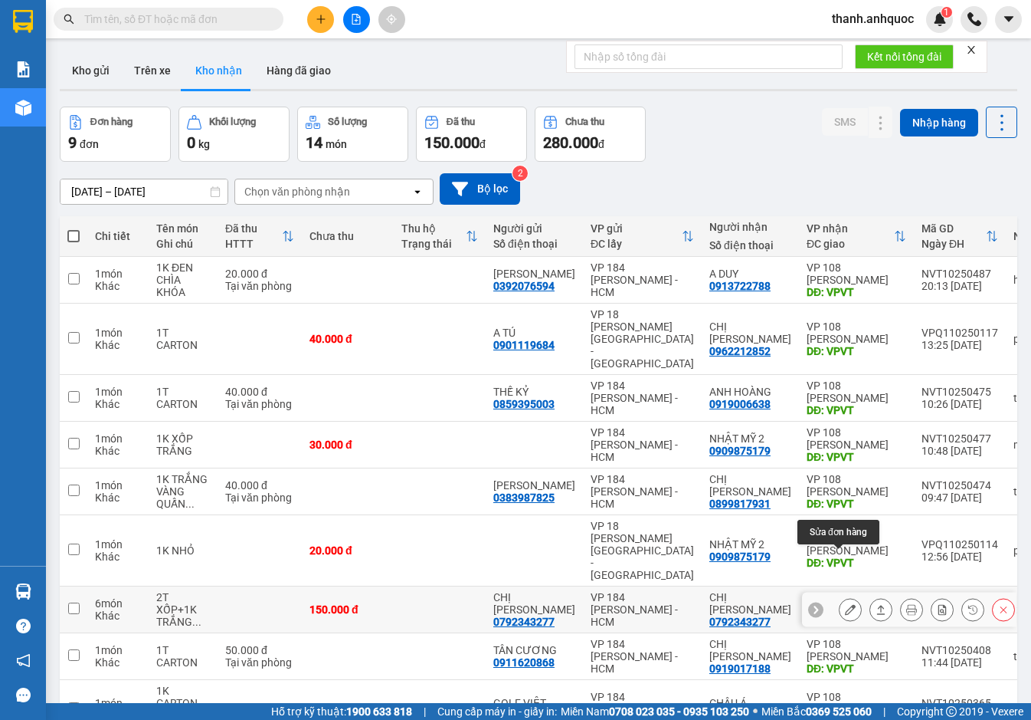
click at [846, 596] on button at bounding box center [850, 609] width 21 height 27
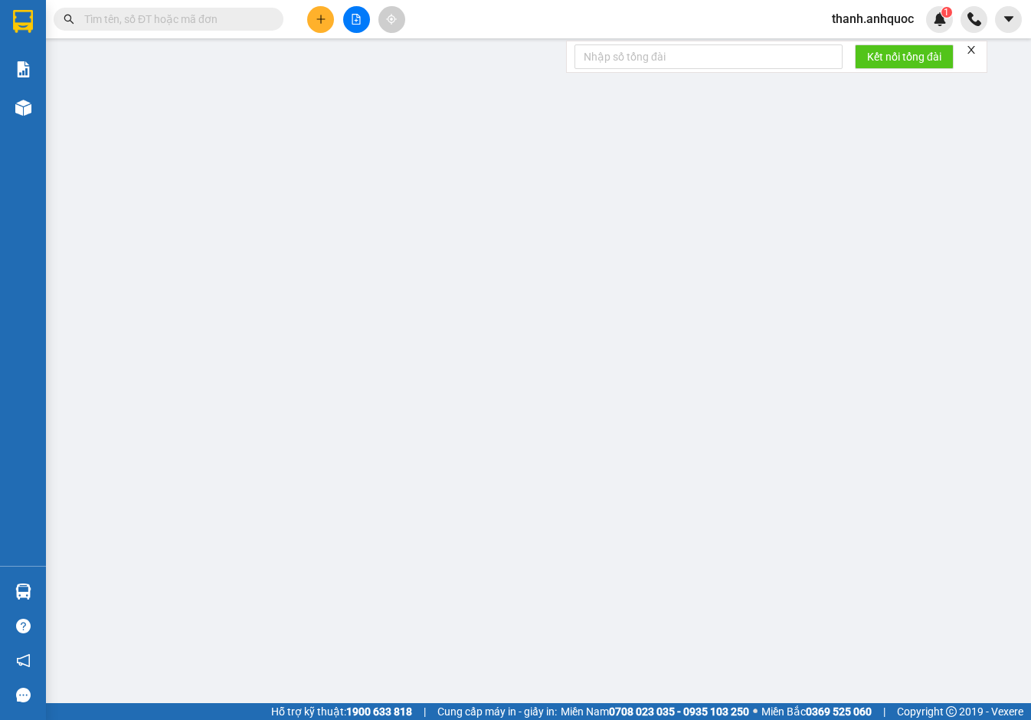
type input "0792343277"
type input "CHỊ [PERSON_NAME]"
type input "0792343277"
type input "CHỊ [PERSON_NAME]"
type input "VPVT"
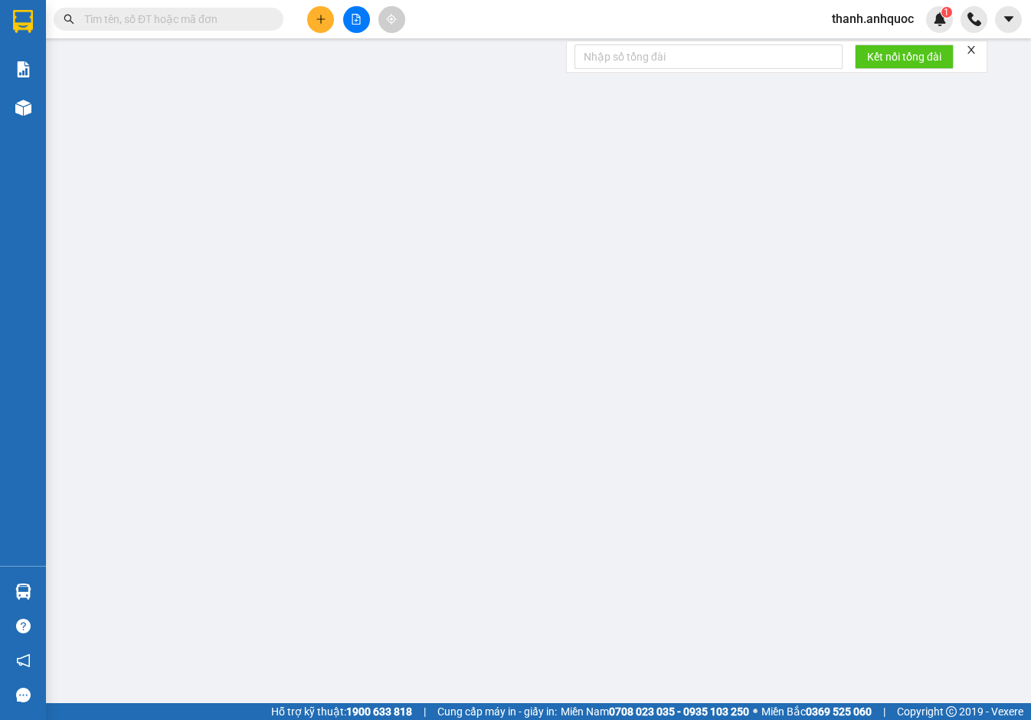
type input "150.000"
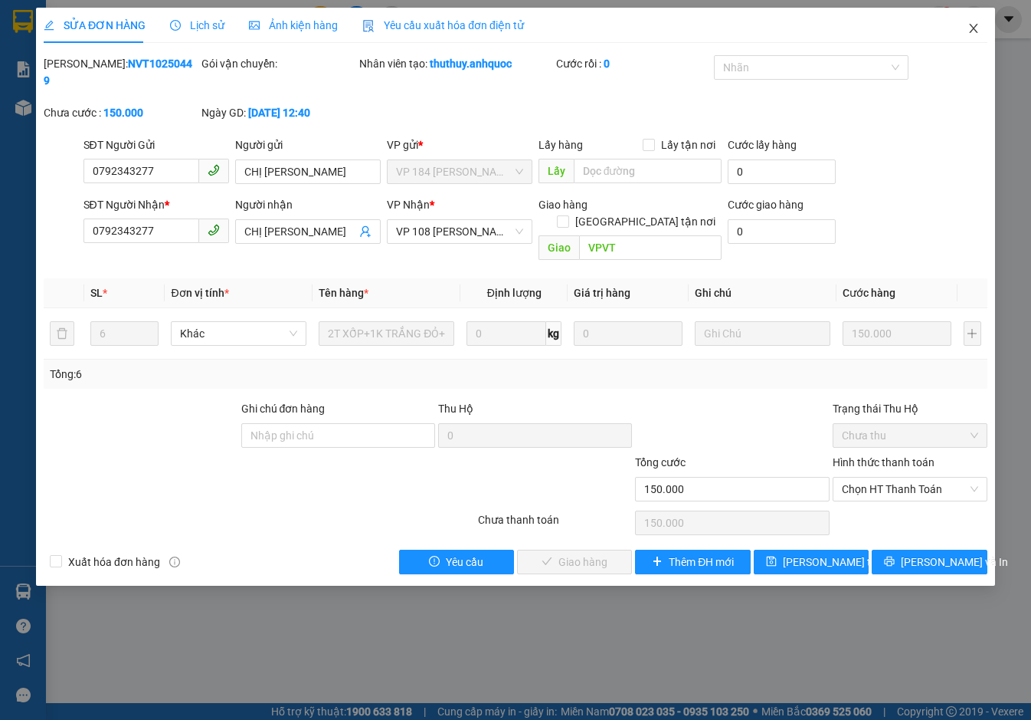
drag, startPoint x: 974, startPoint y: 25, endPoint x: 942, endPoint y: 111, distance: 91.7
click at [942, 111] on div "SỬA ĐƠN HÀNG Lịch sử Ảnh kiện hàng Yêu cầu xuất hóa đơn điện tử Total Paid Fee …" at bounding box center [515, 297] width 959 height 578
click at [977, 26] on icon "close" at bounding box center [973, 28] width 8 height 9
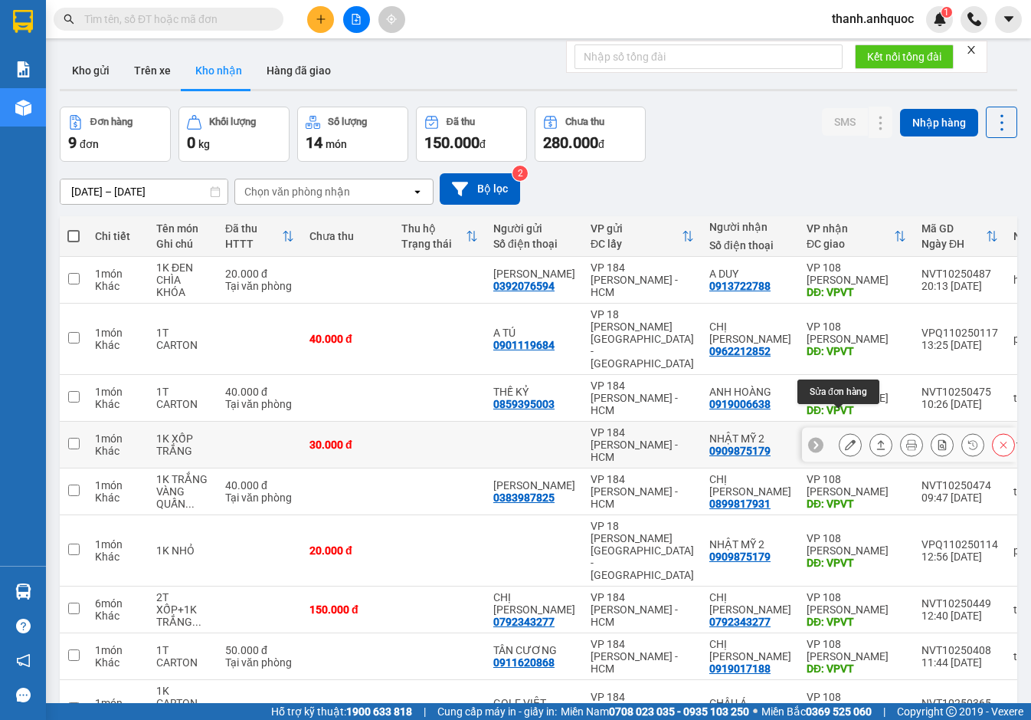
click at [845, 439] on icon at bounding box center [850, 444] width 11 height 11
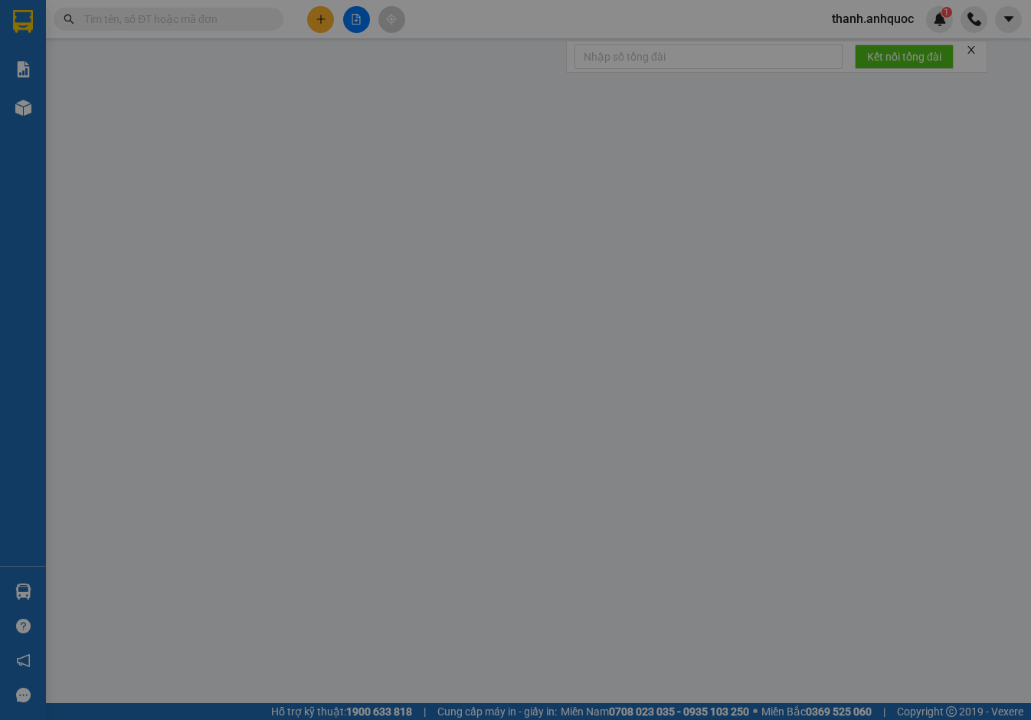
type input "0909875179"
type input "NHẬT MỸ 2"
type input "VPVT"
type input "30.000"
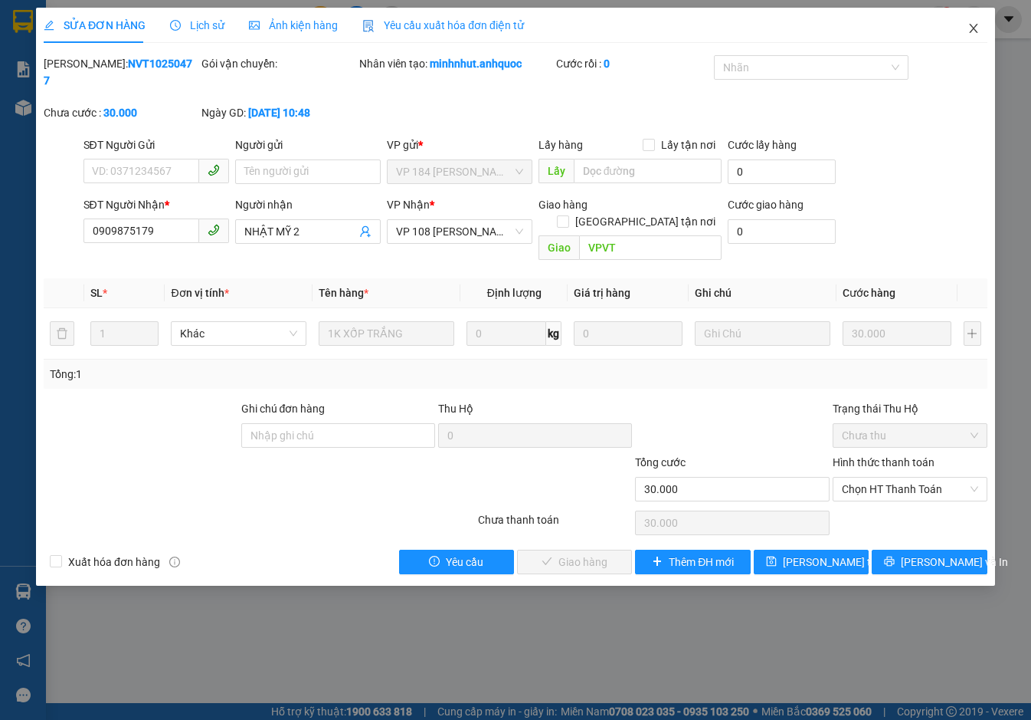
click at [975, 27] on icon "close" at bounding box center [974, 28] width 12 height 12
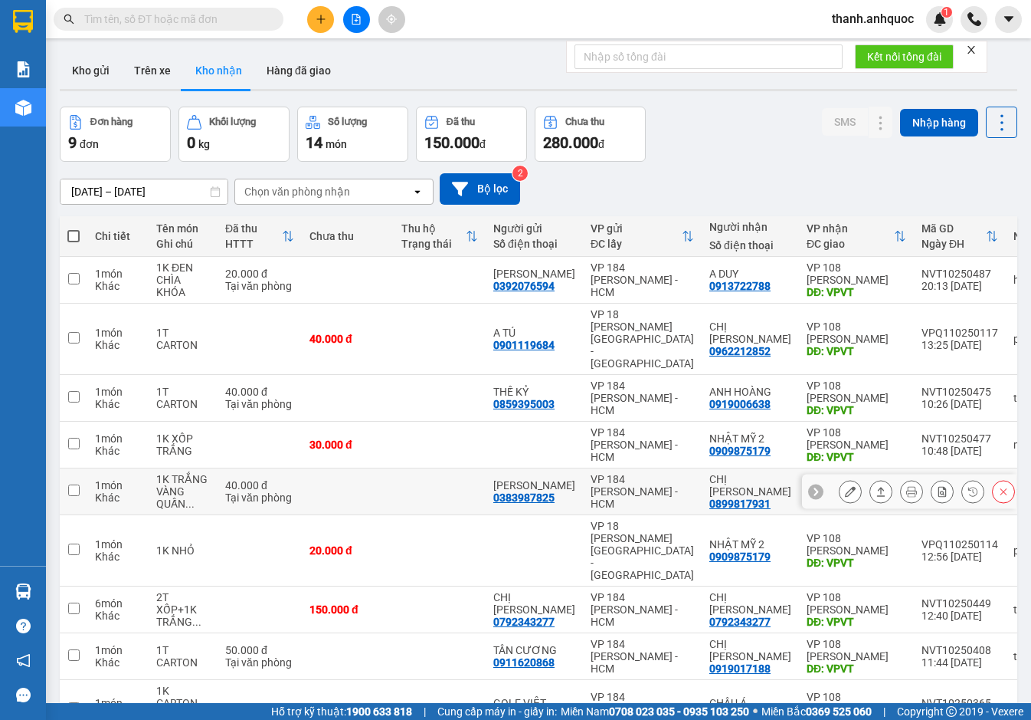
click at [845, 486] on icon at bounding box center [850, 491] width 11 height 11
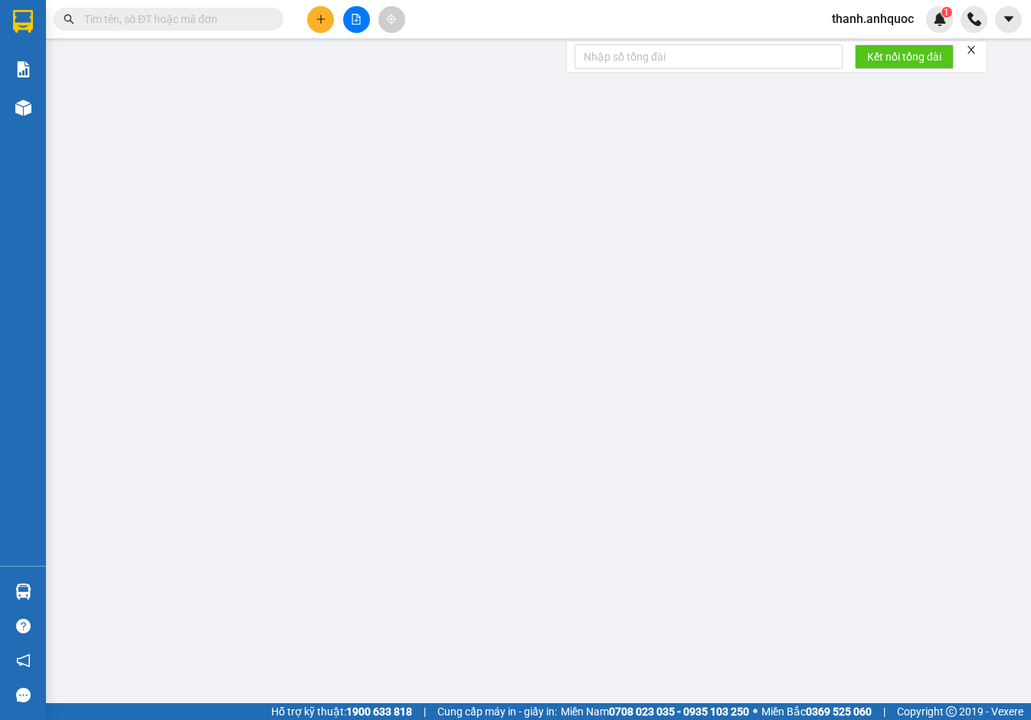
type input "0383987825"
type input "[PERSON_NAME]"
type input "0899817931"
type input "CHỊ [PERSON_NAME]"
type input "VPVT"
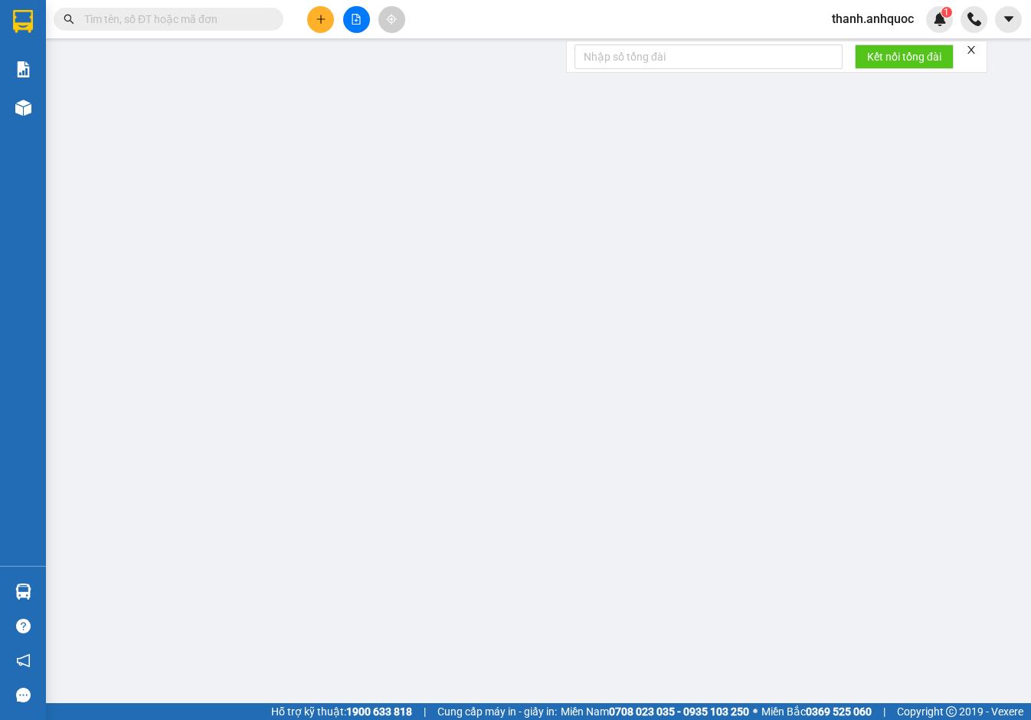
type input "TM 12/10 THỦY"
type input "40.000"
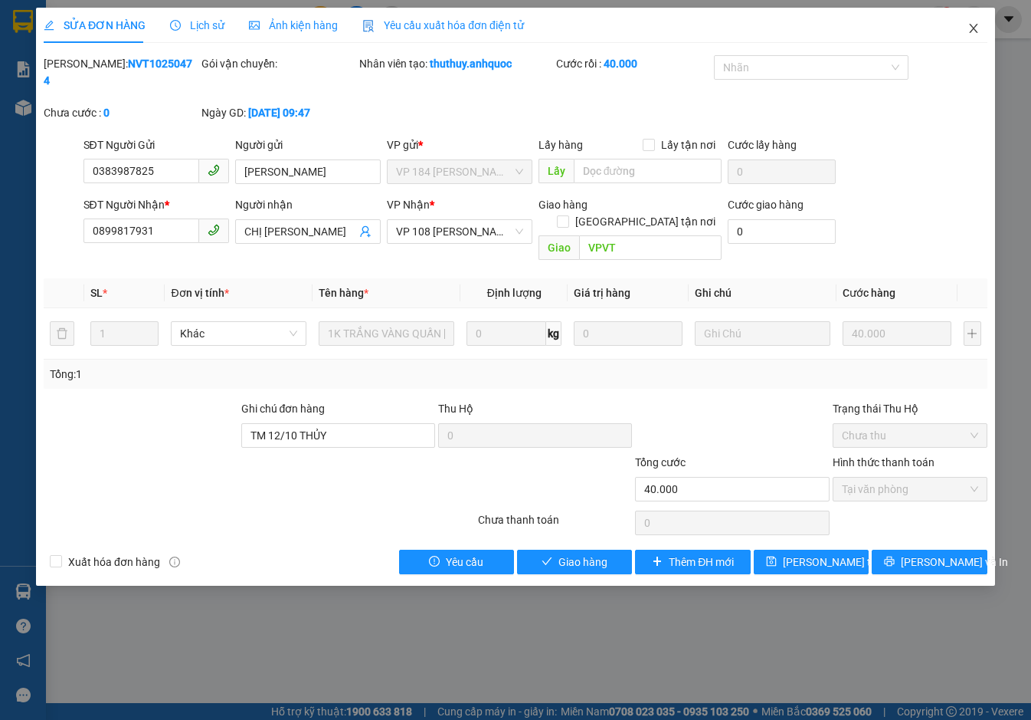
drag, startPoint x: 984, startPoint y: 23, endPoint x: 956, endPoint y: 57, distance: 44.1
click at [983, 23] on span "Close" at bounding box center [974, 29] width 43 height 43
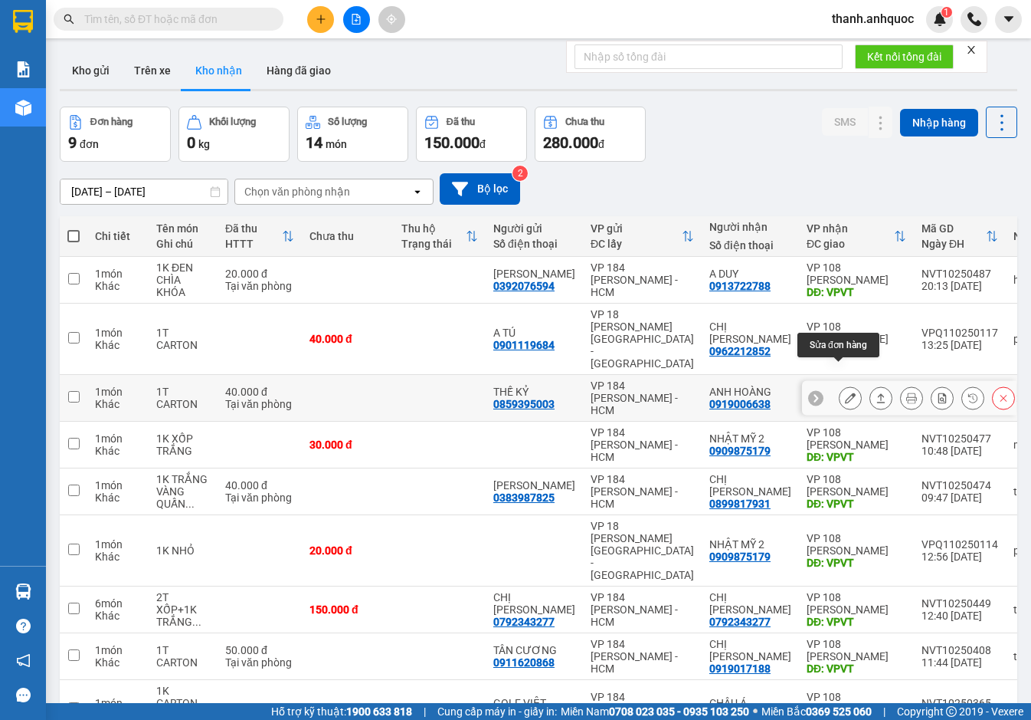
click at [845, 392] on icon at bounding box center [850, 397] width 11 height 11
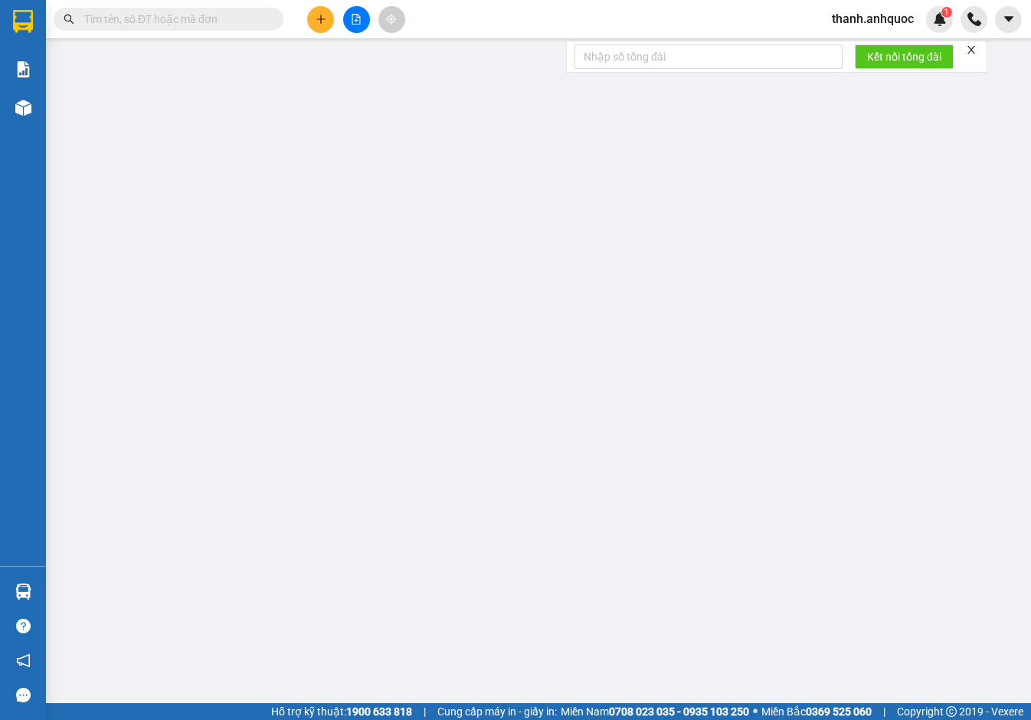
type input "0859395003"
type input "THẾ KỶ"
type input "0919006638"
type input "ANH HOÀNG"
type input "VPVT"
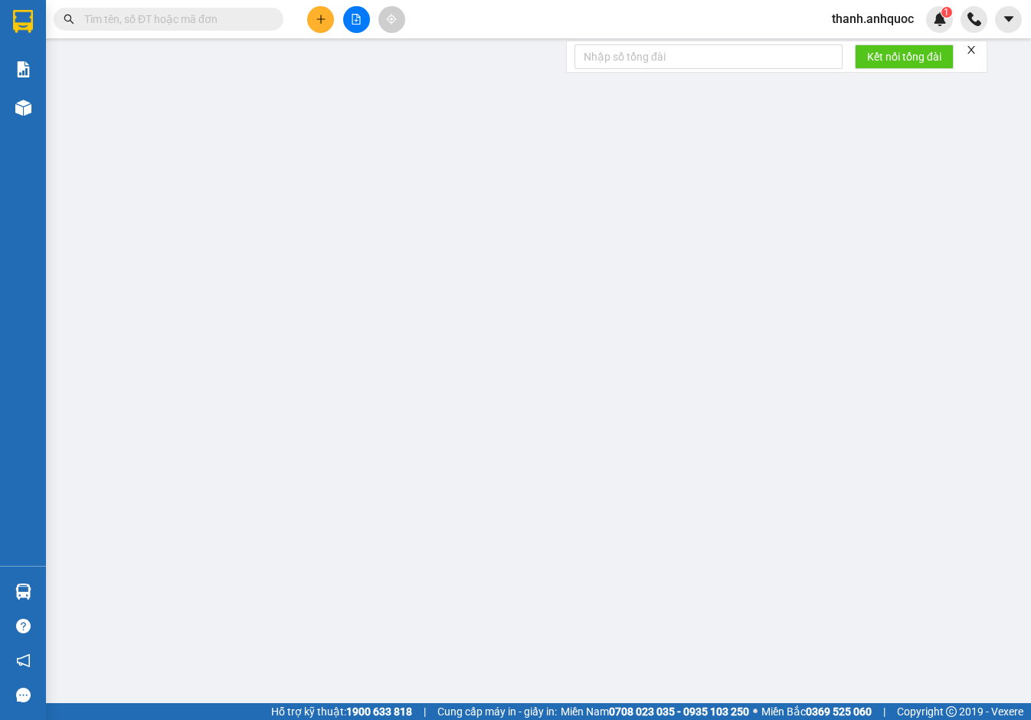
type input "TM VP 12/10 ĐỨC"
type input "40.000"
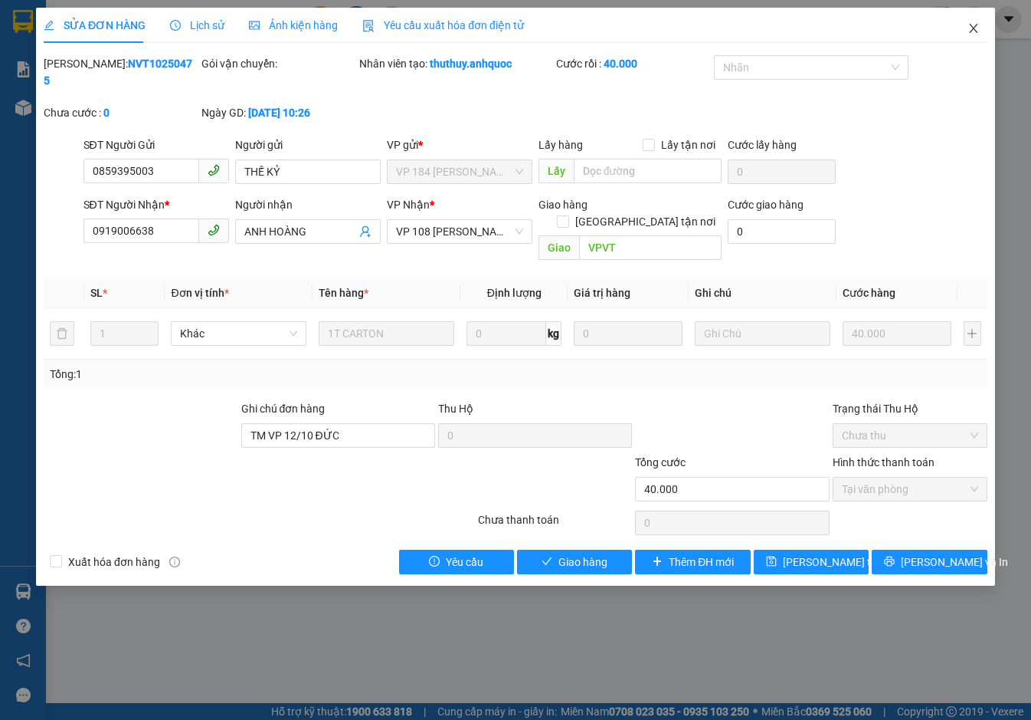
click at [976, 27] on icon "close" at bounding box center [973, 28] width 8 height 9
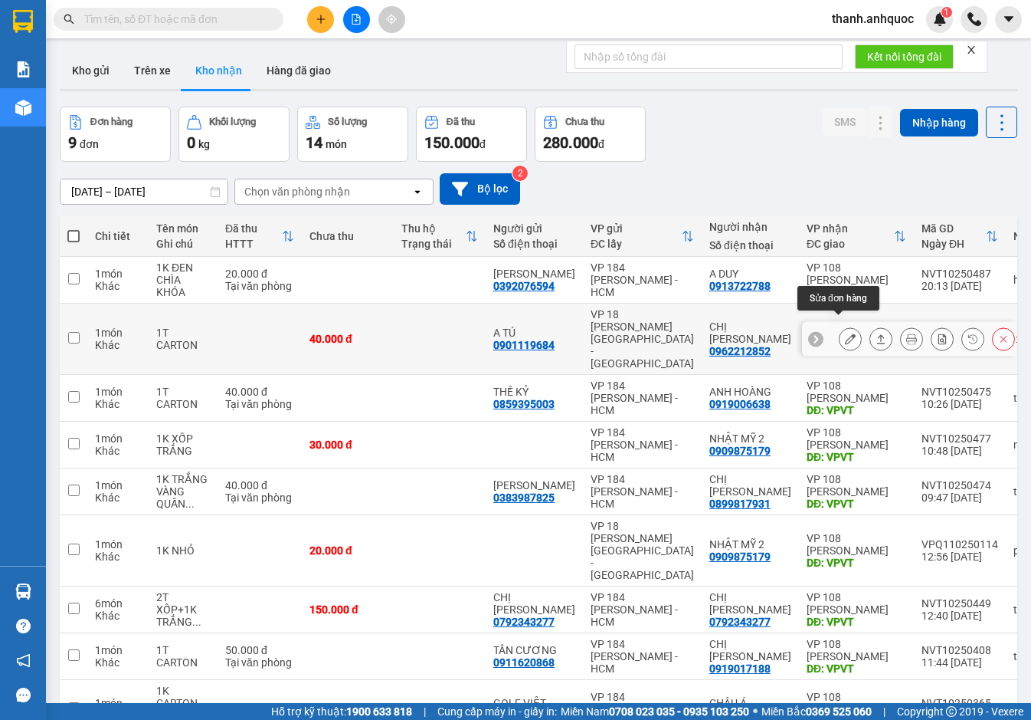
click at [845, 333] on icon at bounding box center [850, 338] width 11 height 11
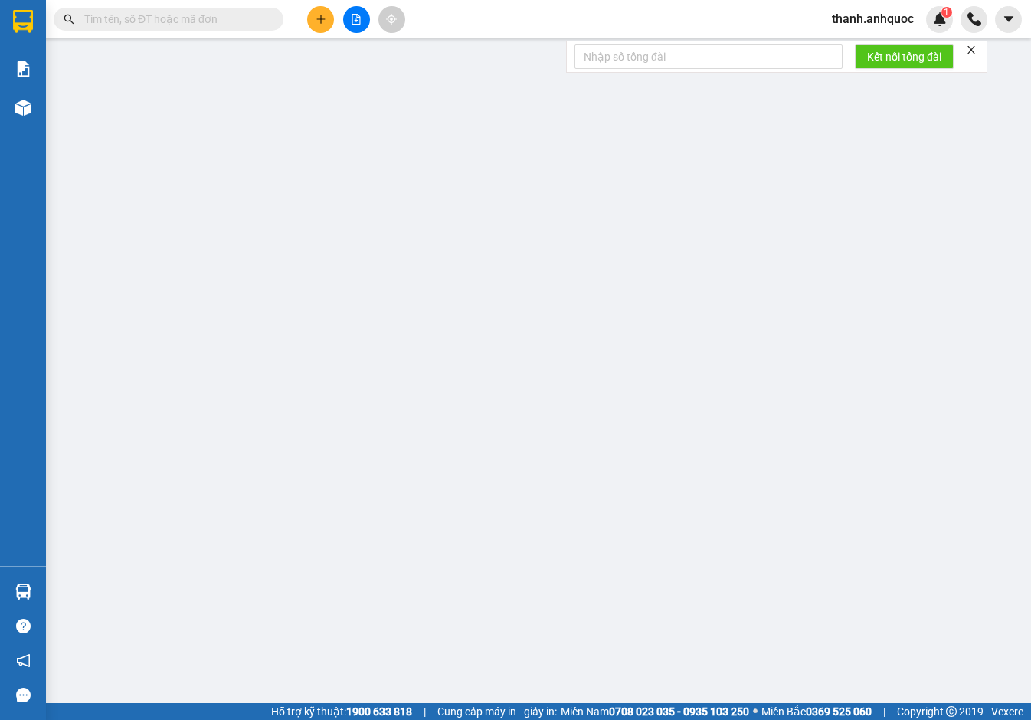
type input "0901119684"
type input "A TÚ"
type input "0962212852"
type input "CHỊ [PERSON_NAME]"
type input "VPVT"
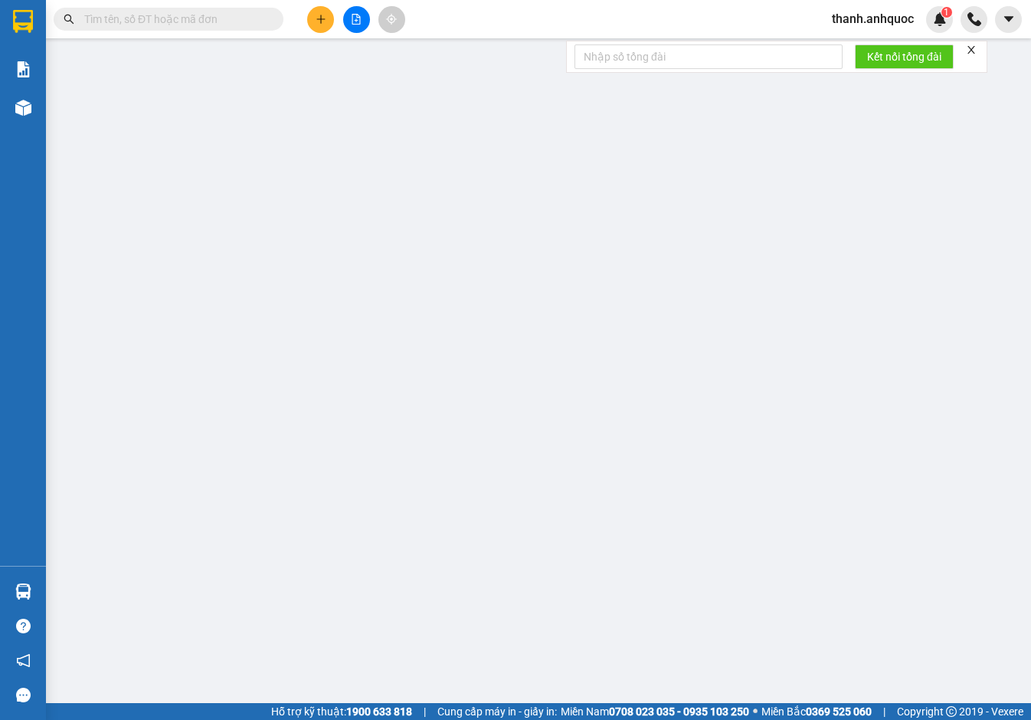
type input "40.000"
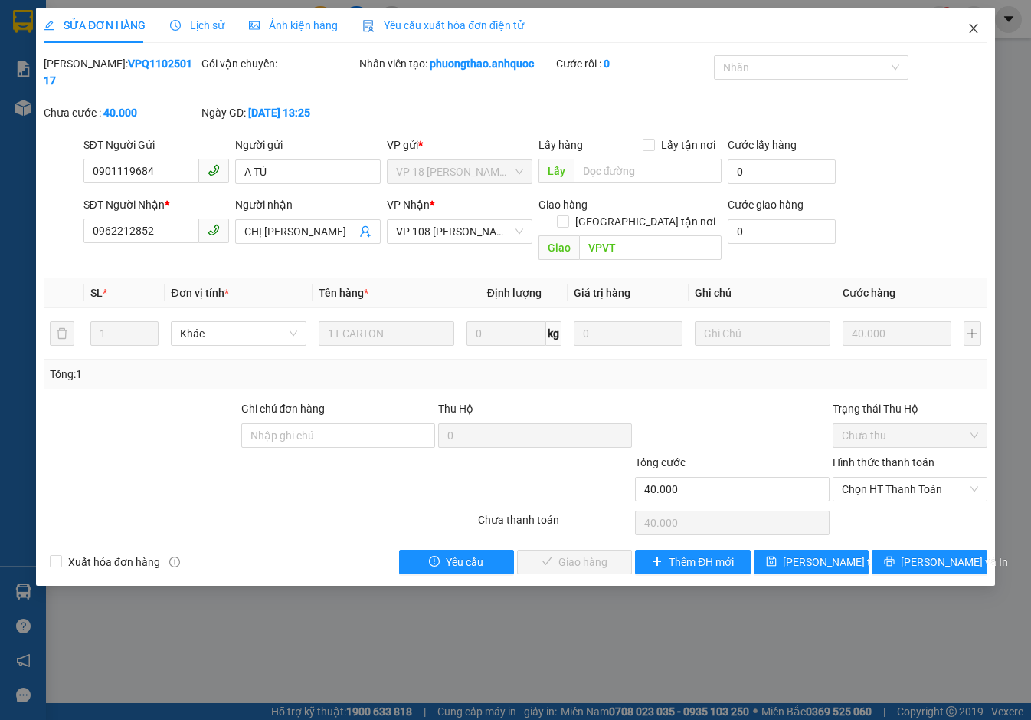
click at [978, 25] on icon "close" at bounding box center [974, 28] width 12 height 12
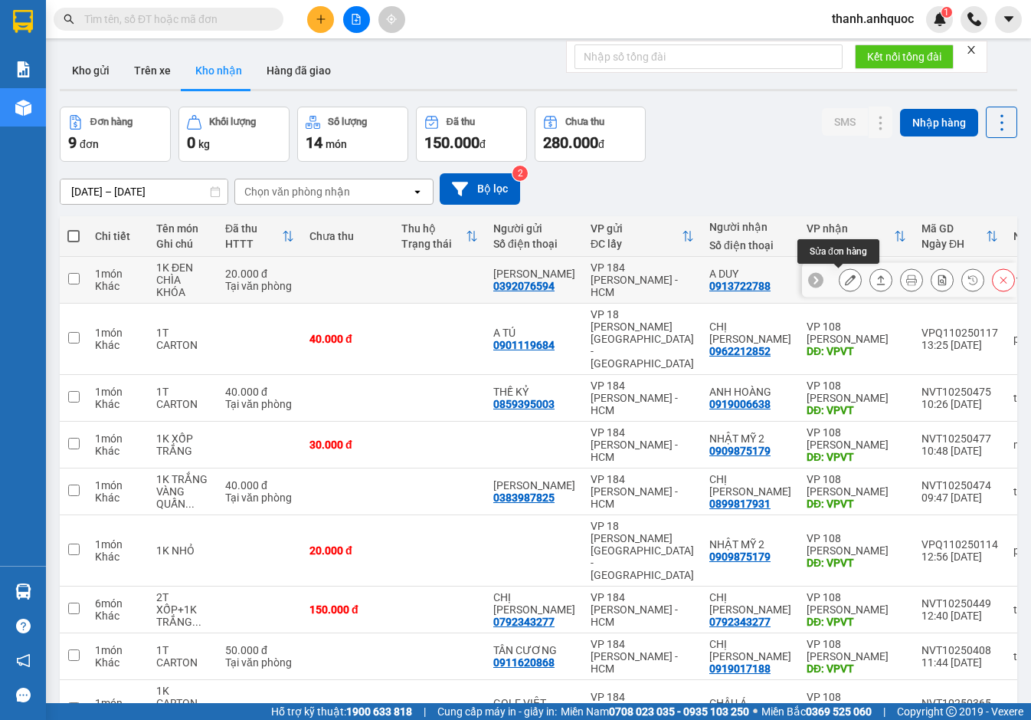
click at [844, 277] on button at bounding box center [850, 280] width 21 height 27
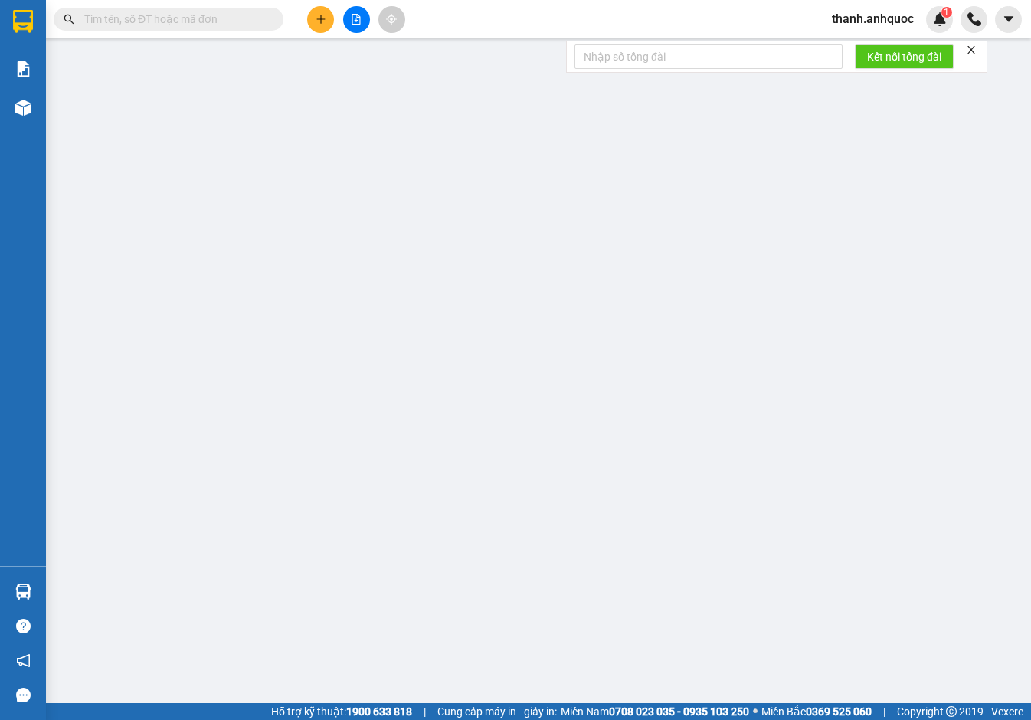
type input "0392076594"
type input "C NGỌC"
type input "0913722788"
type input "A DUY"
type input "VPVT"
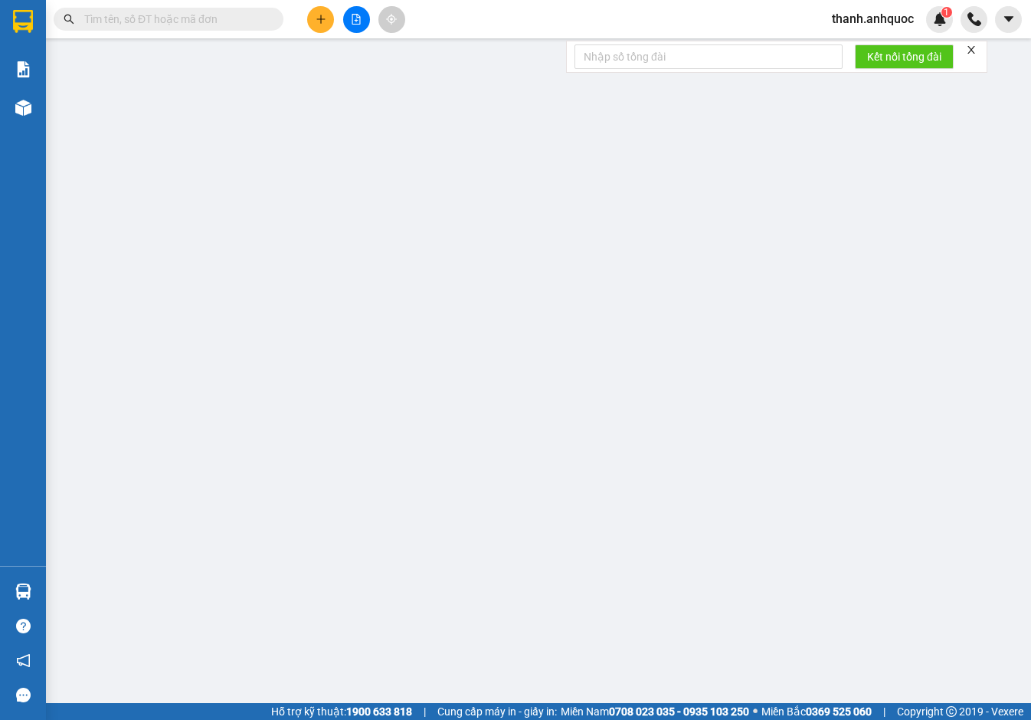
type input "TM 12/10 VP184 HẢO"
type input "20.000"
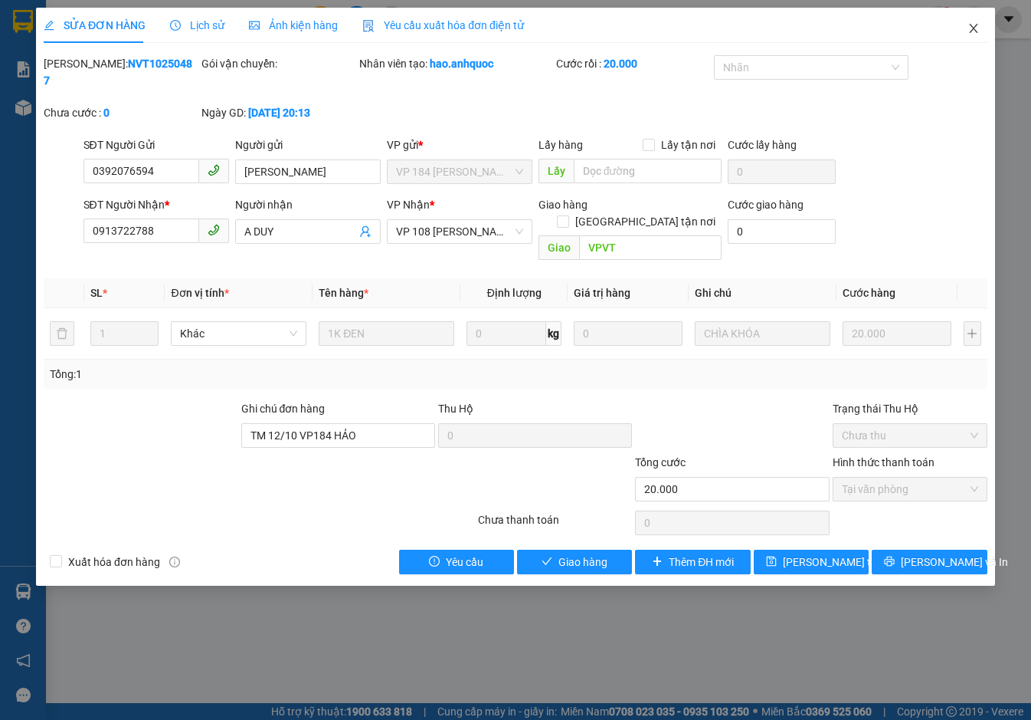
click at [976, 26] on icon "close" at bounding box center [974, 28] width 12 height 12
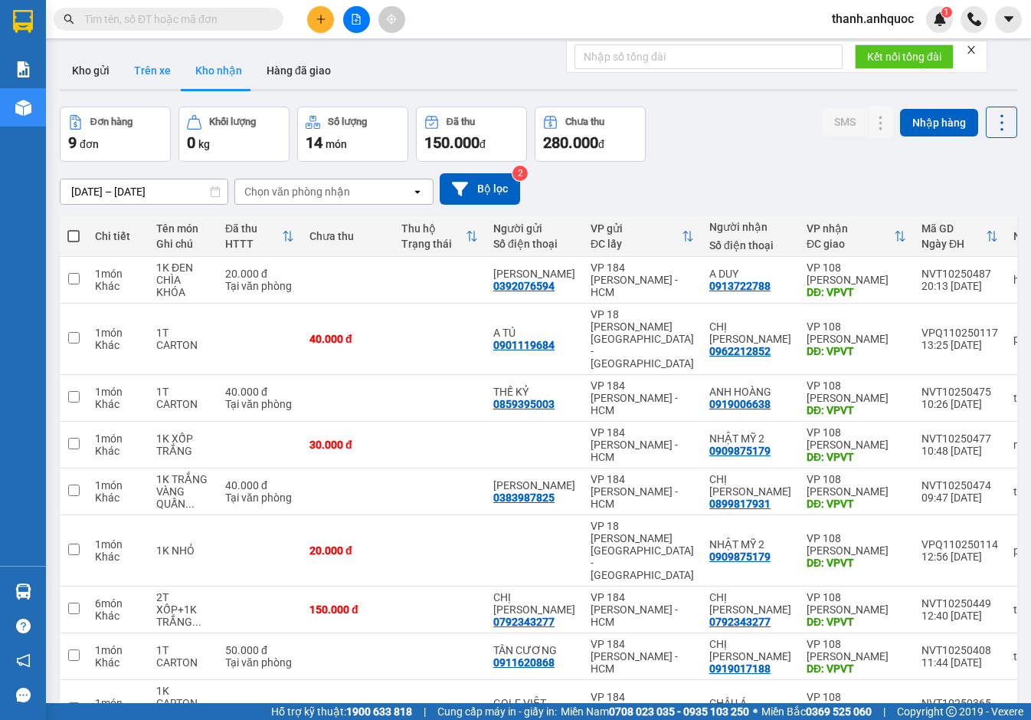
click at [162, 63] on button "Trên xe" at bounding box center [152, 70] width 61 height 37
type input "11/10/2025 – 13/10/2025"
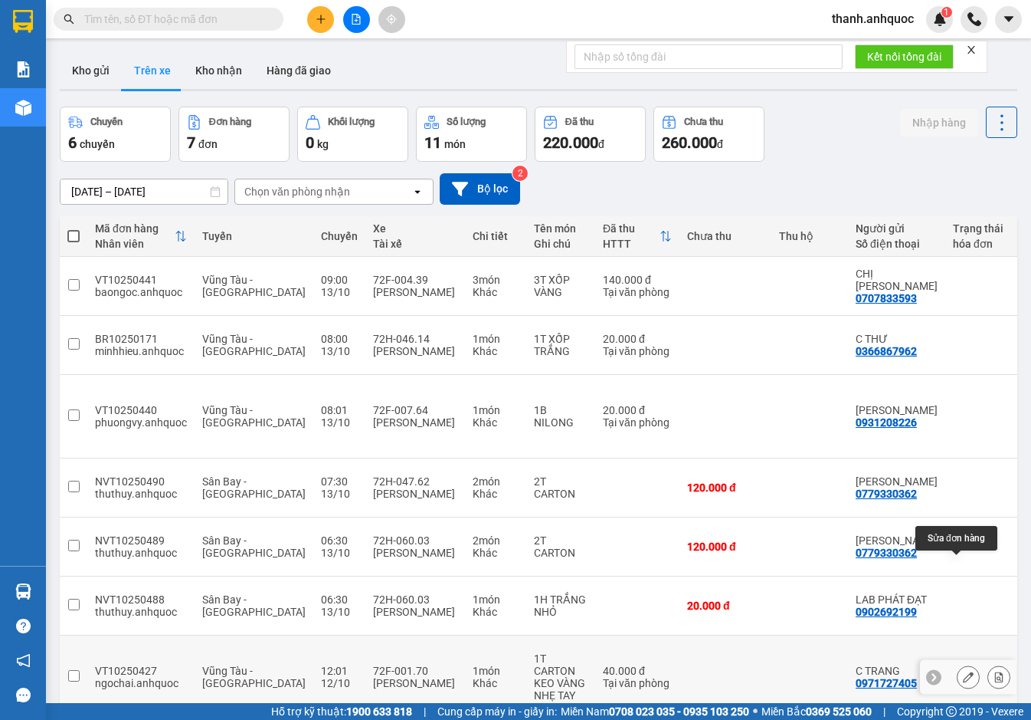
click at [963, 671] on icon at bounding box center [968, 676] width 11 height 11
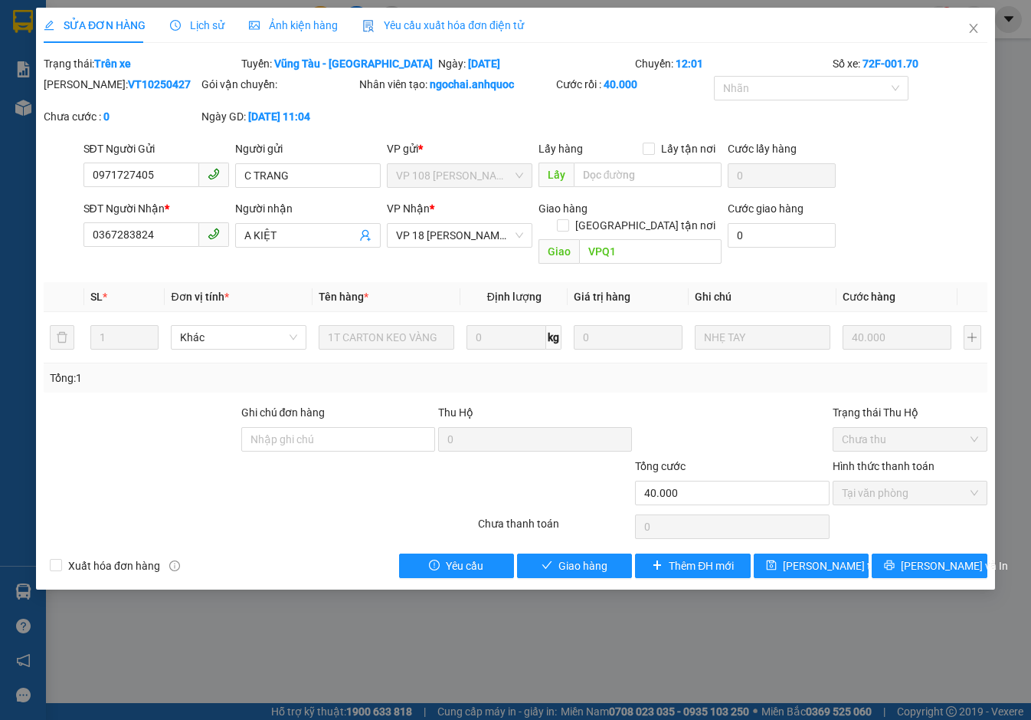
click at [195, 26] on span "Lịch sử" at bounding box center [197, 25] width 54 height 12
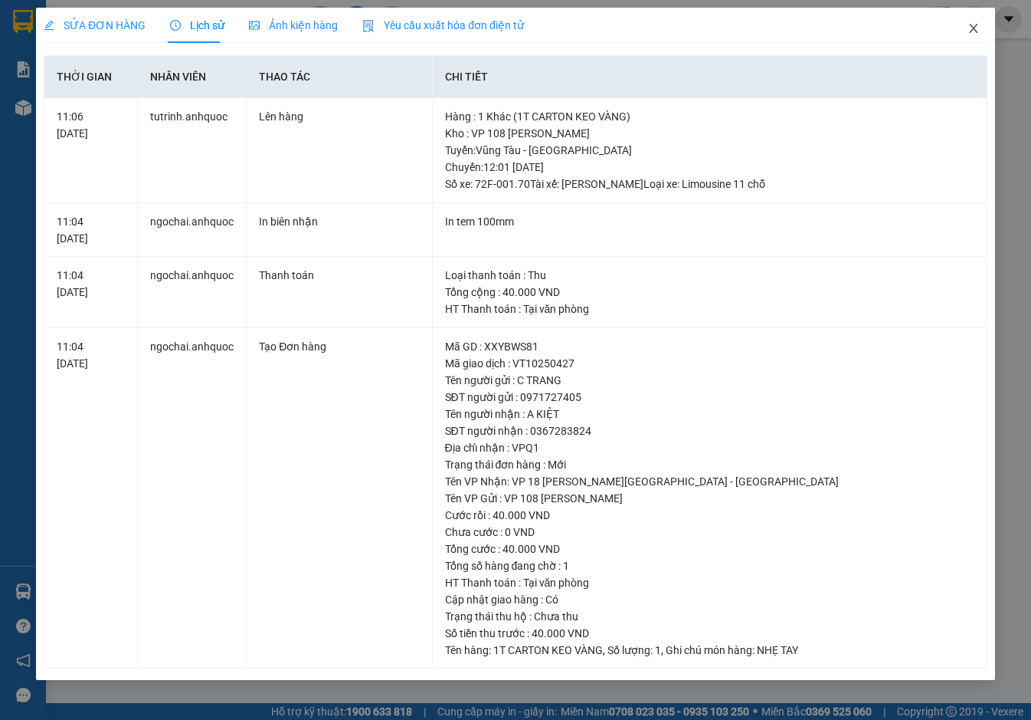
click at [973, 29] on icon "close" at bounding box center [973, 28] width 8 height 9
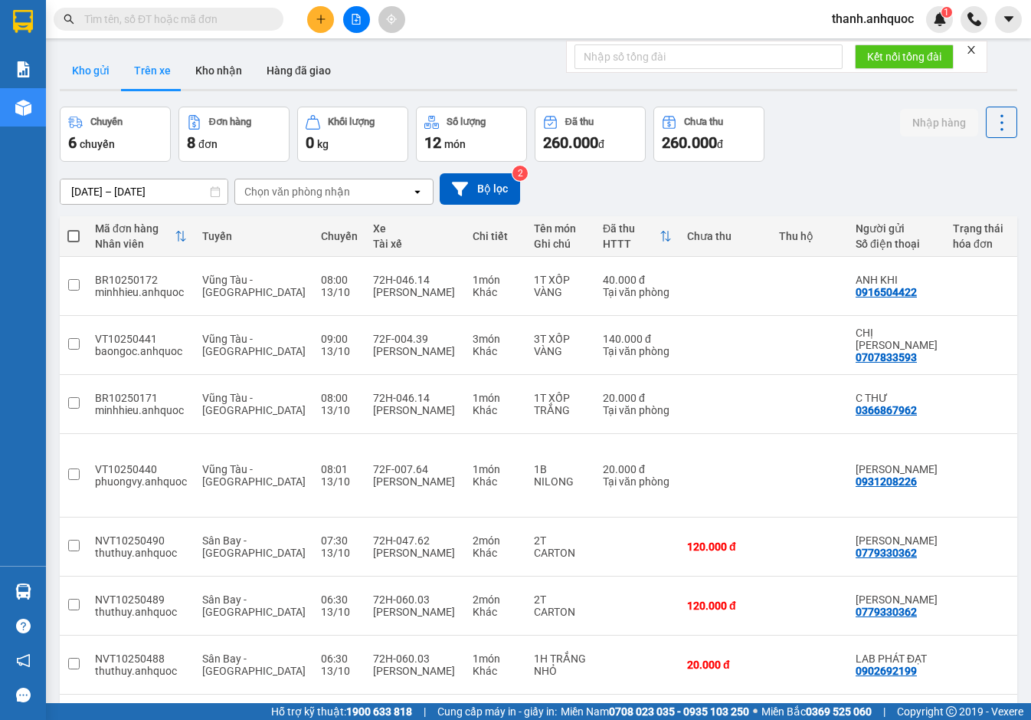
click at [90, 64] on button "Kho gửi" at bounding box center [91, 70] width 62 height 37
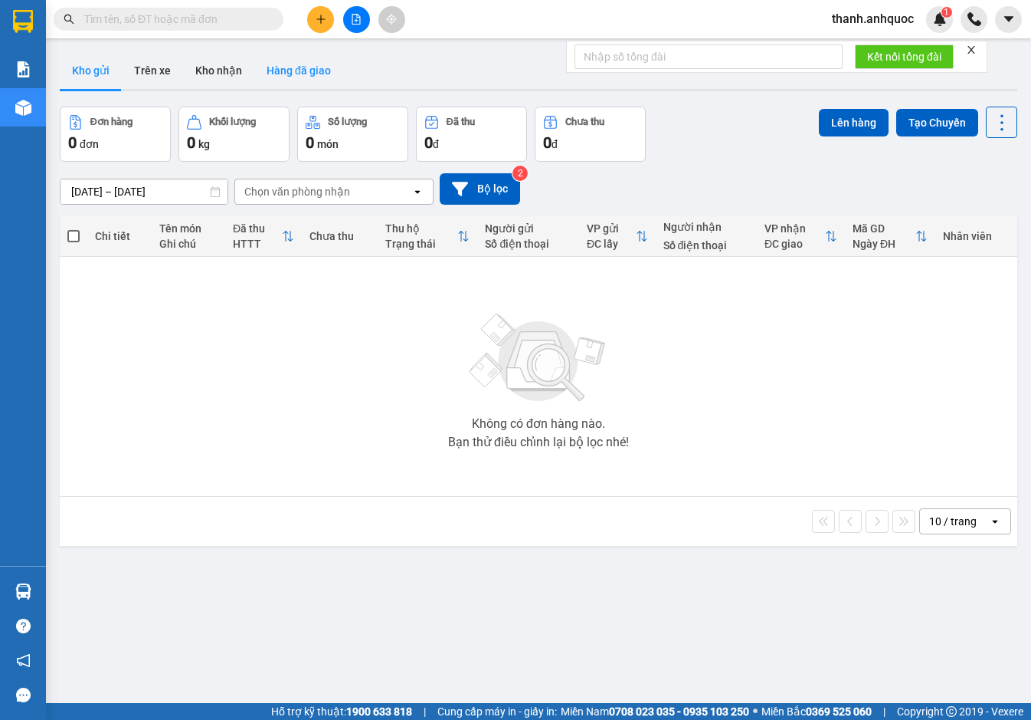
click at [311, 73] on button "Hàng đã giao" at bounding box center [298, 70] width 89 height 37
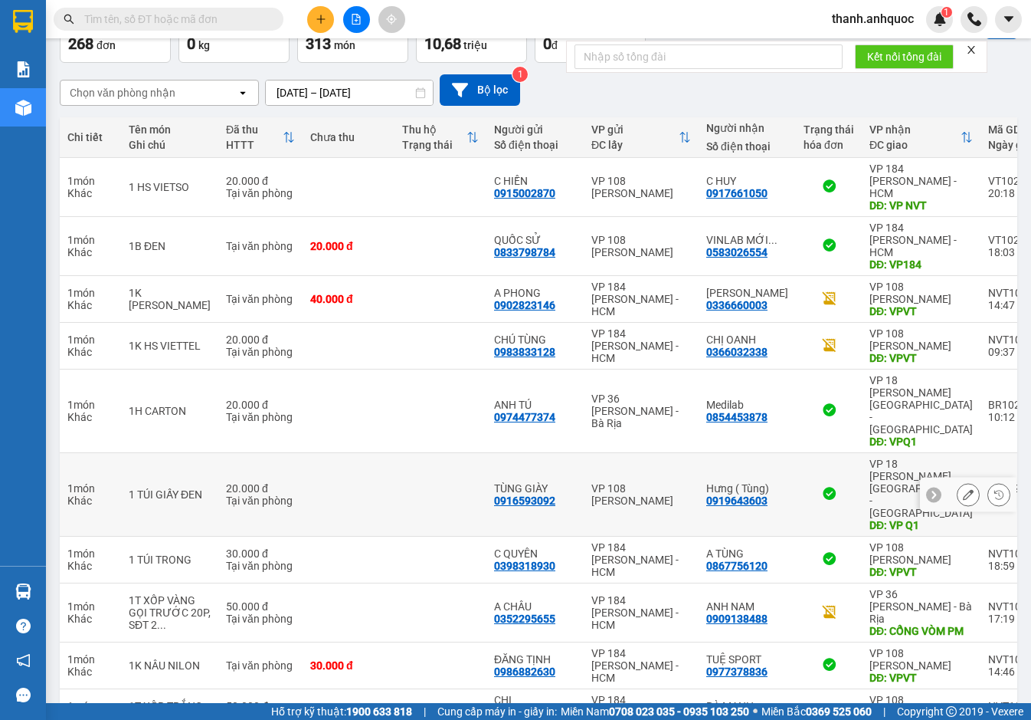
scroll to position [127, 0]
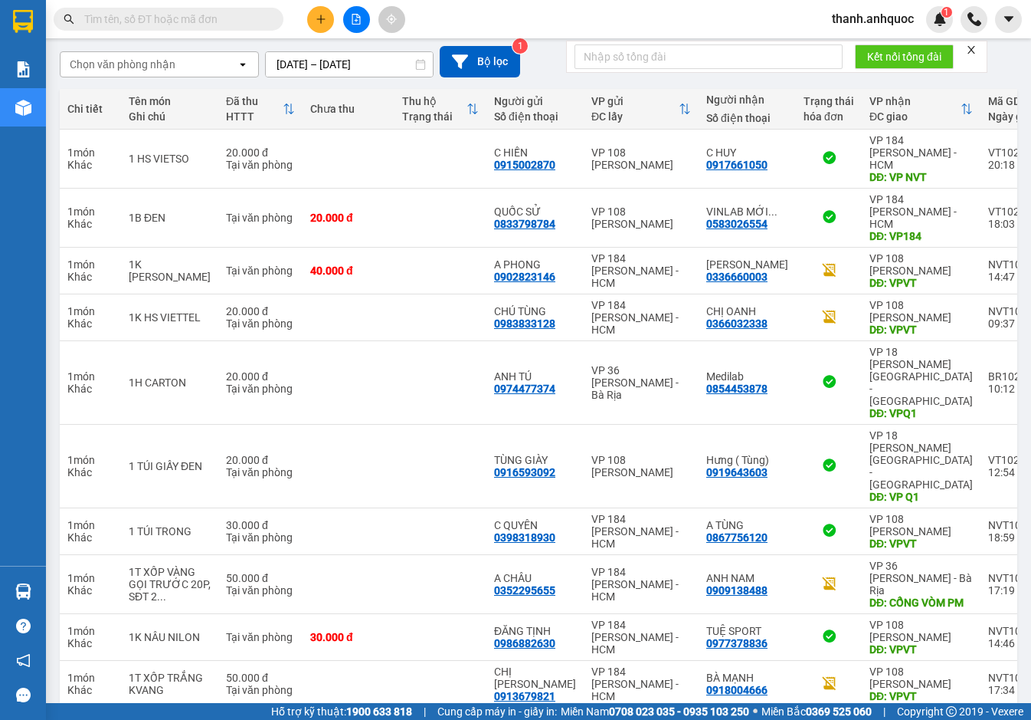
click at [733, 719] on button "3" at bounding box center [743, 731] width 23 height 23
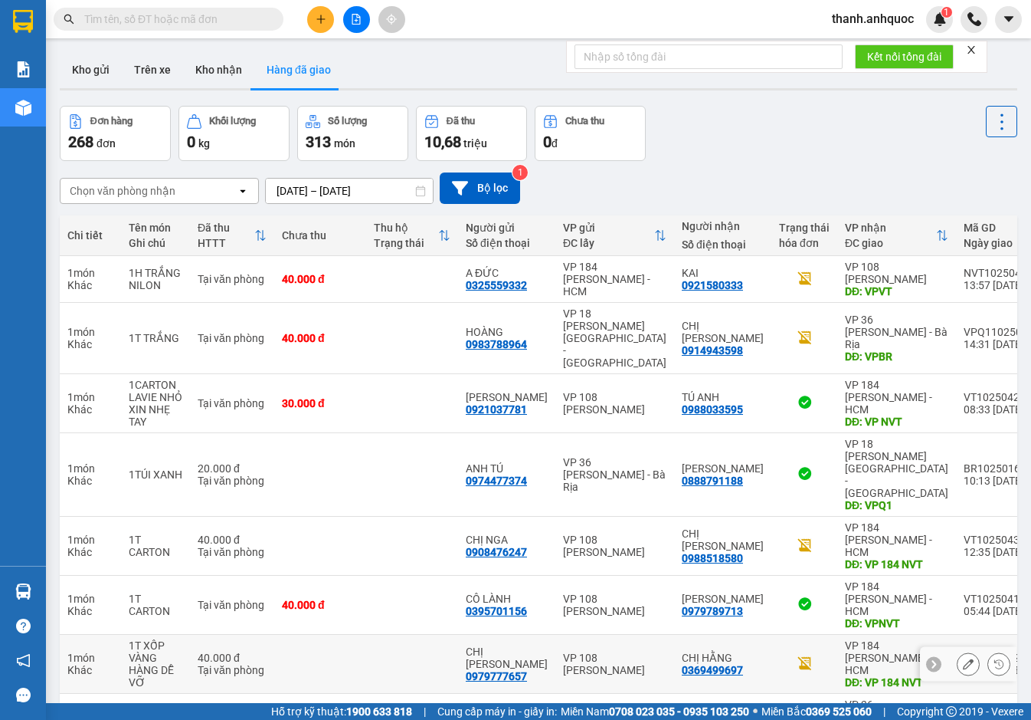
scroll to position [0, 0]
click at [164, 19] on input "text" at bounding box center [174, 19] width 181 height 17
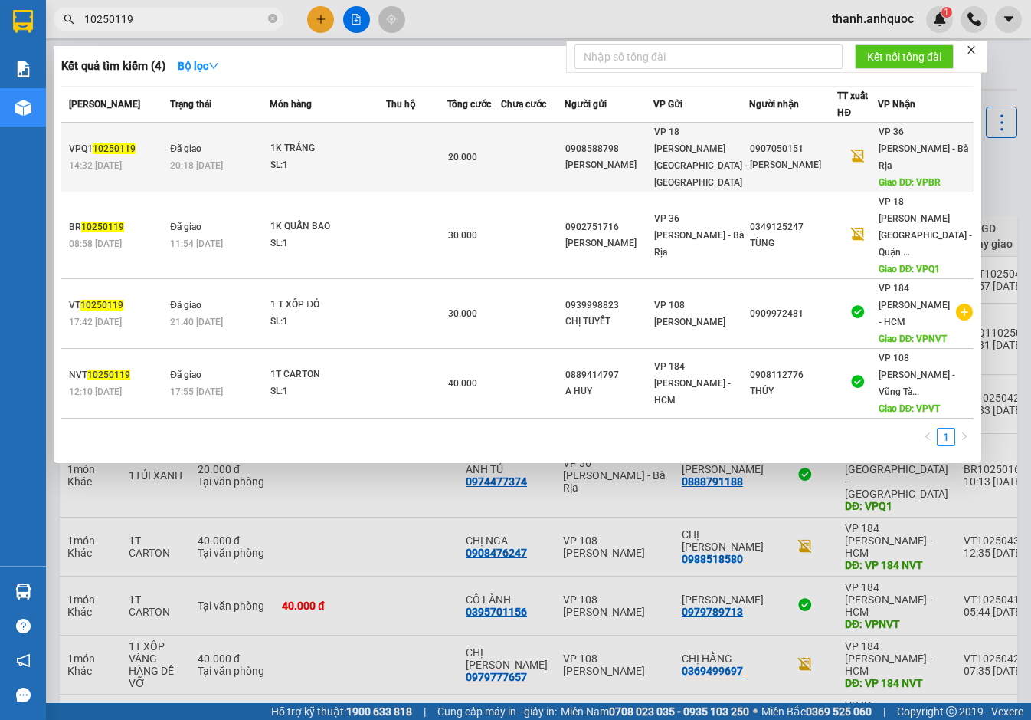
type input "10250119"
click at [268, 145] on td "Đã giao 20:18 - 12/10" at bounding box center [217, 158] width 103 height 70
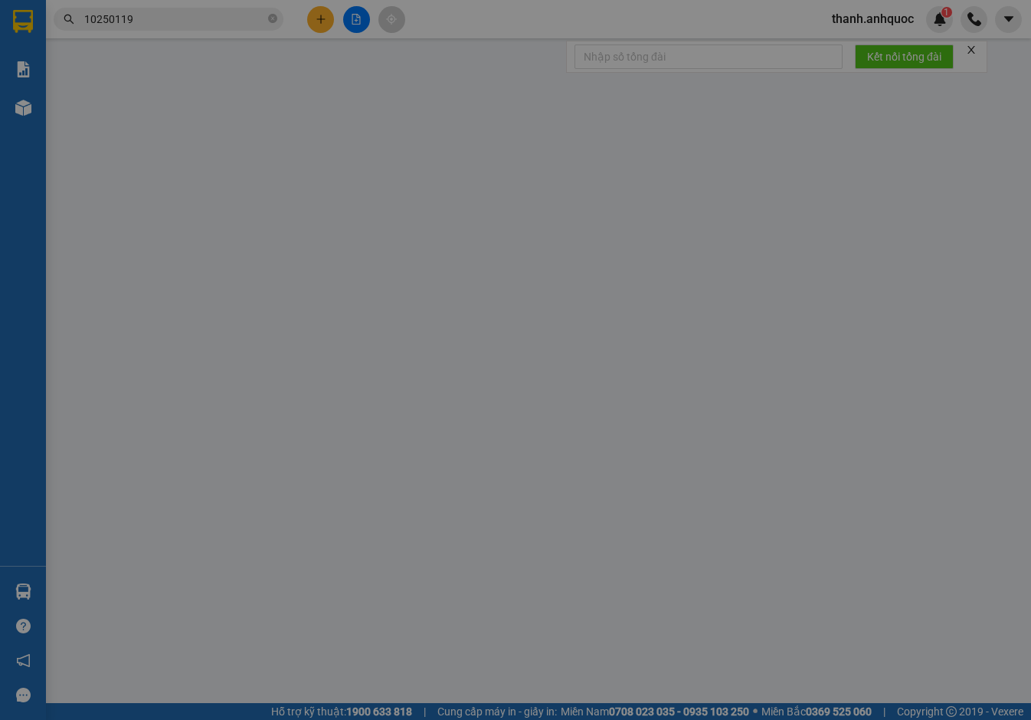
type input "0908588798"
type input "ANH CƯỜNG"
type input "0907050151"
type input "ANH MINH"
type input "VPBR"
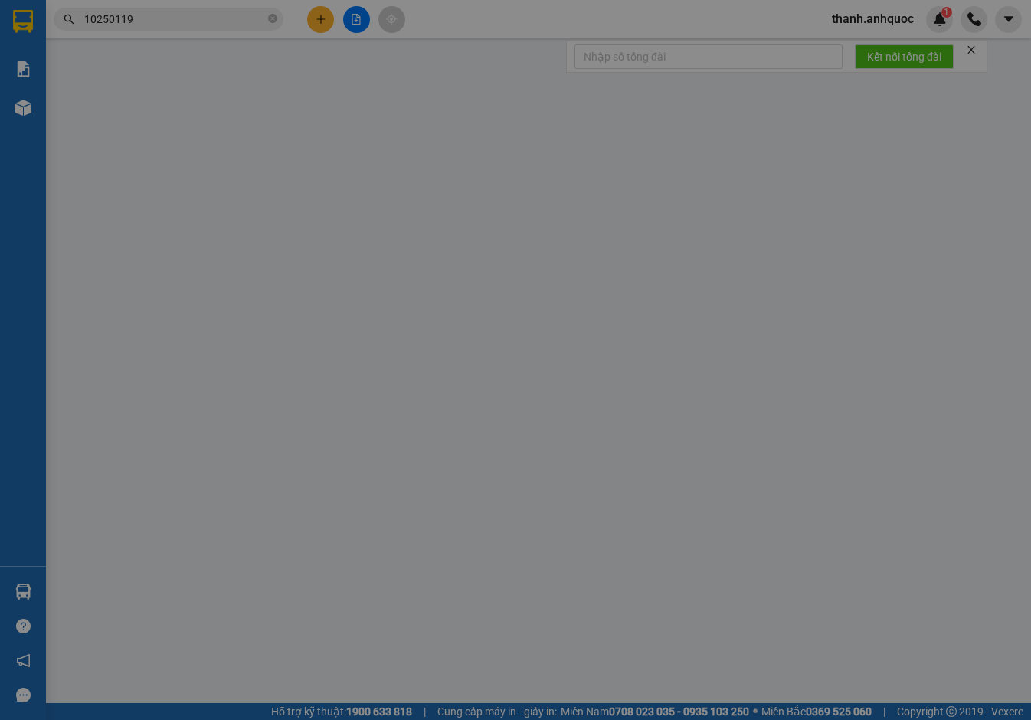
type input "TM 12/10 Q1 DŨNG"
type input "20.000"
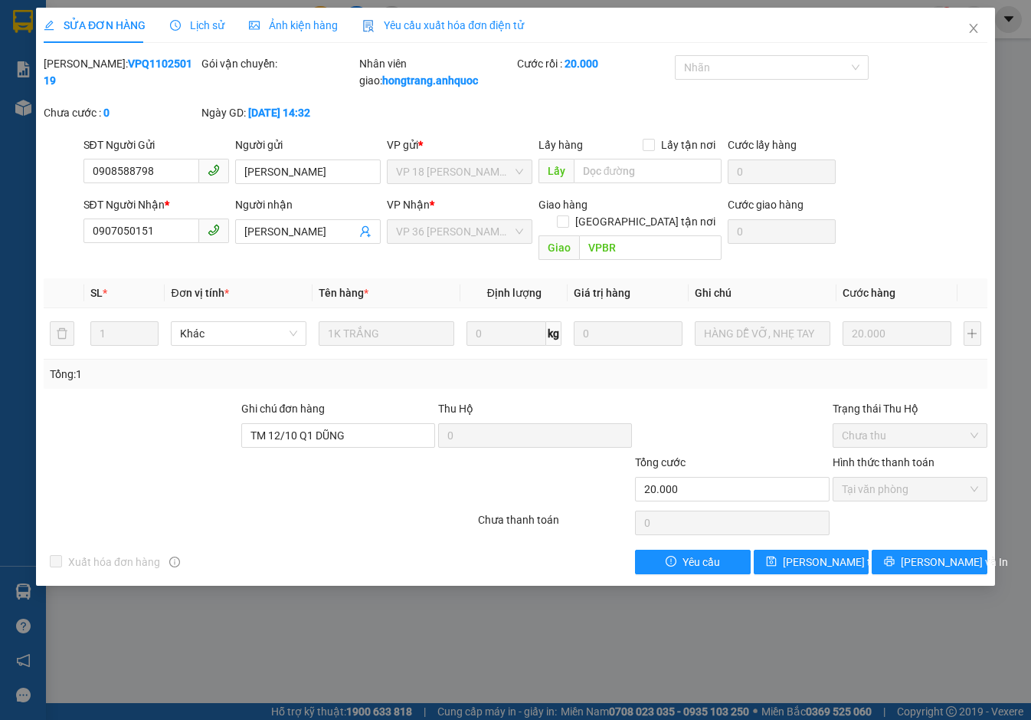
click at [435, 19] on span "Yêu cầu xuất hóa đơn điện tử" at bounding box center [443, 25] width 162 height 12
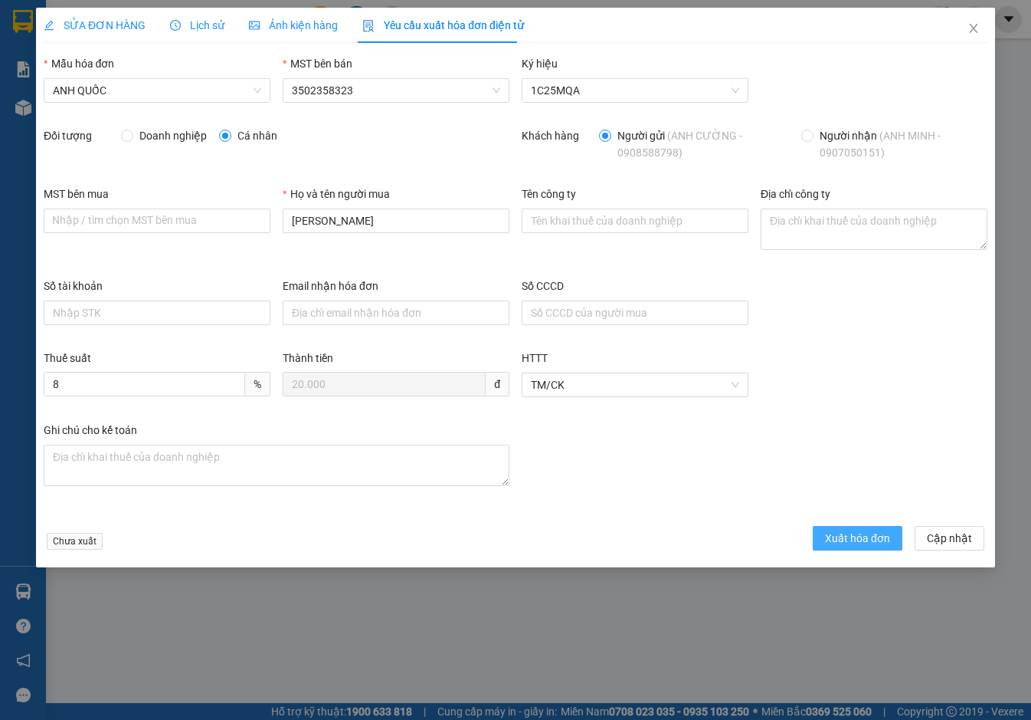
click at [861, 543] on span "Xuất hóa đơn" at bounding box center [857, 538] width 65 height 17
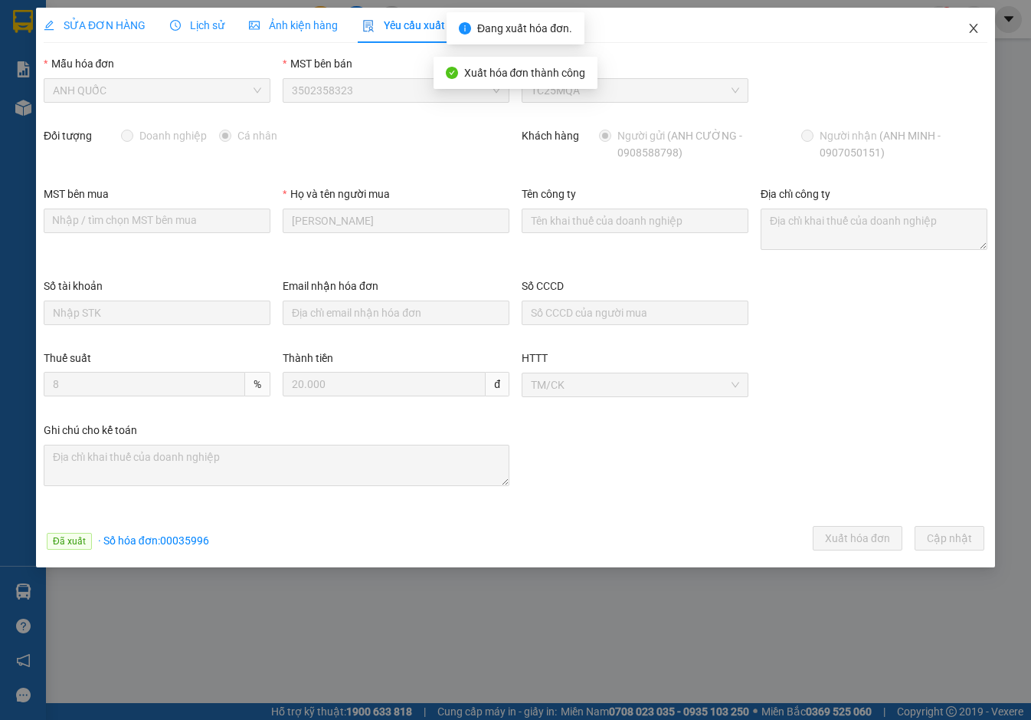
click at [975, 20] on span "Close" at bounding box center [974, 29] width 43 height 43
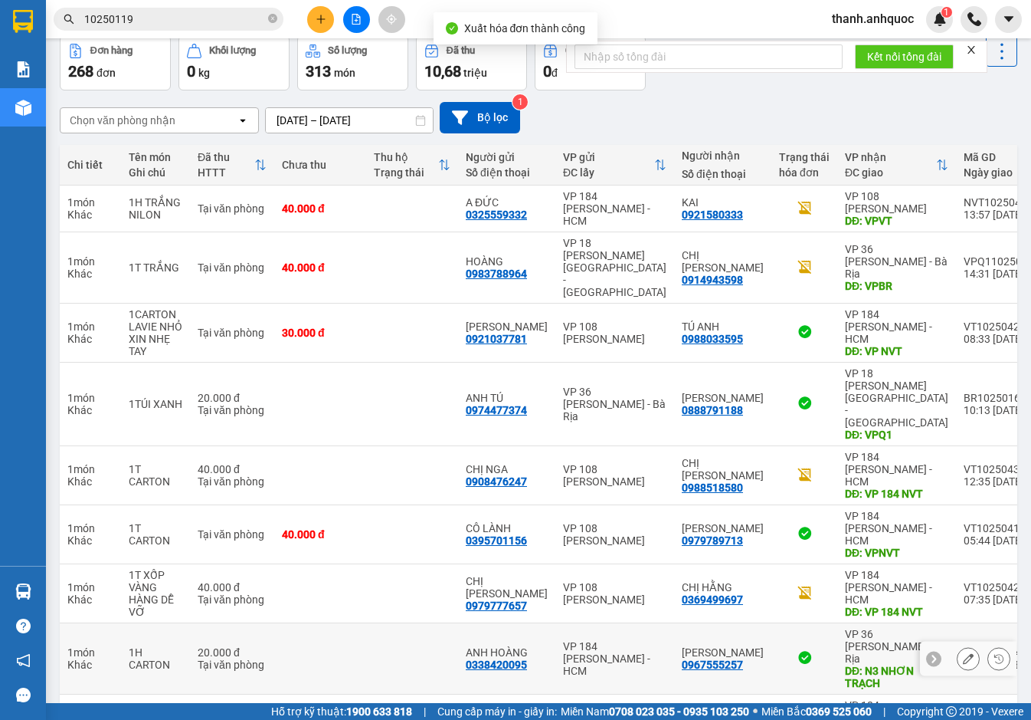
scroll to position [127, 0]
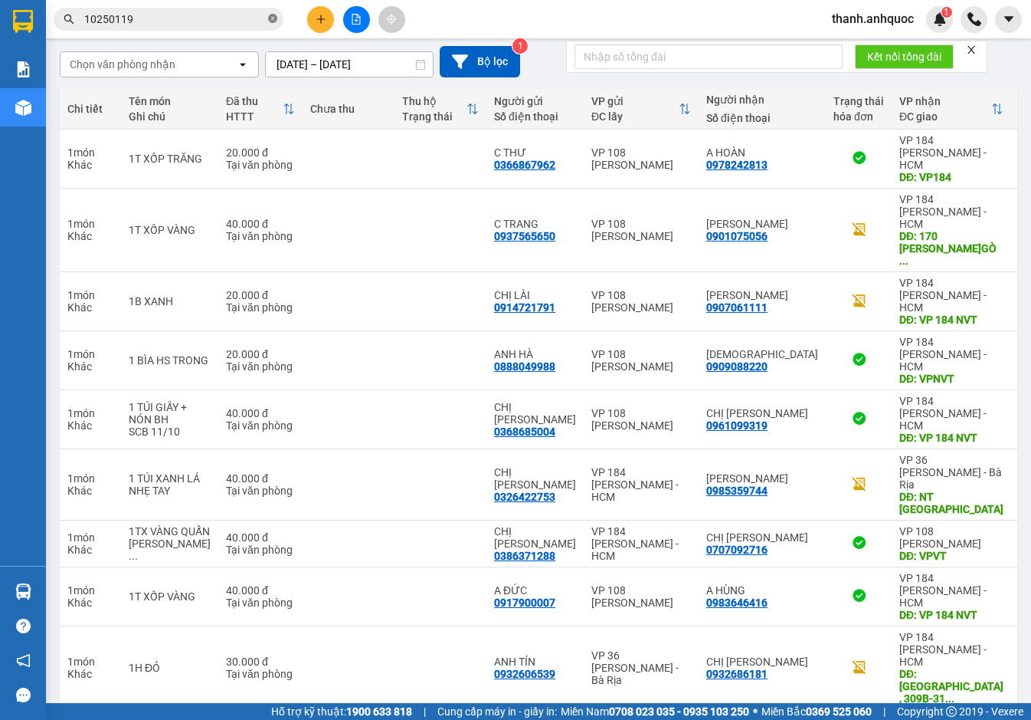
click at [273, 13] on span at bounding box center [272, 19] width 9 height 15
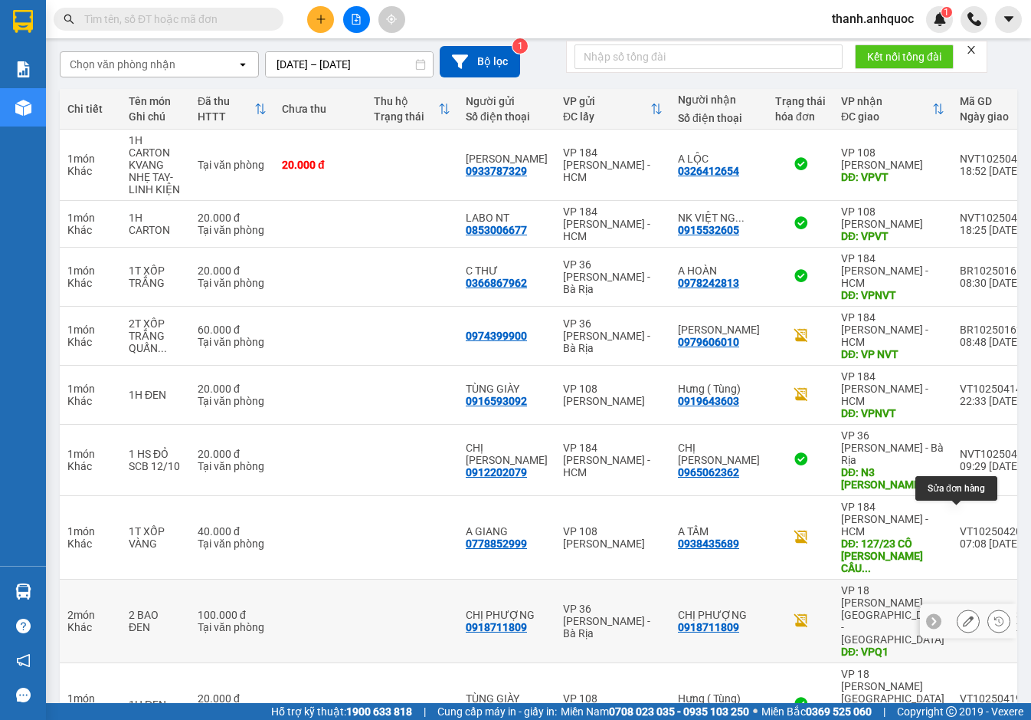
click at [963, 615] on icon at bounding box center [968, 620] width 11 height 11
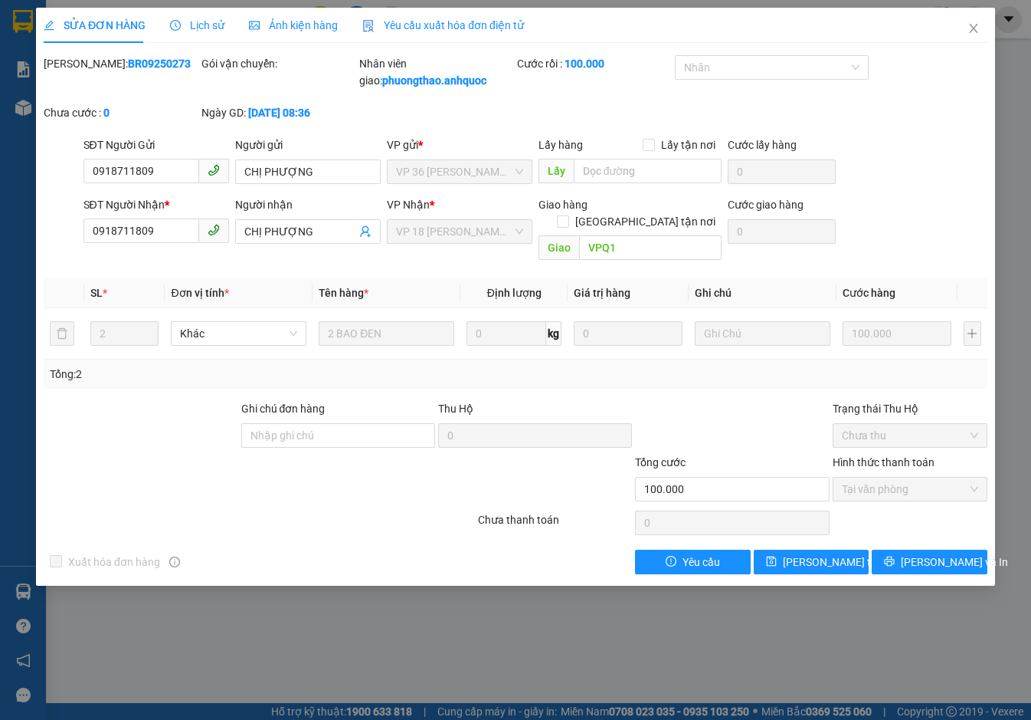
click at [726, 400] on div at bounding box center [732, 427] width 197 height 54
click at [964, 28] on span "Close" at bounding box center [974, 29] width 43 height 43
